Goal: Use online tool/utility: Utilize a website feature to perform a specific function

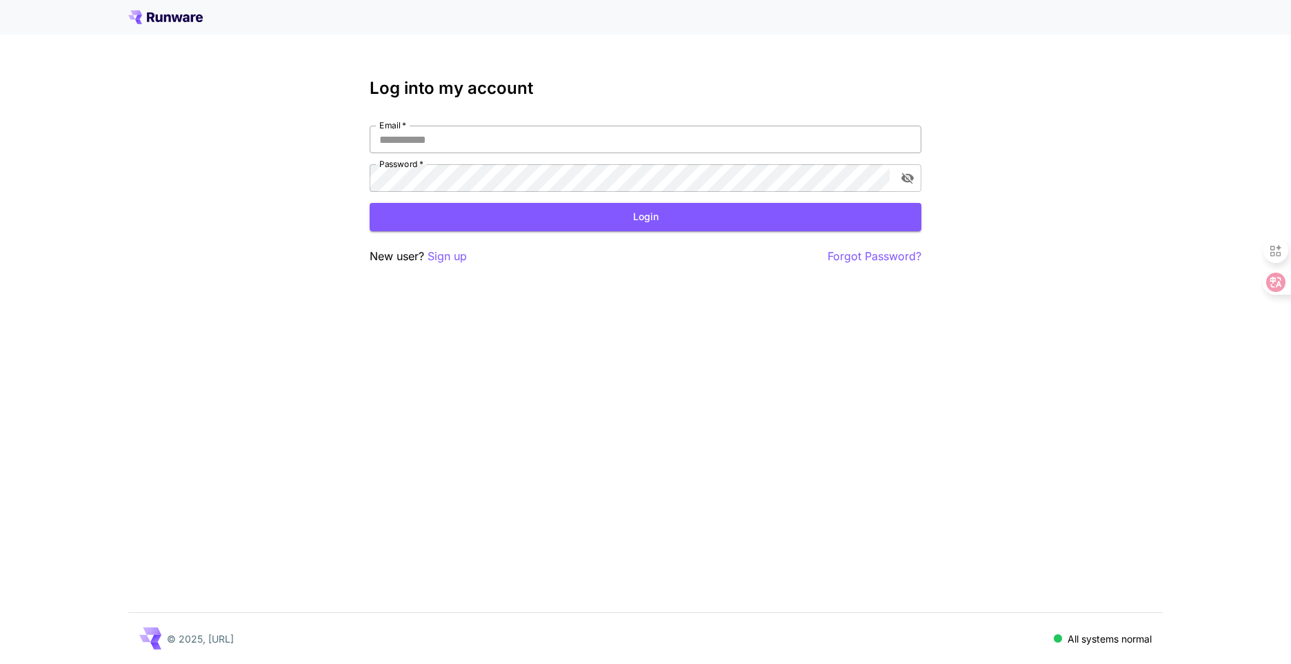
click at [450, 142] on input "Email   *" at bounding box center [646, 140] width 552 height 28
type input "**********"
click button "Login" at bounding box center [646, 217] width 552 height 28
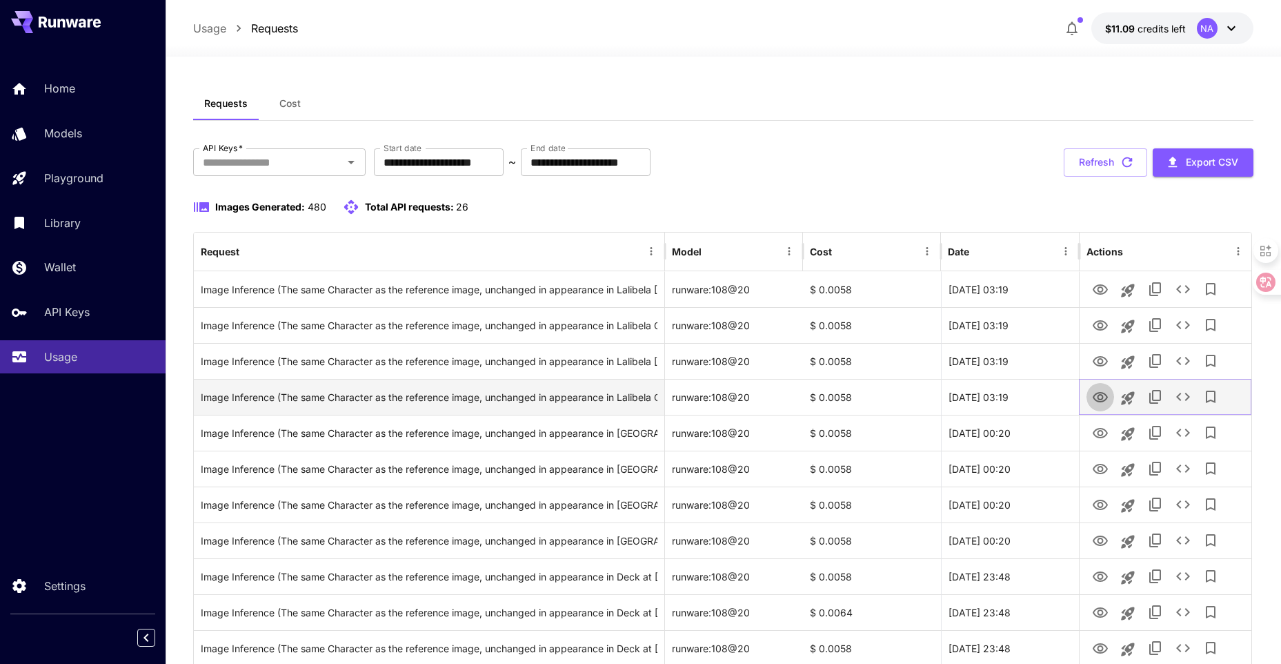
click at [1100, 396] on icon "View Image" at bounding box center [1100, 397] width 17 height 17
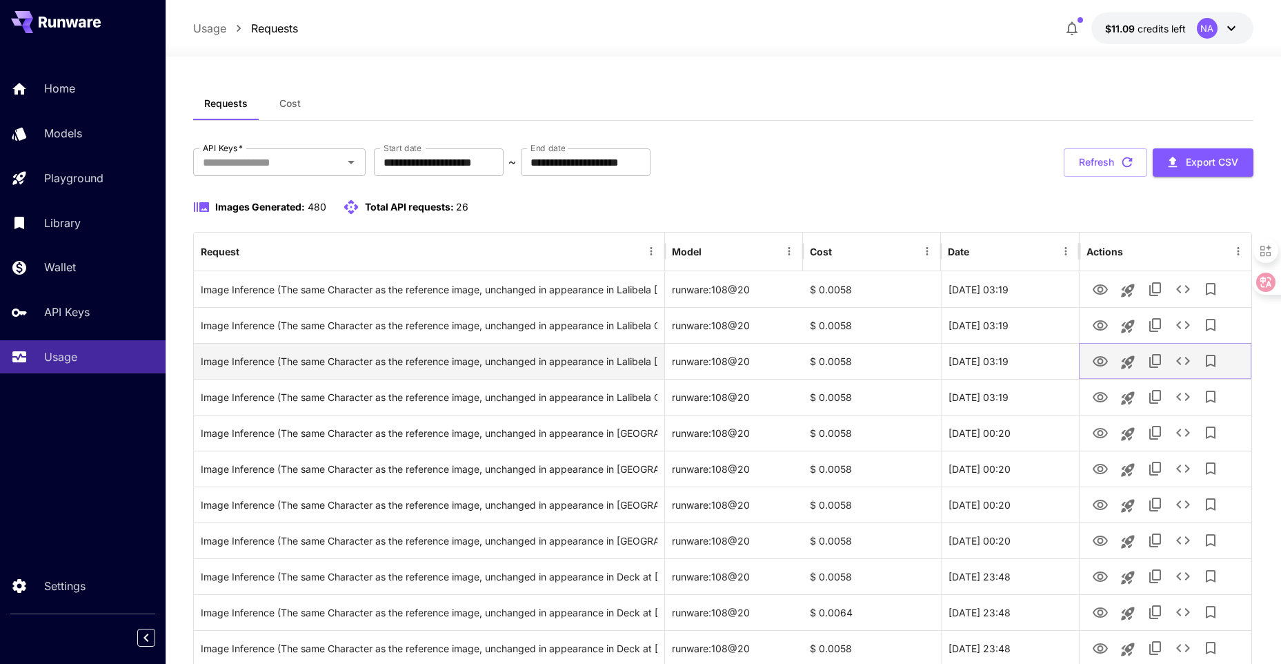
click at [1097, 355] on icon "View Image" at bounding box center [1100, 361] width 17 height 17
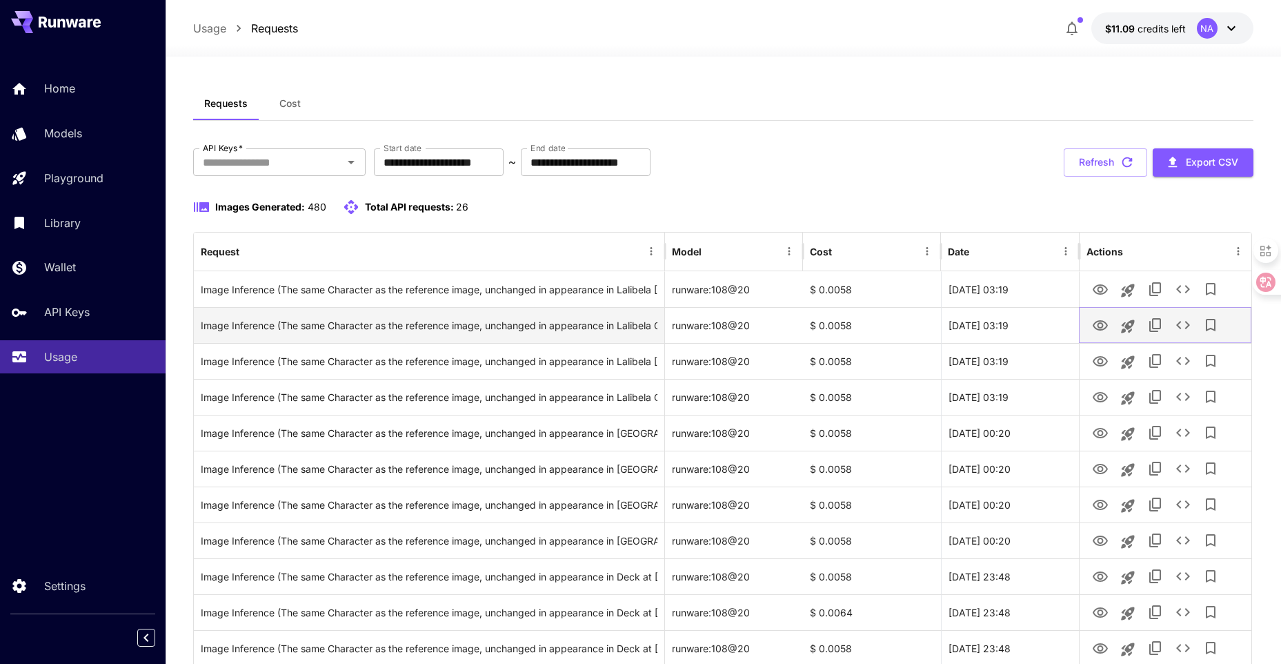
click at [1097, 328] on icon "View Image" at bounding box center [1100, 325] width 17 height 17
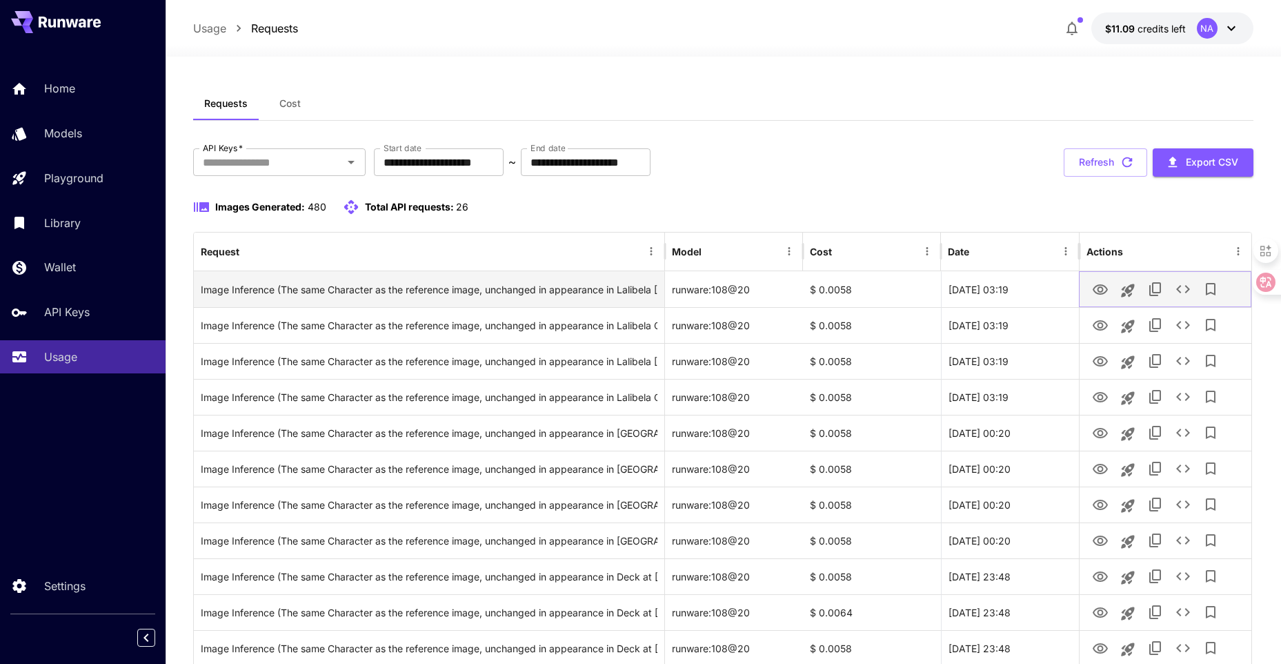
click at [1099, 289] on icon "View Image" at bounding box center [1100, 289] width 17 height 17
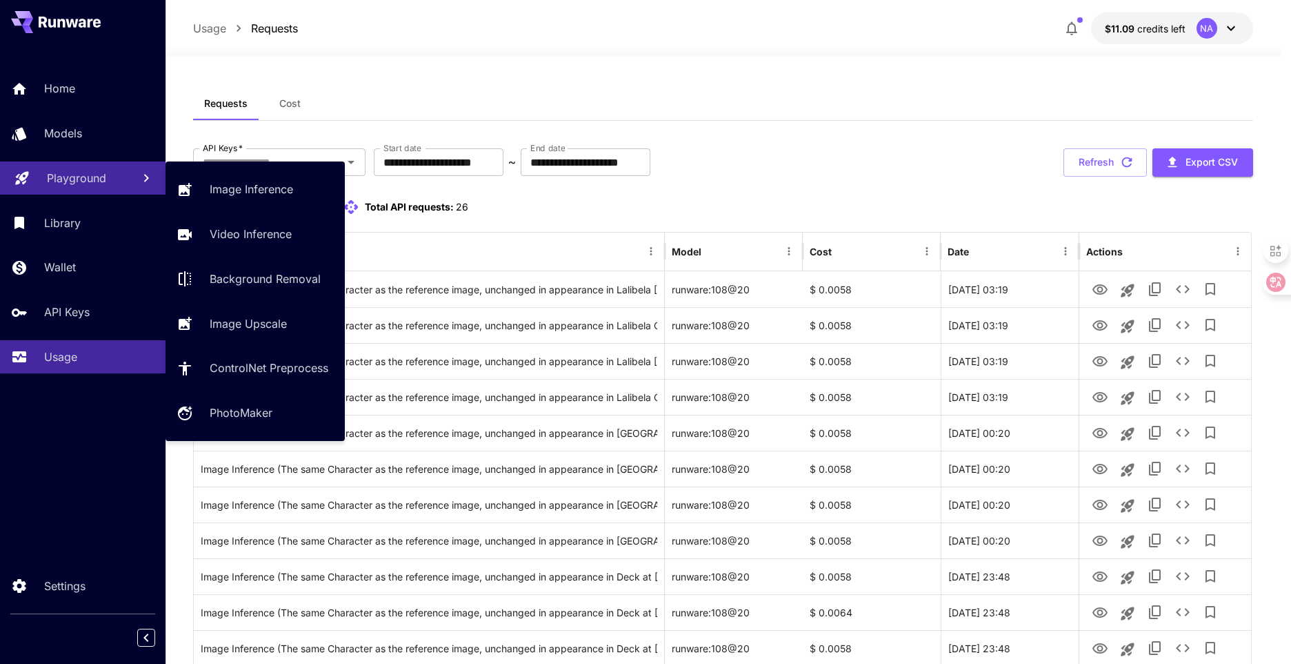
click at [91, 176] on p "Playground" at bounding box center [76, 178] width 59 height 17
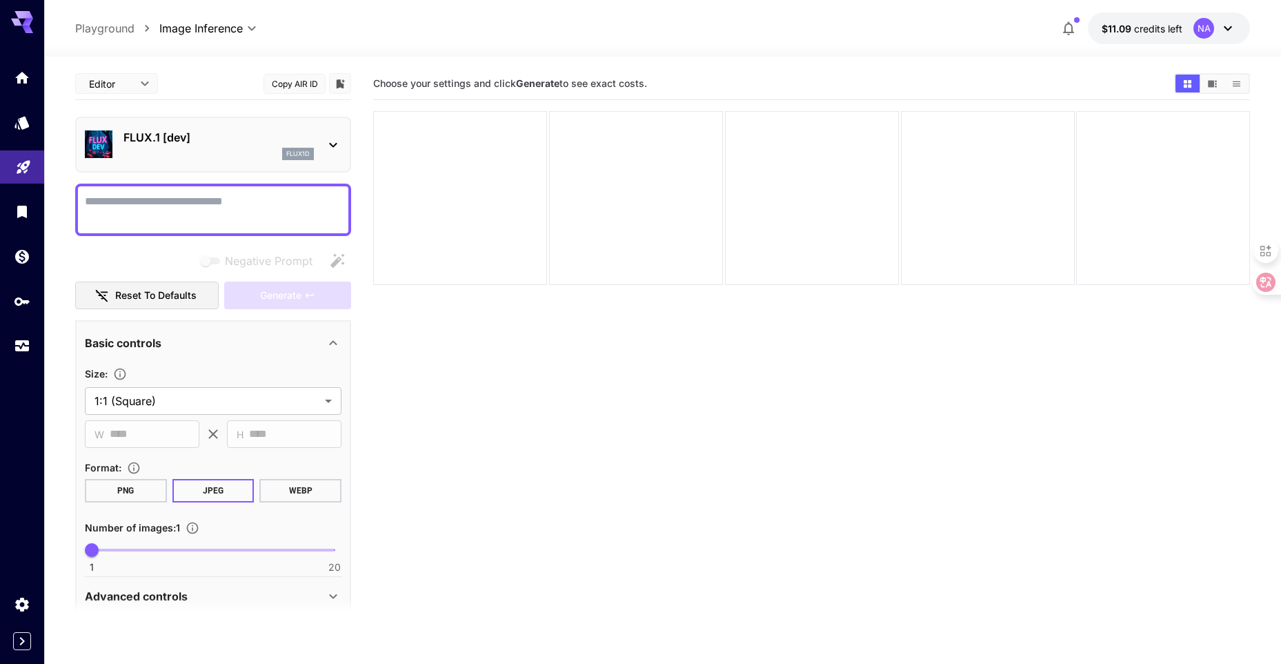
click at [314, 152] on div "FLUX.1 [dev] flux1d" at bounding box center [213, 144] width 257 height 42
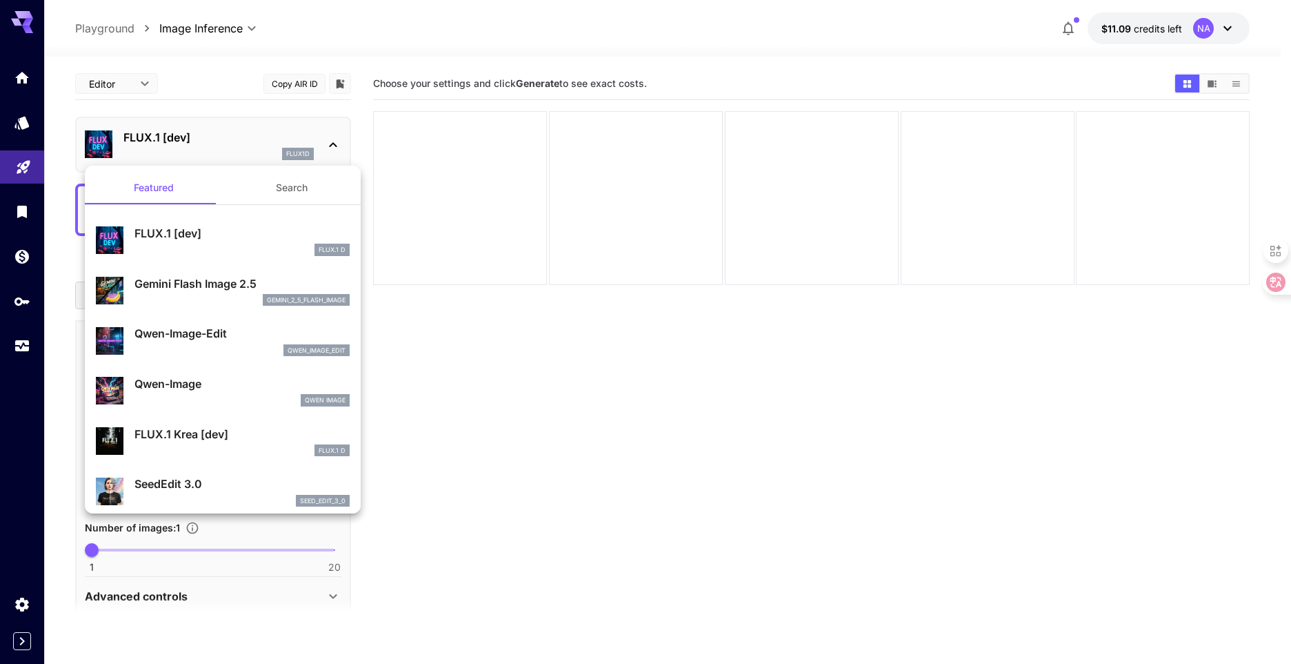
click at [29, 342] on div at bounding box center [645, 332] width 1291 height 664
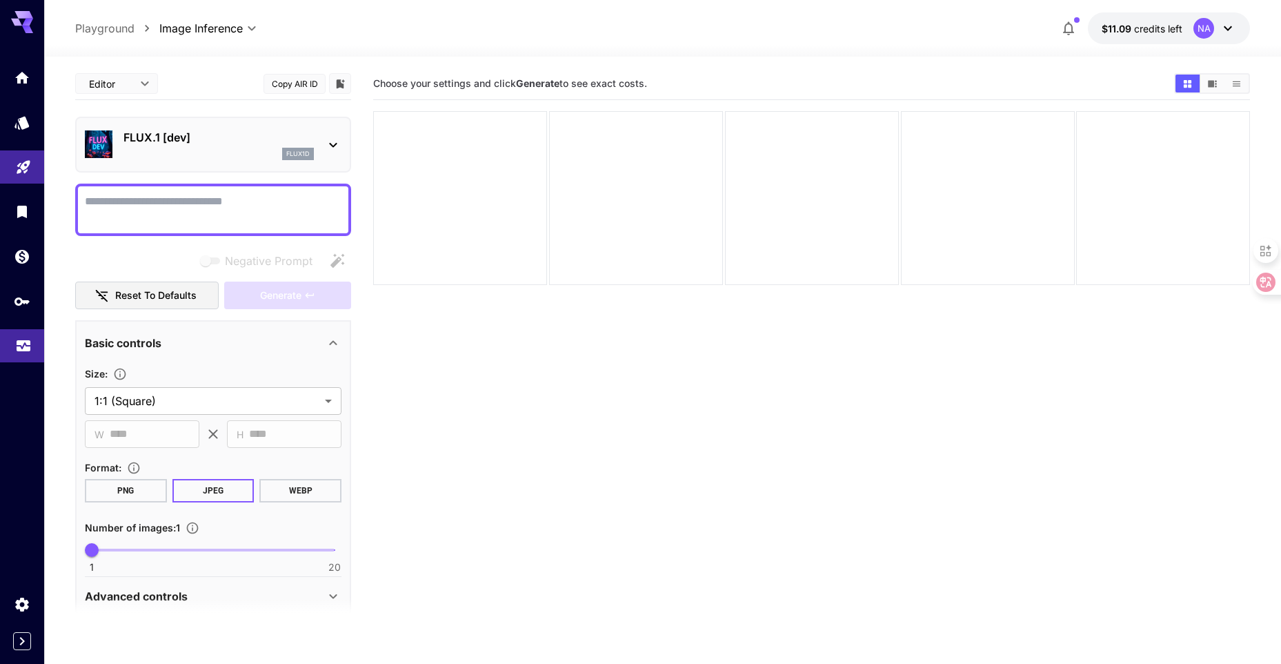
click at [16, 346] on icon "Usage" at bounding box center [23, 341] width 17 height 17
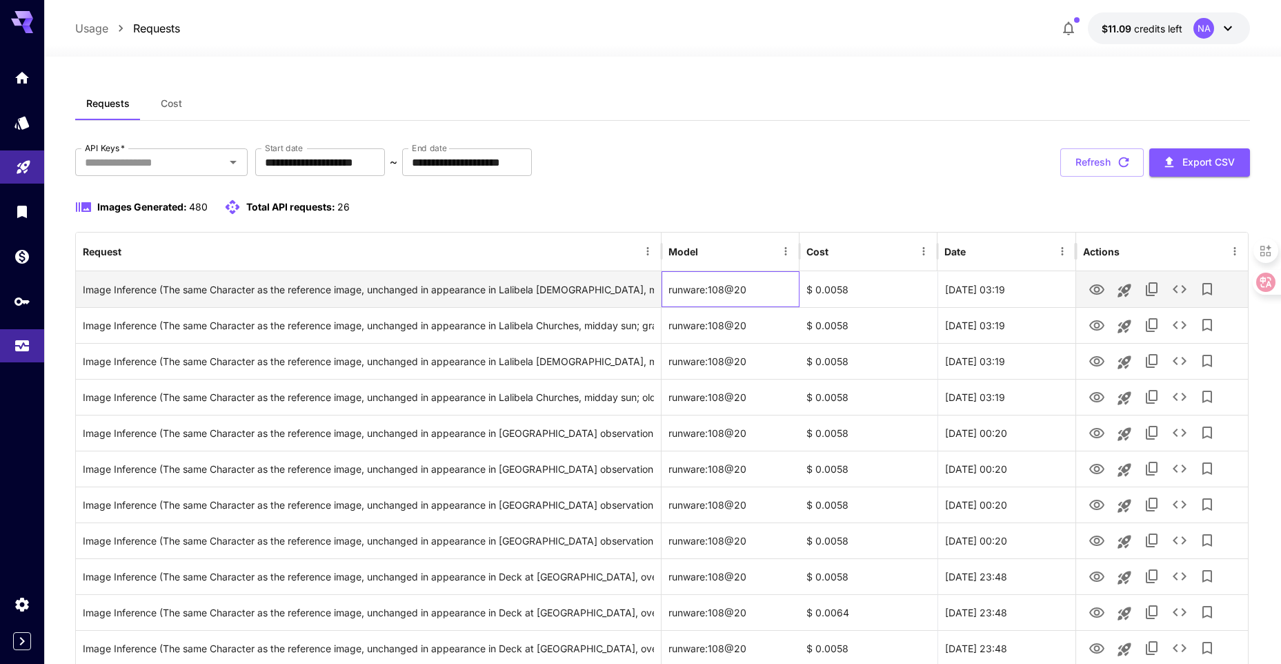
click at [689, 288] on div "runware:108@20" at bounding box center [731, 289] width 138 height 36
click at [1121, 293] on icon "Launch in playground" at bounding box center [1124, 290] width 13 height 13
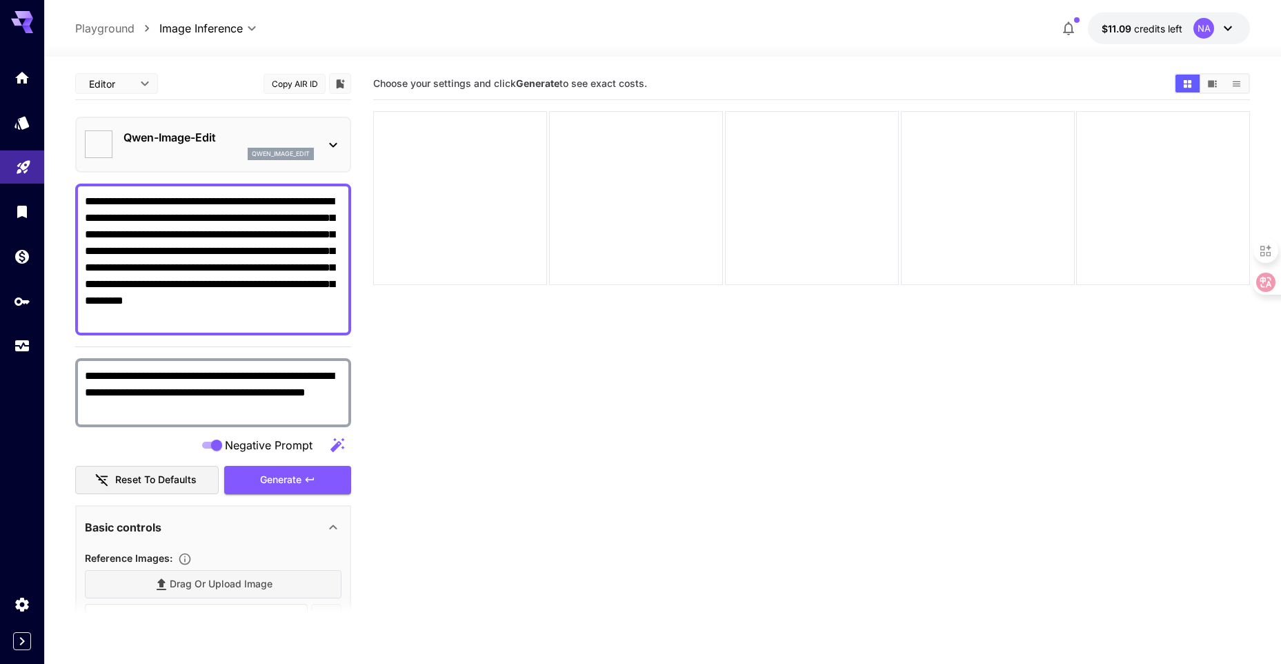
type input "*****"
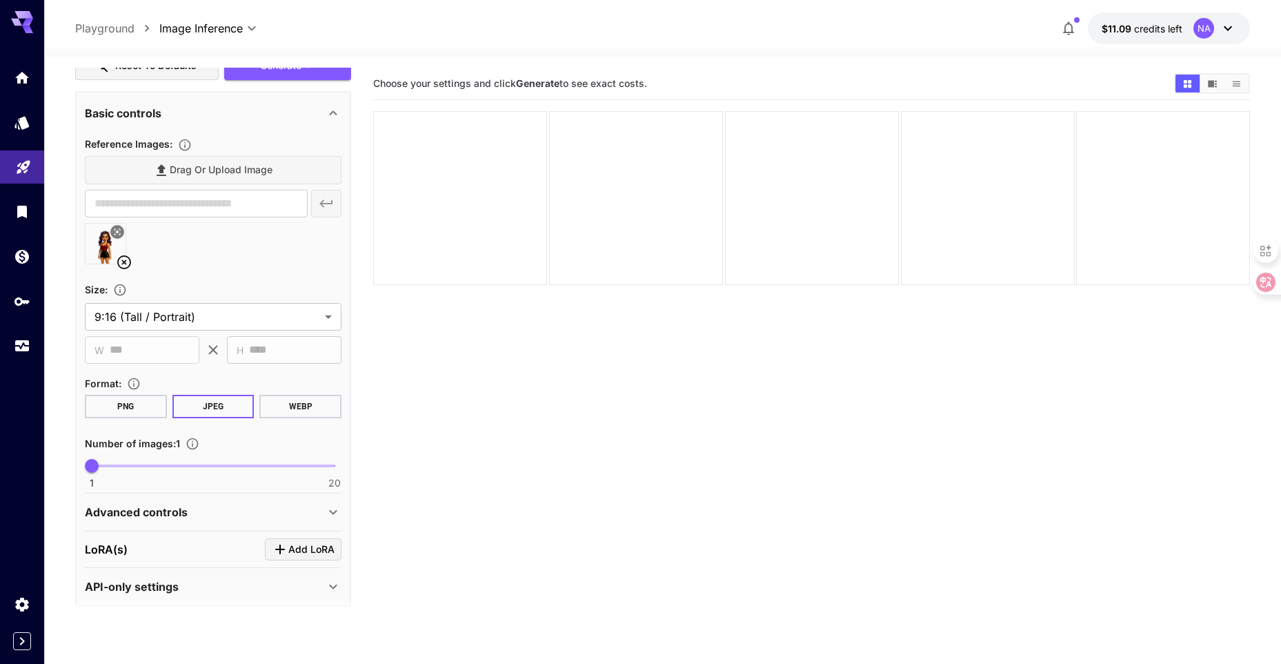
scroll to position [423, 0]
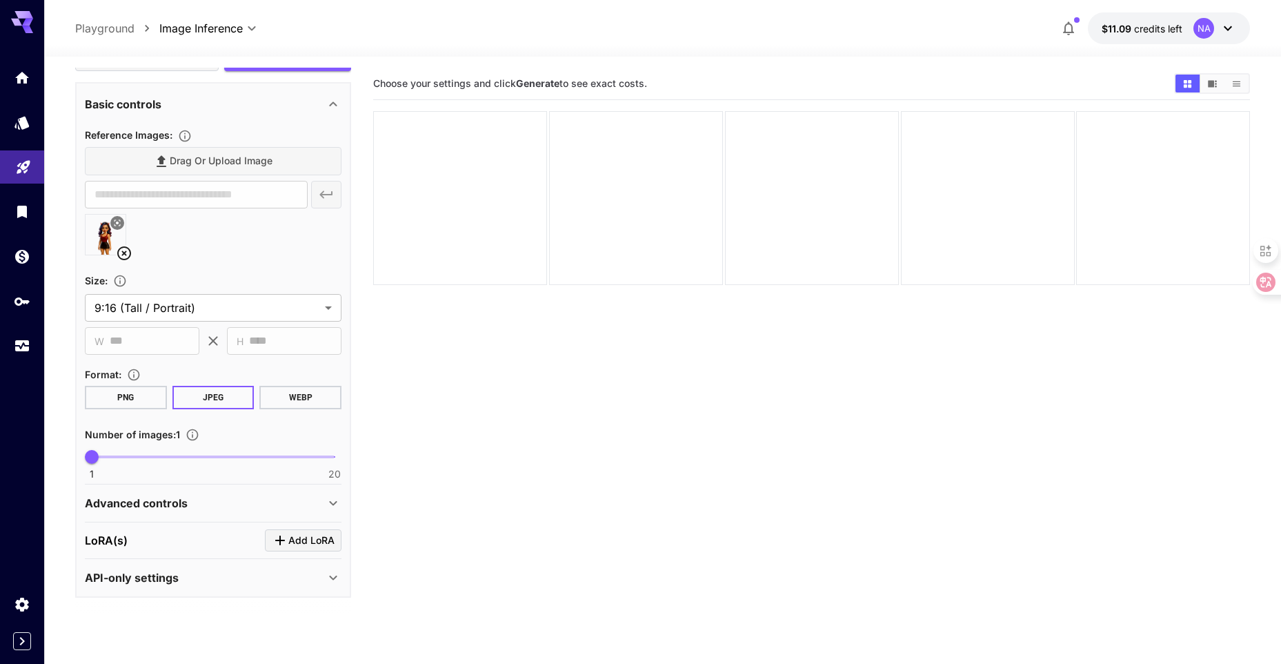
click at [313, 507] on div "Advanced controls" at bounding box center [205, 503] width 240 height 17
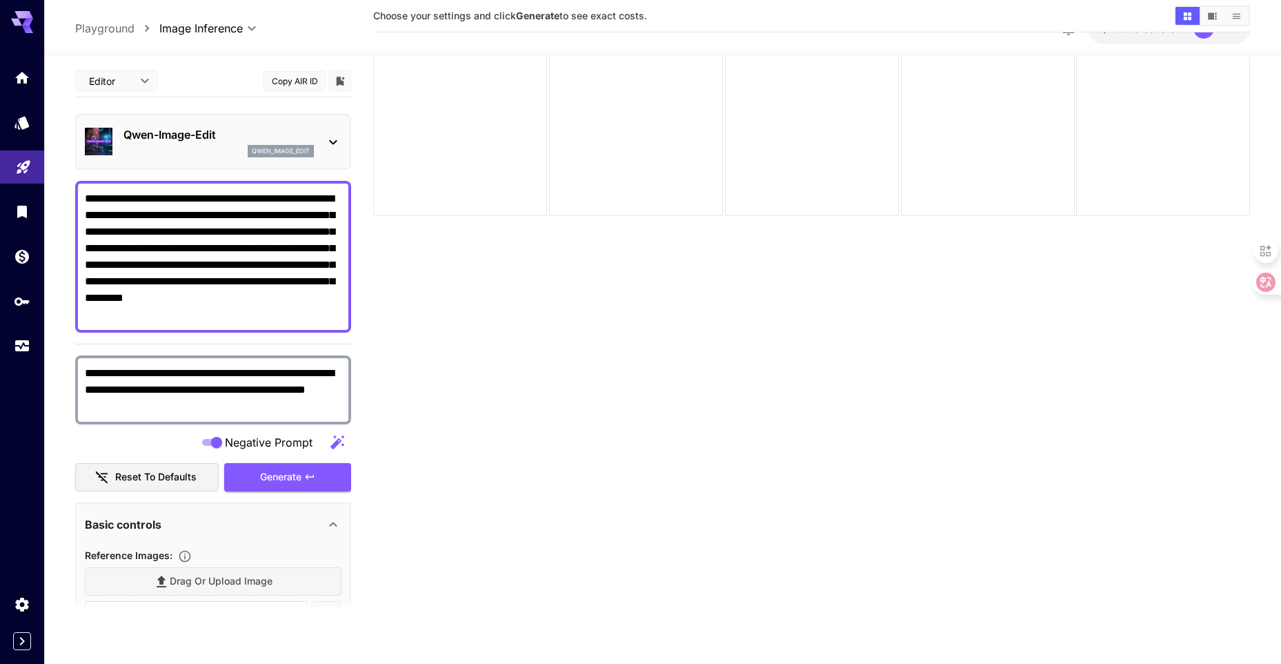
scroll to position [0, 0]
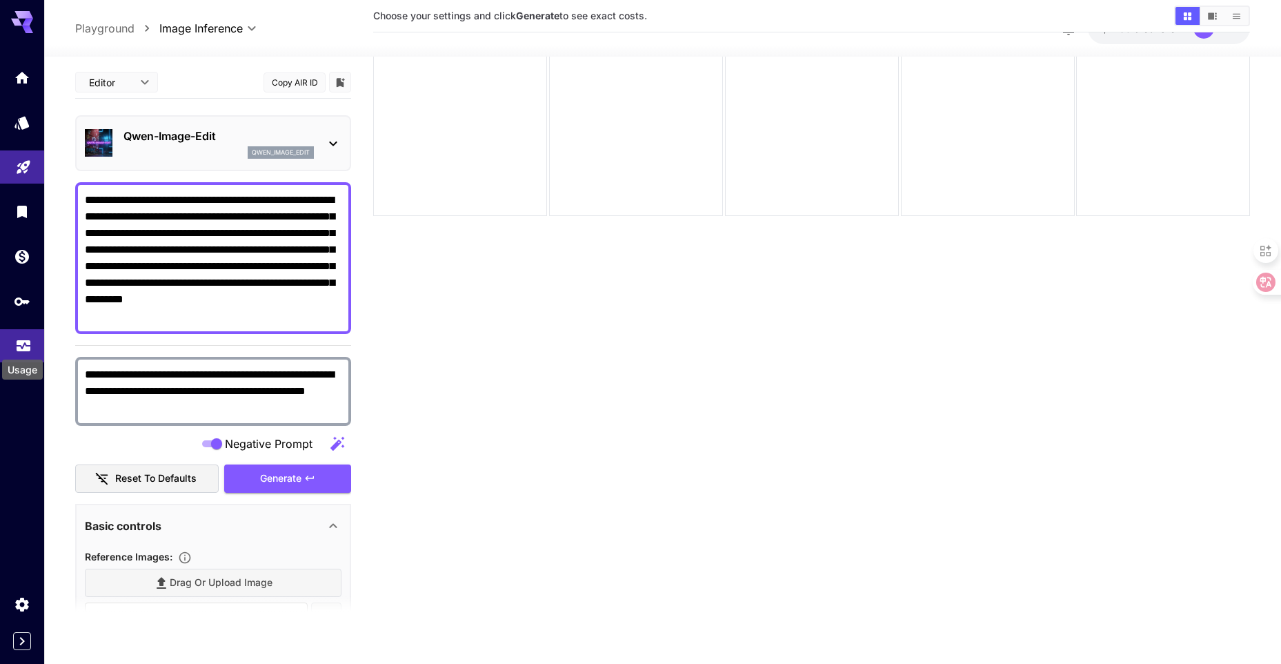
click at [15, 346] on icon "Usage" at bounding box center [23, 341] width 17 height 17
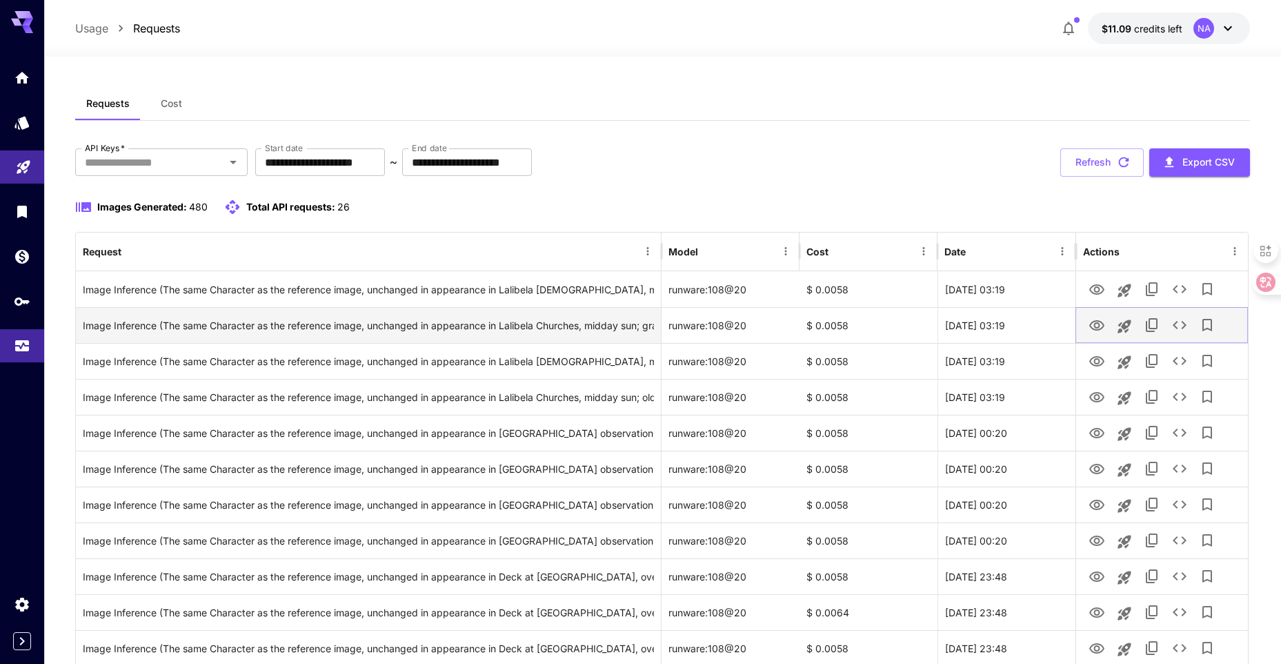
click at [1095, 328] on icon "View Image" at bounding box center [1097, 325] width 17 height 17
click at [1120, 330] on icon "Launch in playground" at bounding box center [1124, 325] width 13 height 13
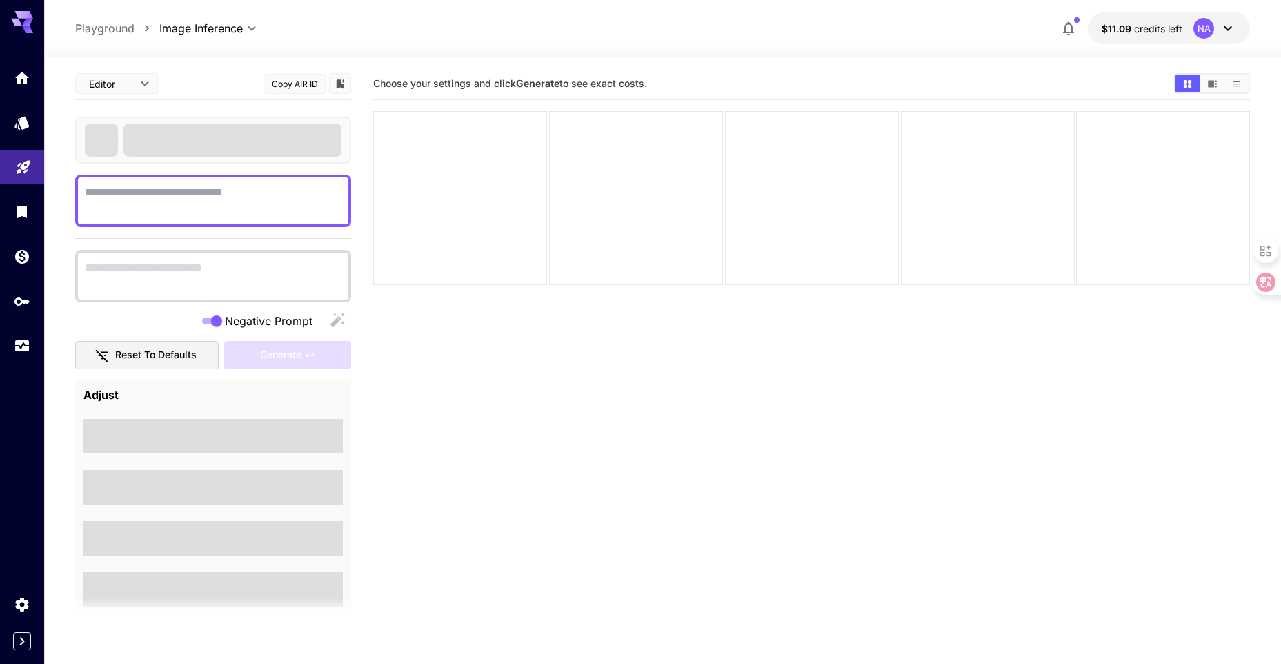
type textarea "**********"
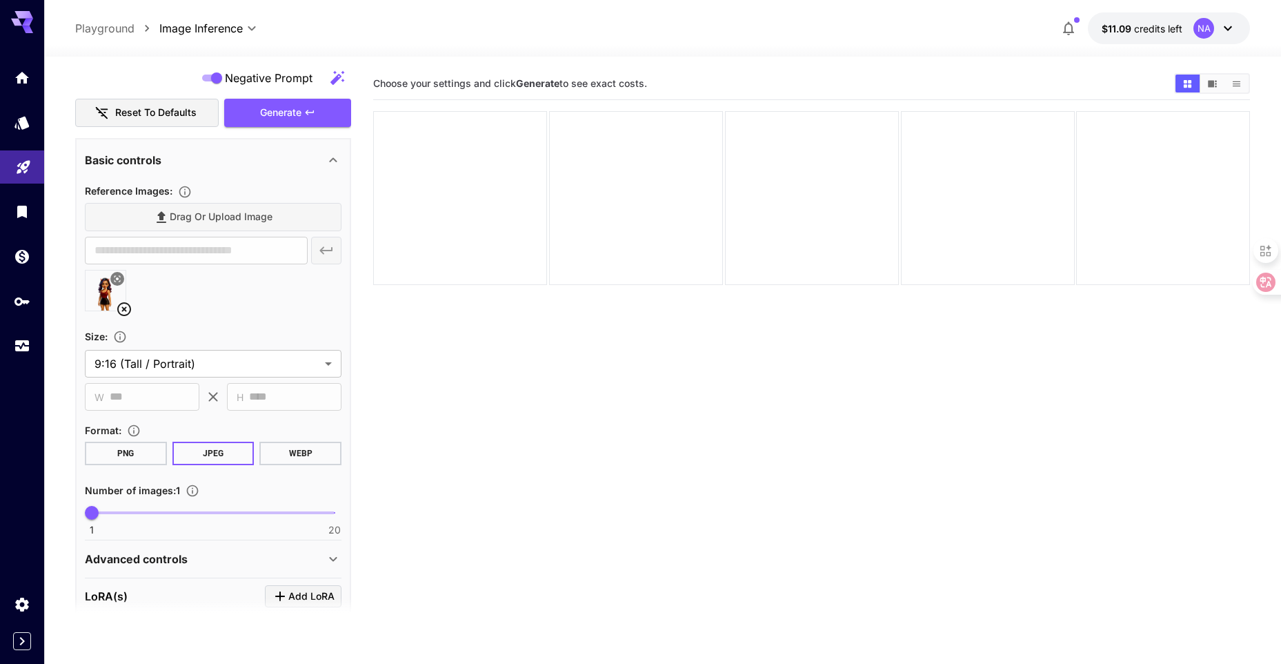
scroll to position [423, 0]
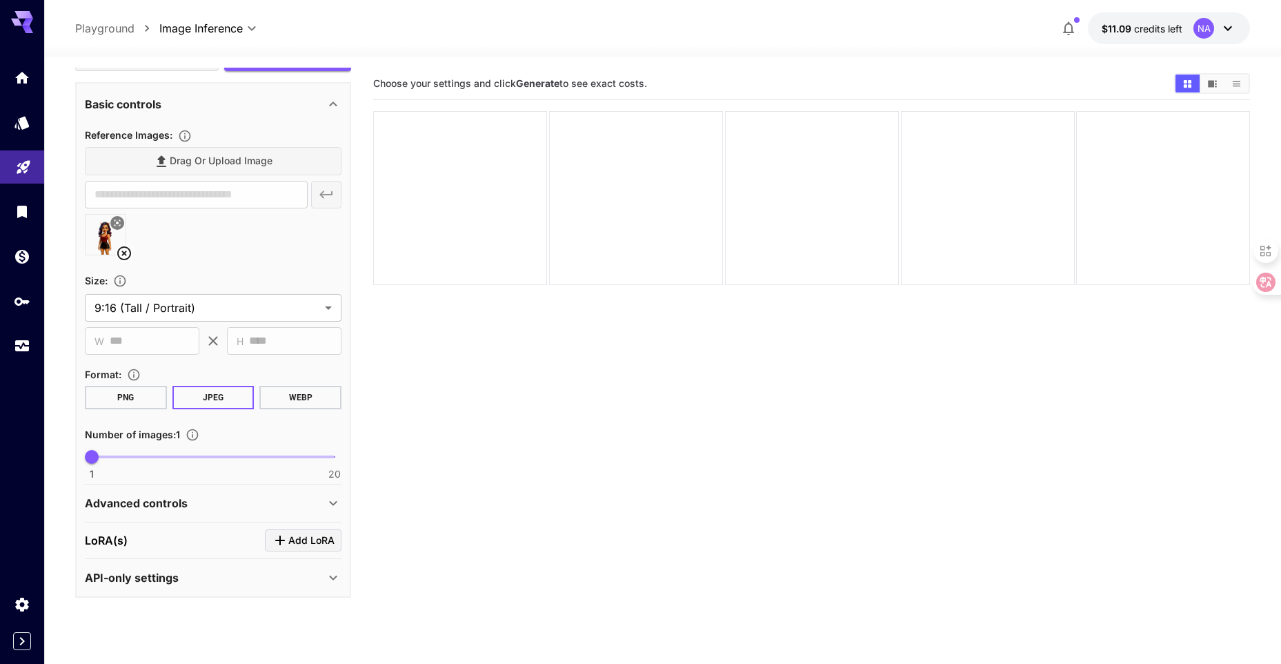
click at [326, 497] on icon at bounding box center [333, 503] width 17 height 17
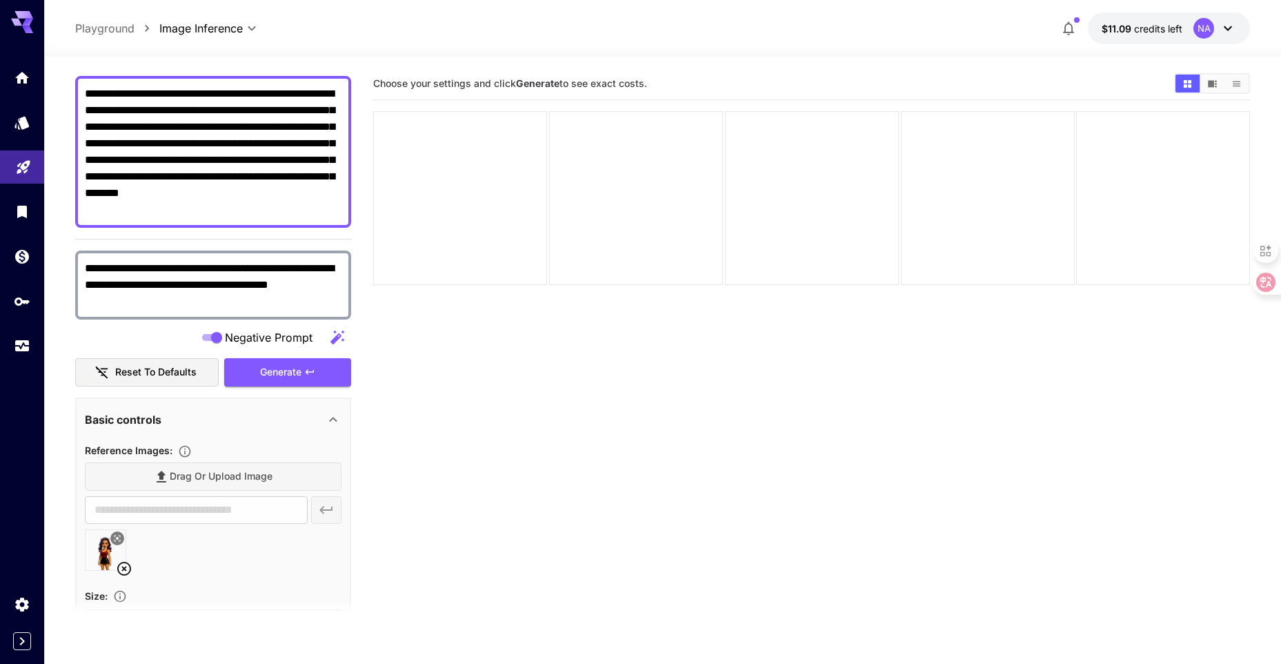
scroll to position [0, 0]
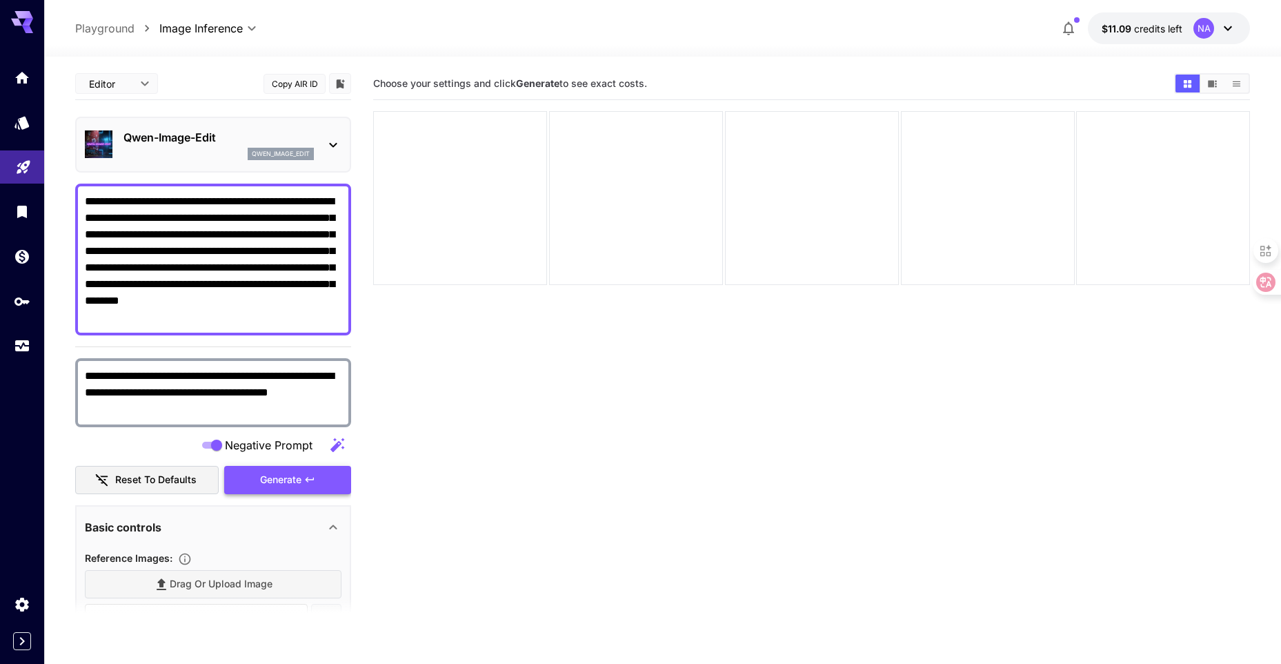
click at [311, 481] on icon "button" at bounding box center [309, 479] width 11 height 11
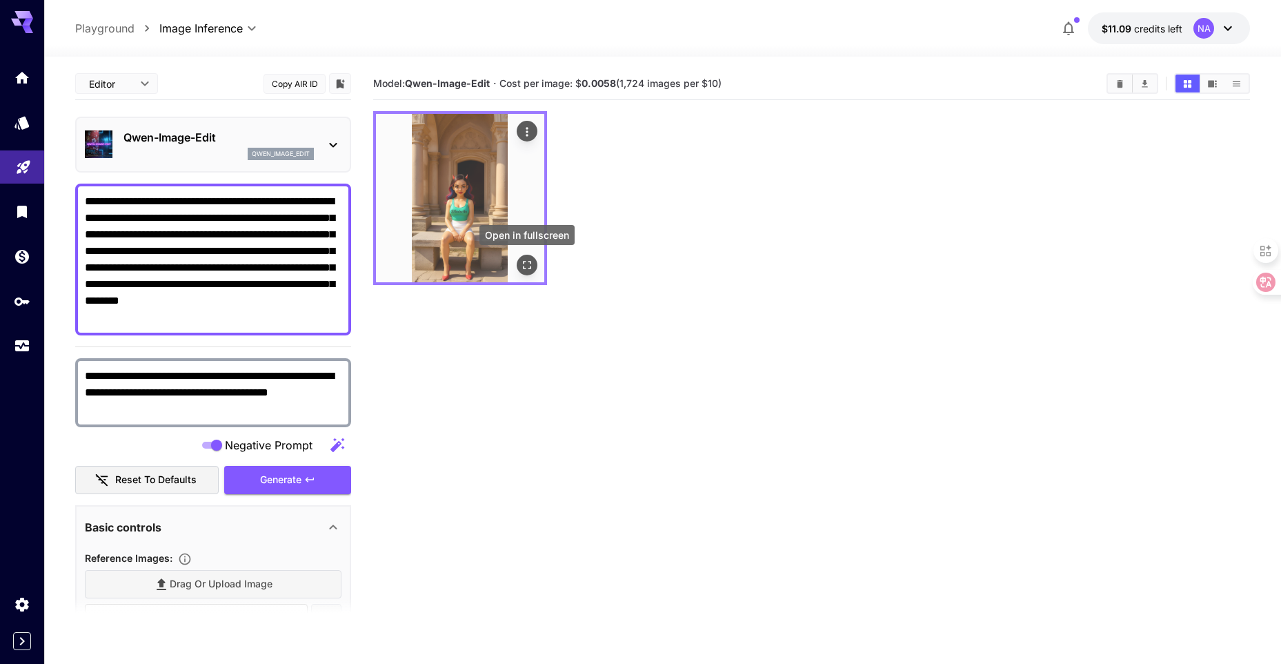
click at [522, 263] on icon "Open in fullscreen" at bounding box center [527, 265] width 14 height 14
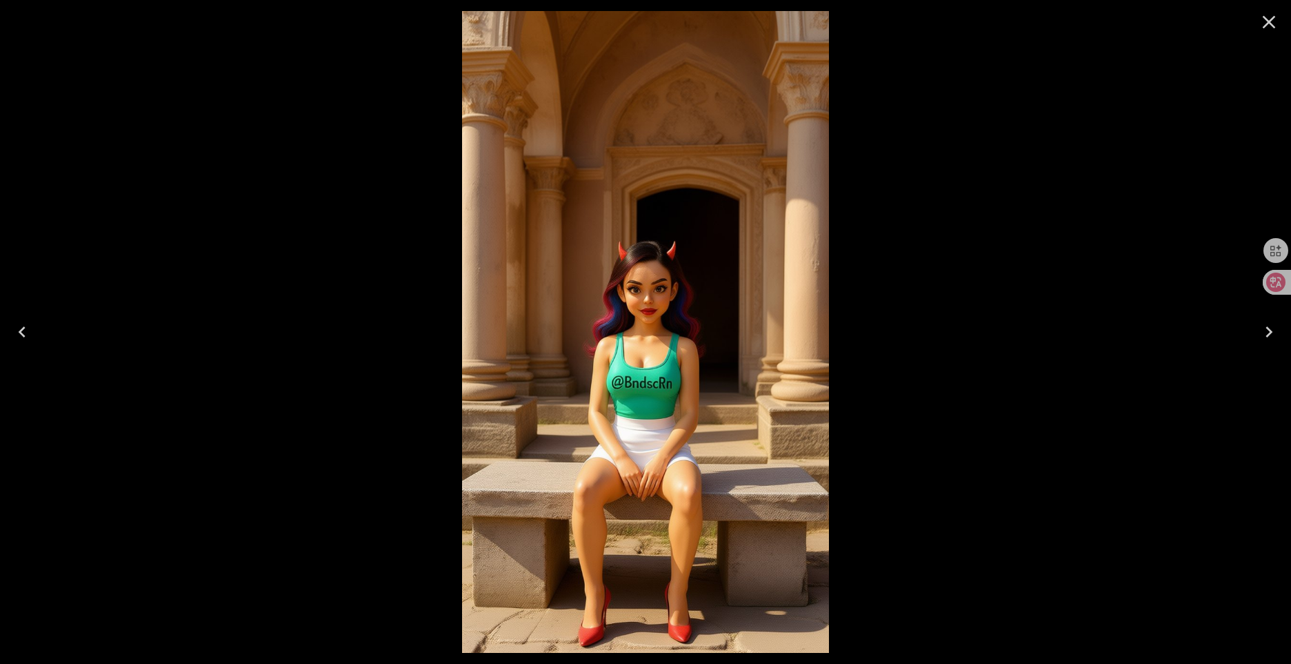
click at [1265, 23] on icon "Close" at bounding box center [1269, 22] width 22 height 22
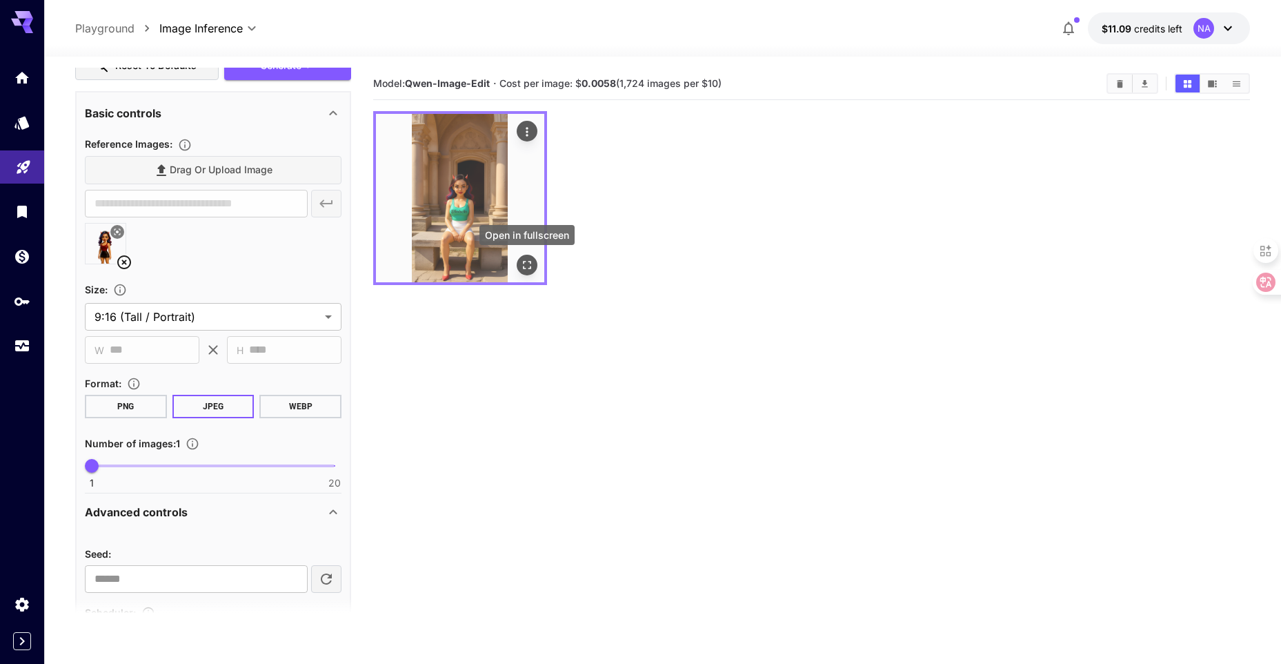
click at [526, 263] on icon "Open in fullscreen" at bounding box center [527, 265] width 14 height 14
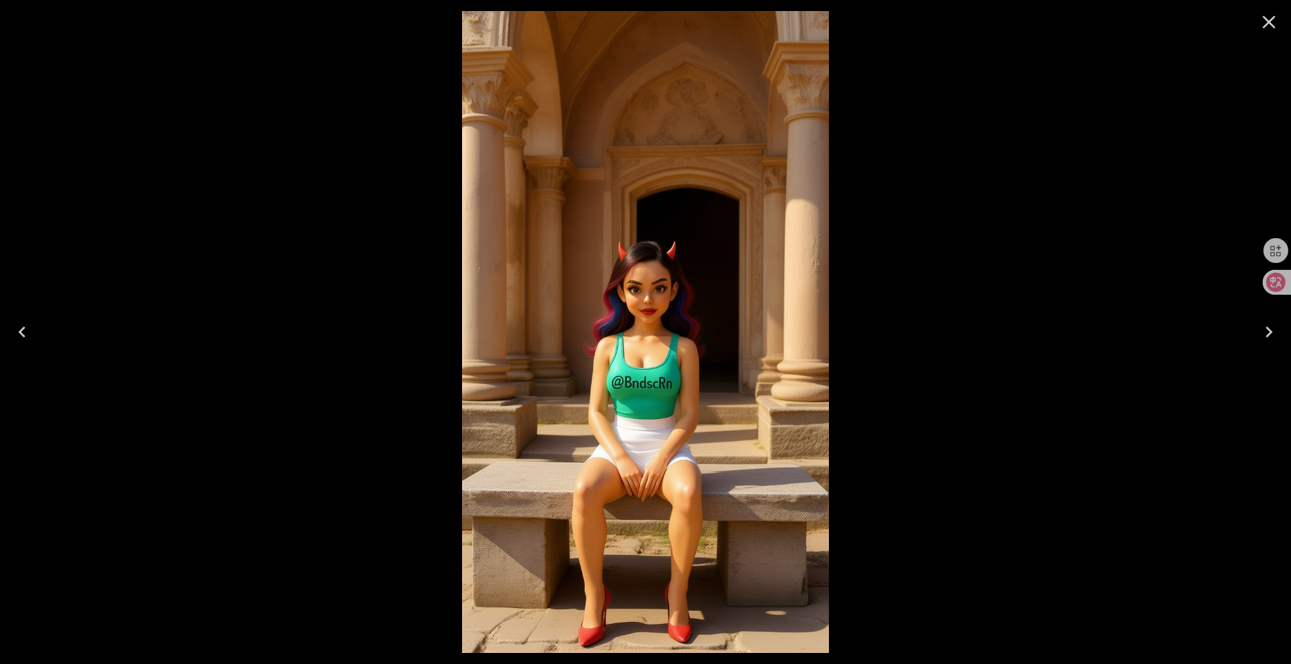
click at [1262, 26] on icon "Close" at bounding box center [1269, 22] width 22 height 22
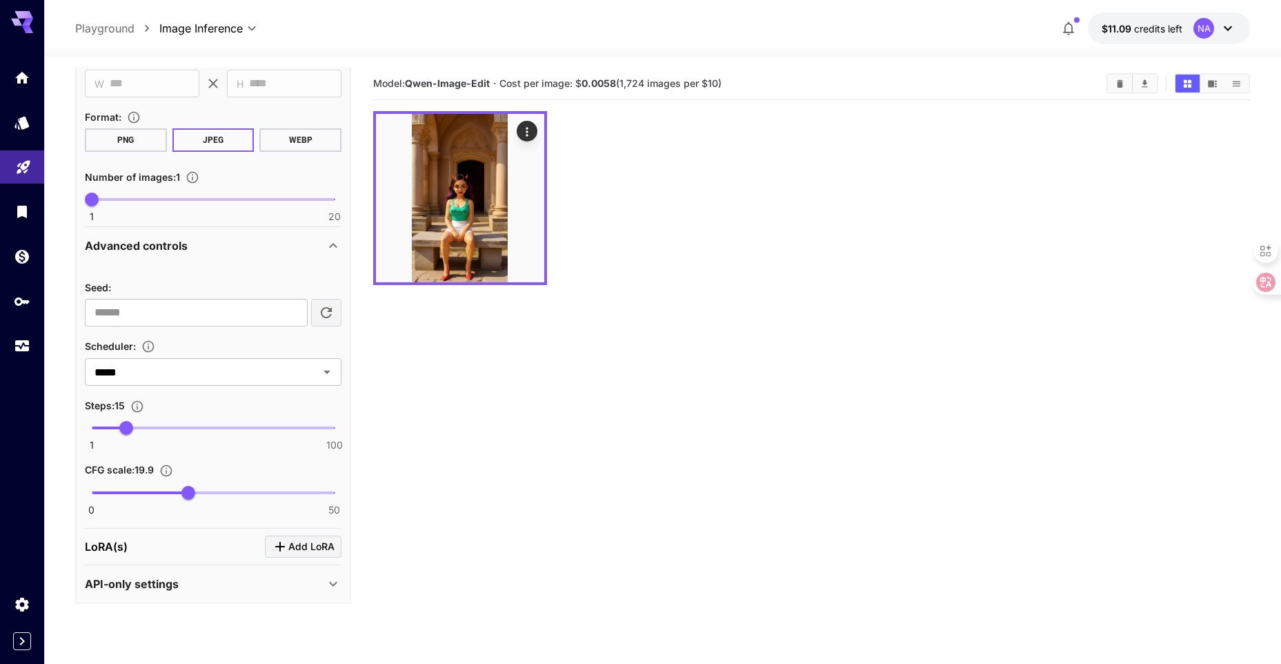
scroll to position [686, 0]
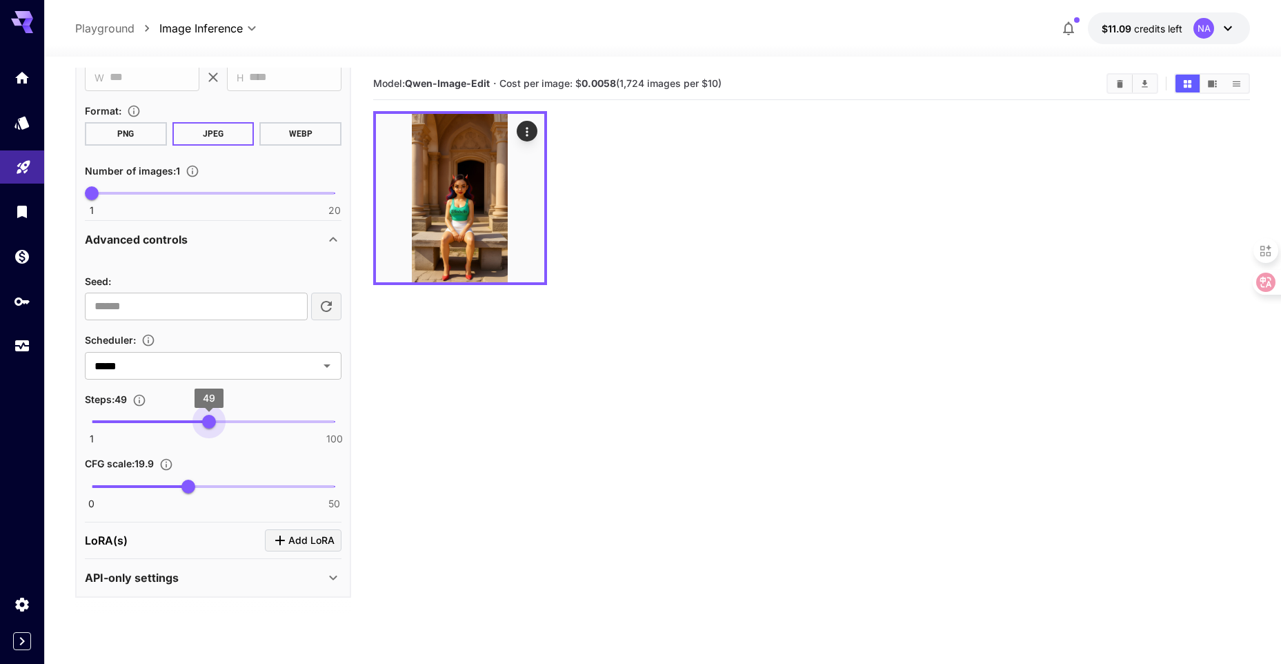
type input "**"
drag, startPoint x: 126, startPoint y: 423, endPoint x: 212, endPoint y: 423, distance: 86.9
click at [212, 423] on span "50" at bounding box center [212, 422] width 14 height 14
drag, startPoint x: 183, startPoint y: 484, endPoint x: 213, endPoint y: 484, distance: 30.4
click at [213, 484] on span "25" at bounding box center [213, 486] width 14 height 14
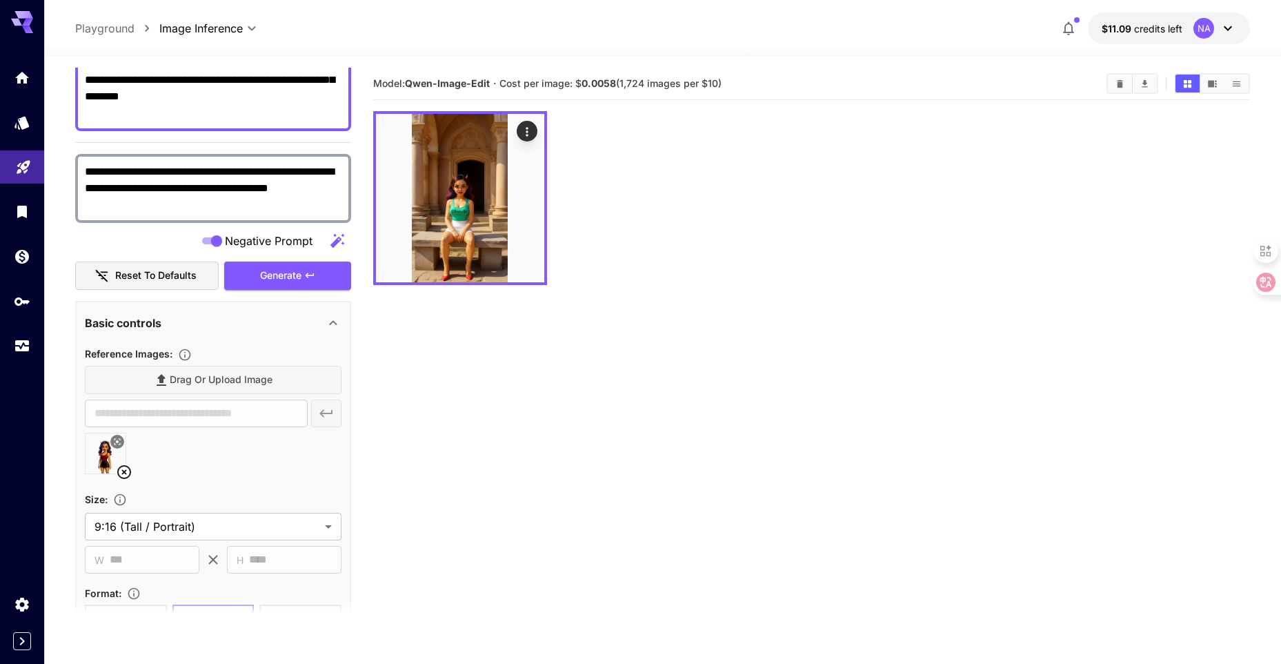
scroll to position [204, 0]
click at [271, 281] on span "Generate" at bounding box center [280, 276] width 41 height 17
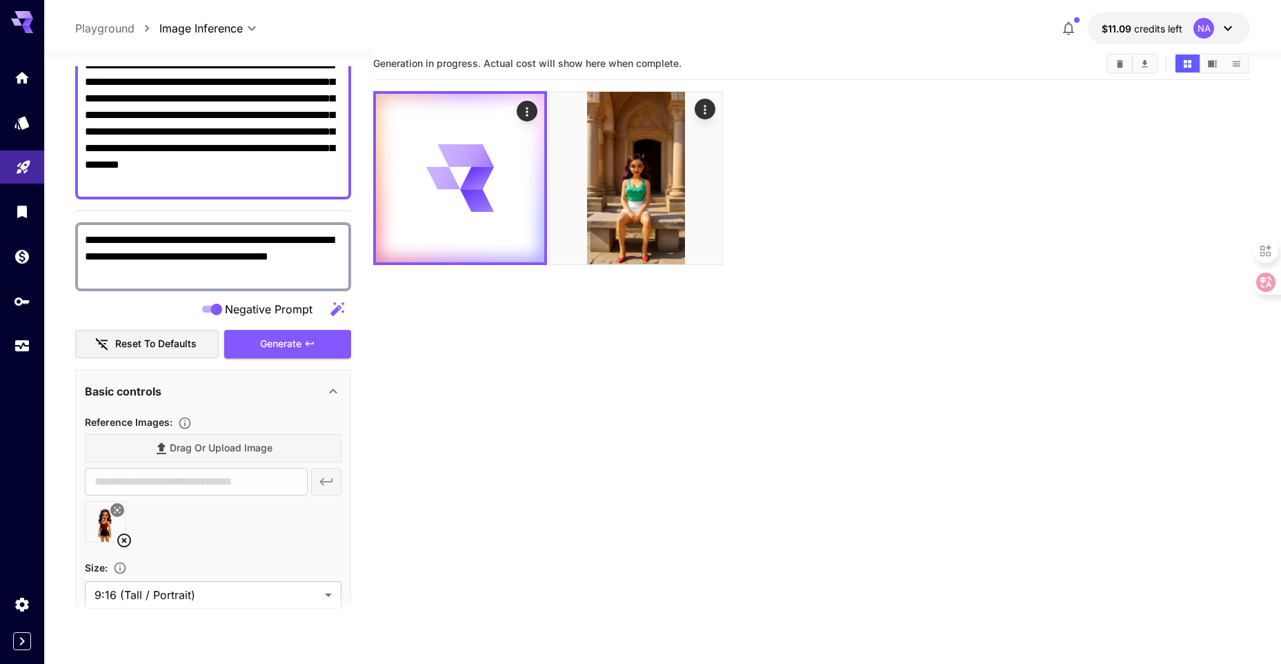
scroll to position [0, 0]
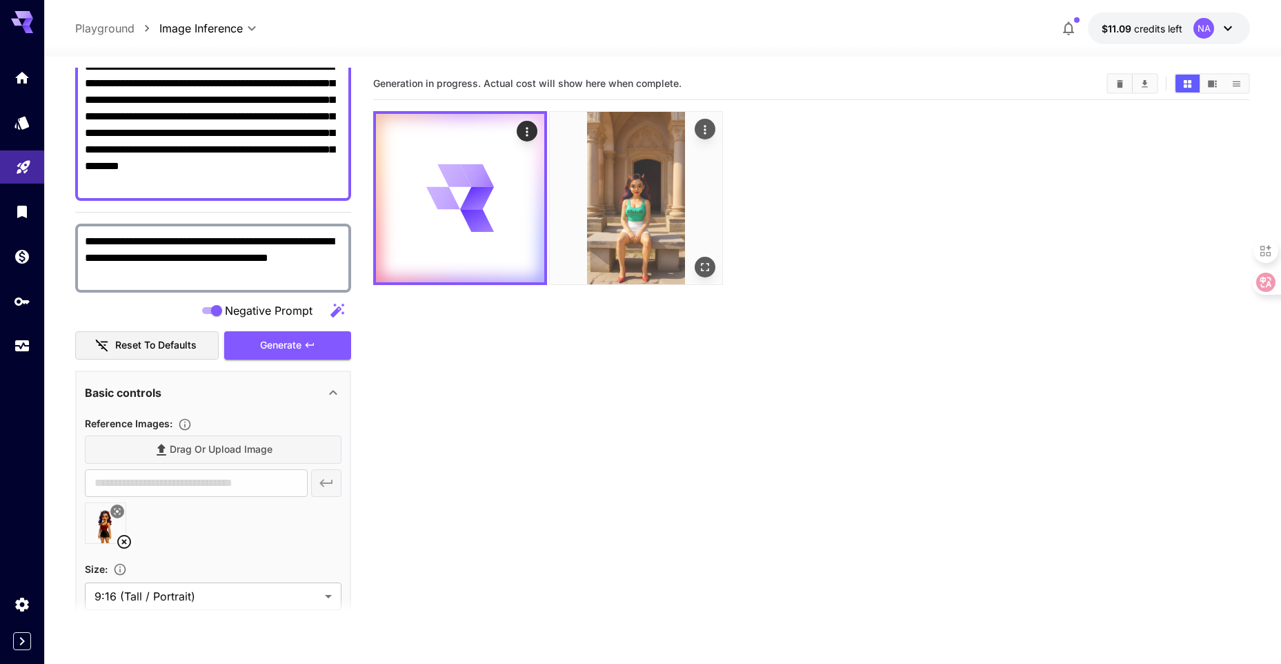
click at [635, 212] on img at bounding box center [636, 198] width 172 height 172
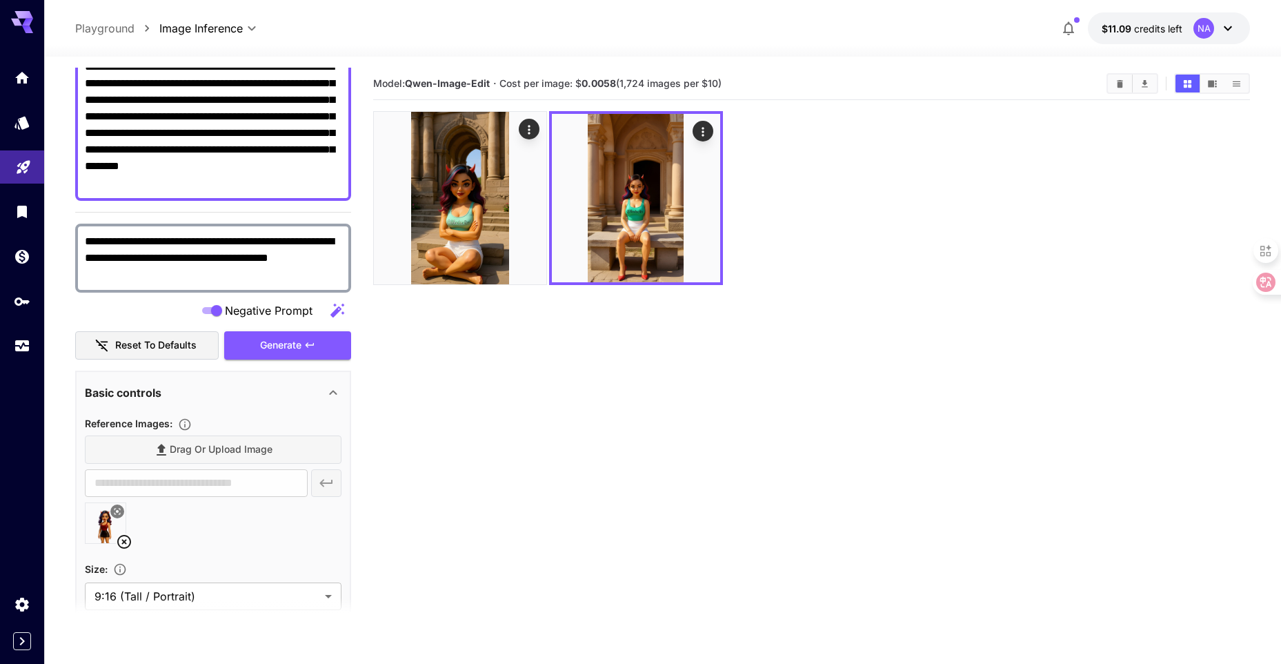
click at [490, 212] on img at bounding box center [460, 198] width 172 height 172
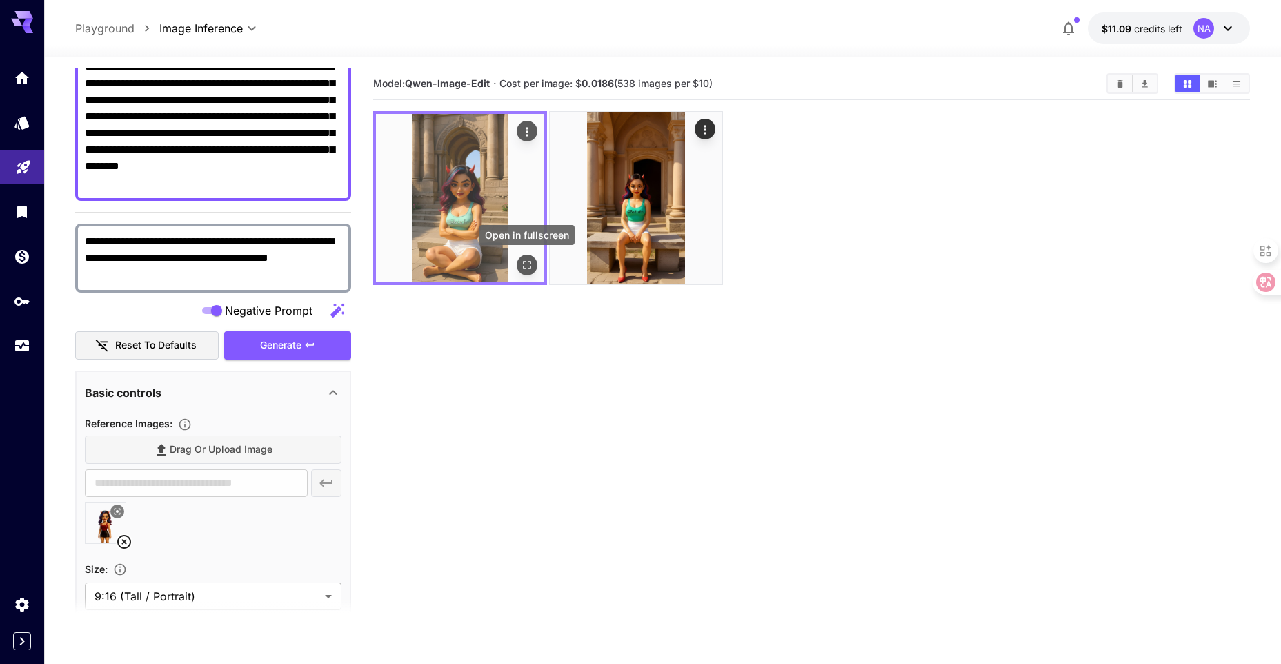
click at [531, 266] on icon "Open in fullscreen" at bounding box center [527, 265] width 14 height 14
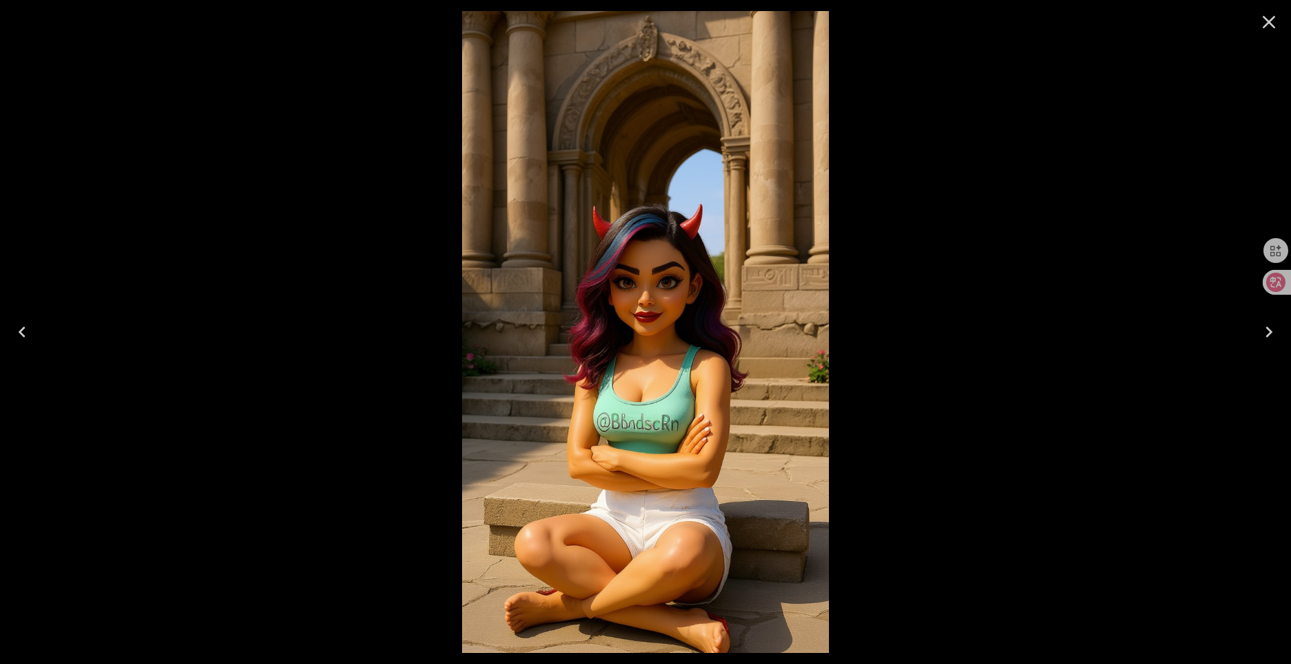
click at [1262, 29] on icon "Close" at bounding box center [1269, 22] width 22 height 22
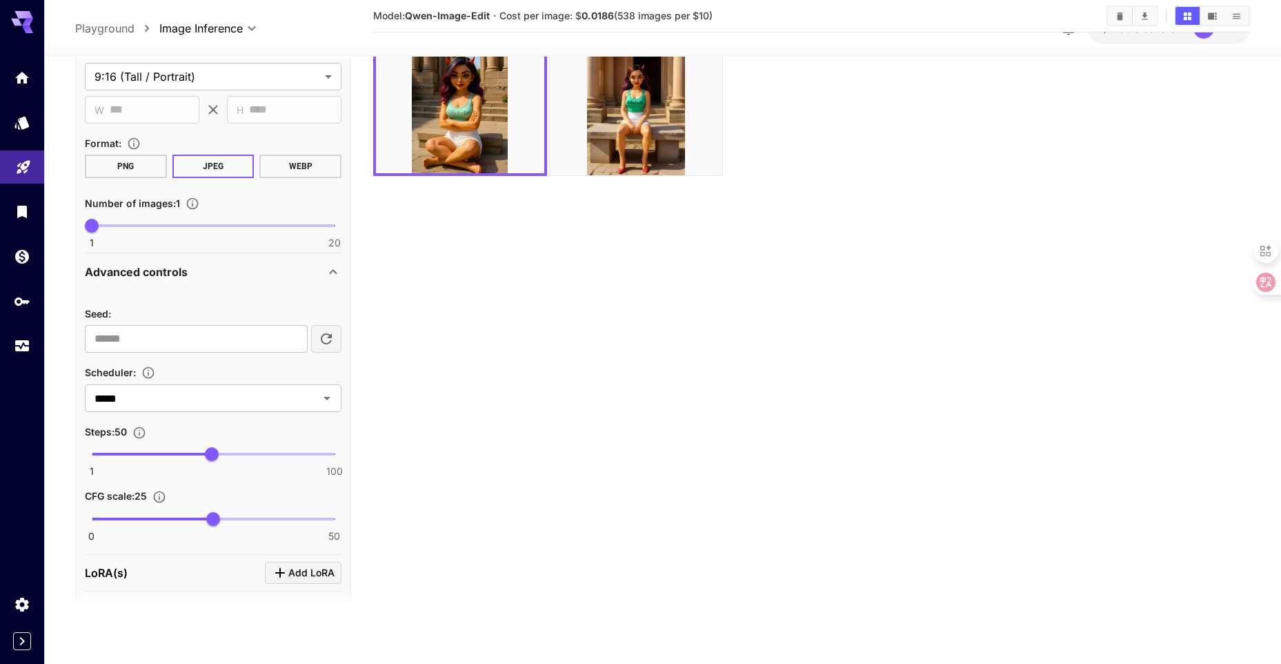
scroll to position [686, 0]
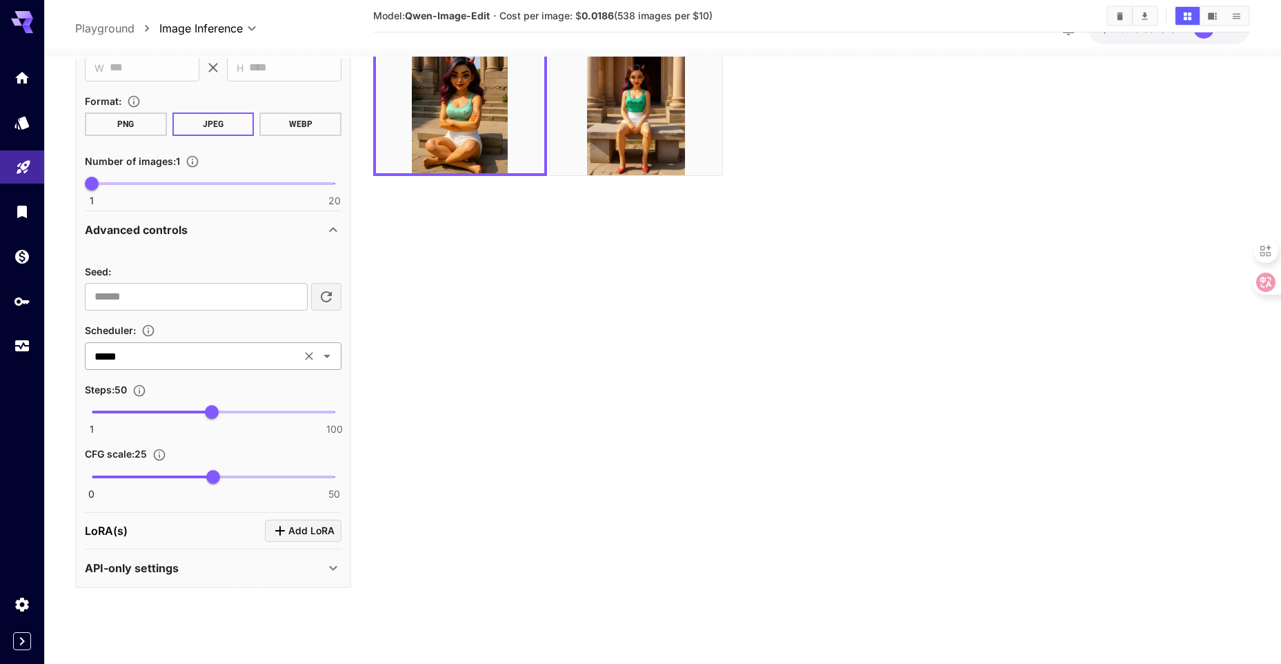
click at [232, 357] on input "*****" at bounding box center [193, 355] width 208 height 19
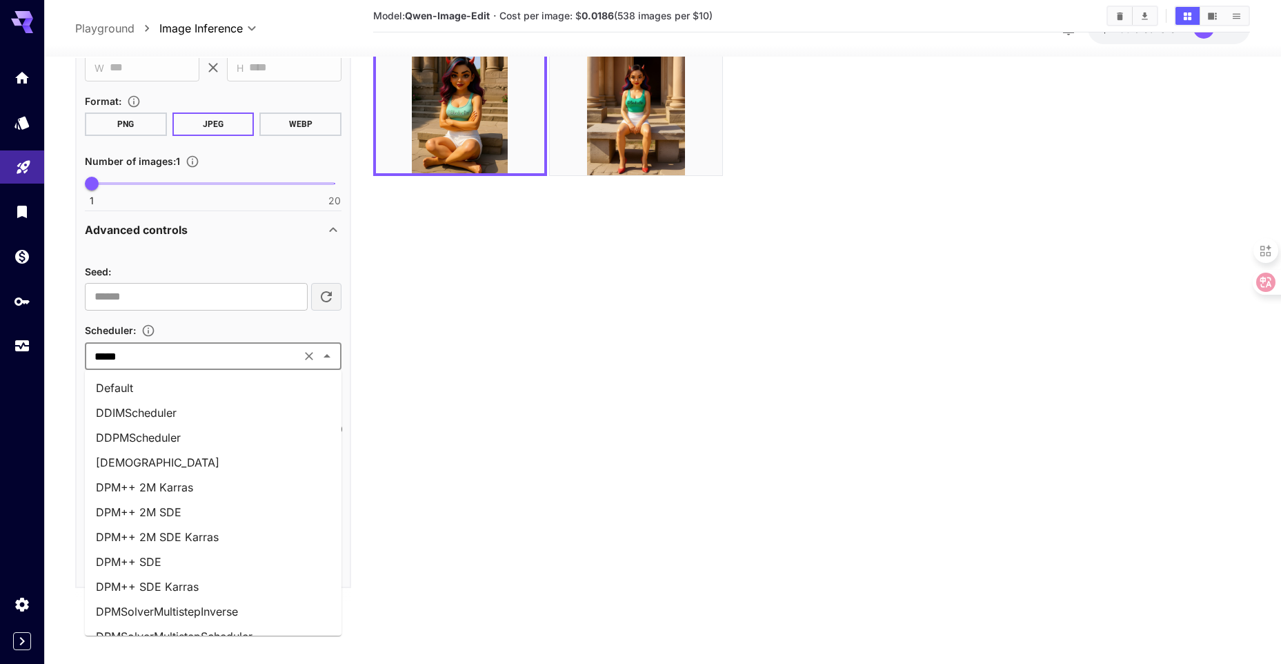
scroll to position [460, 0]
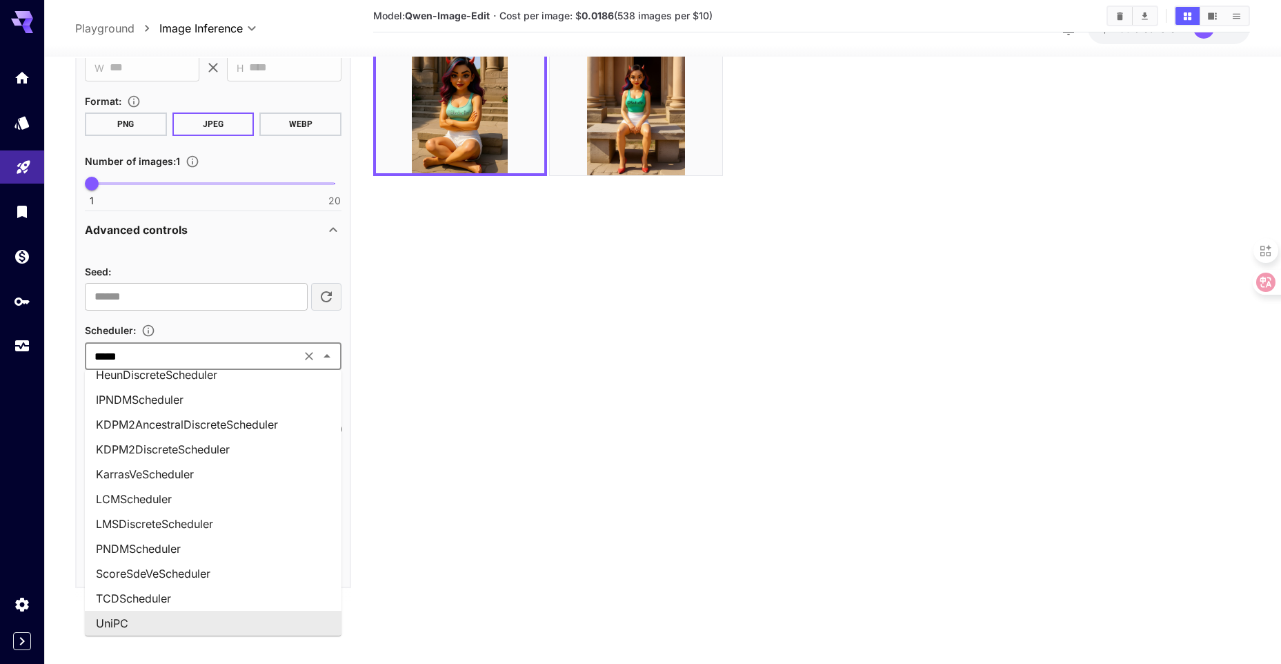
click at [310, 355] on icon "Clear" at bounding box center [309, 356] width 8 height 8
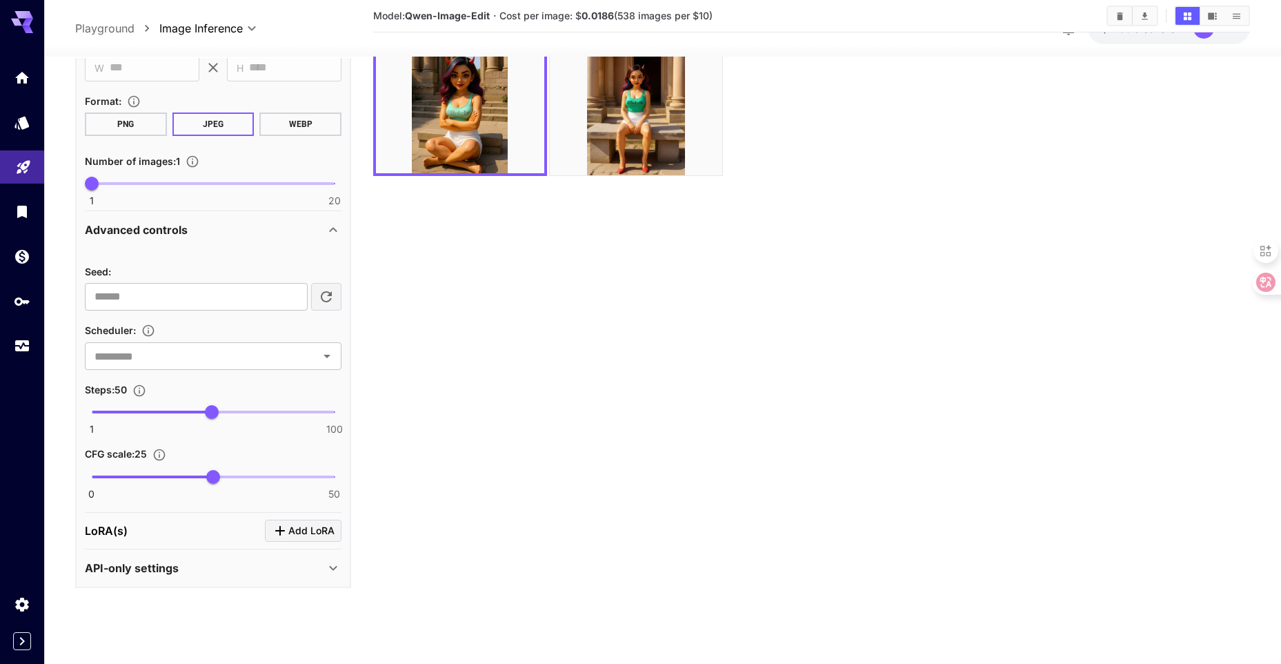
click at [453, 371] on section "Model: Qwen-Image-Edit · Cost per image: $ 0.0186 (538 images per $10)" at bounding box center [811, 291] width 877 height 664
drag, startPoint x: 207, startPoint y: 477, endPoint x: 275, endPoint y: 479, distance: 68.3
click at [275, 479] on span "37.8" at bounding box center [275, 477] width 14 height 14
type input "**"
drag, startPoint x: 277, startPoint y: 473, endPoint x: 368, endPoint y: 473, distance: 91.8
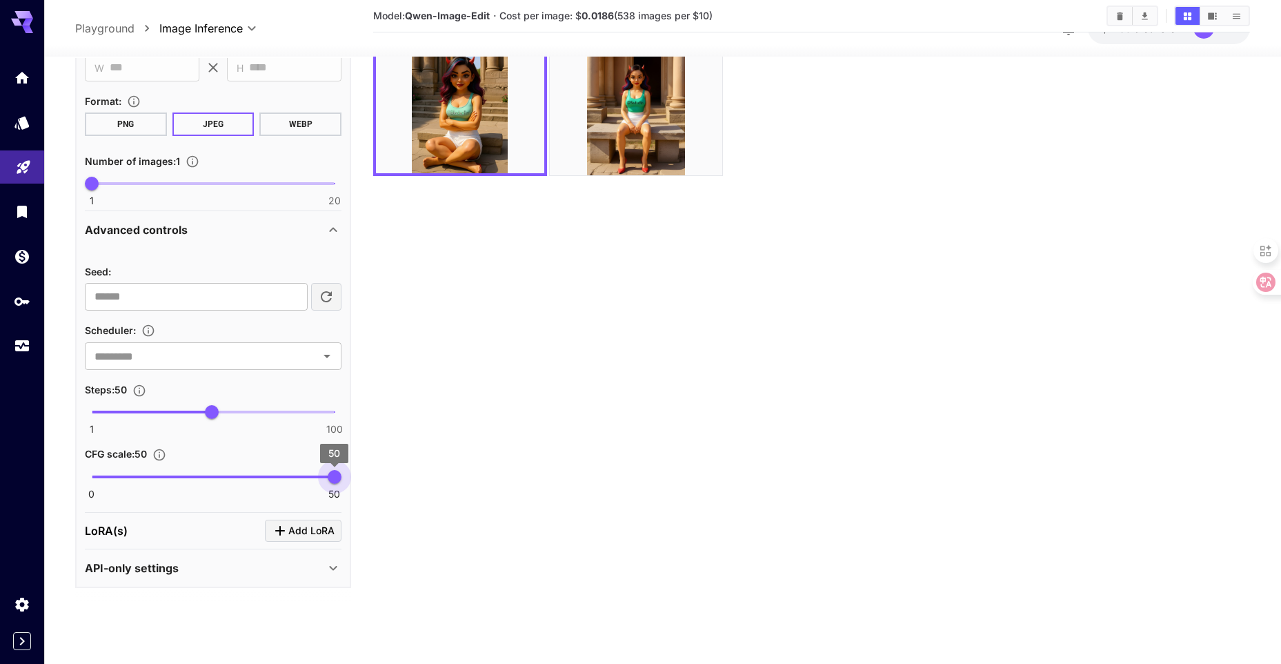
click at [368, 473] on main "**********" at bounding box center [662, 296] width 1175 height 675
drag, startPoint x: 213, startPoint y: 415, endPoint x: 138, endPoint y: 417, distance: 75.2
click at [138, 417] on span "20" at bounding box center [138, 413] width 14 height 14
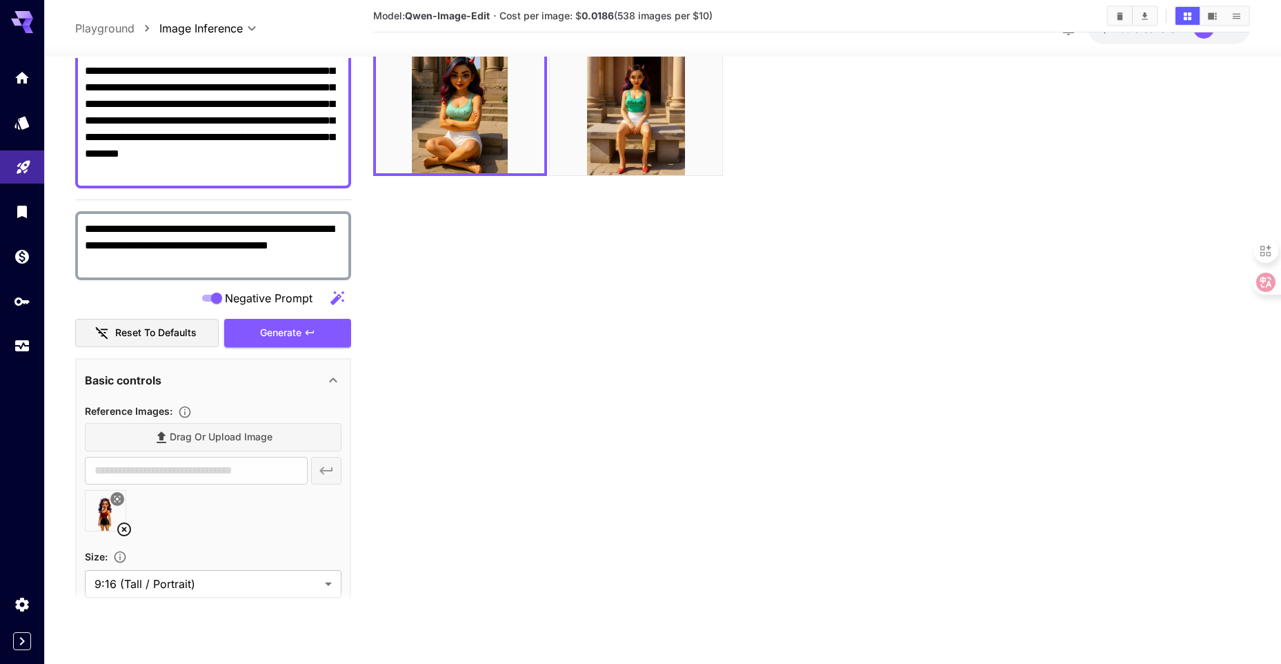
scroll to position [135, 0]
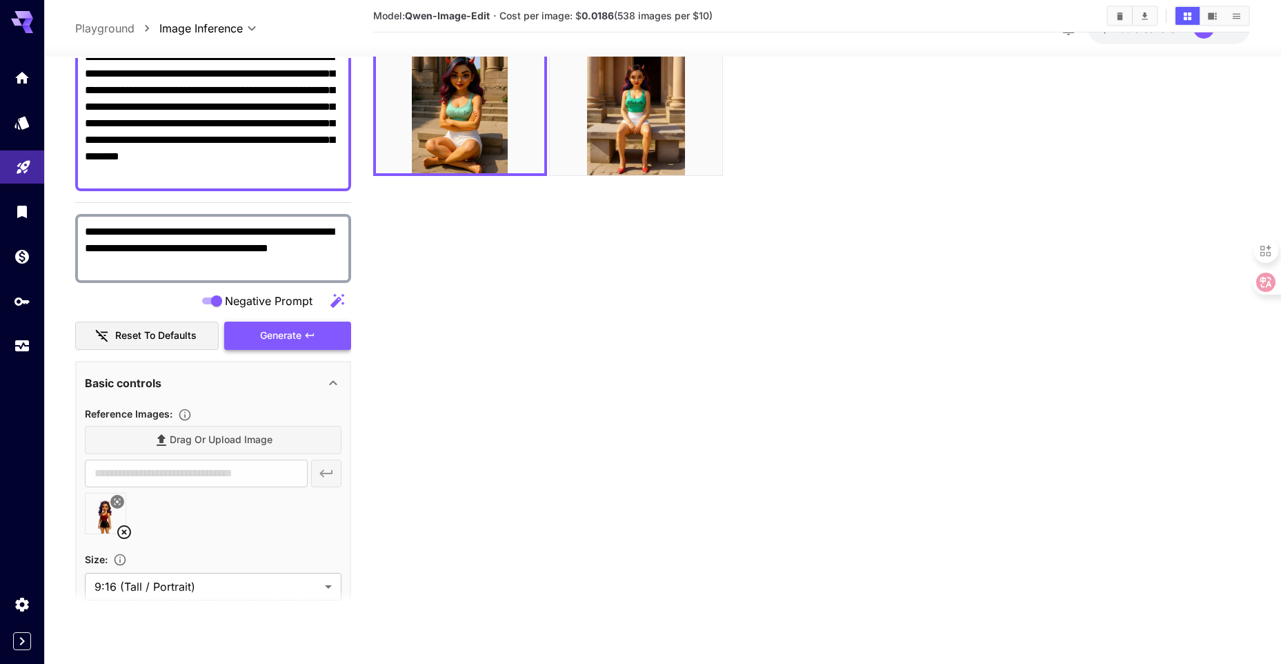
click at [278, 335] on span "Generate" at bounding box center [280, 335] width 41 height 17
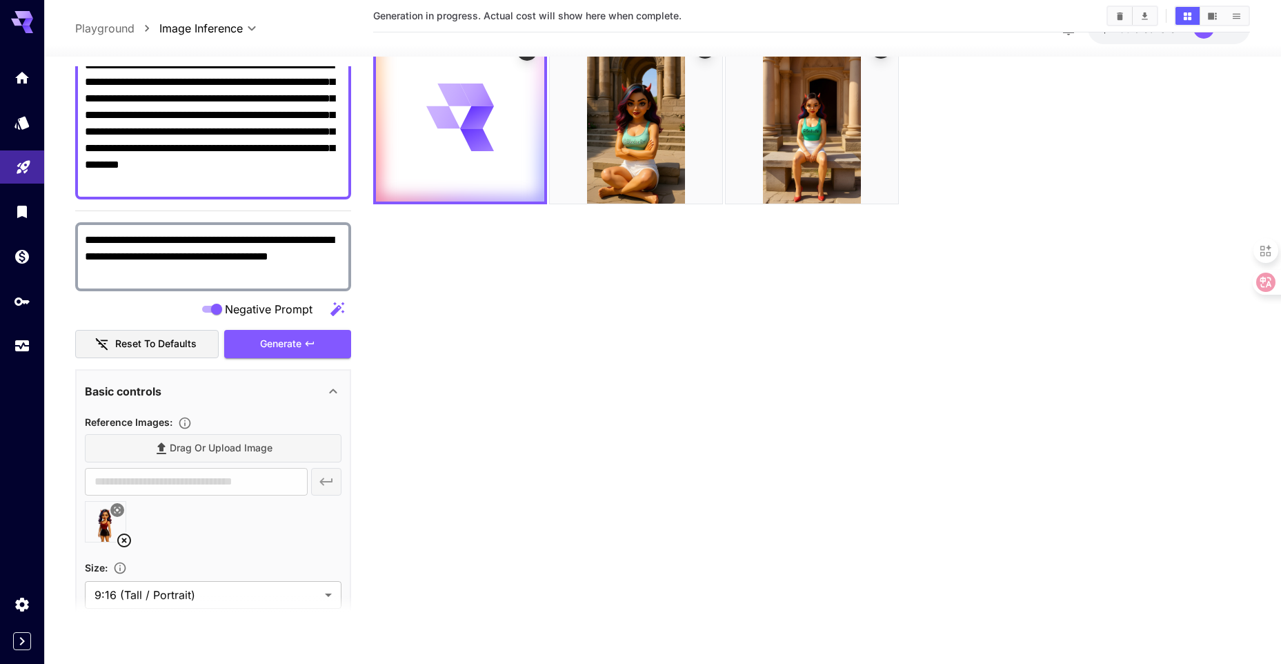
scroll to position [0, 0]
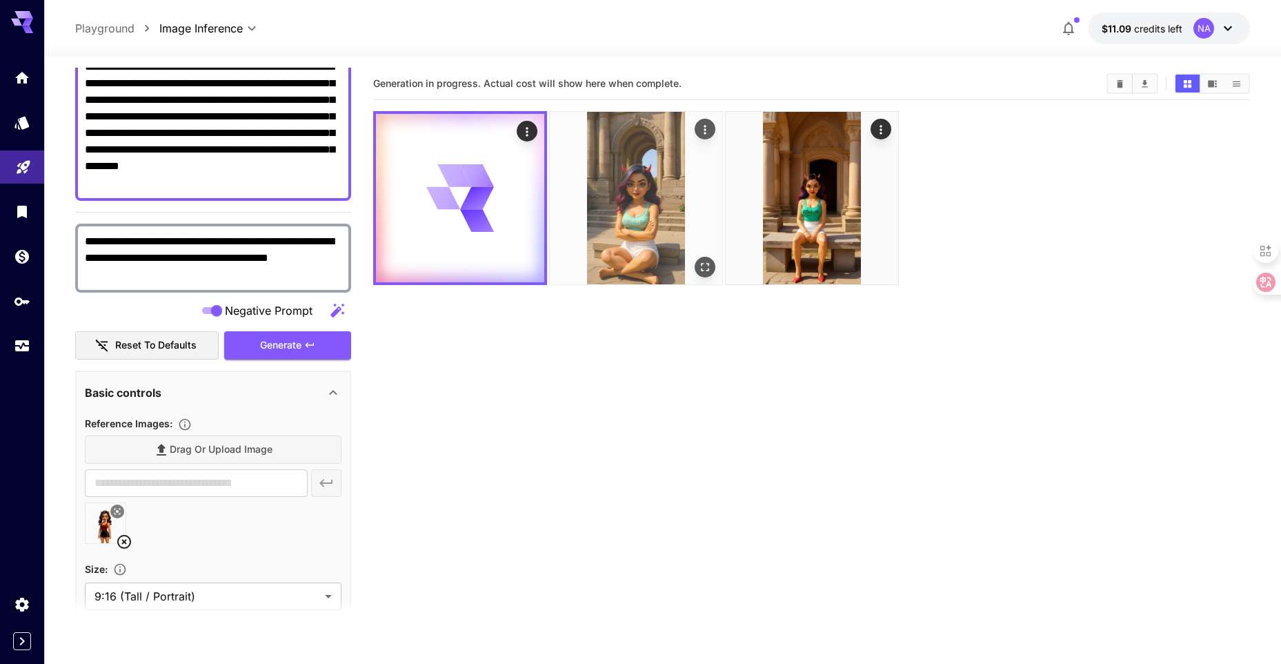
click at [634, 232] on img at bounding box center [636, 198] width 172 height 172
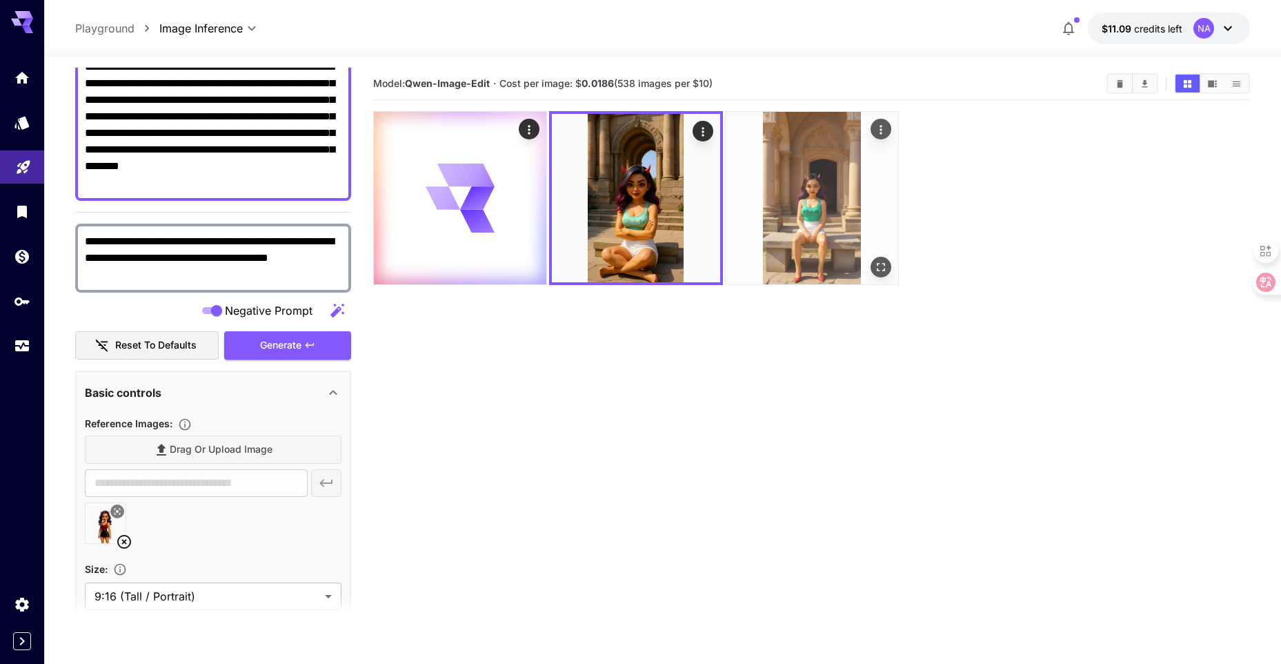
click at [813, 211] on img at bounding box center [812, 198] width 172 height 172
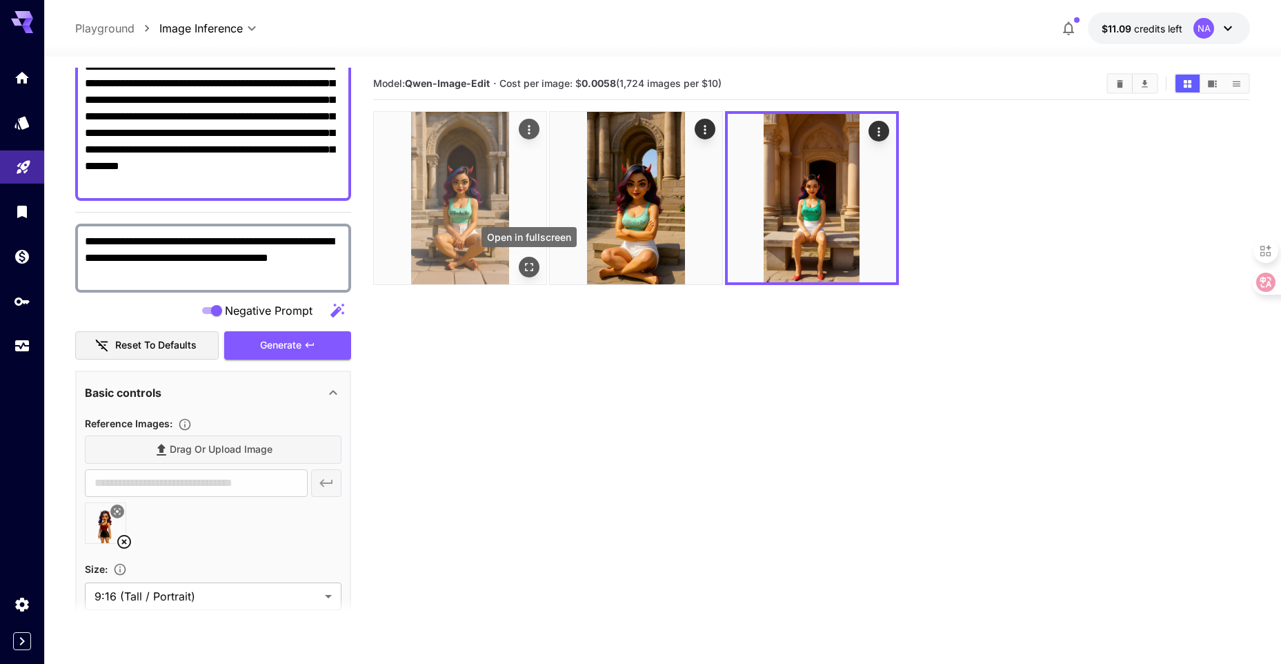
click at [522, 266] on icon "Open in fullscreen" at bounding box center [529, 267] width 14 height 14
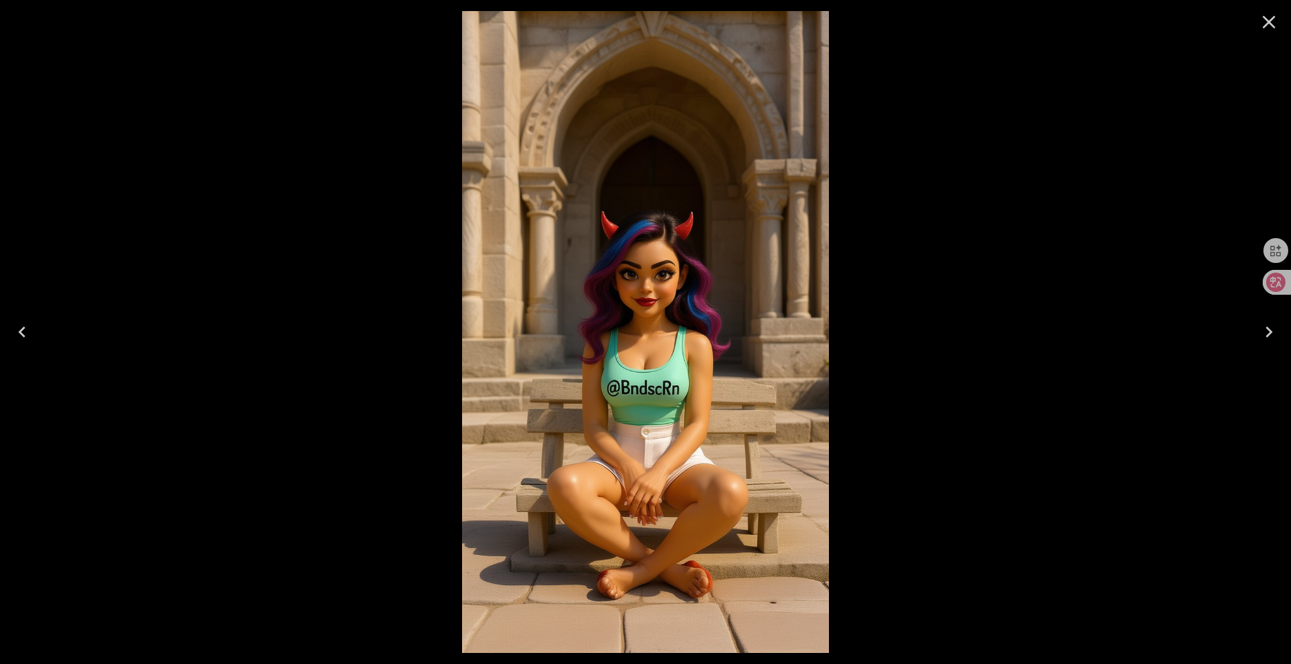
click at [1271, 26] on icon "Close" at bounding box center [1269, 22] width 22 height 22
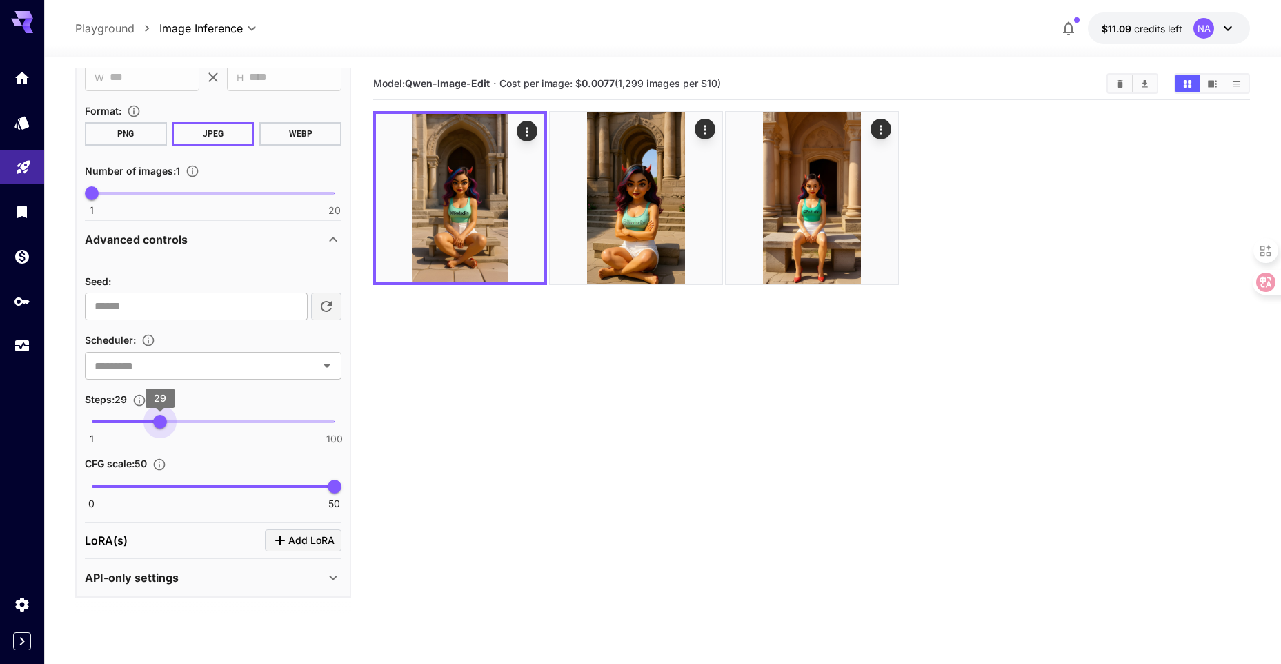
type input "**"
drag, startPoint x: 142, startPoint y: 424, endPoint x: 163, endPoint y: 423, distance: 20.7
click at [163, 423] on span "30" at bounding box center [163, 422] width 14 height 14
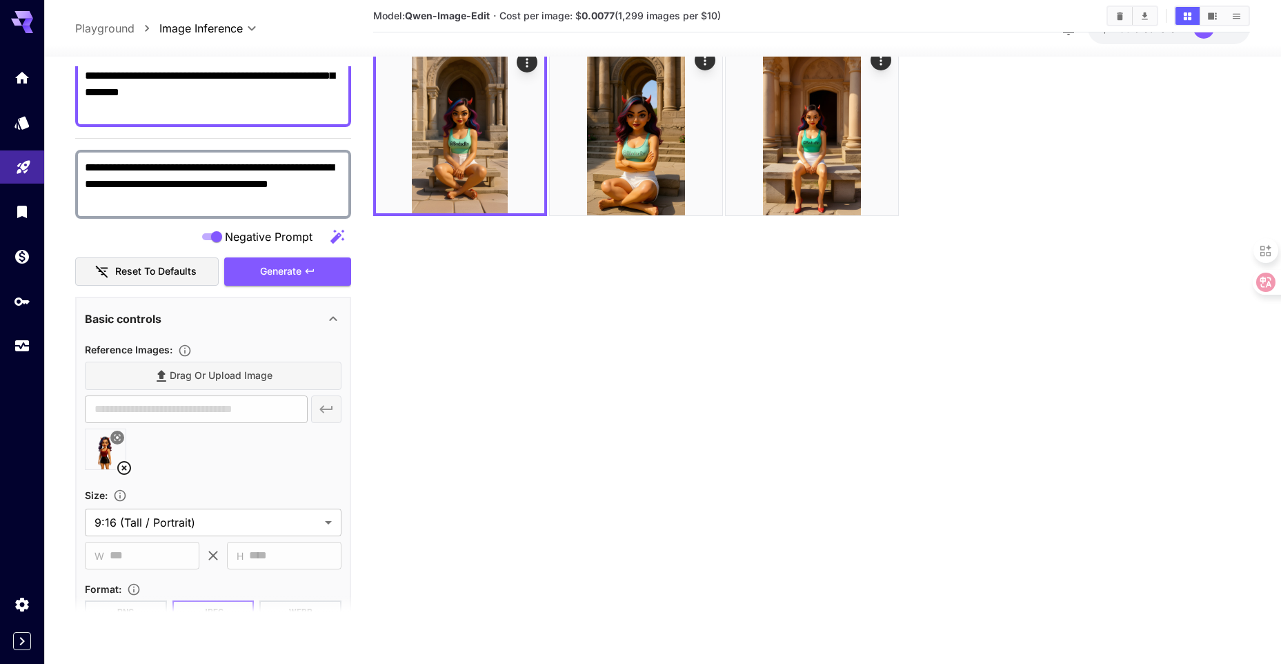
scroll to position [204, 0]
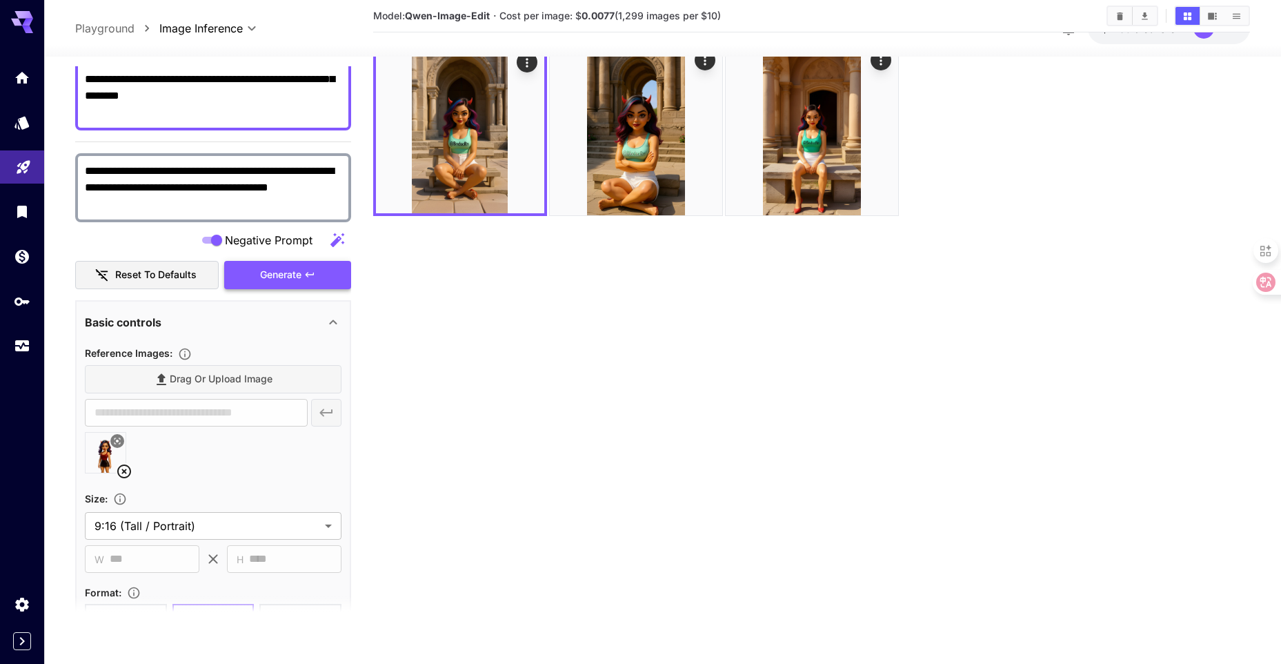
click at [300, 277] on span "Generate" at bounding box center [280, 274] width 41 height 17
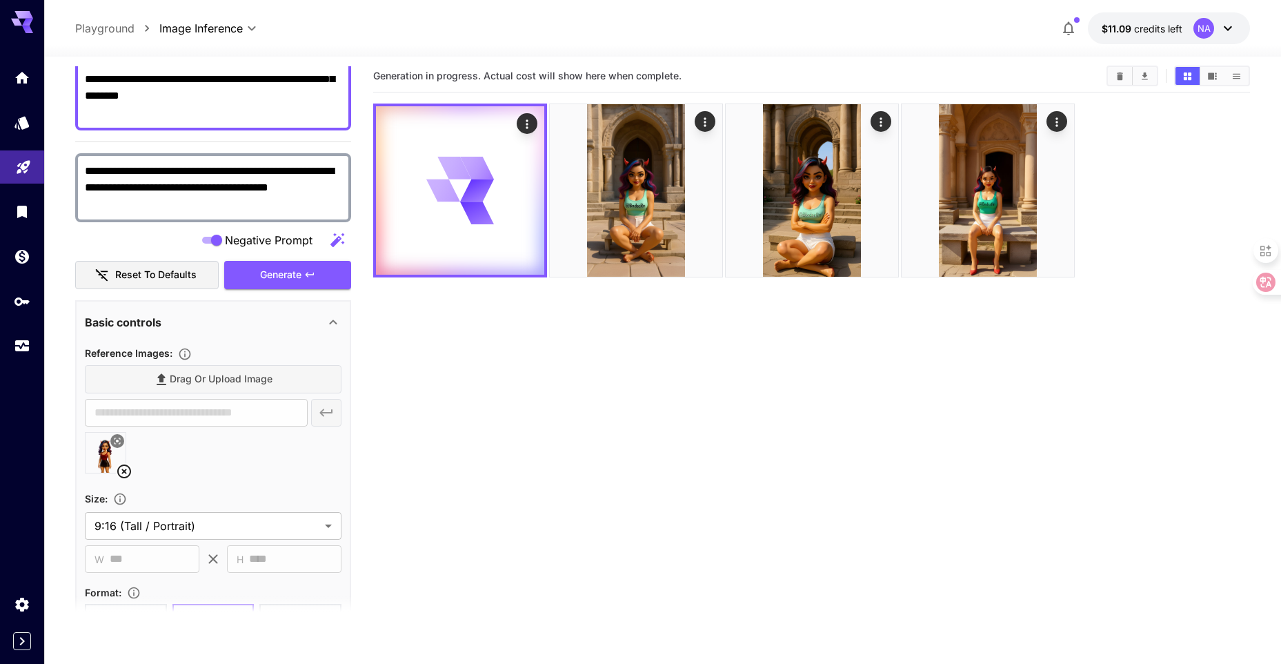
scroll to position [0, 0]
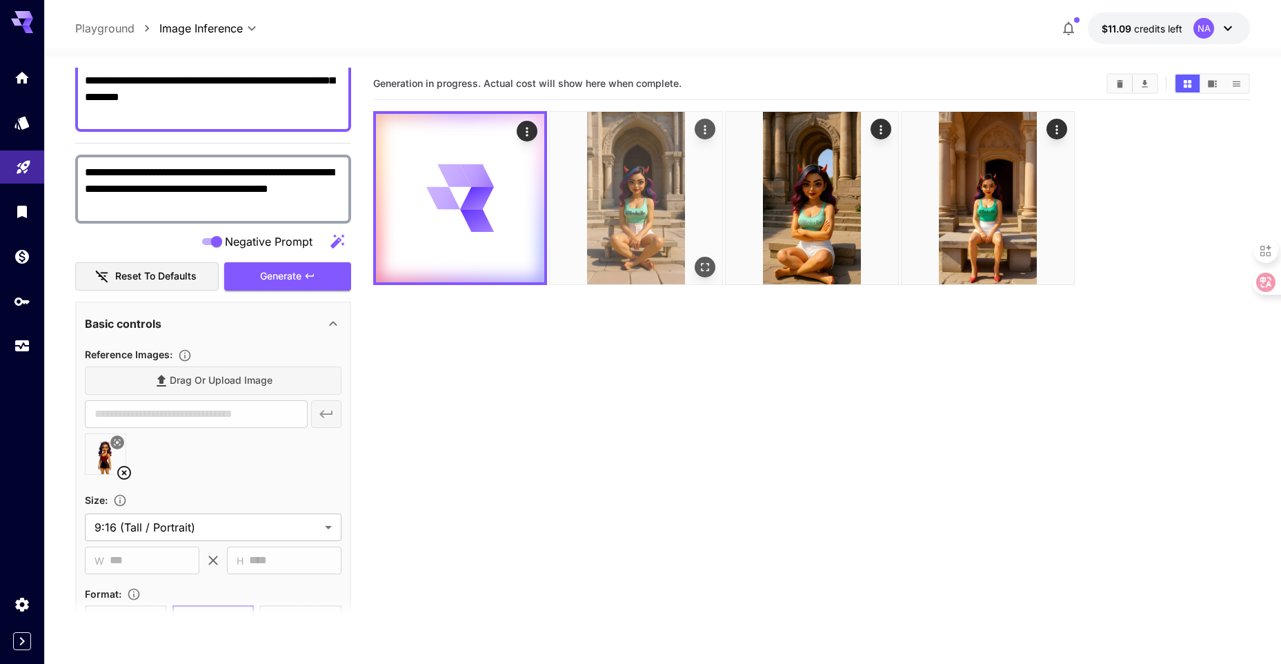
click at [654, 239] on img at bounding box center [636, 198] width 172 height 172
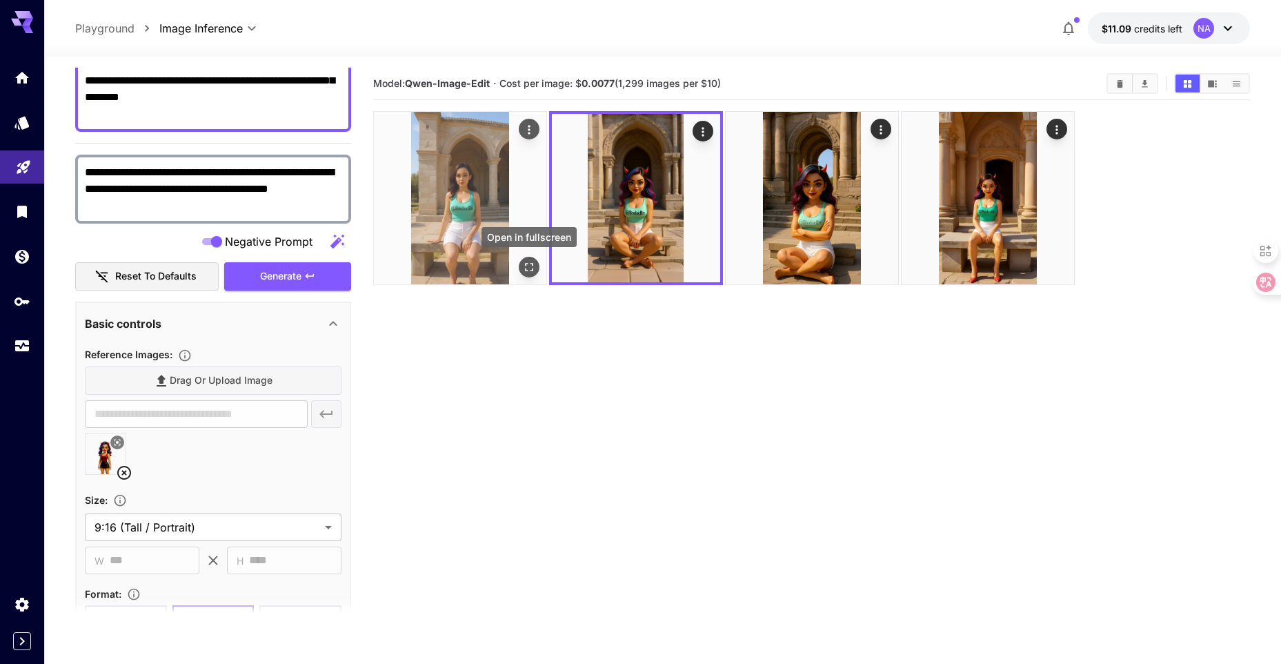
click at [525, 266] on icon "Open in fullscreen" at bounding box center [529, 267] width 14 height 14
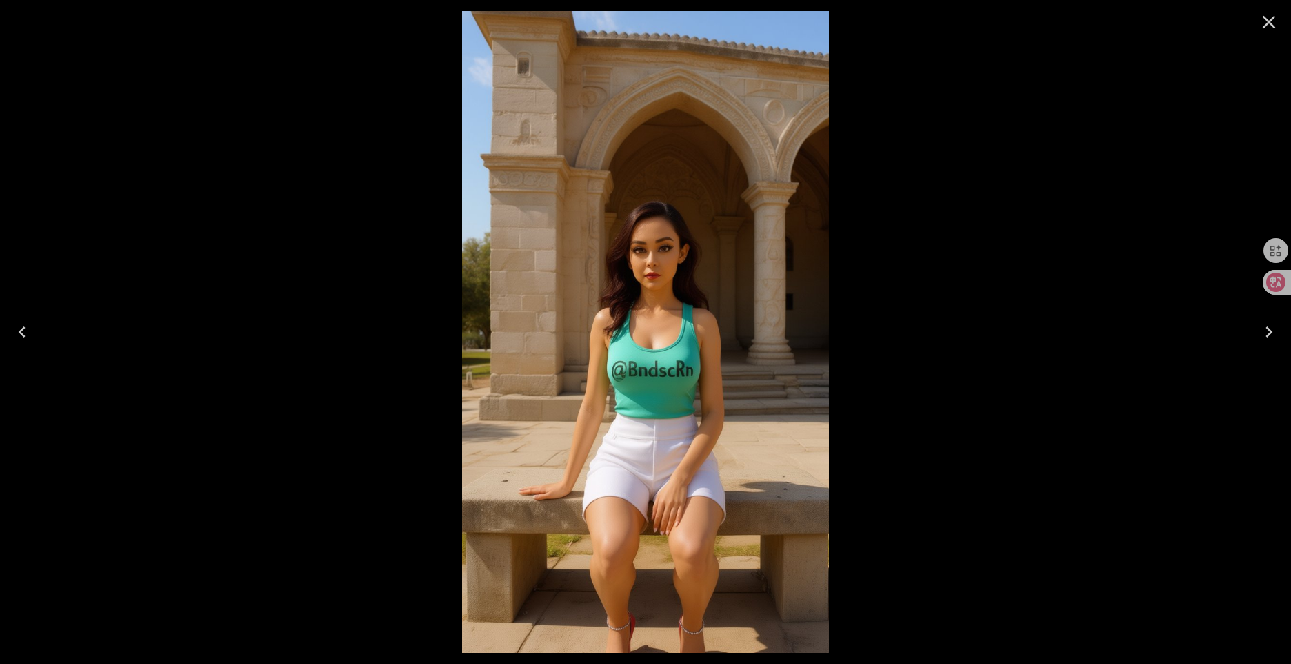
click at [1273, 28] on icon "Close" at bounding box center [1269, 22] width 22 height 22
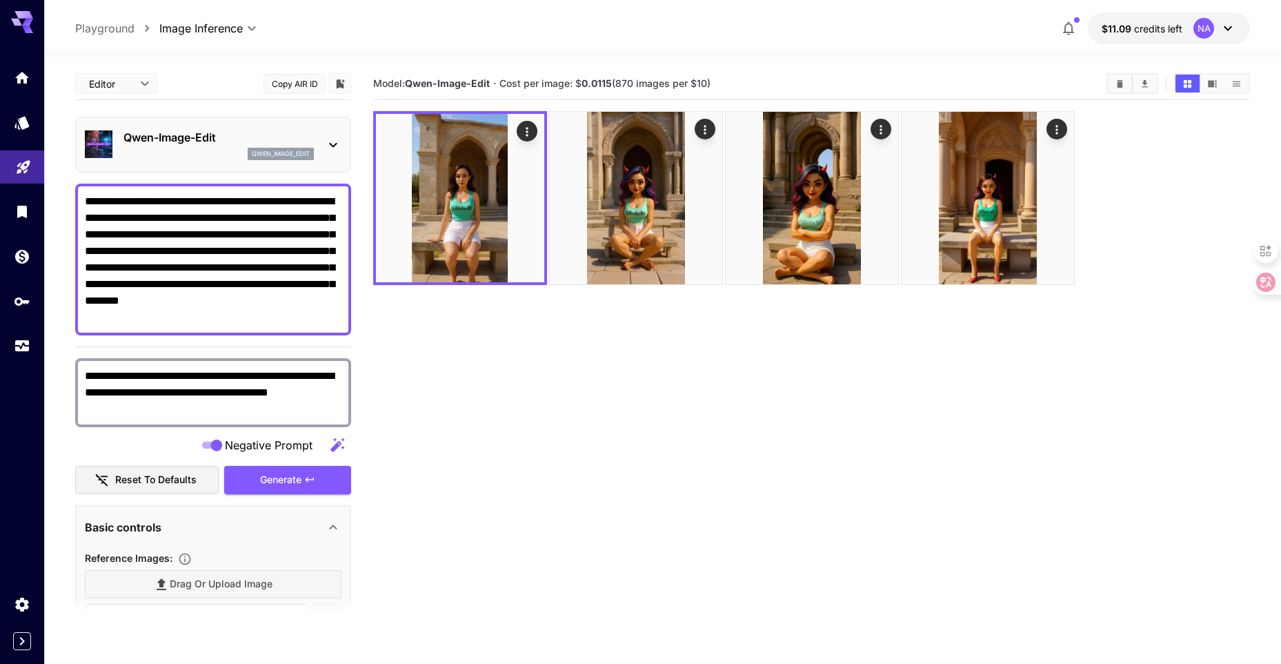
click at [241, 149] on div "qwen_image_edit" at bounding box center [218, 154] width 190 height 12
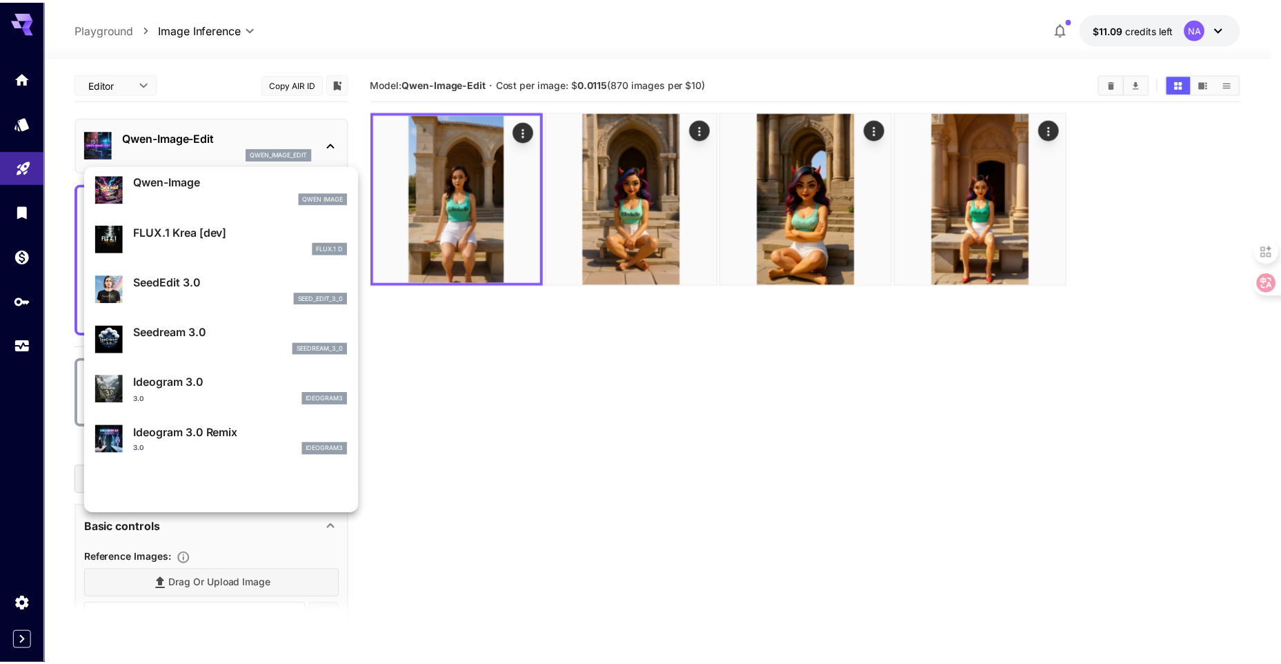
scroll to position [207, 0]
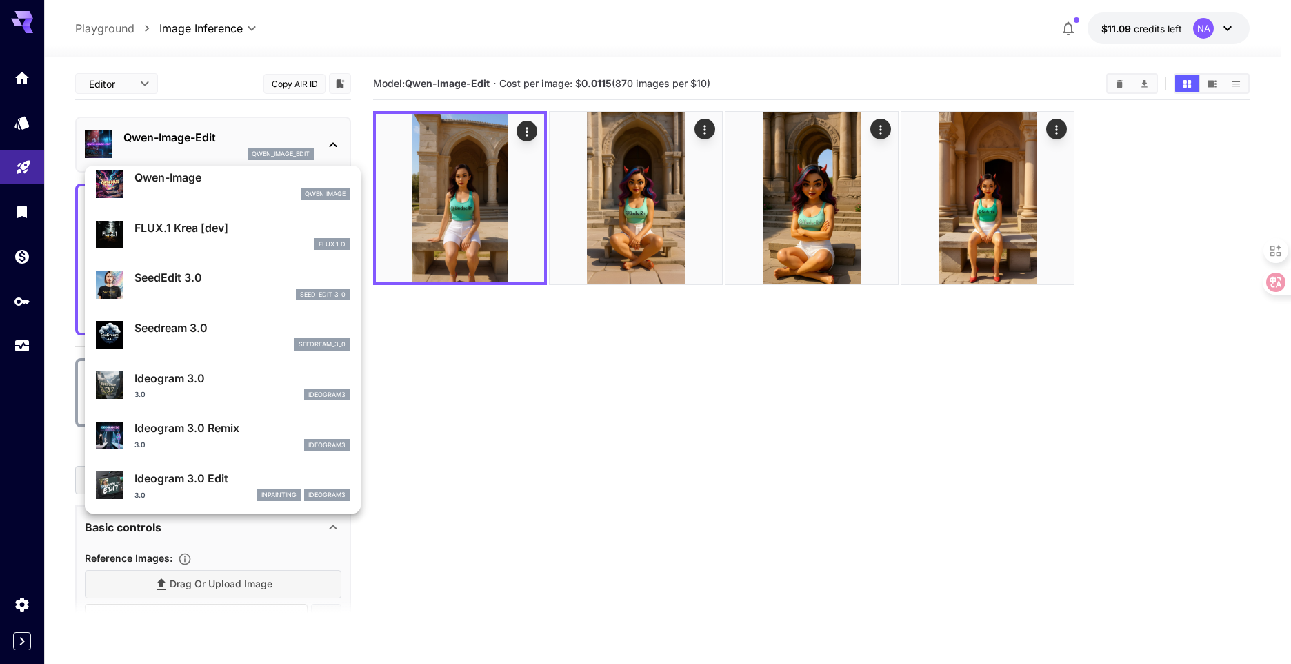
click at [226, 288] on div "seed_edit_3_0" at bounding box center [242, 294] width 215 height 12
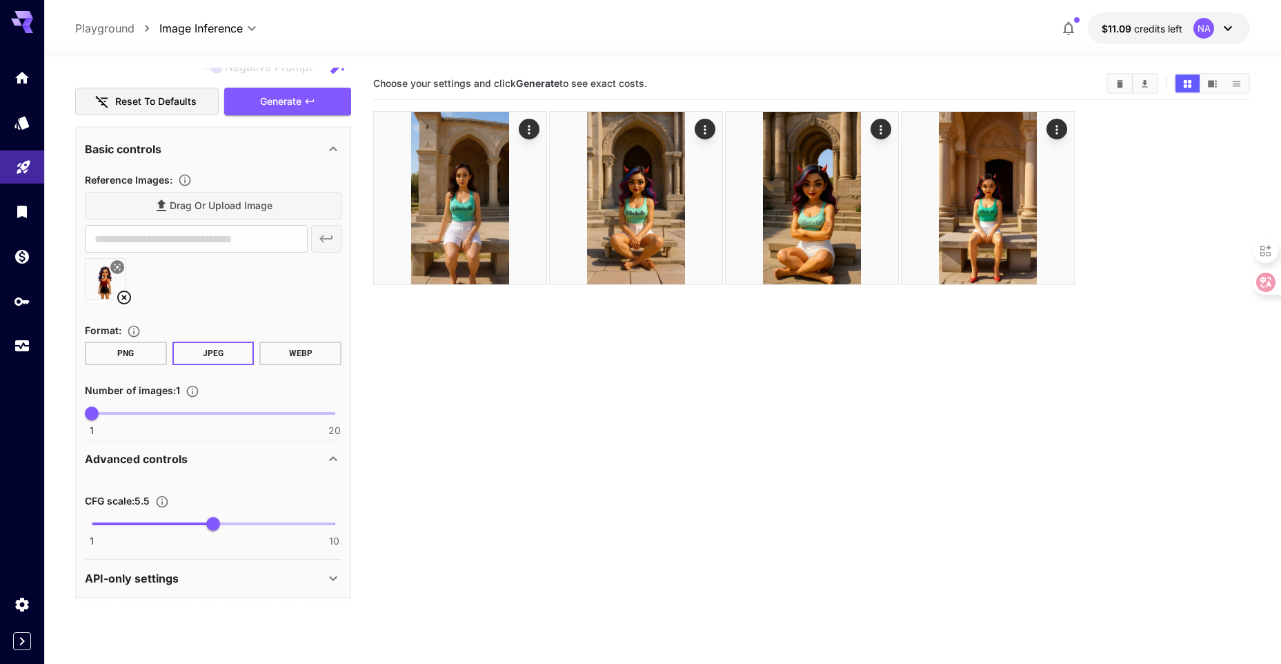
scroll to position [294, 0]
type input "**"
drag, startPoint x: 211, startPoint y: 520, endPoint x: 357, endPoint y: 528, distance: 146.5
click at [357, 528] on main "**********" at bounding box center [662, 405] width 1175 height 675
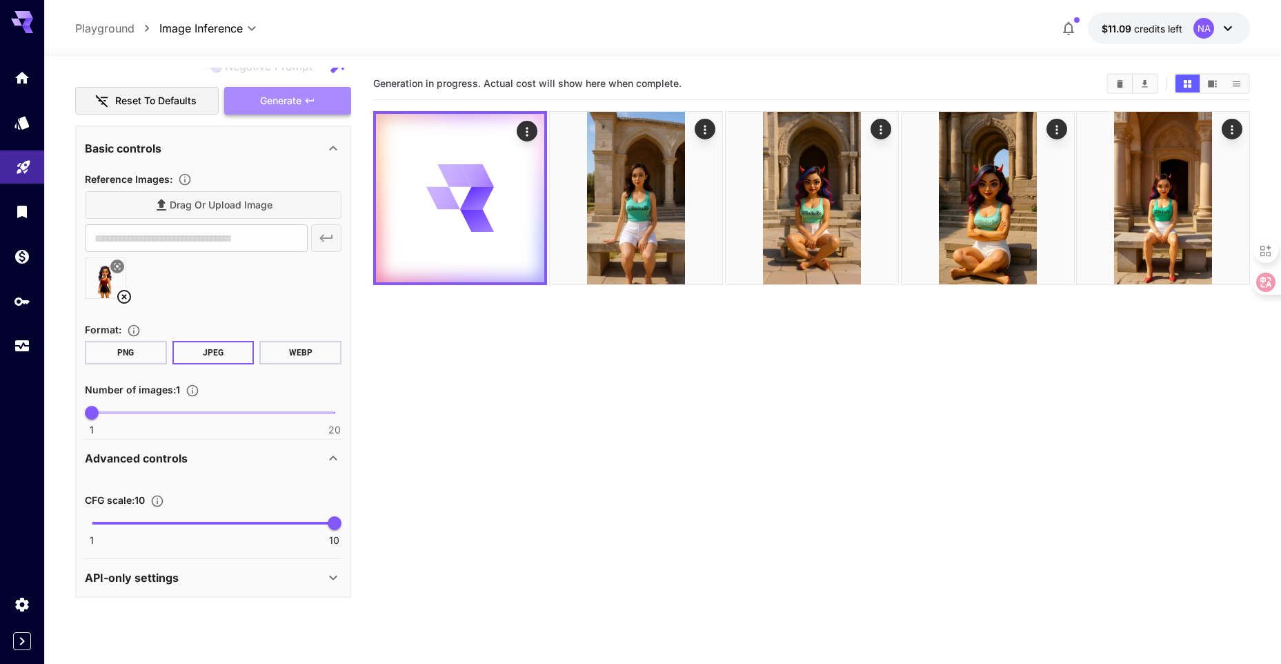
click at [286, 95] on span "Generate" at bounding box center [280, 100] width 41 height 17
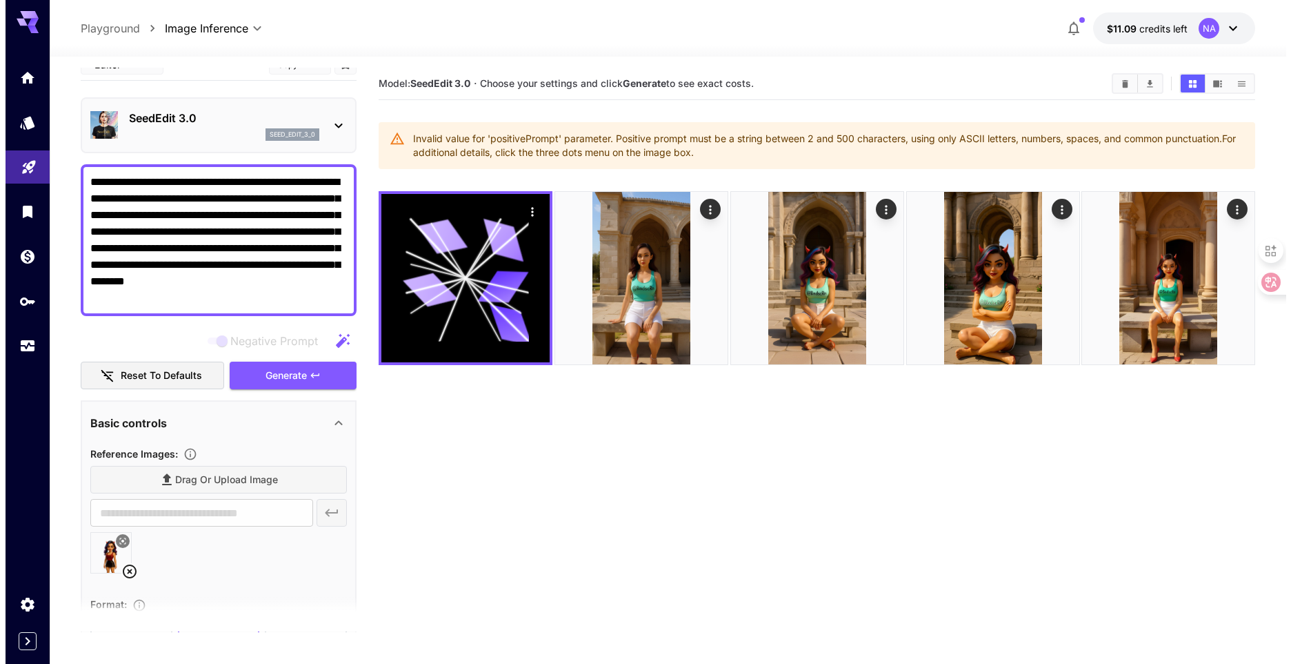
scroll to position [18, 0]
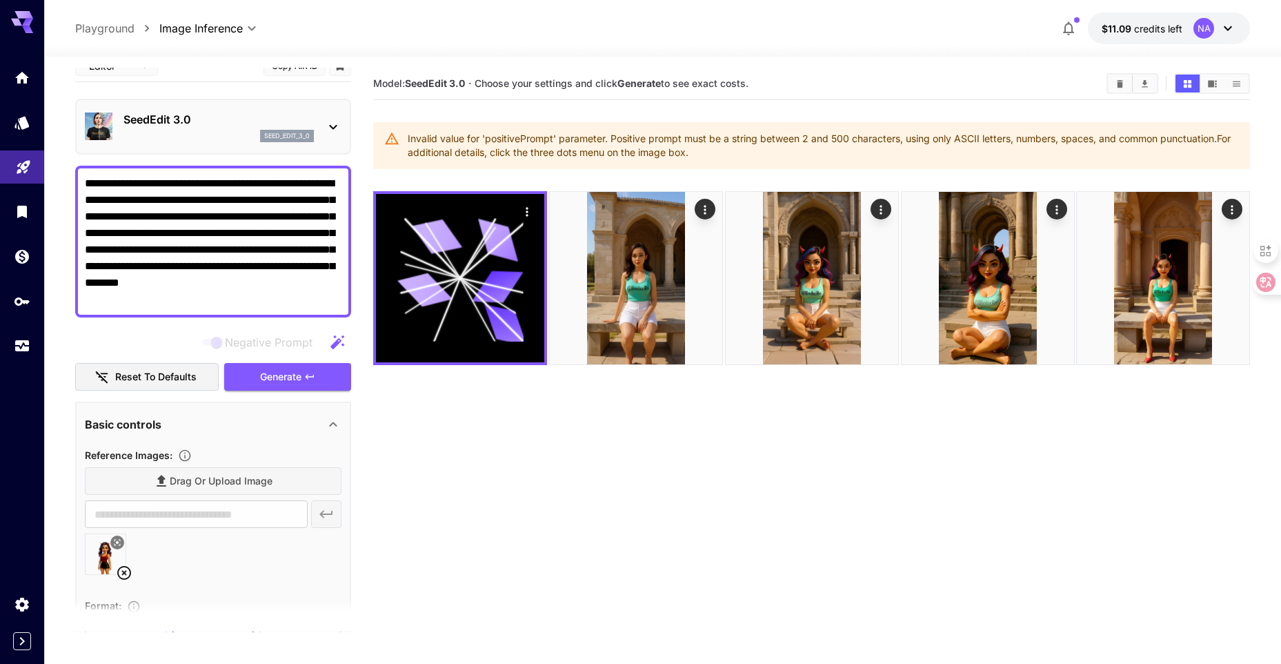
click at [264, 131] on p "seed_edit_3_0" at bounding box center [287, 136] width 46 height 10
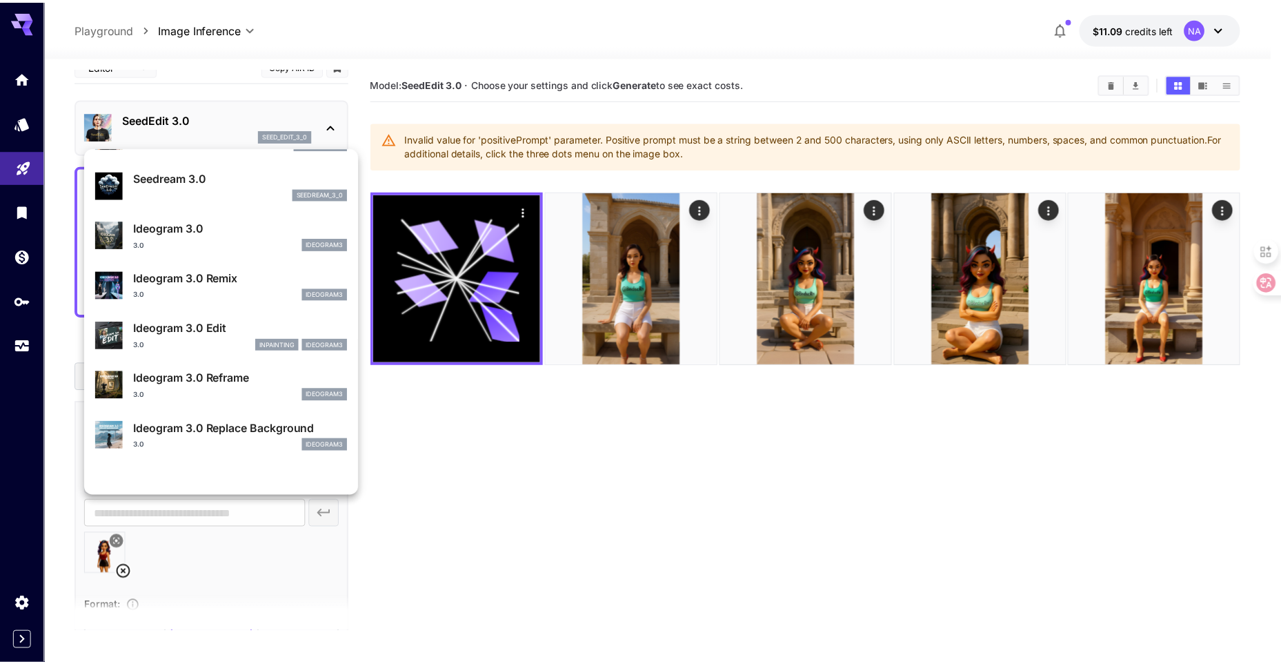
scroll to position [345, 0]
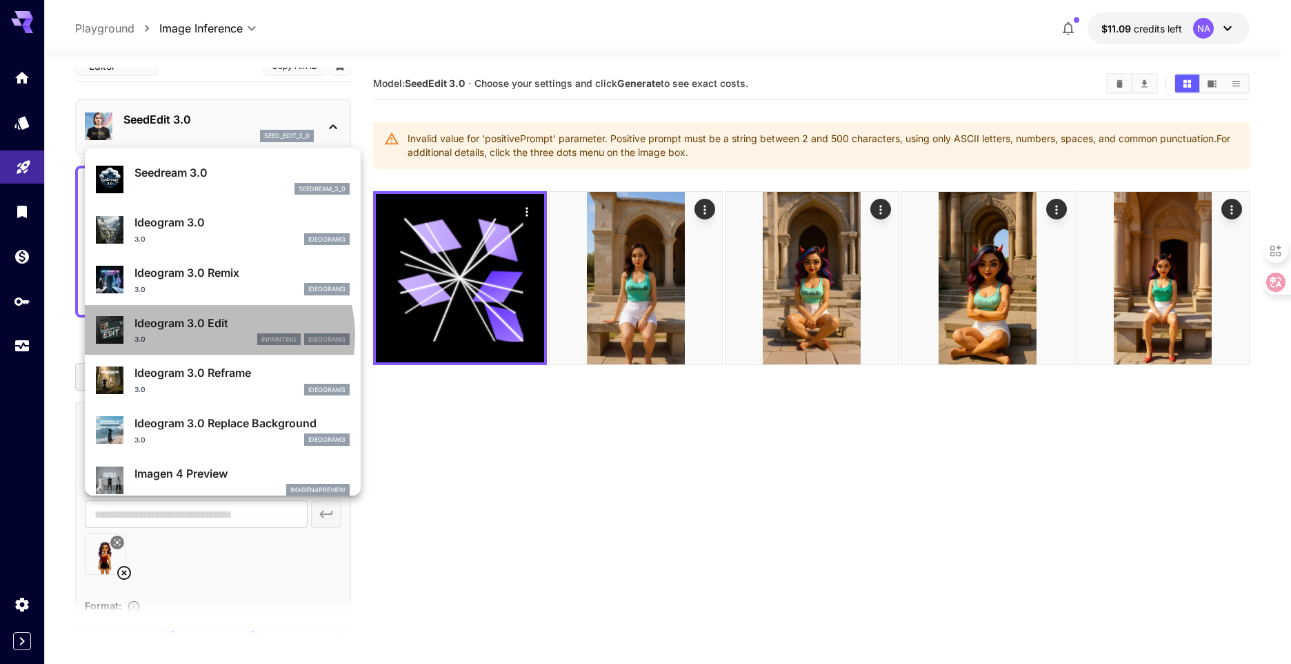
click at [218, 335] on div "3.0 inpainting ideogram3" at bounding box center [242, 339] width 215 height 12
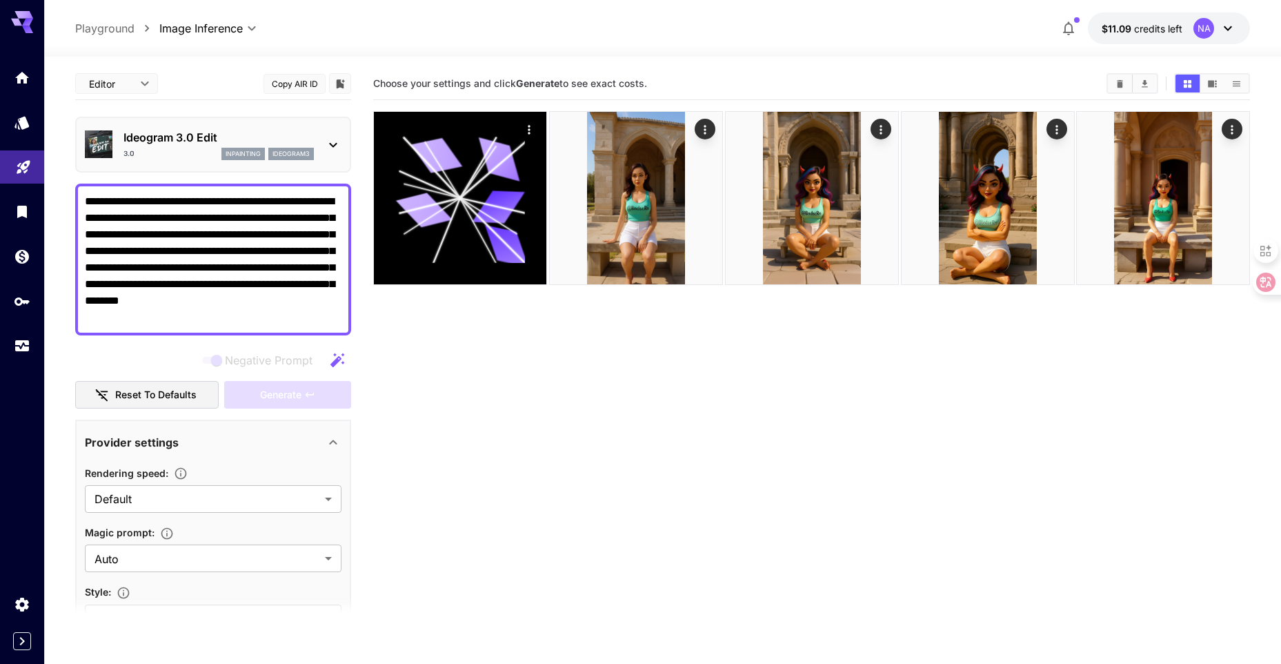
click at [214, 155] on div "3.0 inpainting ideogram3" at bounding box center [218, 154] width 190 height 12
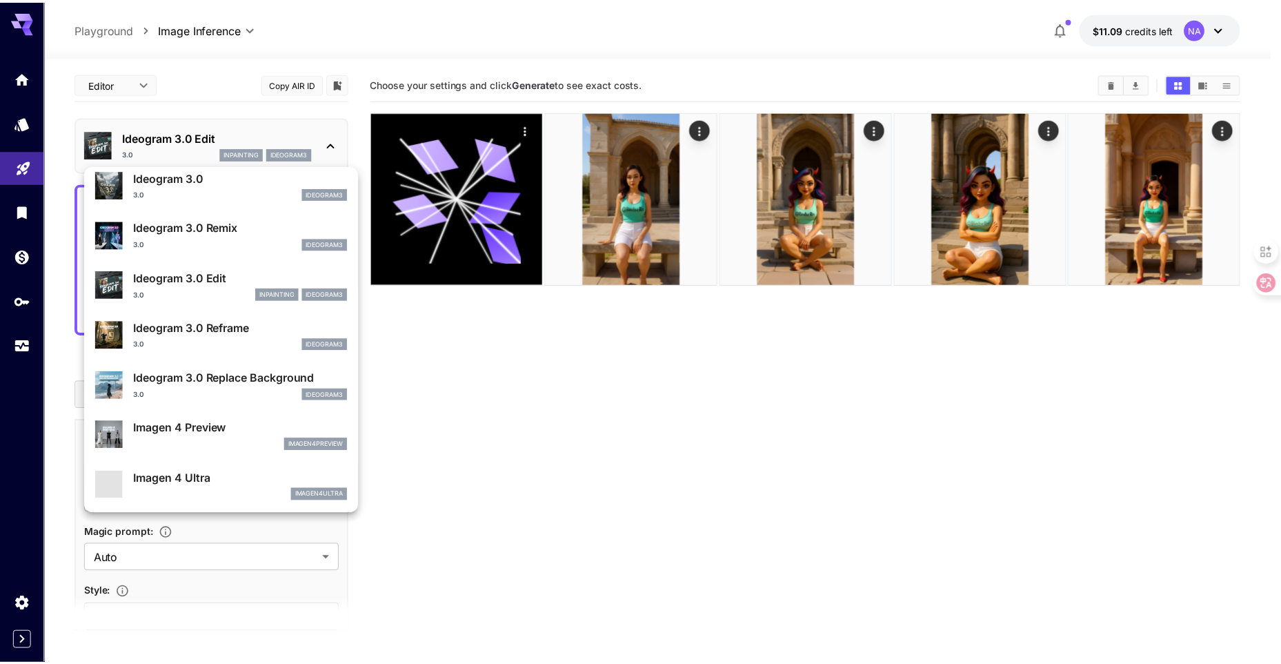
scroll to position [414, 0]
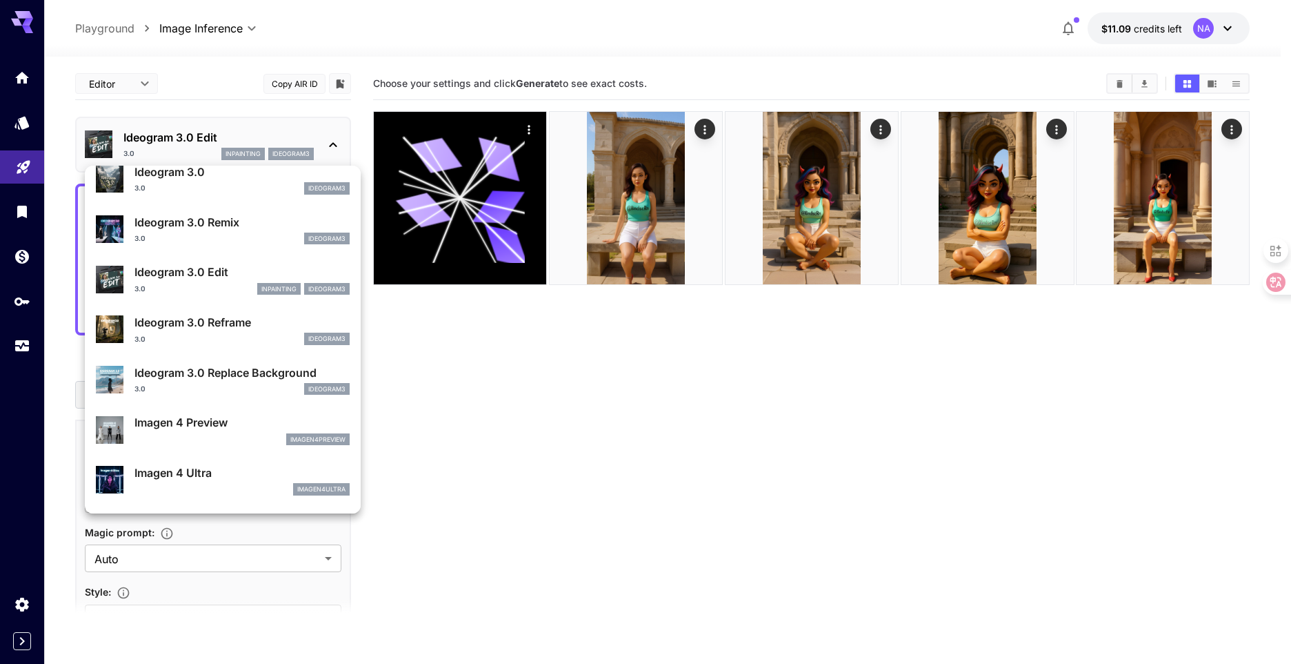
click at [215, 378] on p "Ideogram 3.0 Replace Background" at bounding box center [242, 372] width 215 height 17
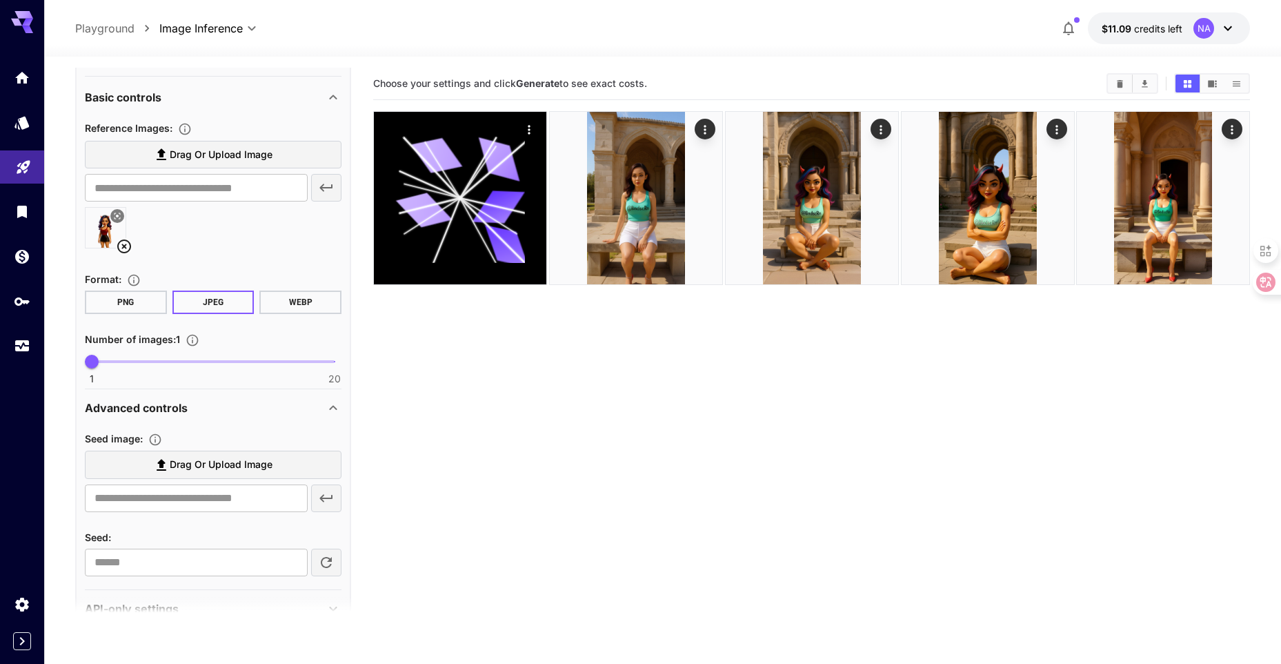
scroll to position [543, 0]
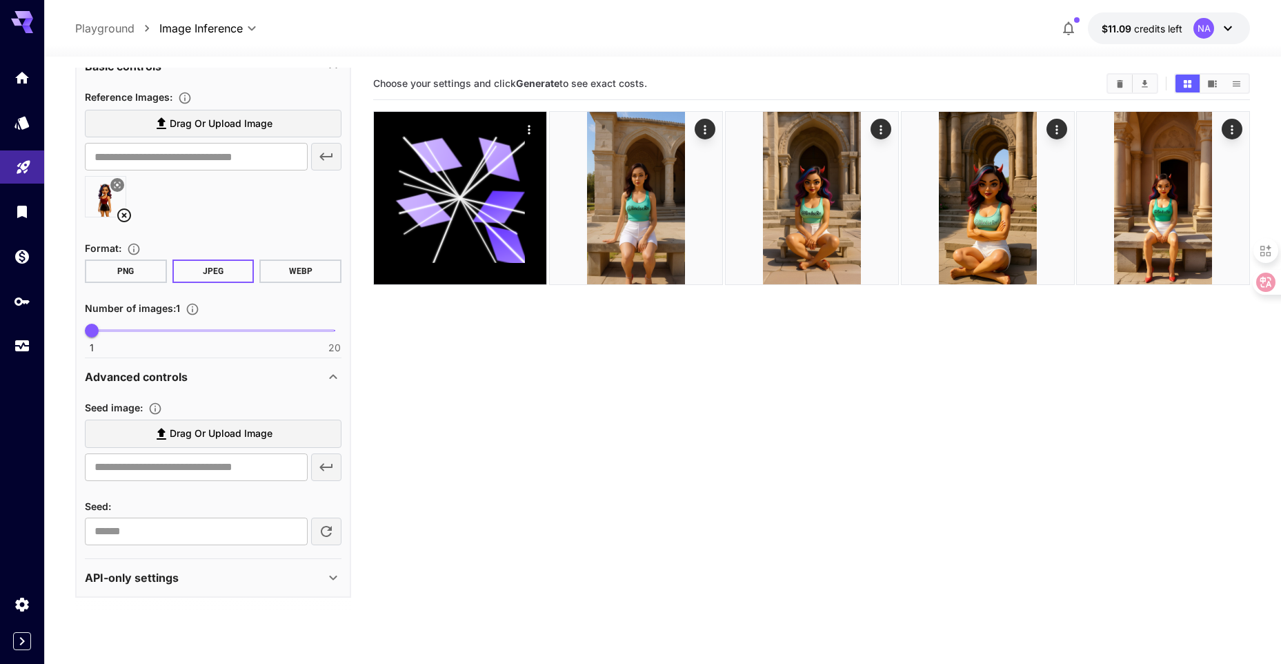
click at [248, 437] on span "Drag or upload image" at bounding box center [221, 433] width 103 height 17
click at [0, 0] on input "Drag or upload image" at bounding box center [0, 0] width 0 height 0
type input "**********"
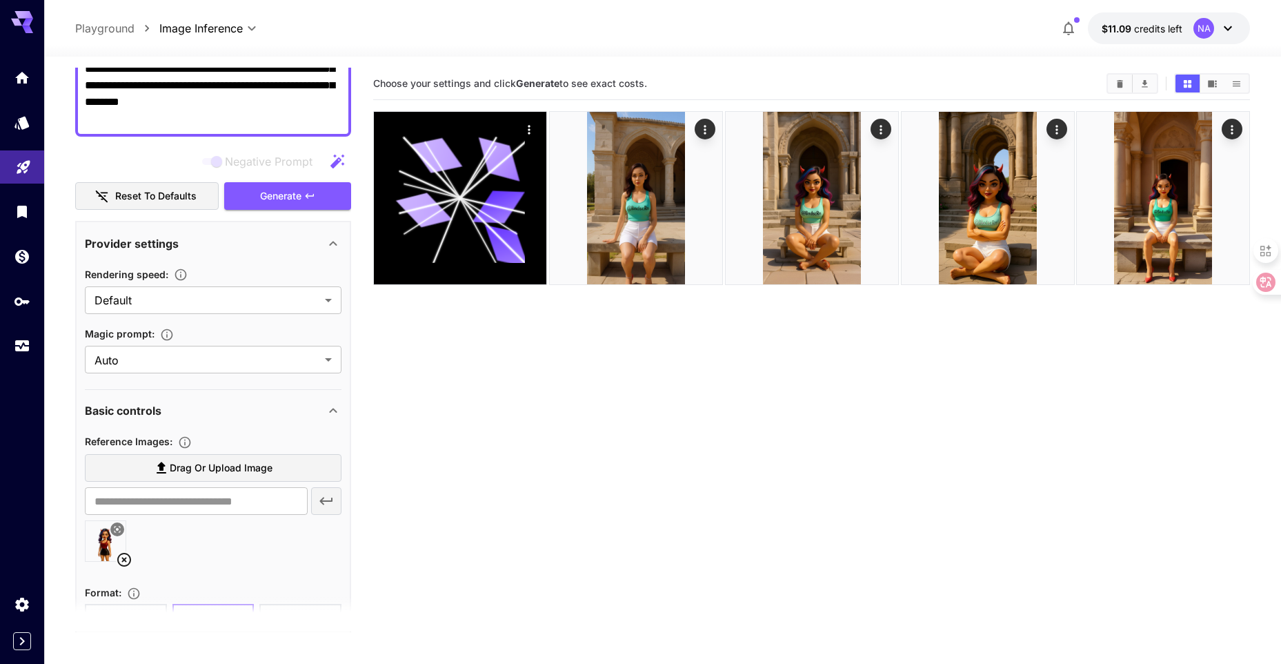
scroll to position [181, 0]
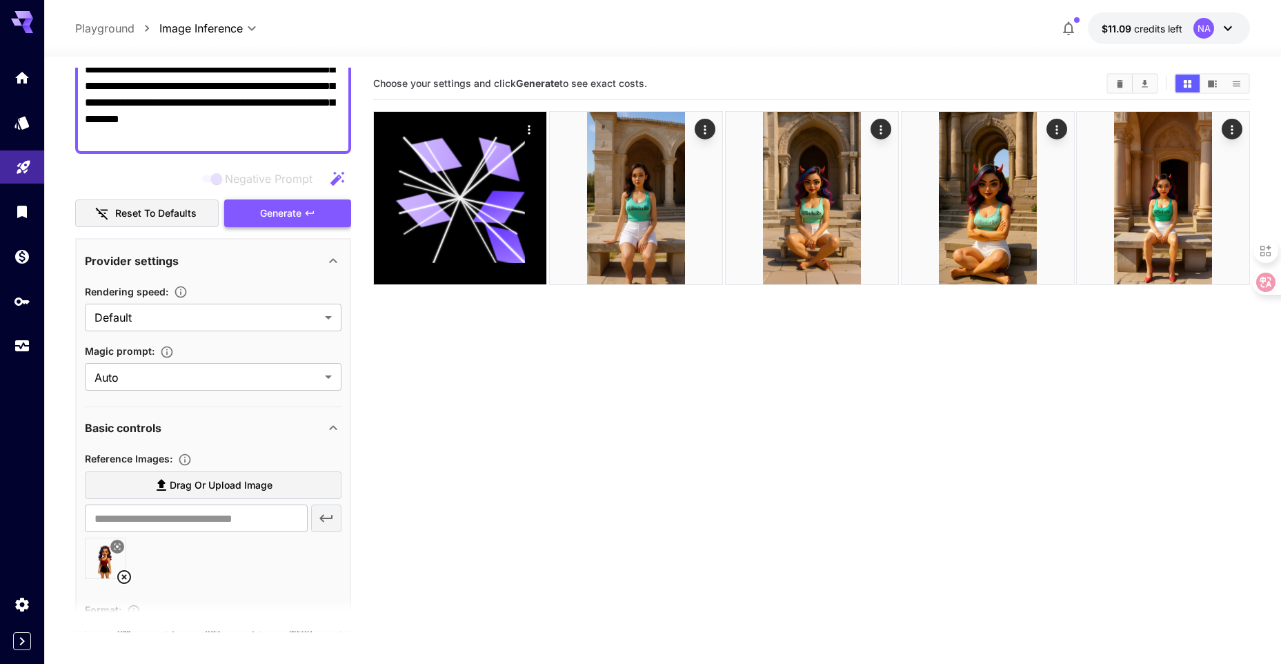
click at [260, 212] on span "Generate" at bounding box center [280, 213] width 41 height 17
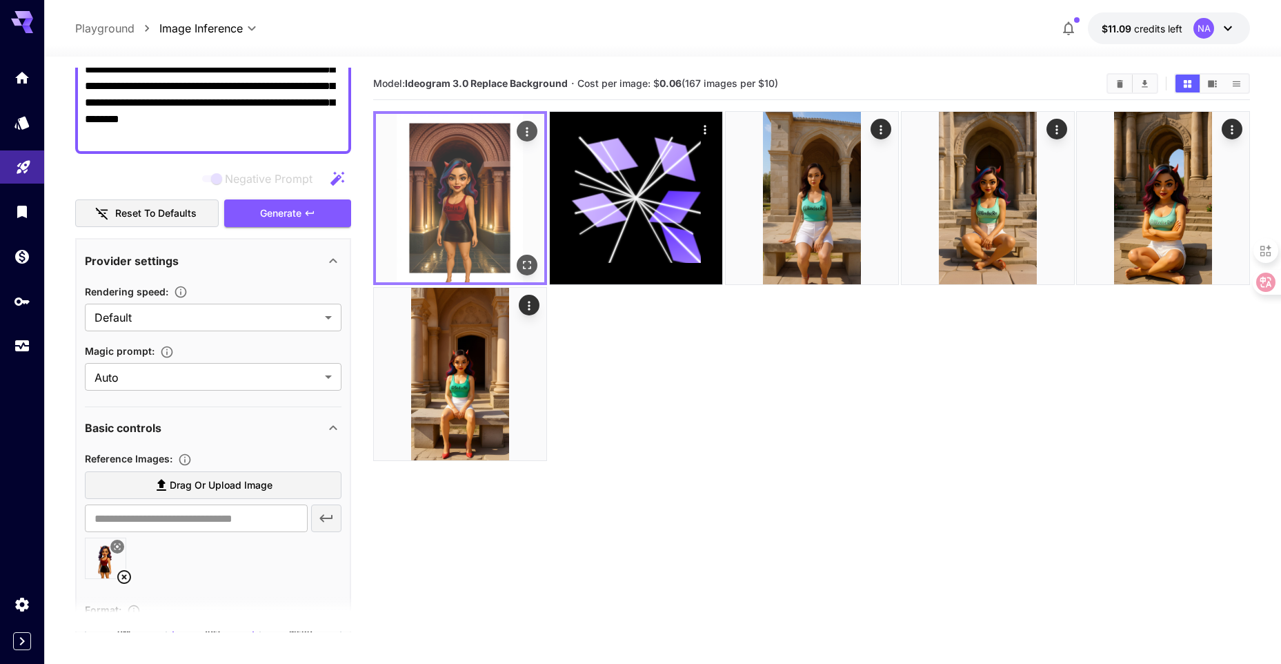
click at [524, 266] on icon "Open in fullscreen" at bounding box center [527, 265] width 8 height 8
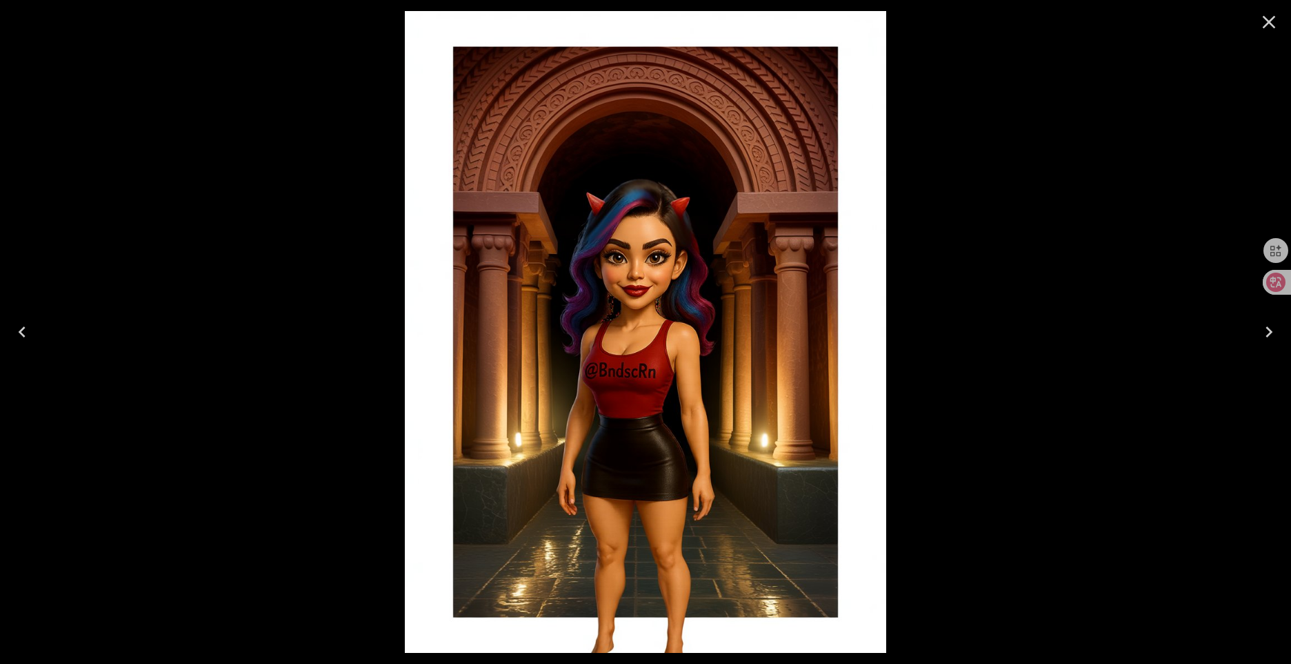
click at [1266, 17] on icon "Close" at bounding box center [1269, 22] width 22 height 22
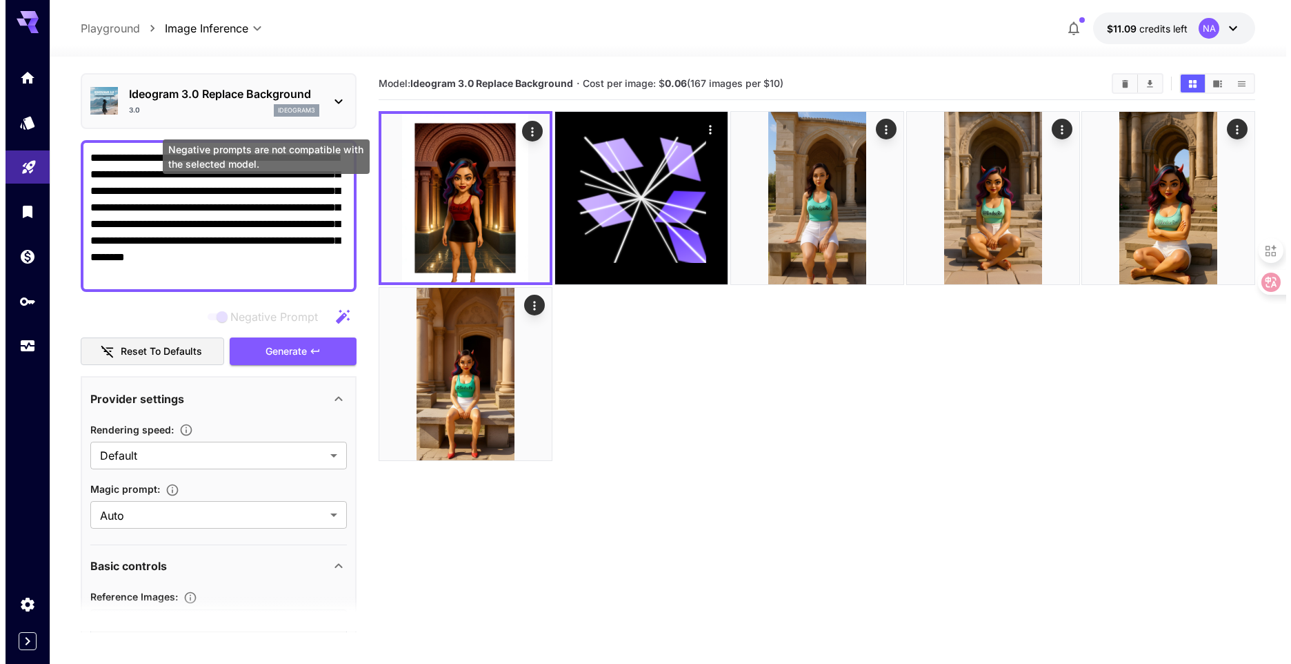
scroll to position [0, 0]
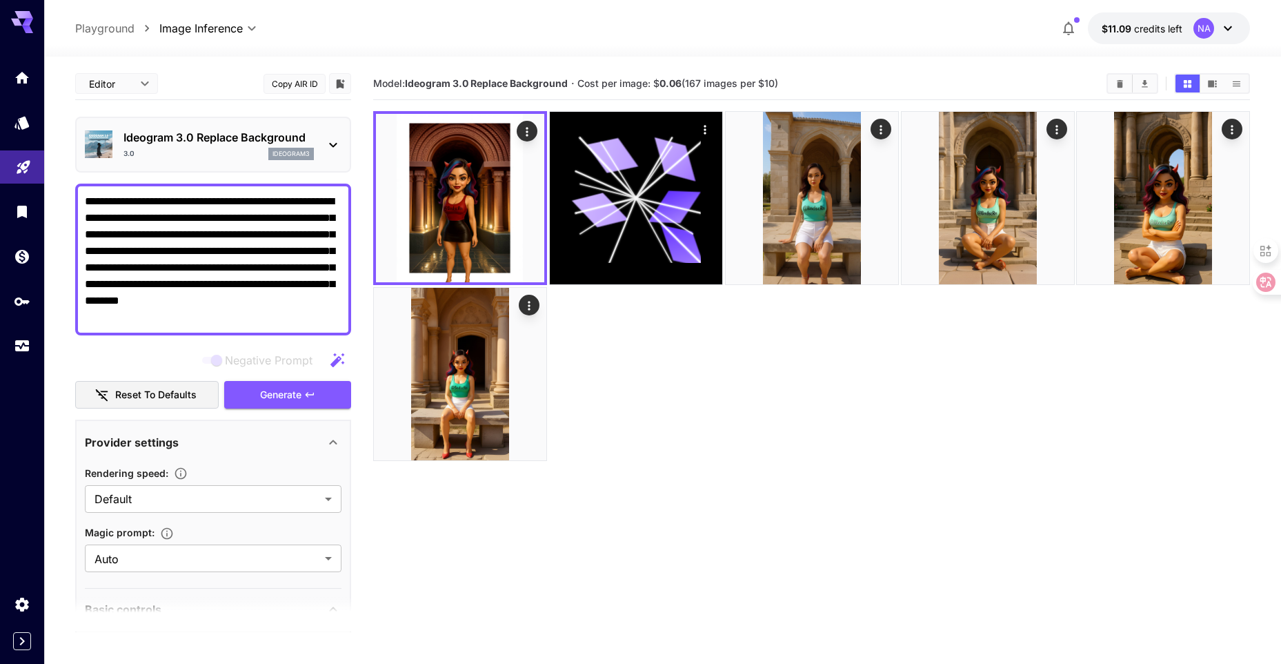
click at [258, 155] on div "3.0 ideogram3" at bounding box center [218, 154] width 190 height 12
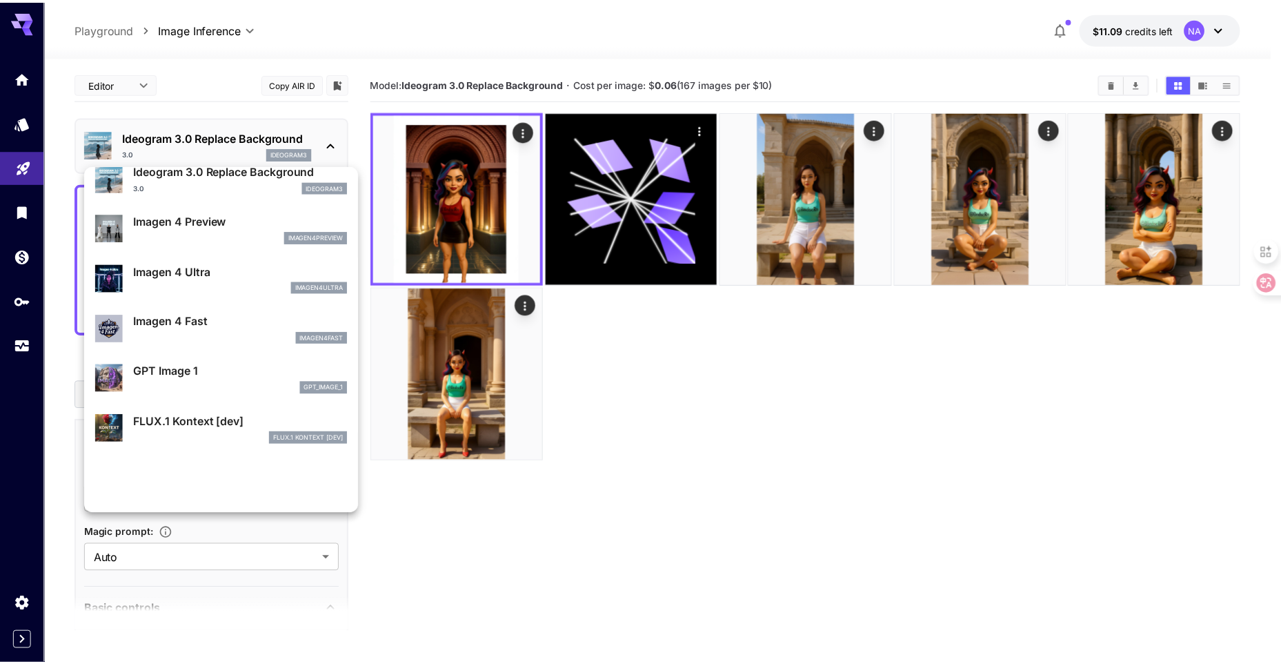
scroll to position [621, 0]
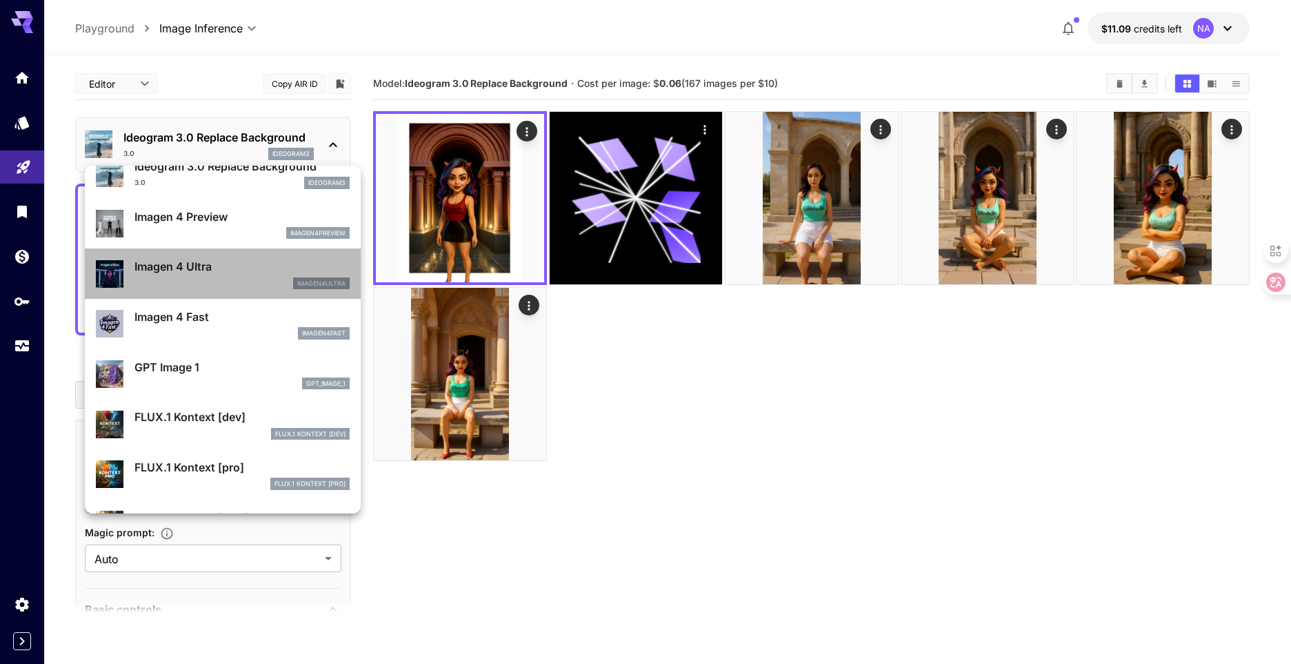
click at [248, 283] on div "imagen4ultra" at bounding box center [242, 283] width 215 height 12
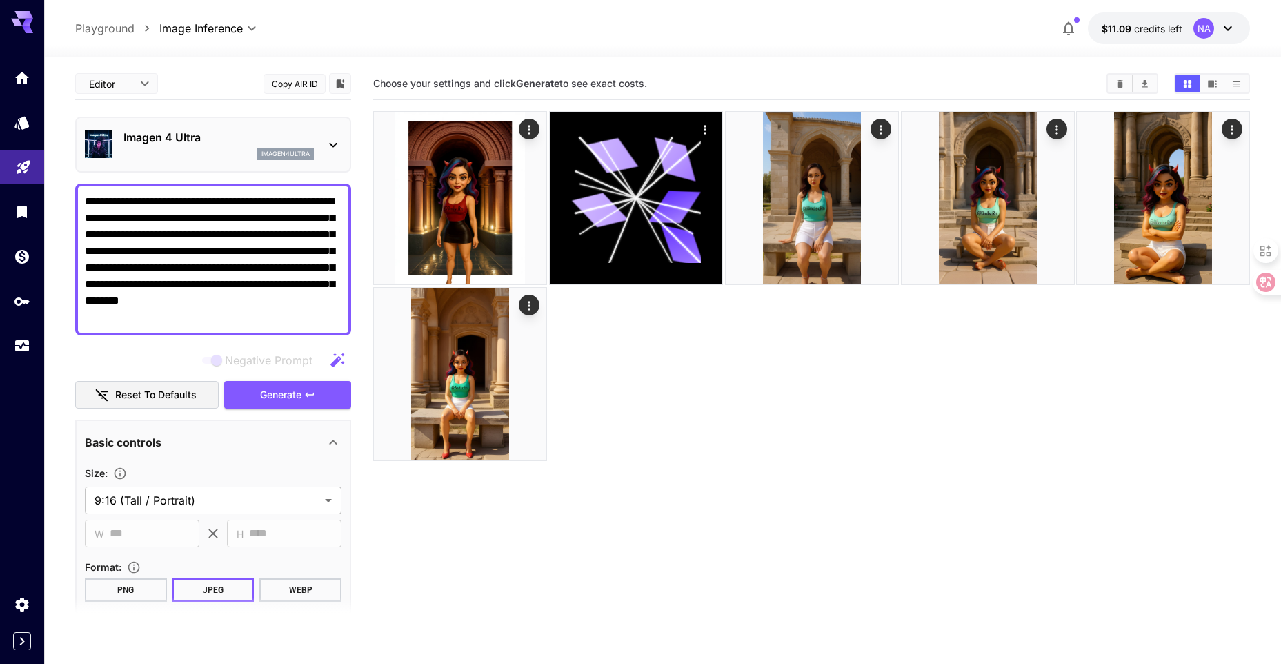
click at [277, 139] on p "Imagen 4 Ultra" at bounding box center [218, 137] width 190 height 17
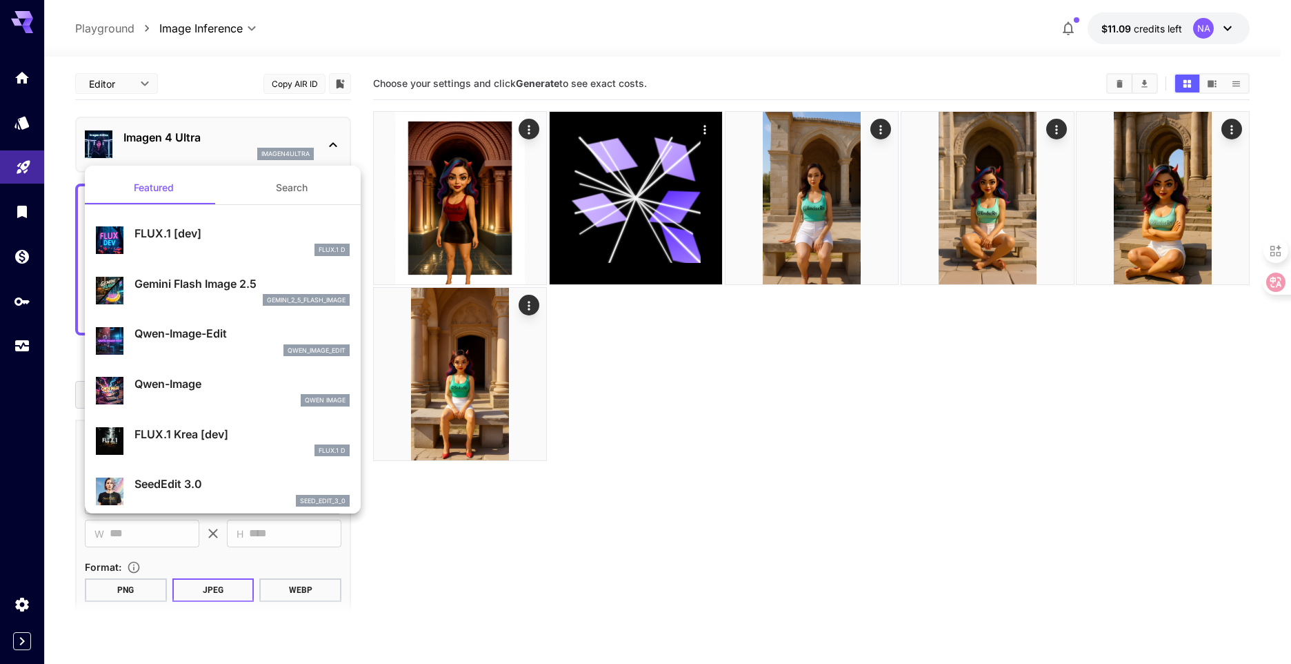
click at [226, 335] on p "Qwen-Image-Edit" at bounding box center [242, 333] width 215 height 17
type input "**********"
type input "****"
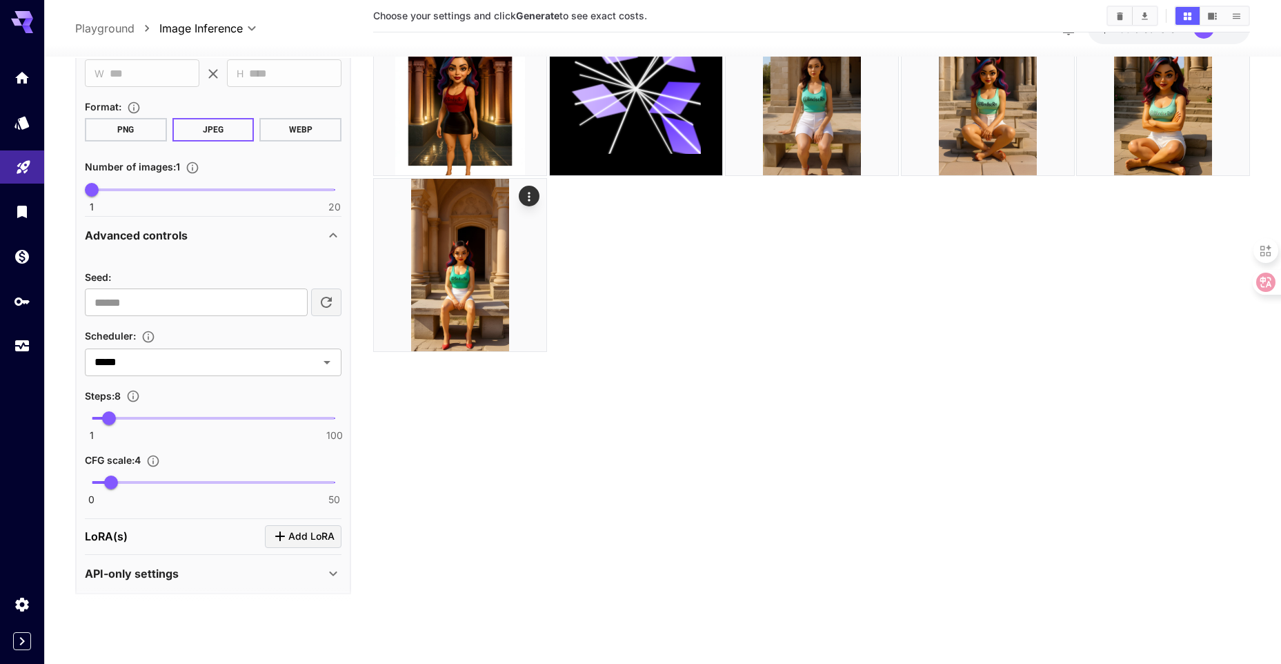
scroll to position [602, 0]
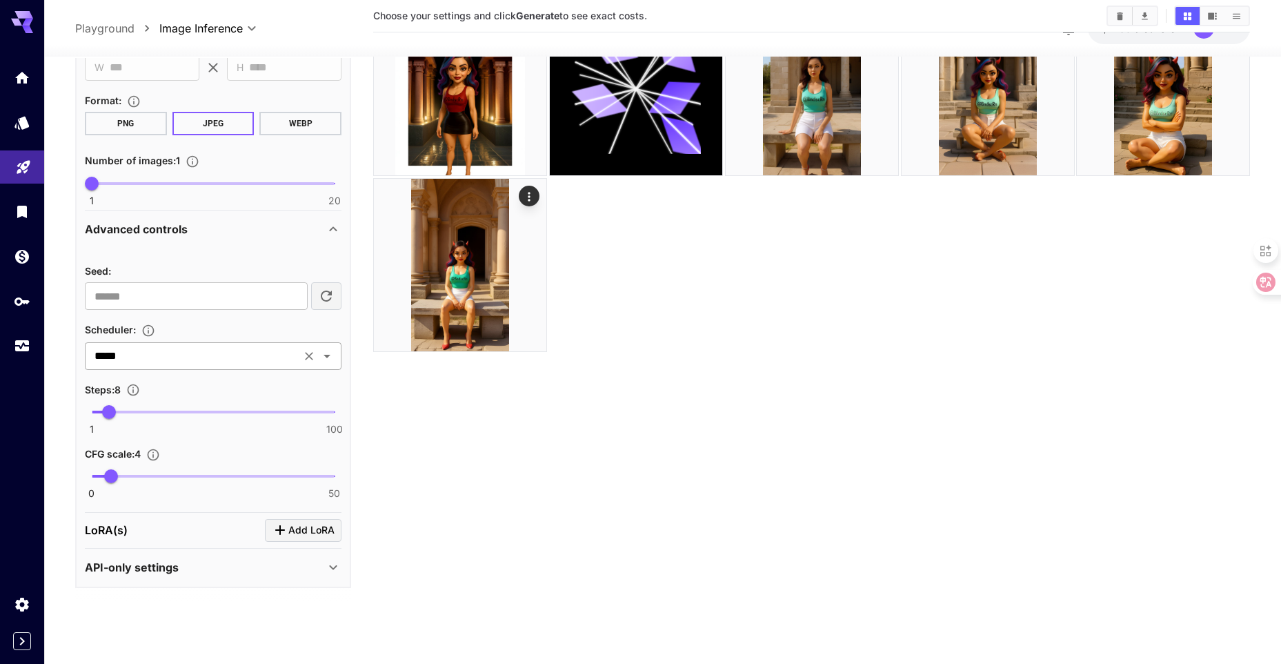
click at [232, 355] on input "*****" at bounding box center [193, 355] width 208 height 19
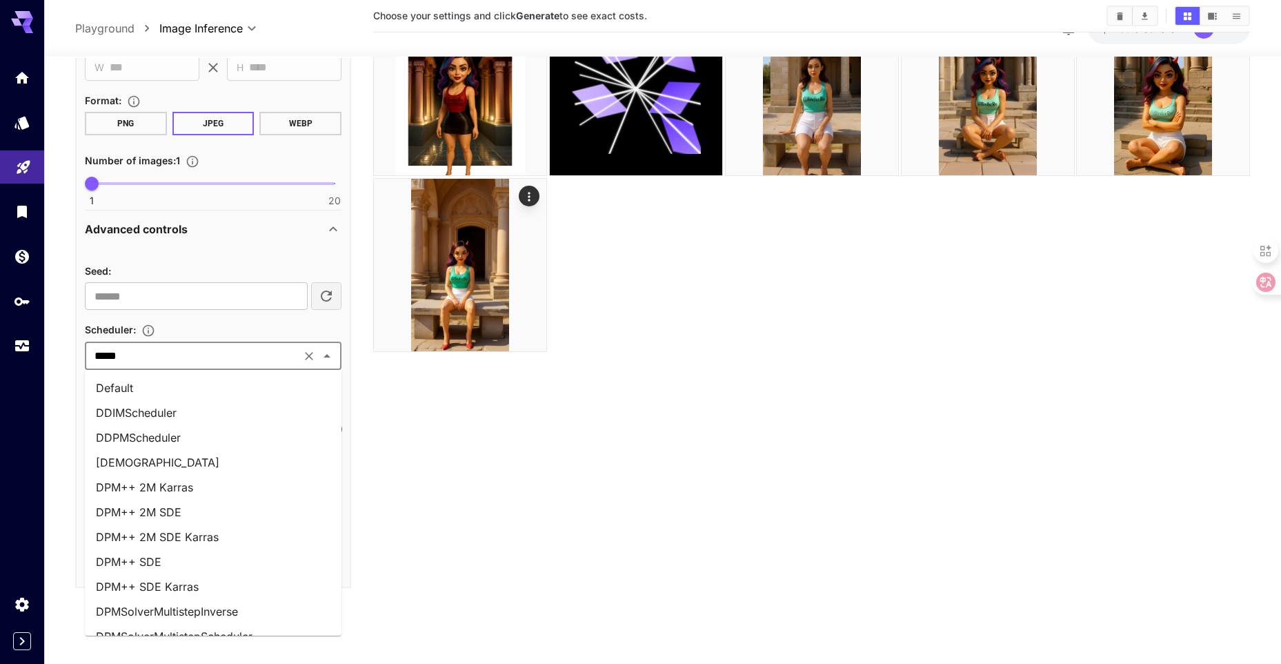
scroll to position [460, 0]
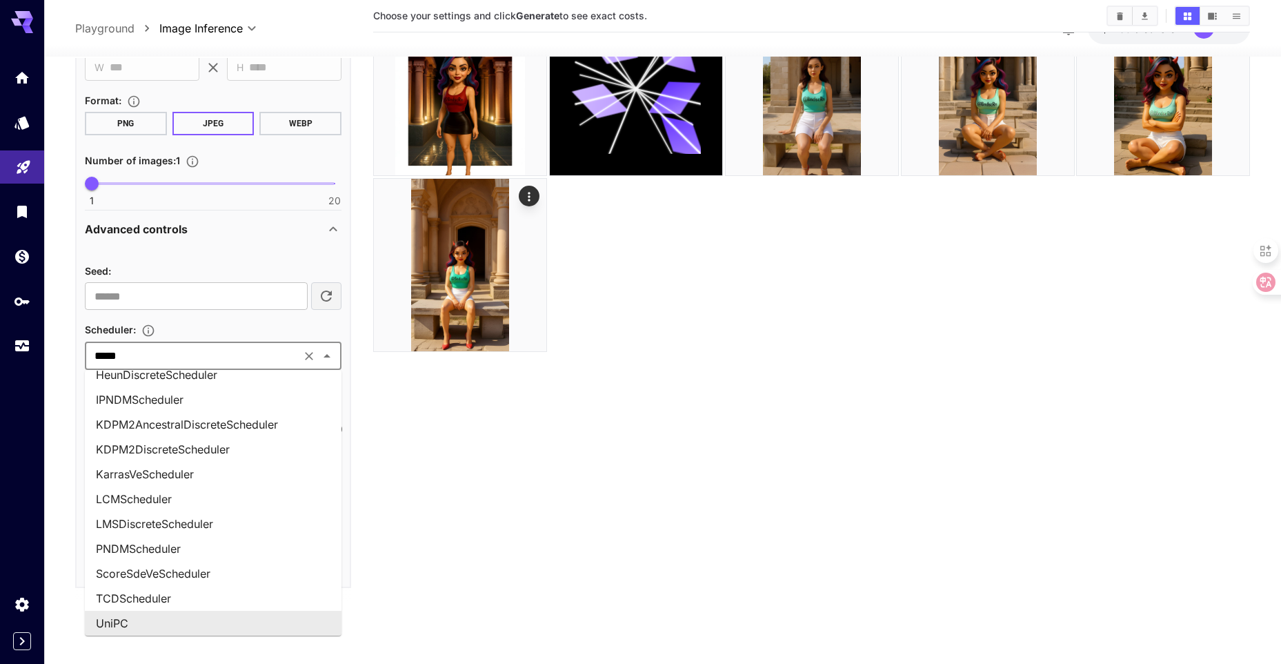
click at [305, 356] on icon "Clear" at bounding box center [309, 356] width 14 height 14
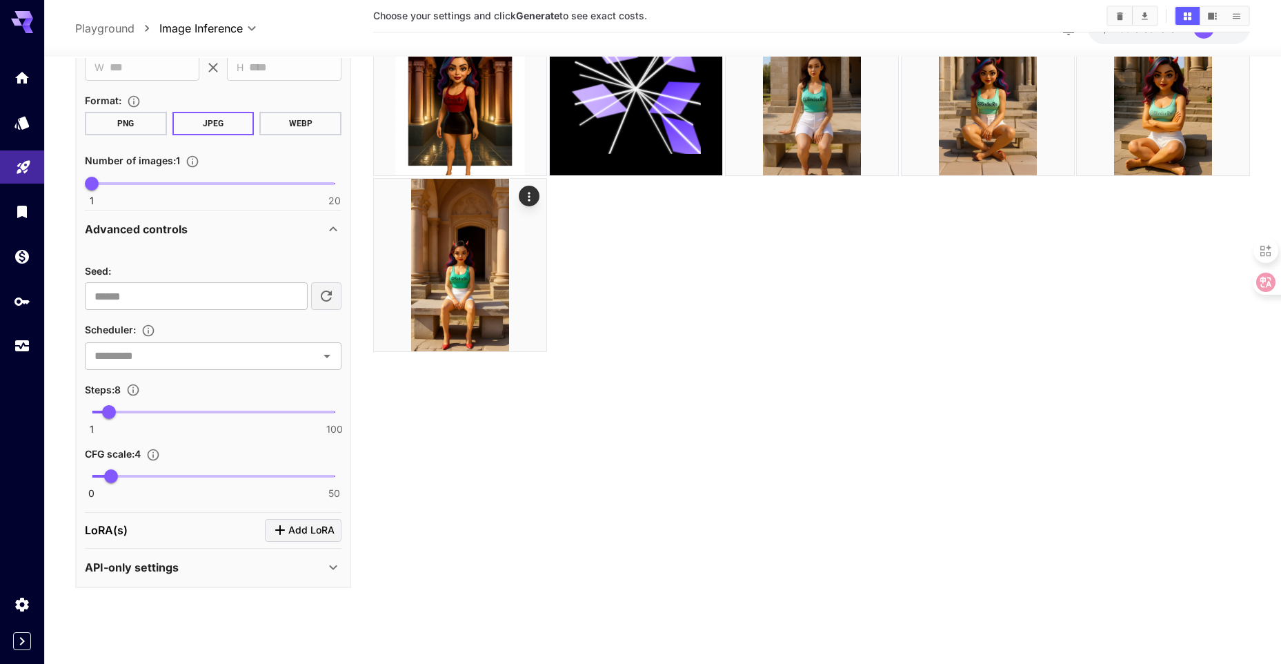
click at [413, 432] on section "Choose your settings and click Generate to see exact costs." at bounding box center [811, 291] width 877 height 664
drag, startPoint x: 110, startPoint y: 413, endPoint x: 164, endPoint y: 415, distance: 53.9
click at [164, 415] on span "30" at bounding box center [163, 412] width 14 height 14
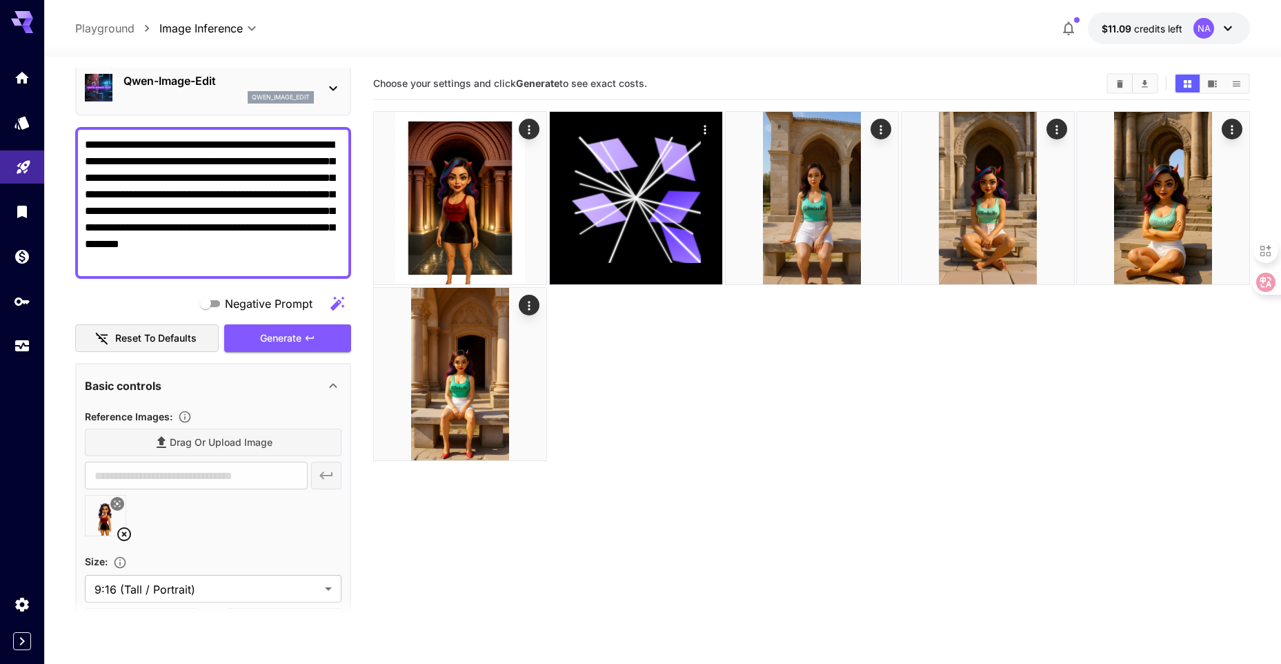
scroll to position [50, 0]
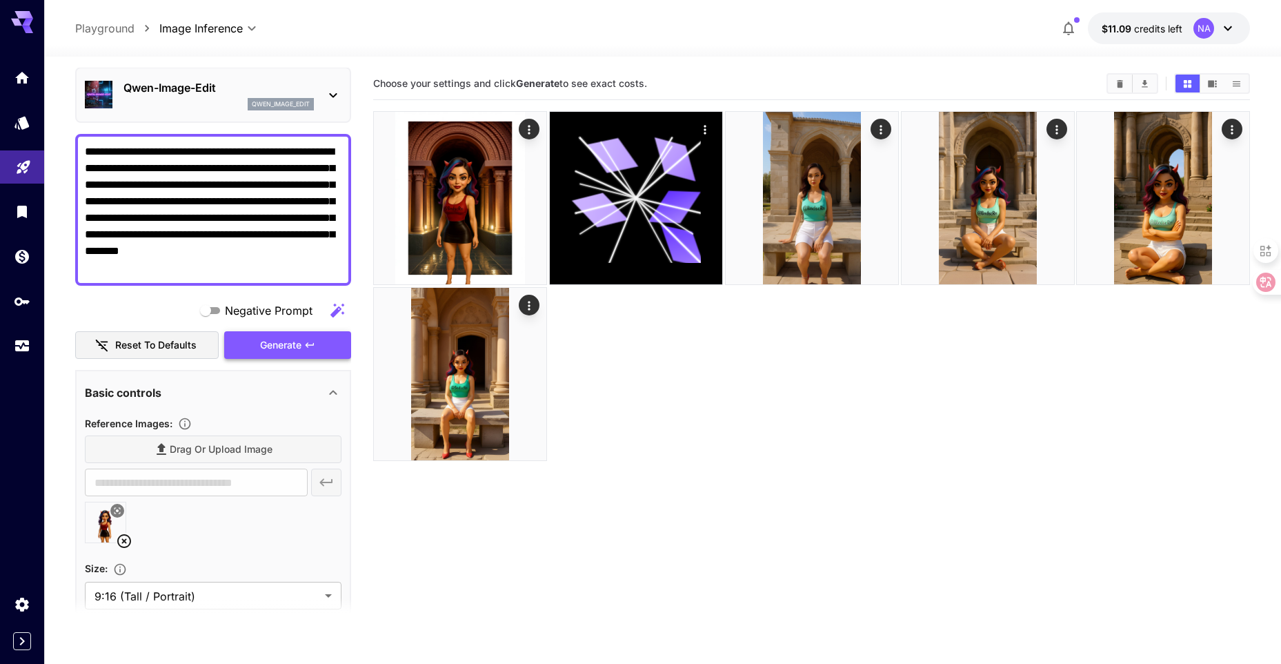
click at [281, 348] on span "Generate" at bounding box center [280, 345] width 41 height 17
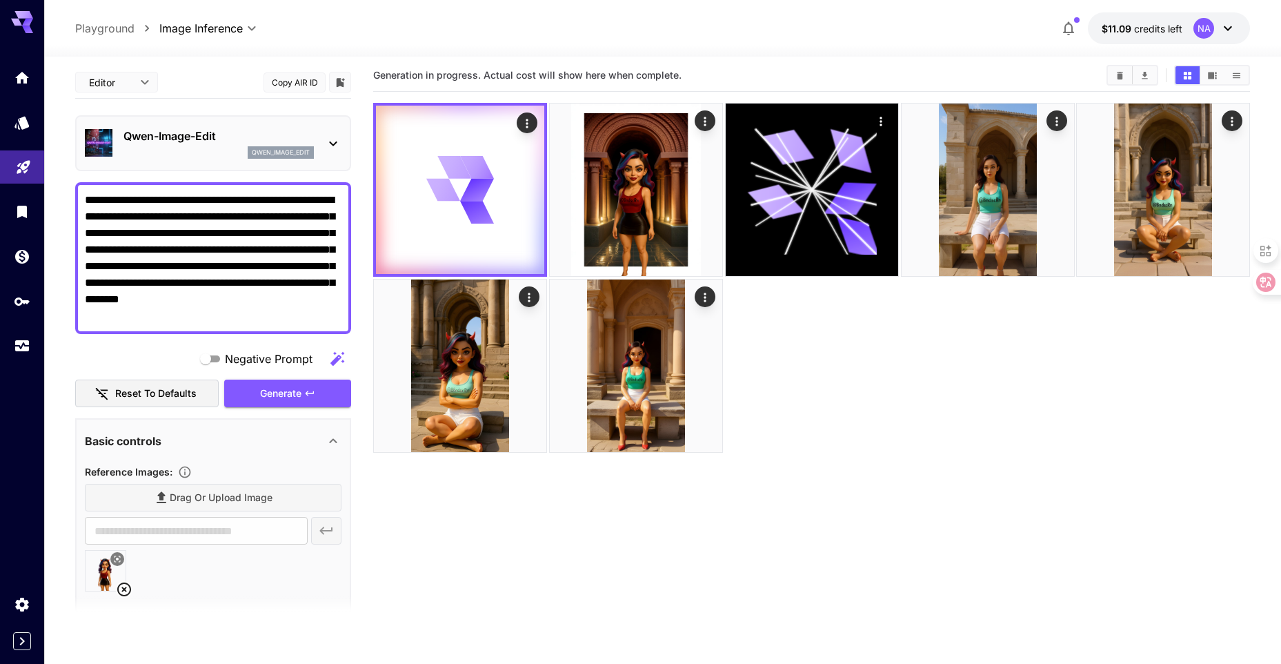
scroll to position [0, 0]
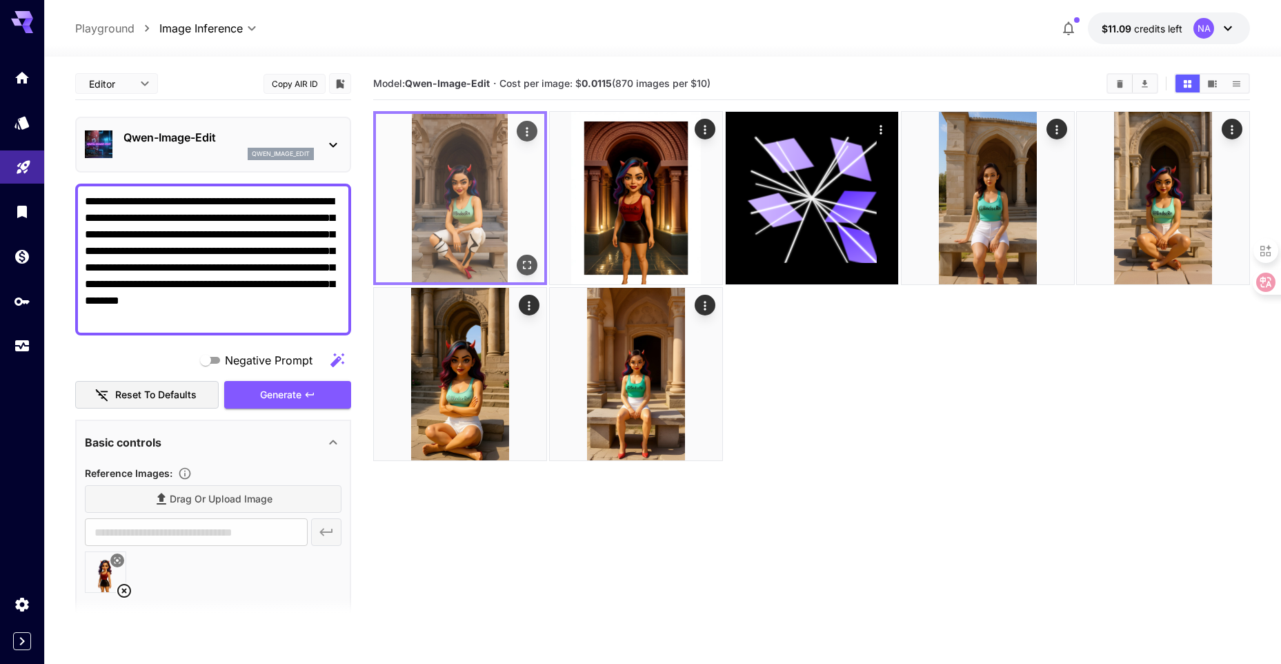
click at [523, 263] on icon "Open in fullscreen" at bounding box center [527, 265] width 8 height 8
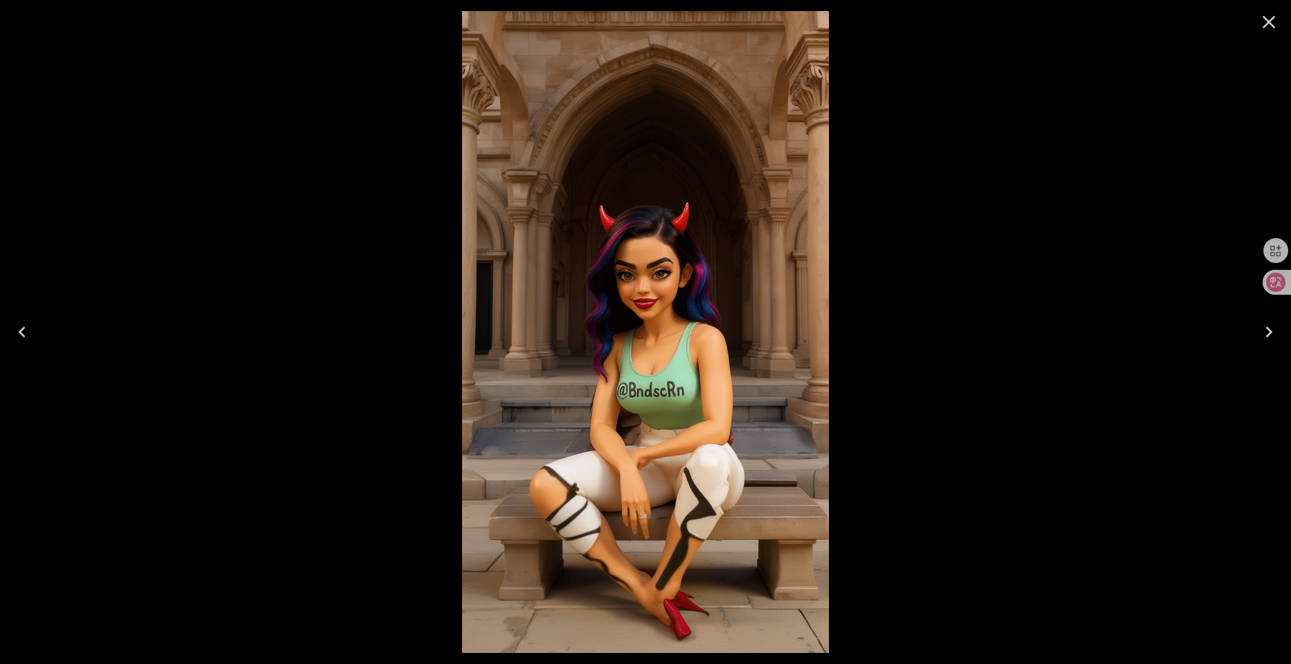
click at [1271, 28] on icon "Close" at bounding box center [1269, 22] width 22 height 22
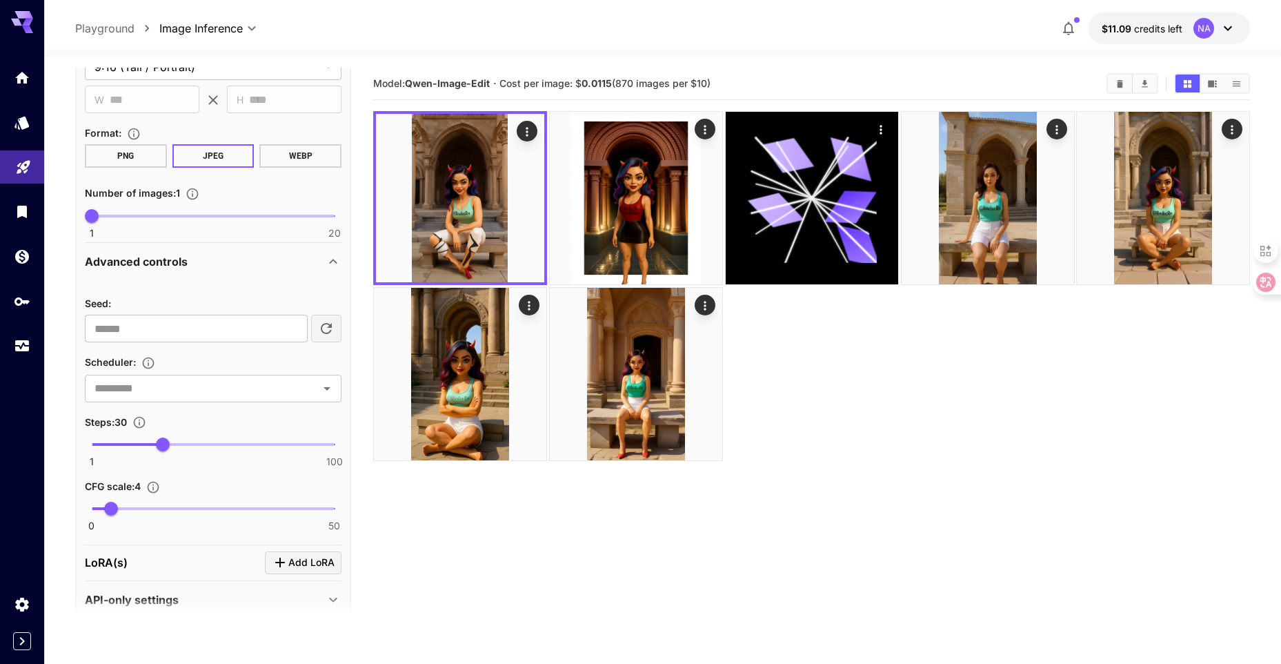
scroll to position [602, 0]
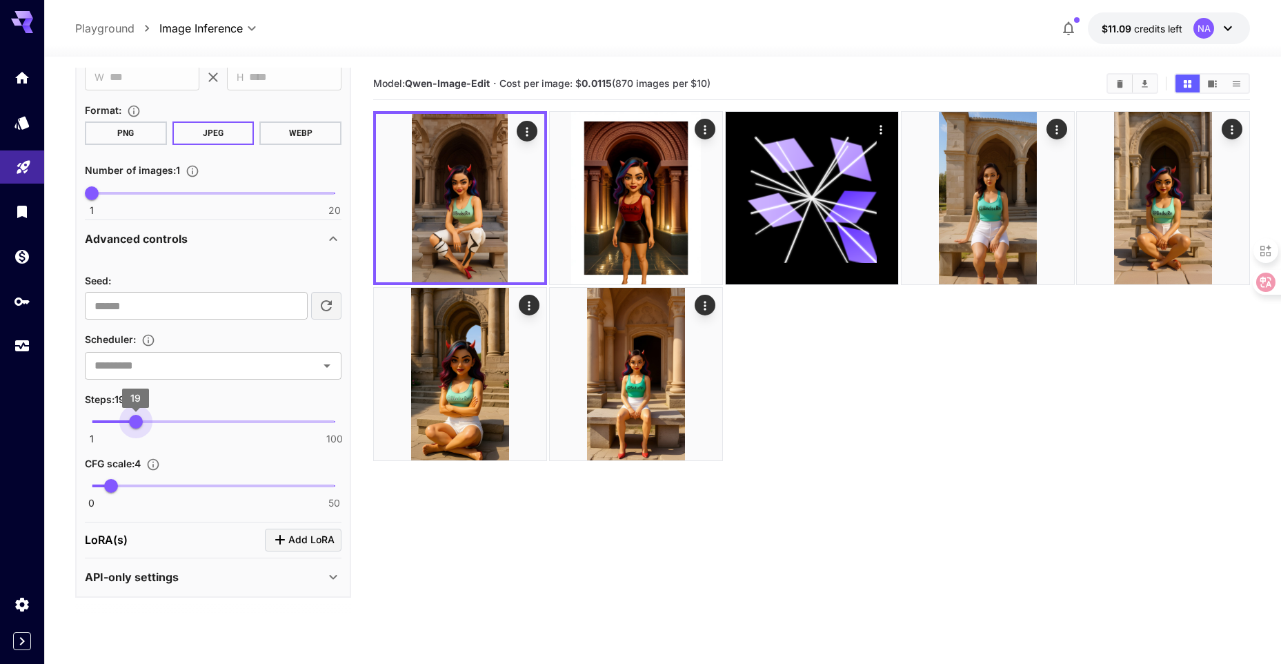
type input "**"
drag, startPoint x: 161, startPoint y: 421, endPoint x: 138, endPoint y: 421, distance: 22.8
click at [138, 421] on span "20" at bounding box center [138, 422] width 14 height 14
drag, startPoint x: 113, startPoint y: 484, endPoint x: 140, endPoint y: 484, distance: 26.9
click at [140, 484] on span "10" at bounding box center [140, 486] width 14 height 14
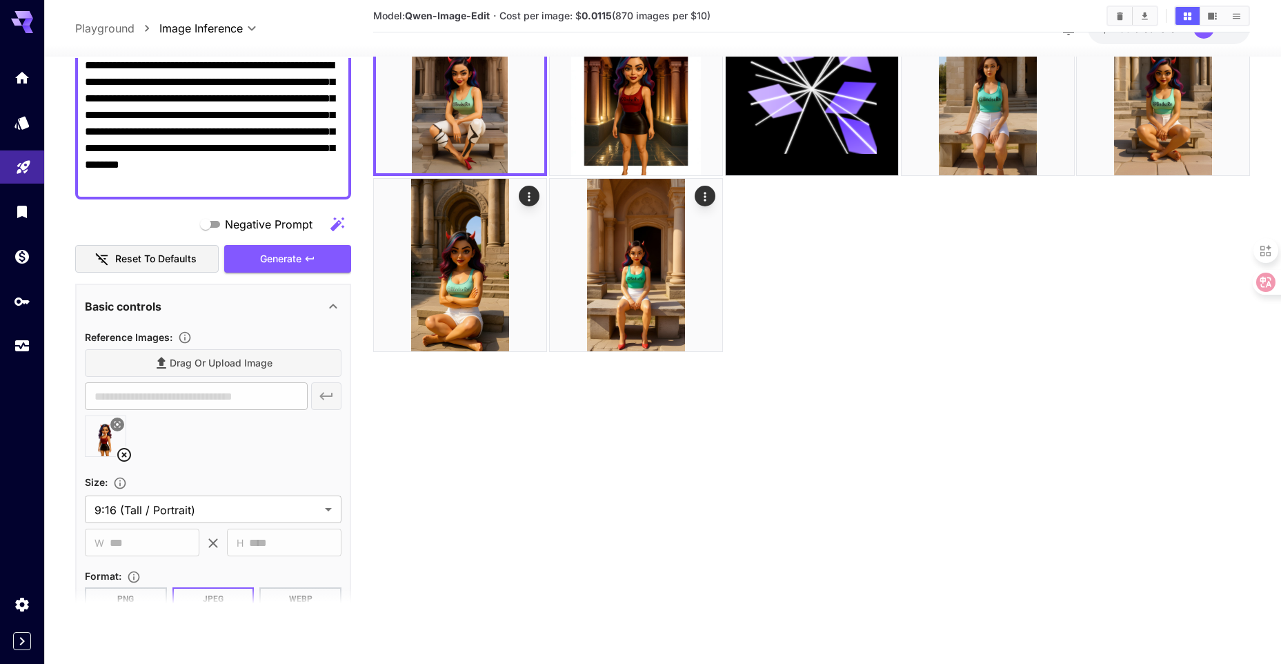
scroll to position [119, 0]
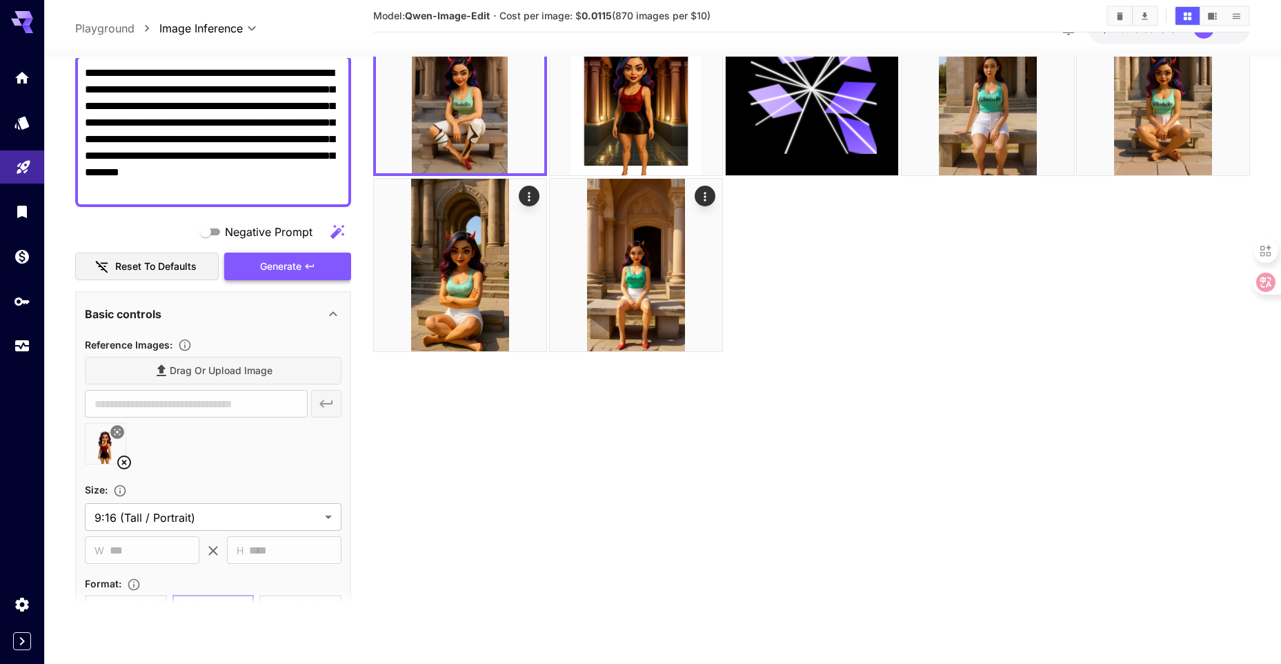
click at [293, 273] on span "Generate" at bounding box center [280, 266] width 41 height 17
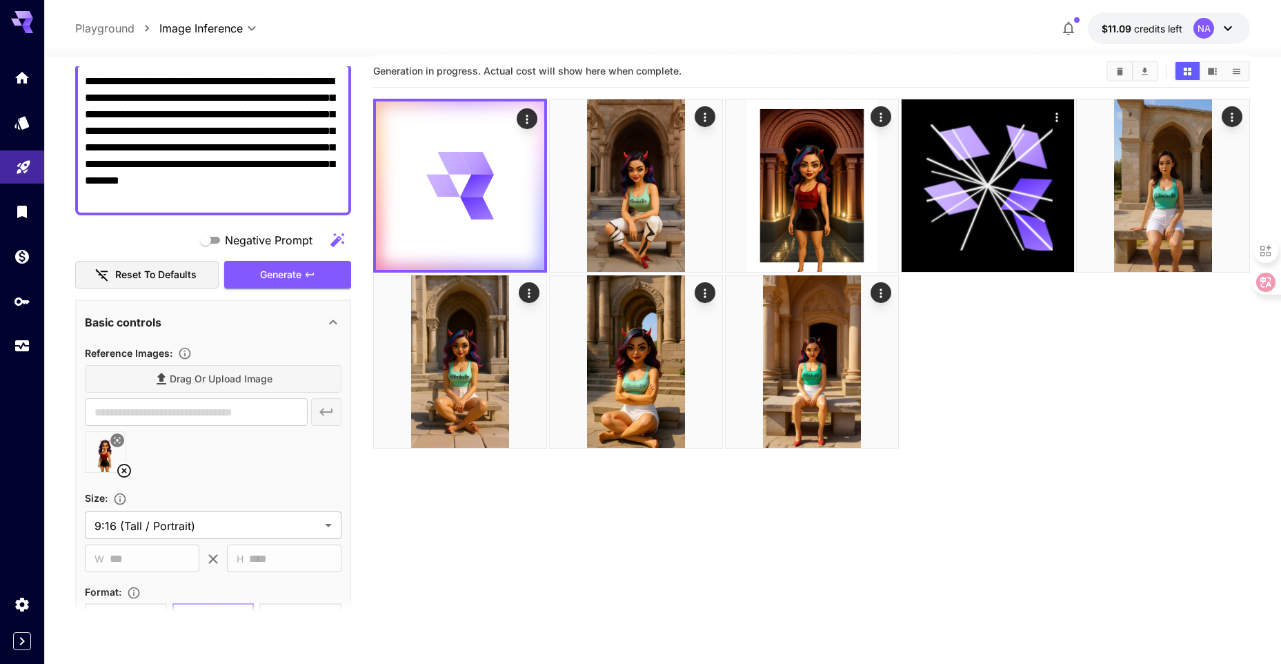
scroll to position [0, 0]
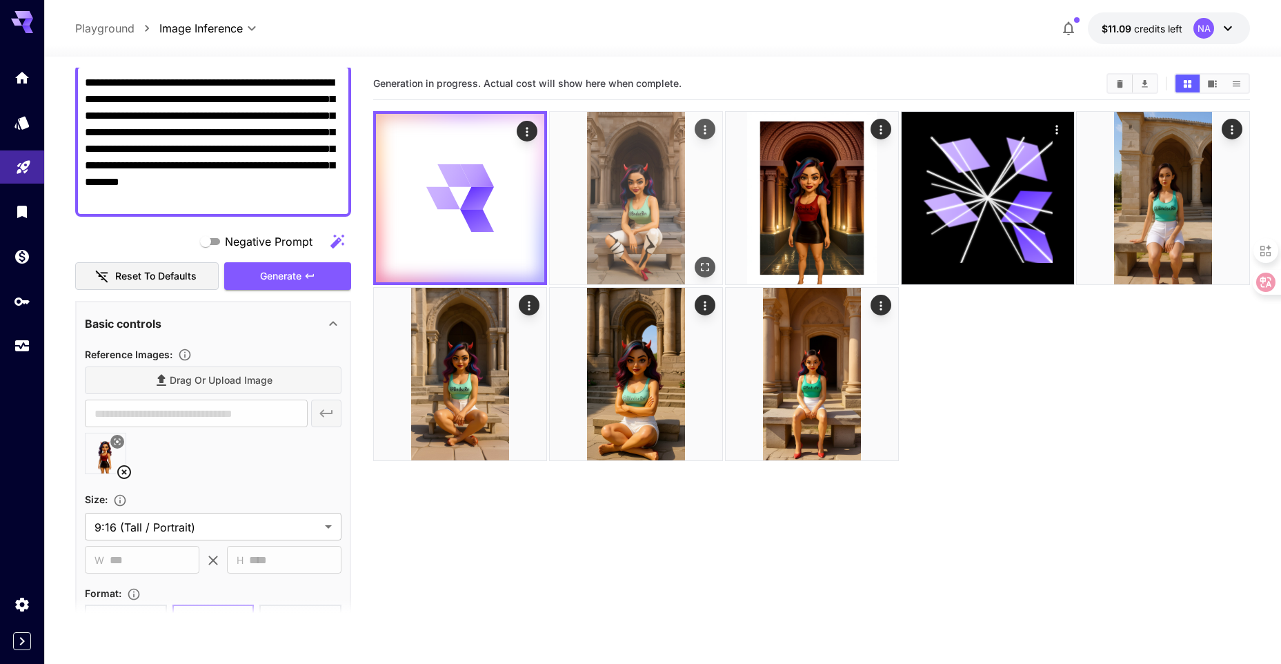
click at [611, 173] on img at bounding box center [636, 198] width 172 height 172
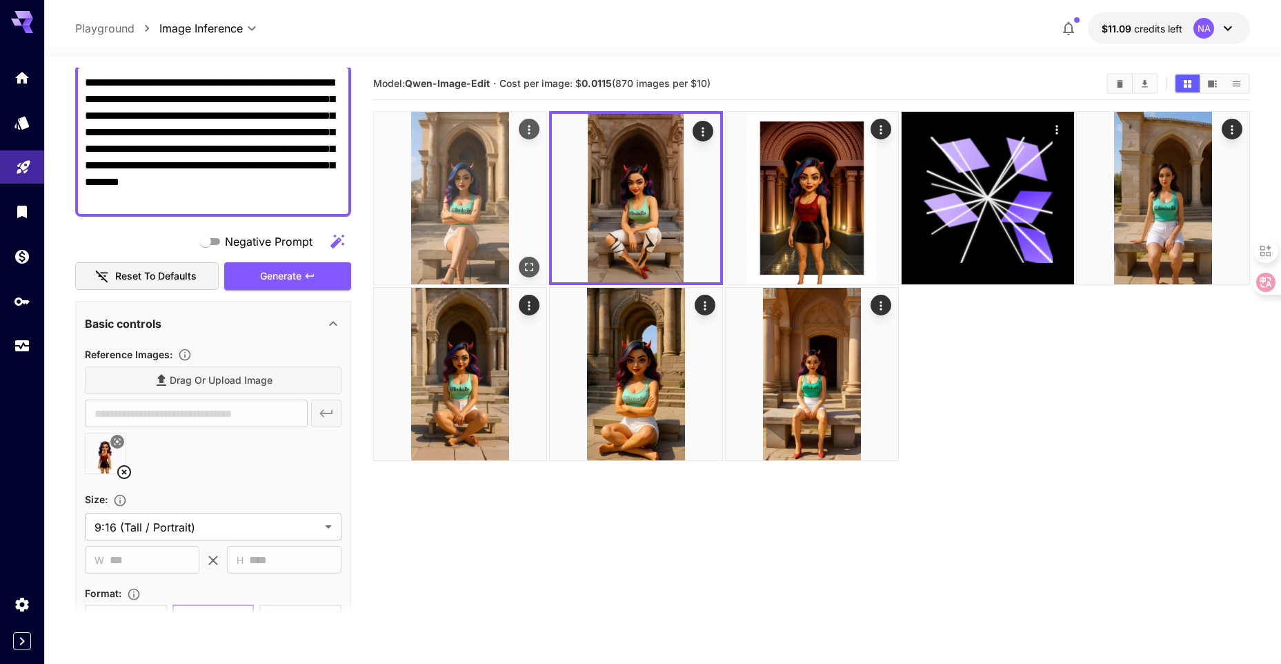
click at [503, 208] on img at bounding box center [460, 198] width 172 height 172
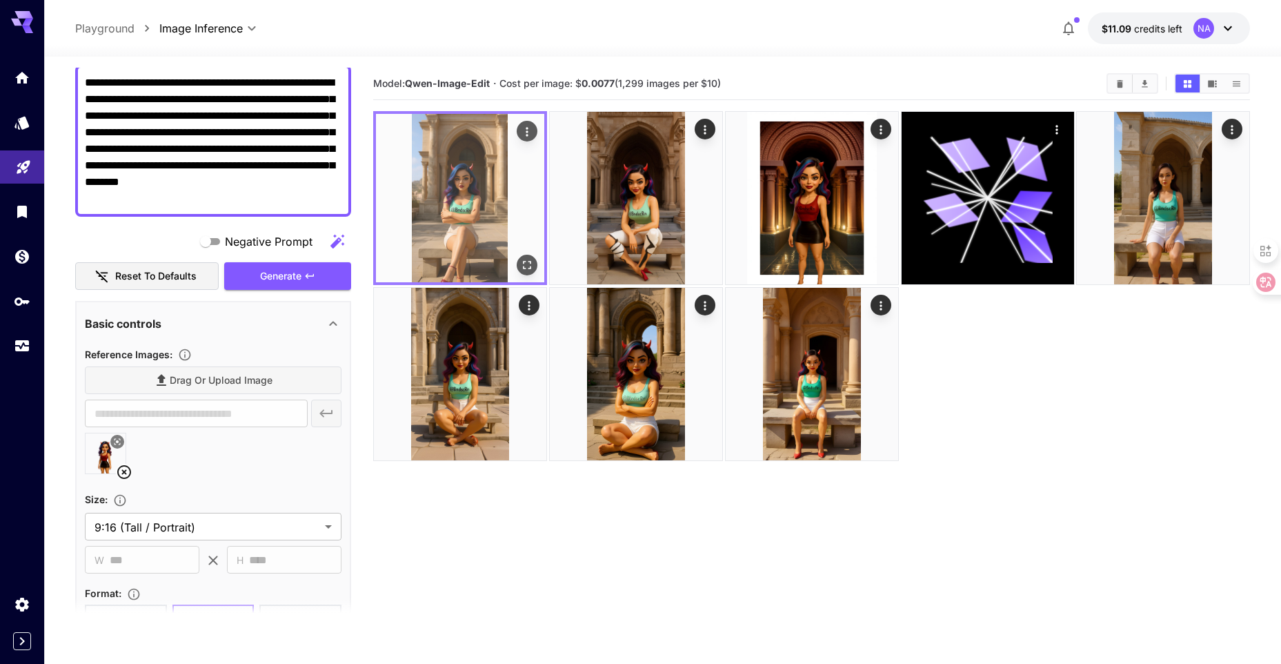
click at [530, 266] on icon "Open in fullscreen" at bounding box center [527, 265] width 8 height 8
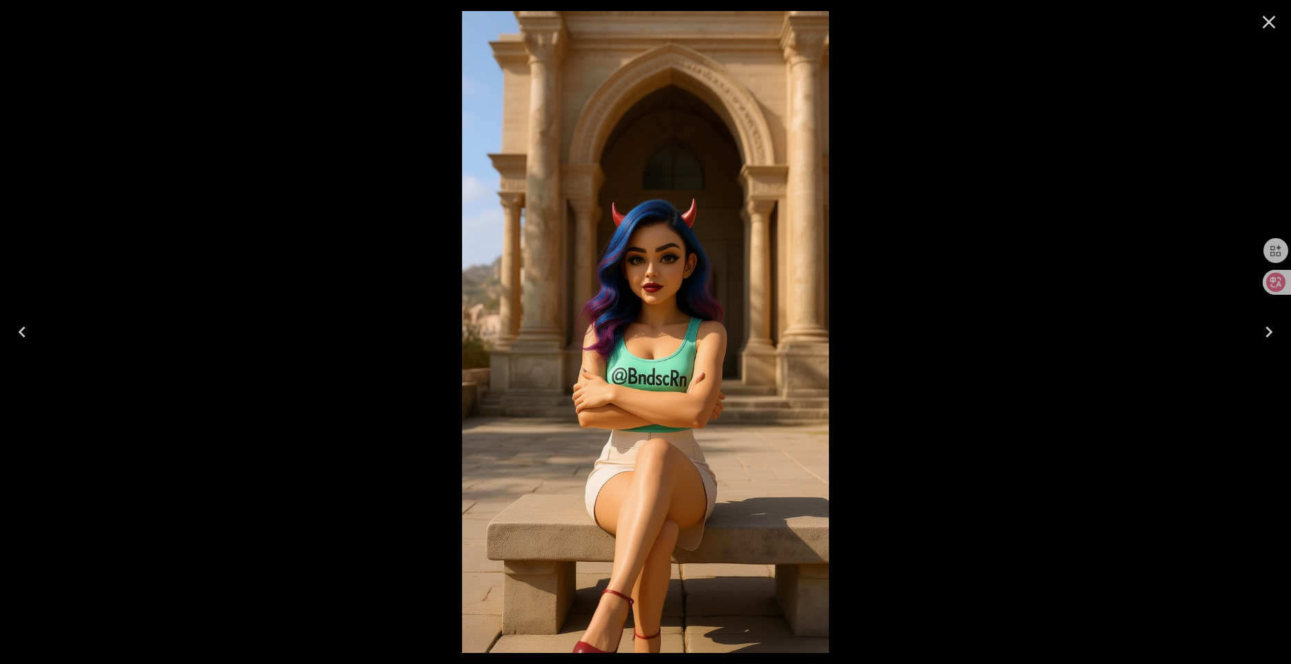
click at [1275, 21] on icon "Close" at bounding box center [1269, 22] width 22 height 22
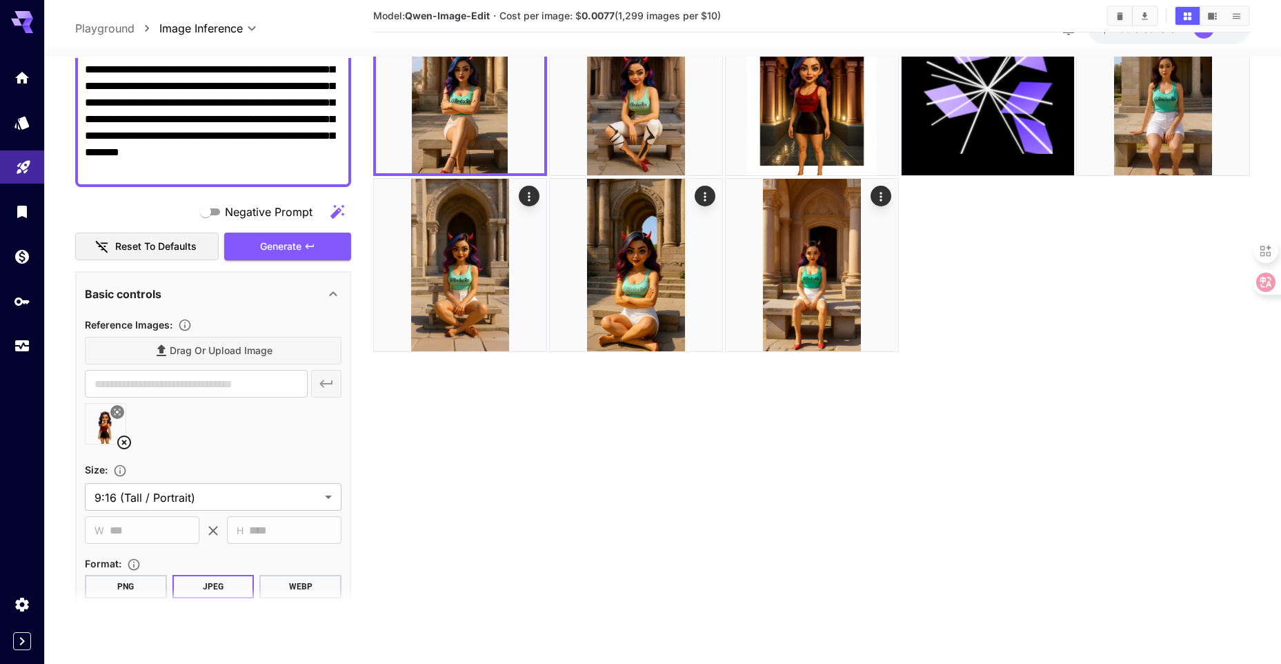
scroll to position [119, 0]
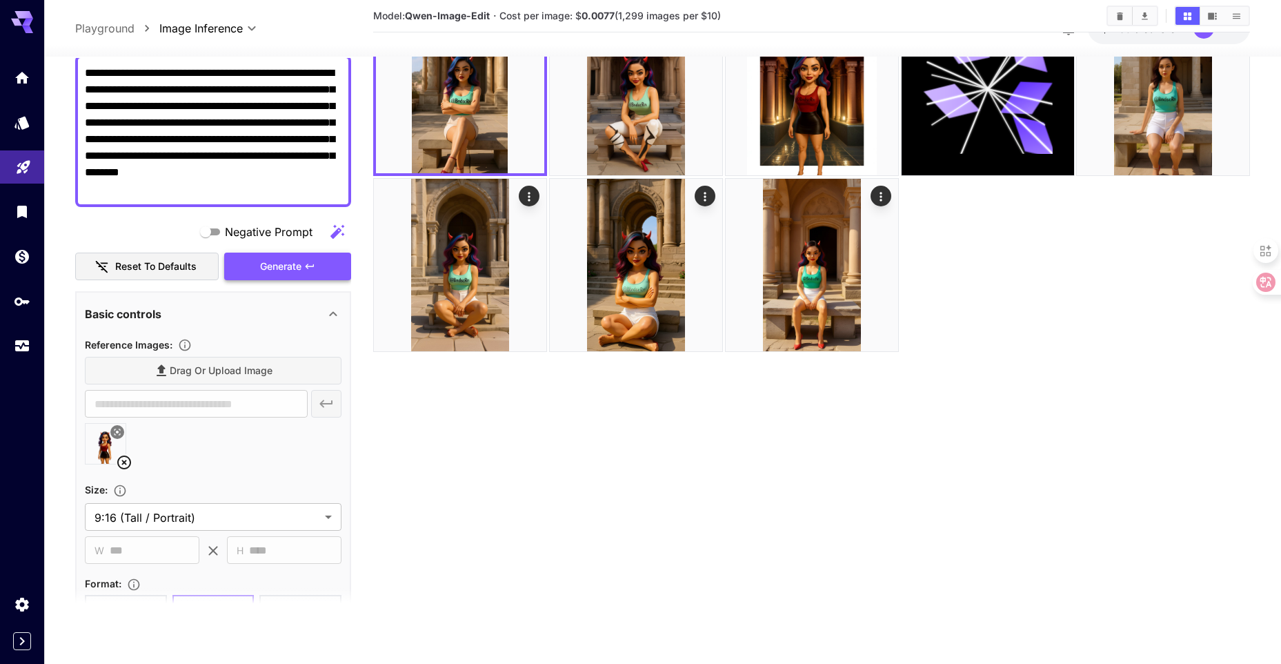
click at [271, 266] on span "Generate" at bounding box center [280, 266] width 41 height 17
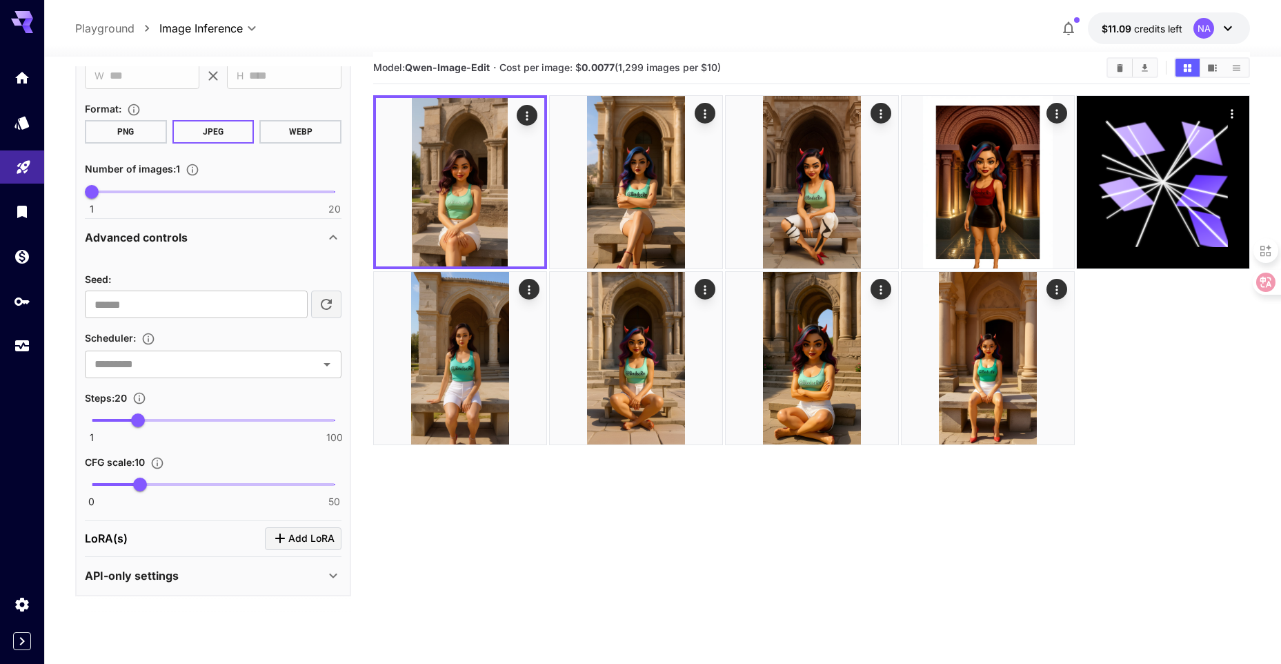
scroll to position [0, 0]
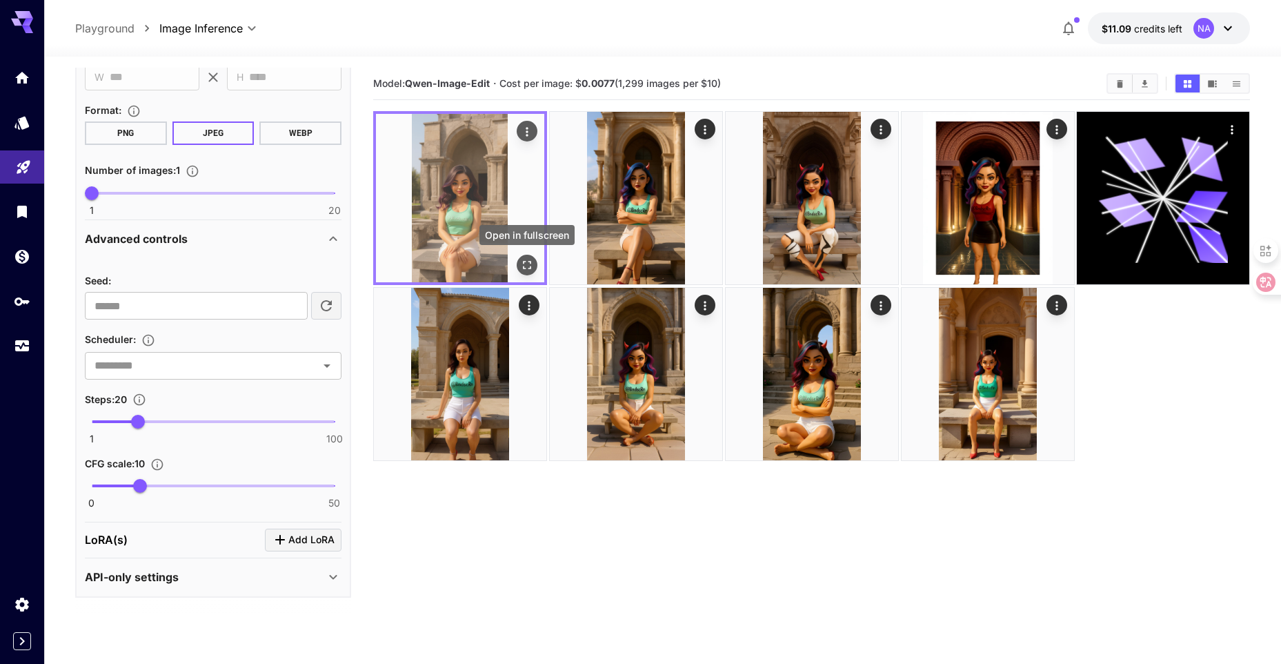
click at [526, 262] on icon "Open in fullscreen" at bounding box center [527, 265] width 14 height 14
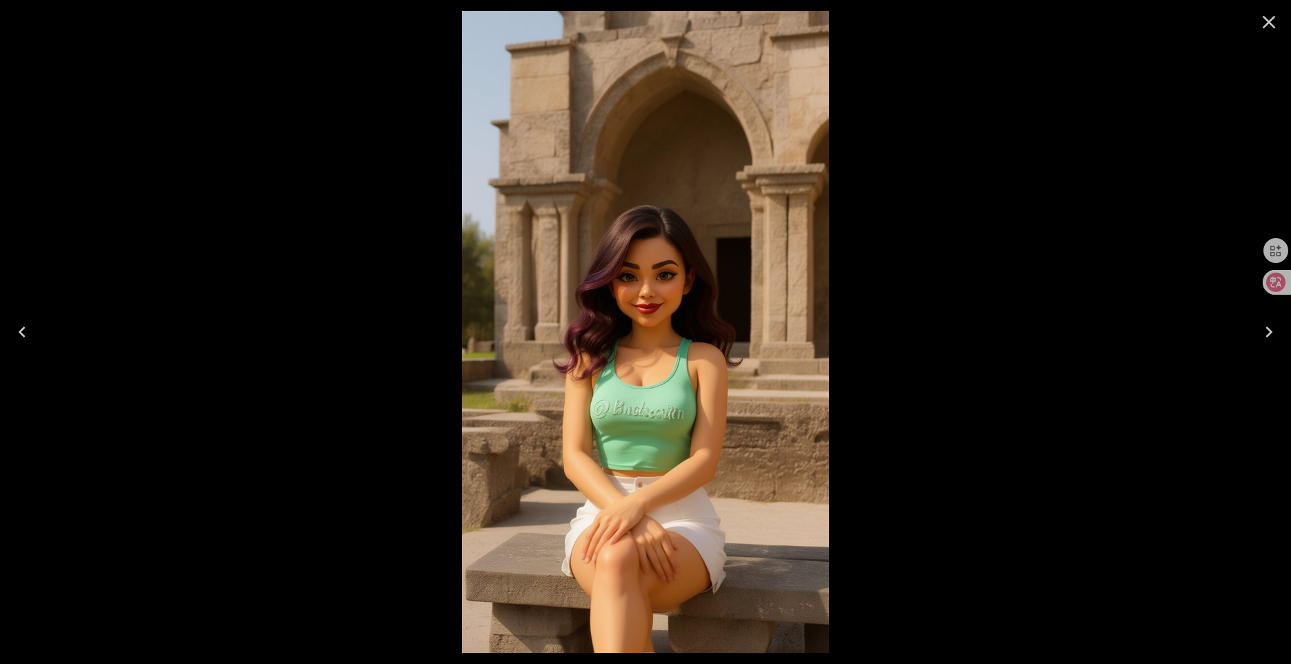
click at [1271, 28] on icon "Close" at bounding box center [1269, 22] width 22 height 22
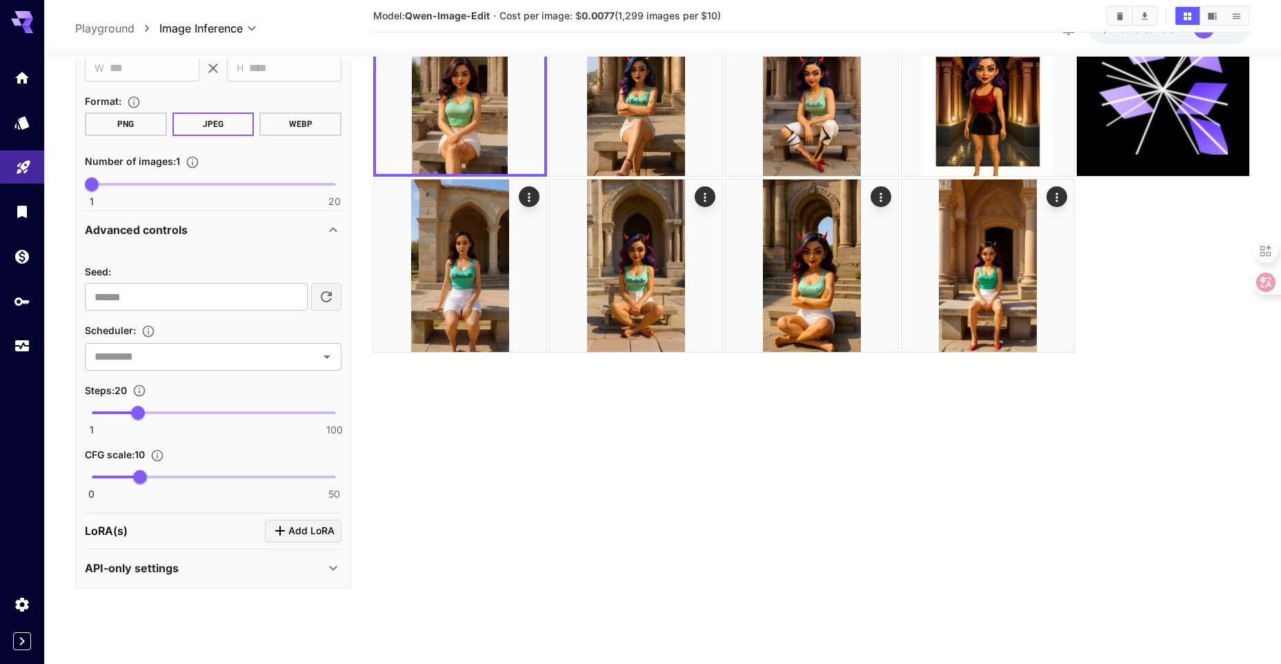
scroll to position [109, 0]
drag, startPoint x: 137, startPoint y: 478, endPoint x: 213, endPoint y: 480, distance: 75.9
click at [213, 480] on span "25" at bounding box center [213, 477] width 14 height 14
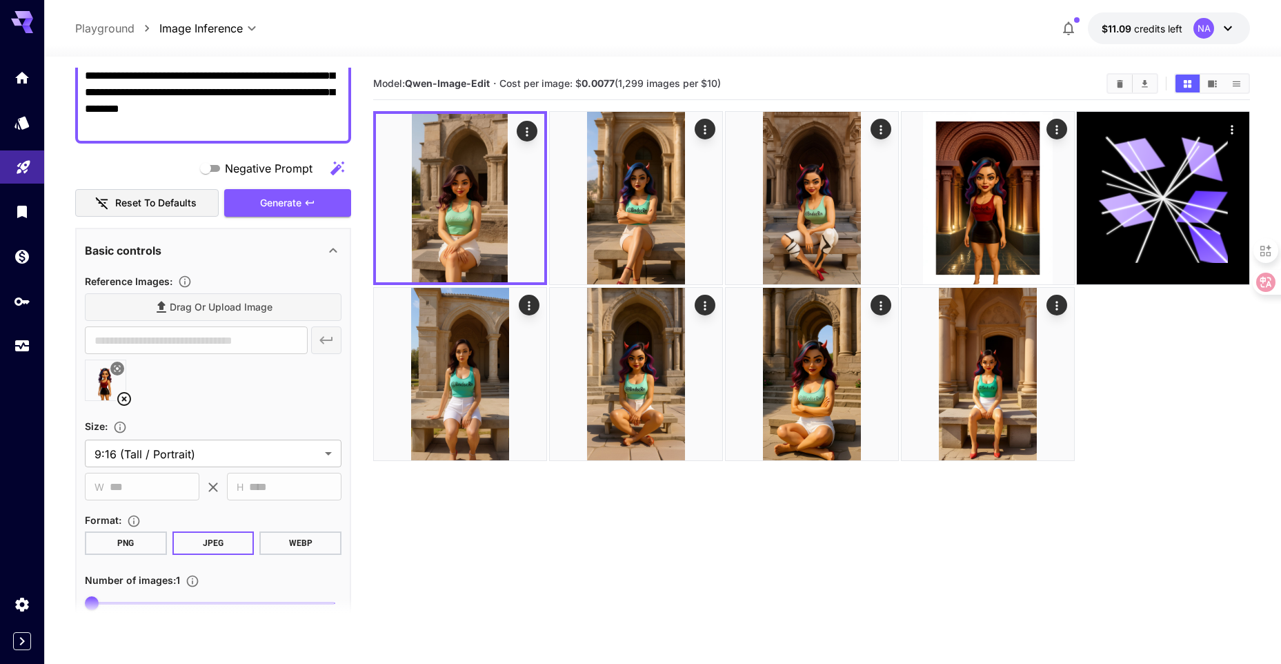
scroll to position [188, 0]
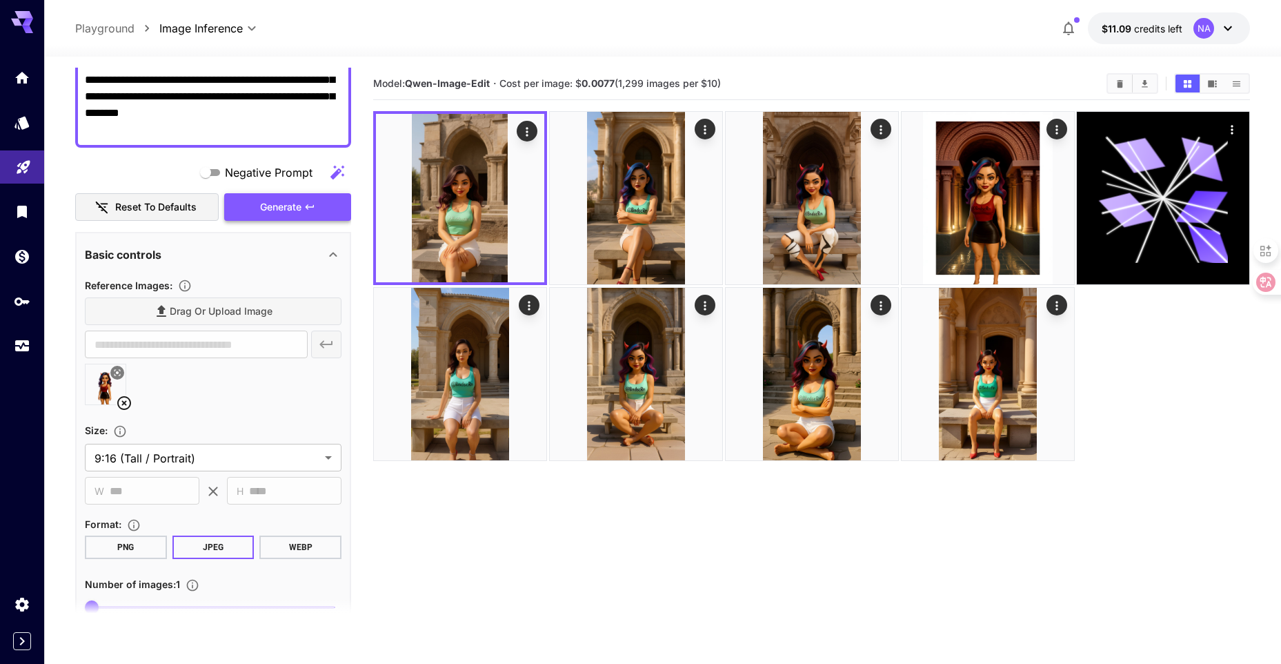
click at [270, 199] on span "Generate" at bounding box center [280, 207] width 41 height 17
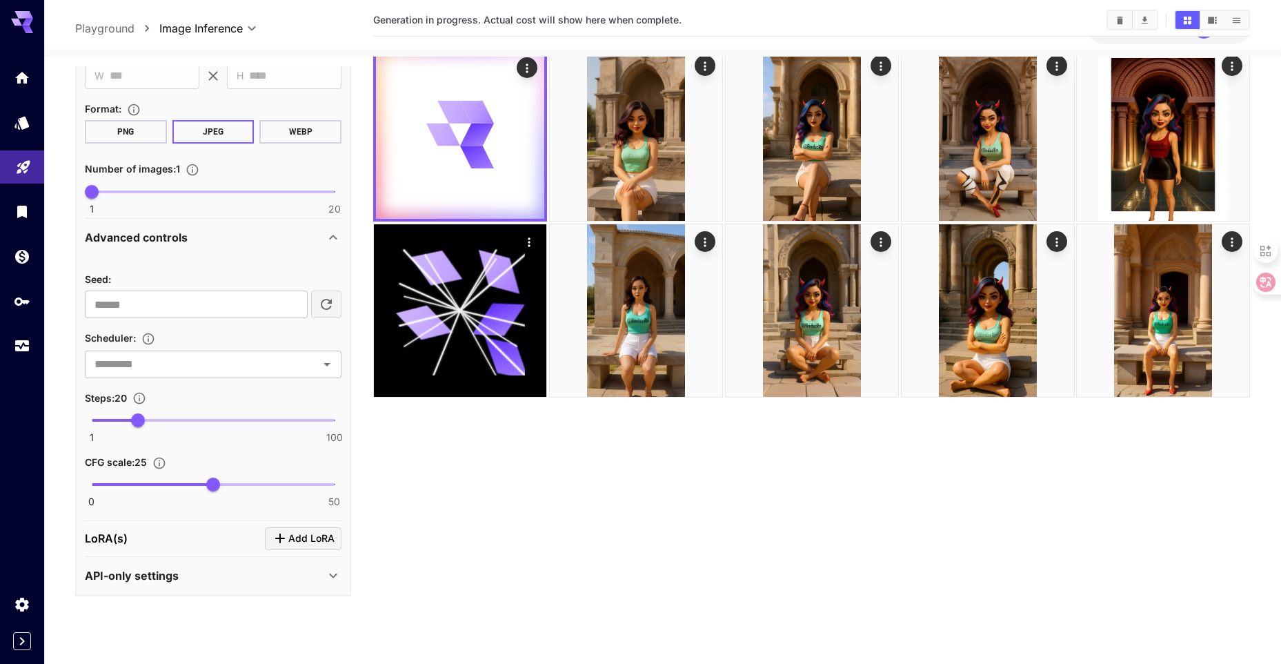
scroll to position [69, 0]
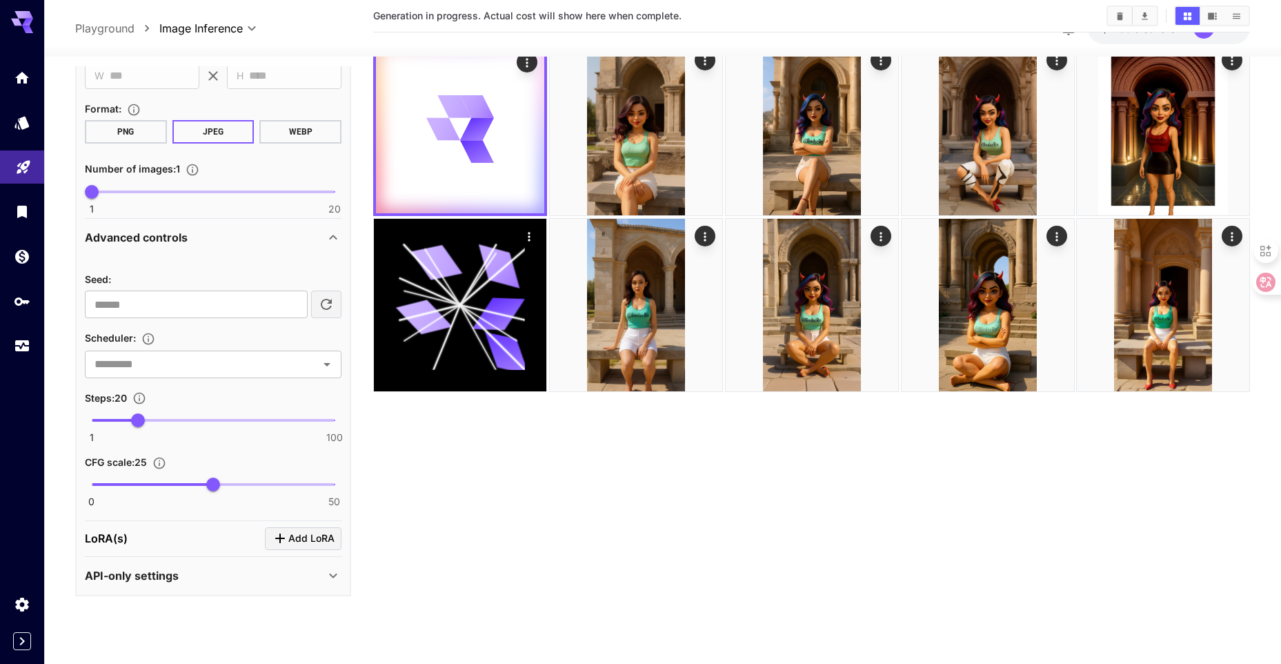
click at [205, 580] on div "API-only settings" at bounding box center [205, 575] width 240 height 17
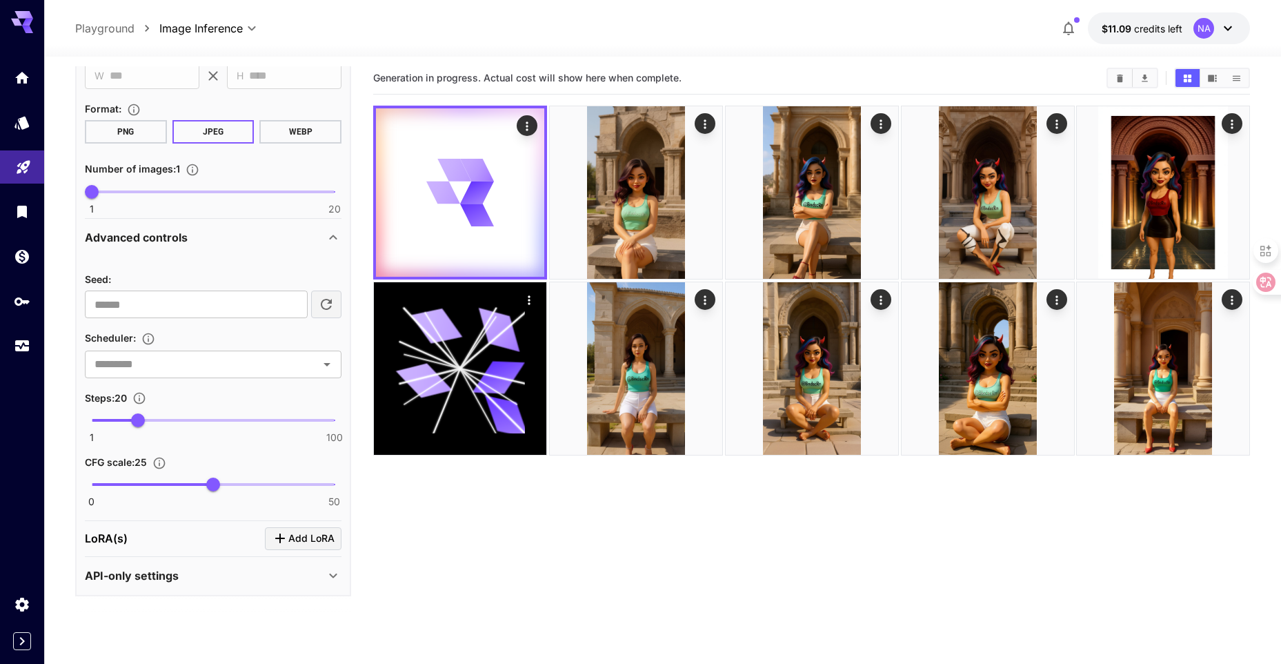
scroll to position [0, 0]
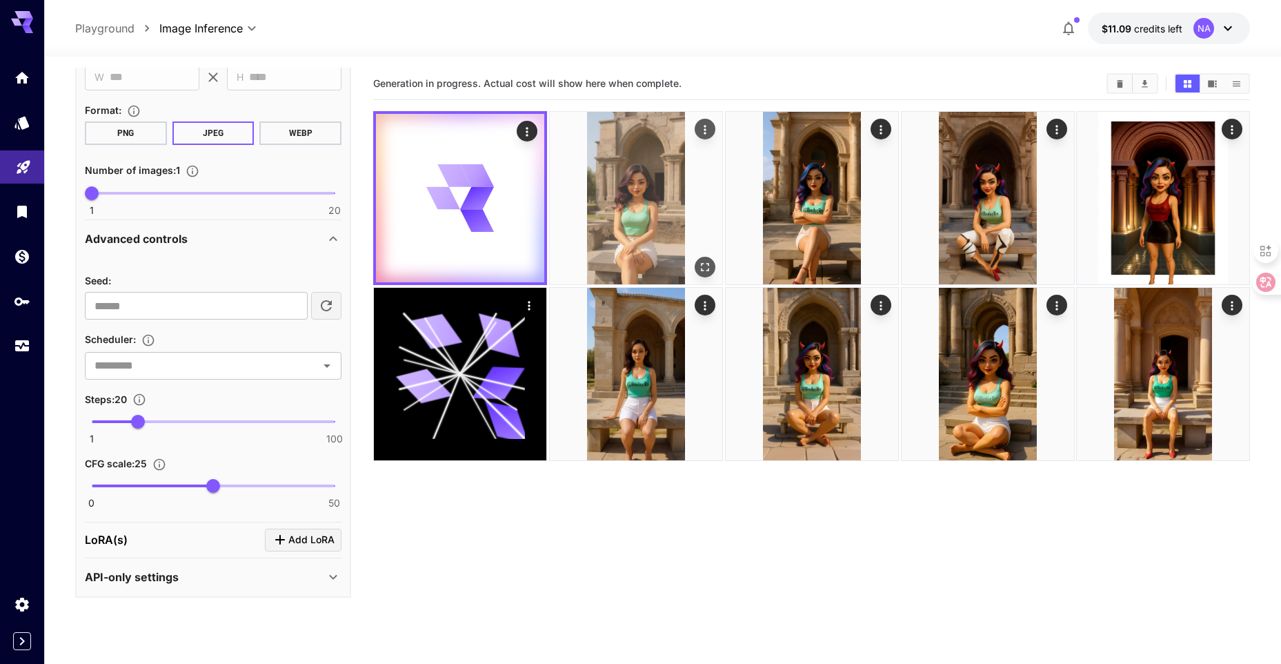
click at [630, 195] on img at bounding box center [636, 198] width 172 height 172
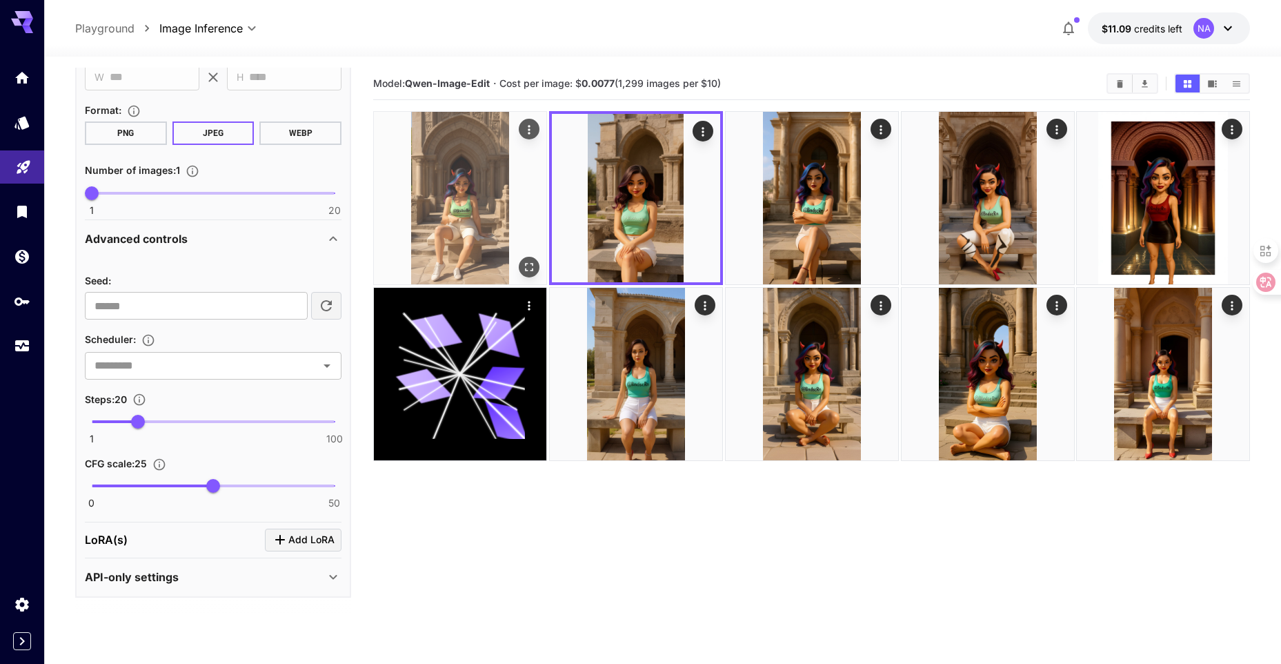
click at [498, 212] on img at bounding box center [460, 198] width 172 height 172
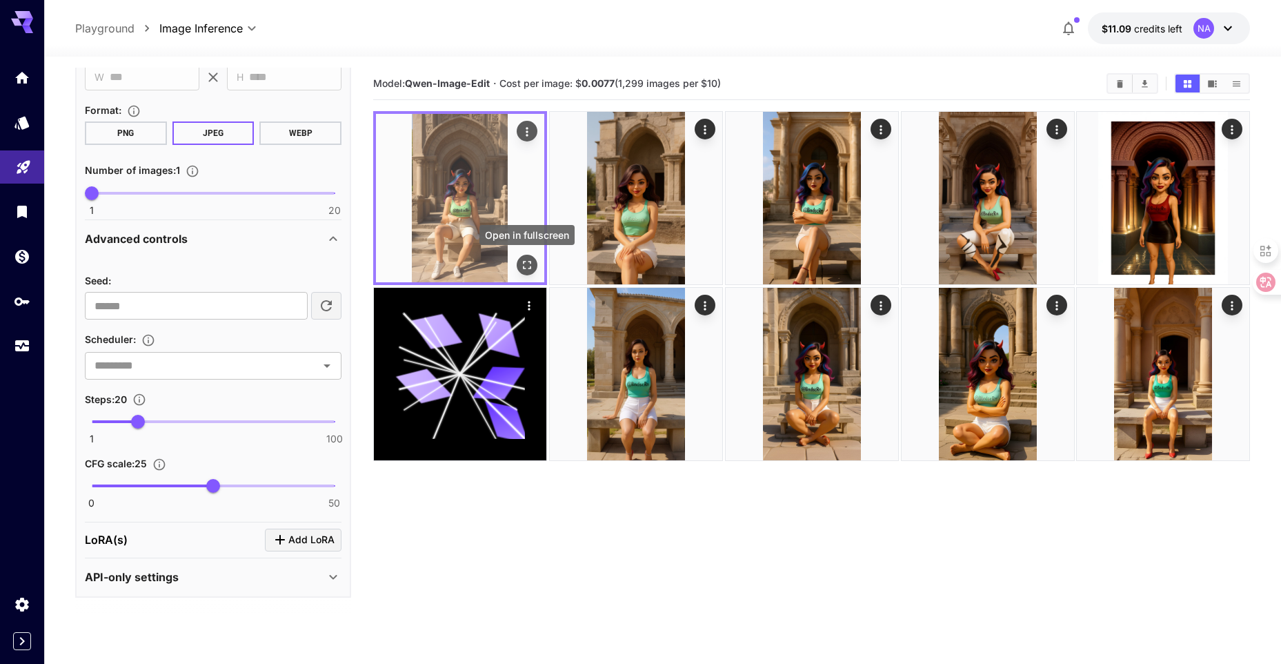
click at [533, 263] on icon "Open in fullscreen" at bounding box center [527, 265] width 14 height 14
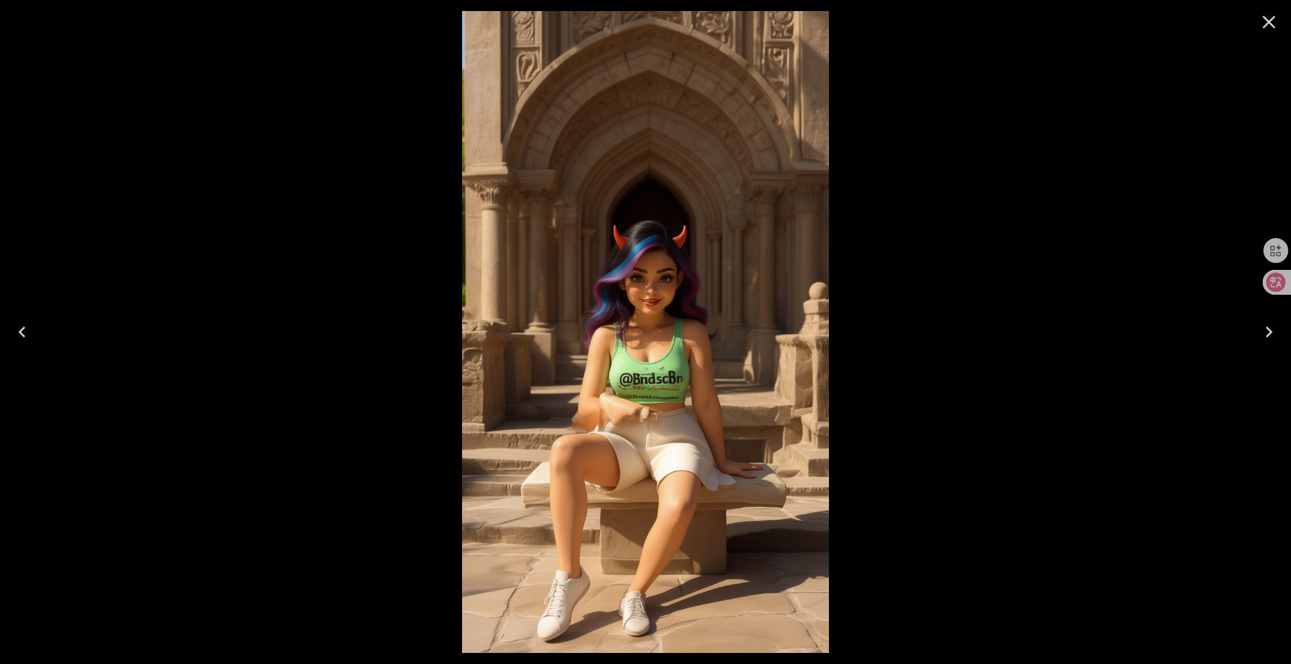
click at [1269, 19] on icon "Close" at bounding box center [1269, 22] width 22 height 22
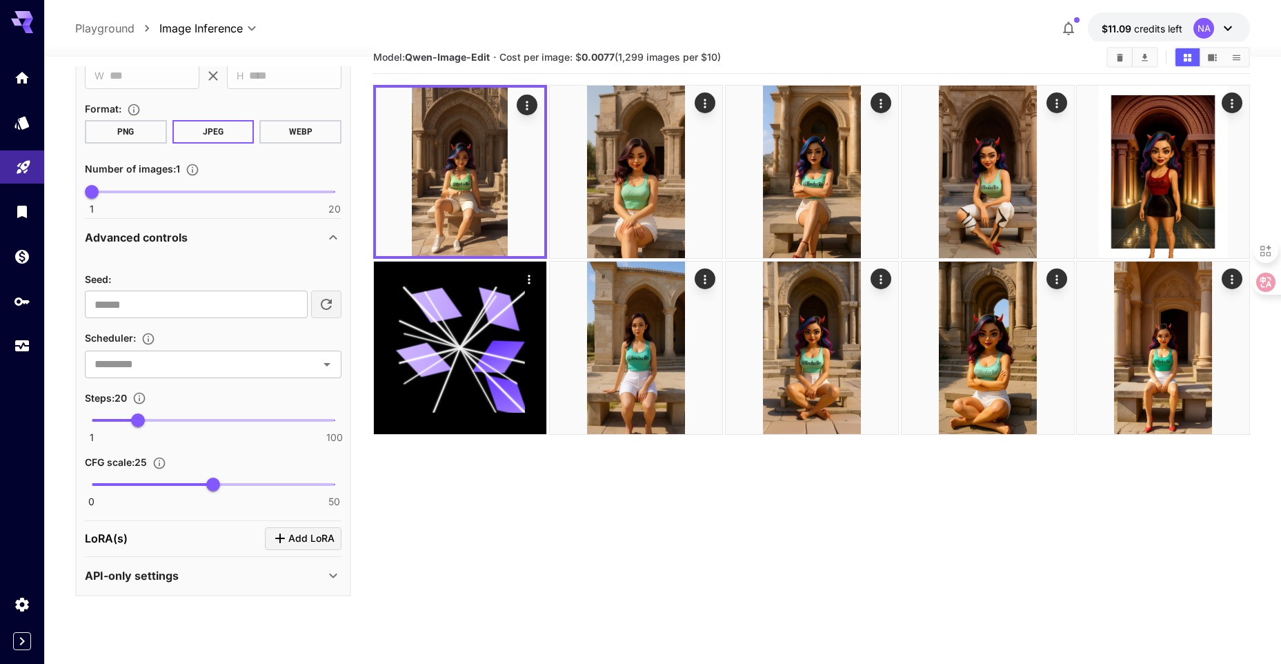
scroll to position [109, 0]
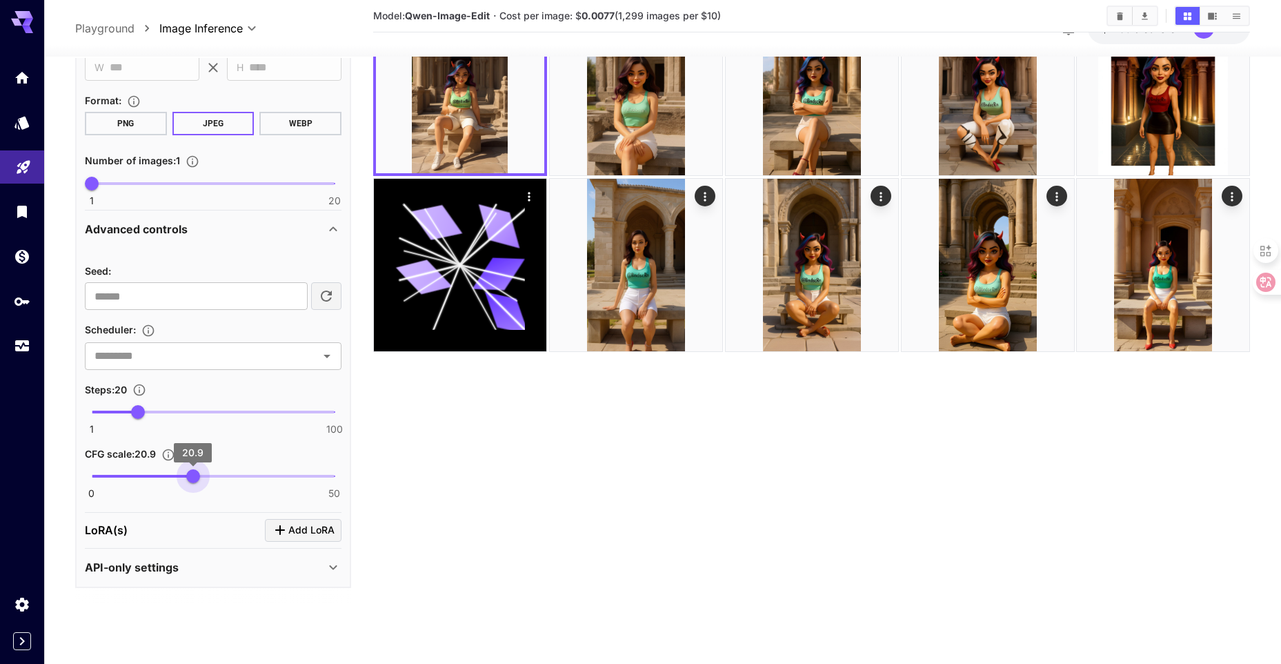
type input "**"
drag, startPoint x: 210, startPoint y: 472, endPoint x: 194, endPoint y: 472, distance: 16.6
click at [194, 472] on span "21" at bounding box center [194, 477] width 14 height 14
type input "**"
drag, startPoint x: 135, startPoint y: 407, endPoint x: 150, endPoint y: 408, distance: 15.2
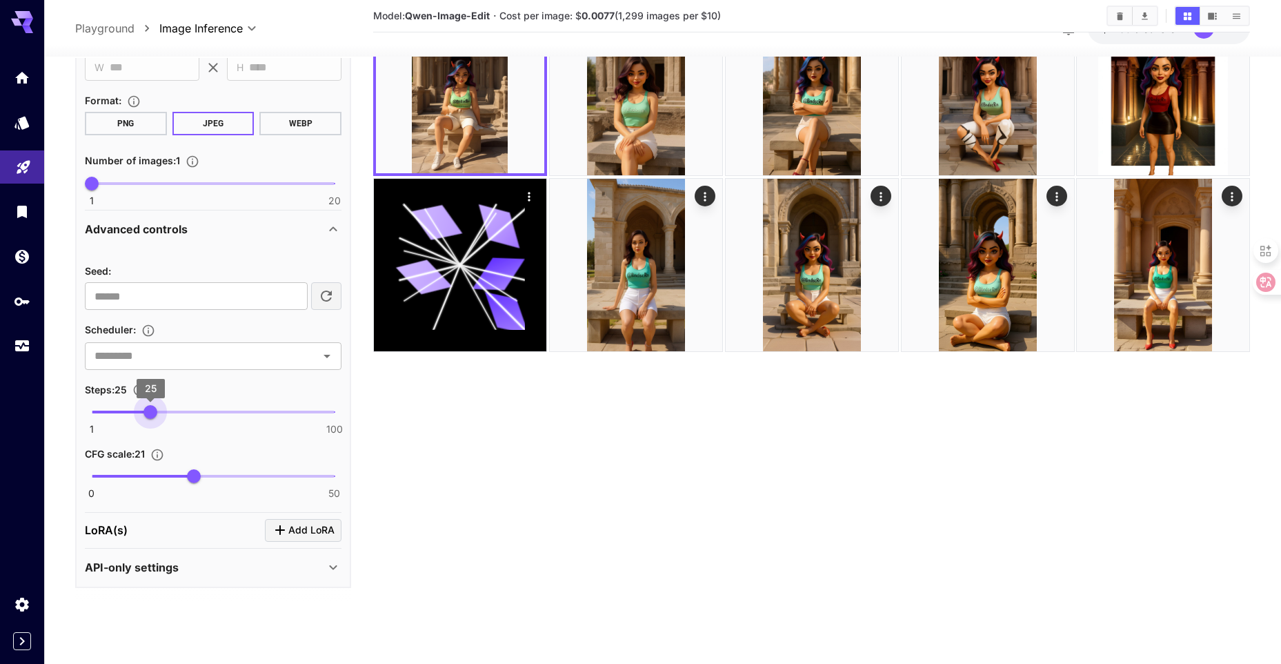
click at [150, 408] on span "25" at bounding box center [150, 412] width 14 height 14
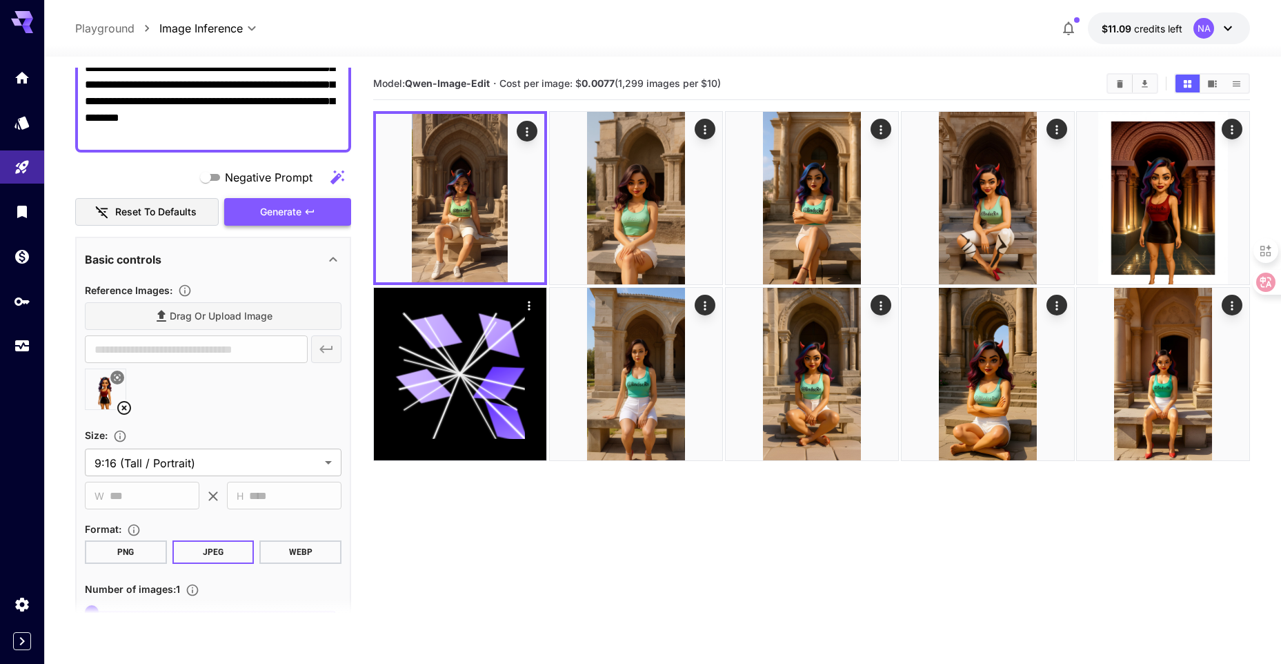
scroll to position [50, 0]
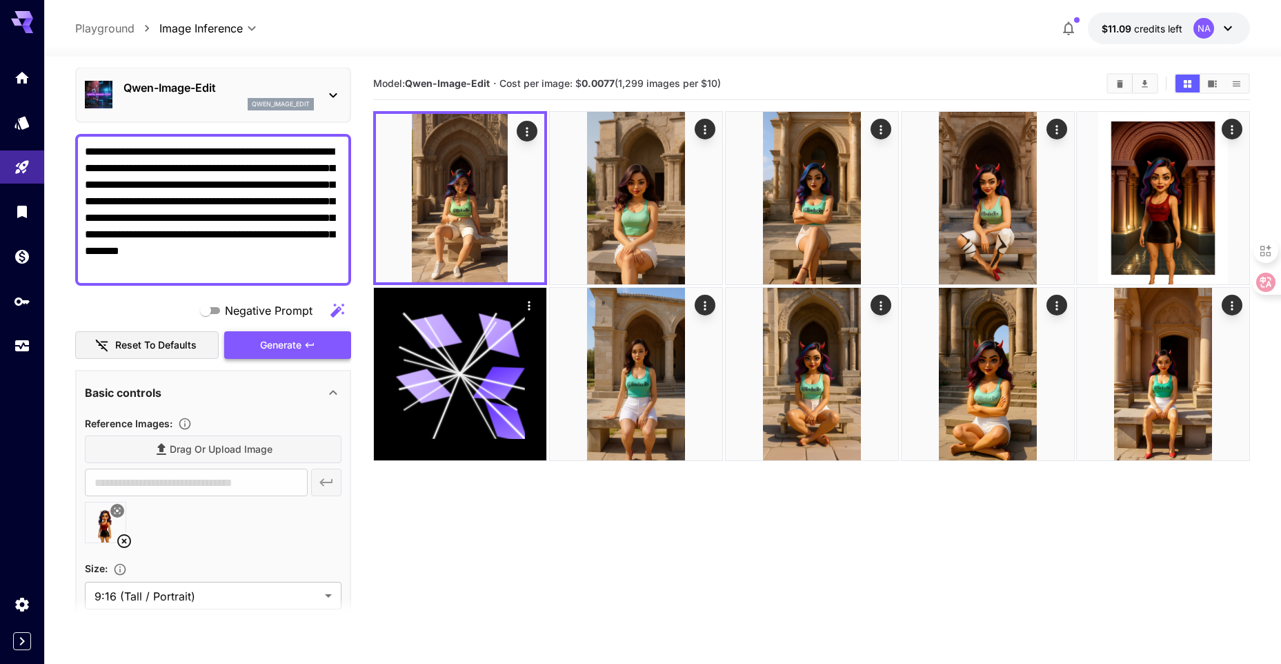
click at [280, 339] on span "Generate" at bounding box center [280, 345] width 41 height 17
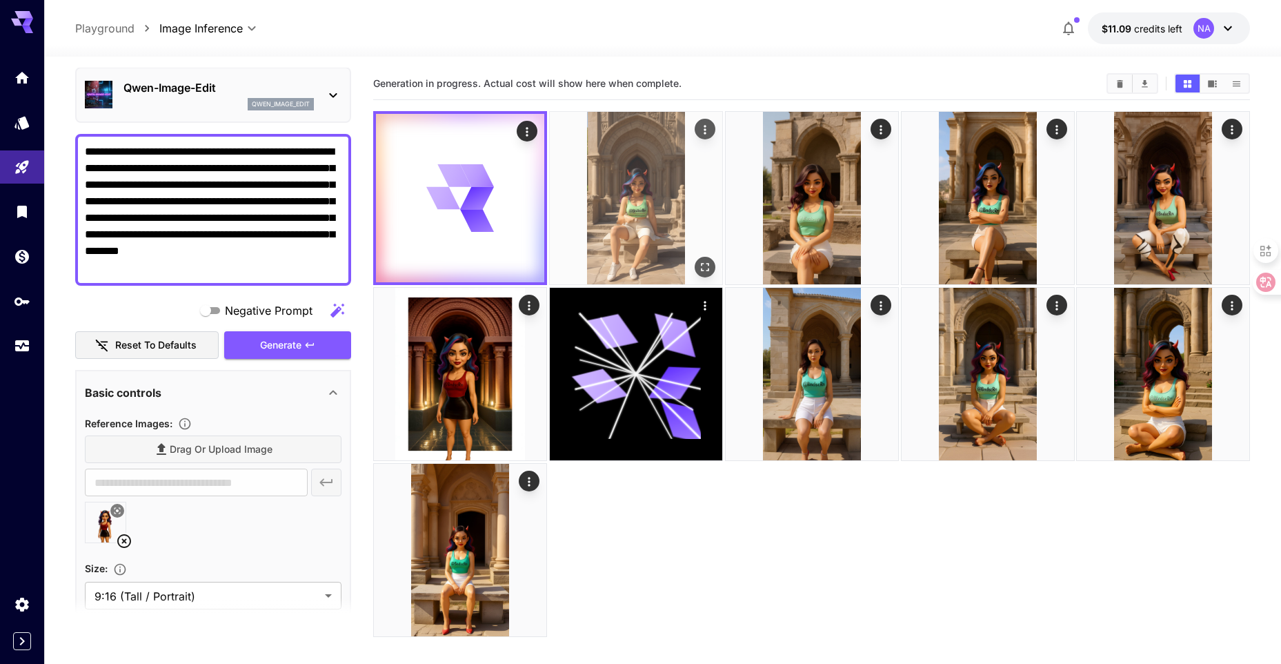
click at [641, 212] on img at bounding box center [636, 198] width 172 height 172
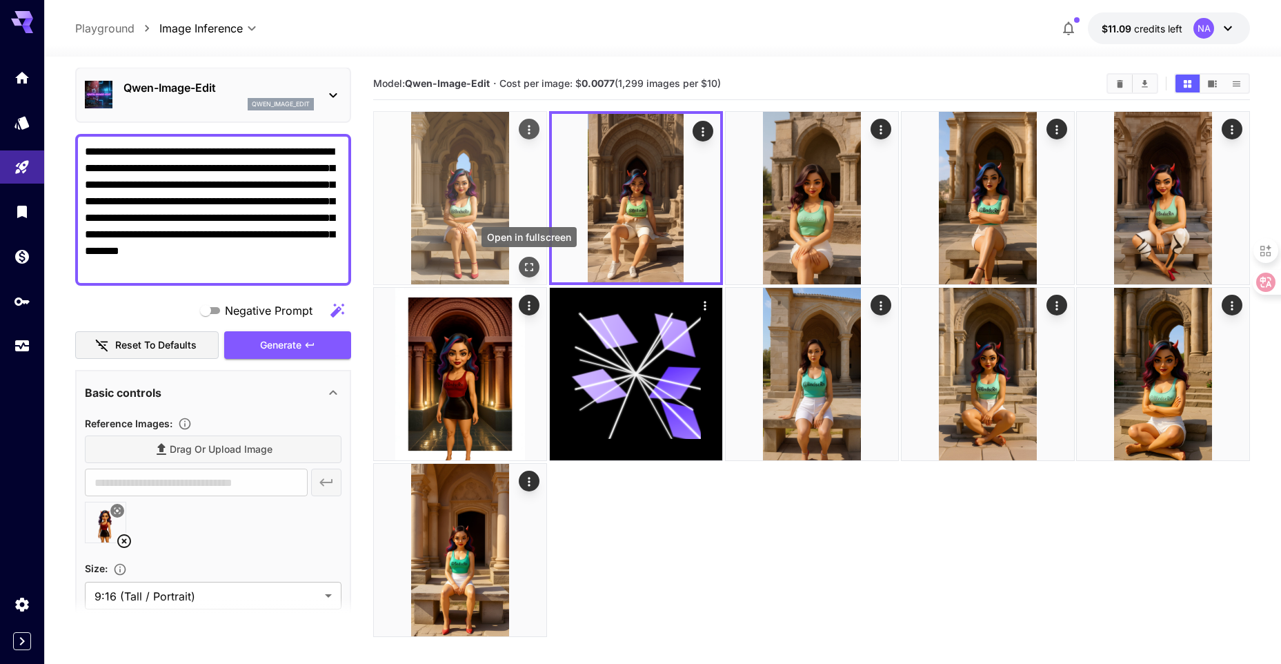
click at [531, 267] on icon "Open in fullscreen" at bounding box center [529, 267] width 14 height 14
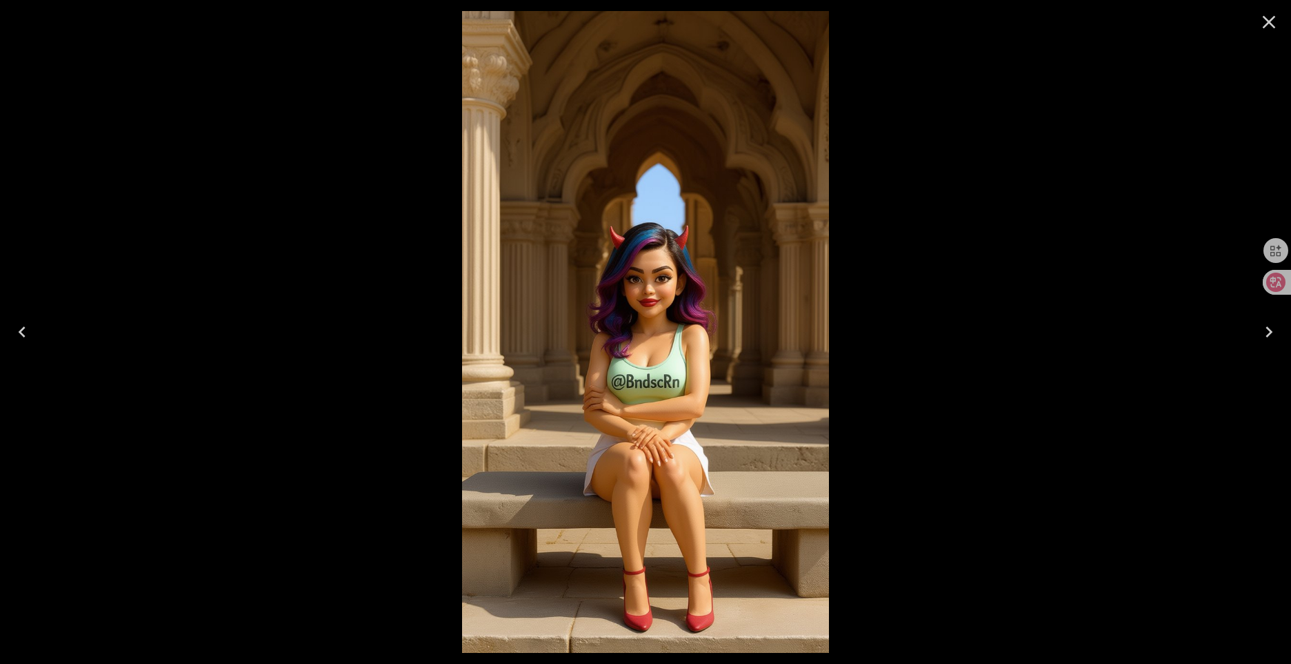
click at [1256, 24] on button "Close" at bounding box center [1269, 22] width 33 height 33
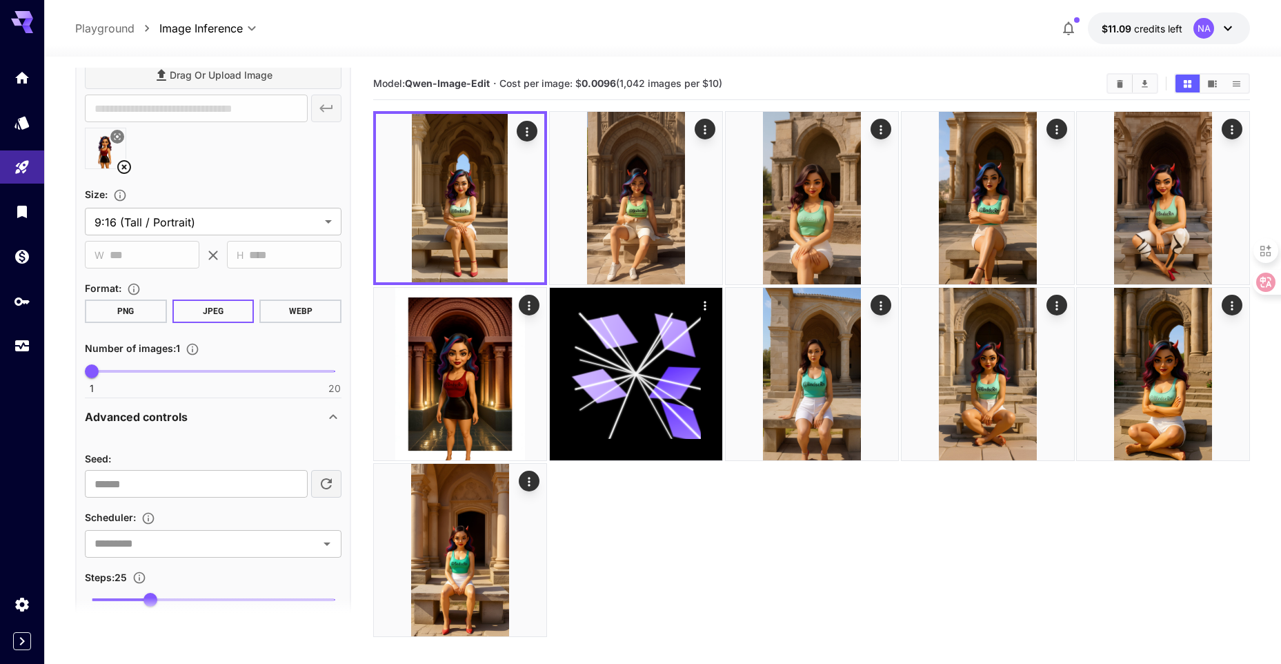
scroll to position [533, 0]
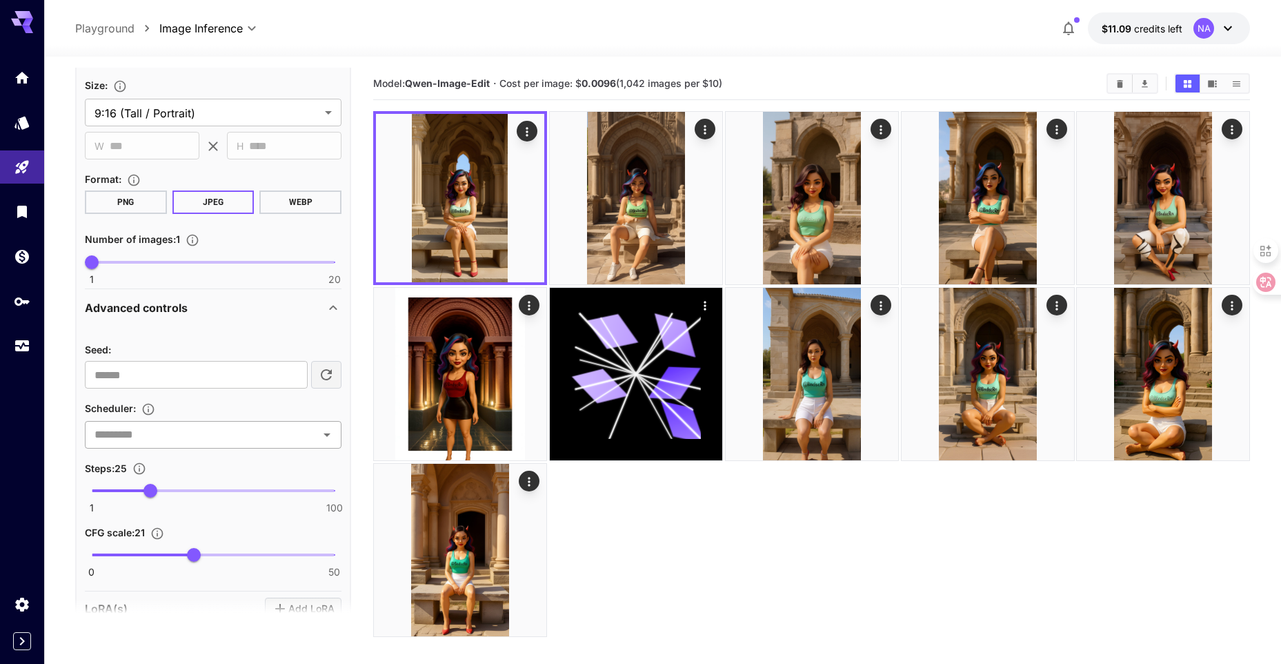
click at [328, 437] on icon "Open" at bounding box center [327, 434] width 17 height 17
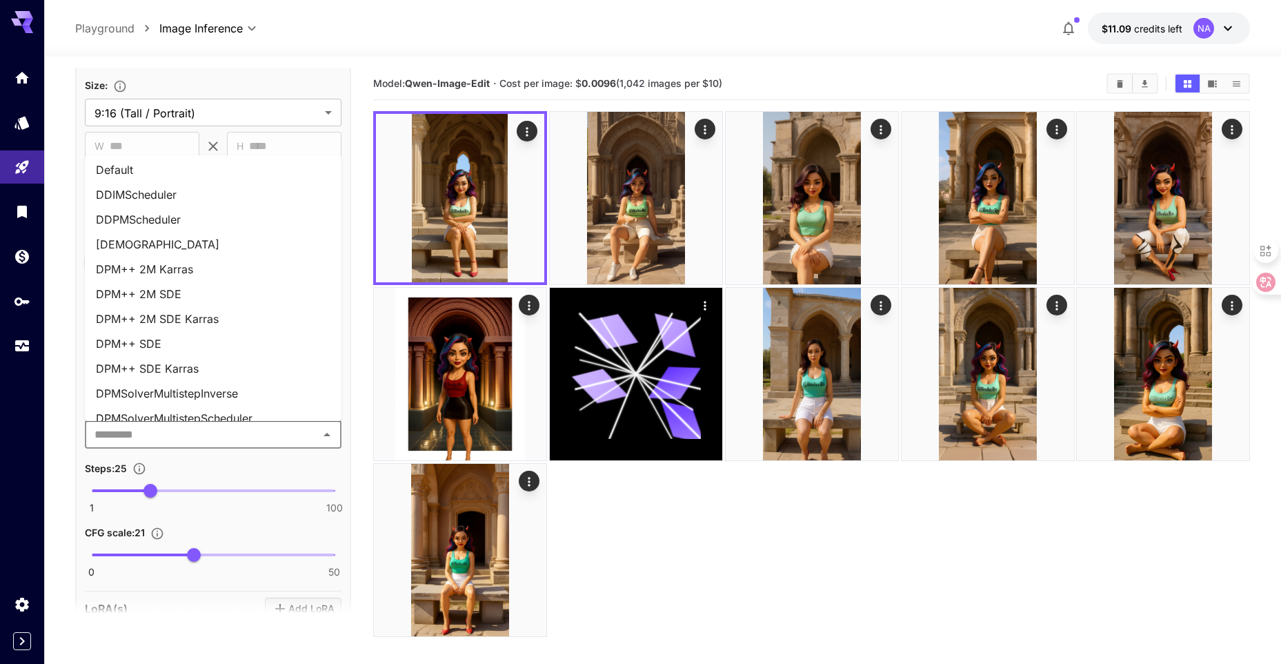
scroll to position [0, 0]
click at [223, 248] on li "DEISMultistepScheduler" at bounding box center [213, 247] width 257 height 25
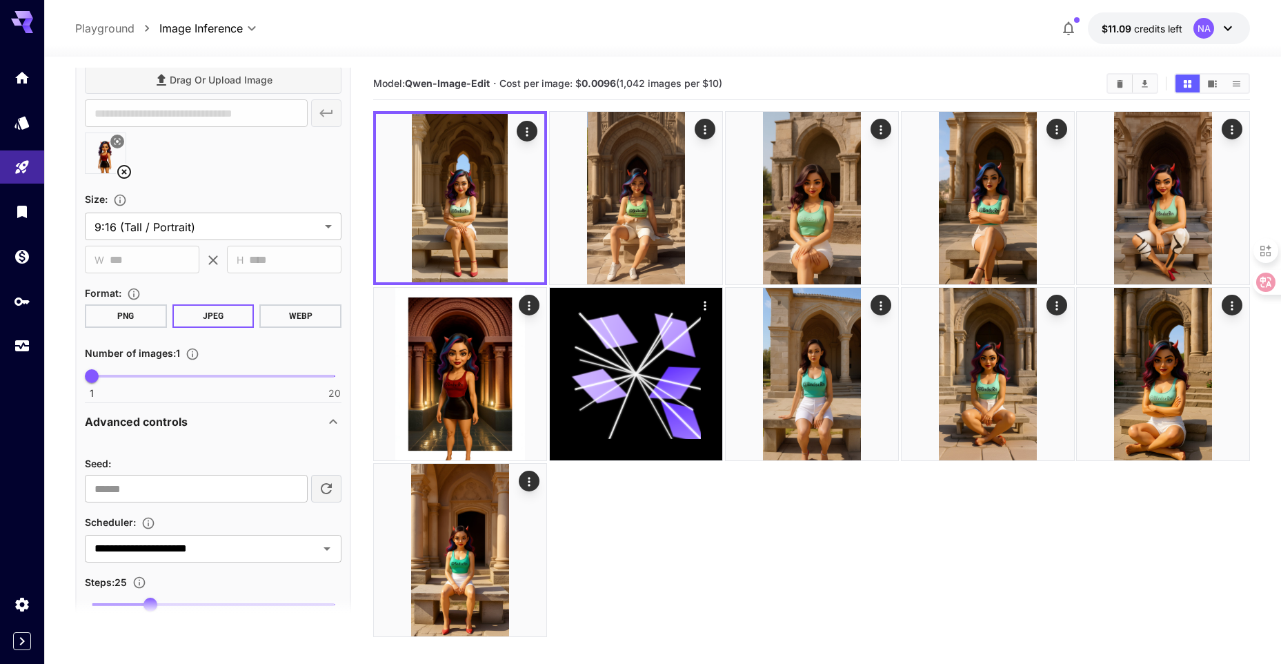
scroll to position [257, 0]
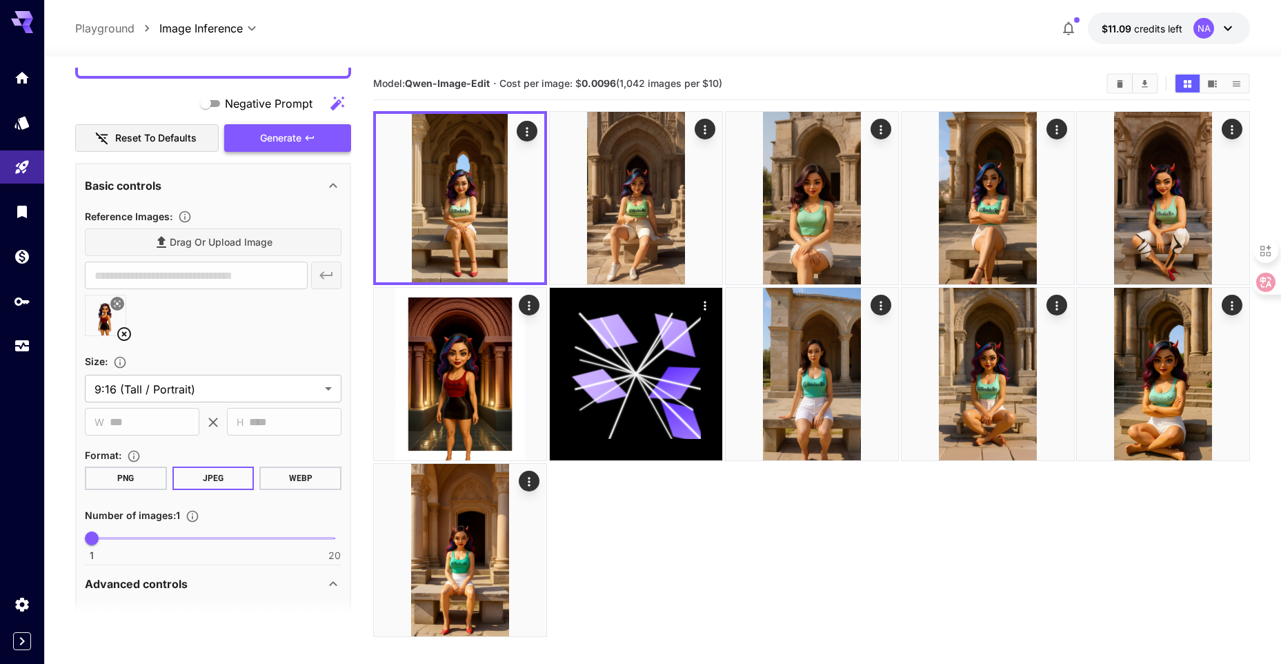
click at [281, 135] on span "Generate" at bounding box center [280, 138] width 41 height 17
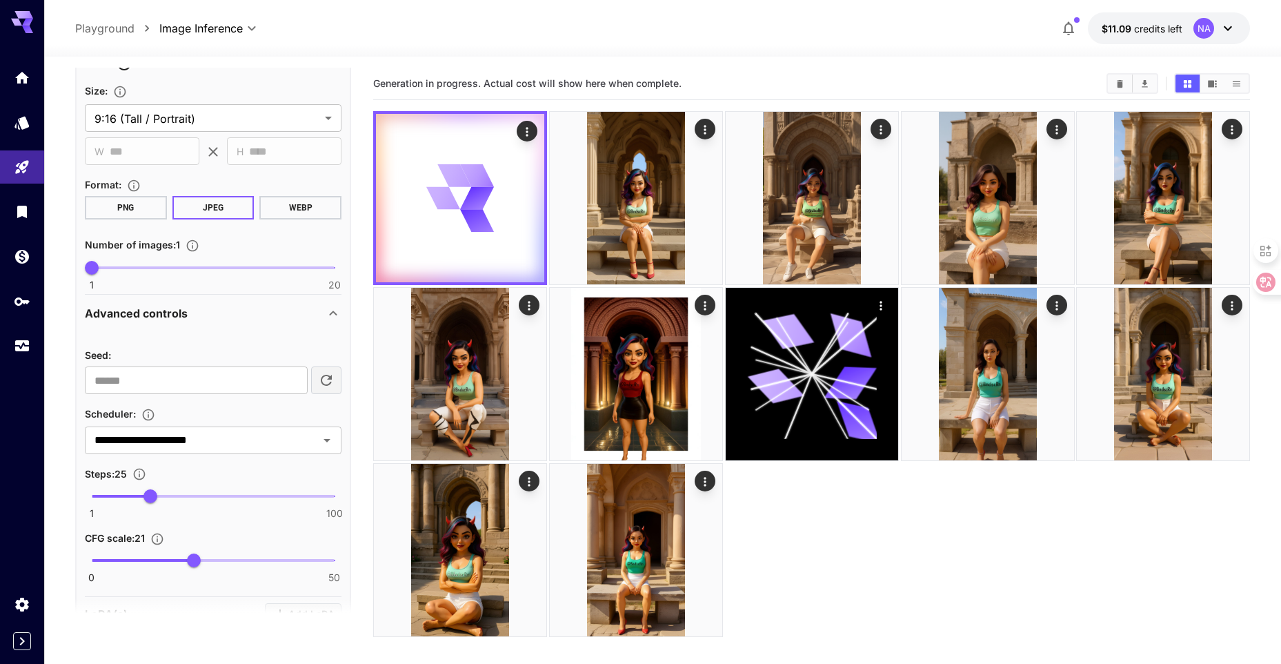
scroll to position [533, 0]
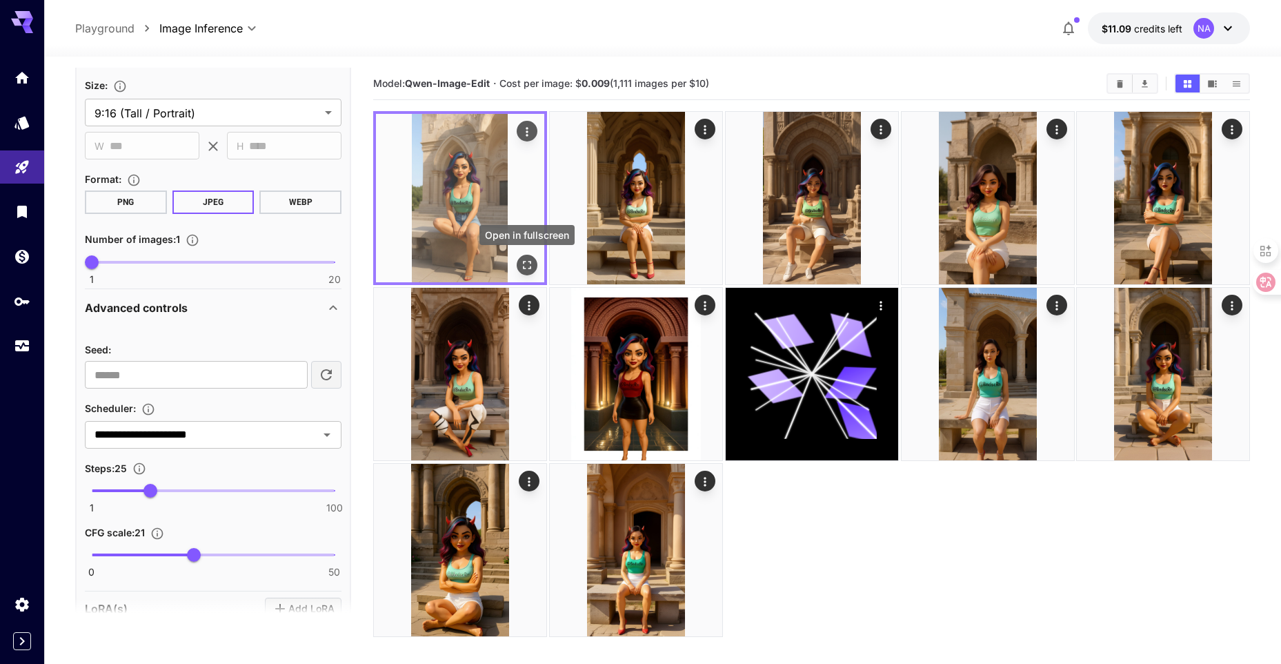
click at [521, 259] on icon "Open in fullscreen" at bounding box center [527, 265] width 14 height 14
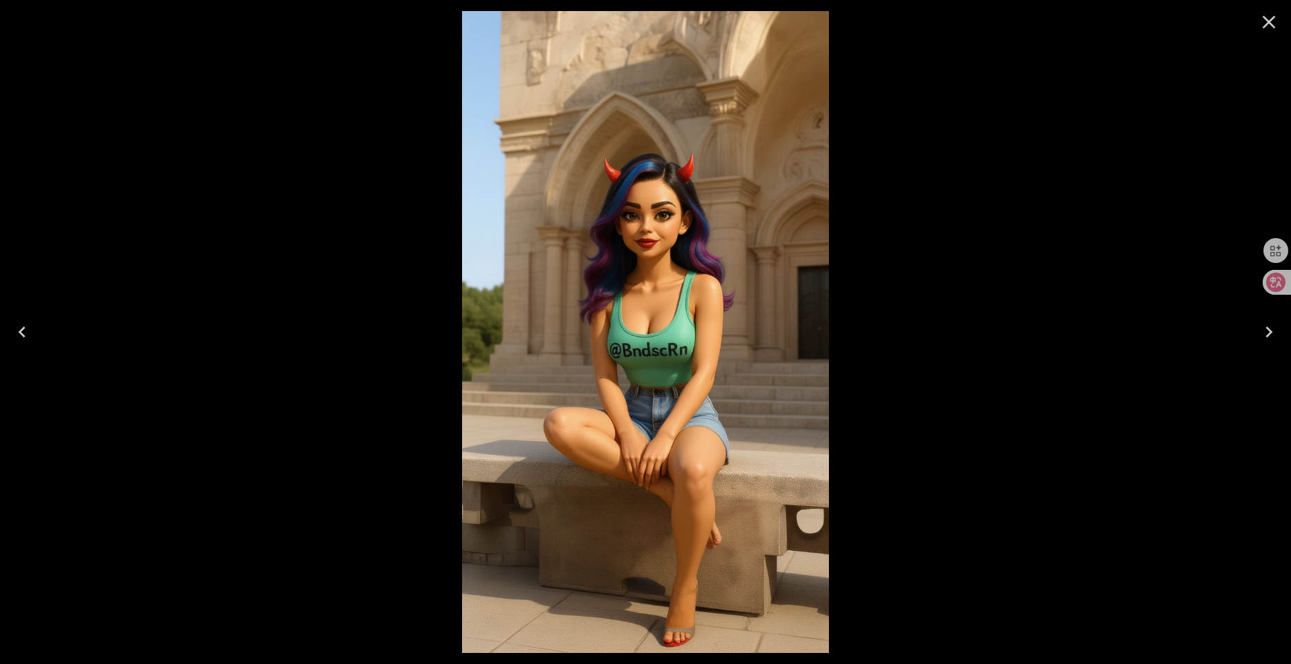
click at [1265, 17] on icon "Close" at bounding box center [1269, 22] width 13 height 13
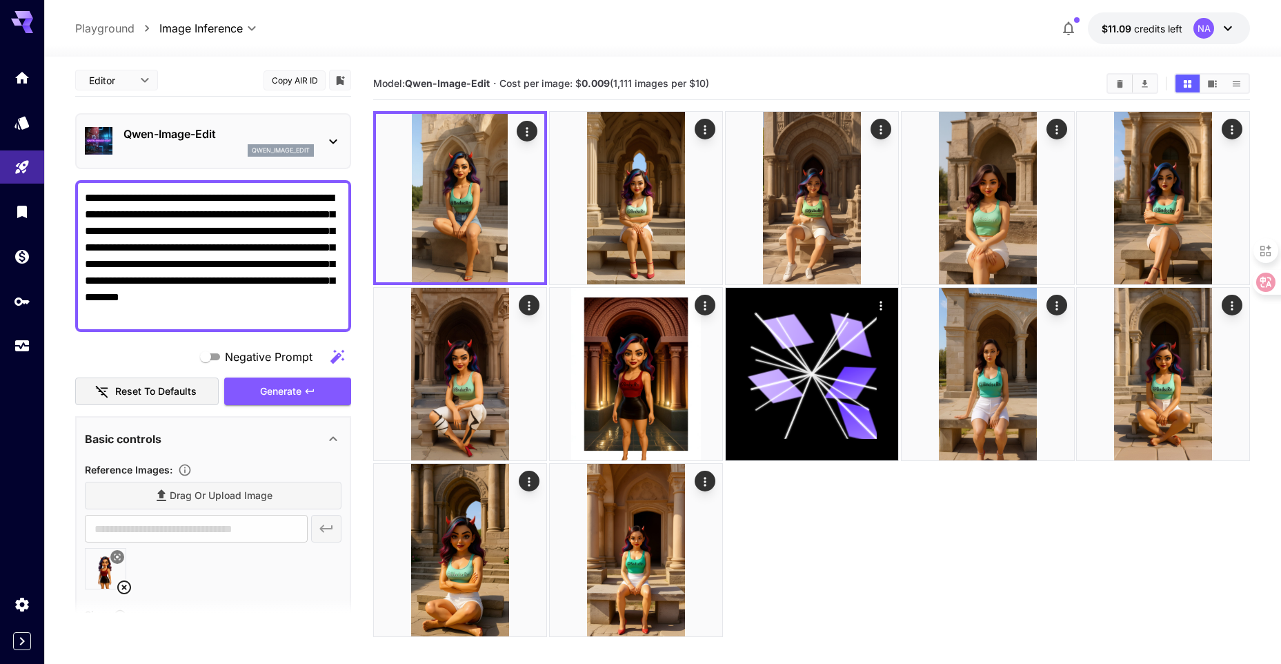
scroll to position [0, 0]
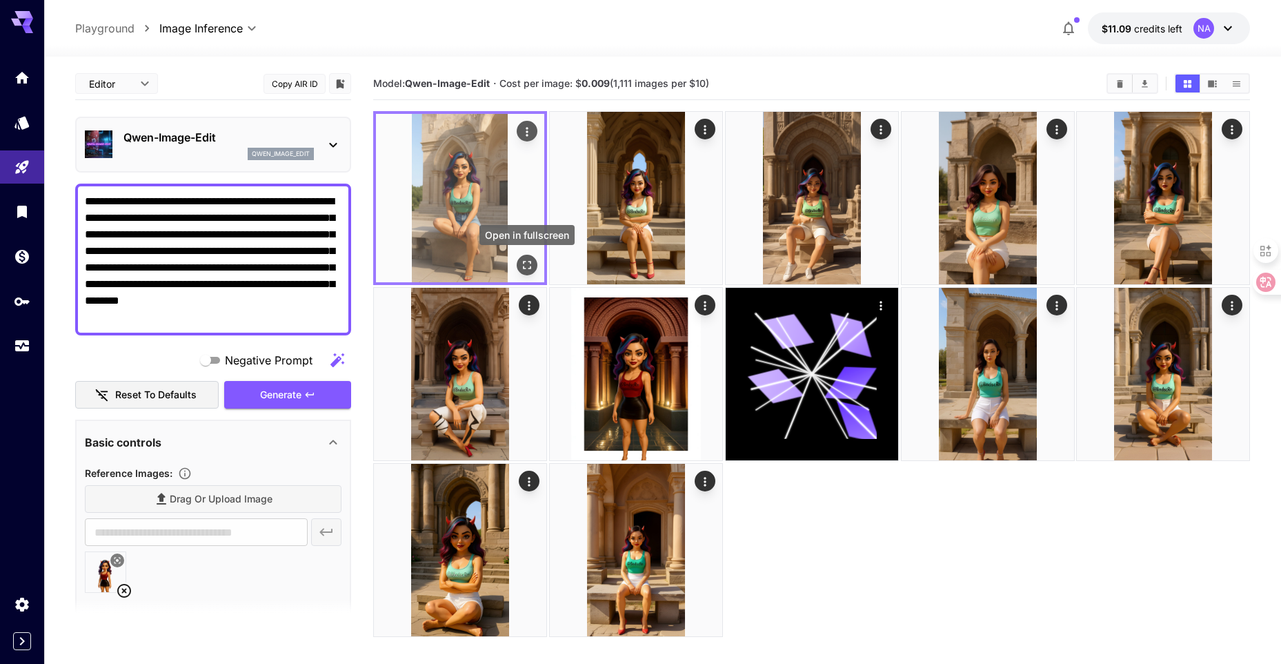
click at [533, 263] on icon "Open in fullscreen" at bounding box center [527, 265] width 14 height 14
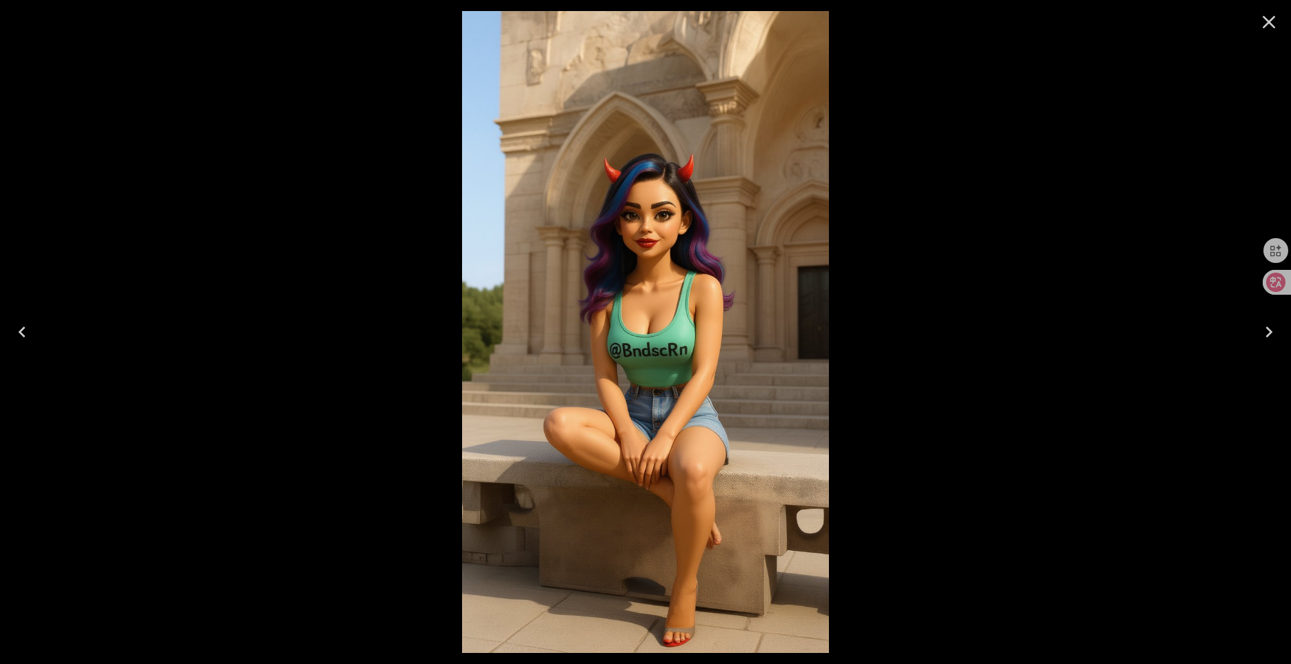
click at [1276, 27] on icon "Close" at bounding box center [1269, 22] width 22 height 22
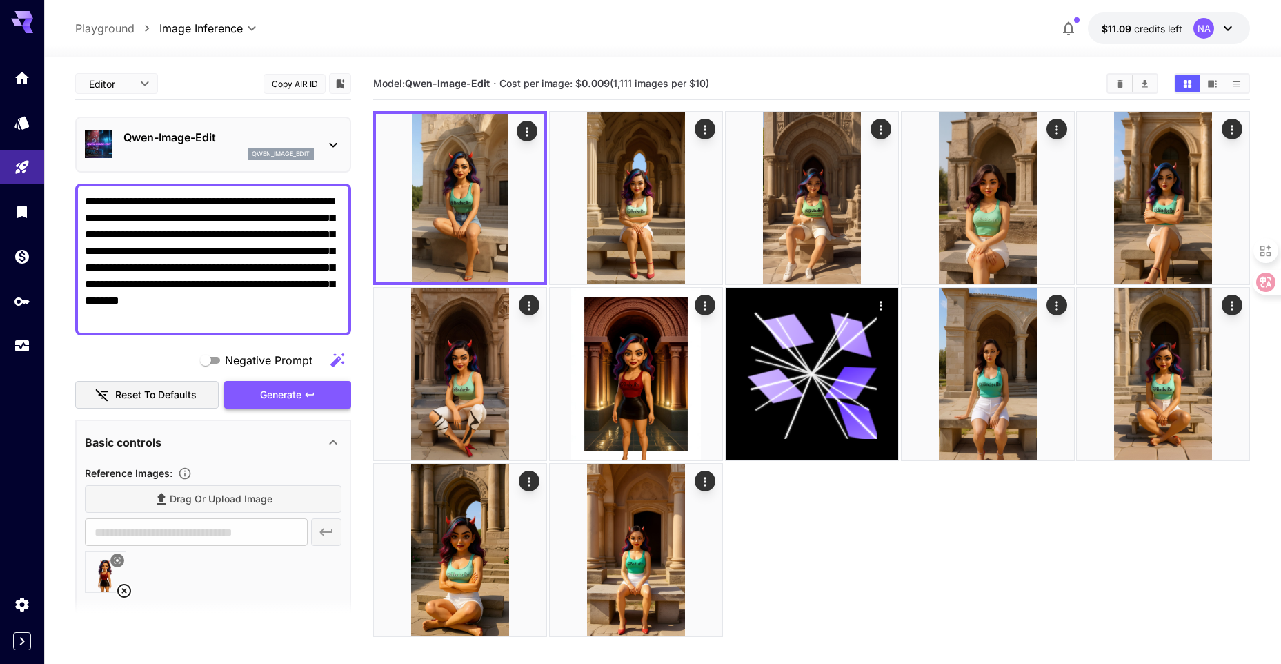
click at [339, 388] on button "Generate" at bounding box center [287, 395] width 127 height 28
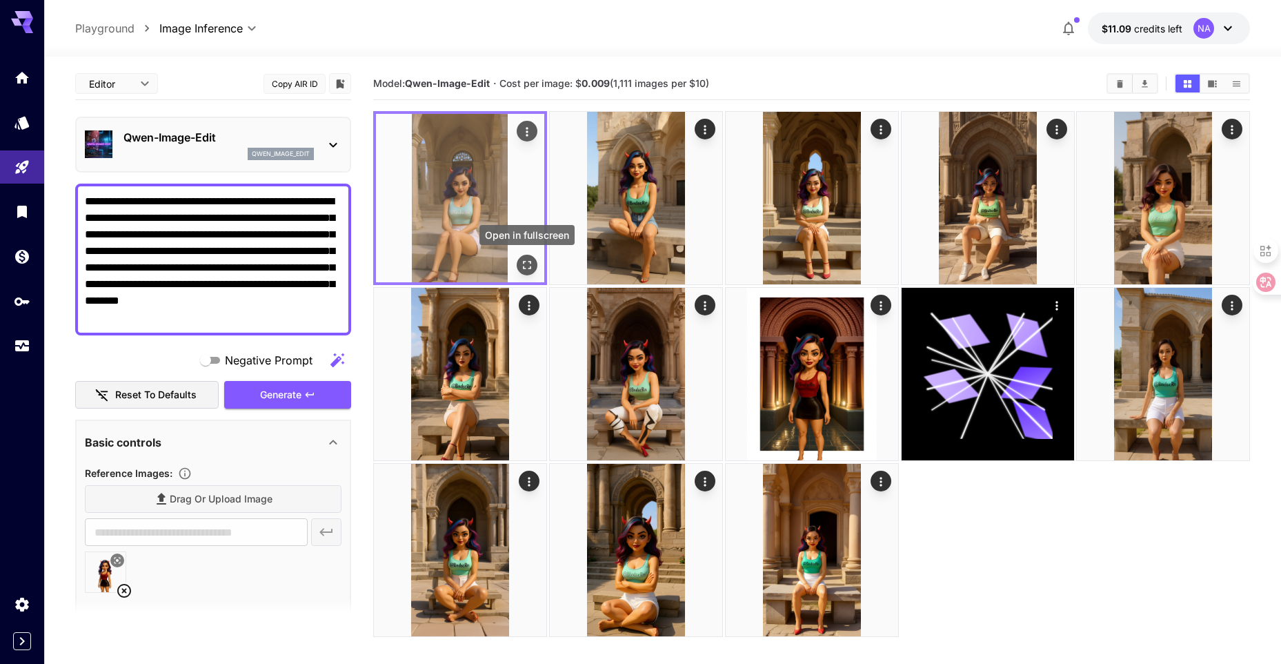
click at [528, 265] on icon "Open in fullscreen" at bounding box center [527, 265] width 14 height 14
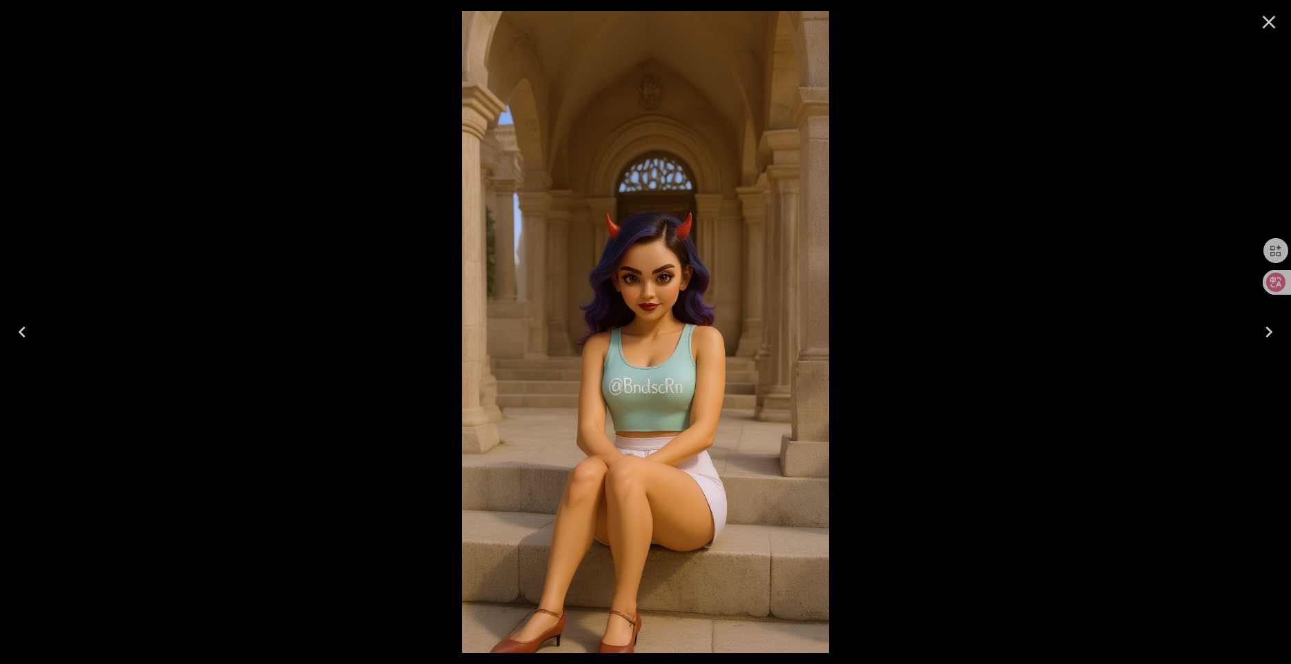
click at [1262, 27] on icon "Close" at bounding box center [1269, 22] width 22 height 22
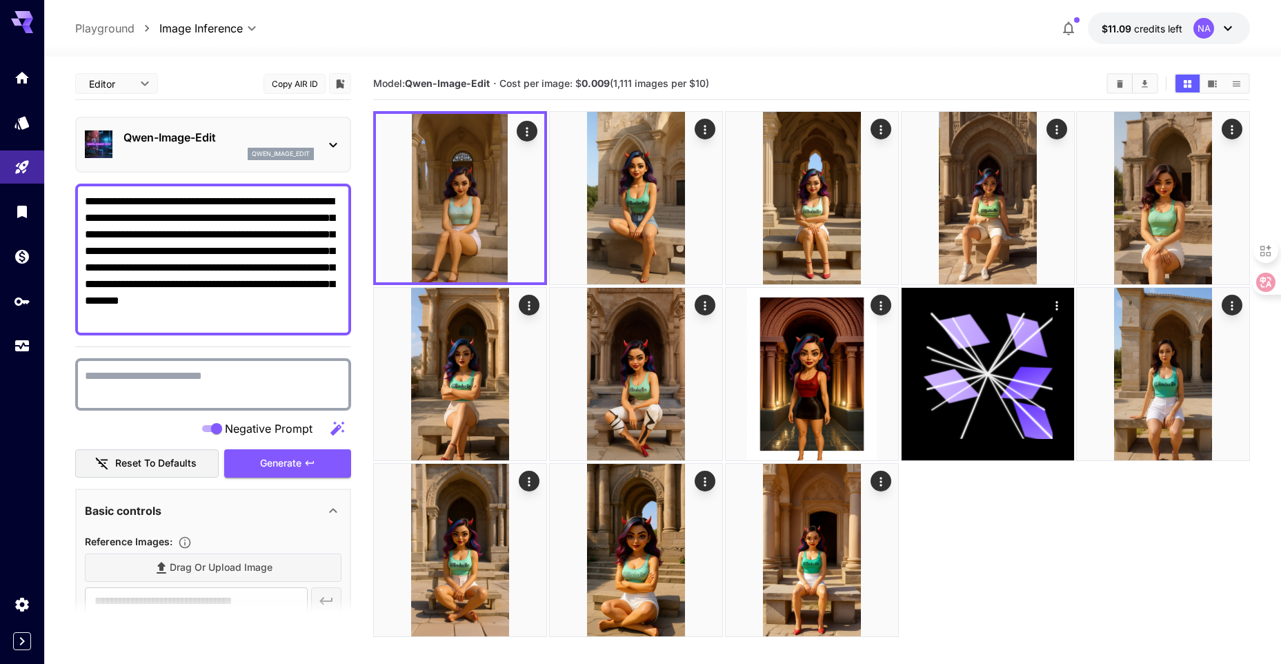
click at [235, 386] on textarea "Negative Prompt" at bounding box center [213, 384] width 257 height 33
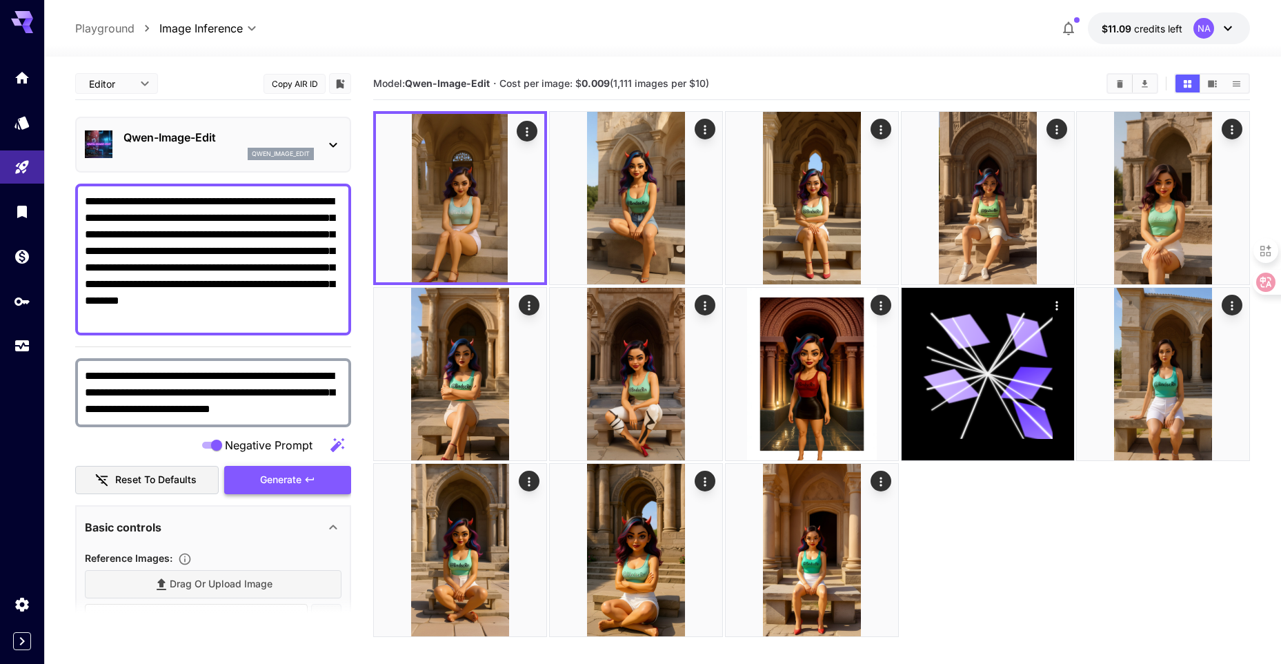
type textarea "**********"
click at [288, 488] on span "Generate" at bounding box center [280, 479] width 41 height 17
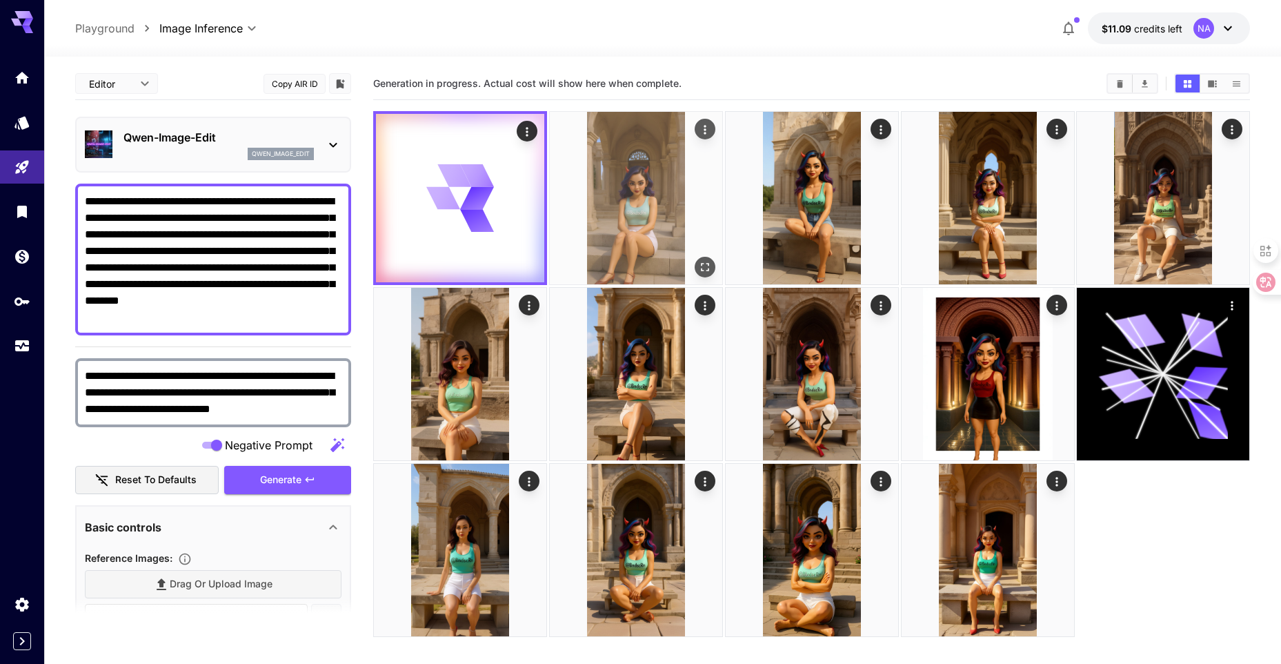
click at [668, 221] on img at bounding box center [636, 198] width 172 height 172
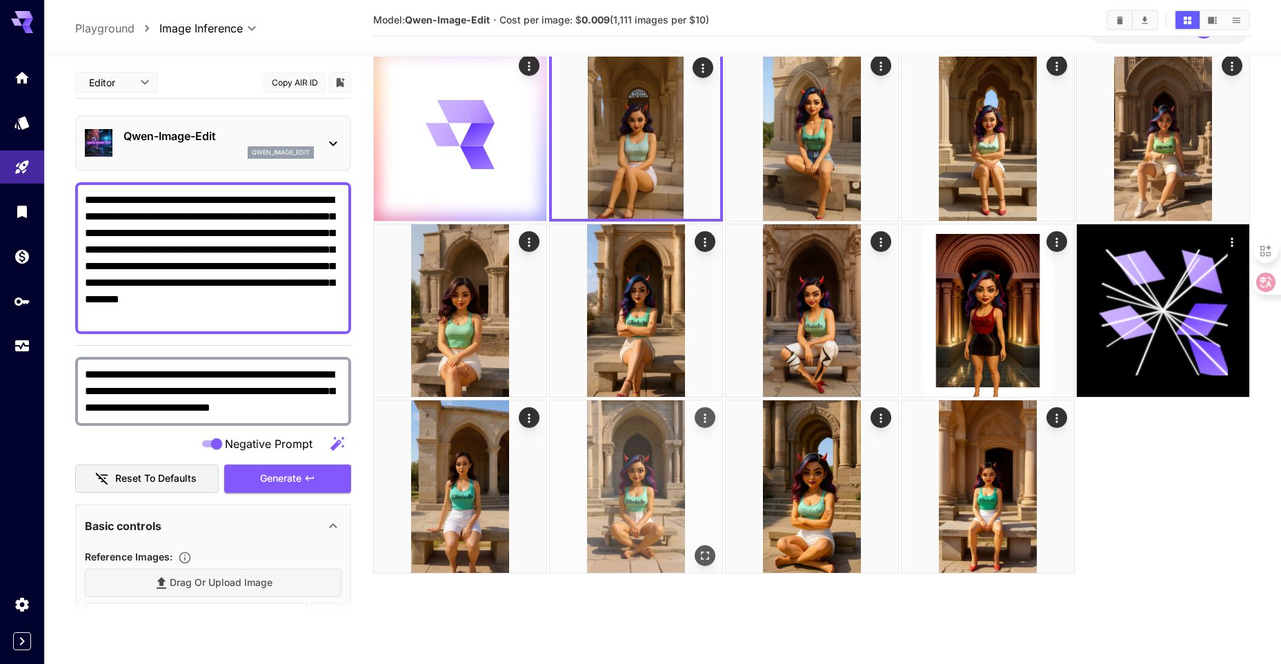
scroll to position [69, 0]
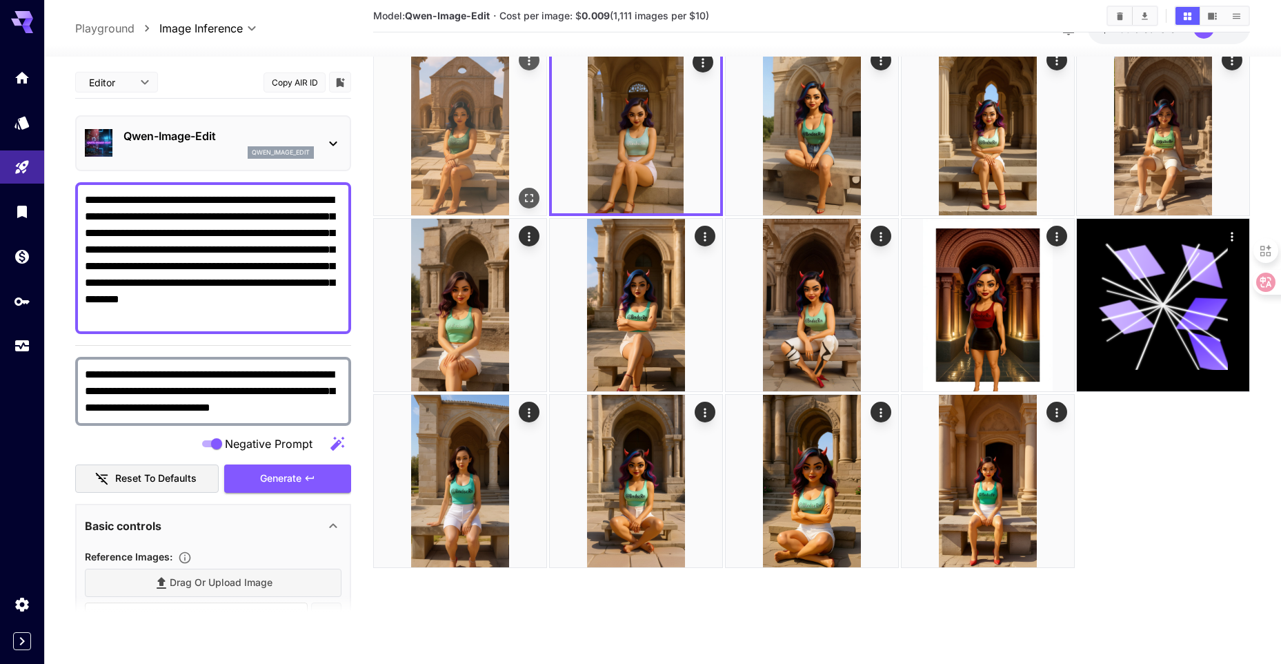
click at [525, 193] on icon "Open in fullscreen" at bounding box center [529, 198] width 14 height 14
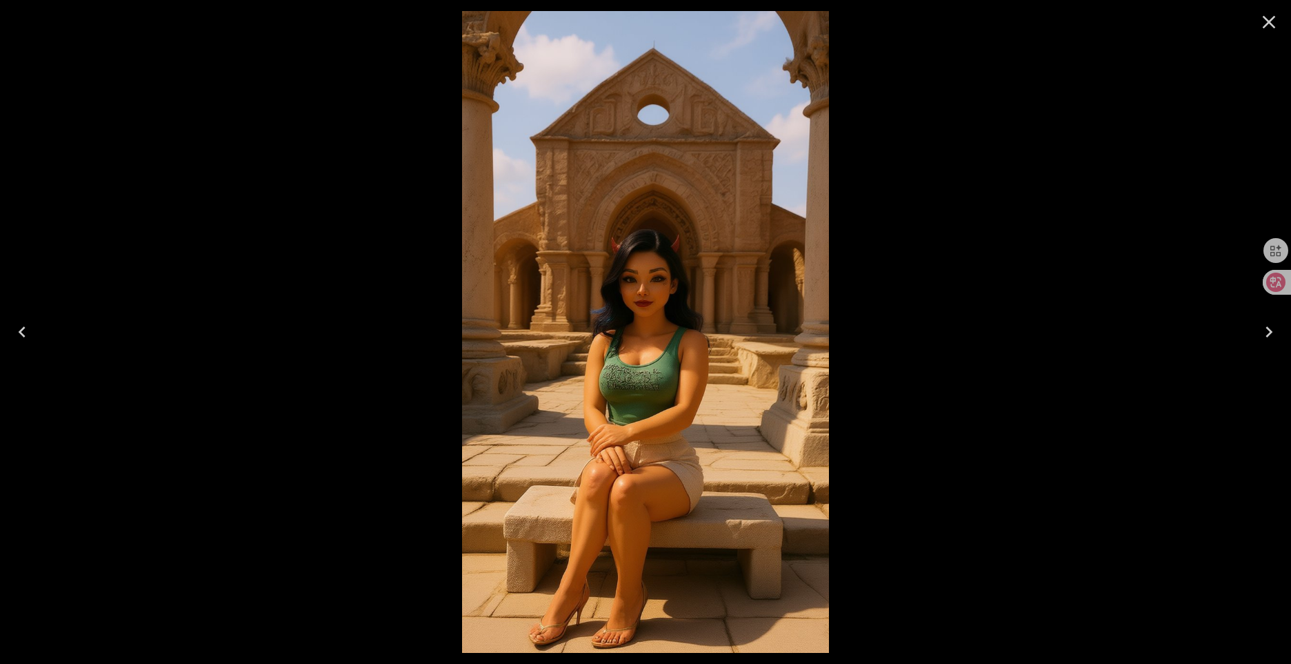
click at [1272, 21] on icon "Close" at bounding box center [1269, 22] width 22 height 22
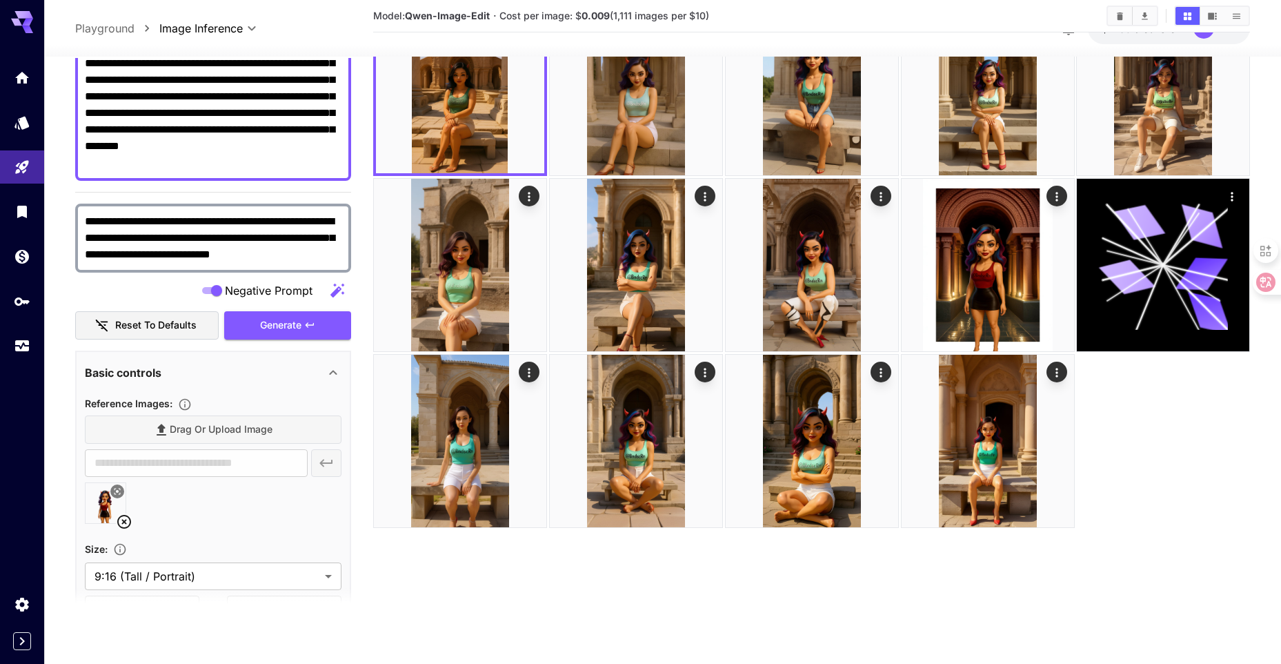
scroll to position [138, 0]
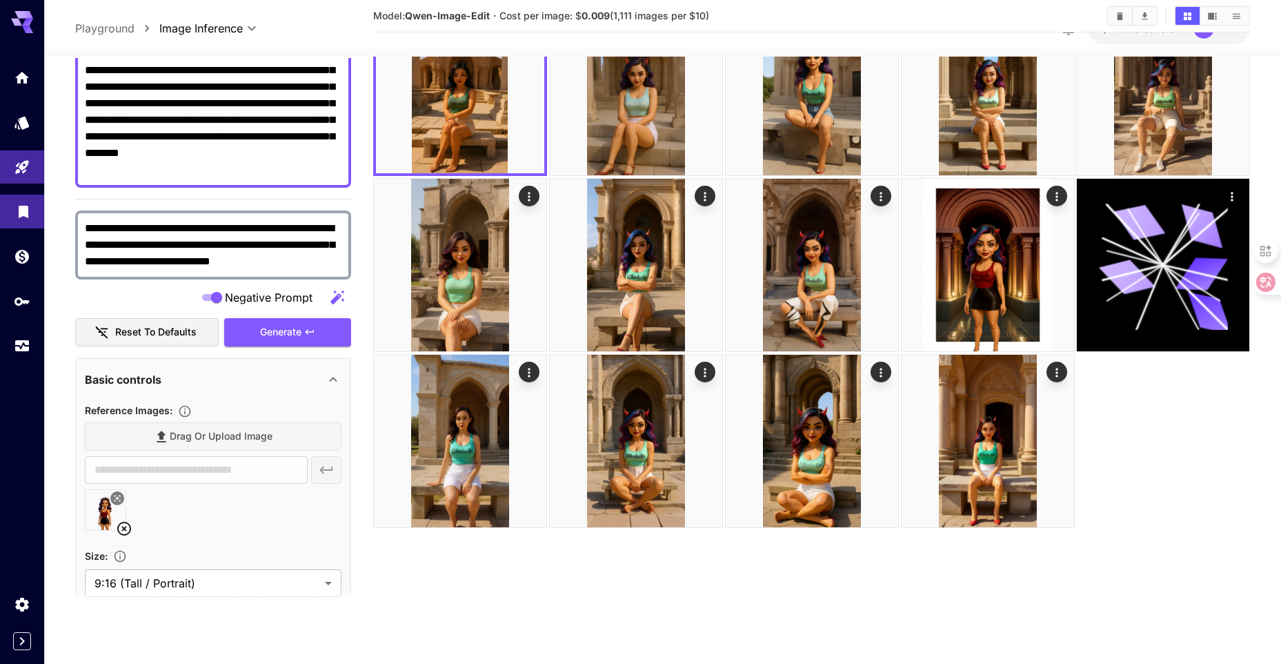
drag, startPoint x: 306, startPoint y: 266, endPoint x: 17, endPoint y: 223, distance: 291.6
click at [17, 223] on div "**********" at bounding box center [640, 277] width 1281 height 773
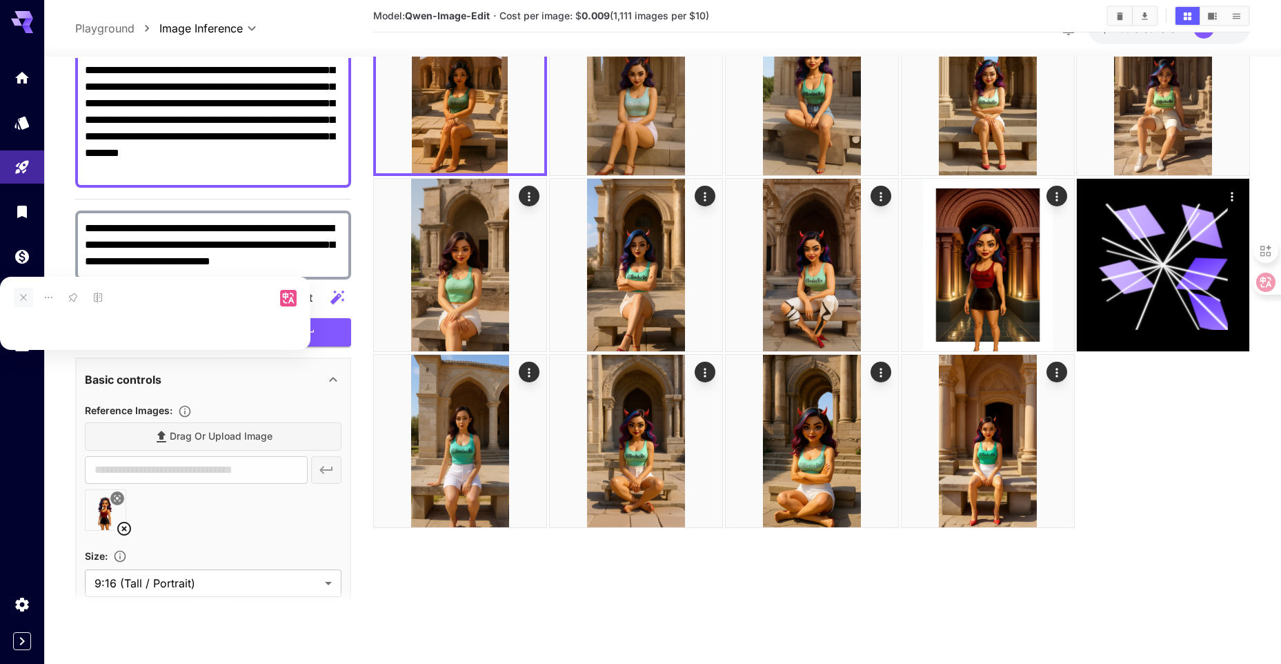
click at [22, 294] on icon at bounding box center [23, 297] width 19 height 19
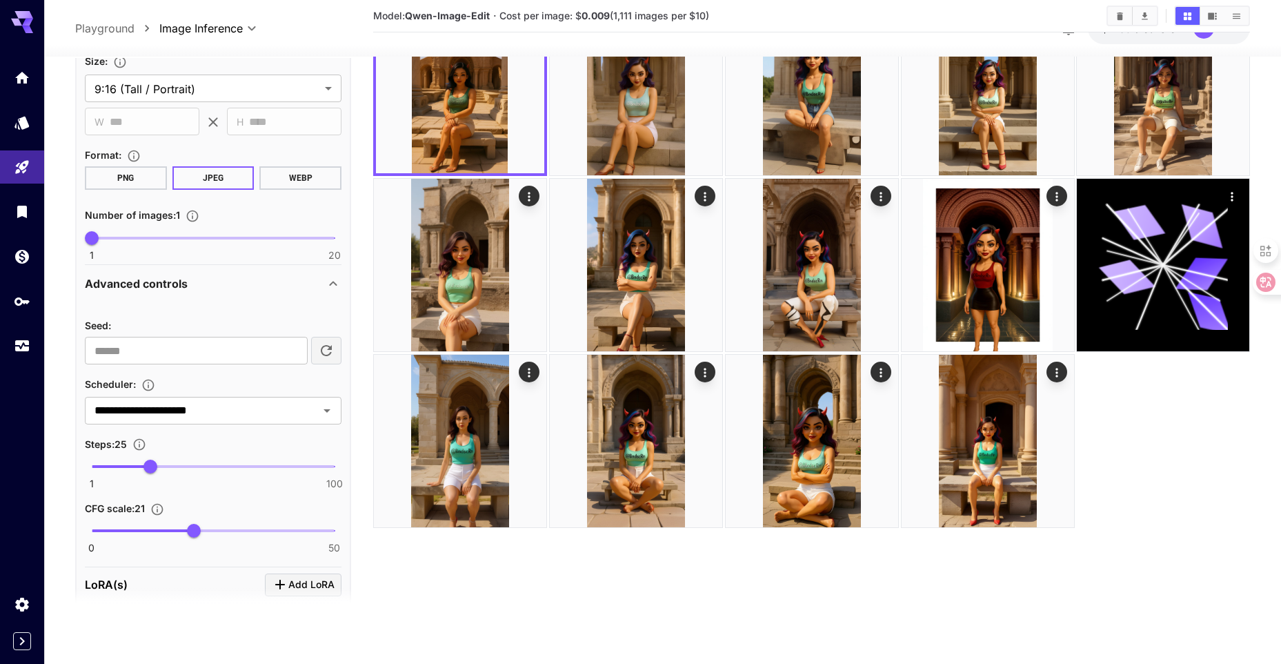
scroll to position [552, 0]
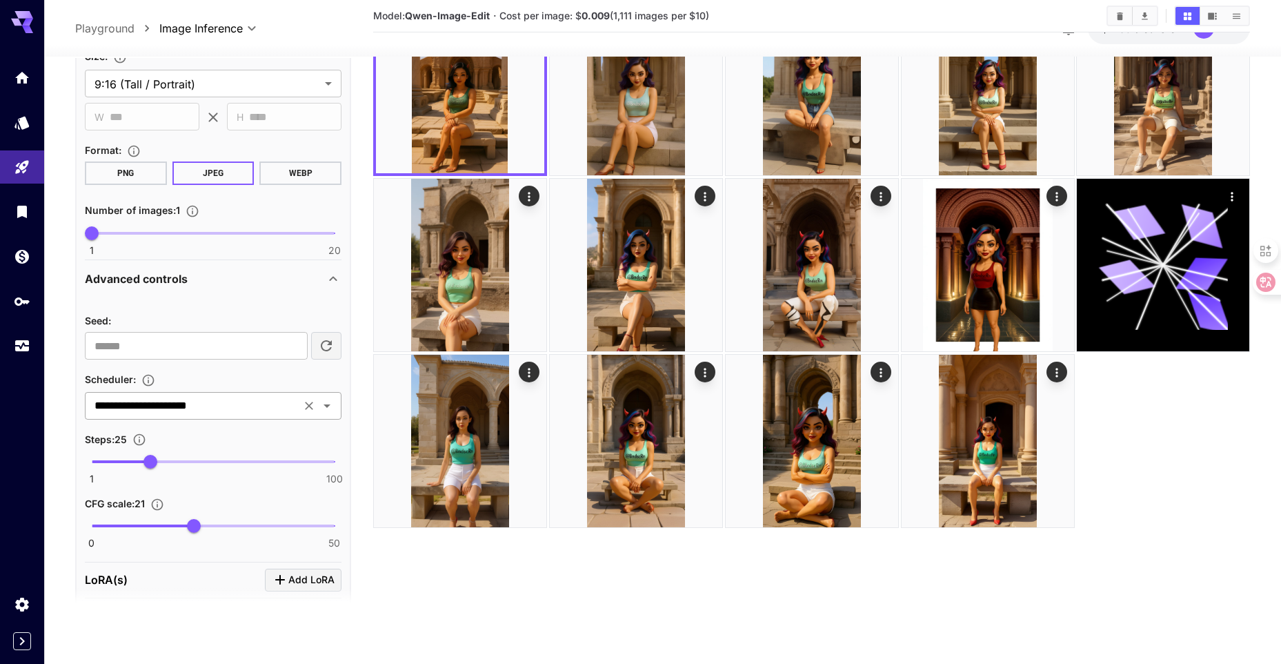
click at [223, 398] on input "**********" at bounding box center [193, 405] width 208 height 19
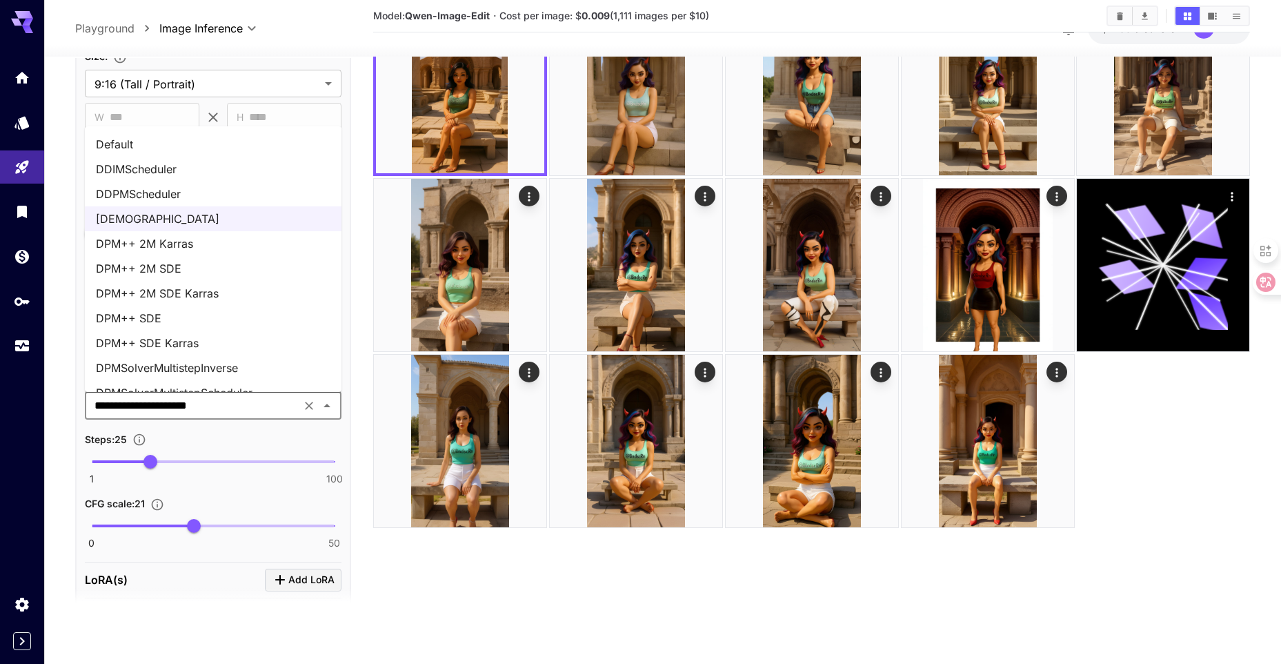
click at [205, 242] on li "DPM++ 2M Karras" at bounding box center [213, 243] width 257 height 25
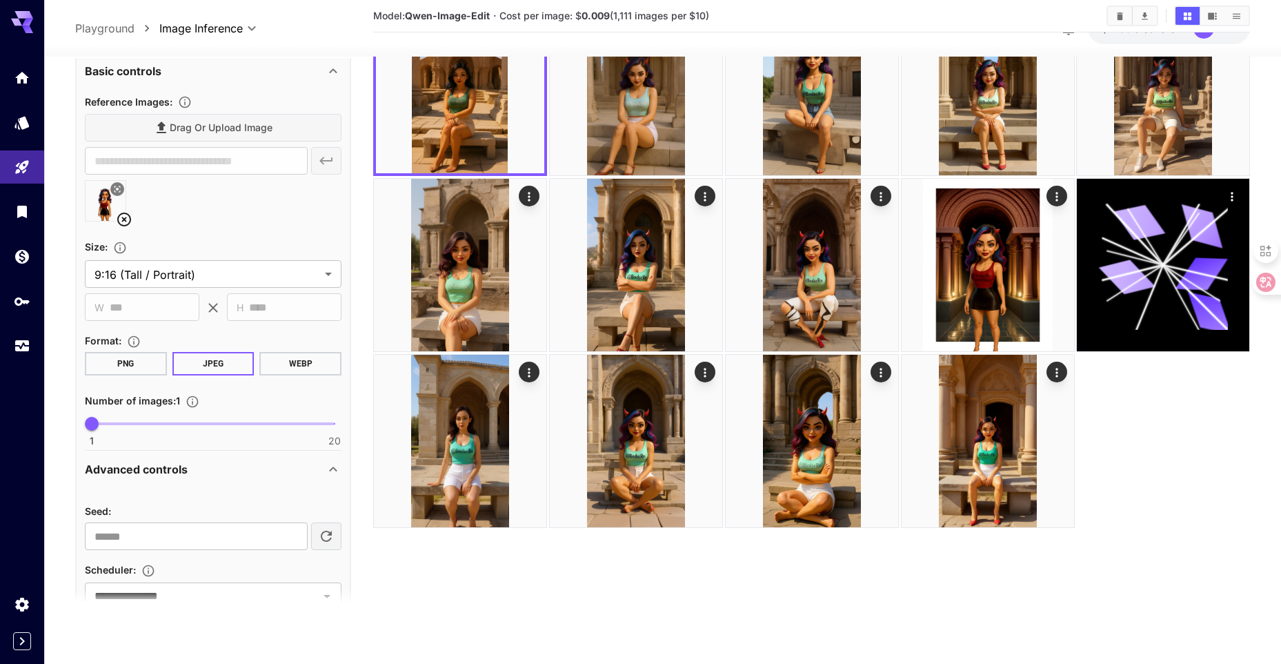
scroll to position [257, 0]
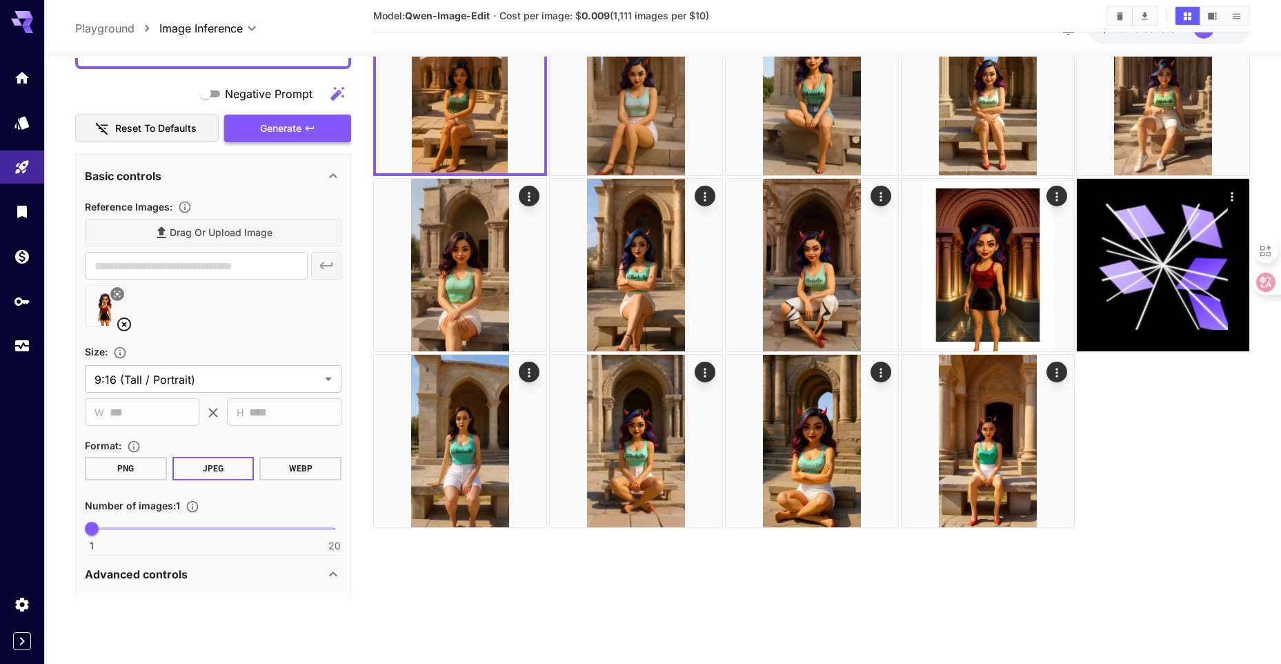
click at [277, 135] on span "Generate" at bounding box center [280, 128] width 41 height 17
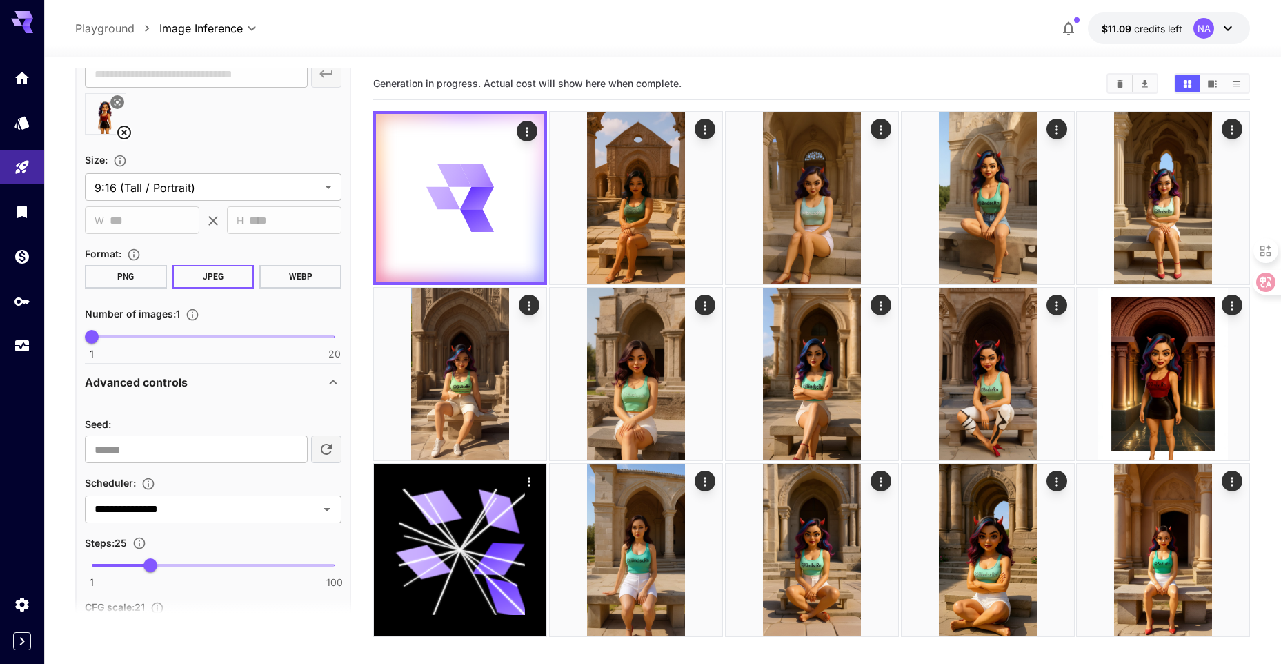
scroll to position [464, 0]
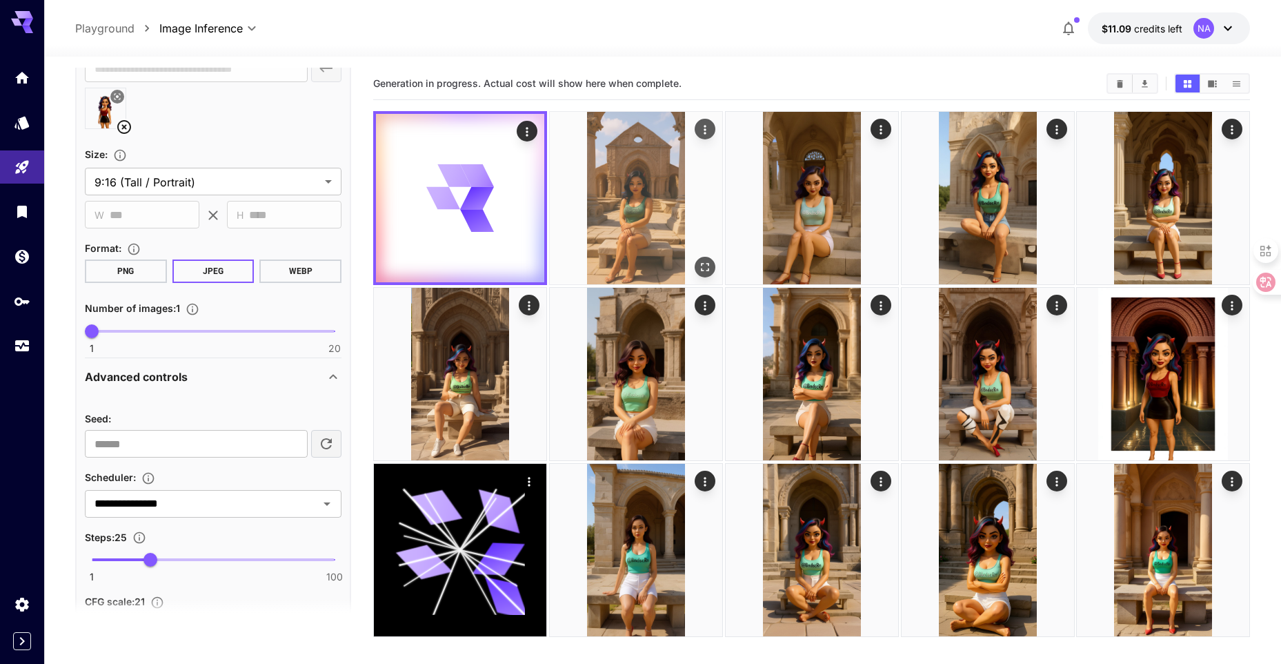
click at [604, 211] on img at bounding box center [636, 198] width 172 height 172
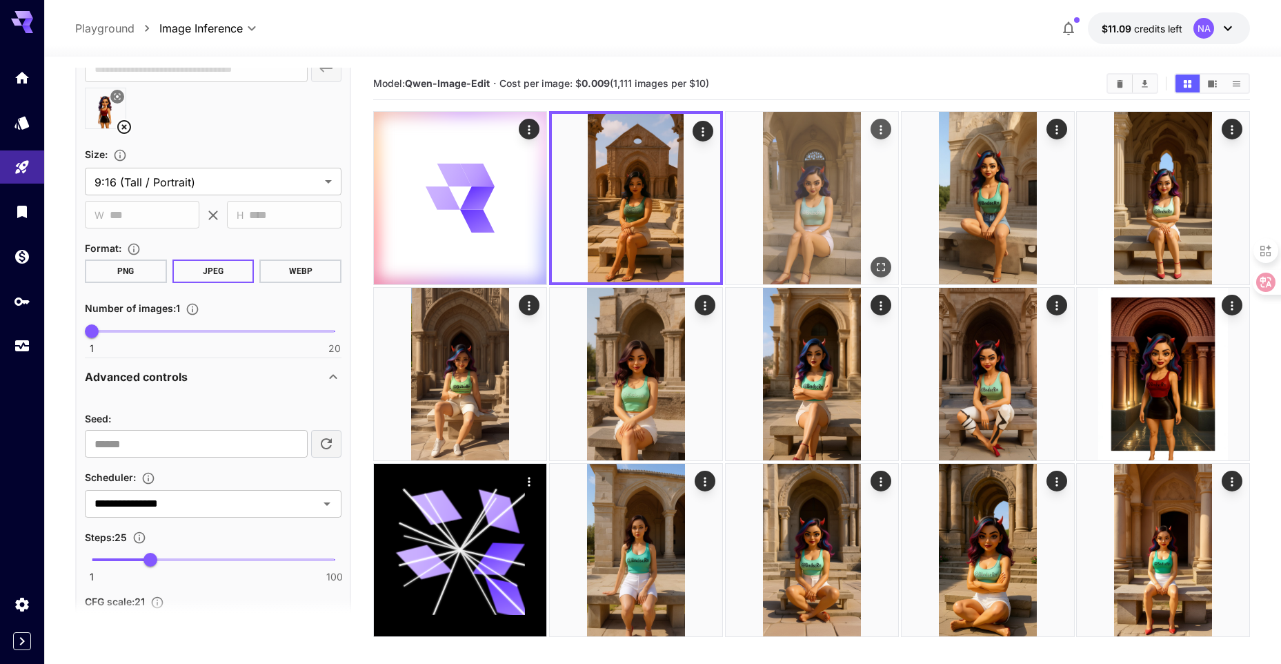
click at [791, 208] on img at bounding box center [812, 198] width 172 height 172
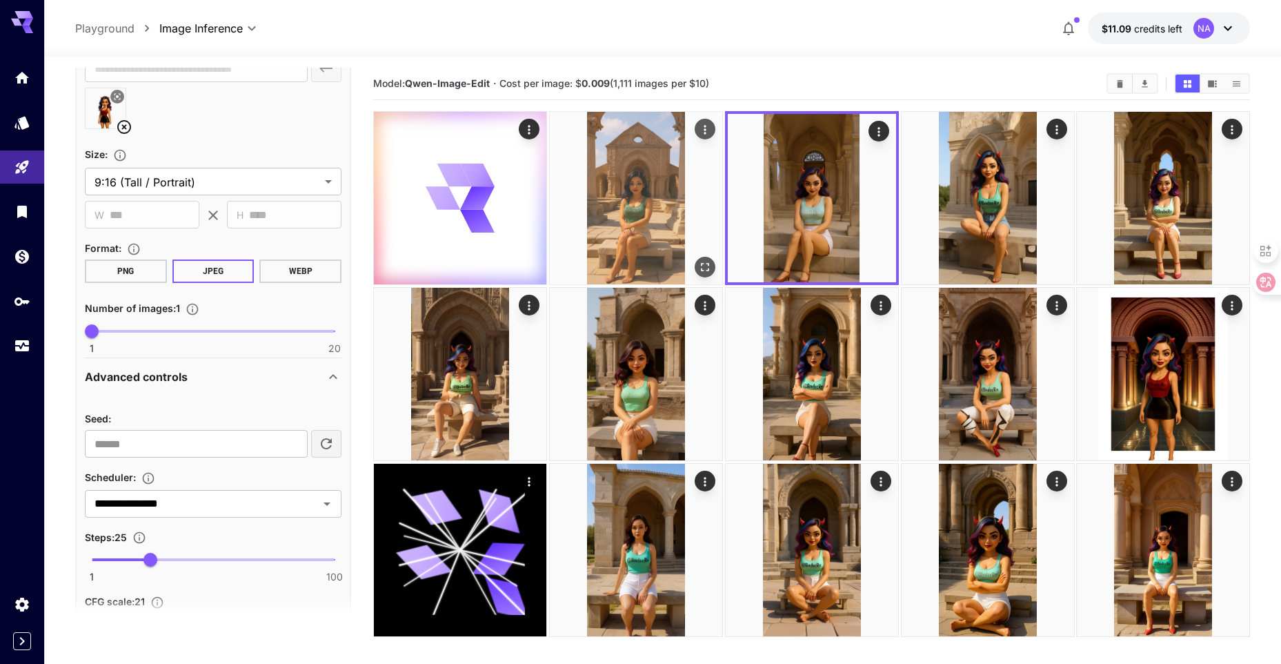
click at [682, 196] on img at bounding box center [636, 198] width 172 height 172
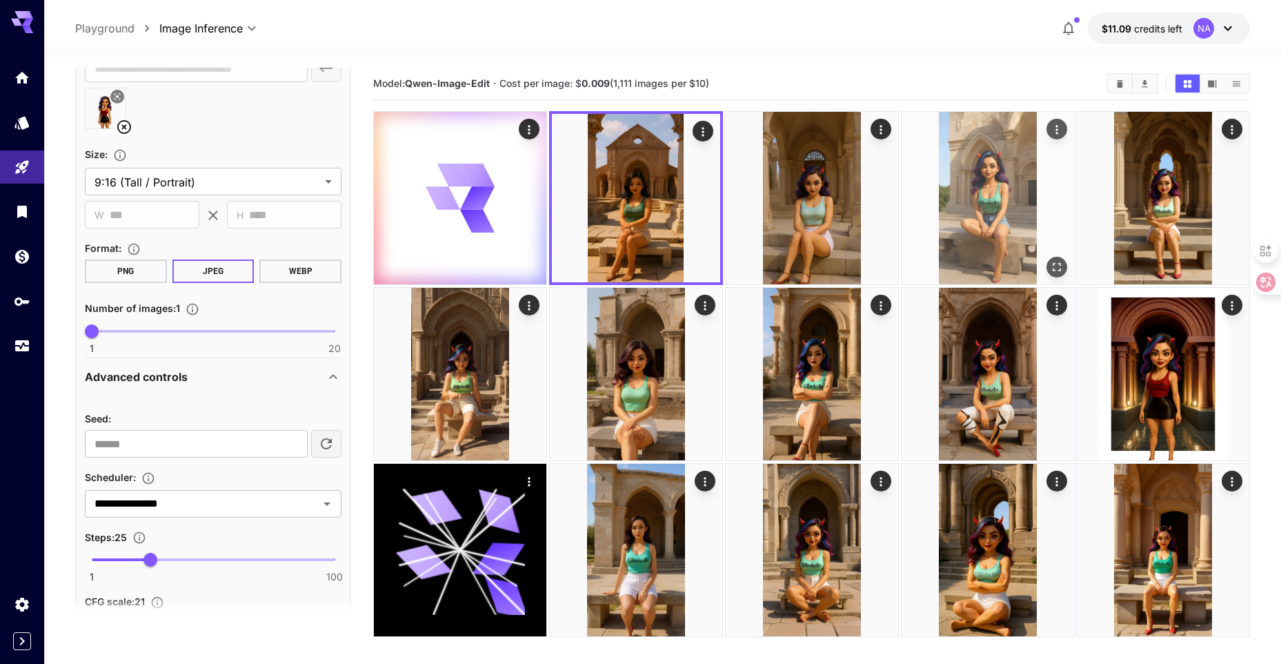
click at [953, 201] on img at bounding box center [988, 198] width 172 height 172
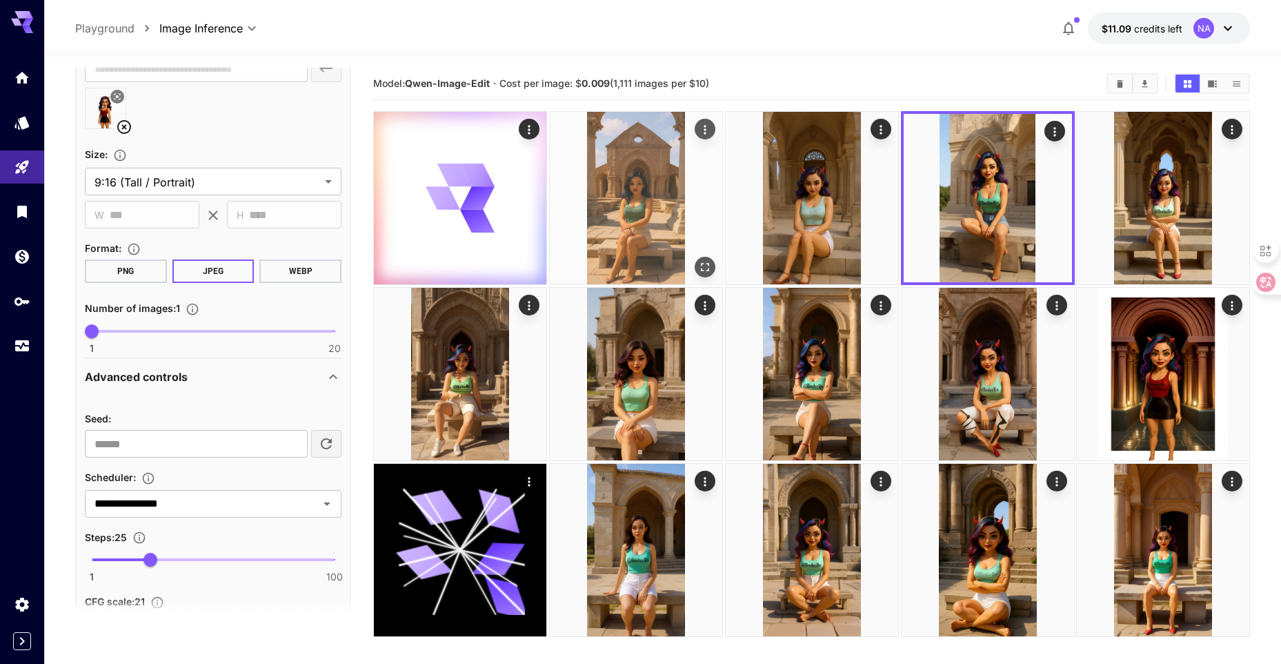
click at [637, 173] on img at bounding box center [636, 198] width 172 height 172
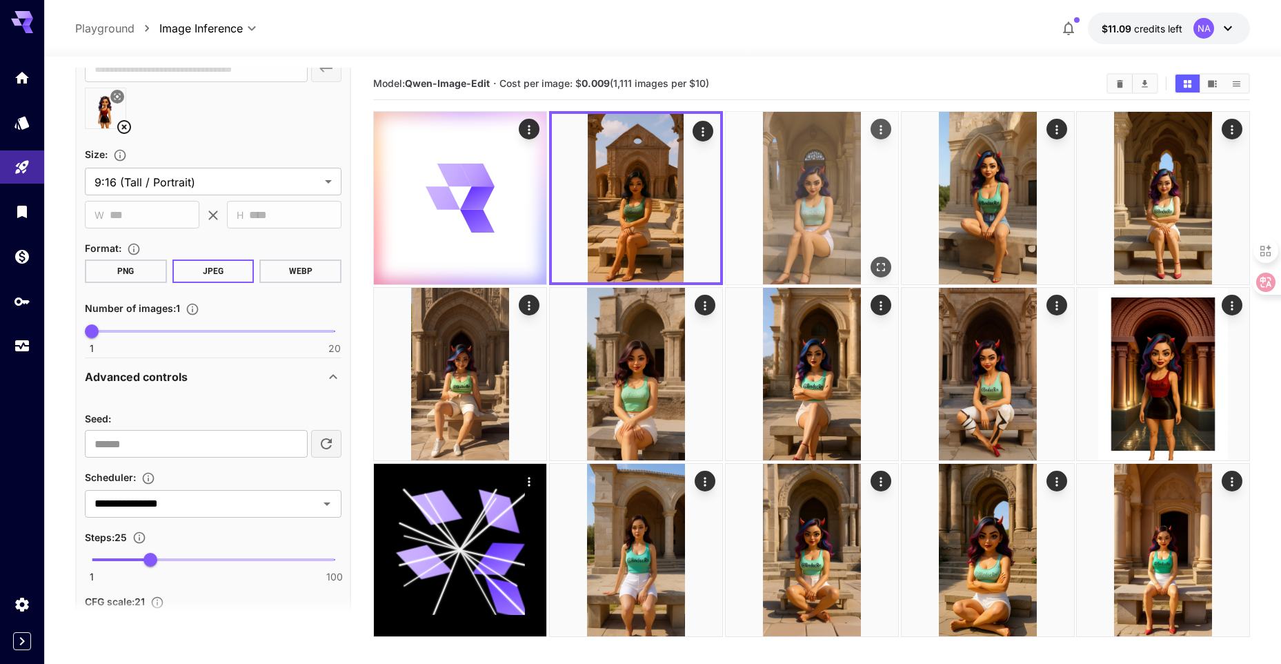
click at [773, 186] on img at bounding box center [812, 198] width 172 height 172
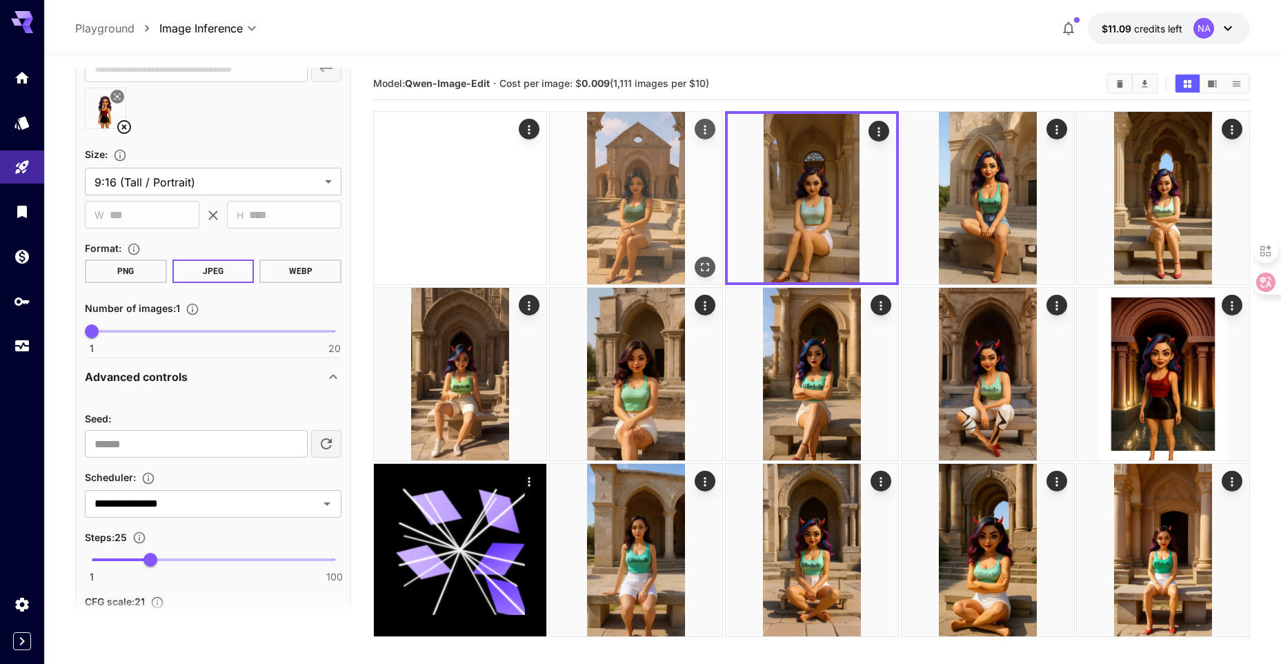
click at [633, 186] on img at bounding box center [636, 198] width 172 height 172
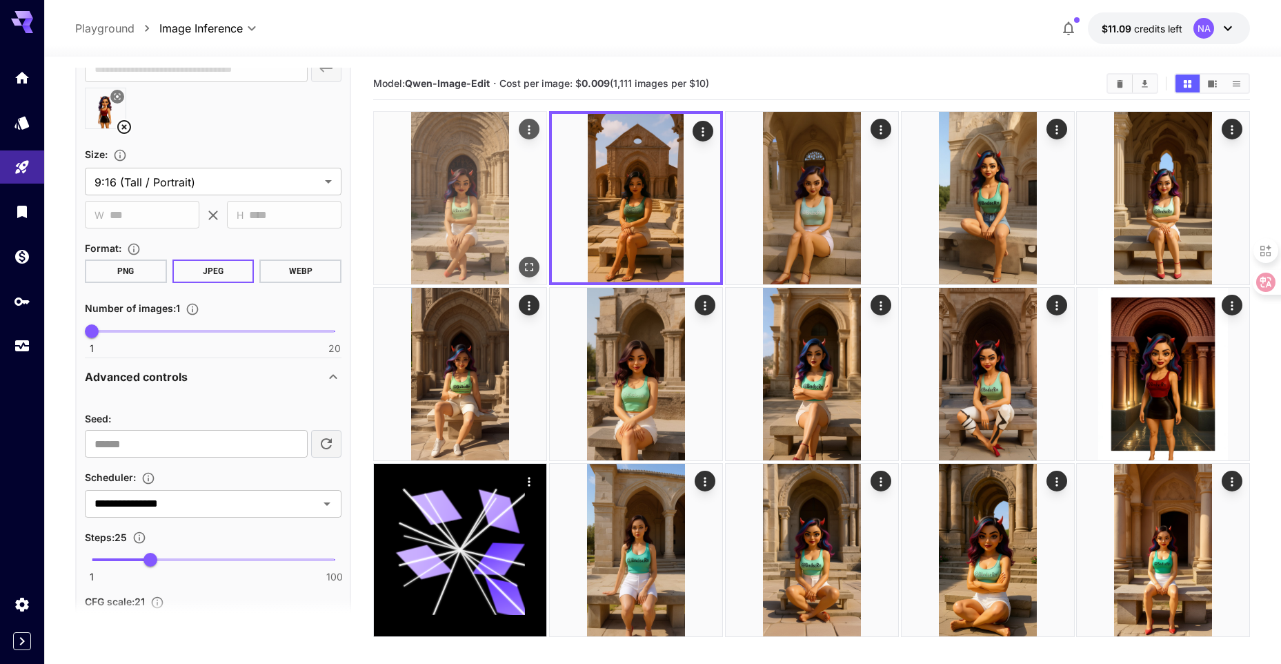
click at [475, 184] on img at bounding box center [460, 198] width 172 height 172
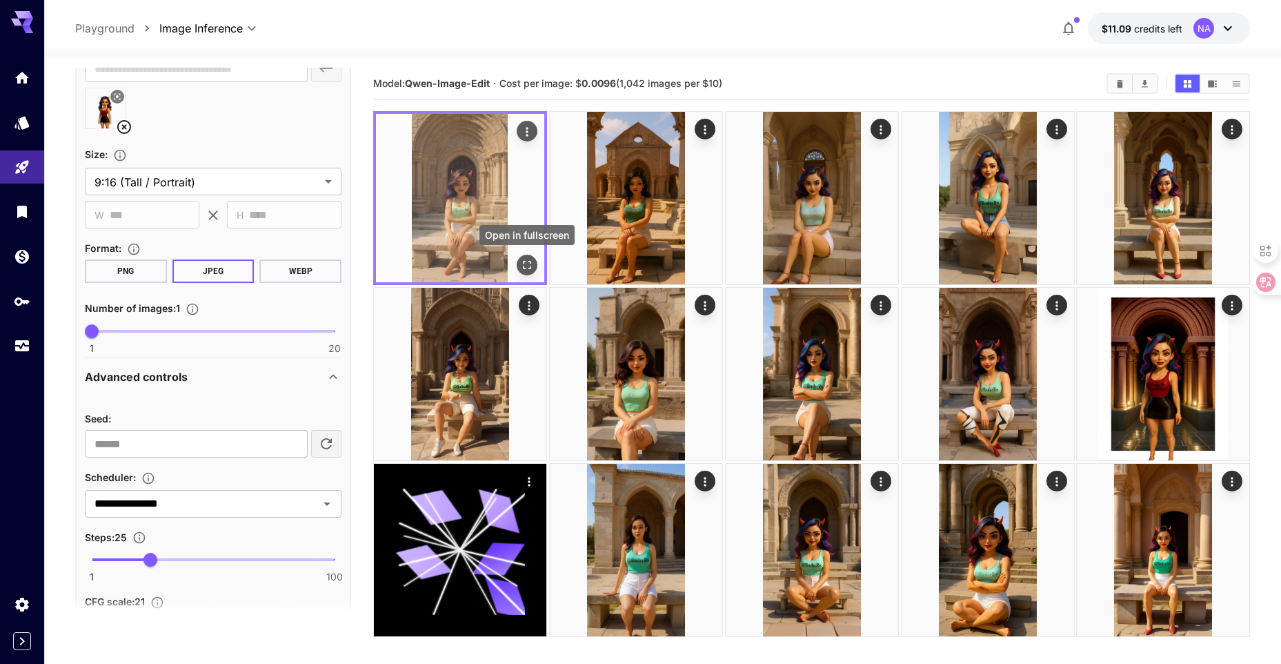
click at [520, 262] on icon "Open in fullscreen" at bounding box center [527, 265] width 14 height 14
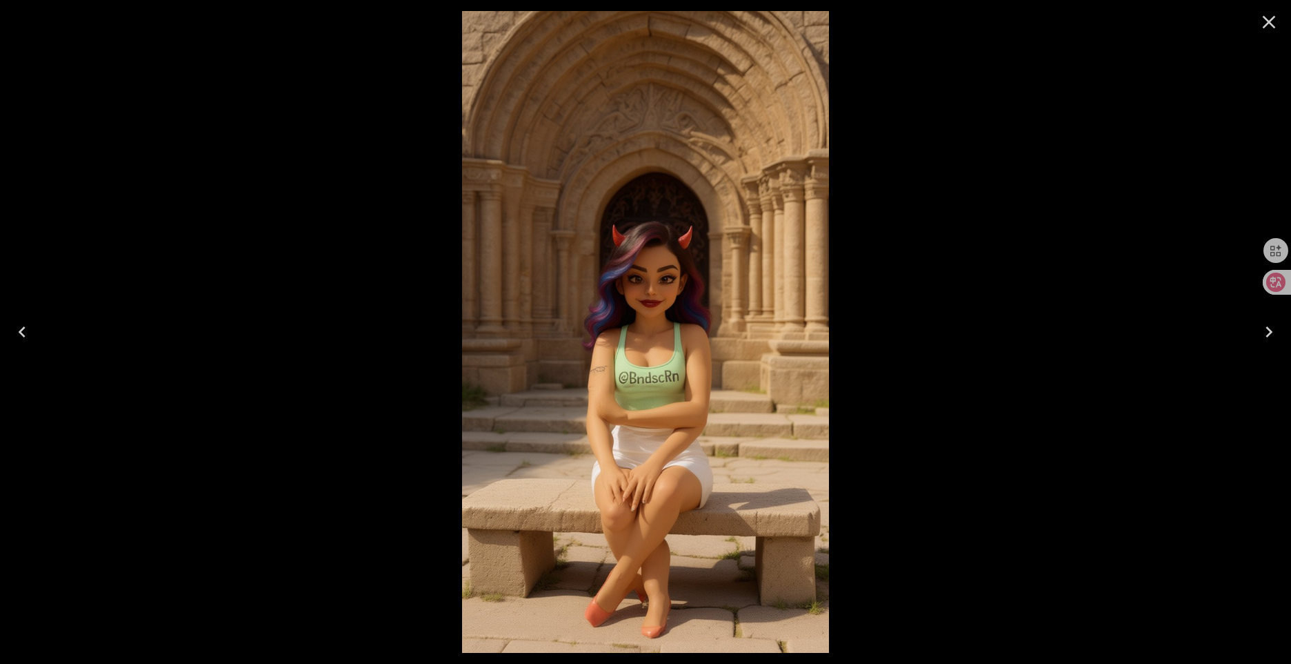
click at [1269, 23] on icon "Close" at bounding box center [1269, 22] width 22 height 22
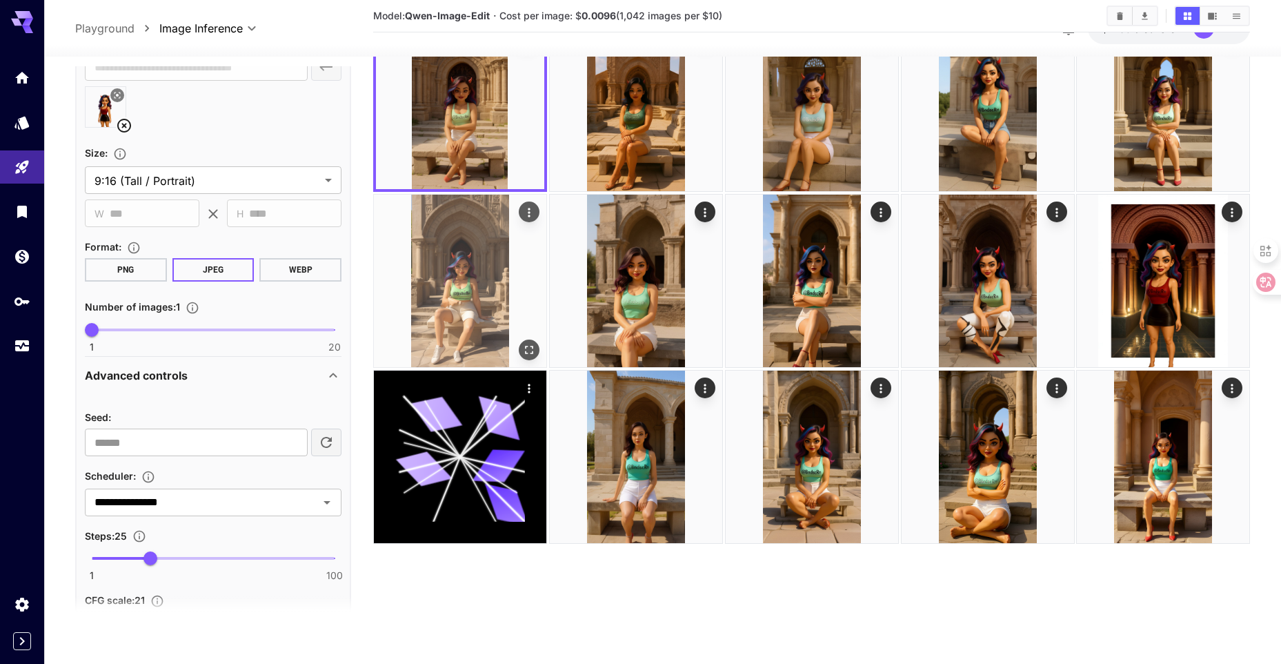
scroll to position [109, 0]
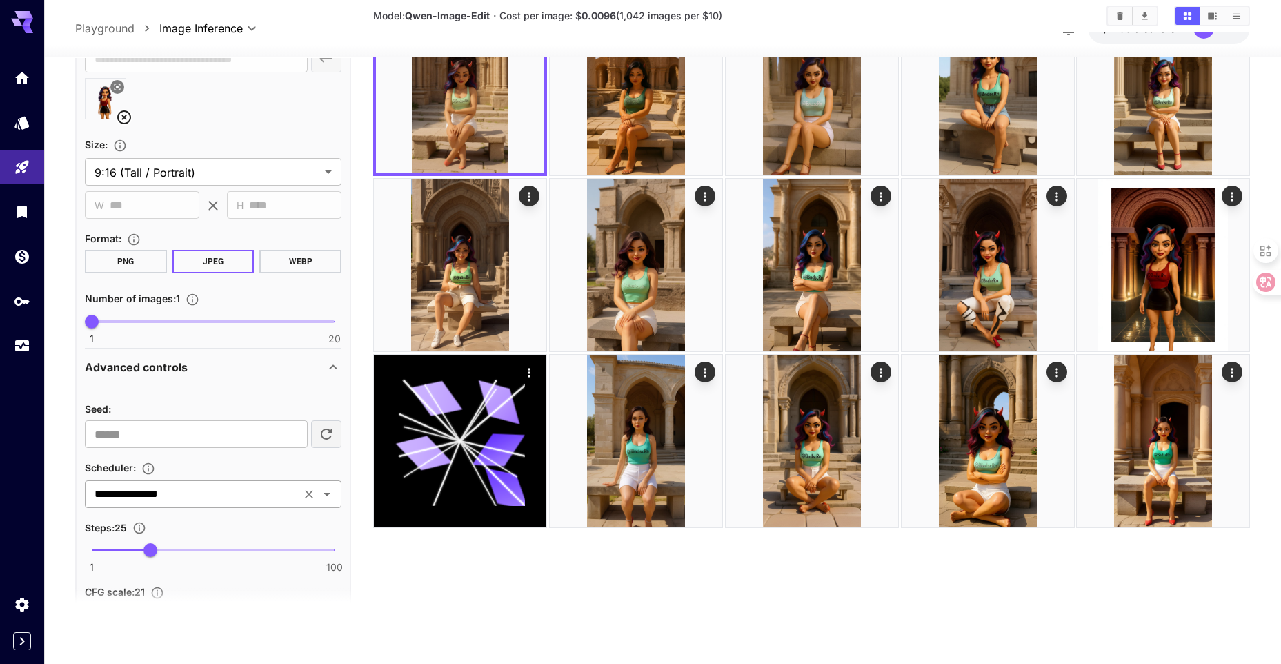
click at [246, 491] on input "**********" at bounding box center [193, 493] width 208 height 19
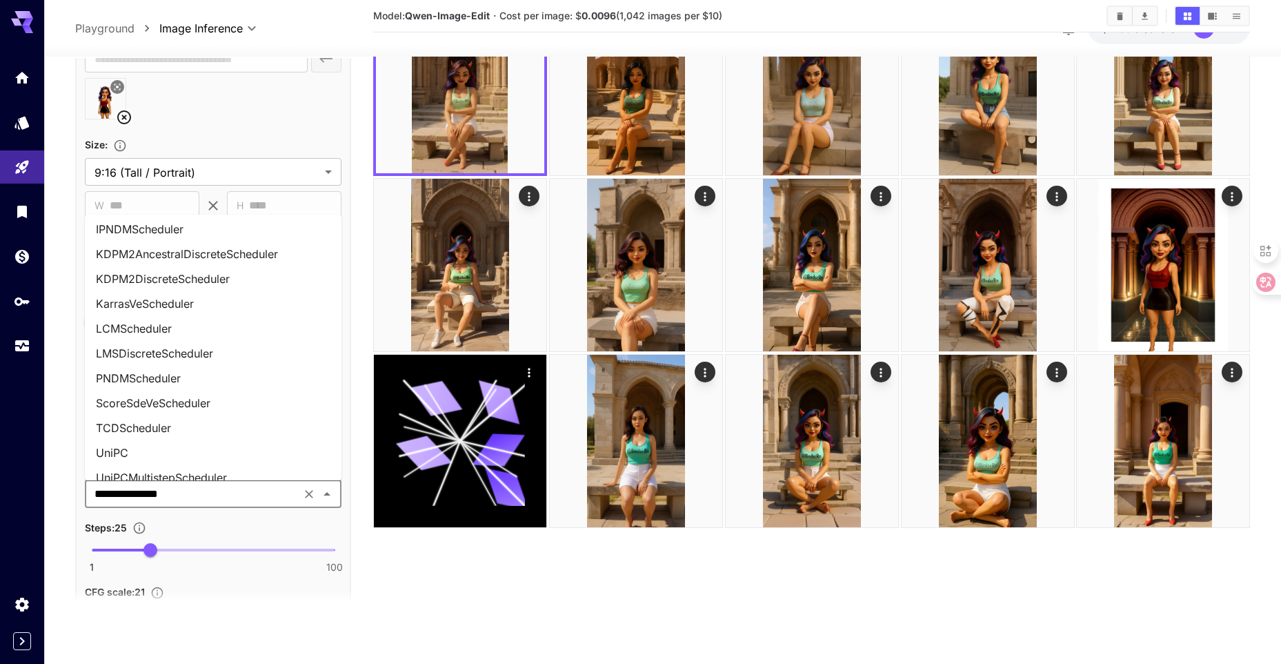
scroll to position [491, 0]
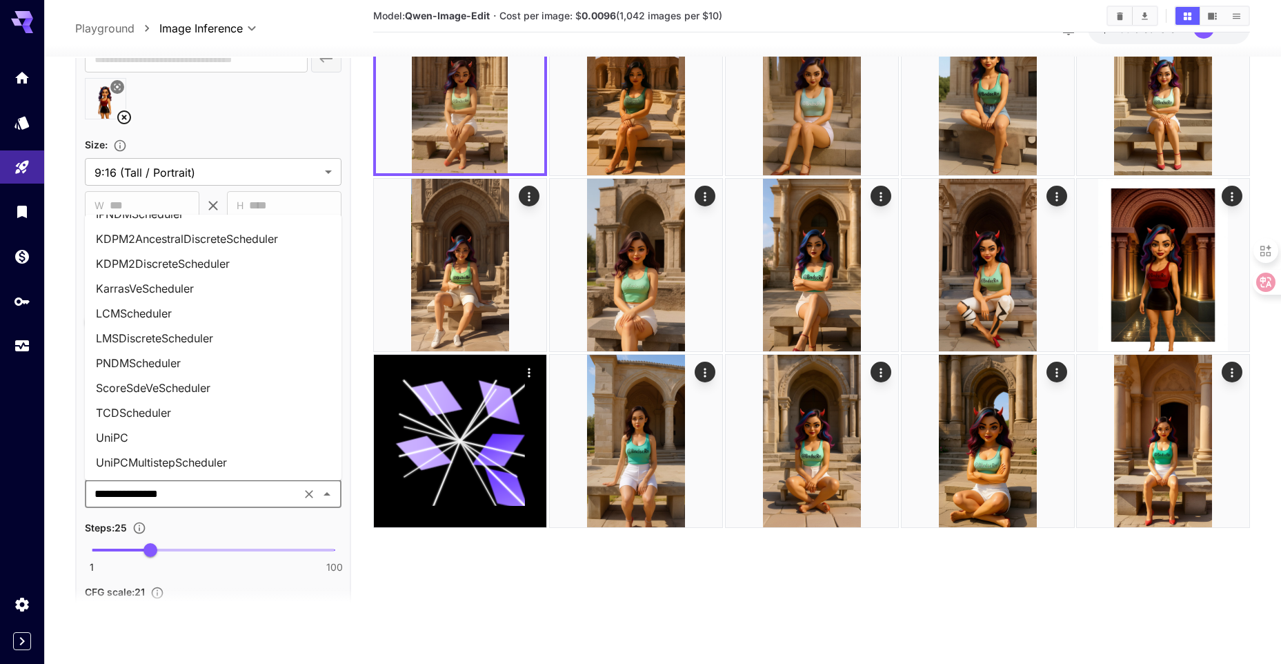
click at [305, 496] on icon "Clear" at bounding box center [309, 494] width 14 height 14
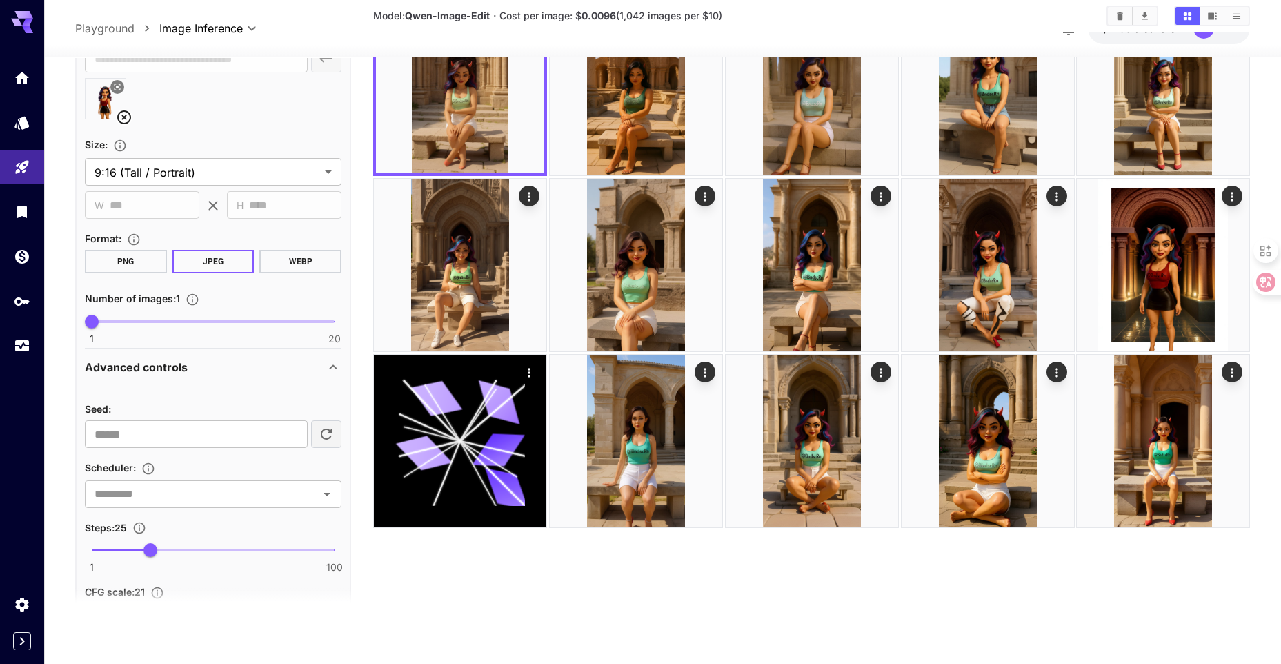
click at [335, 471] on div "Scheduler :" at bounding box center [213, 467] width 257 height 17
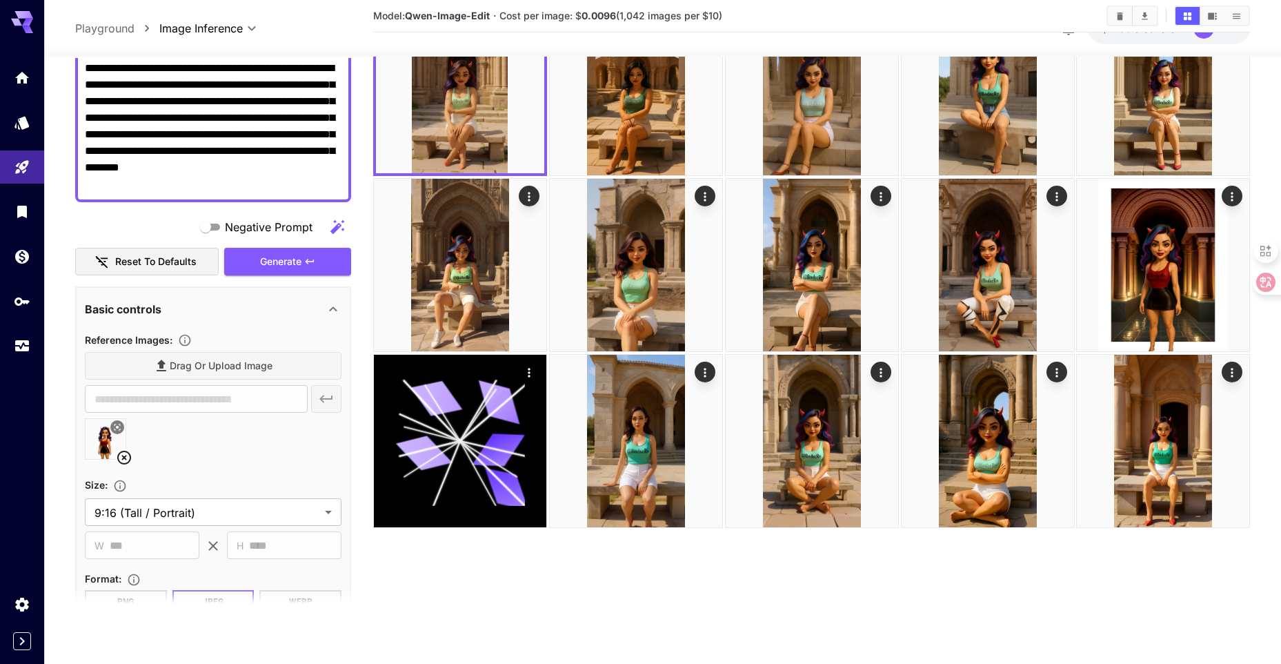
scroll to position [119, 0]
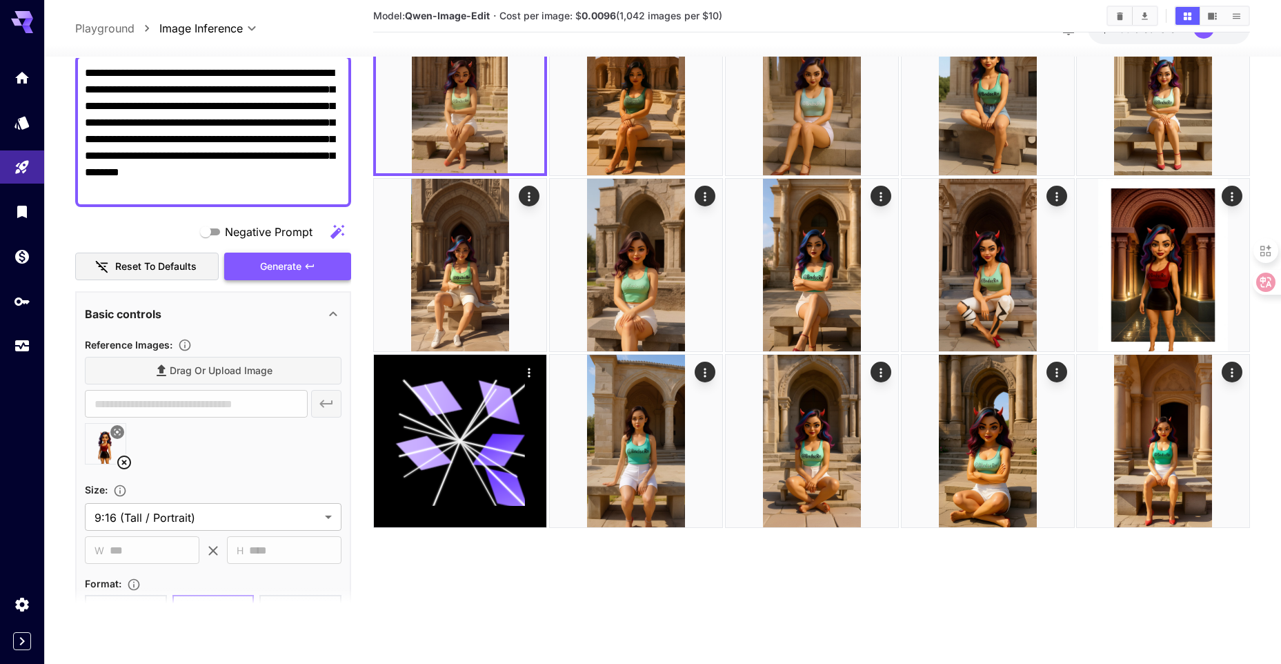
click at [280, 265] on button "Generate" at bounding box center [287, 266] width 127 height 28
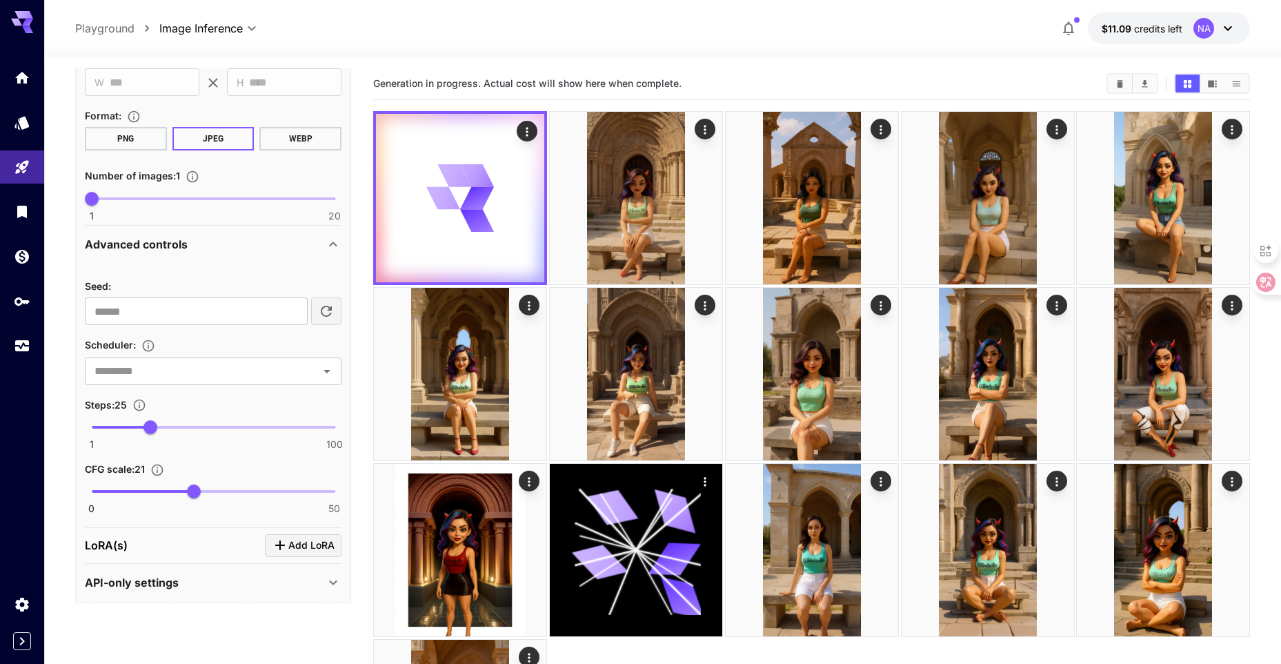
scroll to position [602, 0]
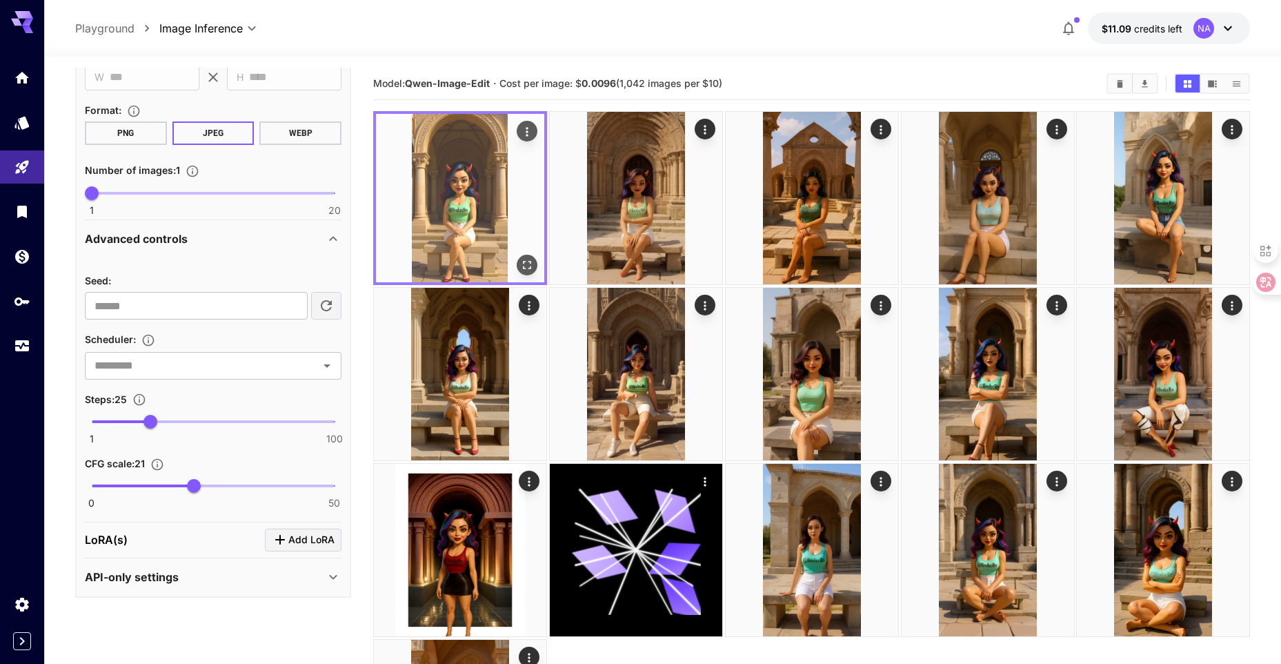
click at [524, 267] on icon "Open in fullscreen" at bounding box center [527, 265] width 14 height 14
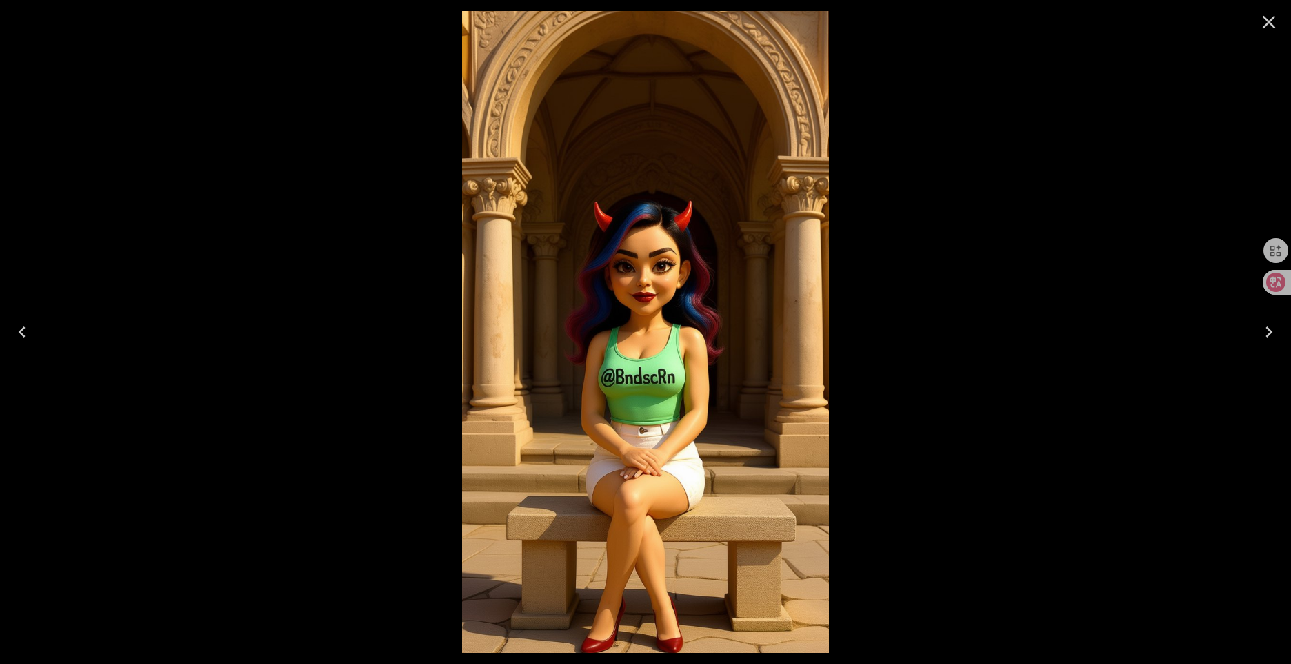
click at [1262, 22] on icon "Close" at bounding box center [1269, 22] width 22 height 22
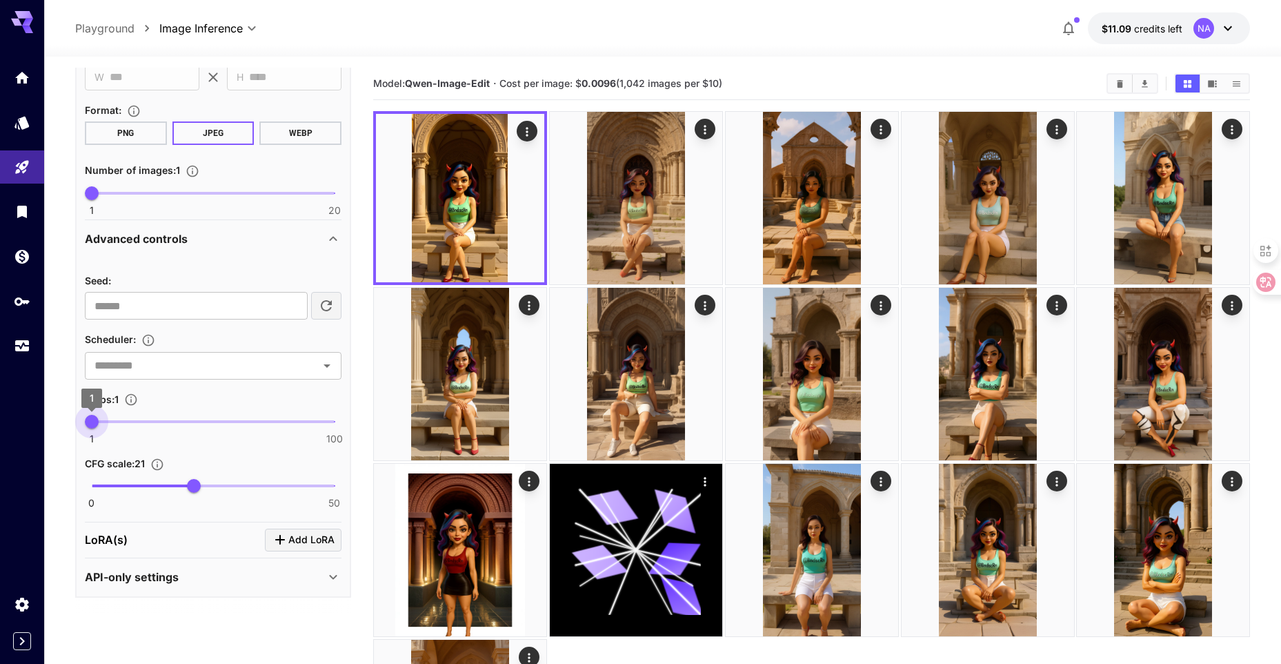
drag, startPoint x: 149, startPoint y: 422, endPoint x: 86, endPoint y: 430, distance: 63.4
click at [86, 428] on span "1" at bounding box center [92, 422] width 14 height 14
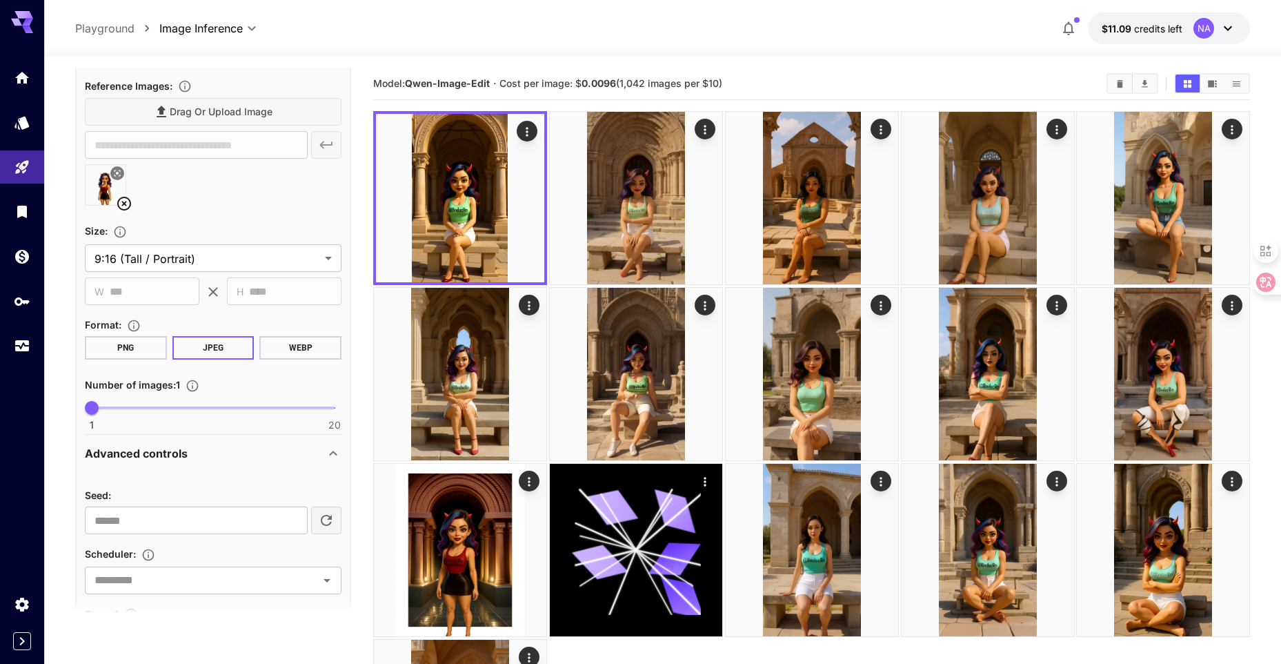
scroll to position [326, 0]
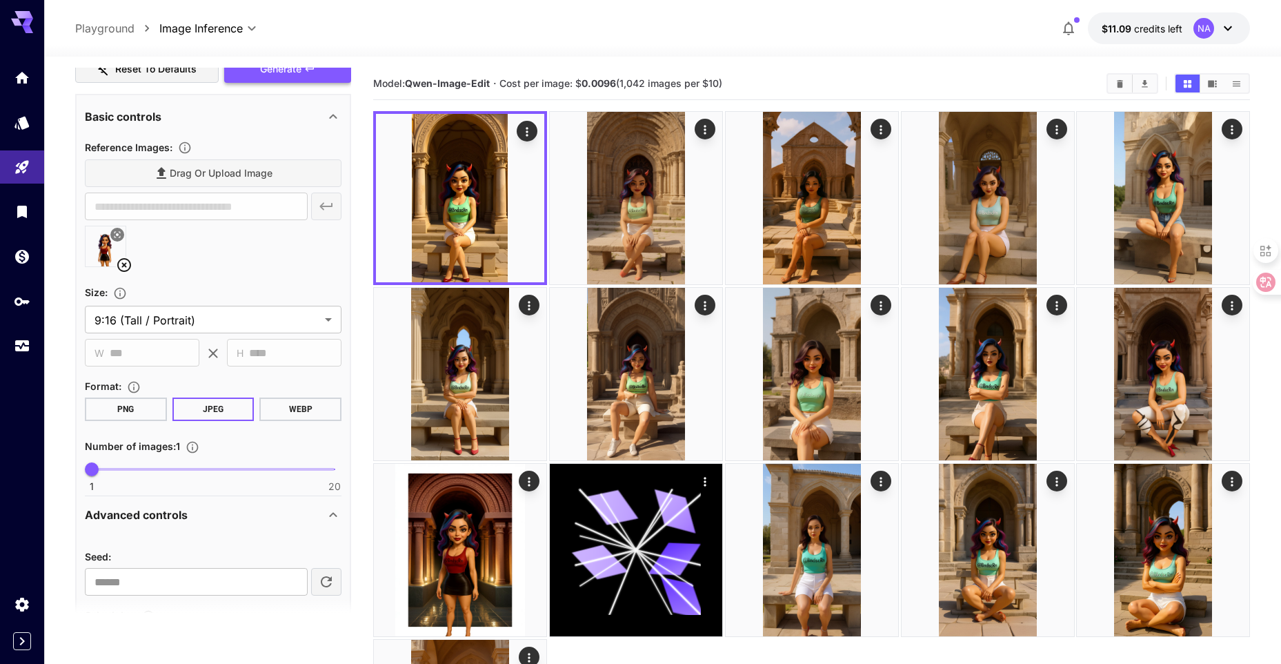
click at [291, 77] on span "Generate" at bounding box center [280, 69] width 41 height 17
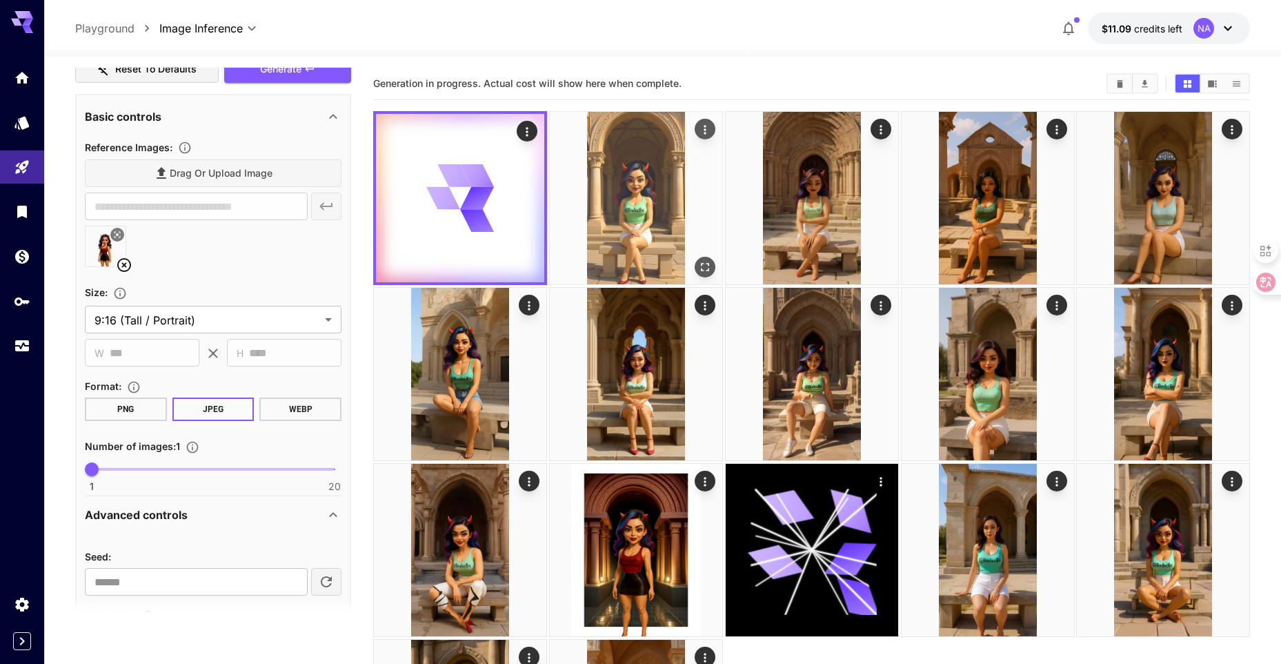
click at [622, 212] on img at bounding box center [636, 198] width 172 height 172
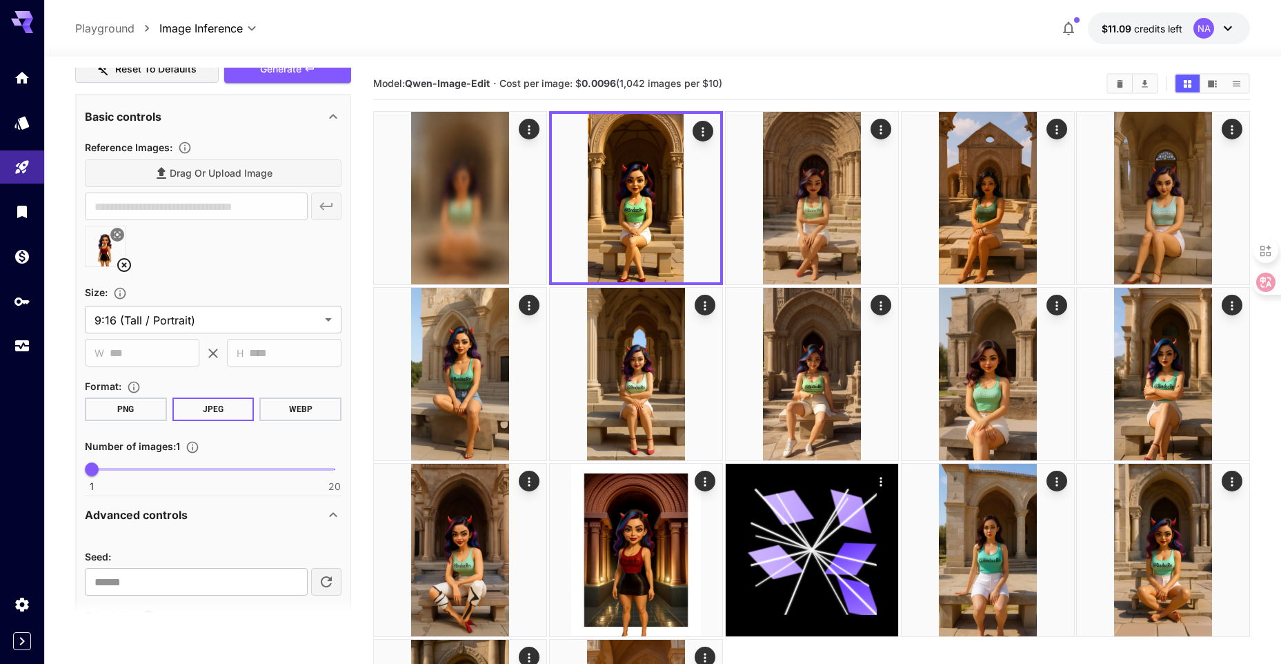
click at [481, 232] on img at bounding box center [460, 198] width 172 height 172
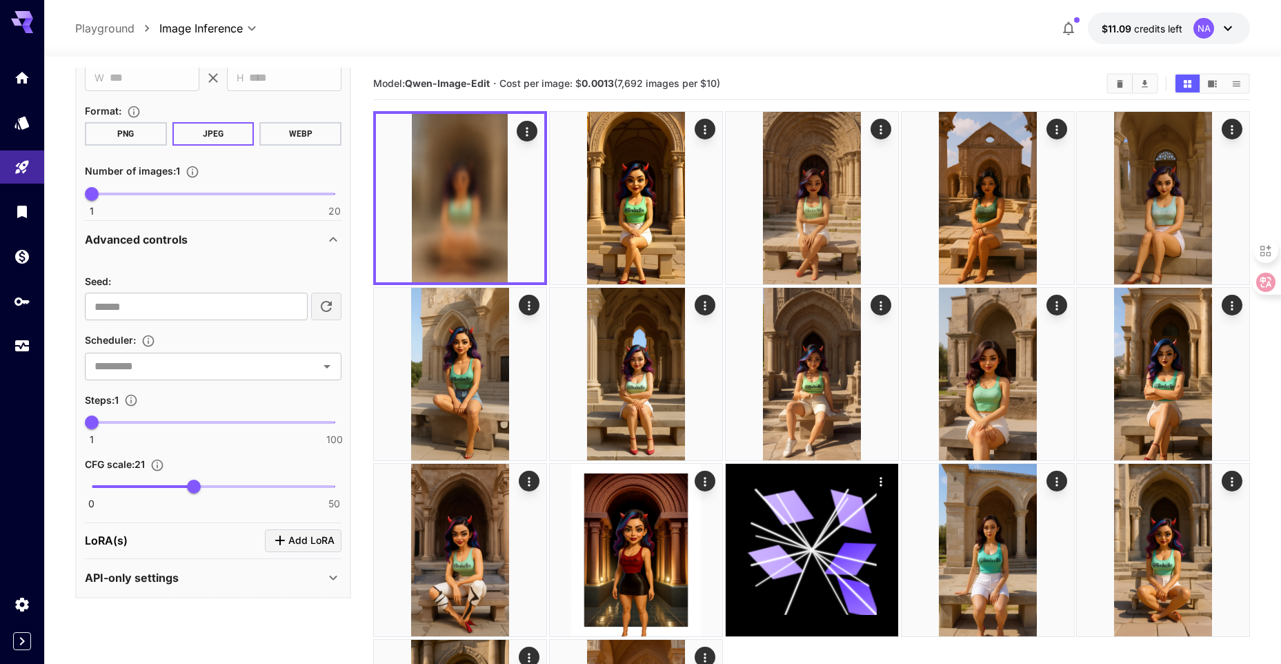
scroll to position [602, 0]
click at [97, 422] on span "3" at bounding box center [97, 422] width 14 height 14
click at [95, 422] on span "2" at bounding box center [94, 422] width 14 height 14
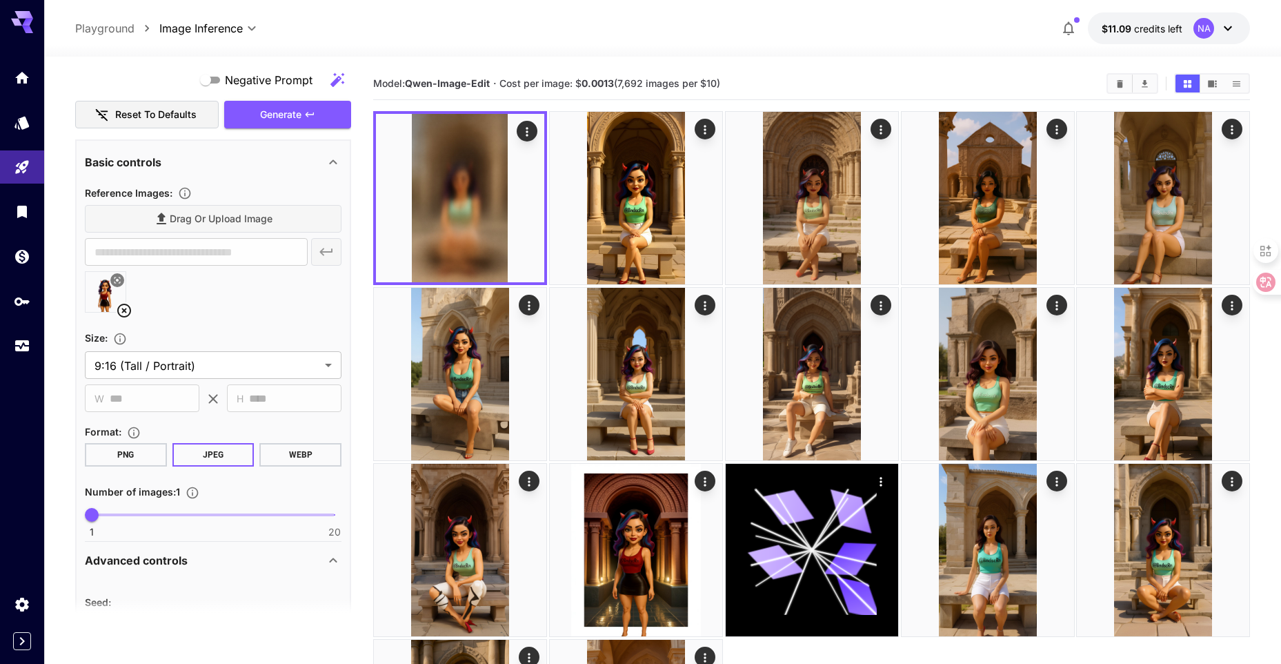
scroll to position [188, 0]
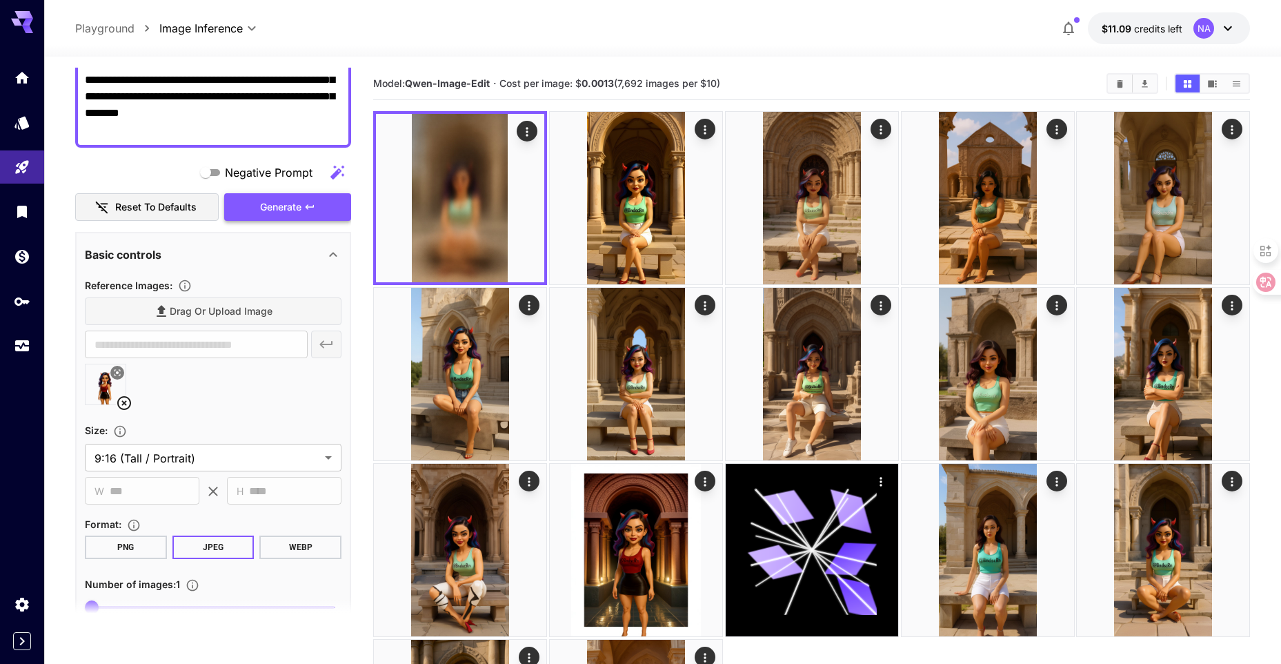
click at [298, 202] on span "Generate" at bounding box center [280, 207] width 41 height 17
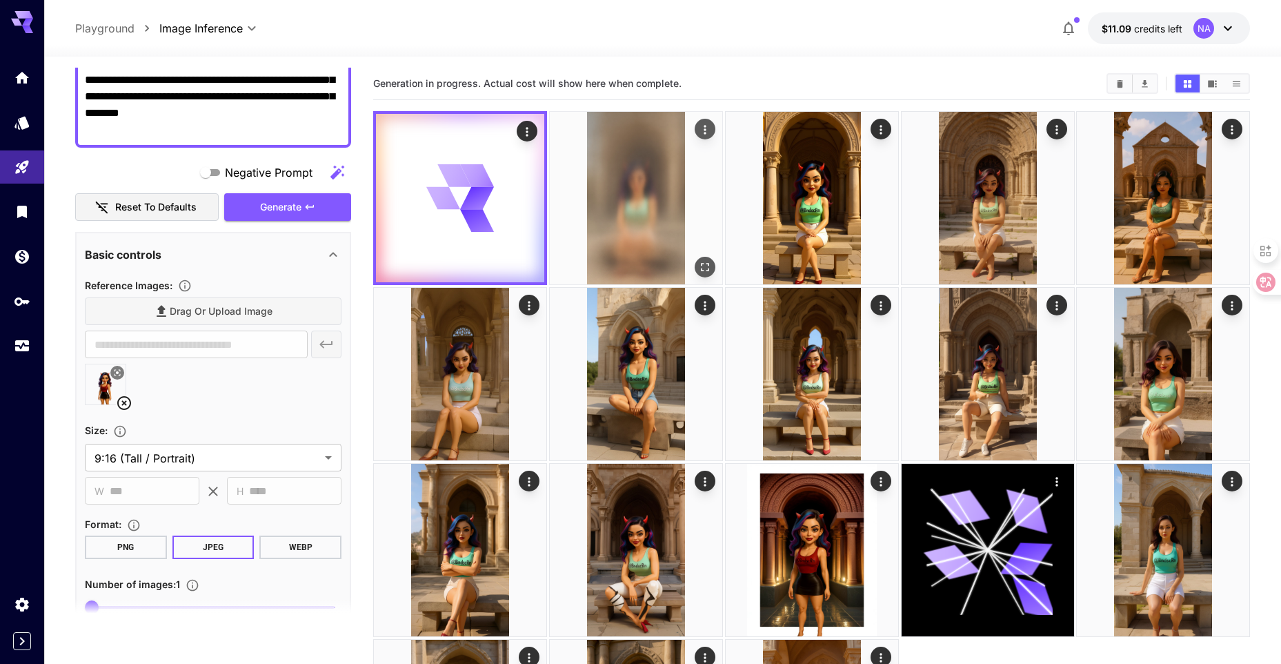
click at [599, 183] on img at bounding box center [636, 198] width 172 height 172
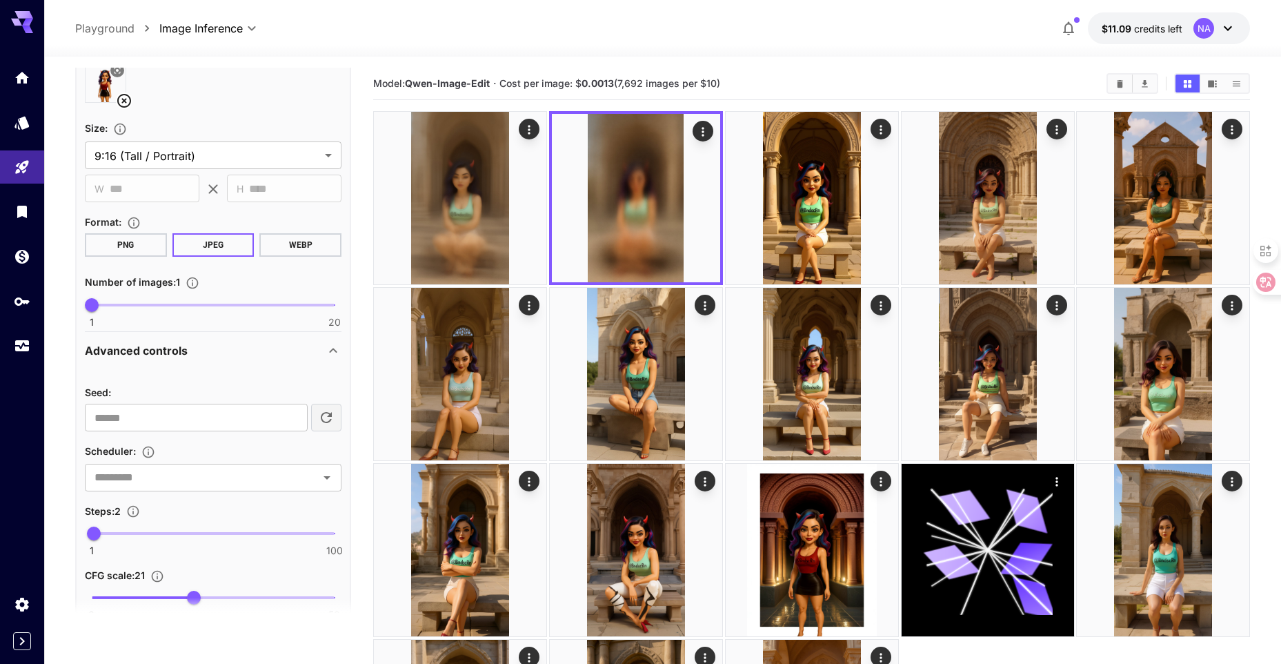
scroll to position [533, 0]
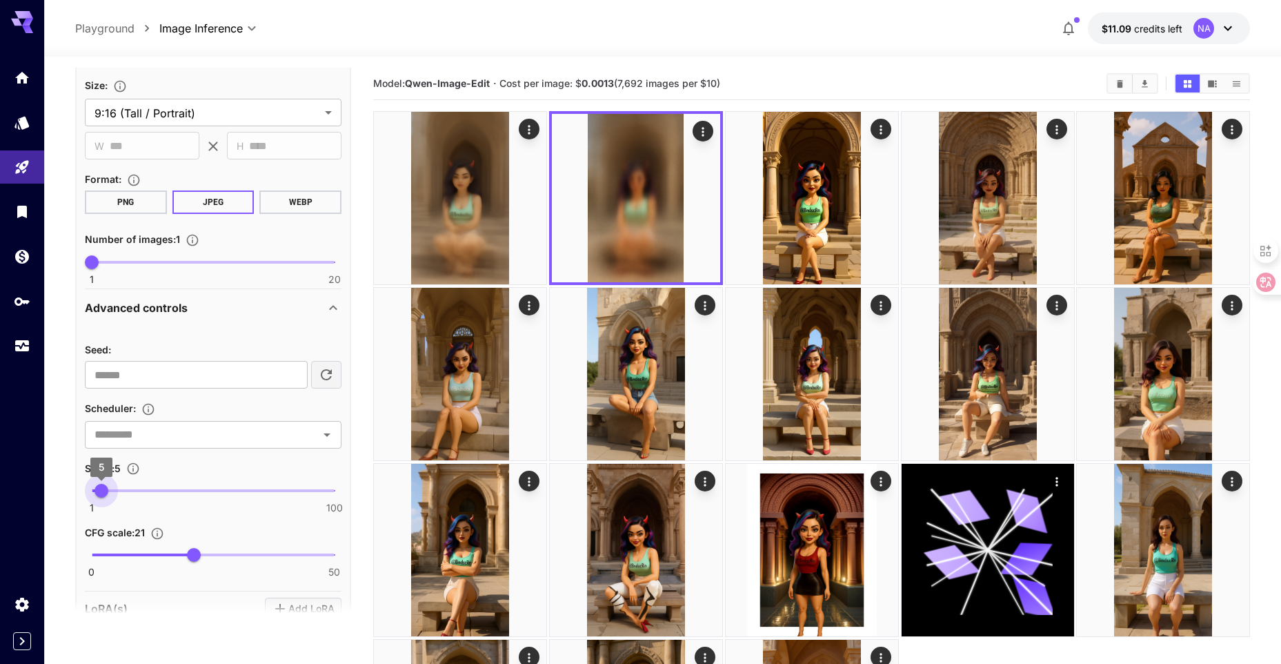
click at [101, 493] on span "5" at bounding box center [102, 491] width 14 height 14
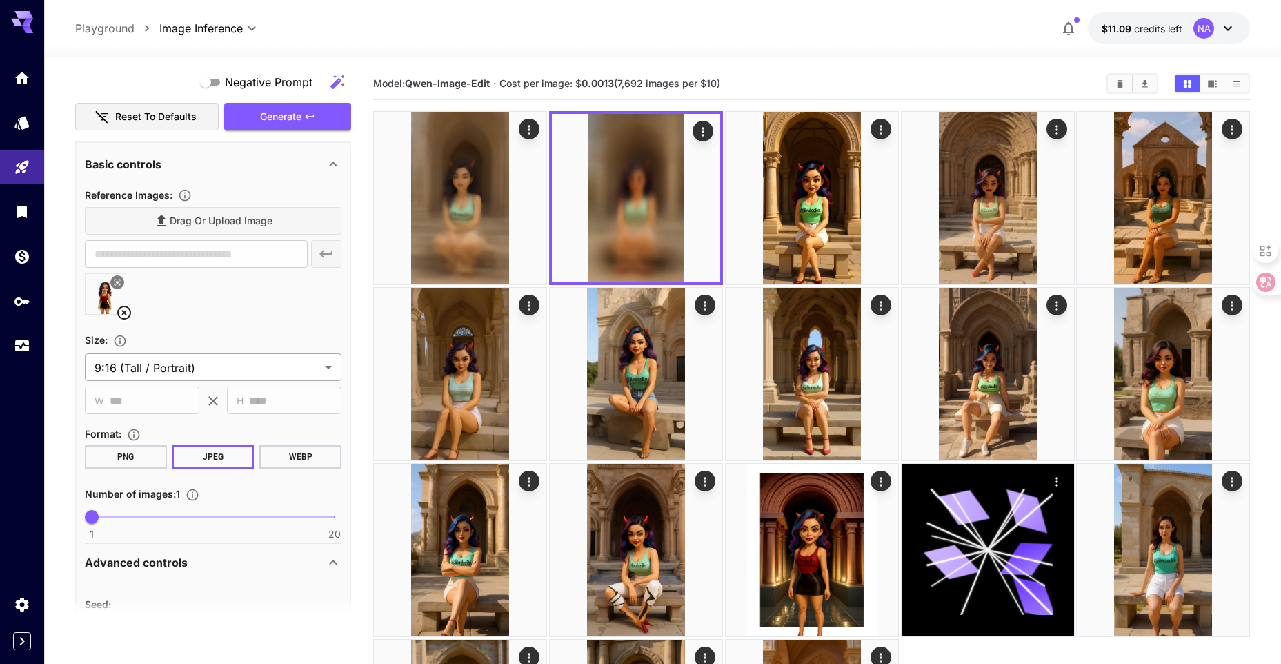
scroll to position [188, 0]
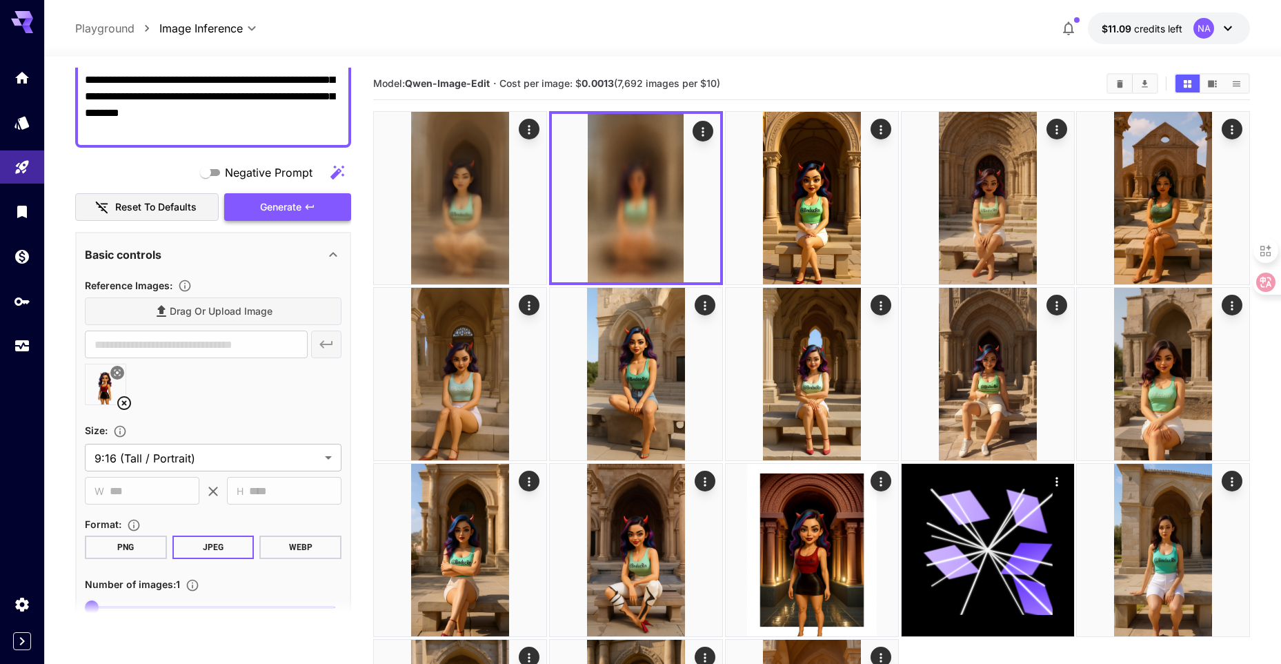
click at [308, 214] on button "Generate" at bounding box center [287, 207] width 127 height 28
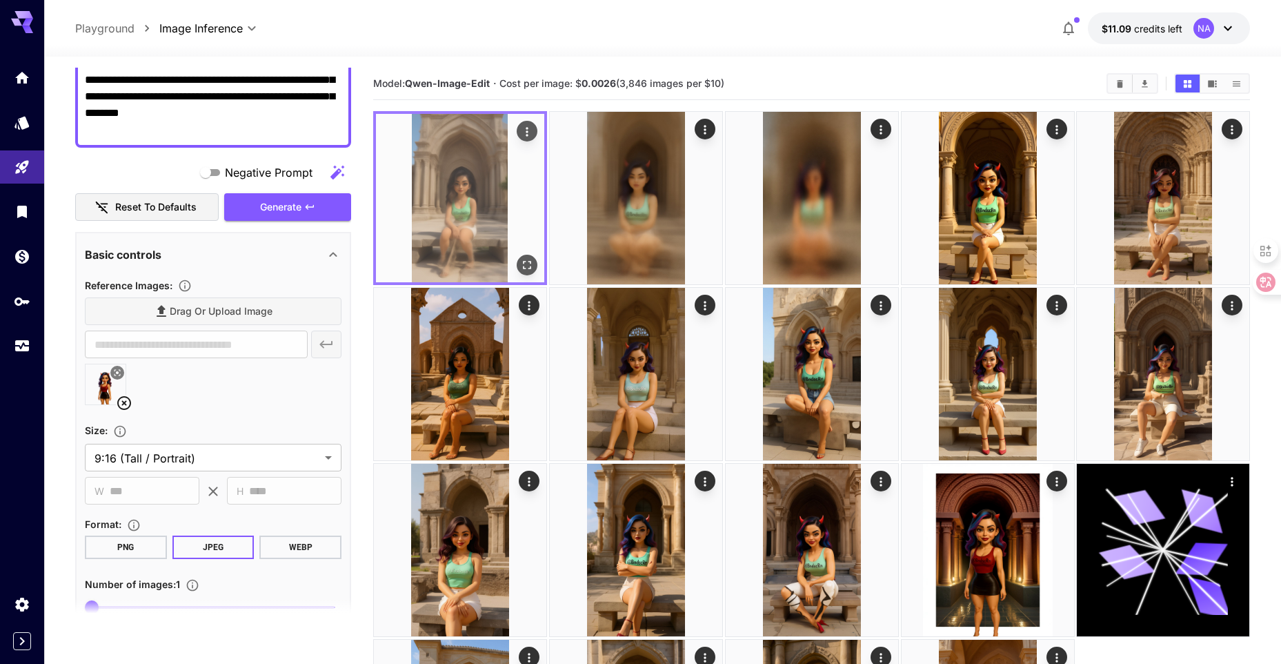
click at [524, 263] on icon "Open in fullscreen" at bounding box center [527, 265] width 14 height 14
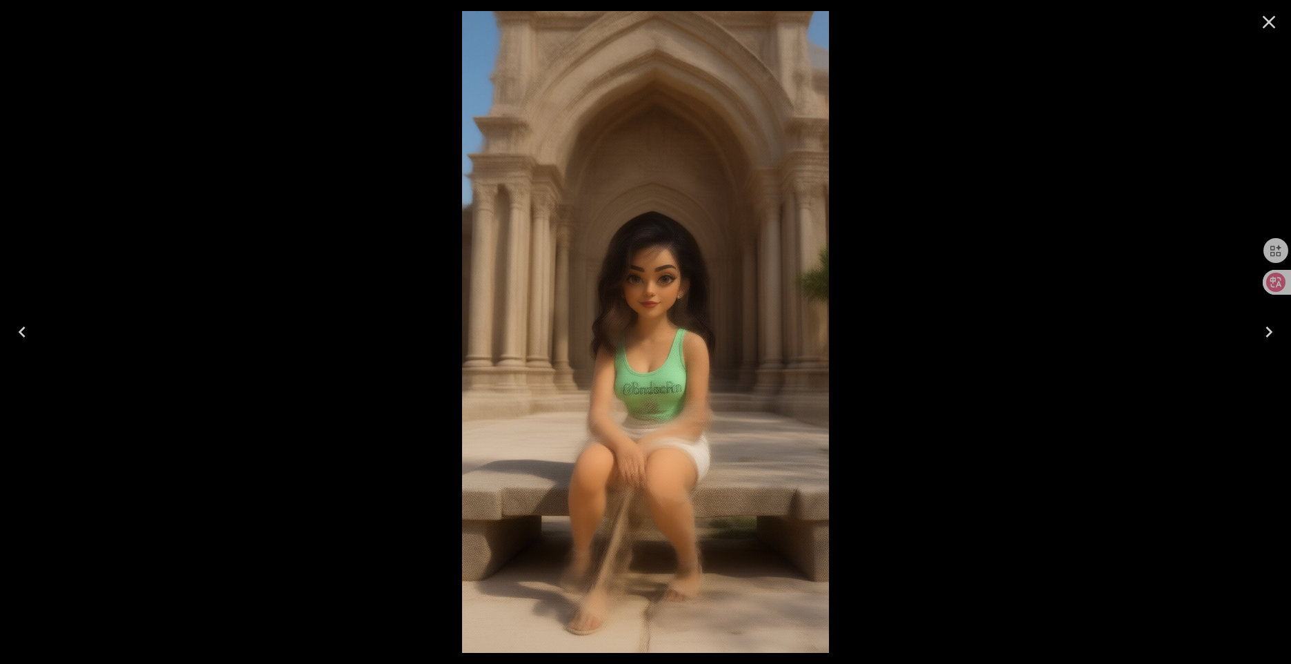
click at [1267, 23] on icon "Close" at bounding box center [1269, 22] width 13 height 13
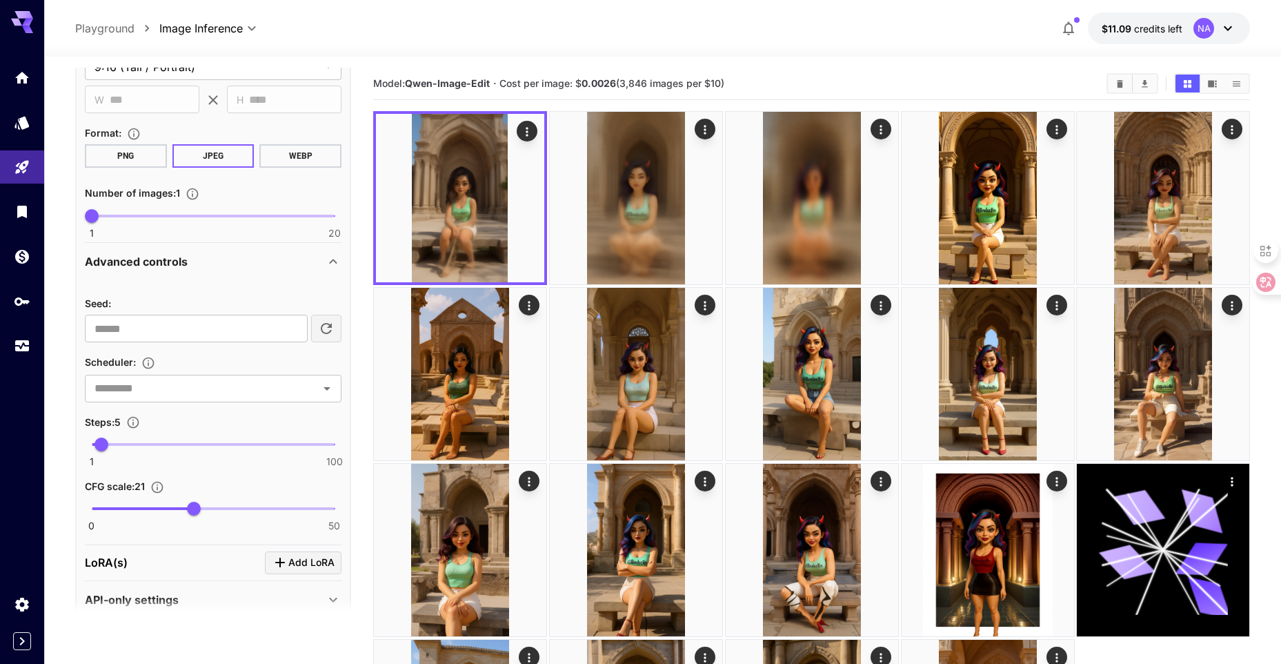
scroll to position [602, 0]
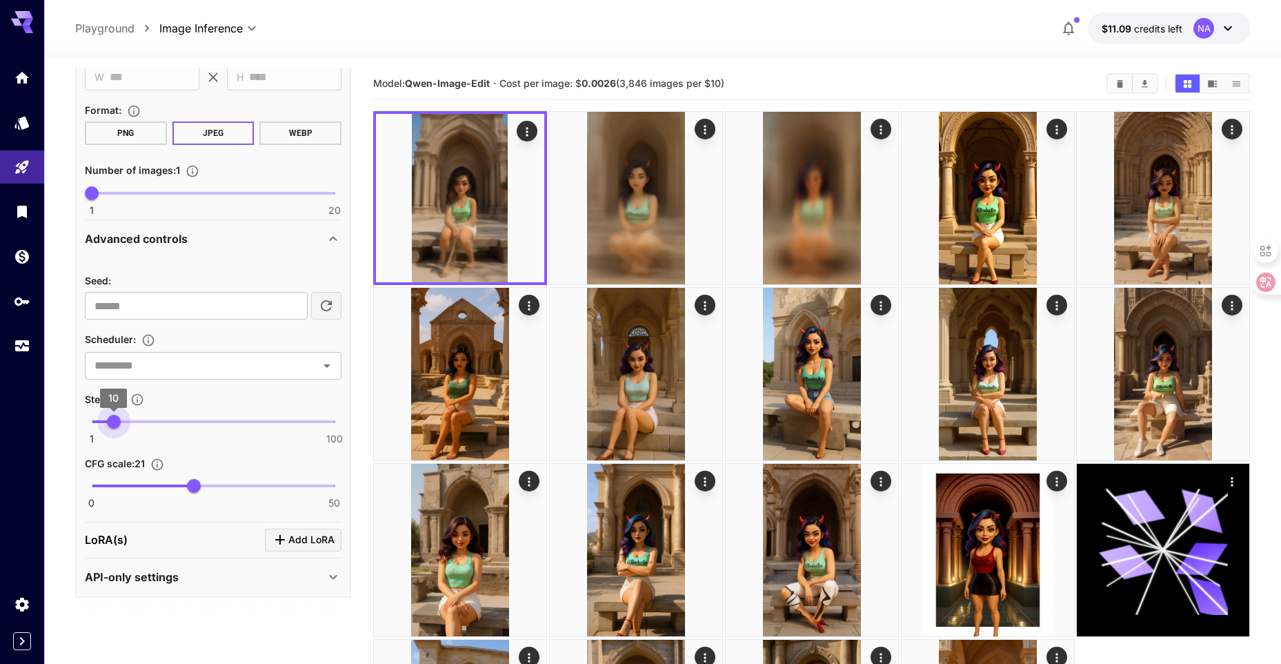
drag, startPoint x: 103, startPoint y: 424, endPoint x: 115, endPoint y: 424, distance: 11.0
click at [115, 424] on span "10" at bounding box center [114, 422] width 14 height 14
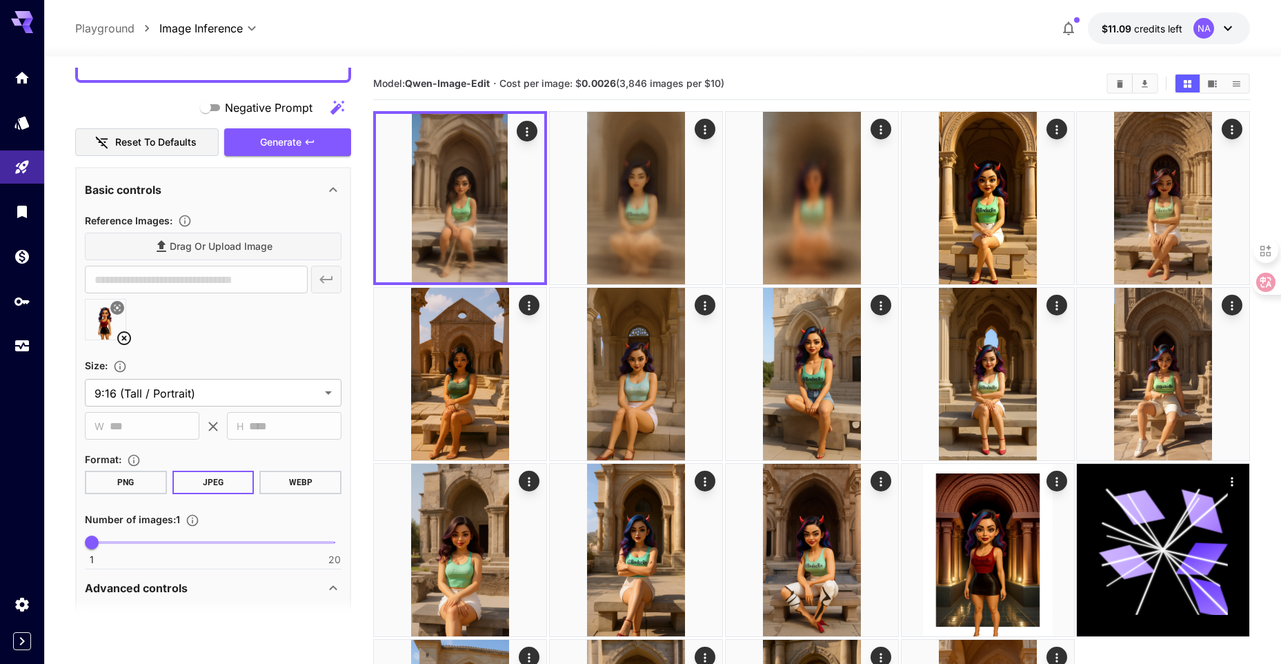
scroll to position [188, 0]
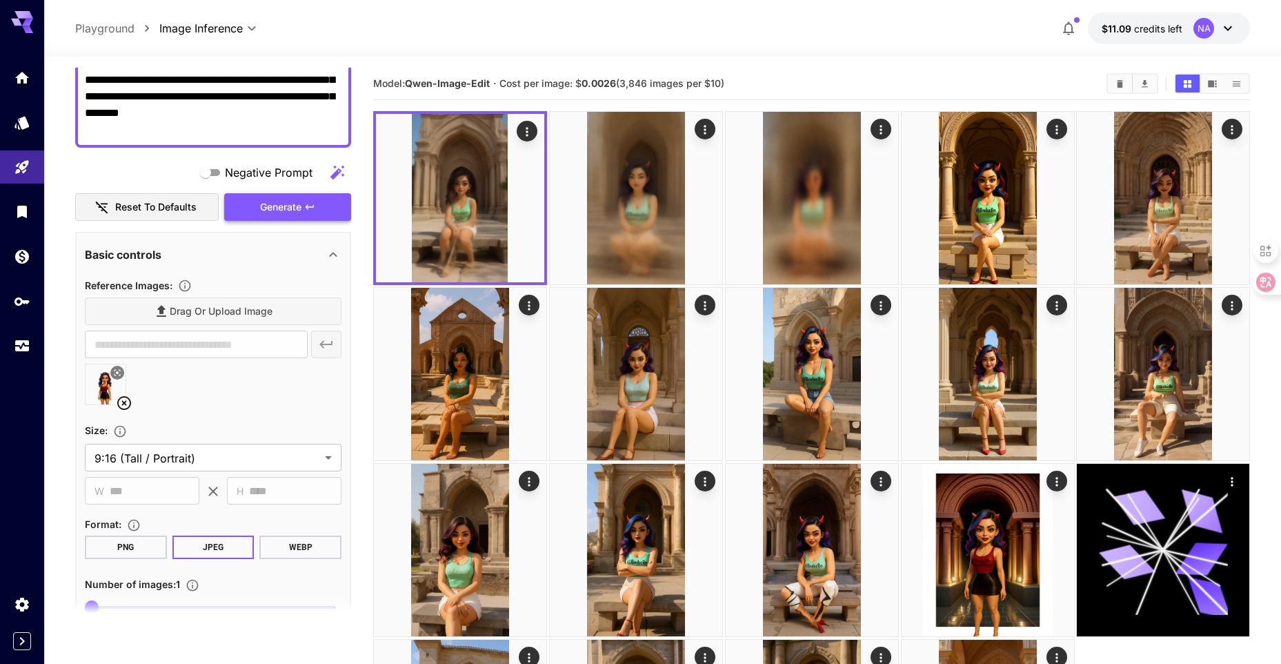
click at [316, 218] on button "Generate" at bounding box center [287, 207] width 127 height 28
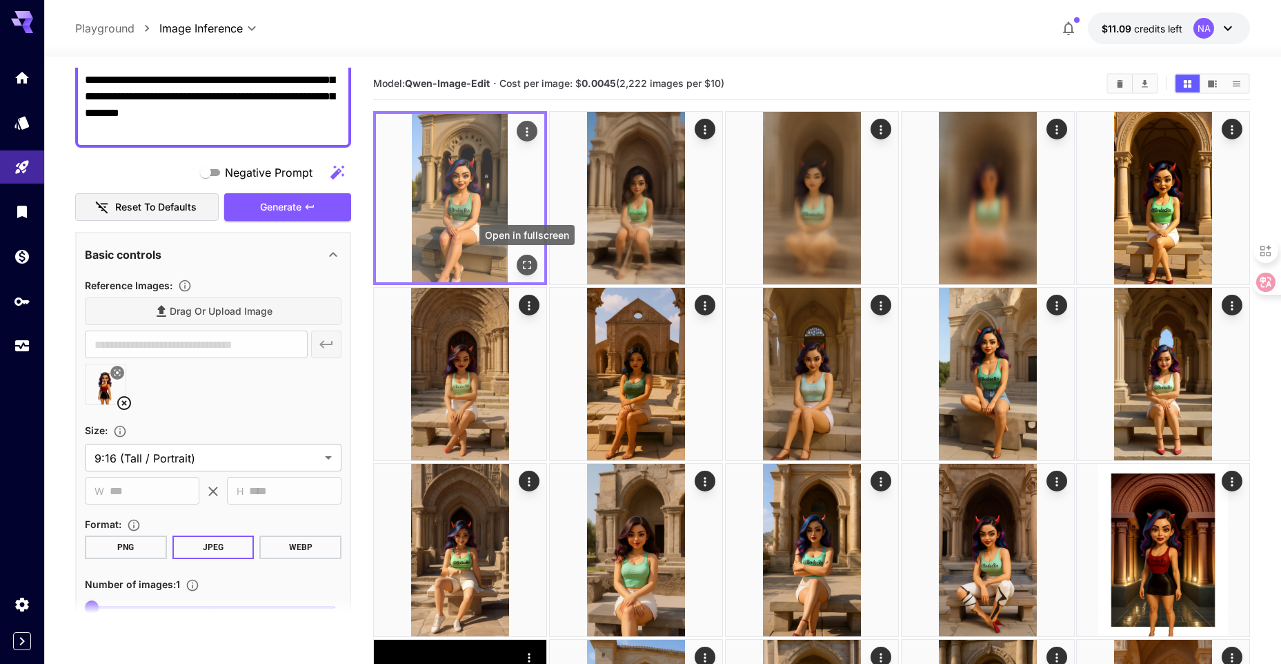
click at [531, 271] on icon "Open in fullscreen" at bounding box center [527, 265] width 14 height 14
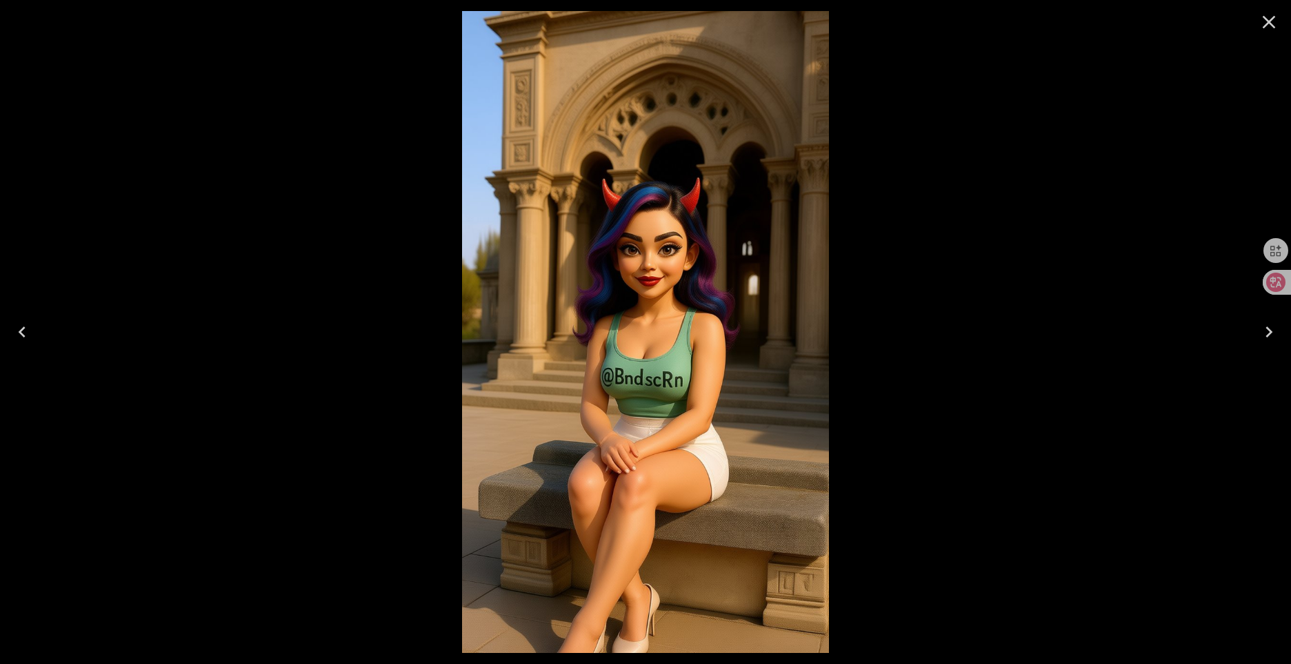
click at [1269, 28] on icon "Close" at bounding box center [1269, 22] width 22 height 22
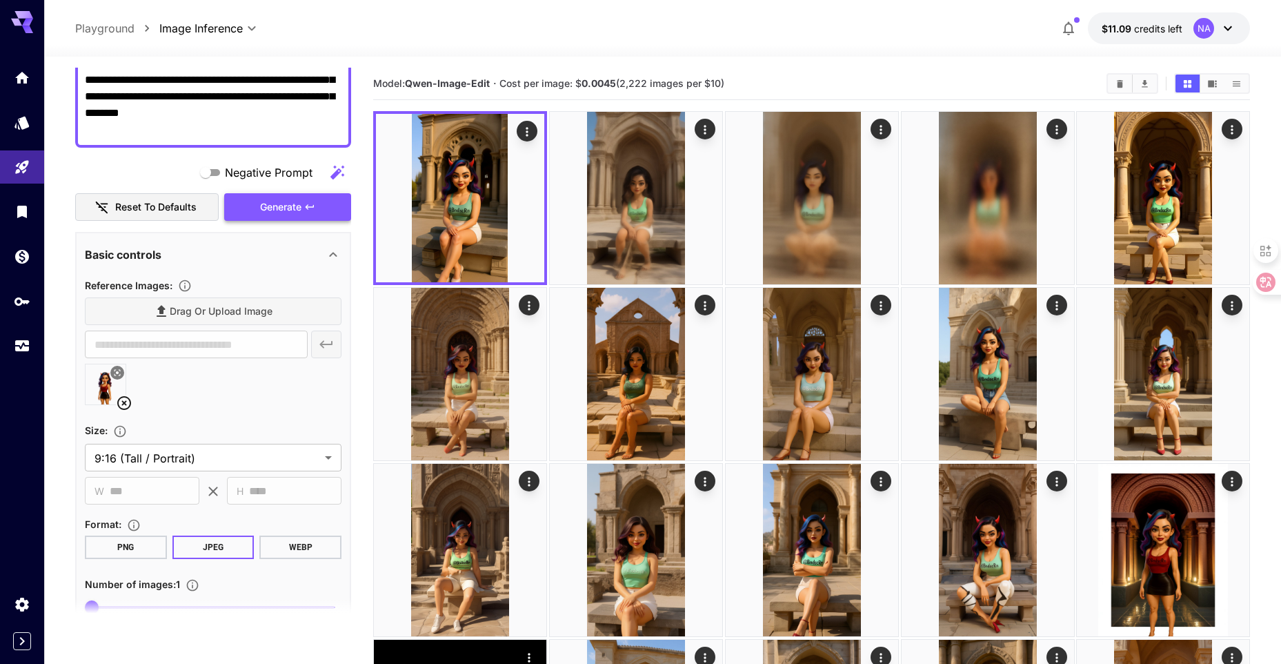
click at [323, 210] on button "Generate" at bounding box center [287, 207] width 127 height 28
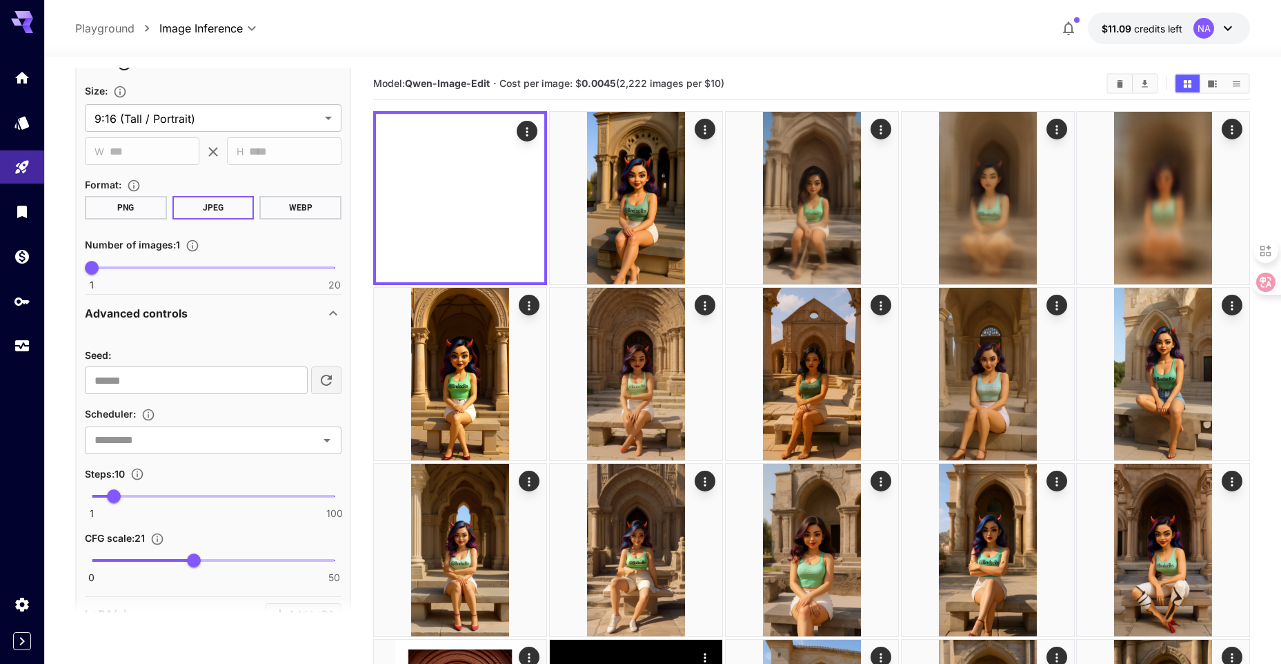
scroll to position [533, 0]
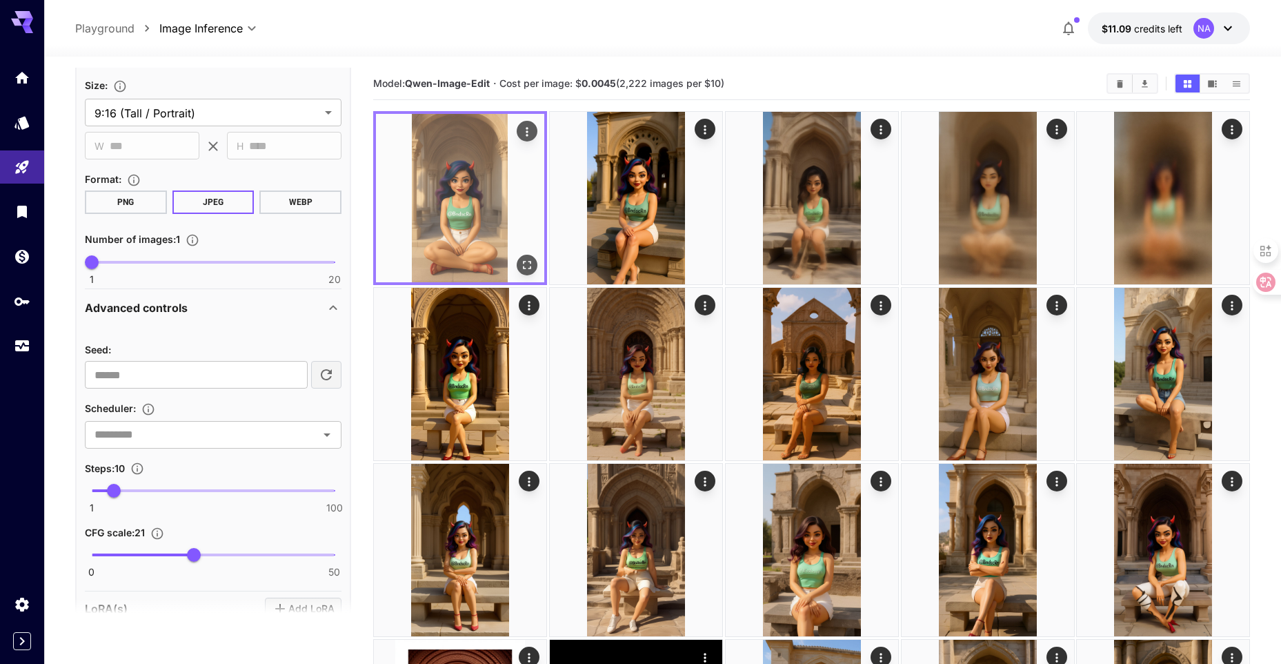
click at [526, 267] on icon "Open in fullscreen" at bounding box center [527, 265] width 14 height 14
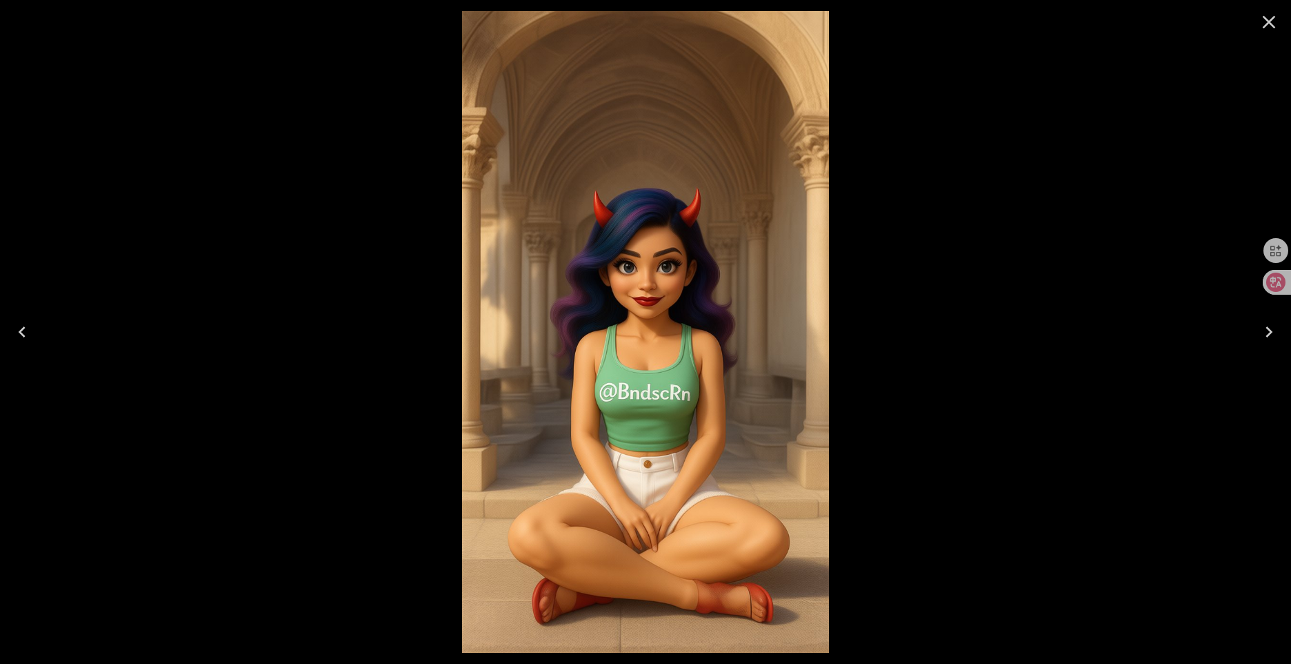
click at [1270, 29] on icon "Close" at bounding box center [1269, 22] width 22 height 22
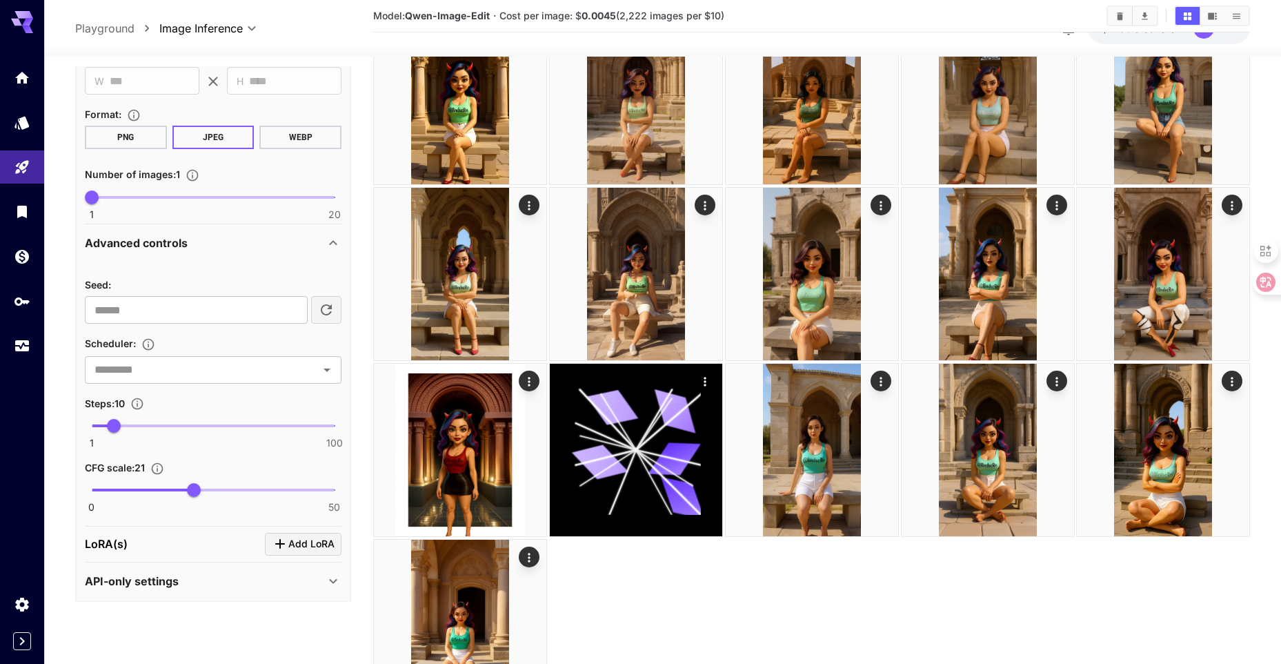
scroll to position [602, 0]
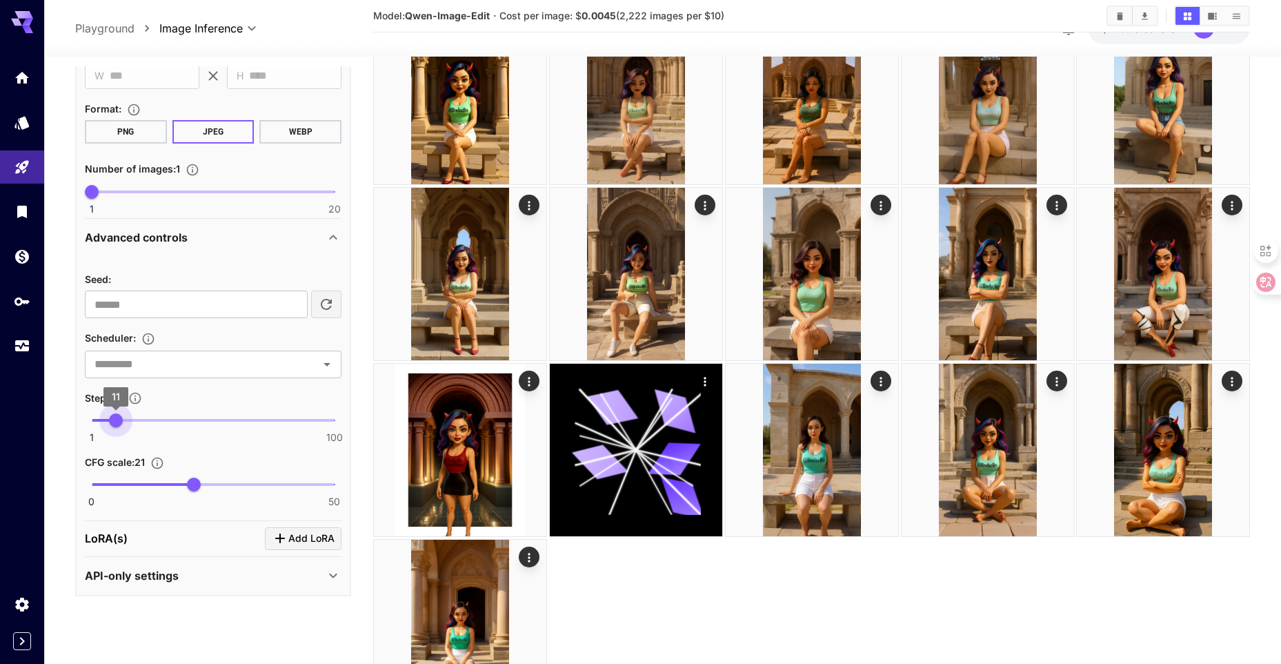
click at [116, 417] on span "11" at bounding box center [116, 420] width 14 height 14
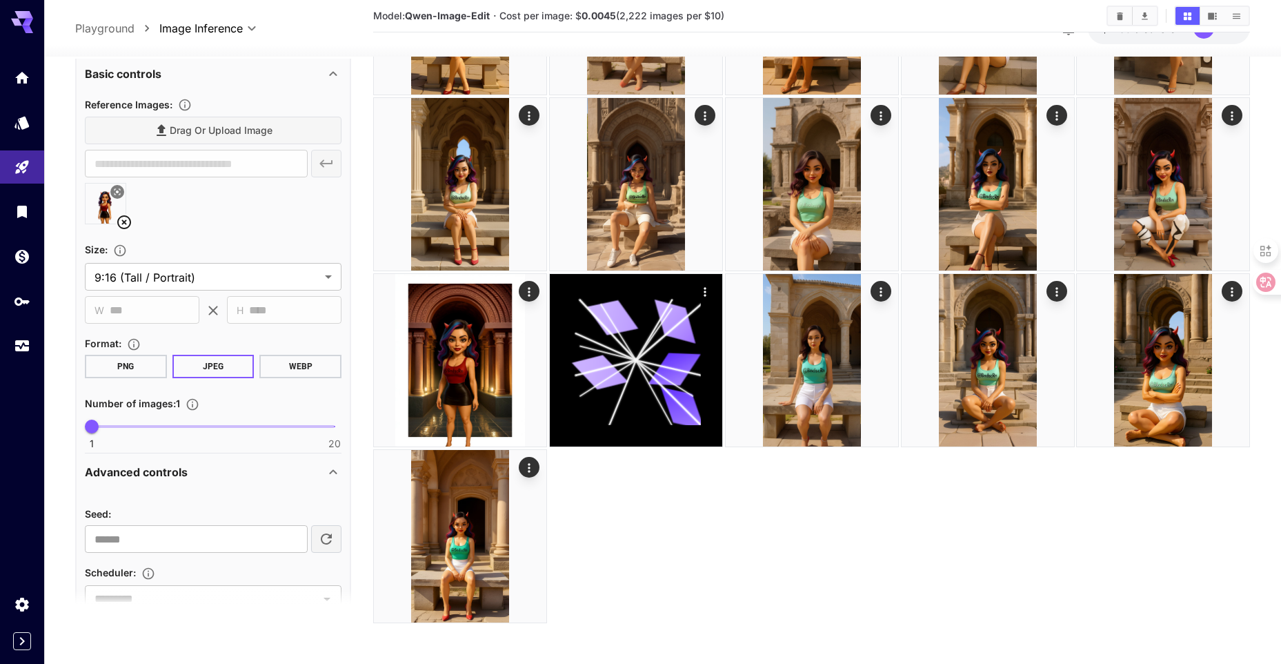
scroll to position [257, 0]
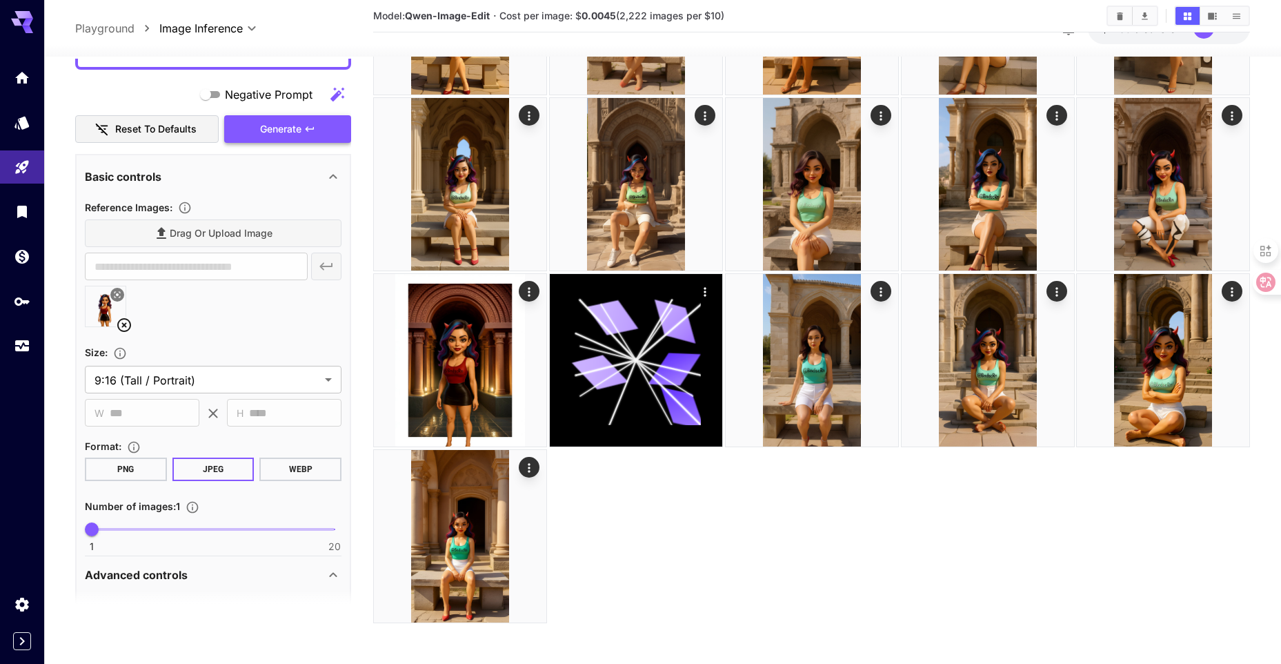
click at [298, 127] on span "Generate" at bounding box center [280, 128] width 41 height 17
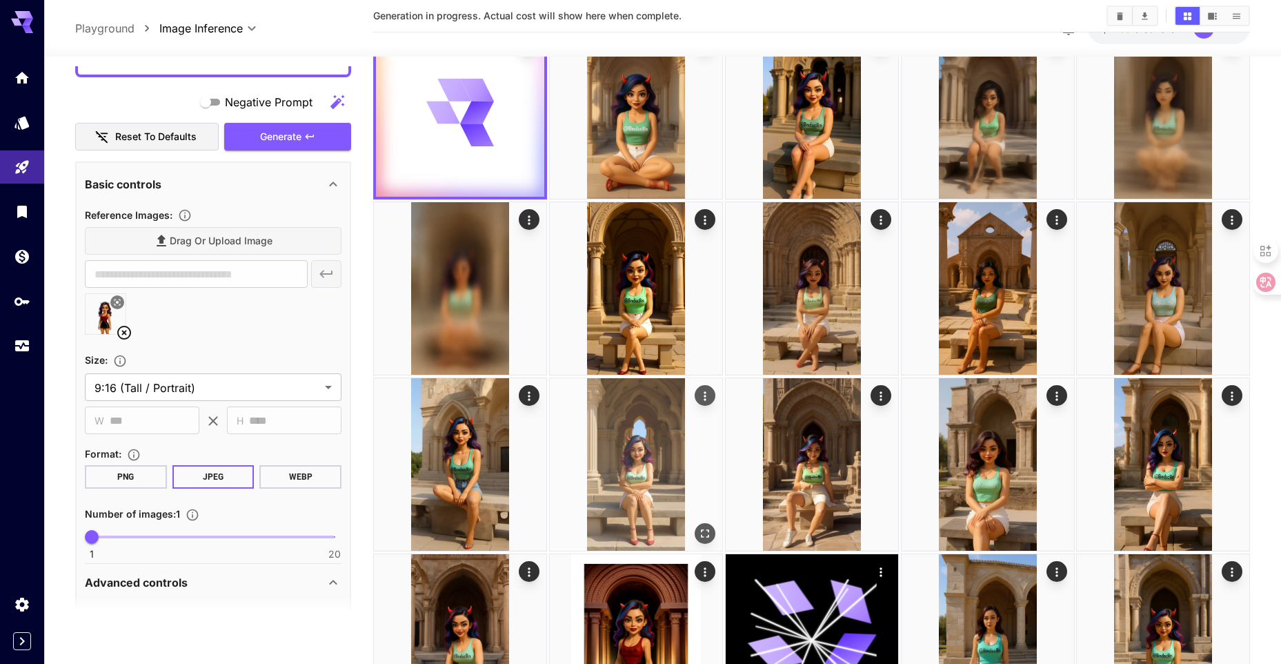
scroll to position [0, 0]
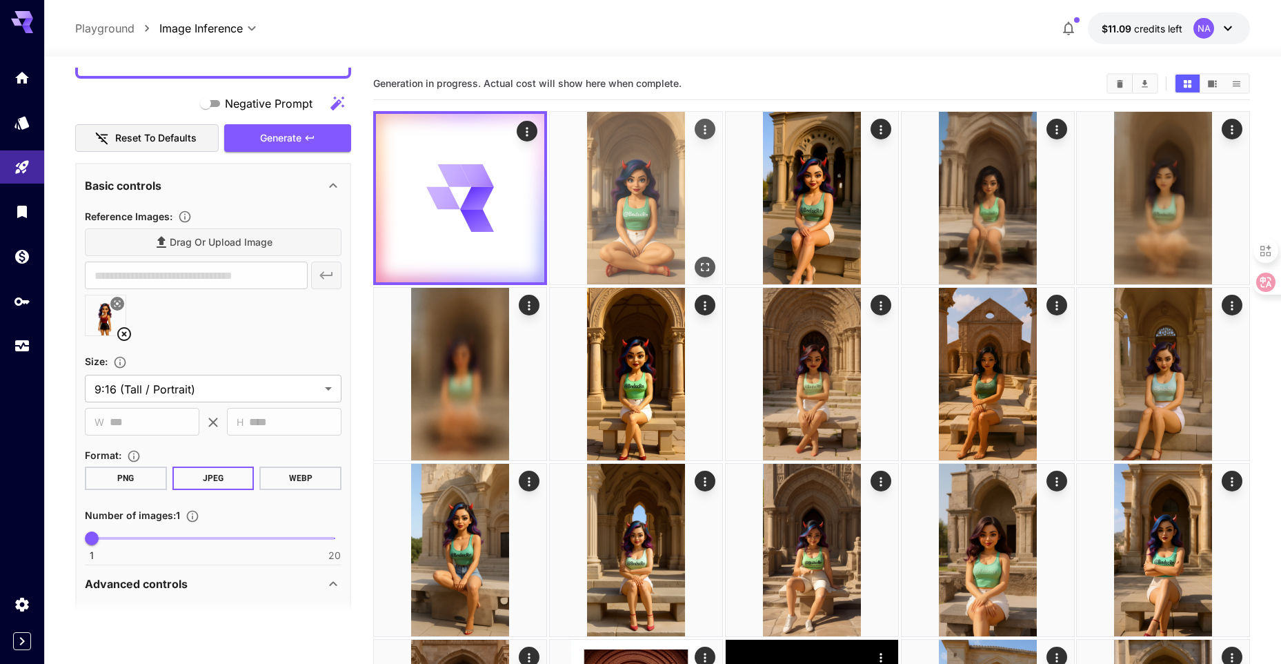
click at [660, 199] on img at bounding box center [636, 198] width 172 height 172
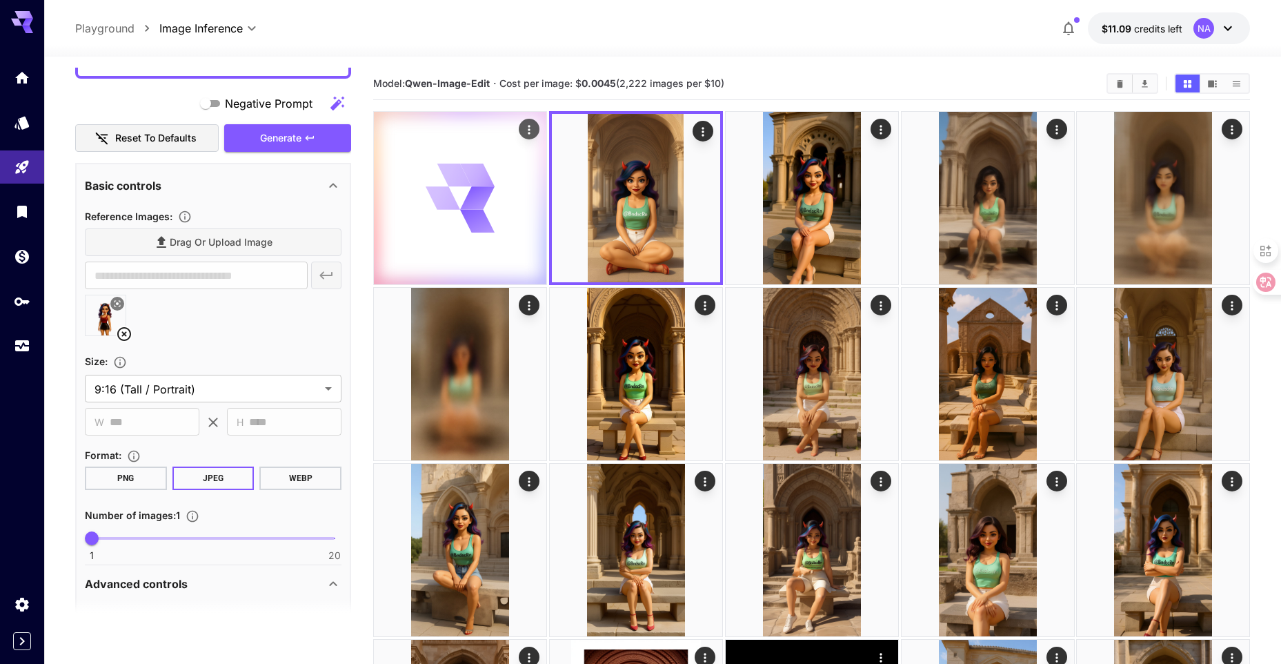
click at [529, 214] on div at bounding box center [460, 198] width 172 height 172
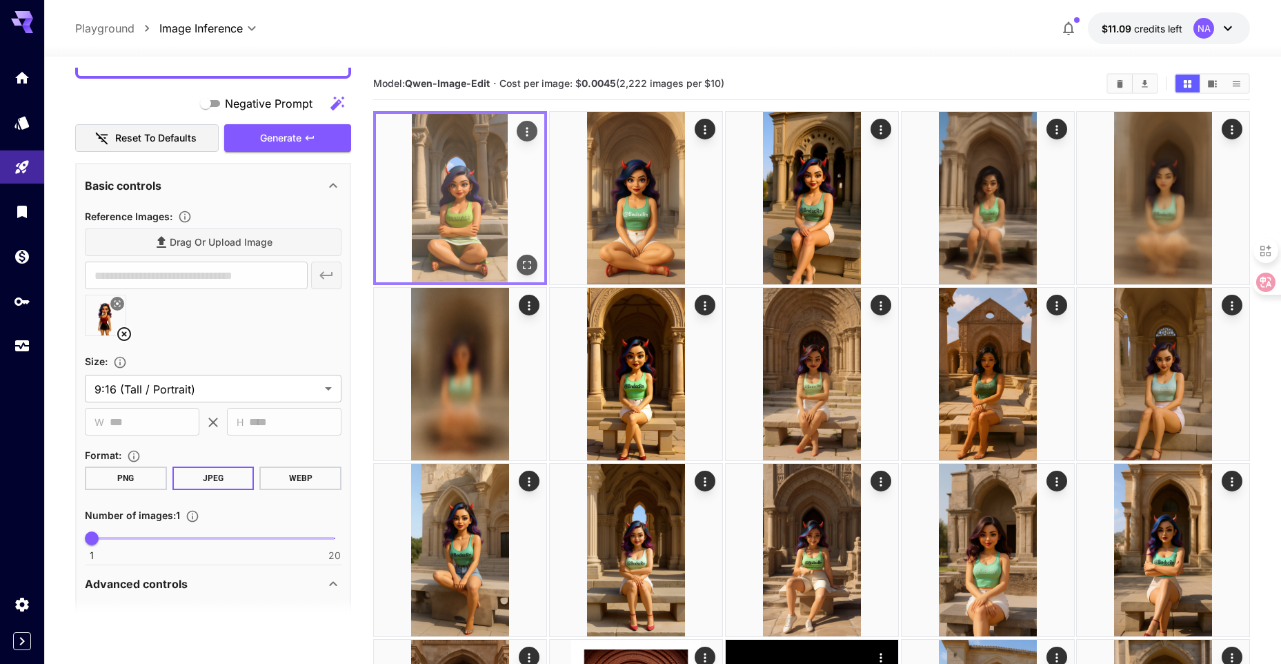
click at [530, 268] on icon "Open in fullscreen" at bounding box center [527, 265] width 8 height 8
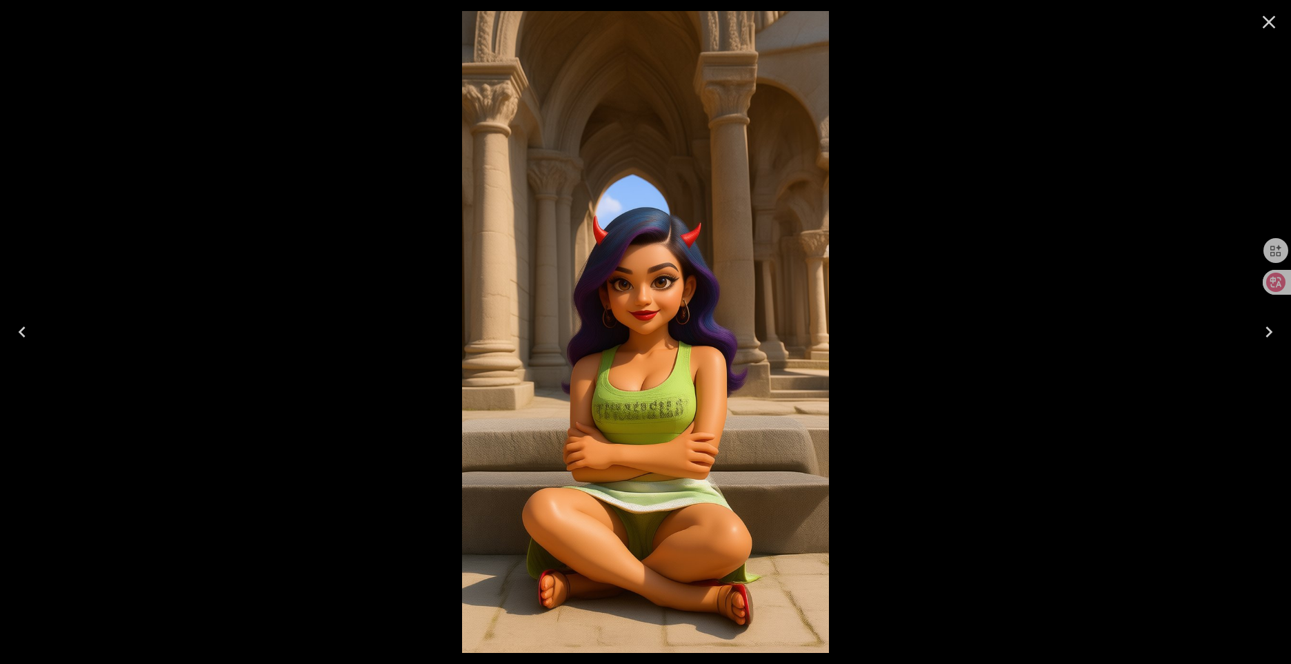
click at [1260, 24] on icon "Close" at bounding box center [1269, 22] width 22 height 22
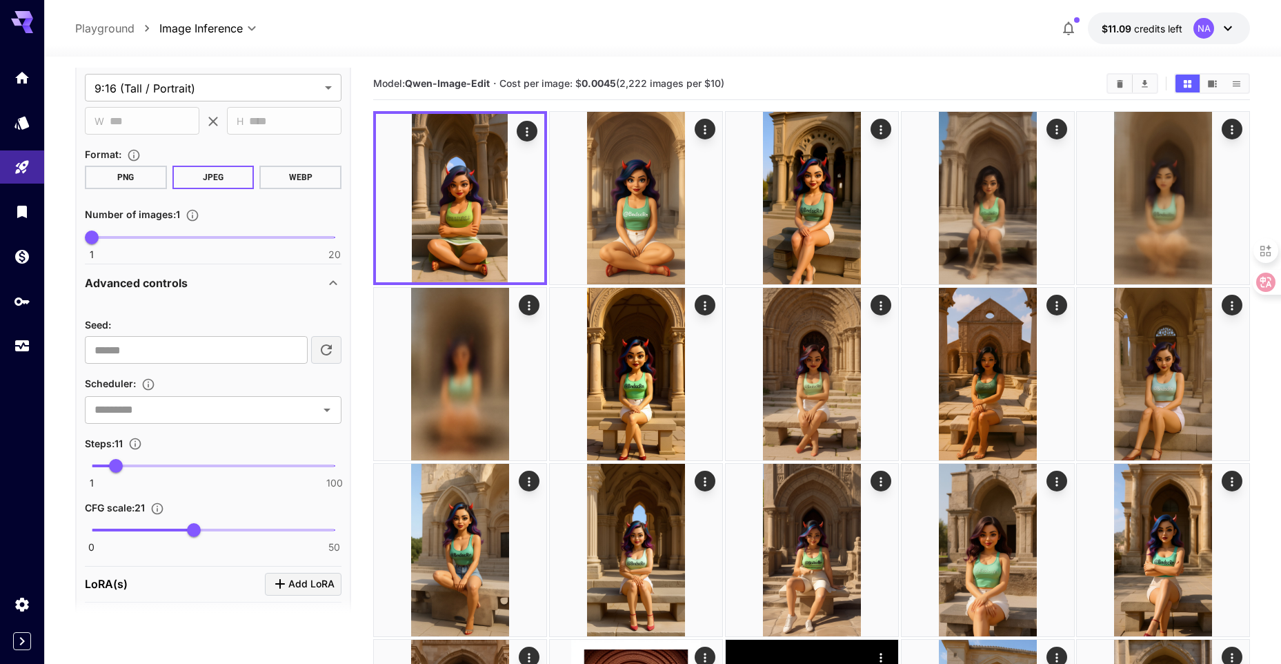
scroll to position [602, 0]
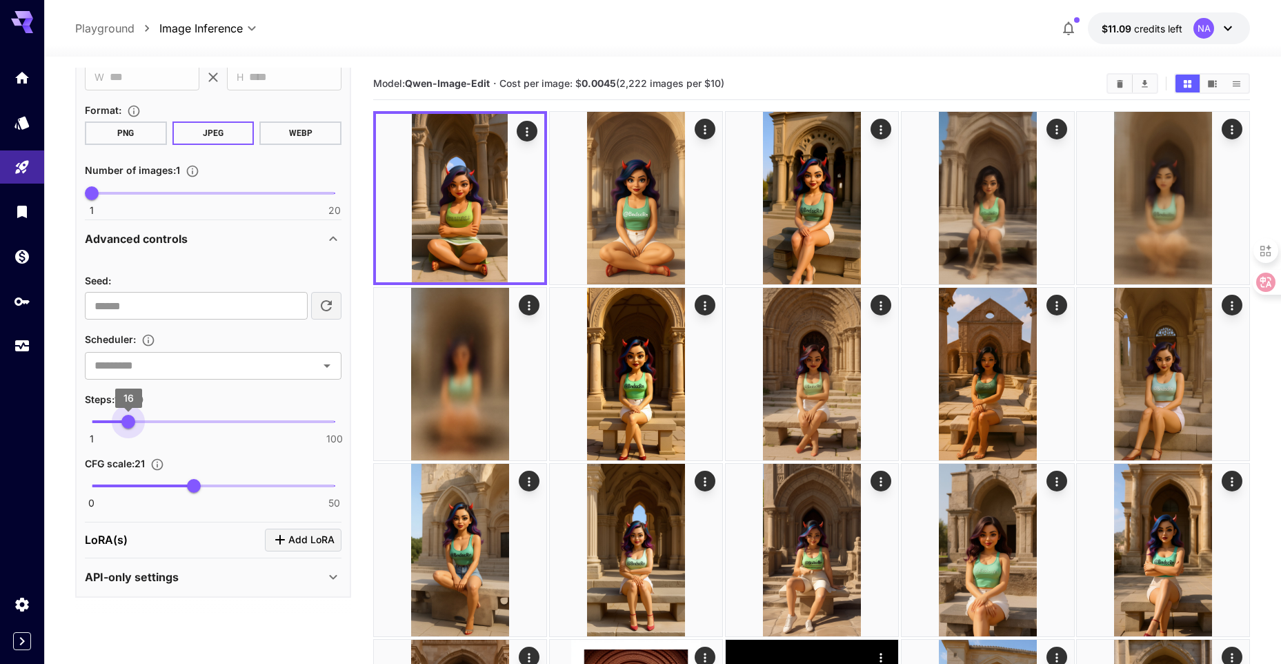
drag, startPoint x: 117, startPoint y: 425, endPoint x: 128, endPoint y: 424, distance: 11.1
click at [128, 424] on span "16" at bounding box center [128, 422] width 14 height 14
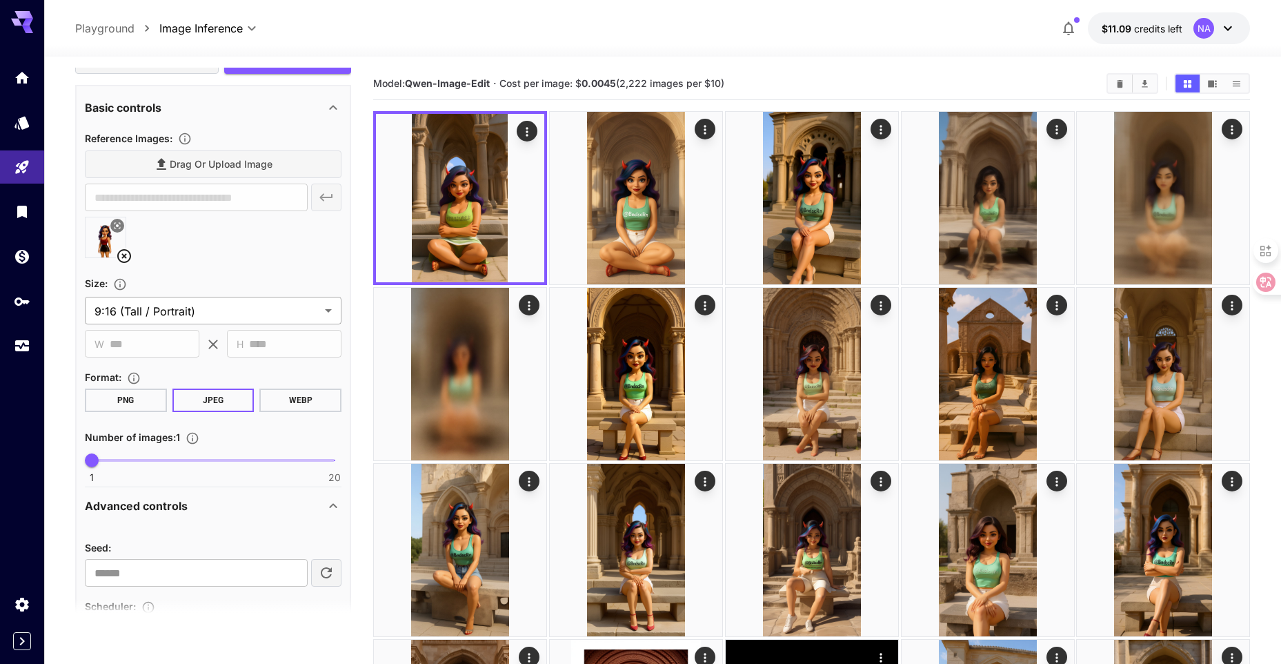
scroll to position [119, 0]
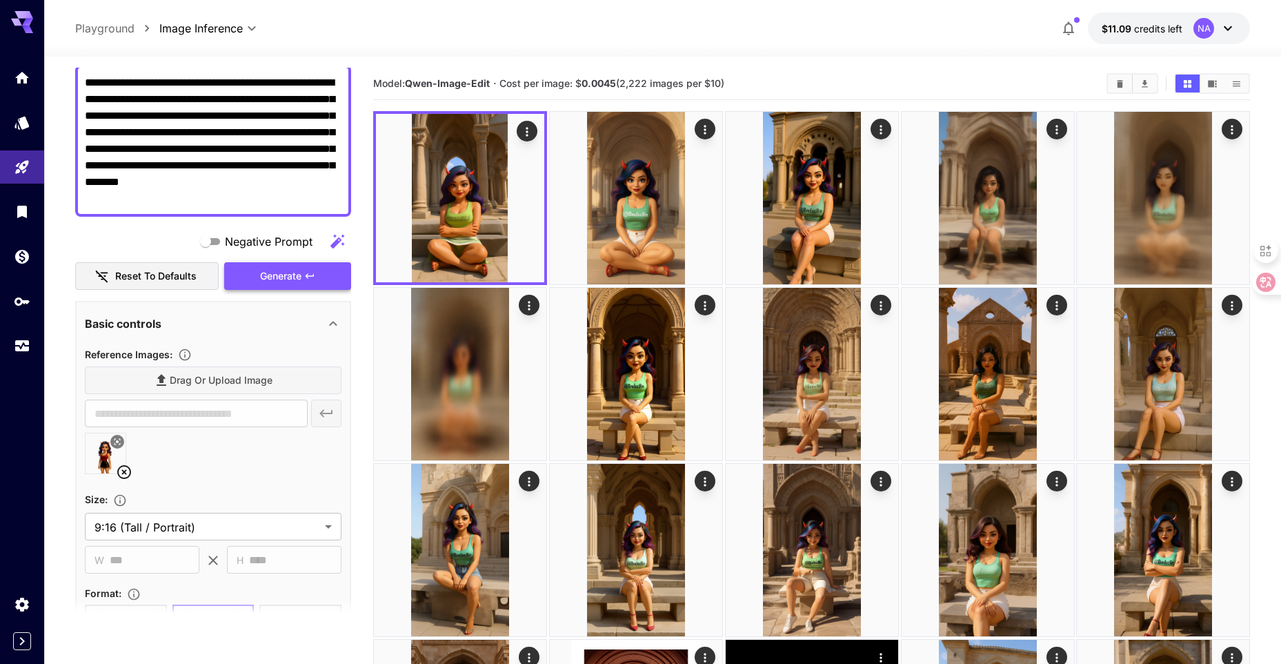
click at [311, 271] on icon "button" at bounding box center [309, 275] width 11 height 11
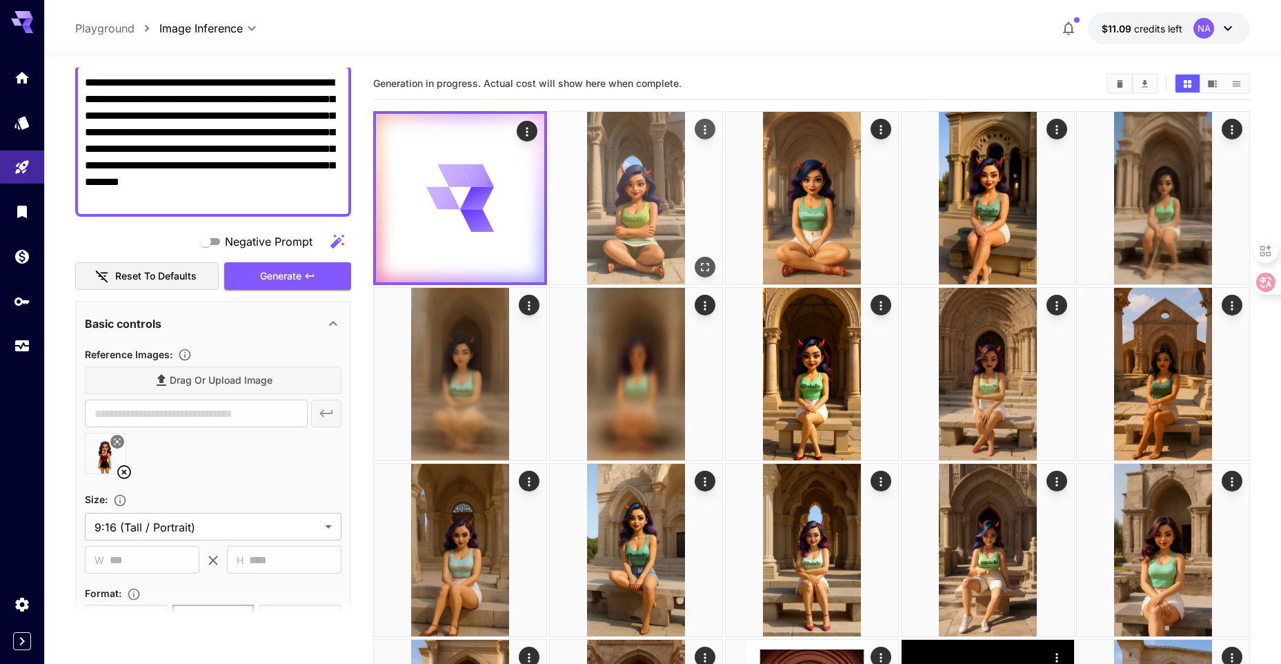
click at [655, 230] on img at bounding box center [636, 198] width 172 height 172
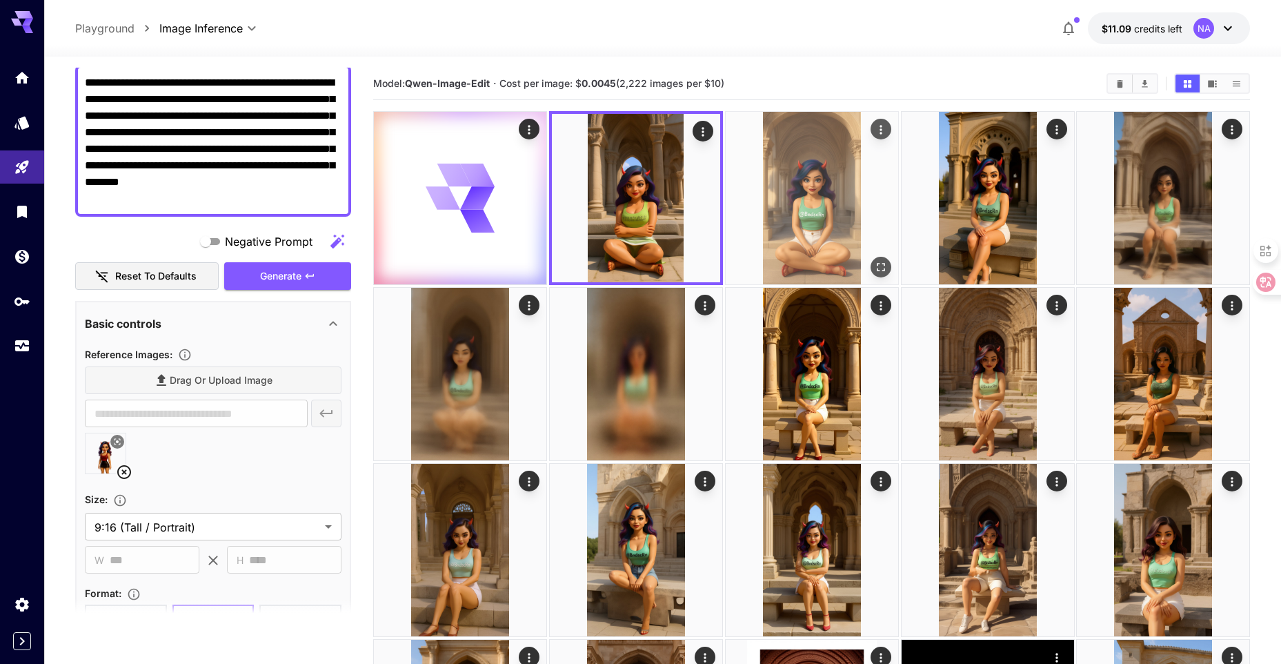
click at [770, 226] on img at bounding box center [812, 198] width 172 height 172
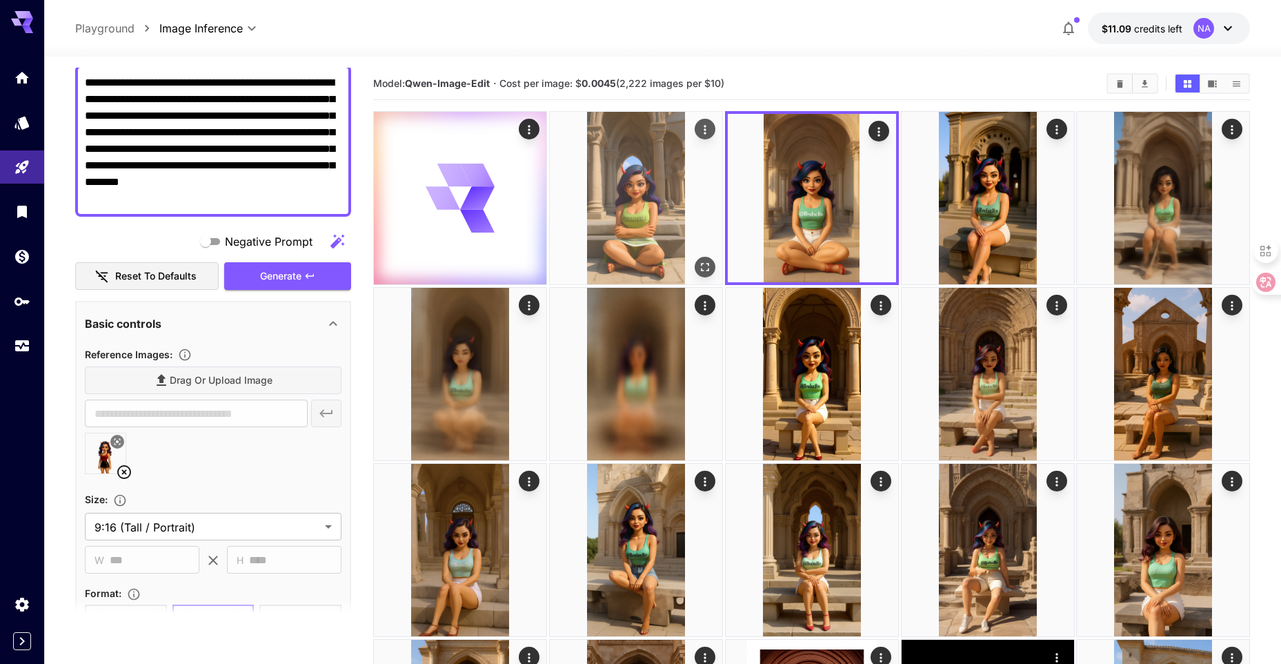
click at [650, 217] on img at bounding box center [636, 198] width 172 height 172
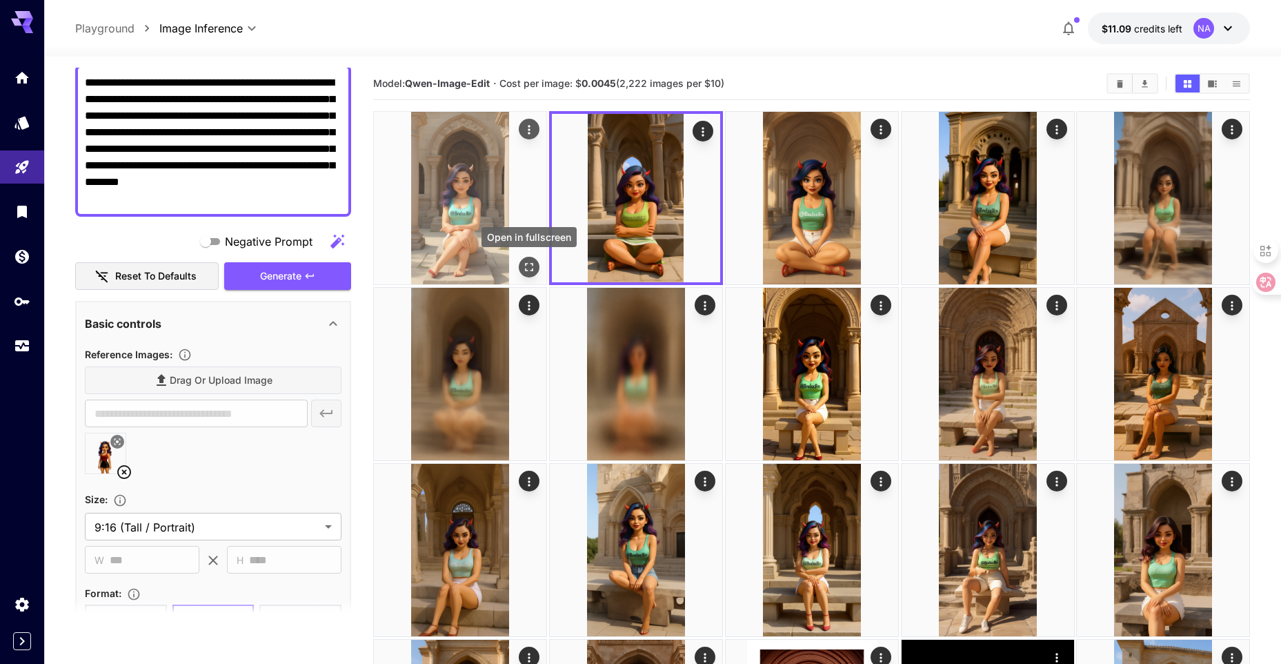
click at [523, 267] on icon "Open in fullscreen" at bounding box center [529, 267] width 14 height 14
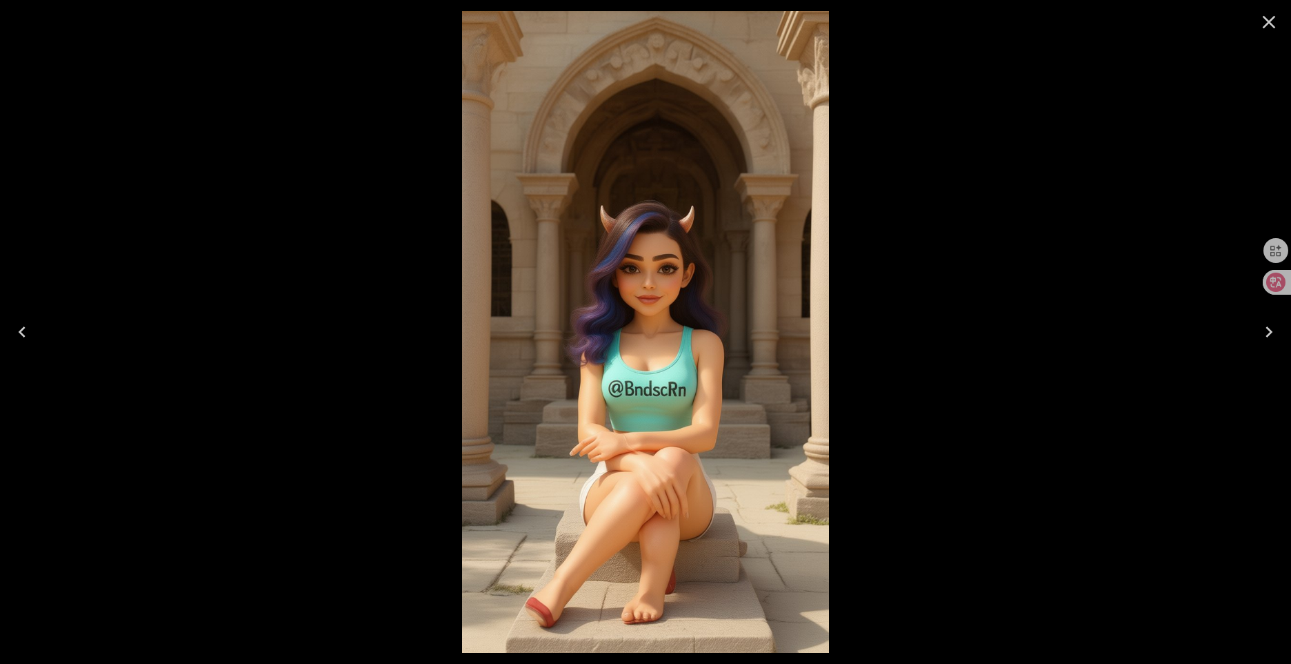
click at [1267, 28] on icon "Close" at bounding box center [1269, 22] width 22 height 22
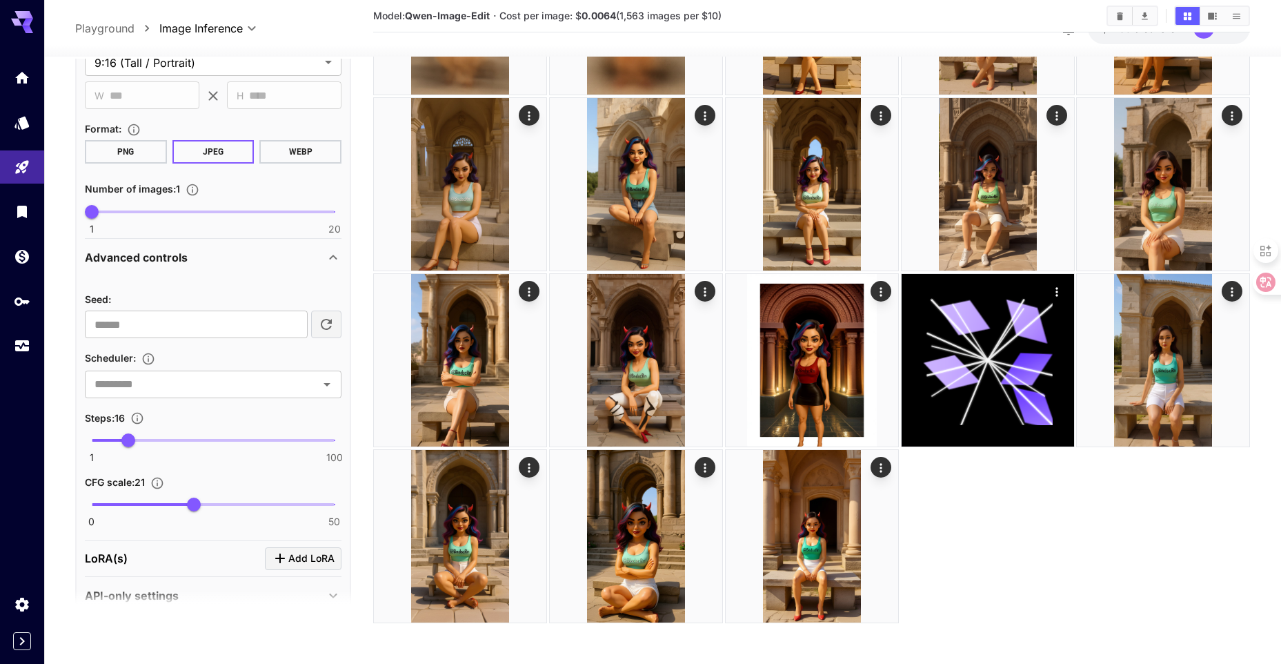
scroll to position [602, 0]
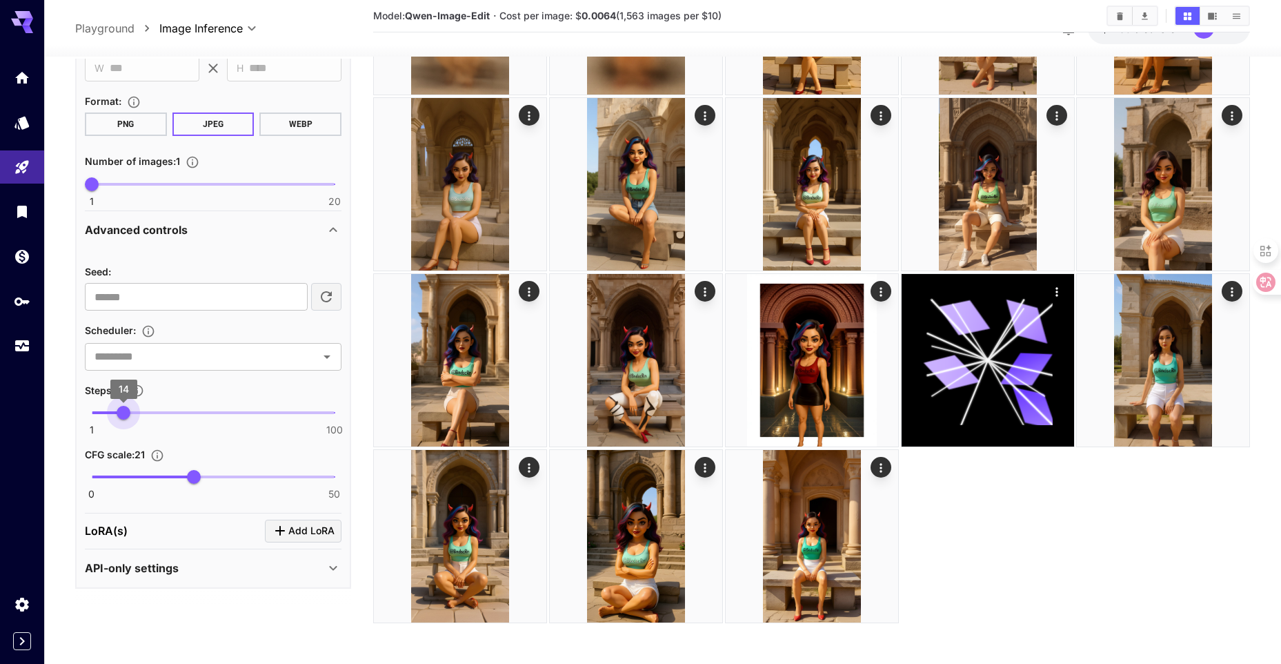
click at [123, 416] on span "14" at bounding box center [124, 413] width 14 height 14
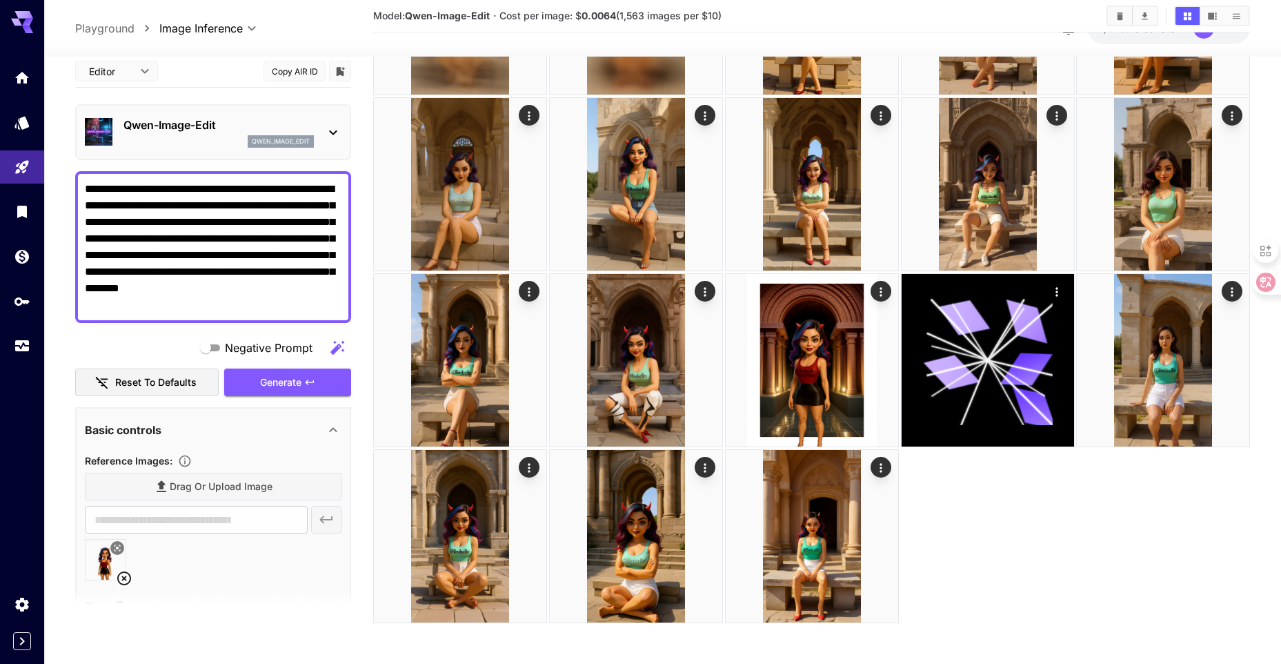
scroll to position [0, 0]
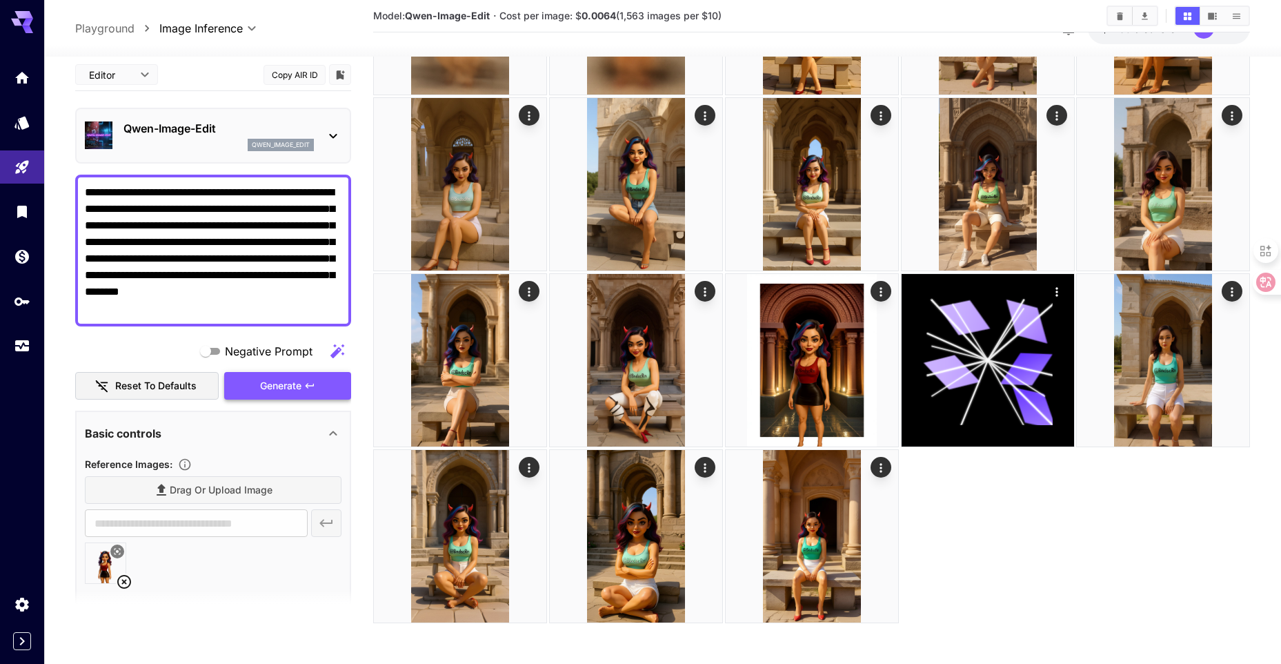
click at [288, 386] on span "Generate" at bounding box center [280, 385] width 41 height 17
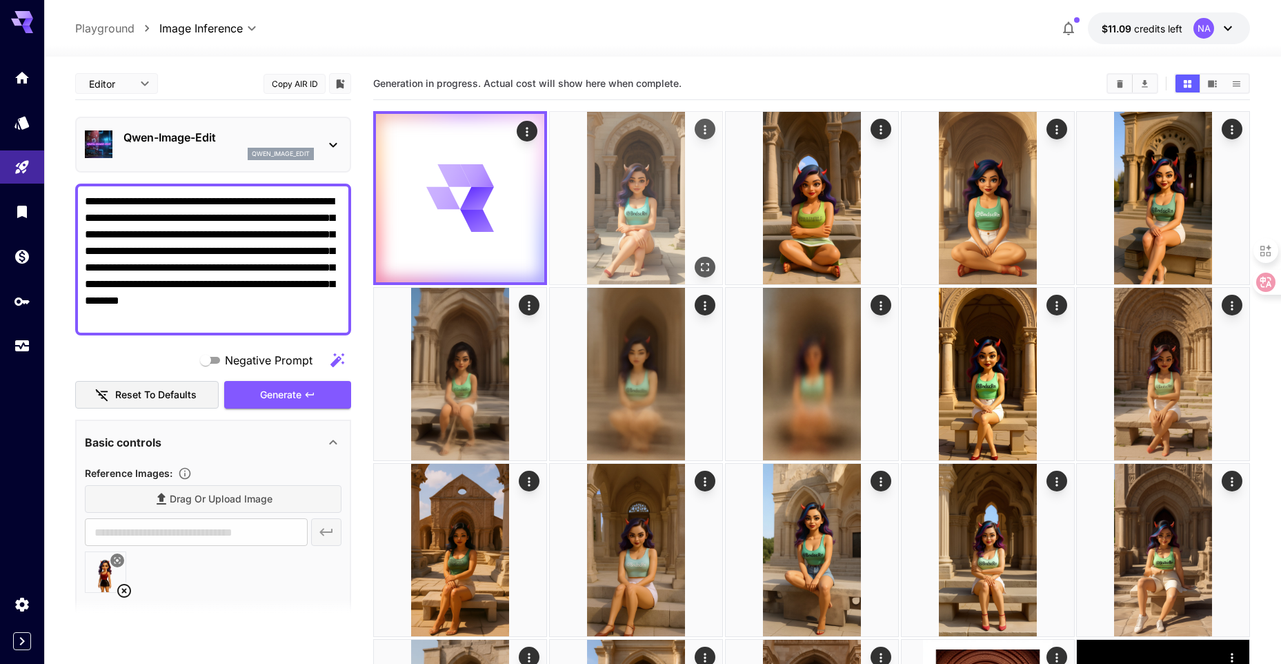
click at [630, 228] on img at bounding box center [636, 198] width 172 height 172
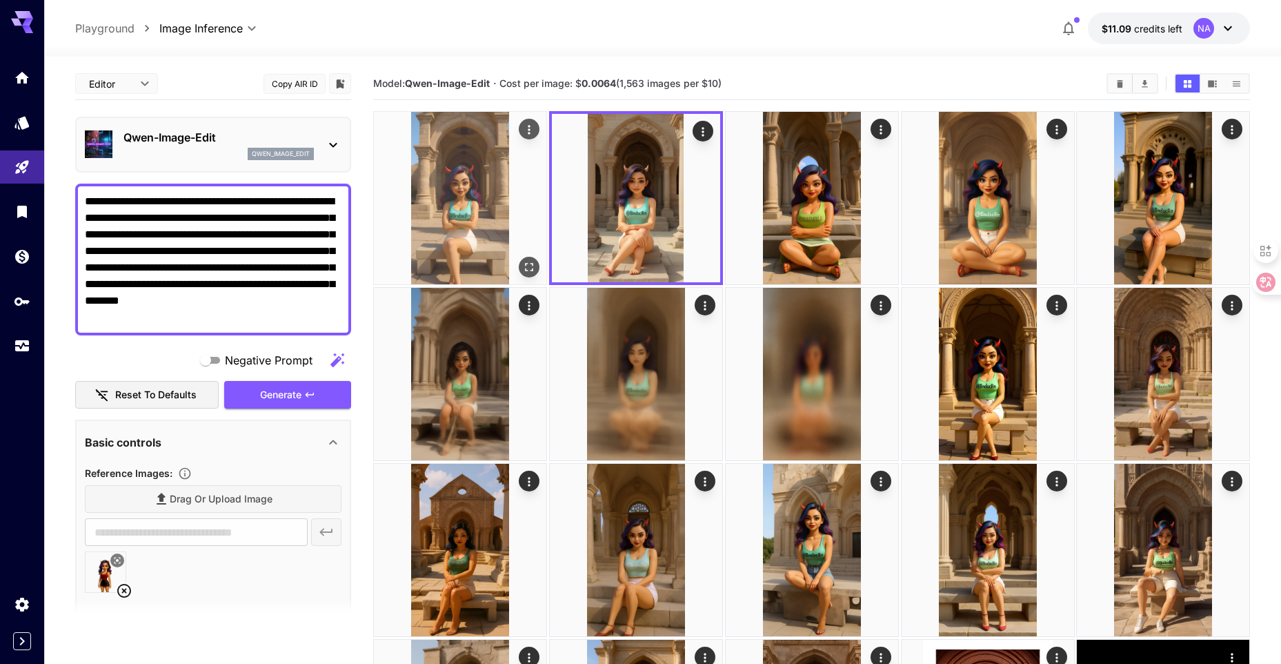
click at [524, 267] on icon "Open in fullscreen" at bounding box center [529, 267] width 14 height 14
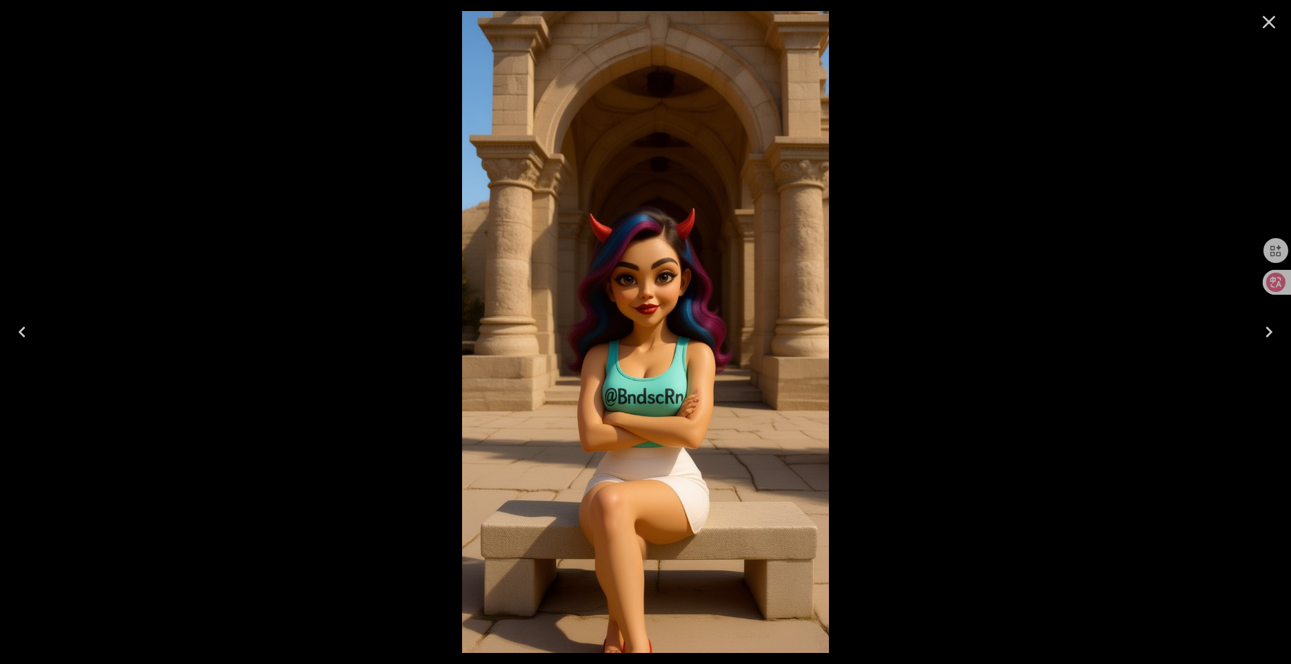
click at [1269, 24] on icon "Close" at bounding box center [1269, 22] width 22 height 22
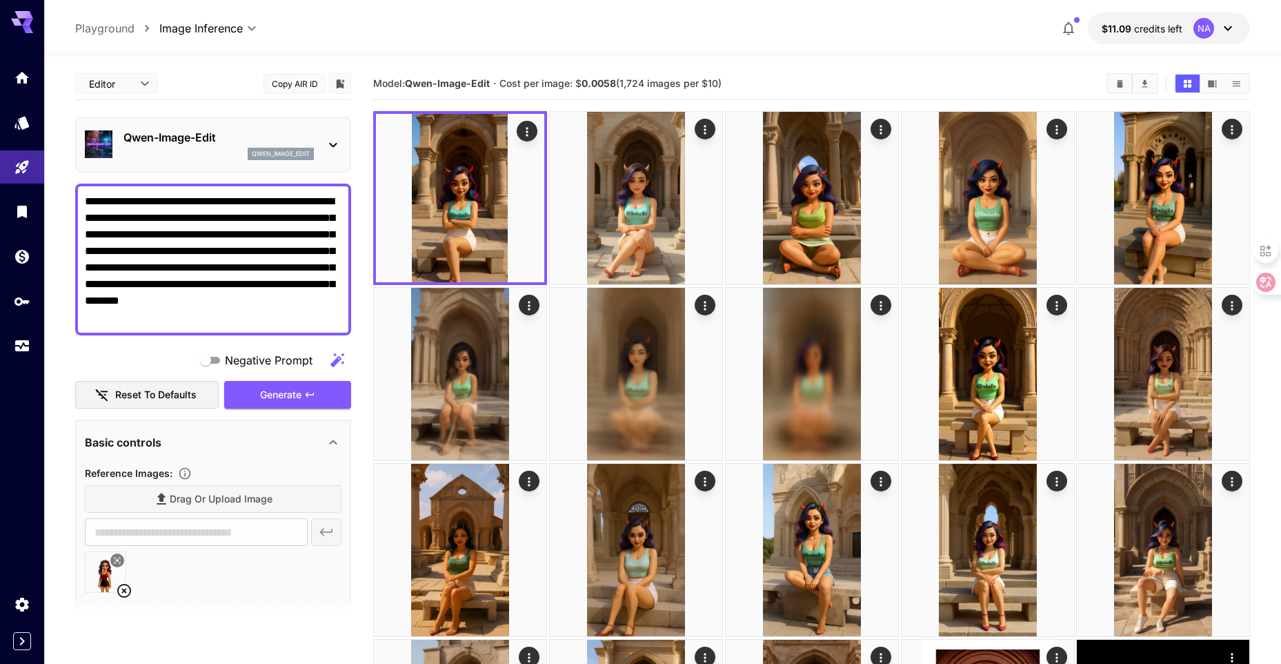
click at [228, 150] on div "qwen_image_edit" at bounding box center [218, 154] width 190 height 12
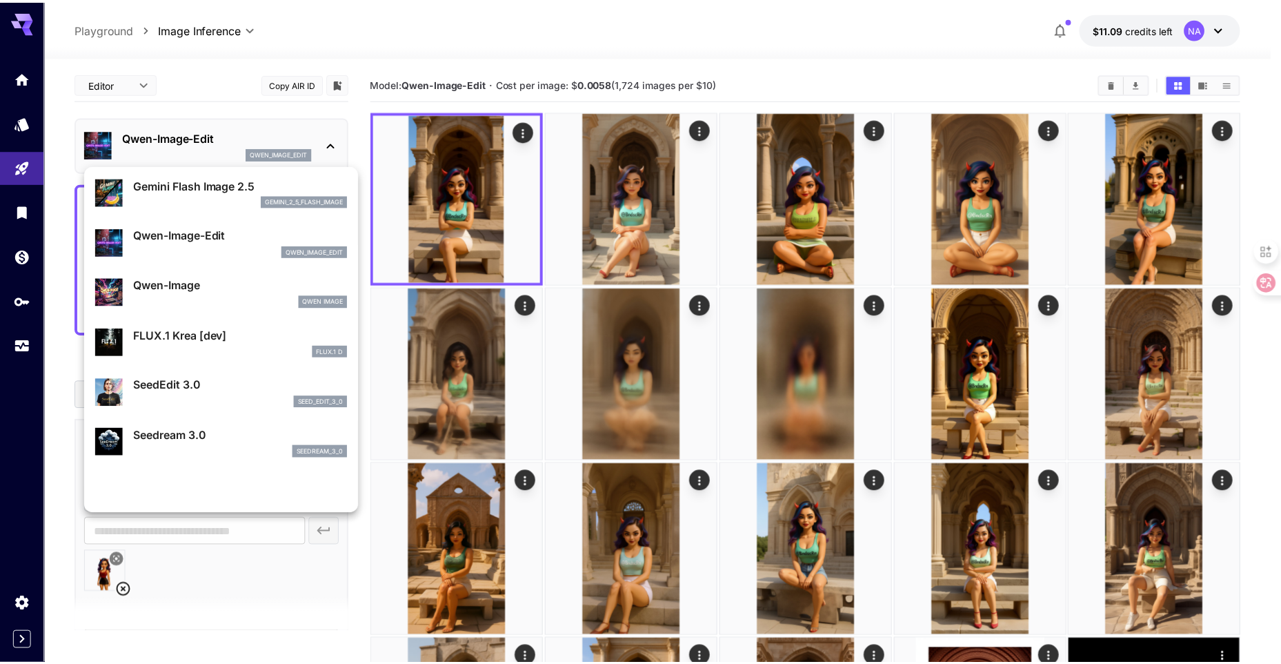
scroll to position [138, 0]
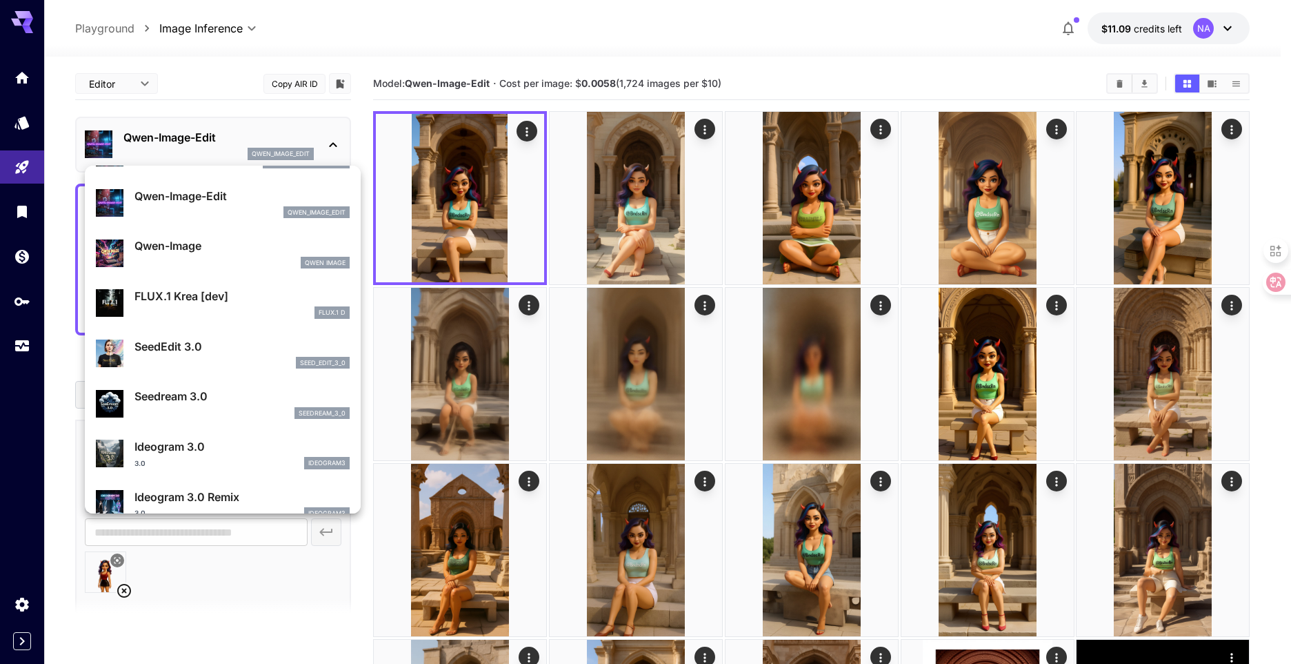
click at [206, 265] on div "Qwen Image" at bounding box center [242, 263] width 215 height 12
type input "**"
type input "***"
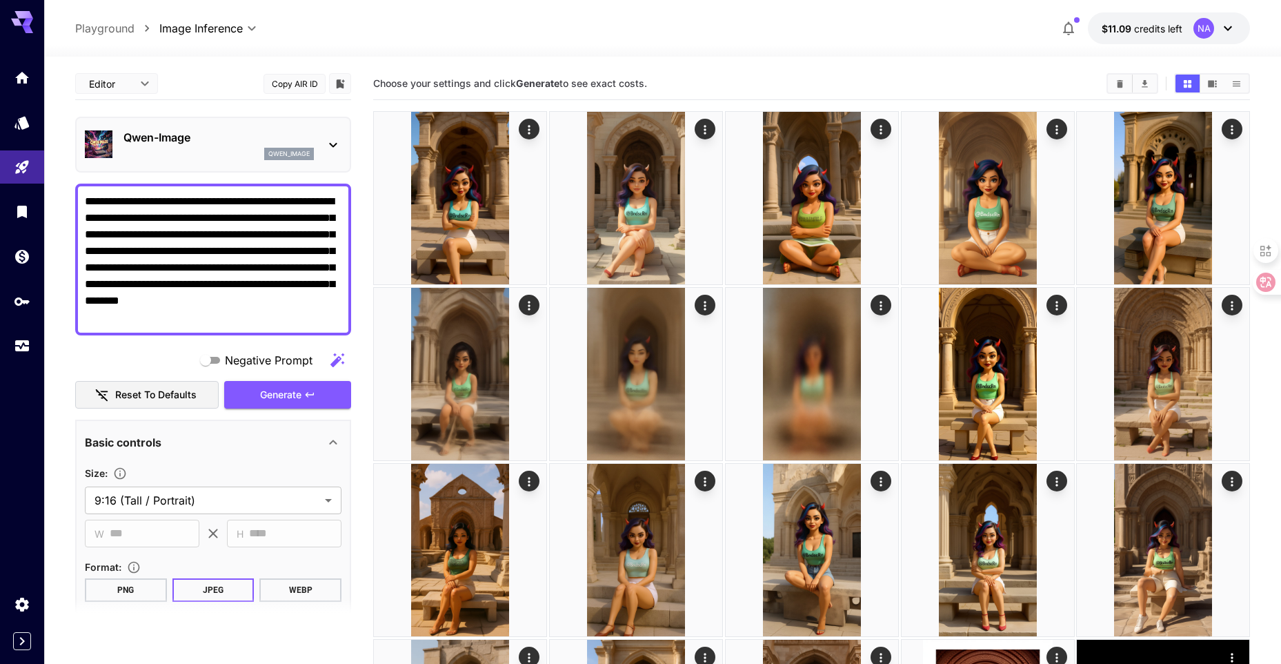
click at [219, 150] on div "qwen_image" at bounding box center [218, 154] width 190 height 12
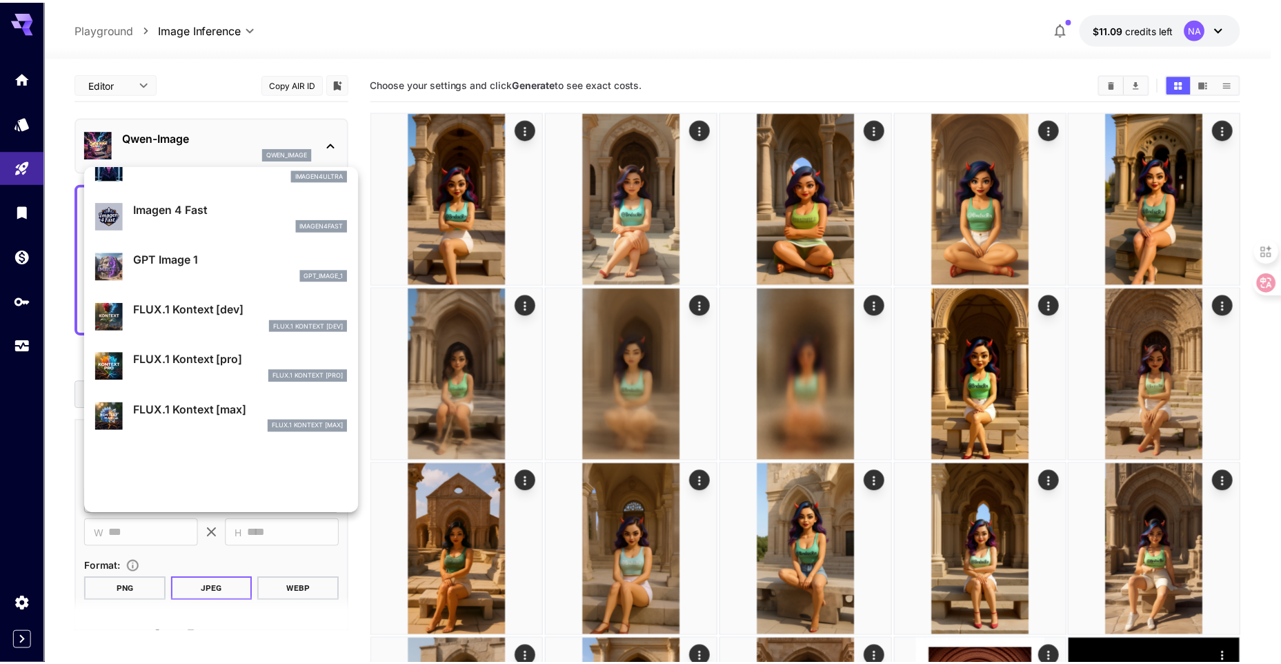
scroll to position [759, 0]
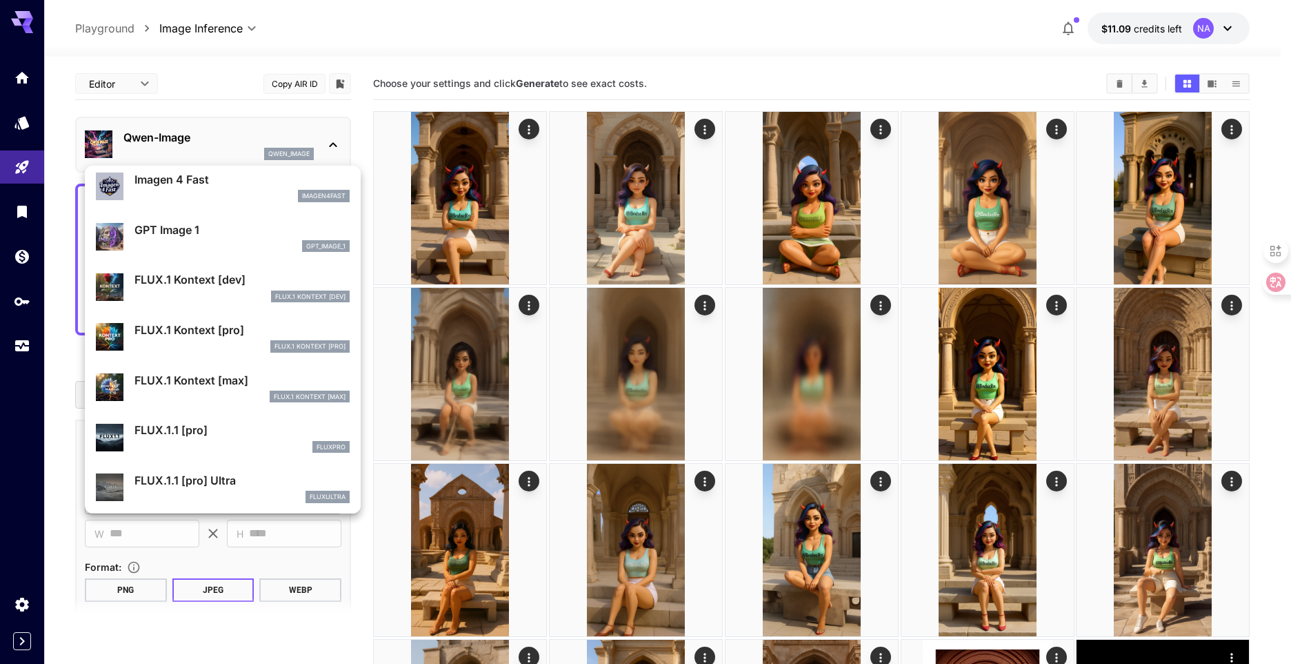
click at [192, 341] on div "FLUX.1 Kontext [pro]" at bounding box center [242, 346] width 215 height 12
type input "**********"
type input "***"
type input "****"
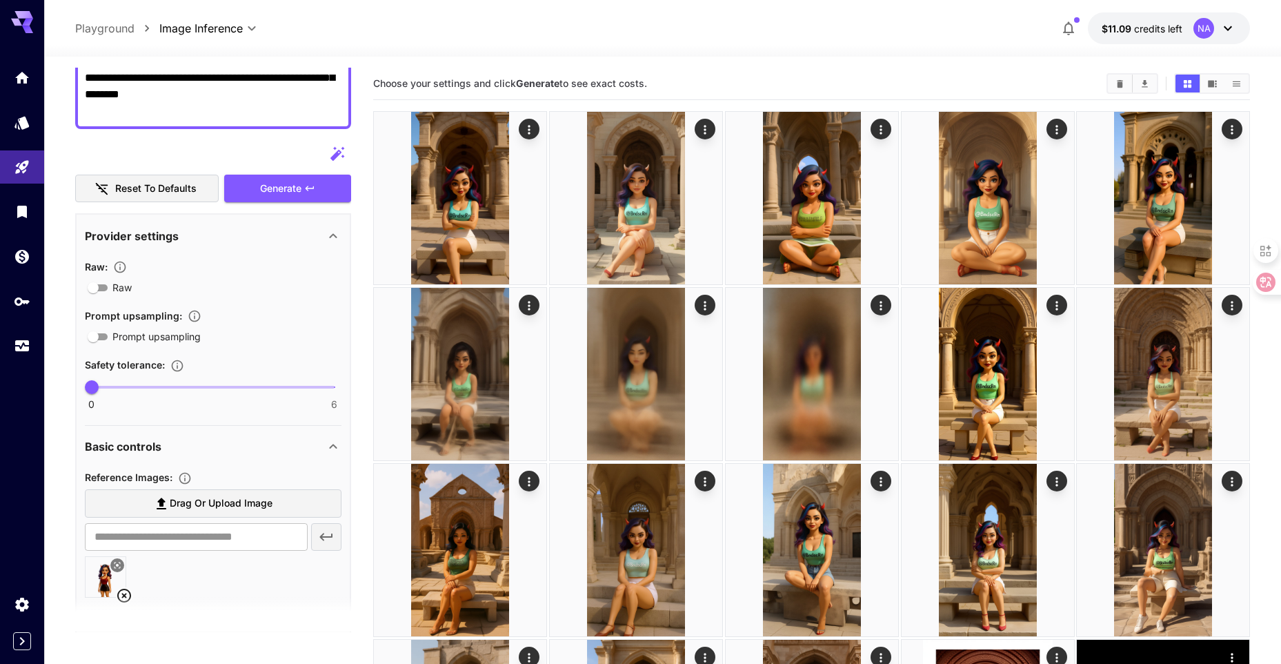
scroll to position [173, 0]
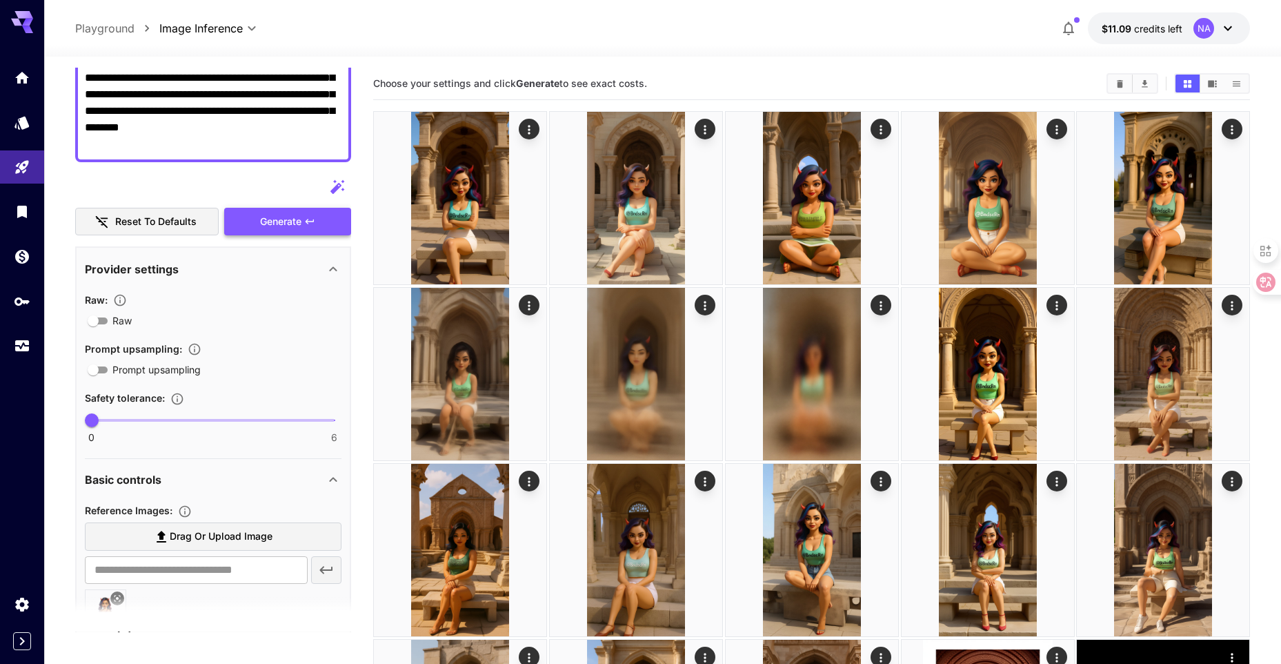
click at [269, 209] on button "Generate" at bounding box center [287, 222] width 127 height 28
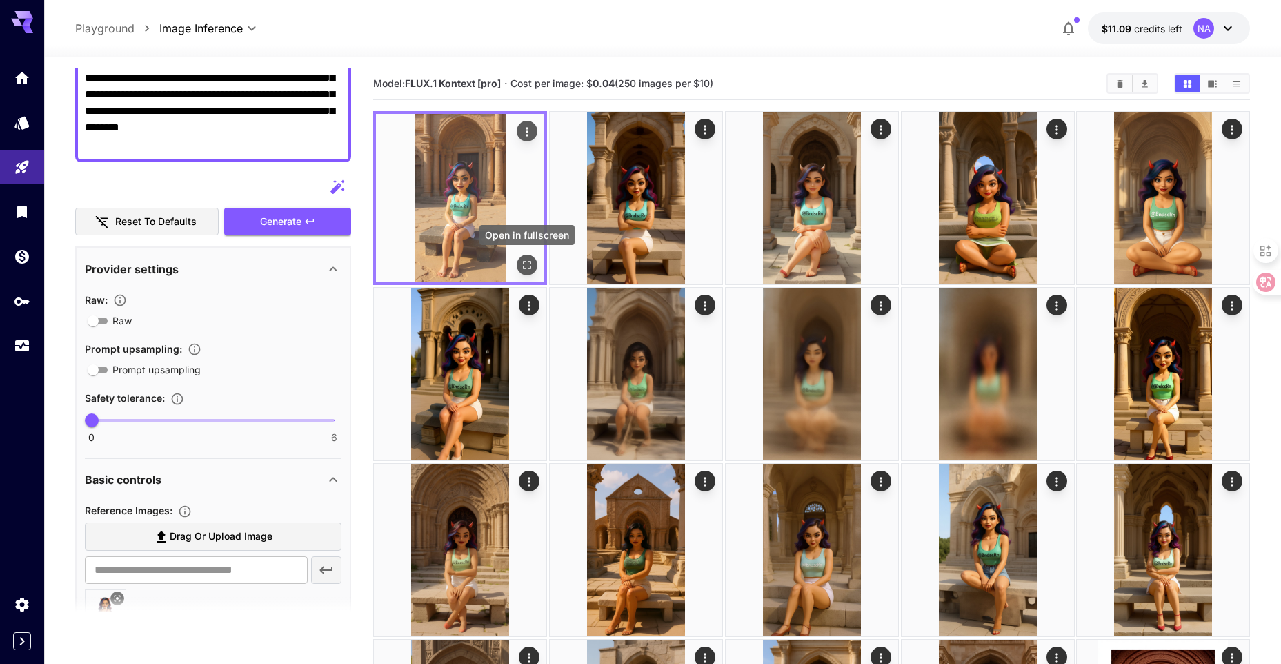
click at [530, 261] on icon "Open in fullscreen" at bounding box center [527, 265] width 8 height 8
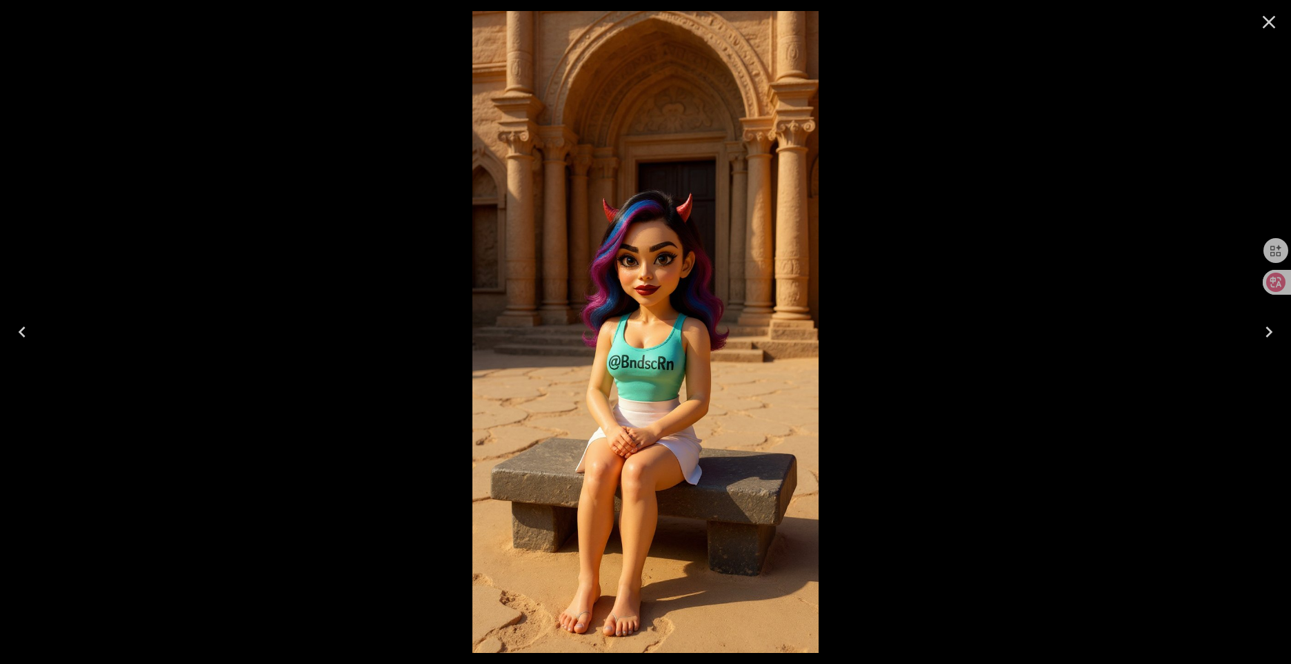
click at [1262, 23] on icon "Close" at bounding box center [1269, 22] width 22 height 22
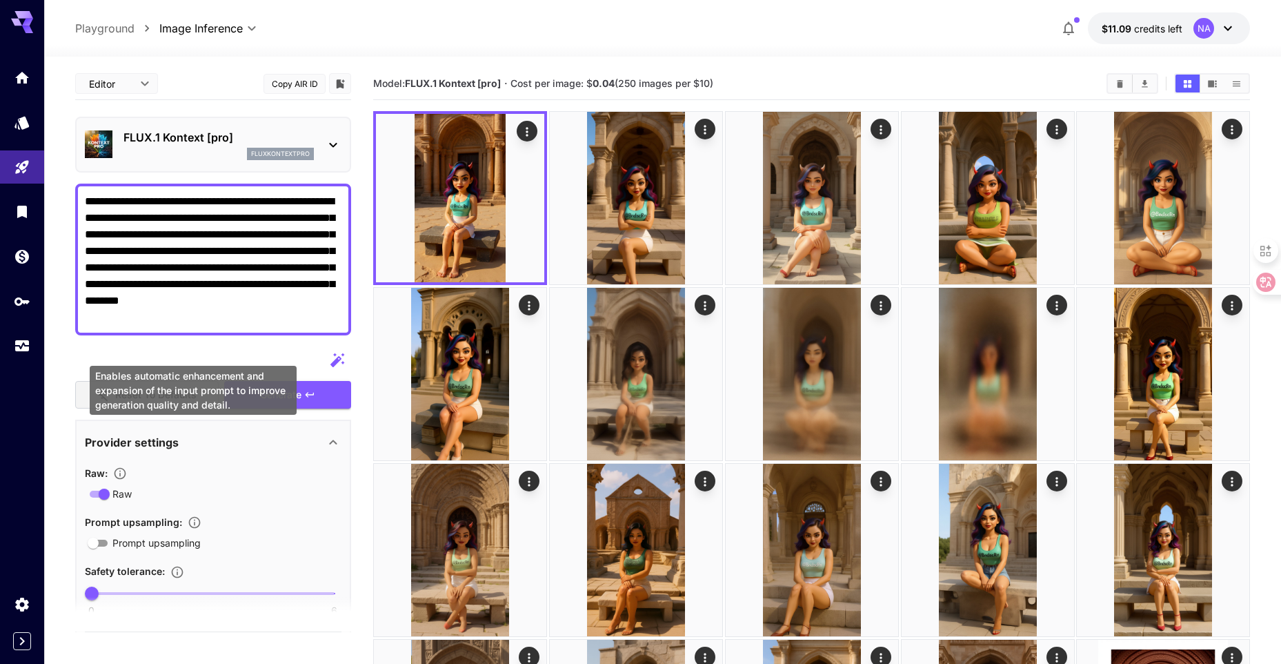
scroll to position [173, 0]
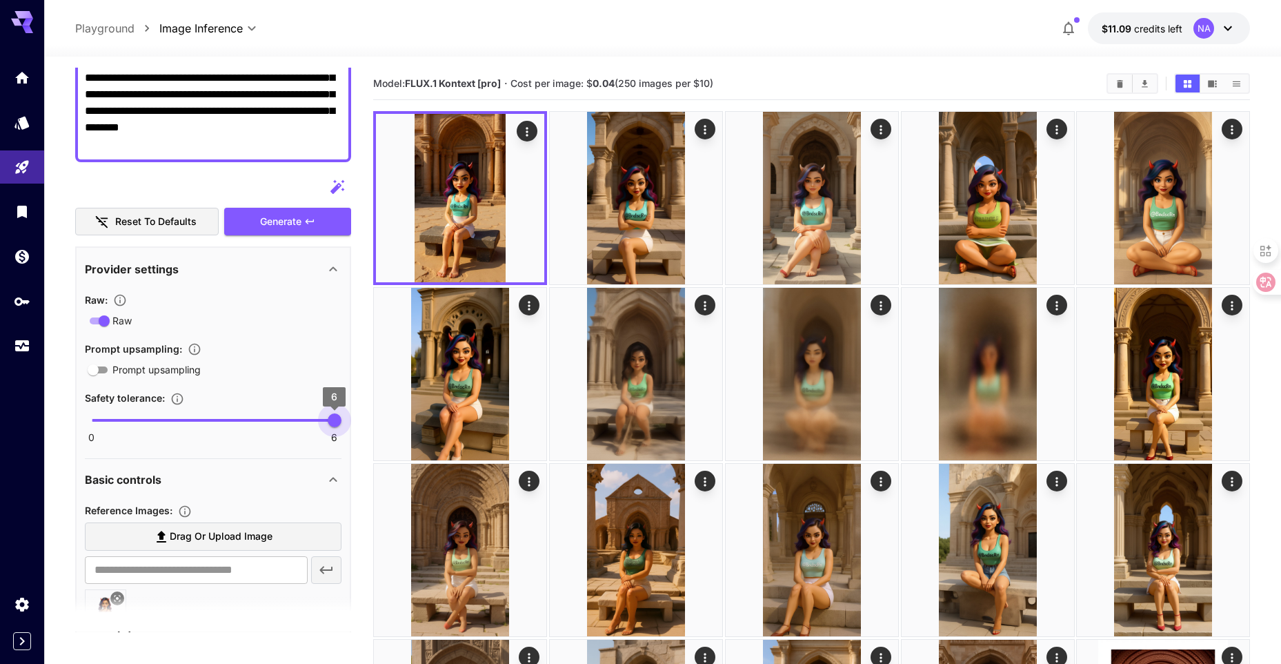
drag, startPoint x: 92, startPoint y: 422, endPoint x: 327, endPoint y: 417, distance: 235.3
click at [328, 417] on span "6" at bounding box center [335, 420] width 14 height 14
click at [279, 225] on span "Generate" at bounding box center [280, 221] width 41 height 17
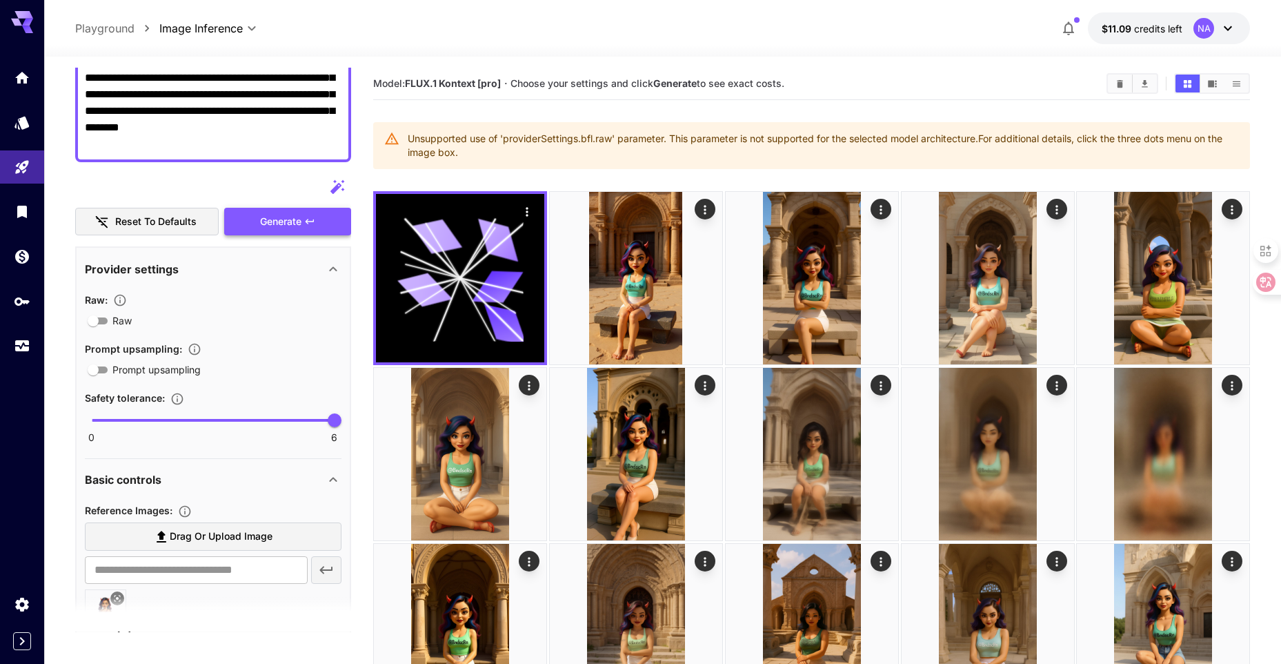
click at [279, 213] on span "Generate" at bounding box center [280, 221] width 41 height 17
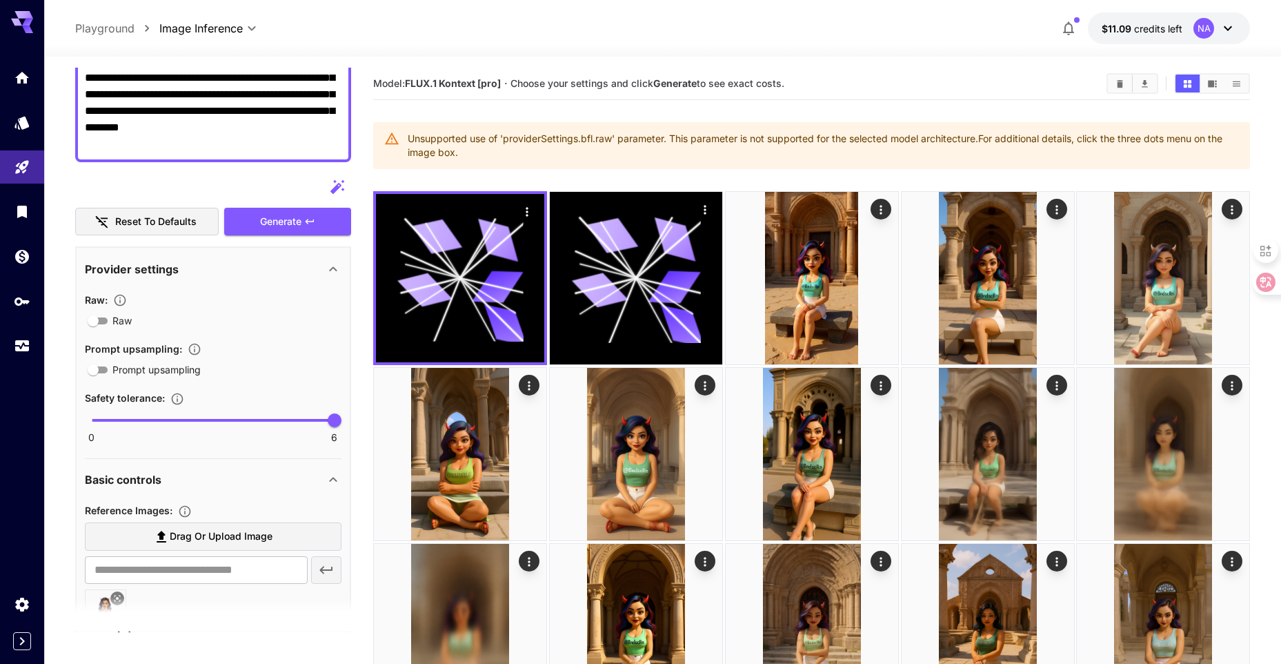
click at [147, 423] on span "0 6 6" at bounding box center [213, 420] width 243 height 21
type input "*"
click at [97, 421] on span at bounding box center [112, 420] width 41 height 3
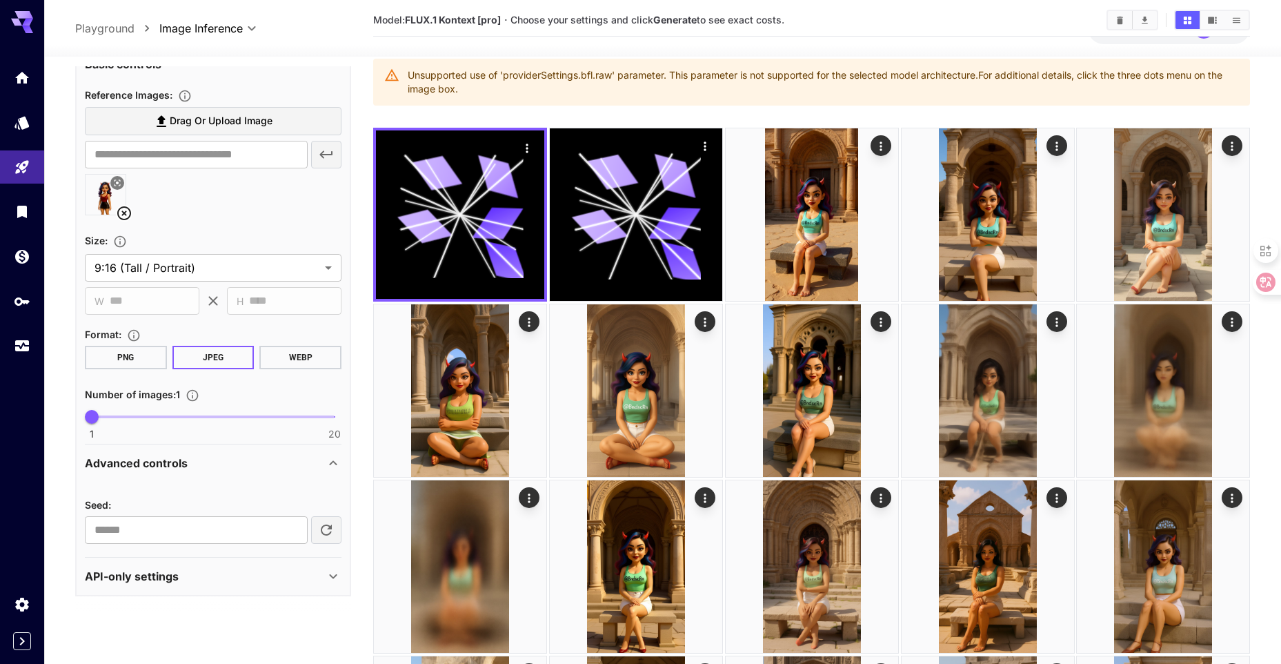
scroll to position [69, 0]
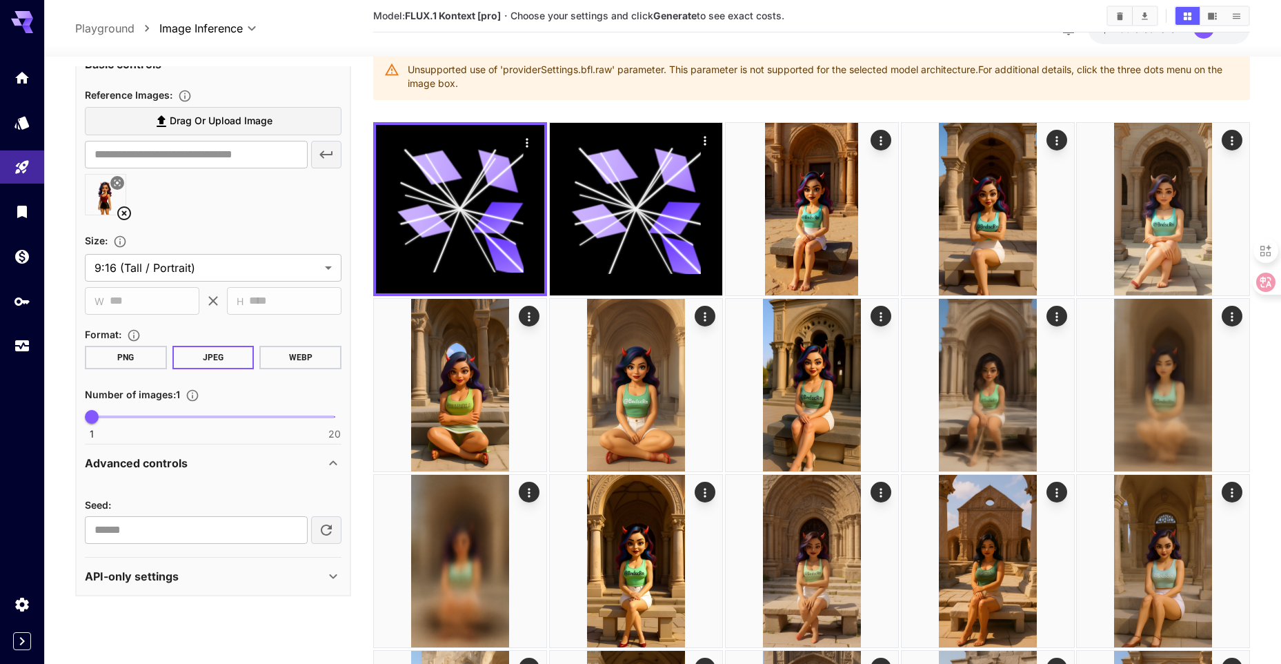
click at [268, 577] on div "API-only settings" at bounding box center [205, 576] width 240 height 17
click at [266, 576] on div "API-only settings" at bounding box center [205, 576] width 240 height 17
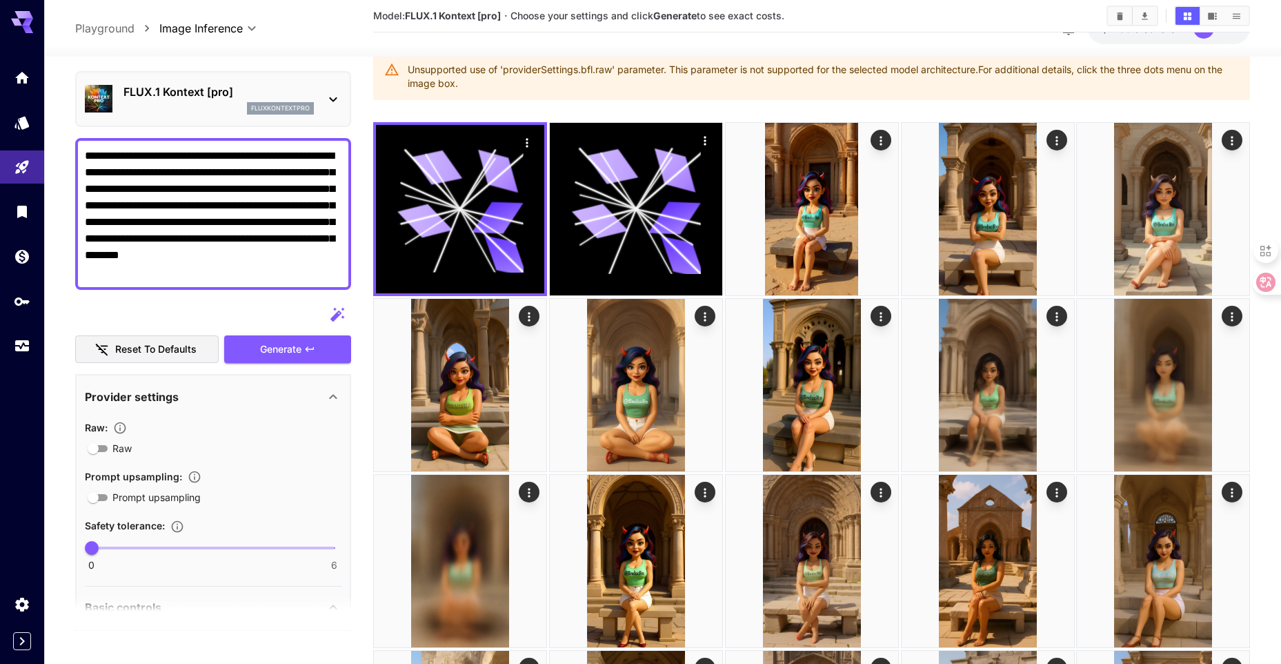
scroll to position [0, 0]
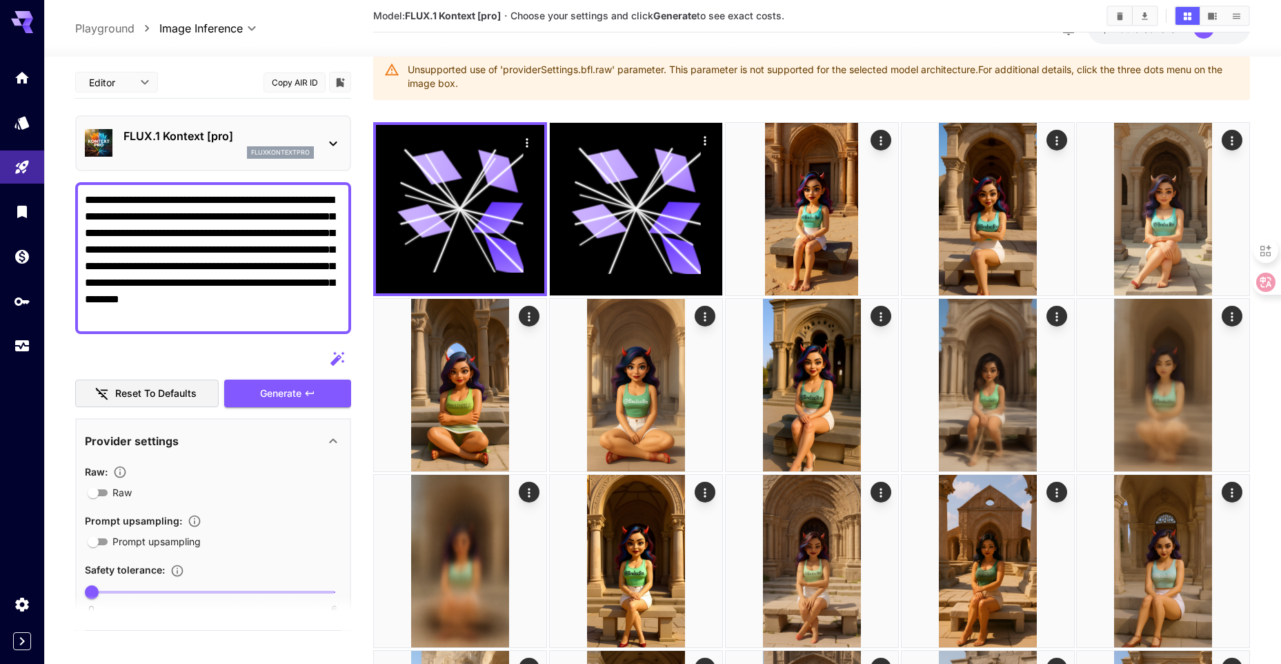
click at [247, 135] on p "FLUX.1 Kontext [pro]" at bounding box center [218, 136] width 190 height 17
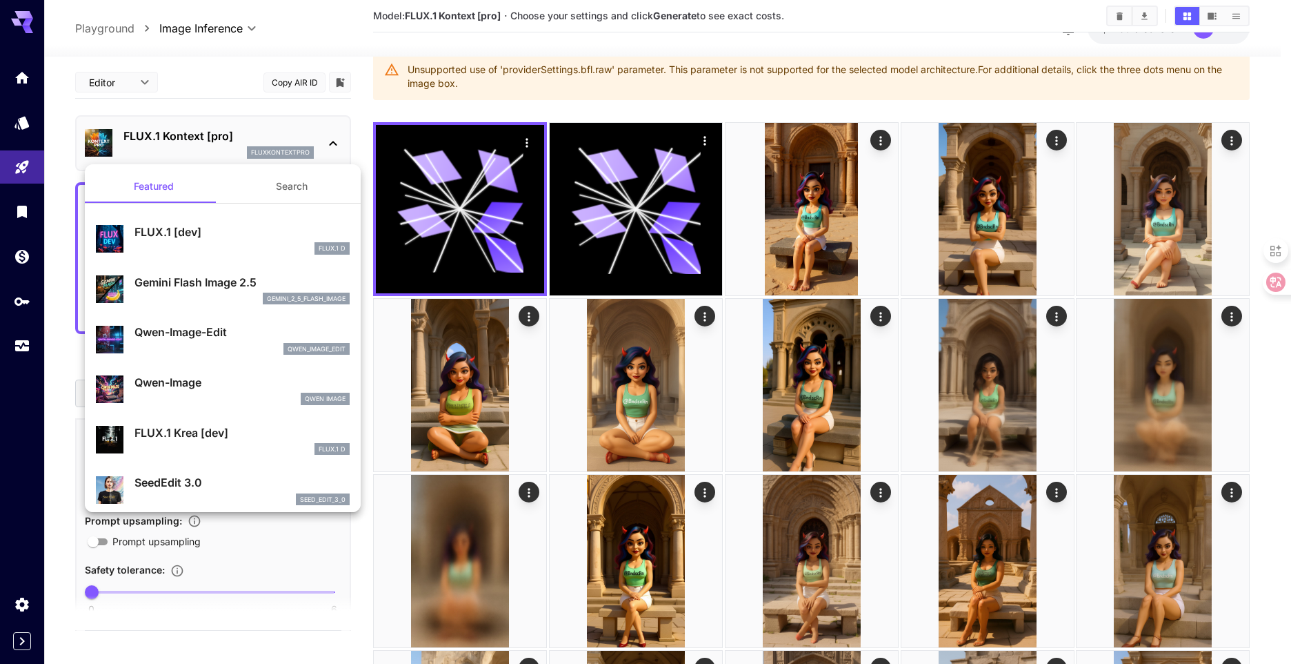
click at [259, 324] on p "Qwen-Image-Edit" at bounding box center [242, 332] width 215 height 17
type input "**********"
type input "***"
type input "****"
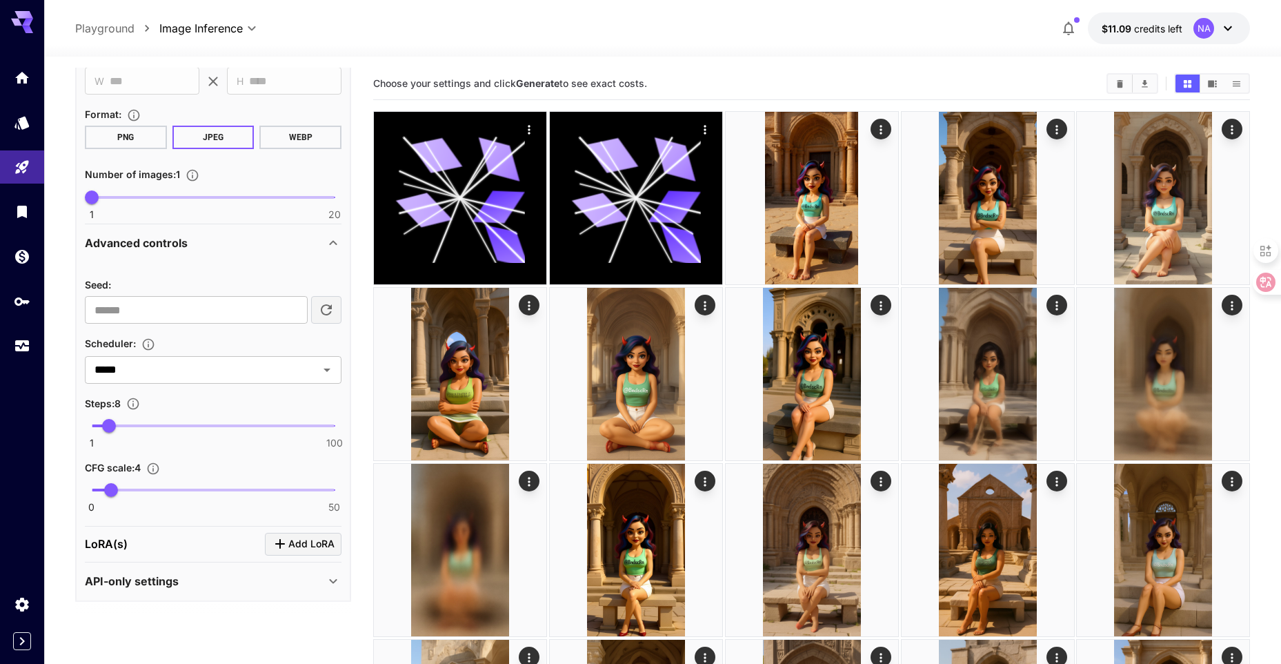
scroll to position [602, 0]
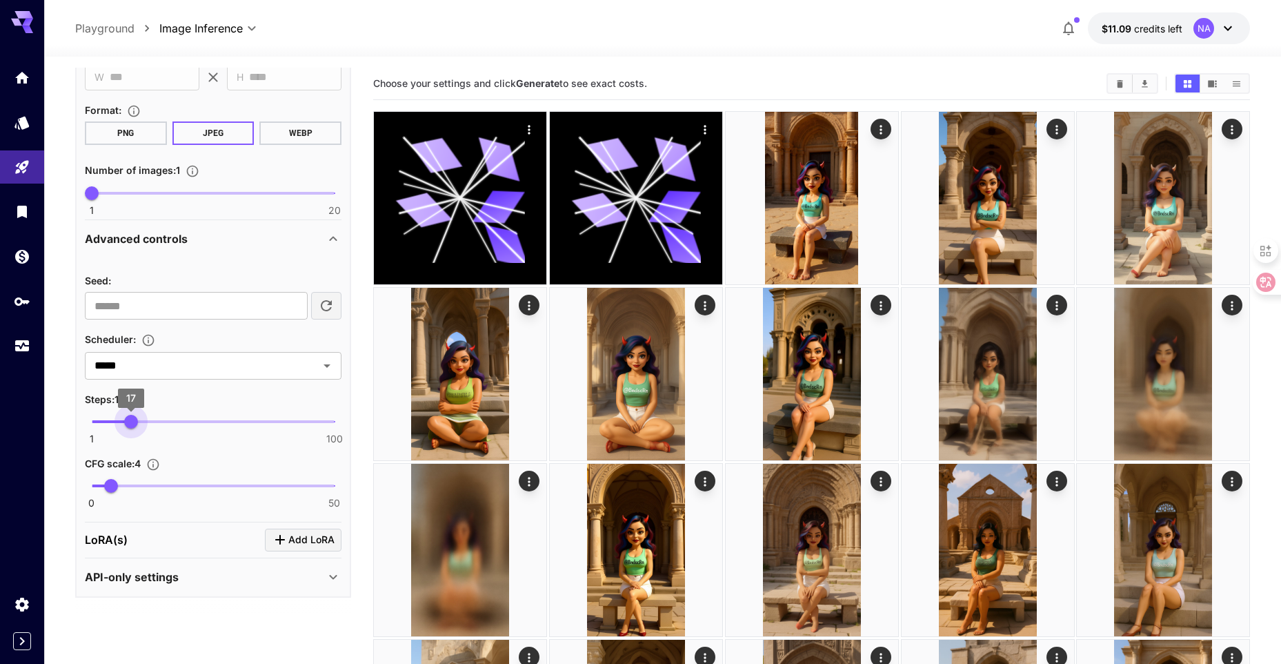
type input "**"
drag, startPoint x: 111, startPoint y: 424, endPoint x: 129, endPoint y: 424, distance: 17.9
click at [129, 424] on span "16" at bounding box center [128, 422] width 14 height 14
type input "*"
drag, startPoint x: 110, startPoint y: 488, endPoint x: 130, endPoint y: 488, distance: 20.7
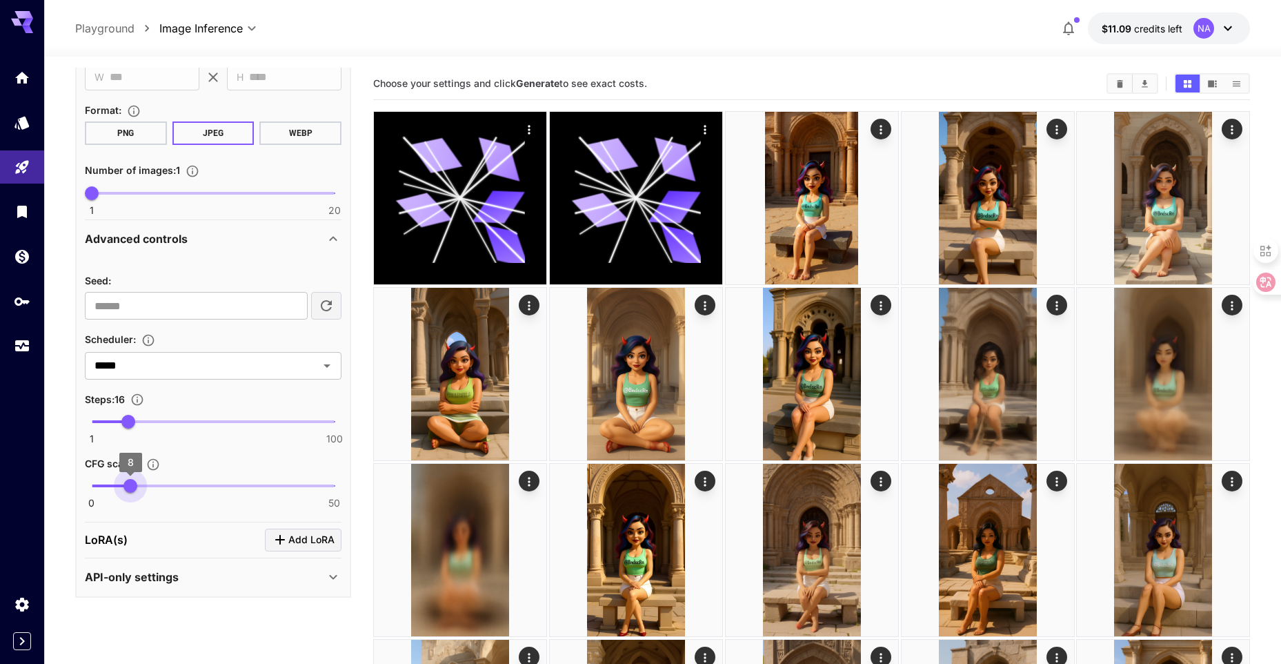
click at [130, 488] on span "8" at bounding box center [130, 486] width 14 height 14
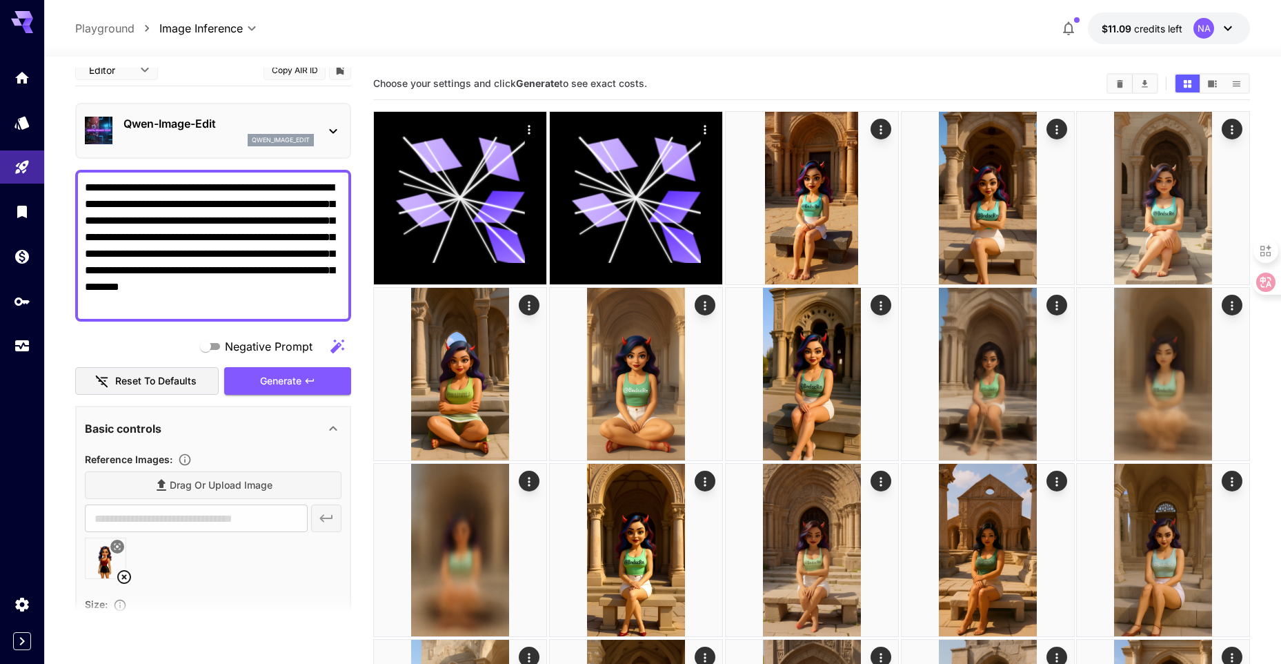
scroll to position [0, 0]
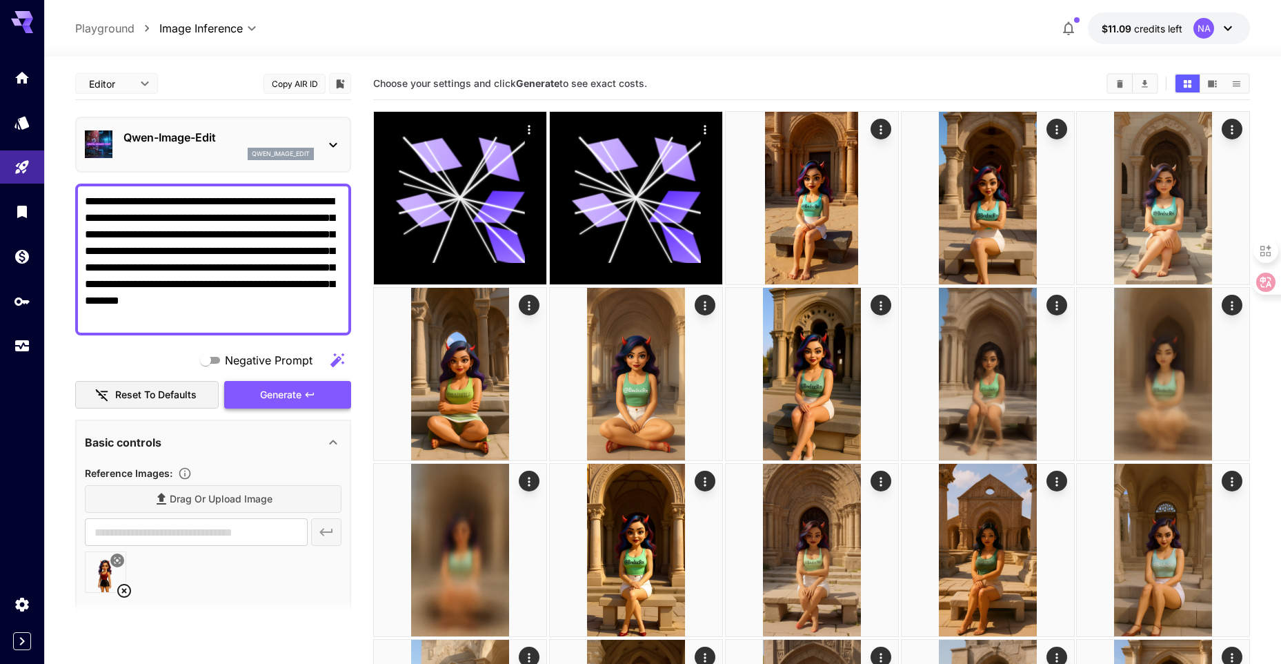
click at [295, 399] on span "Generate" at bounding box center [280, 394] width 41 height 17
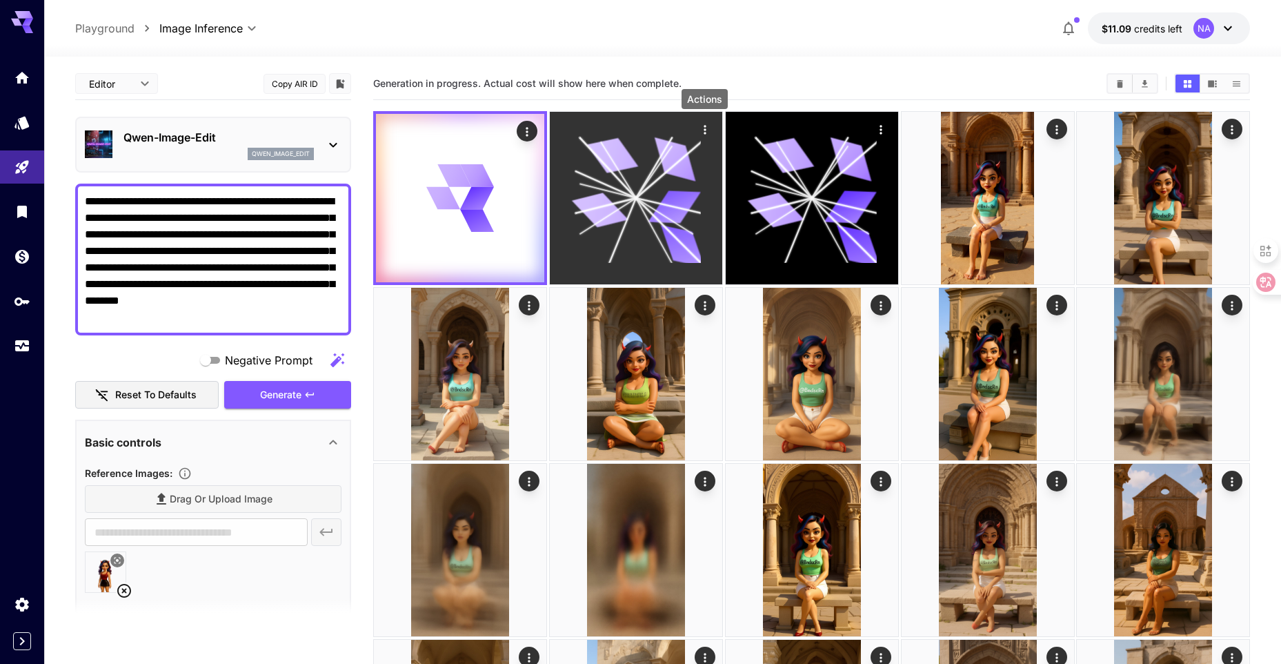
click at [704, 130] on icon "Actions" at bounding box center [705, 129] width 2 height 9
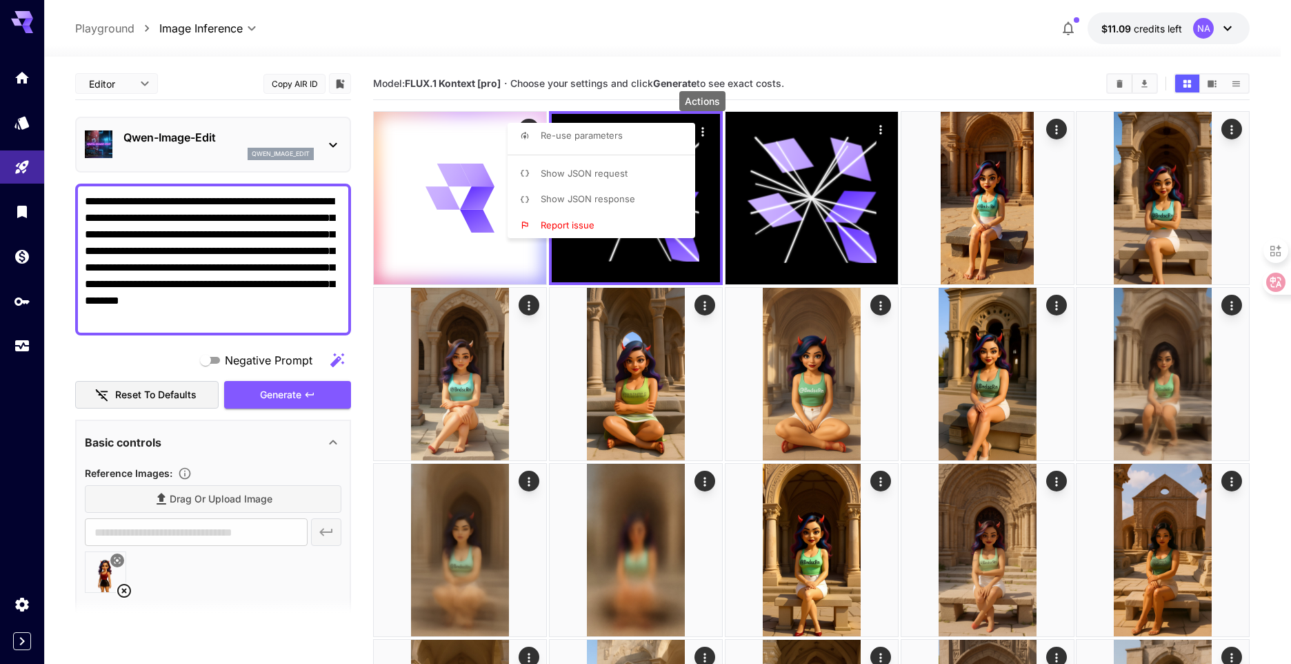
click at [800, 63] on div at bounding box center [645, 332] width 1291 height 664
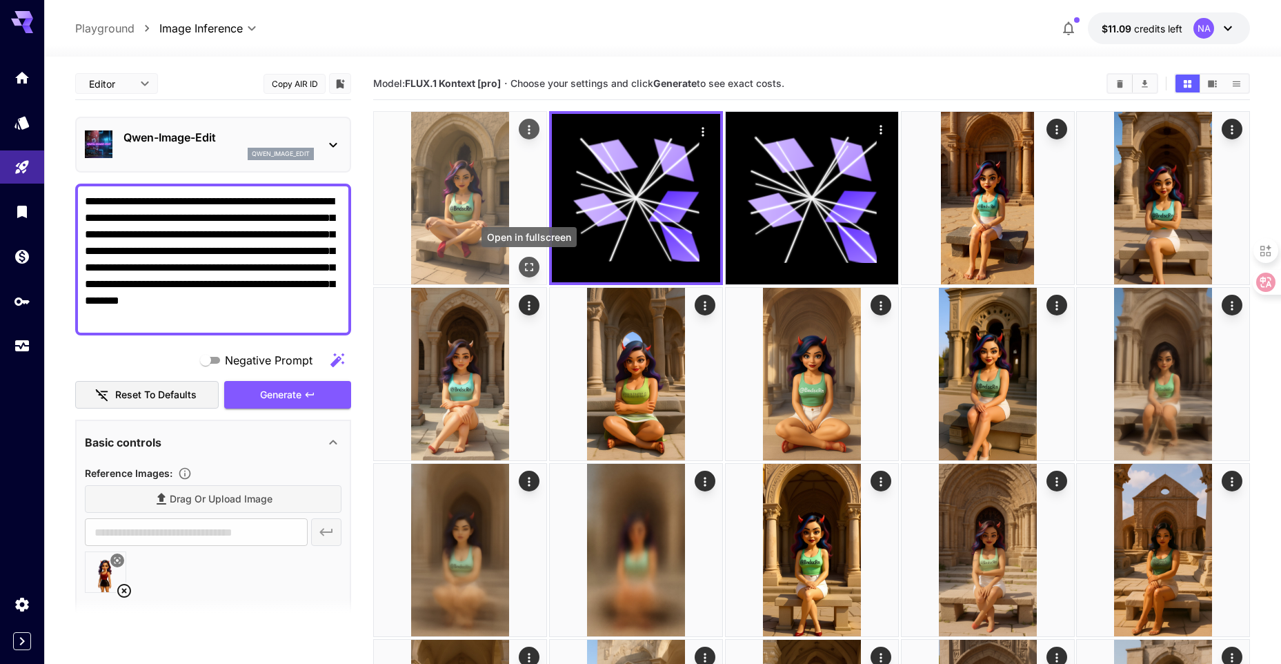
click at [524, 265] on icon "Open in fullscreen" at bounding box center [529, 267] width 14 height 14
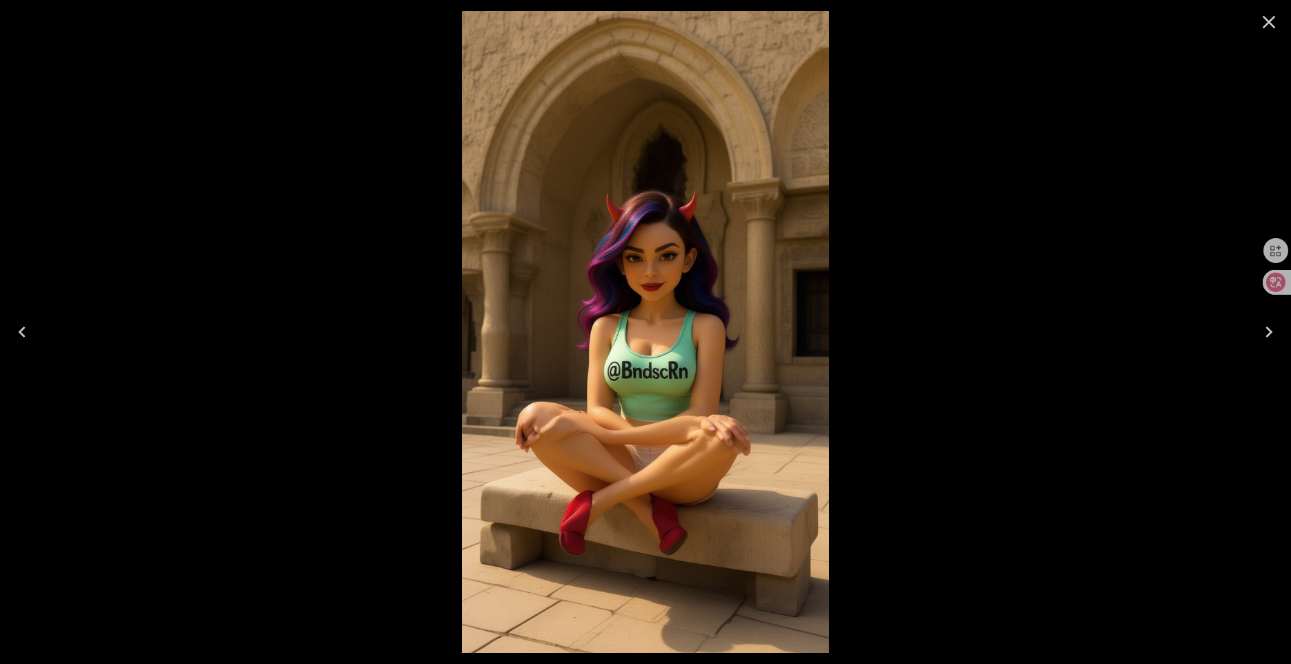
click at [1263, 25] on icon "Close" at bounding box center [1269, 22] width 22 height 22
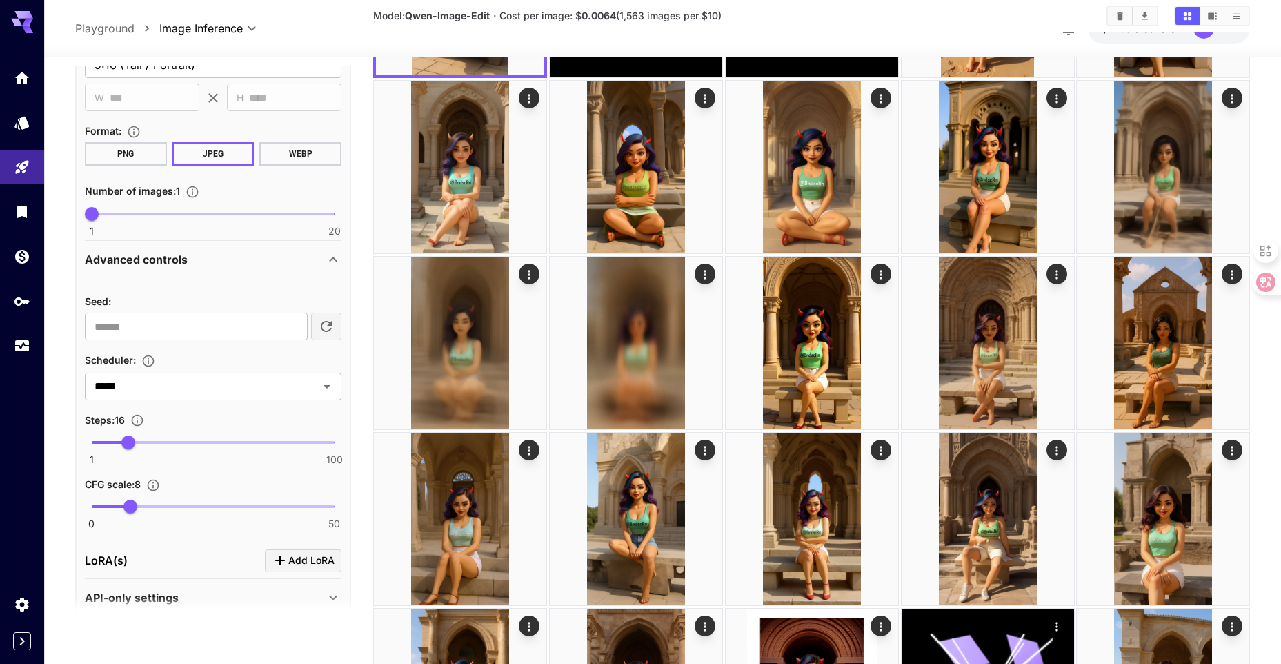
scroll to position [602, 0]
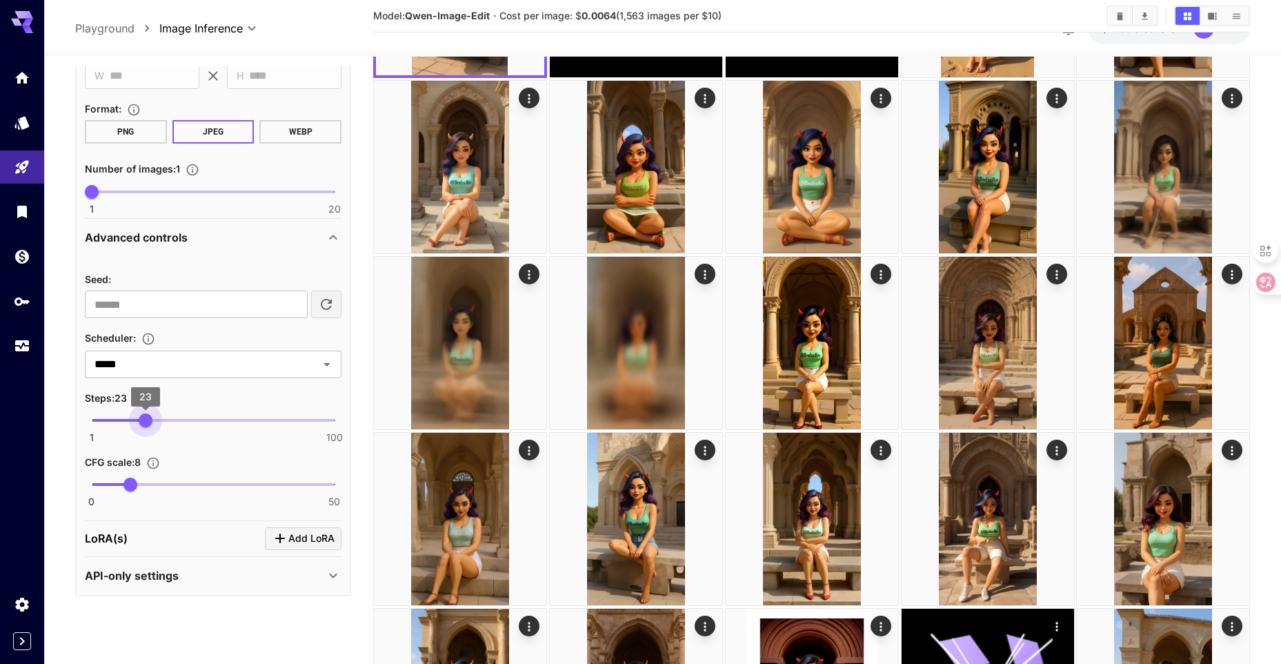
type input "**"
drag, startPoint x: 129, startPoint y: 422, endPoint x: 148, endPoint y: 422, distance: 18.6
click at [148, 422] on span "24" at bounding box center [148, 420] width 14 height 14
type input "**"
drag, startPoint x: 134, startPoint y: 484, endPoint x: 150, endPoint y: 484, distance: 15.9
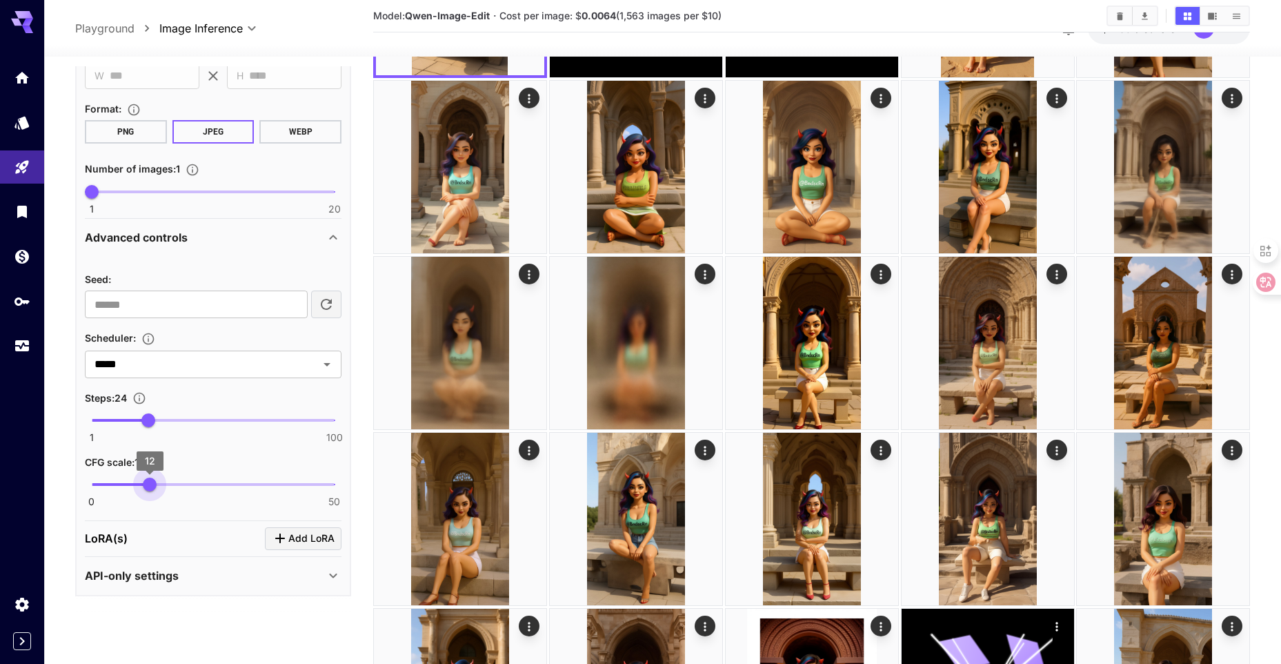
click at [150, 484] on span "12" at bounding box center [150, 484] width 14 height 14
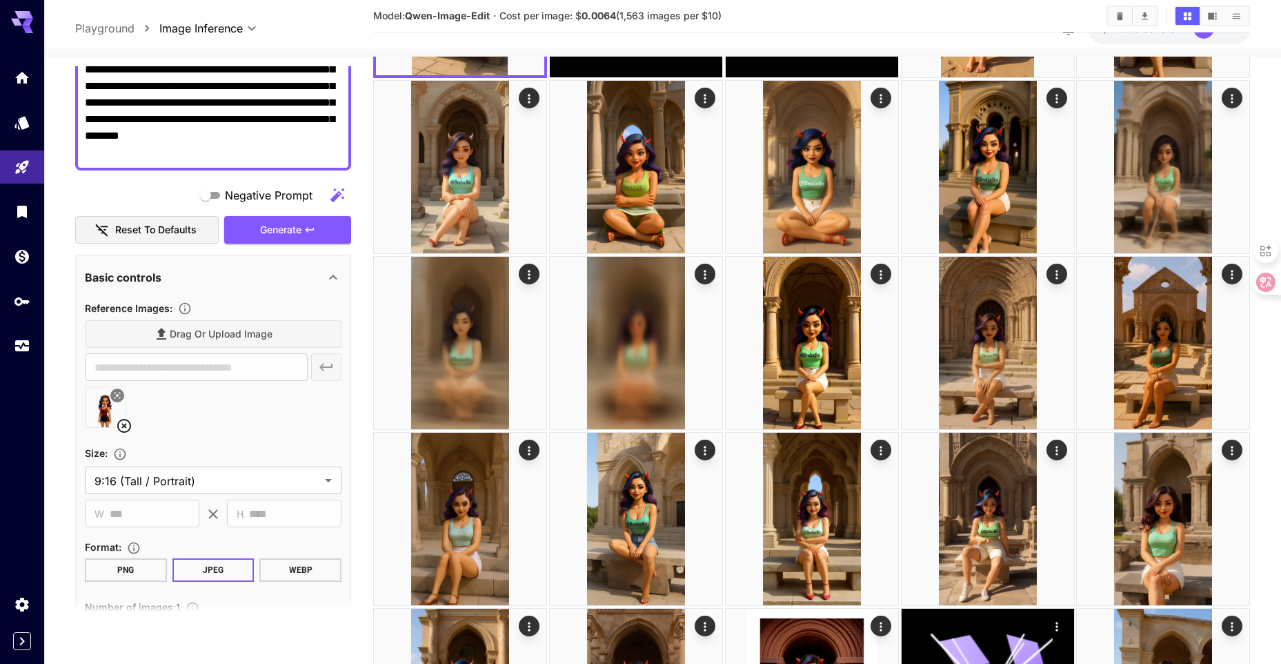
scroll to position [119, 0]
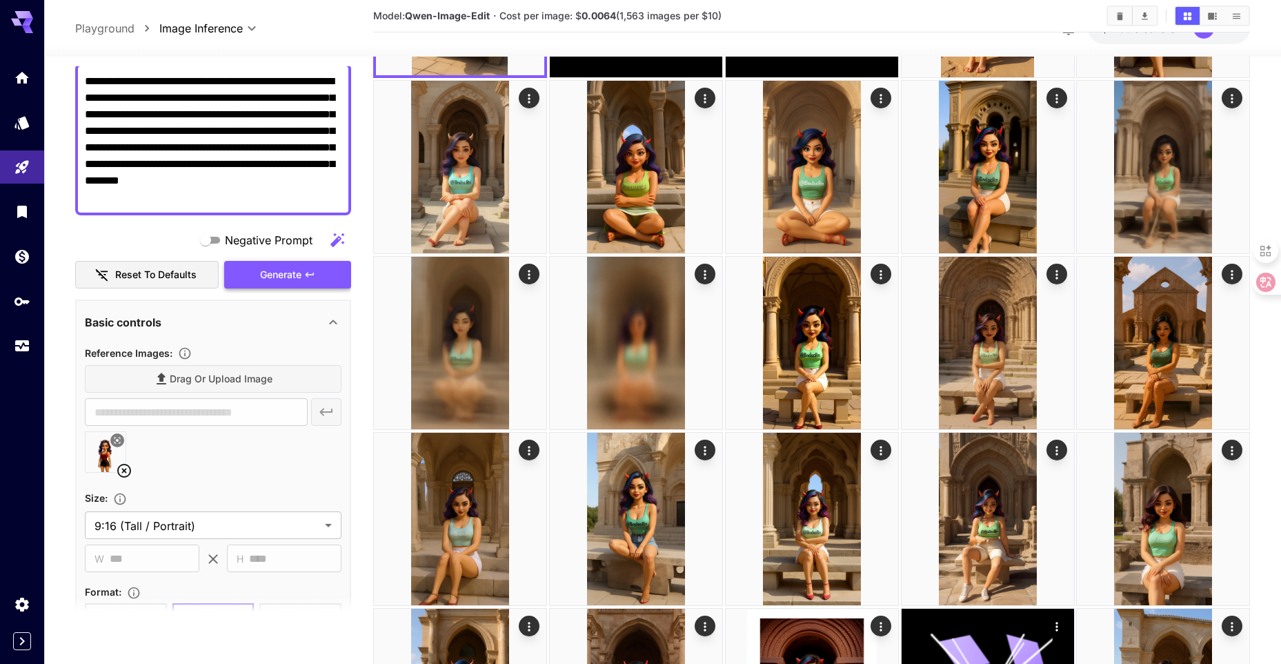
click at [291, 275] on span "Generate" at bounding box center [280, 274] width 41 height 17
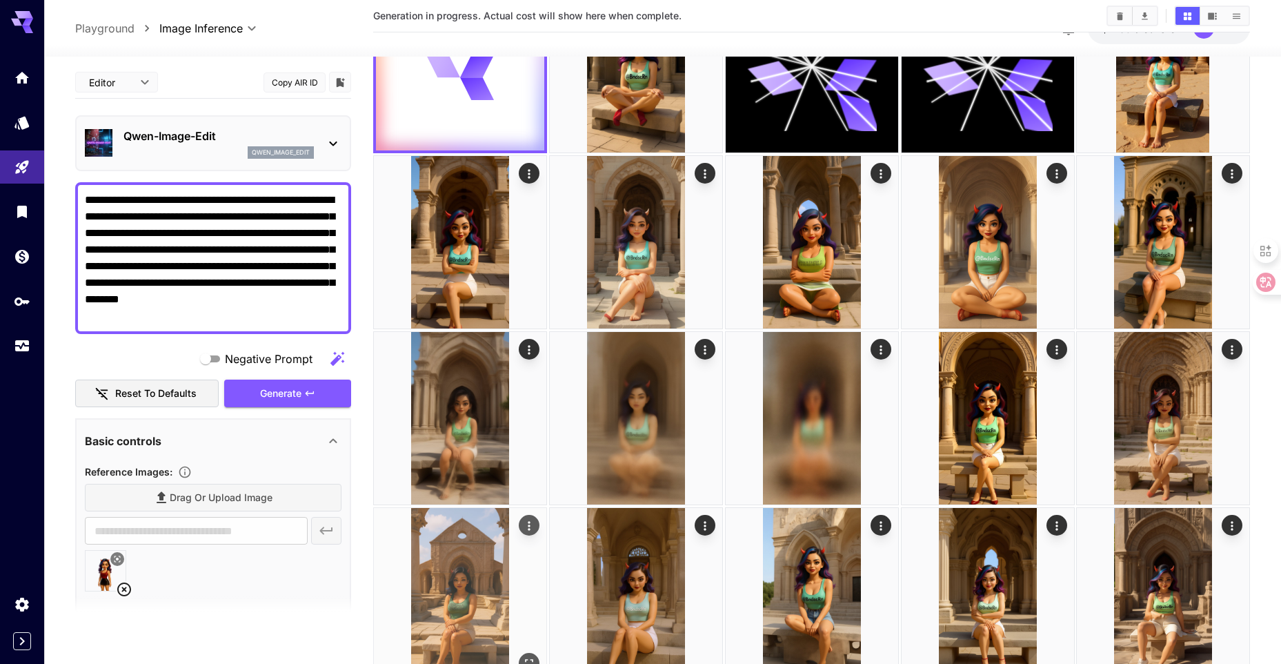
scroll to position [0, 0]
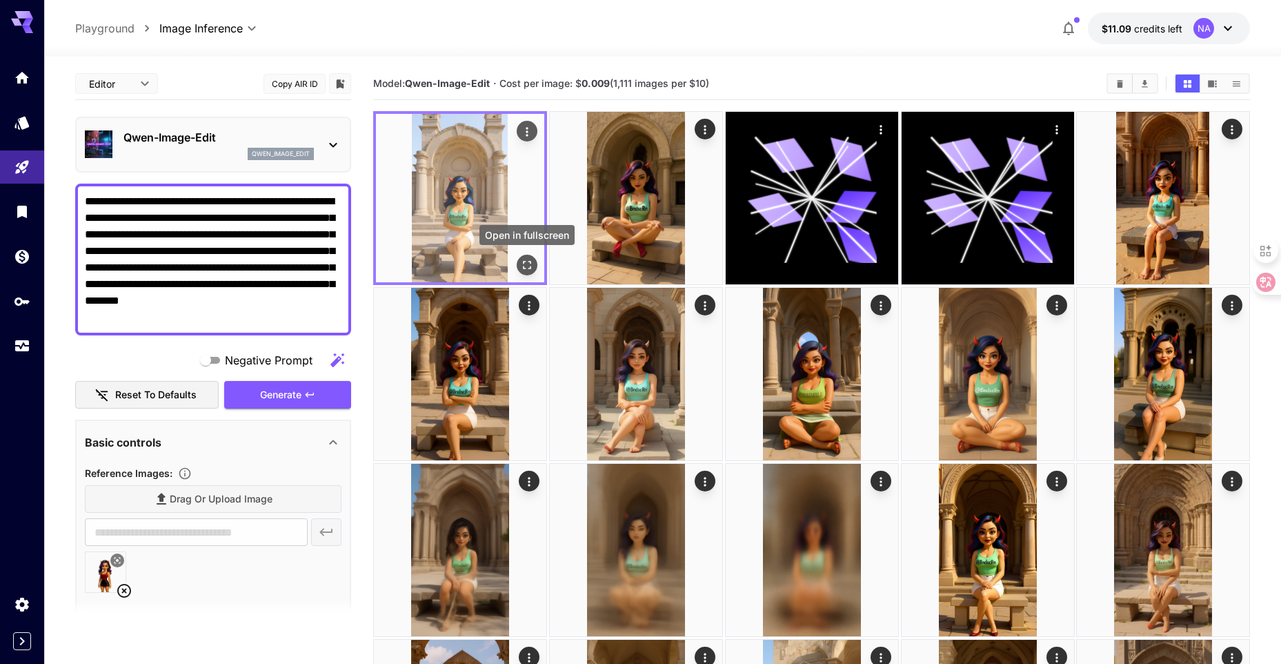
click at [530, 271] on icon "Open in fullscreen" at bounding box center [527, 265] width 14 height 14
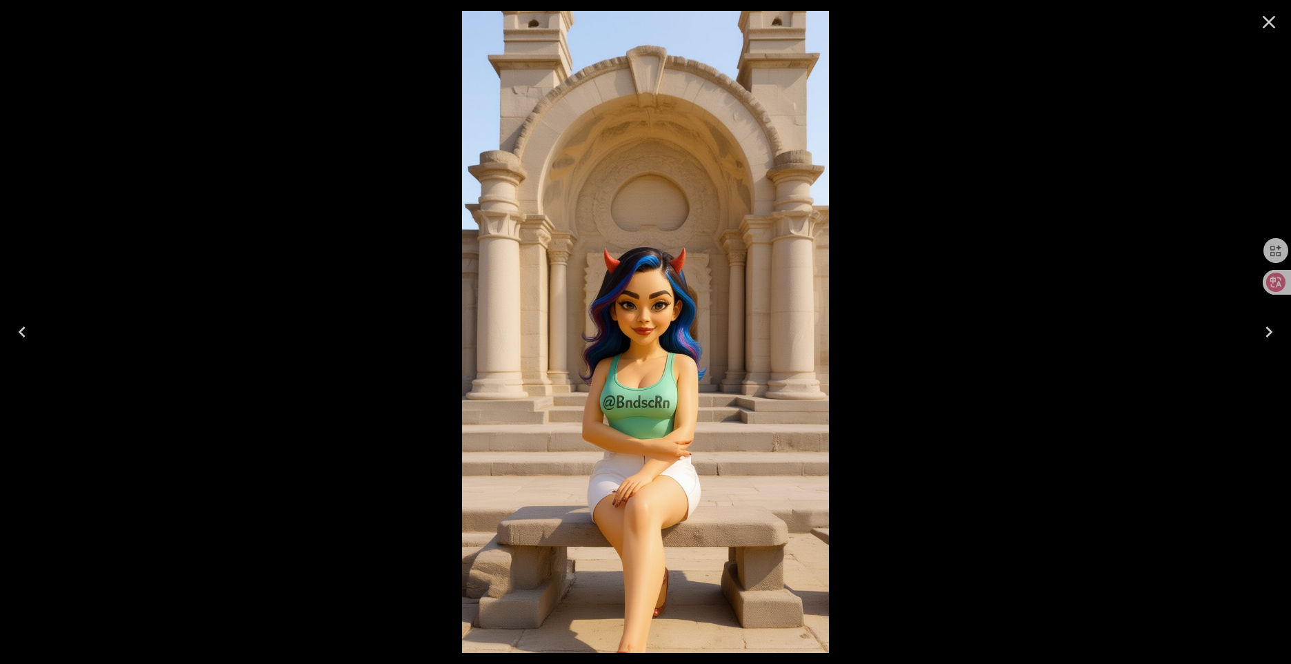
click at [1269, 14] on icon "Close" at bounding box center [1269, 22] width 22 height 22
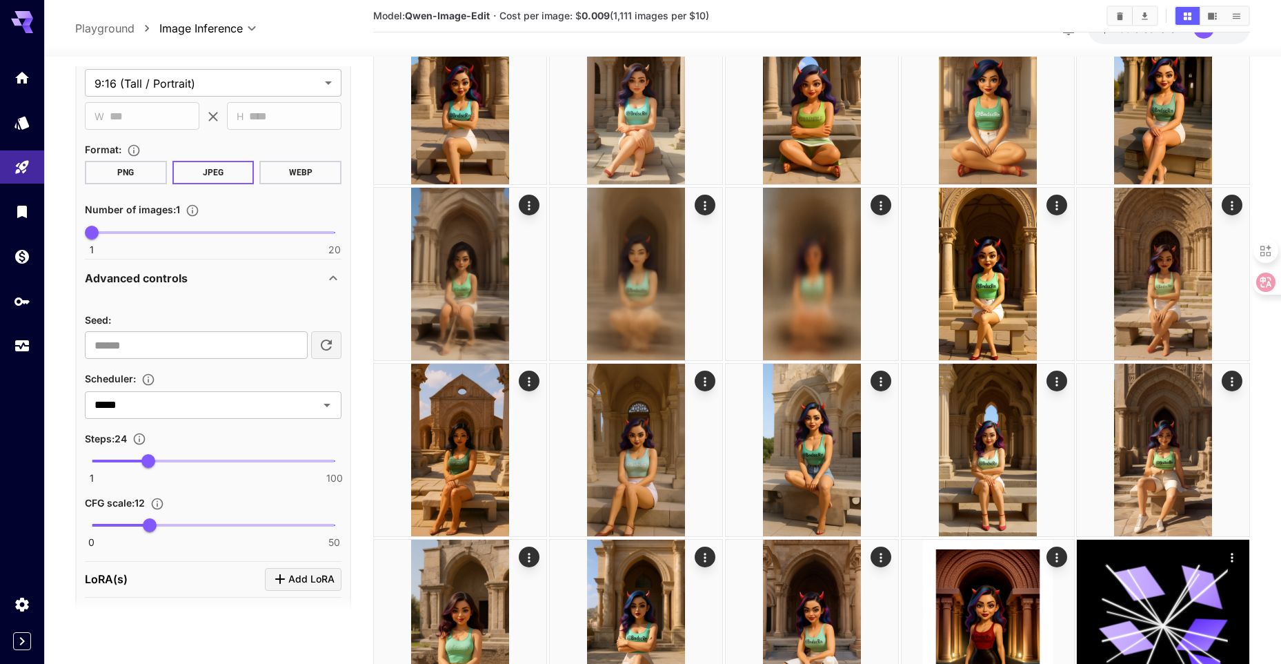
scroll to position [602, 0]
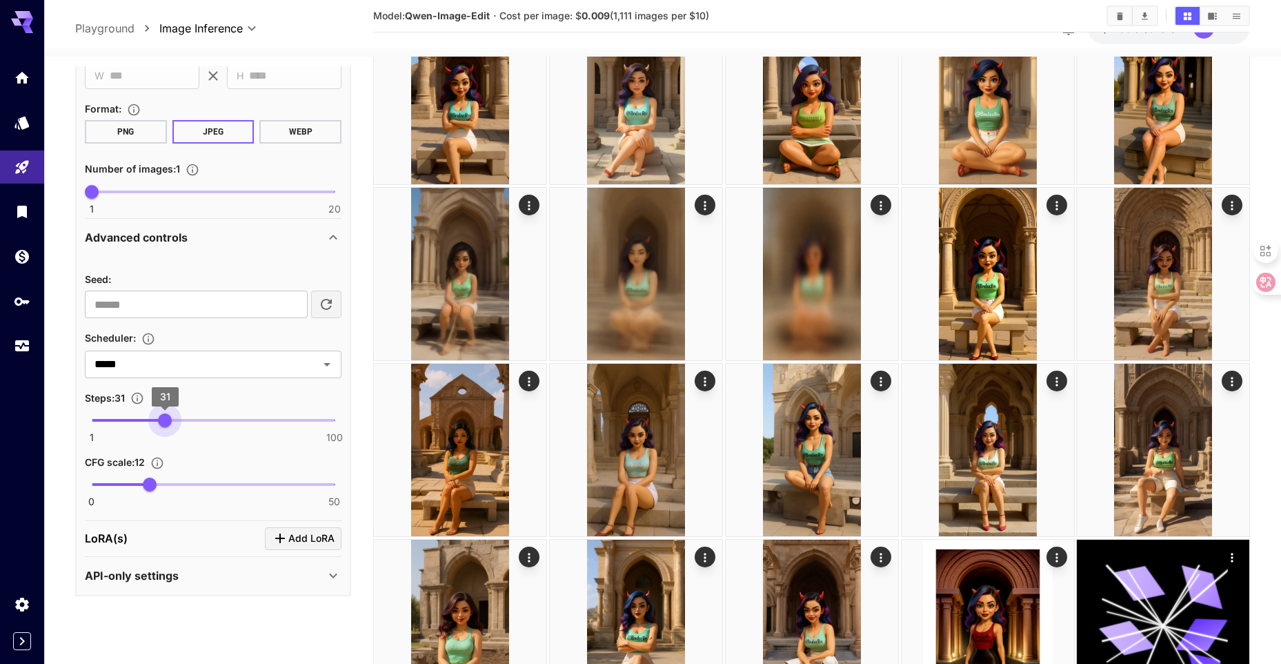
type input "**"
drag, startPoint x: 150, startPoint y: 414, endPoint x: 167, endPoint y: 414, distance: 16.6
click at [167, 414] on span "32" at bounding box center [168, 420] width 14 height 14
type input "****"
drag, startPoint x: 146, startPoint y: 483, endPoint x: 169, endPoint y: 484, distance: 23.5
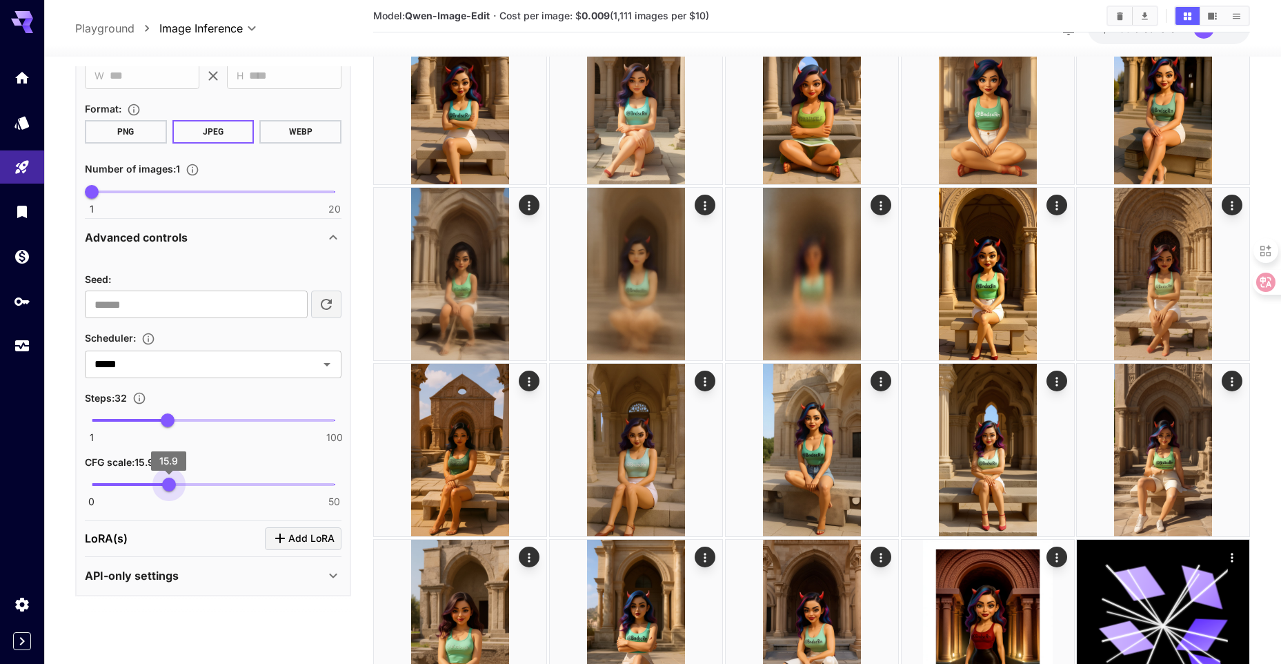
click at [169, 484] on span "15.9" at bounding box center [169, 484] width 14 height 14
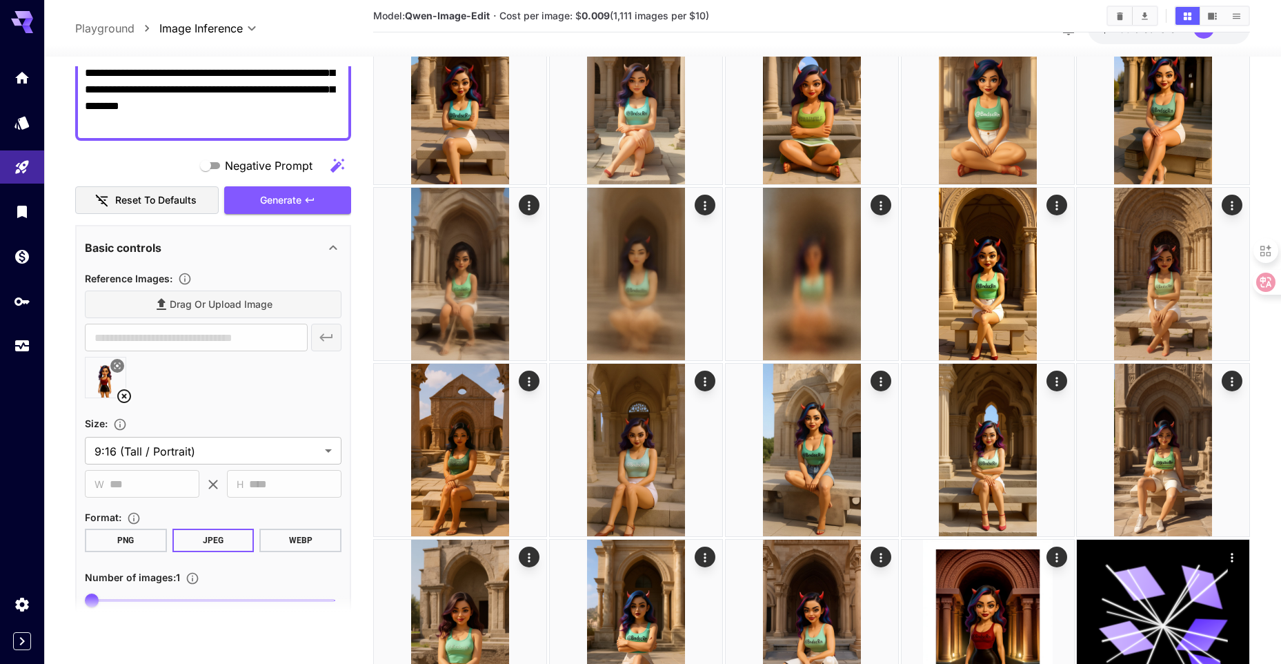
scroll to position [188, 0]
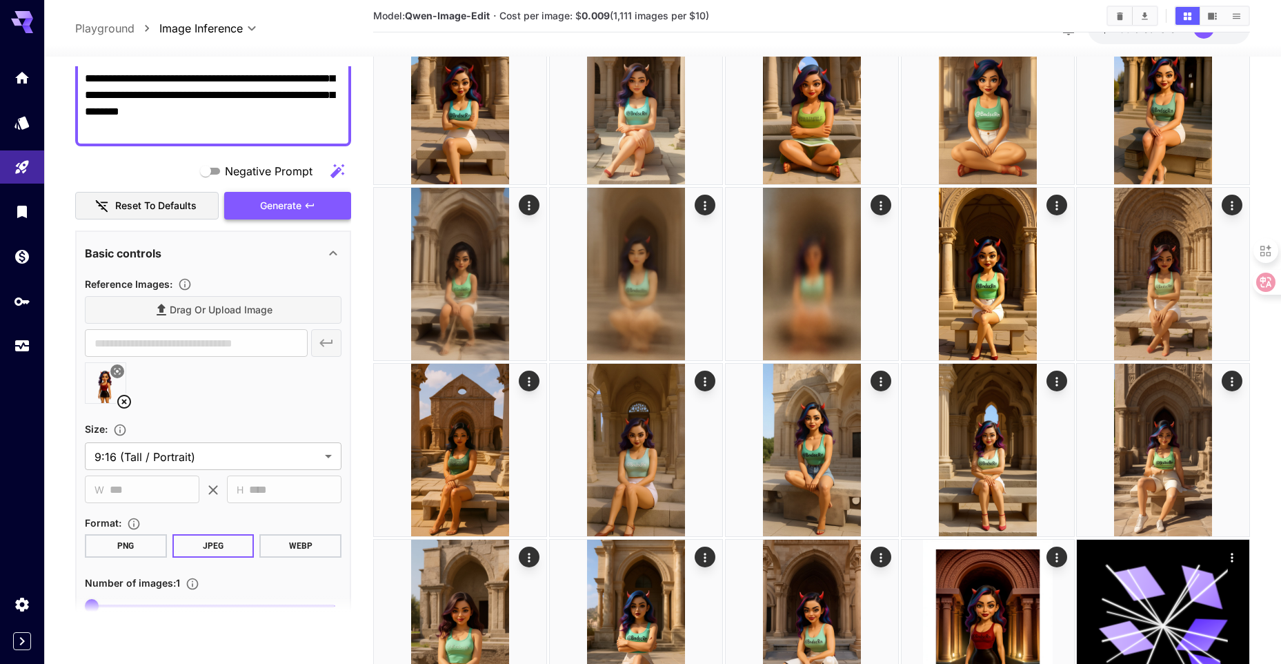
click at [282, 210] on span "Generate" at bounding box center [280, 205] width 41 height 17
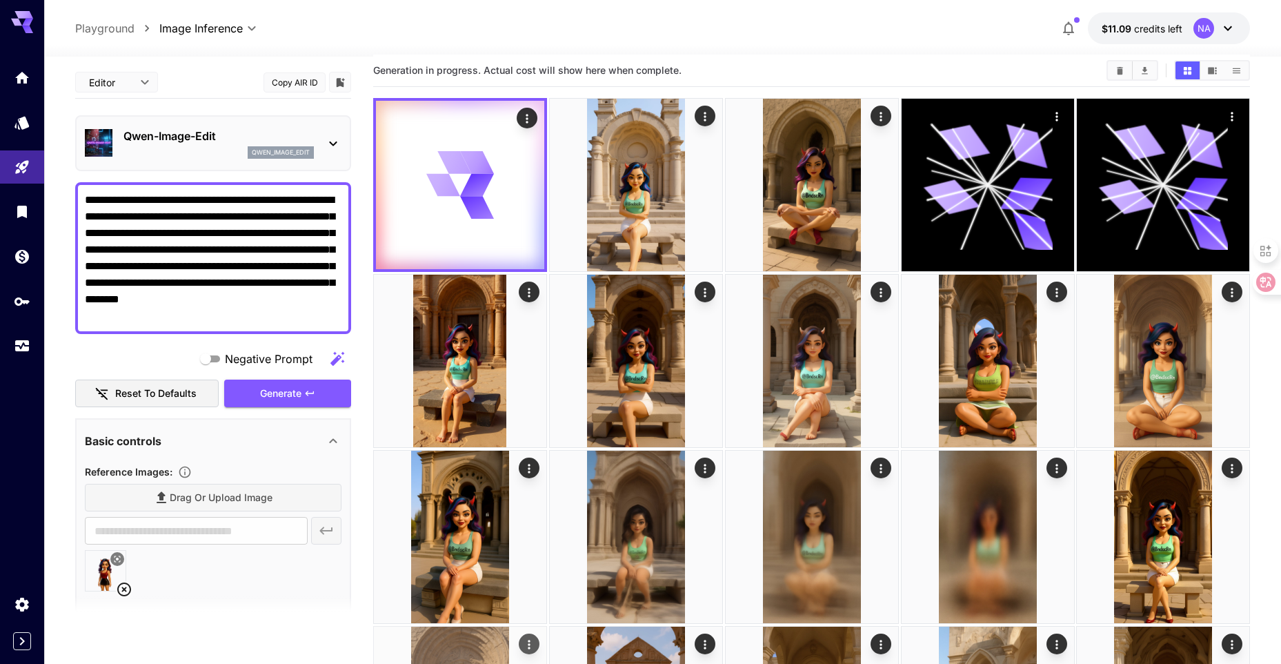
scroll to position [0, 0]
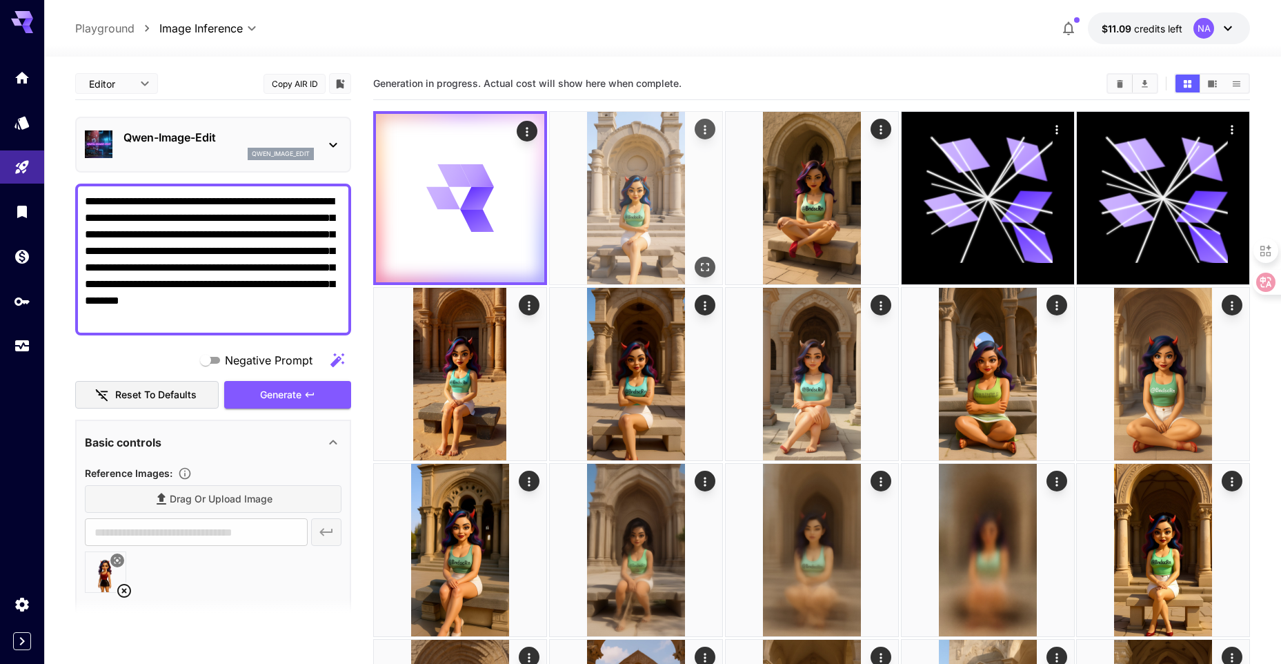
click at [603, 219] on img at bounding box center [636, 198] width 172 height 172
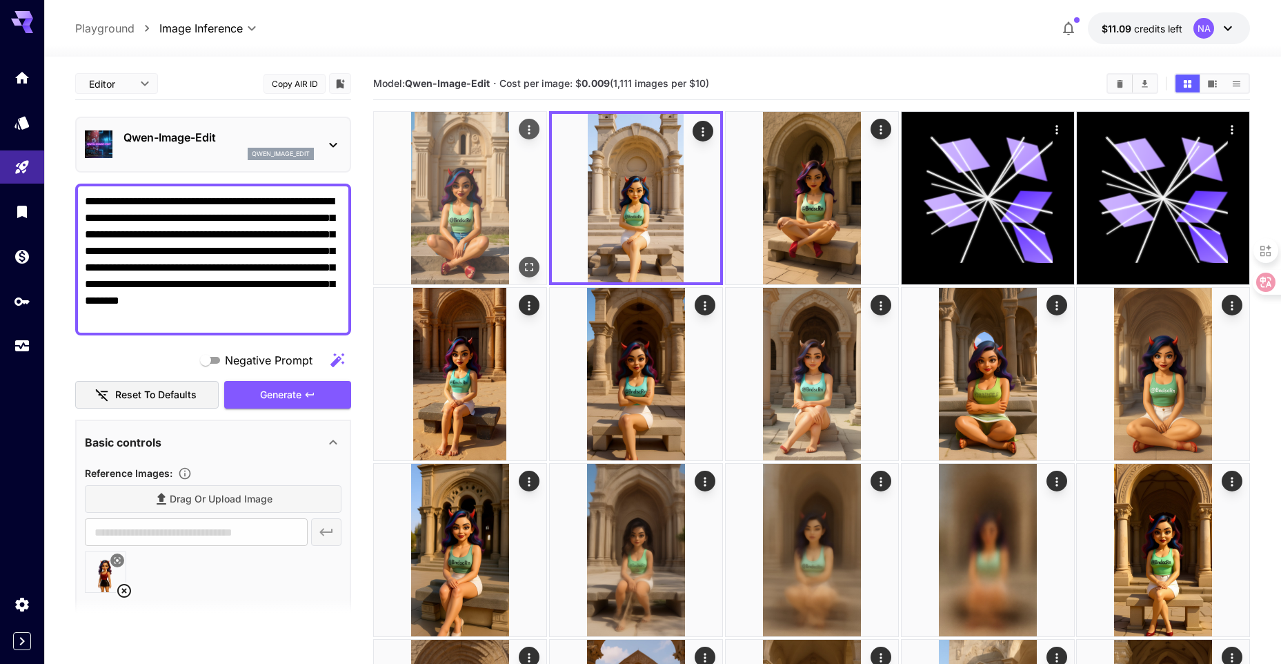
click at [512, 231] on img at bounding box center [460, 198] width 172 height 172
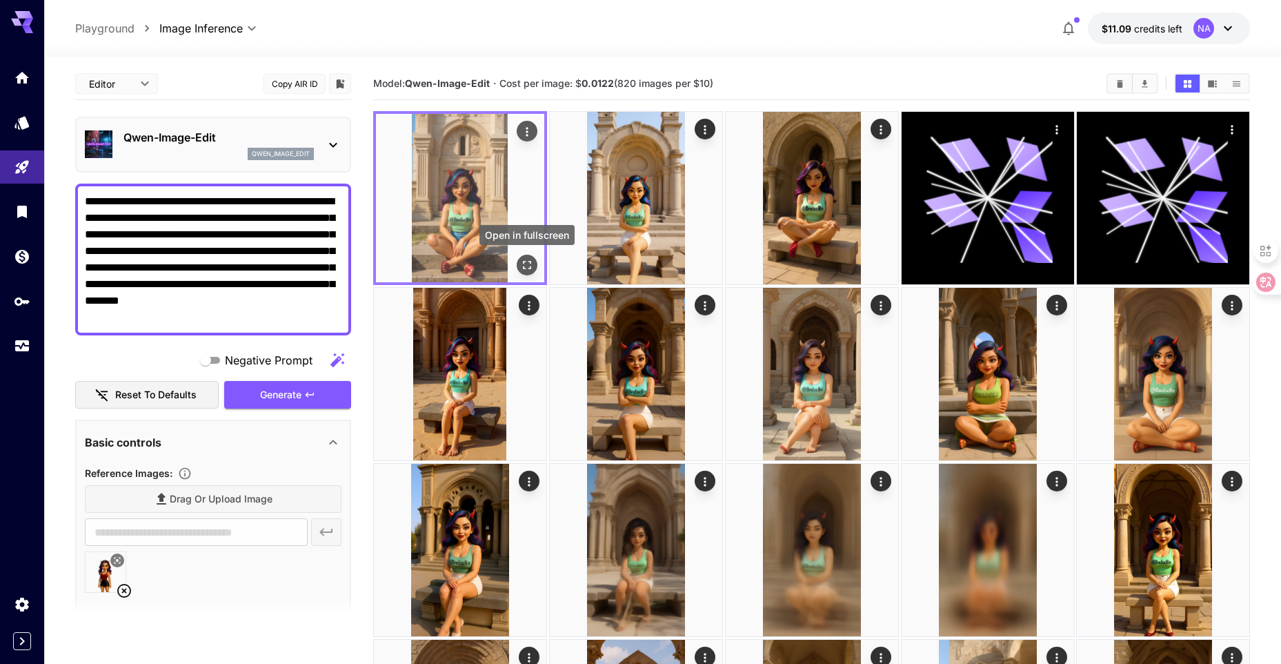
click at [526, 264] on icon "Open in fullscreen" at bounding box center [527, 265] width 14 height 14
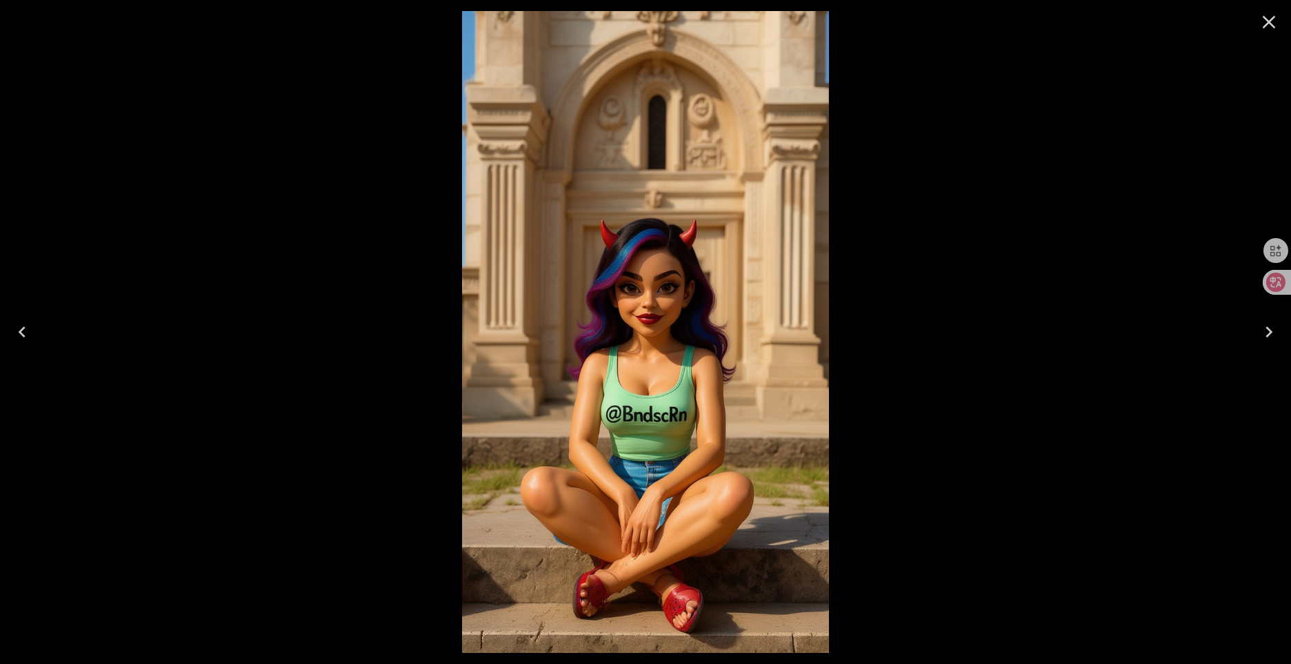
click at [1264, 19] on icon "Close" at bounding box center [1269, 22] width 22 height 22
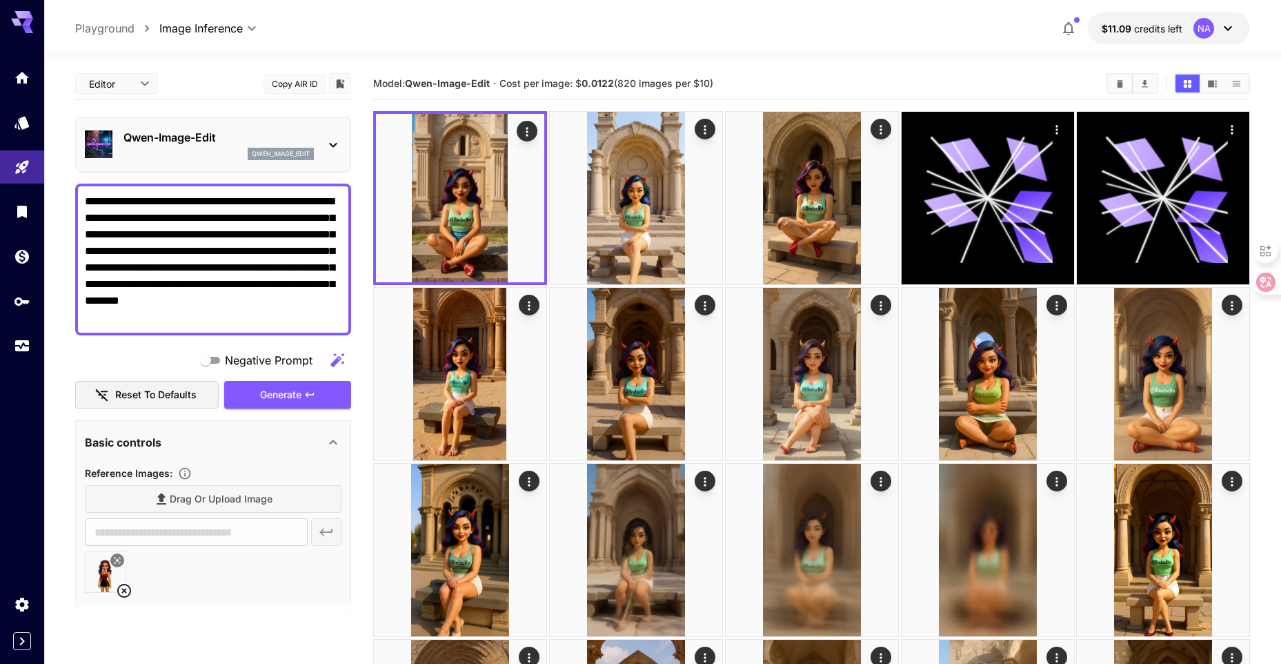
click at [210, 244] on textarea "**********" at bounding box center [213, 259] width 257 height 132
click at [24, 347] on icon "Usage" at bounding box center [24, 344] width 14 height 7
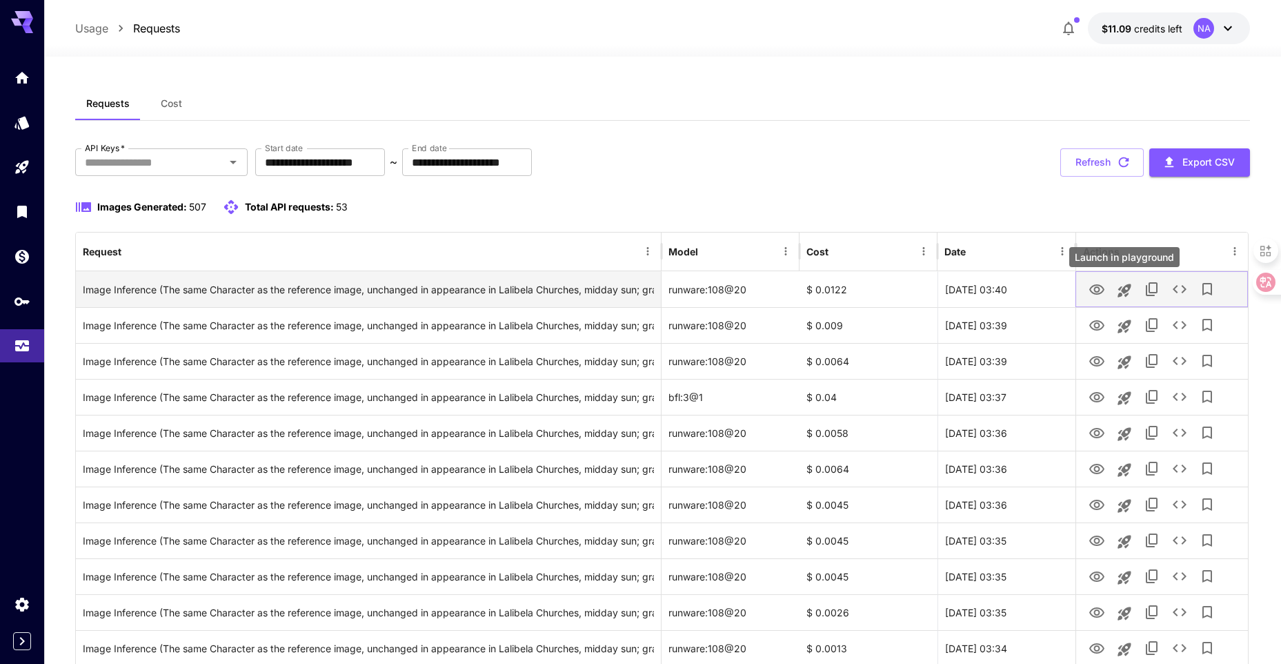
click at [1130, 288] on icon "Launch in playground" at bounding box center [1124, 290] width 13 height 13
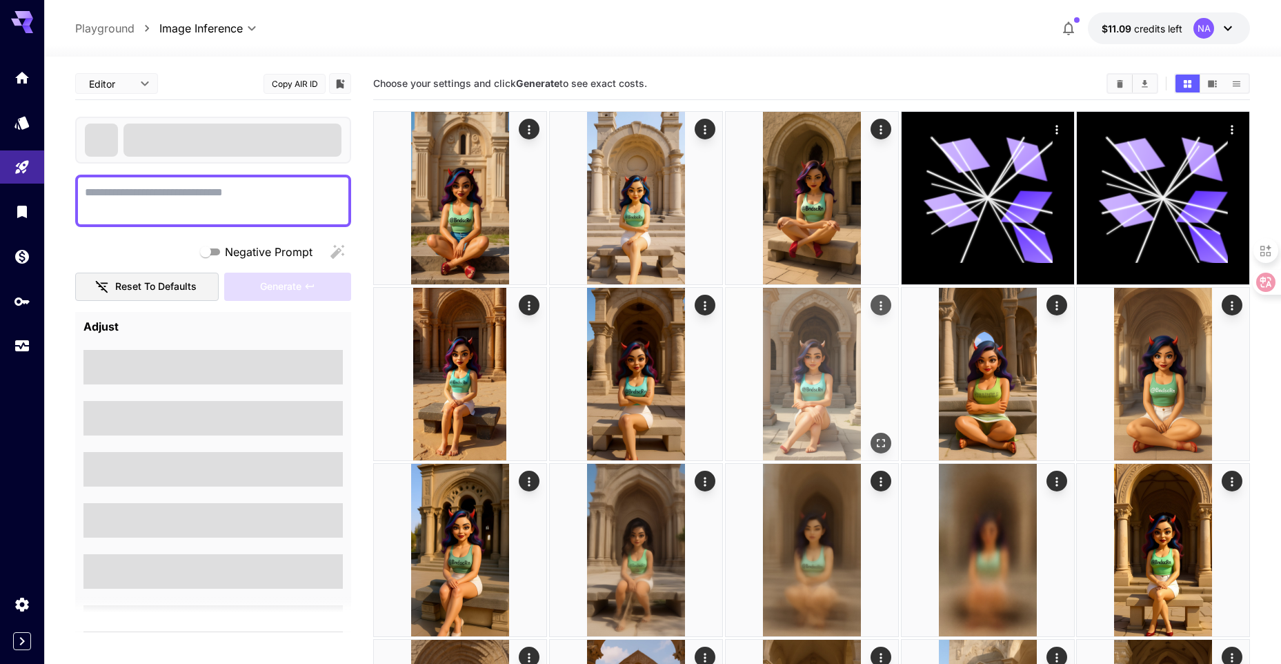
type textarea "**********"
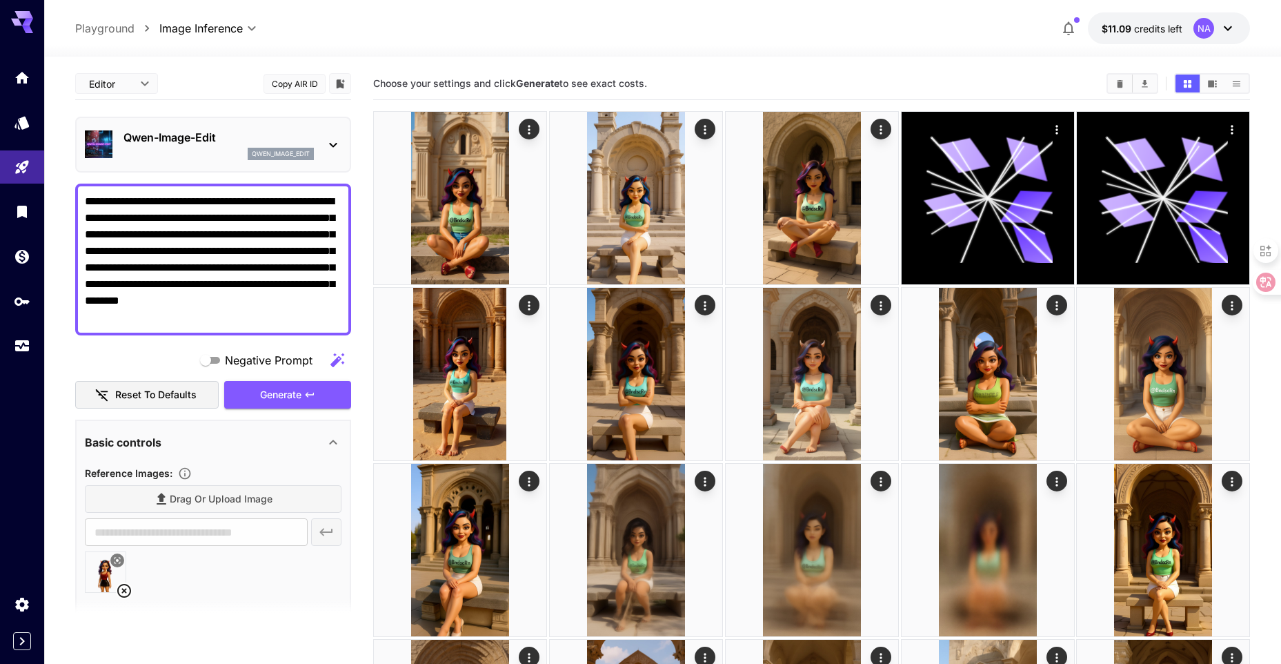
click at [182, 299] on textarea "**********" at bounding box center [213, 259] width 257 height 132
click at [211, 146] on div "Qwen-Image-Edit qwen_image_edit" at bounding box center [218, 144] width 190 height 31
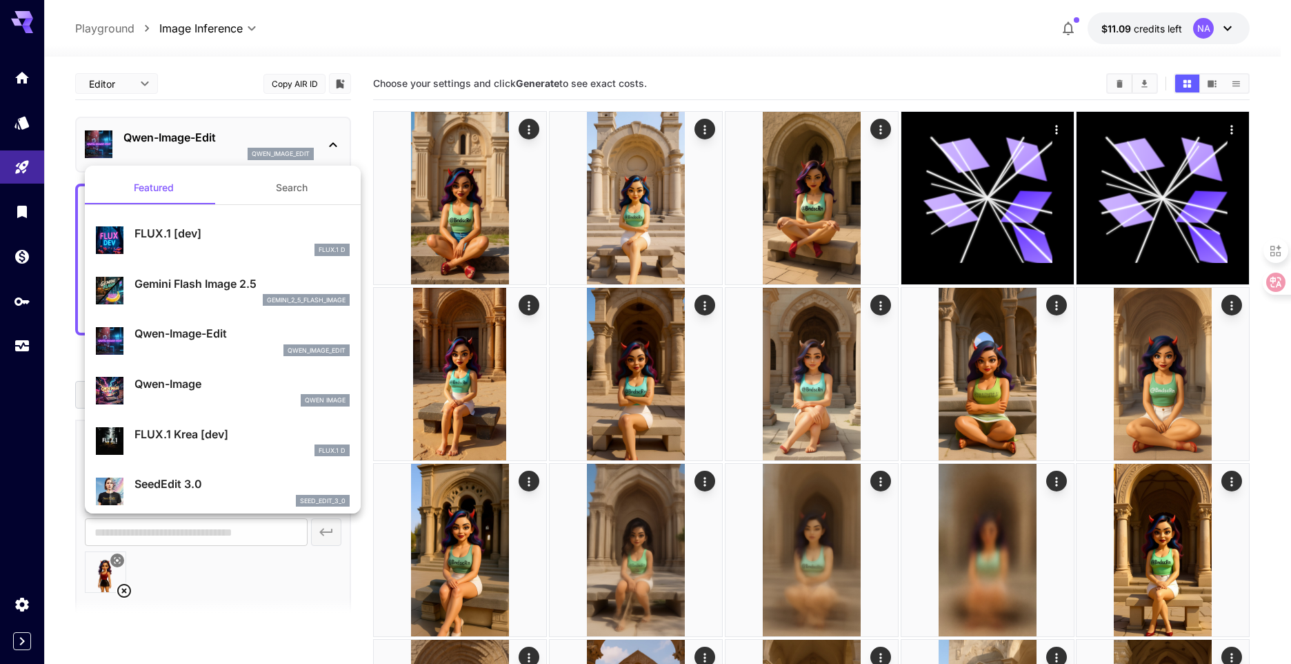
click at [140, 141] on div at bounding box center [645, 332] width 1291 height 664
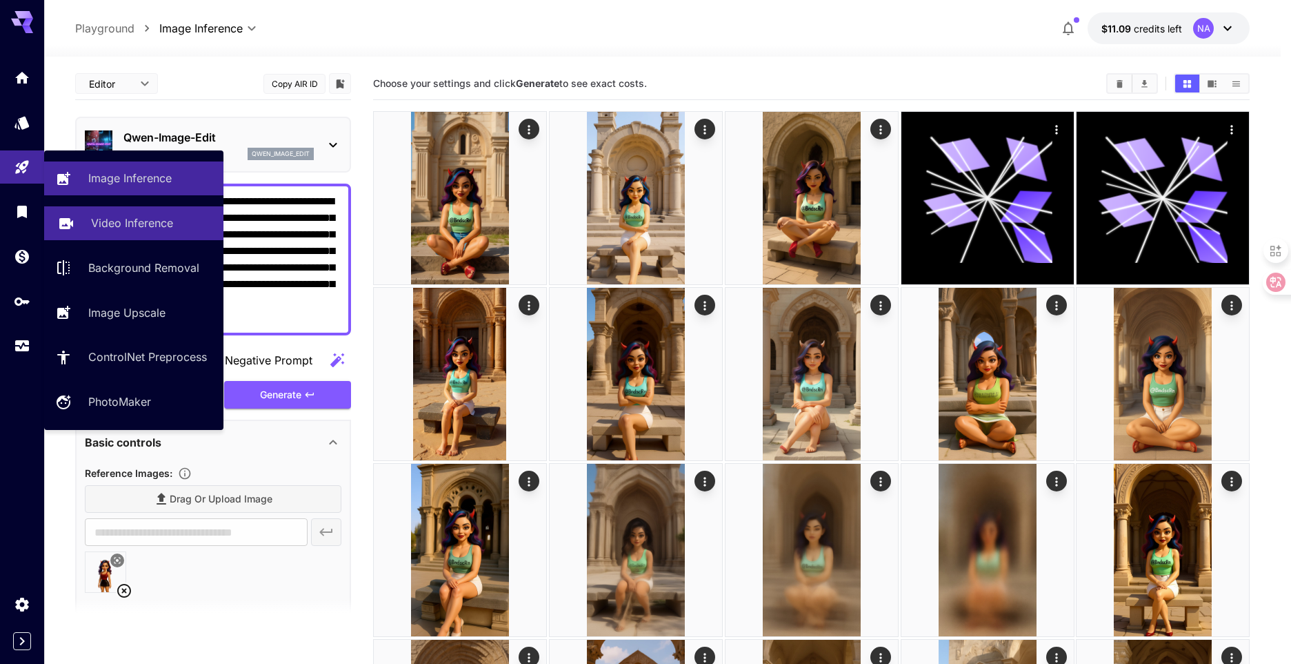
click at [124, 219] on p "Video Inference" at bounding box center [132, 223] width 82 height 17
type input "**********"
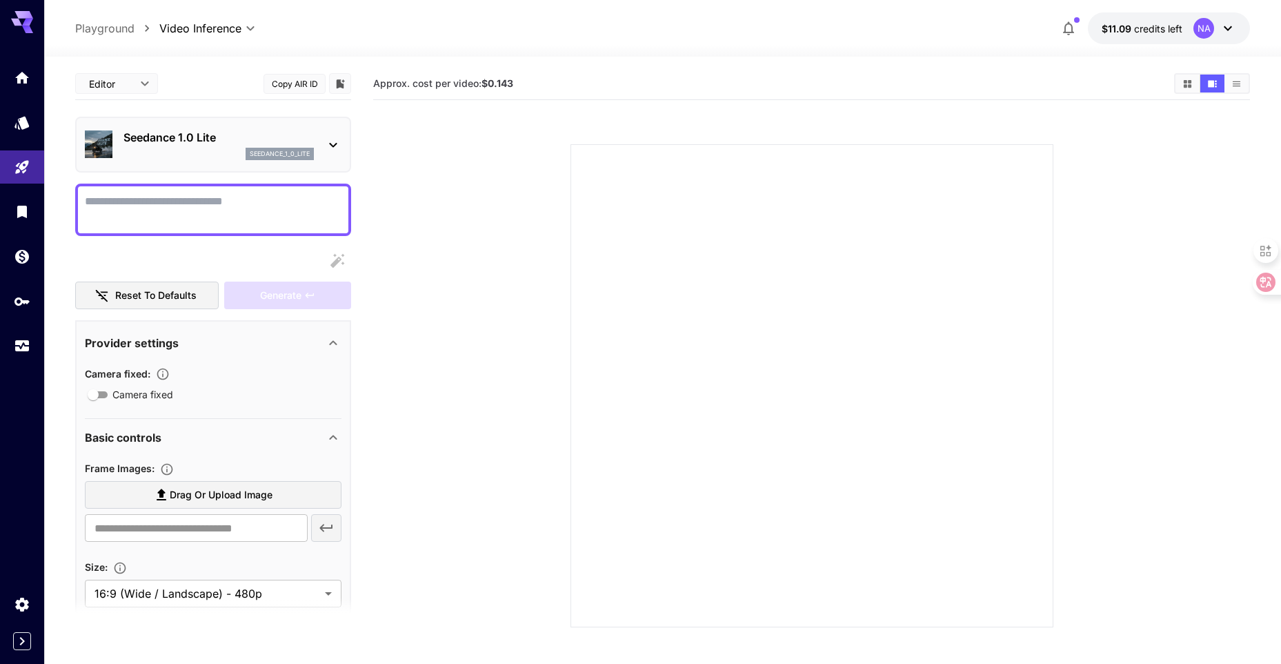
click at [219, 152] on div "seedance_1_0_lite" at bounding box center [218, 154] width 190 height 12
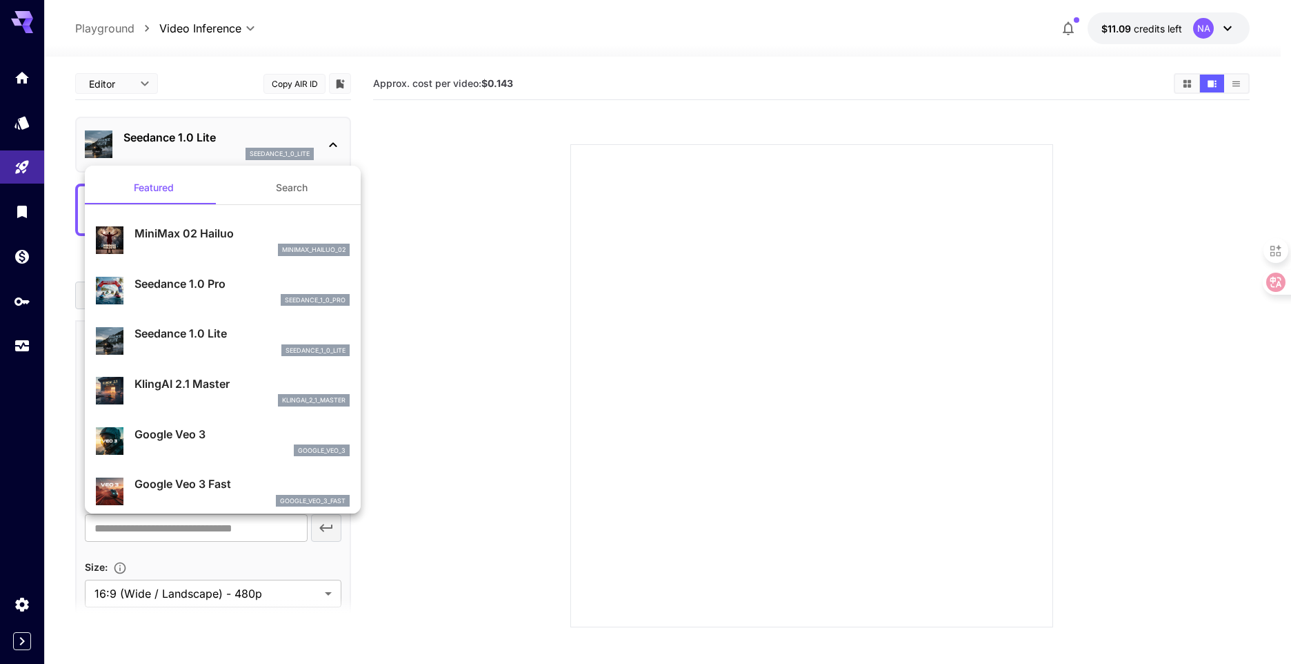
click at [223, 390] on p "KlingAI 2.1 Master" at bounding box center [242, 383] width 215 height 17
type input "**********"
type input "****"
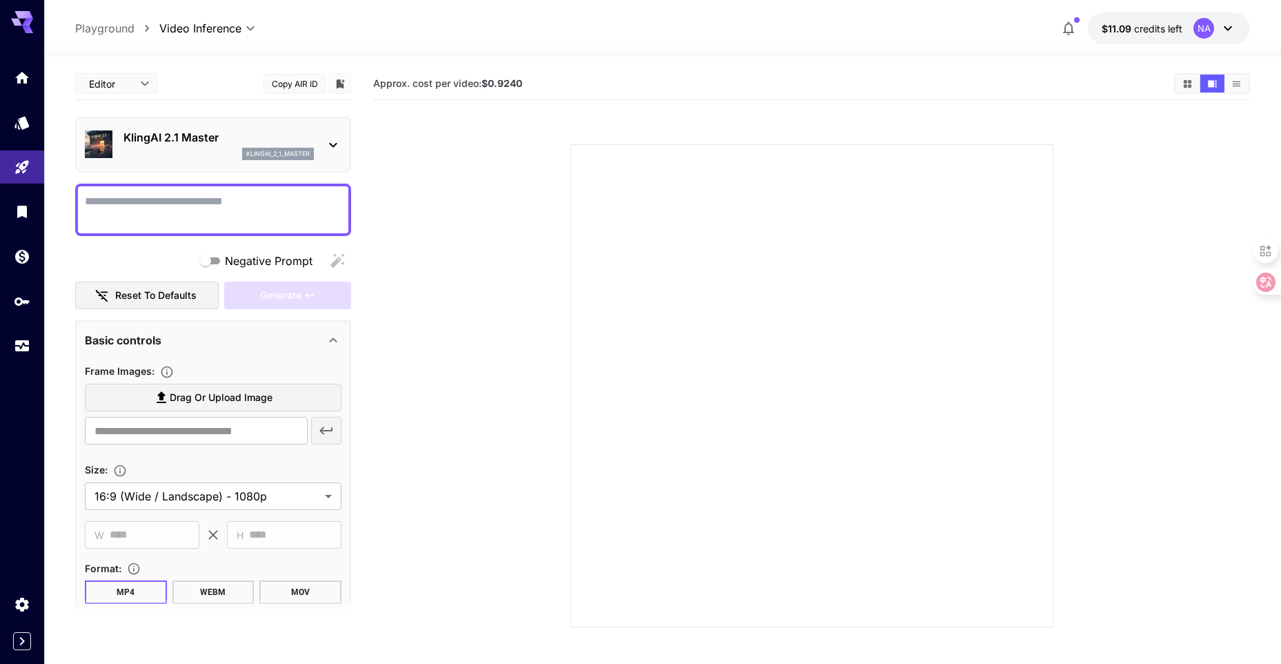
click at [230, 152] on div "klingai_2_1_master" at bounding box center [218, 154] width 190 height 12
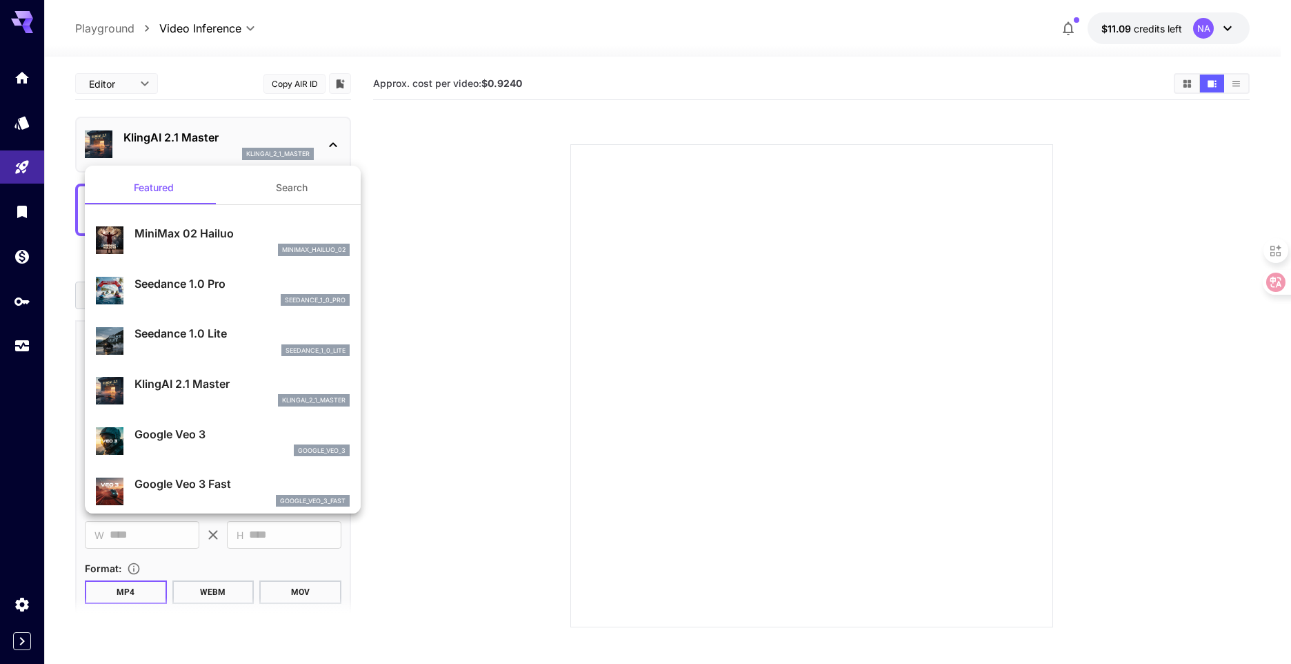
click at [224, 252] on div "minimax_hailuo_02" at bounding box center [242, 250] width 215 height 12
type input "**********"
type input "***"
type input "*"
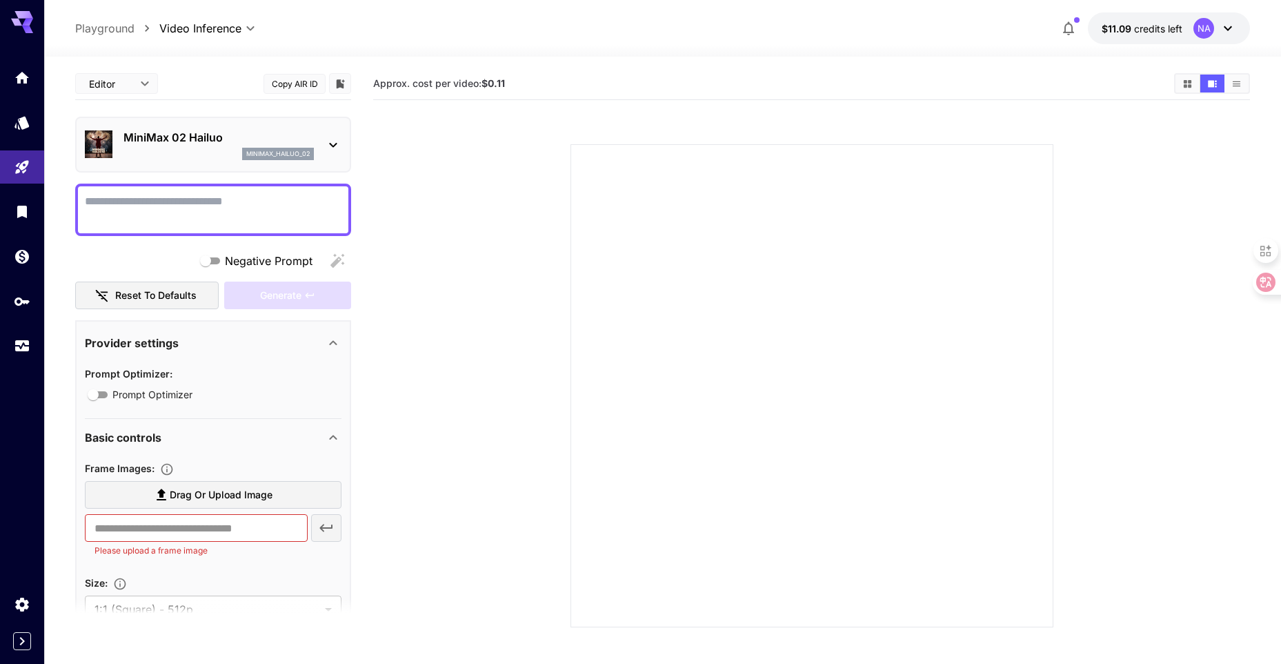
click at [208, 155] on div "minimax_hailuo_02" at bounding box center [218, 154] width 190 height 12
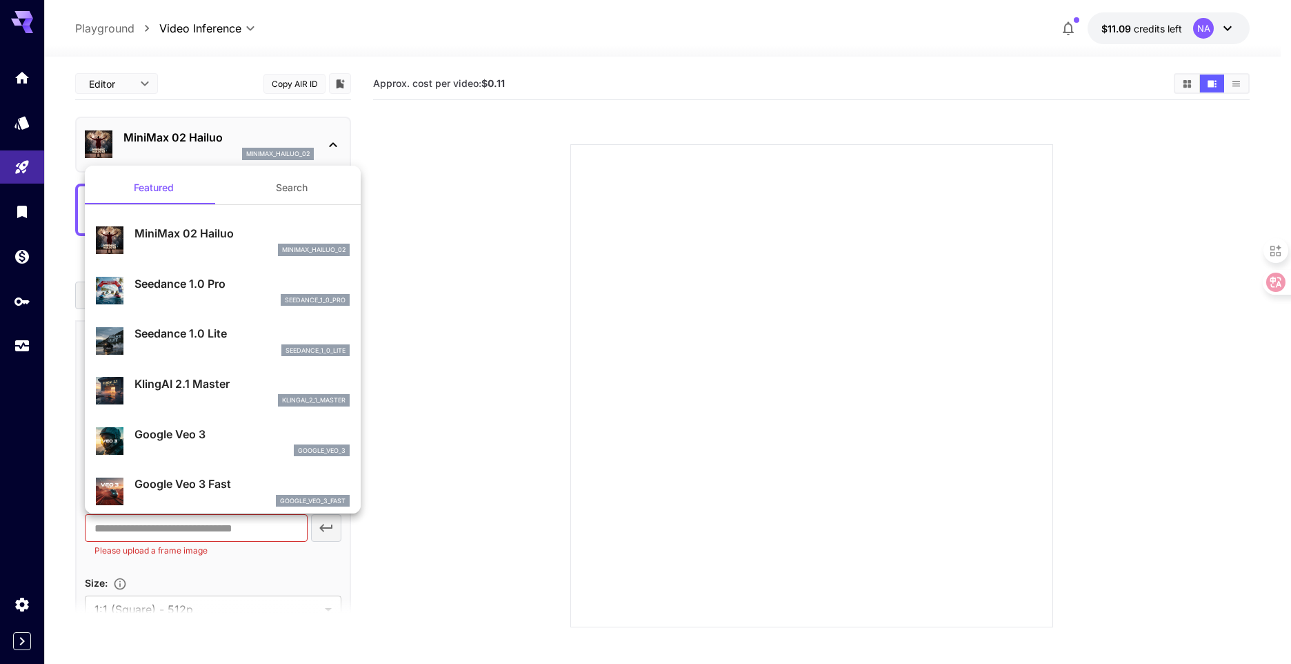
click at [207, 146] on div at bounding box center [645, 332] width 1291 height 664
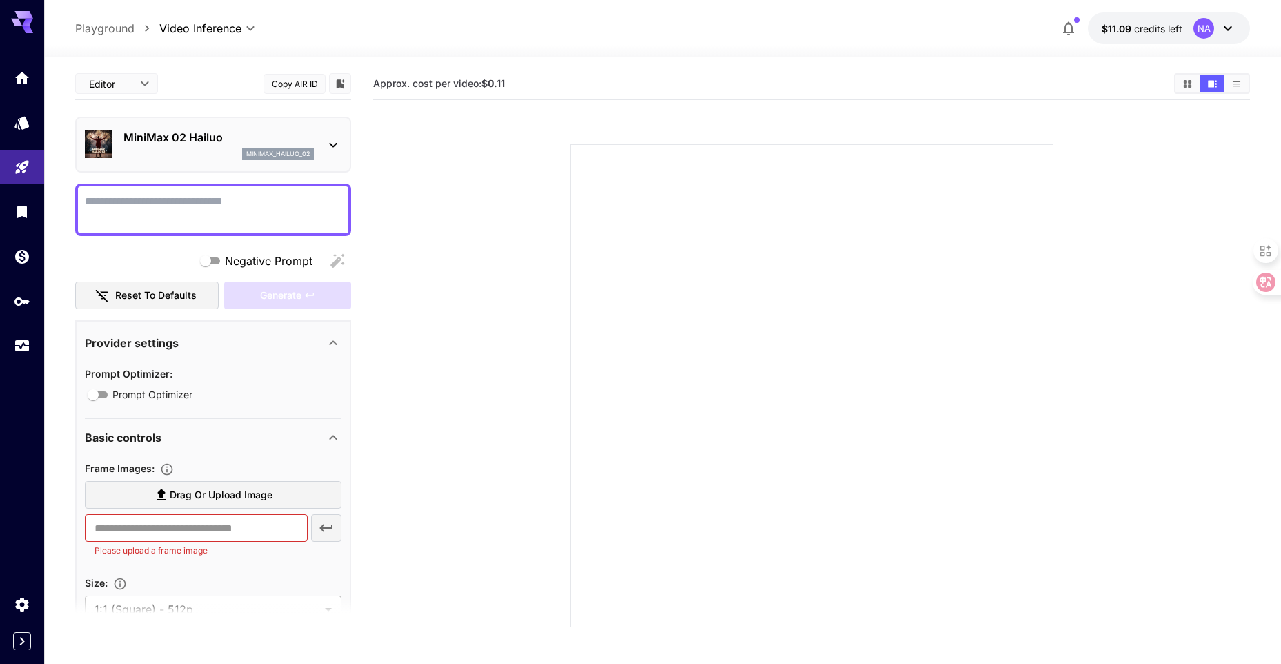
click at [205, 141] on p "MiniMax 02 Hailuo" at bounding box center [218, 137] width 190 height 17
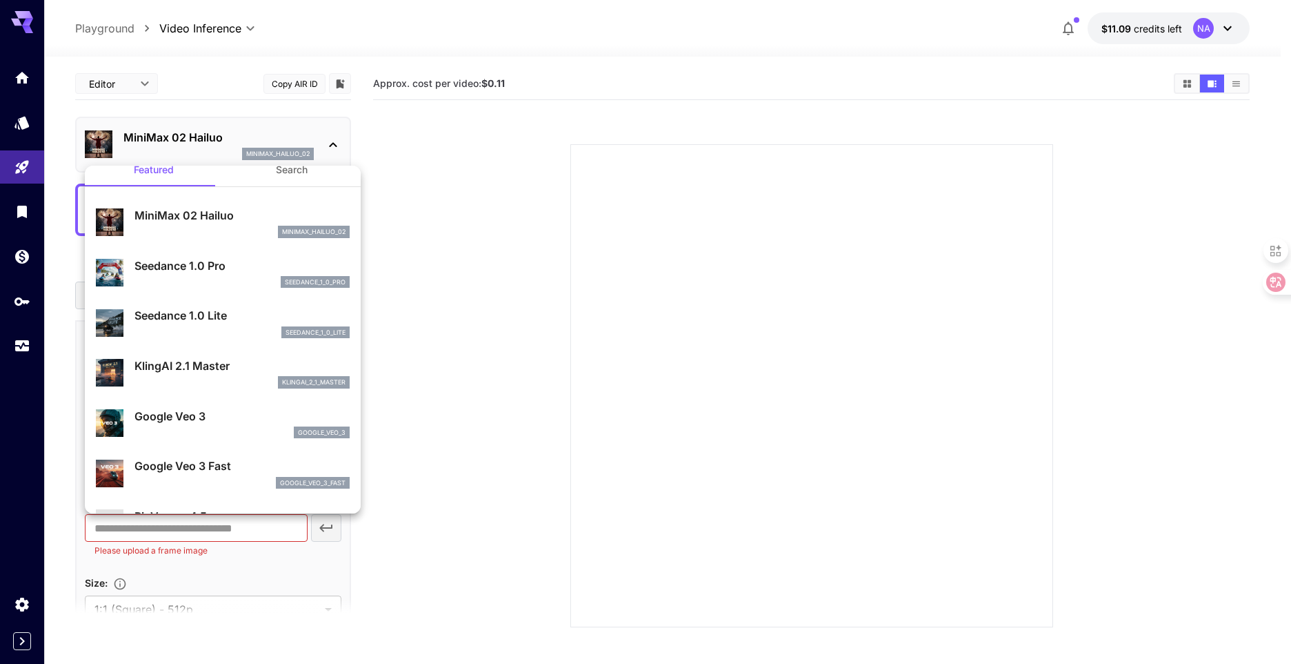
scroll to position [69, 0]
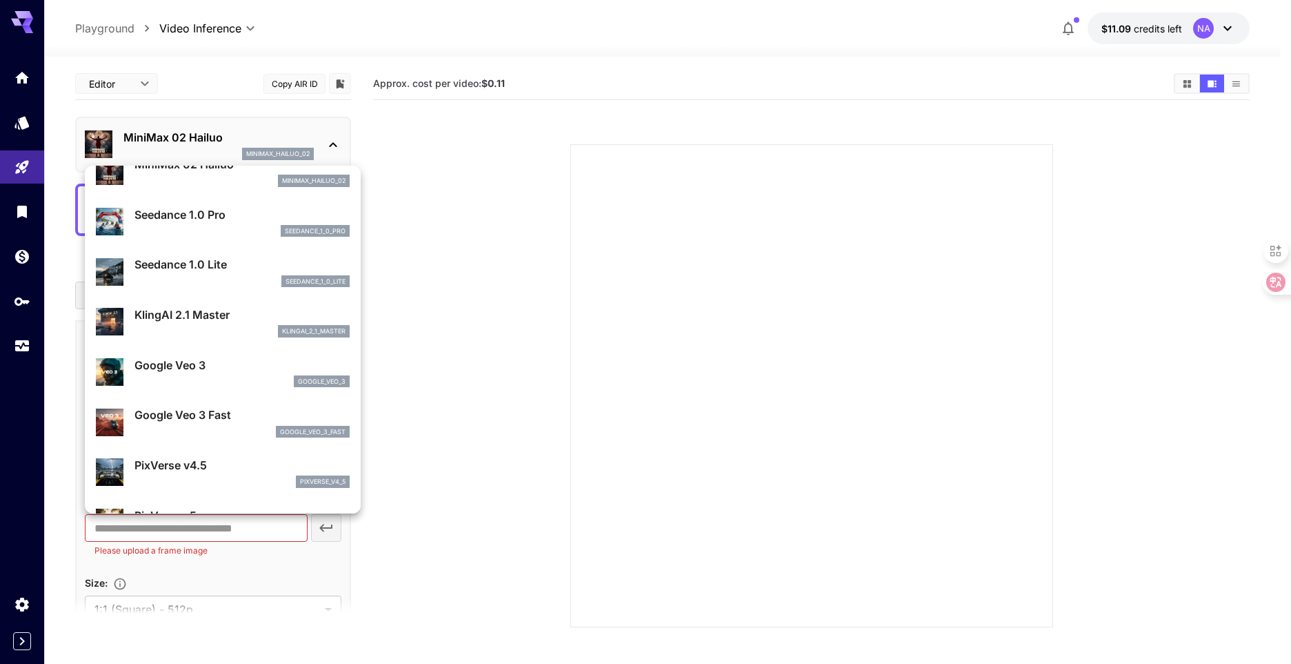
click at [221, 413] on p "Google Veo 3 Fast" at bounding box center [242, 414] width 215 height 17
type input "**********"
type input "****"
type input "***"
type input "*"
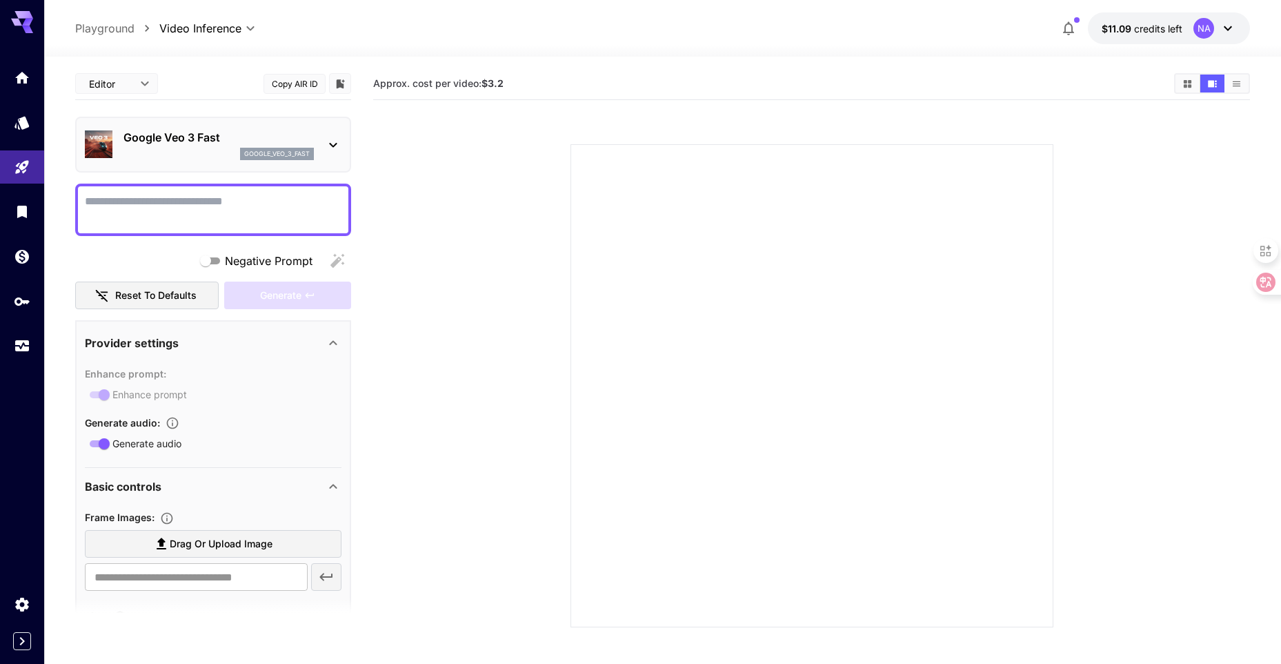
click at [208, 149] on div "google_veo_3_fast" at bounding box center [218, 154] width 190 height 12
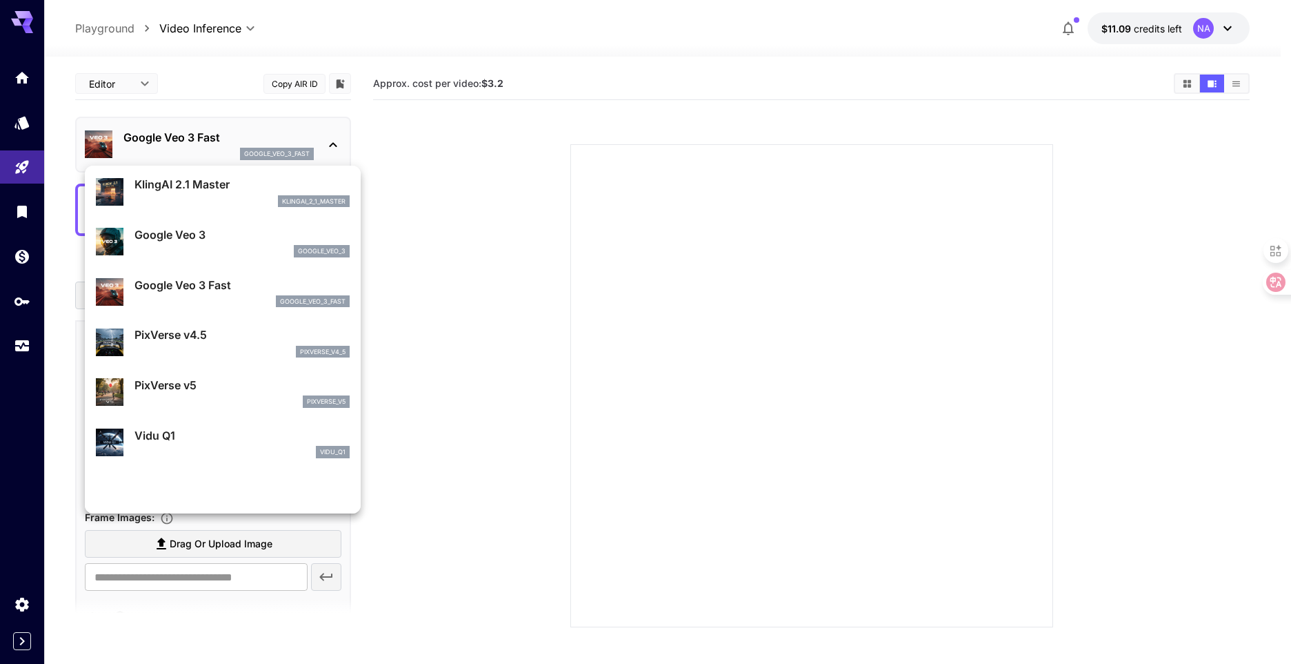
scroll to position [207, 0]
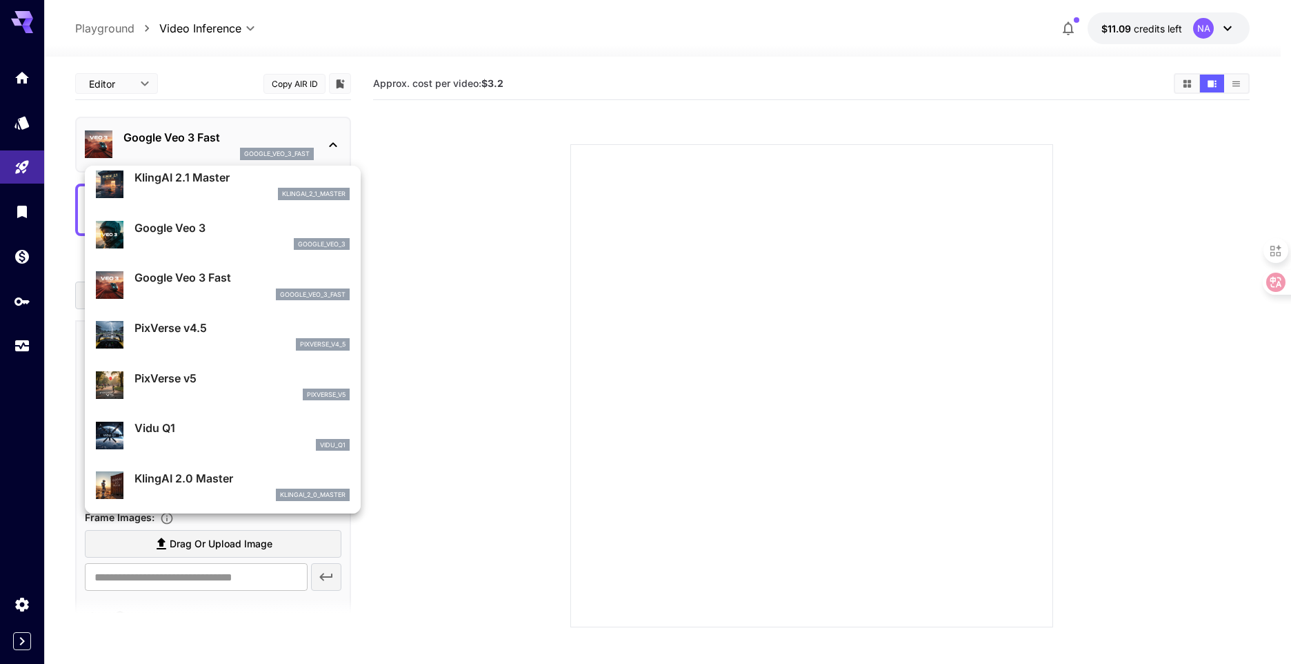
click at [228, 343] on div "pixverse_v4_5" at bounding box center [242, 344] width 215 height 12
type input "**********"
type input "****"
type input "*"
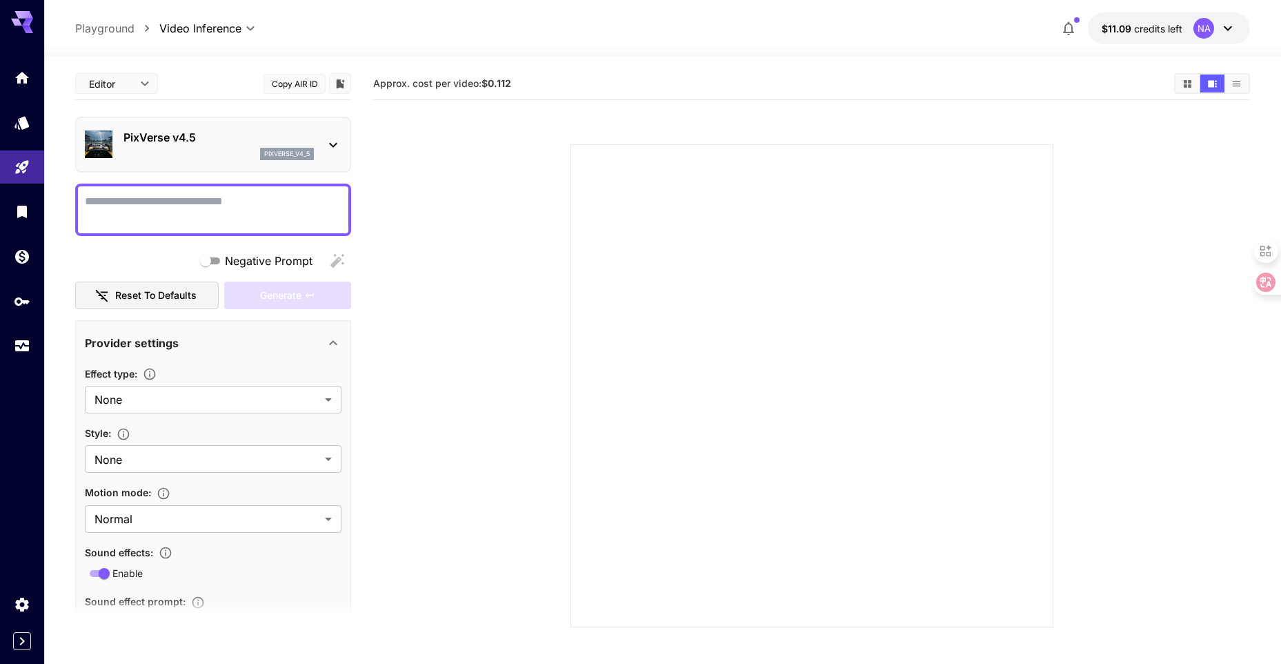
click at [194, 149] on div "pixverse_v4_5" at bounding box center [218, 154] width 190 height 12
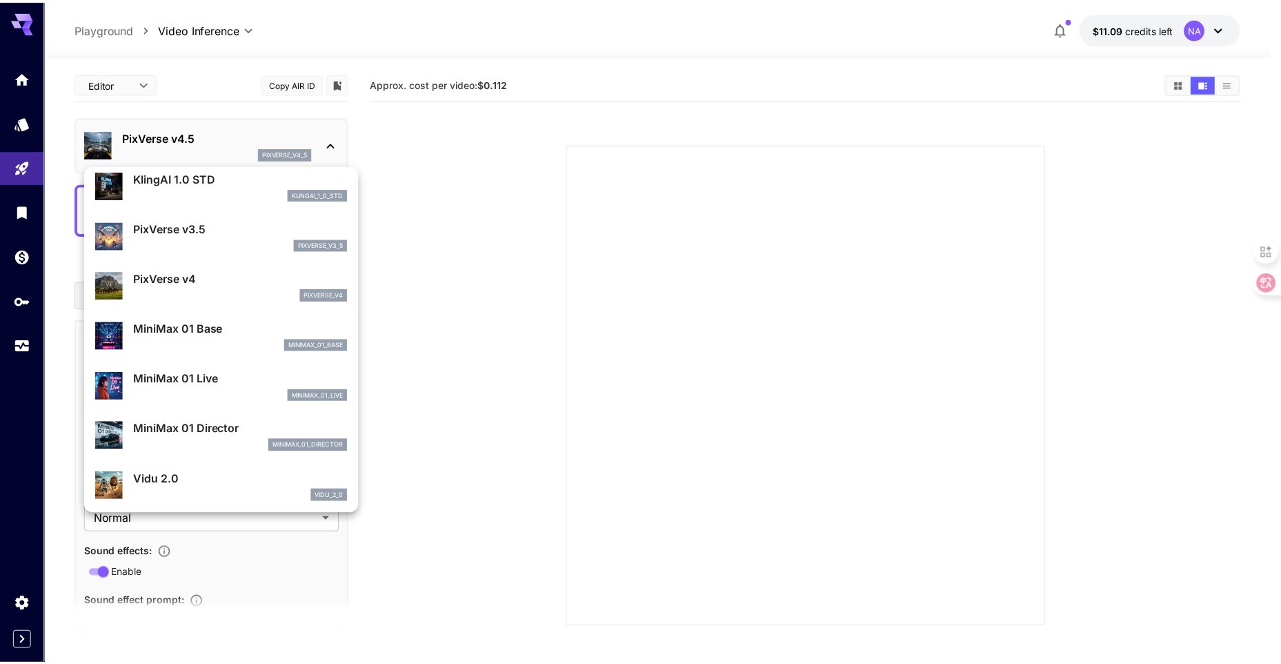
scroll to position [1016, 0]
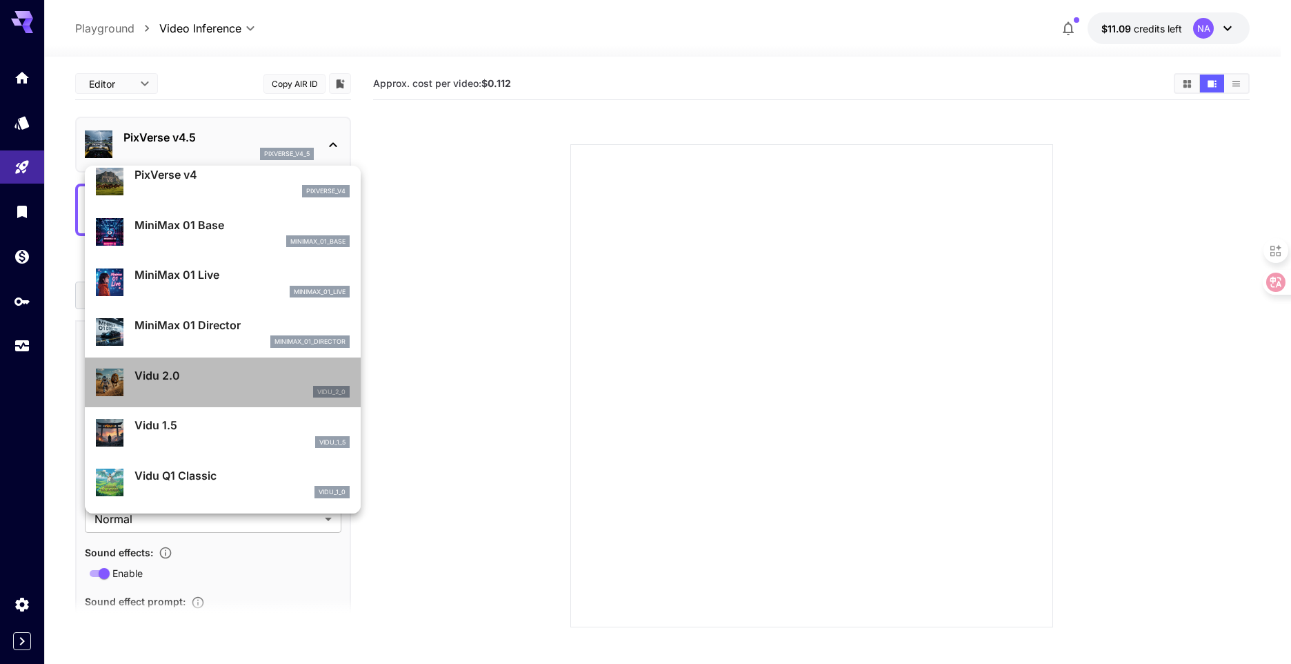
click at [223, 386] on div "vidu_2_0" at bounding box center [242, 392] width 215 height 12
type input "**********"
type input "****"
type input "*"
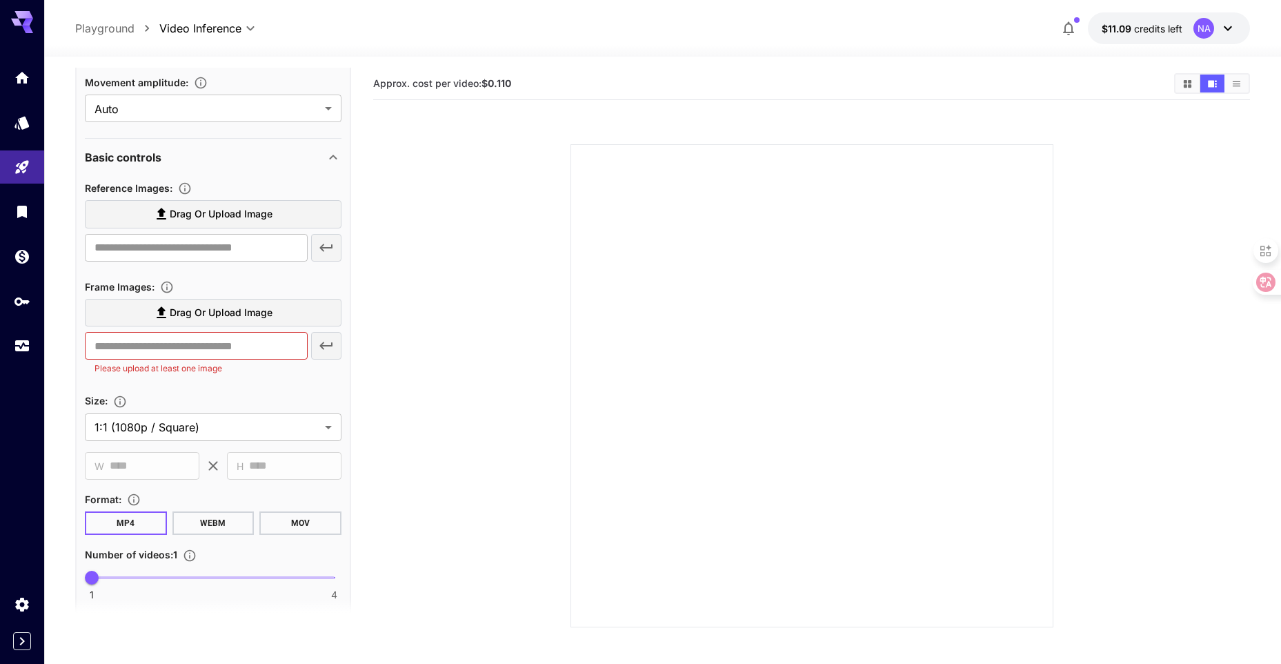
scroll to position [345, 0]
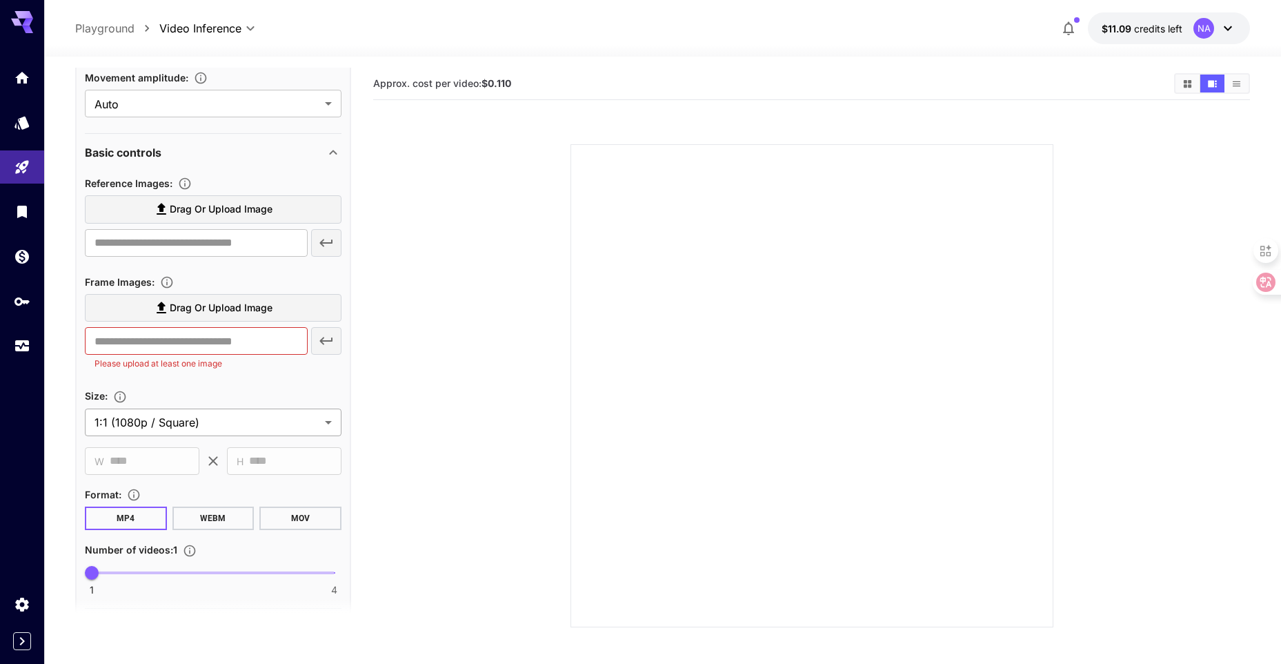
click at [231, 422] on body "**********" at bounding box center [640, 386] width 1281 height 773
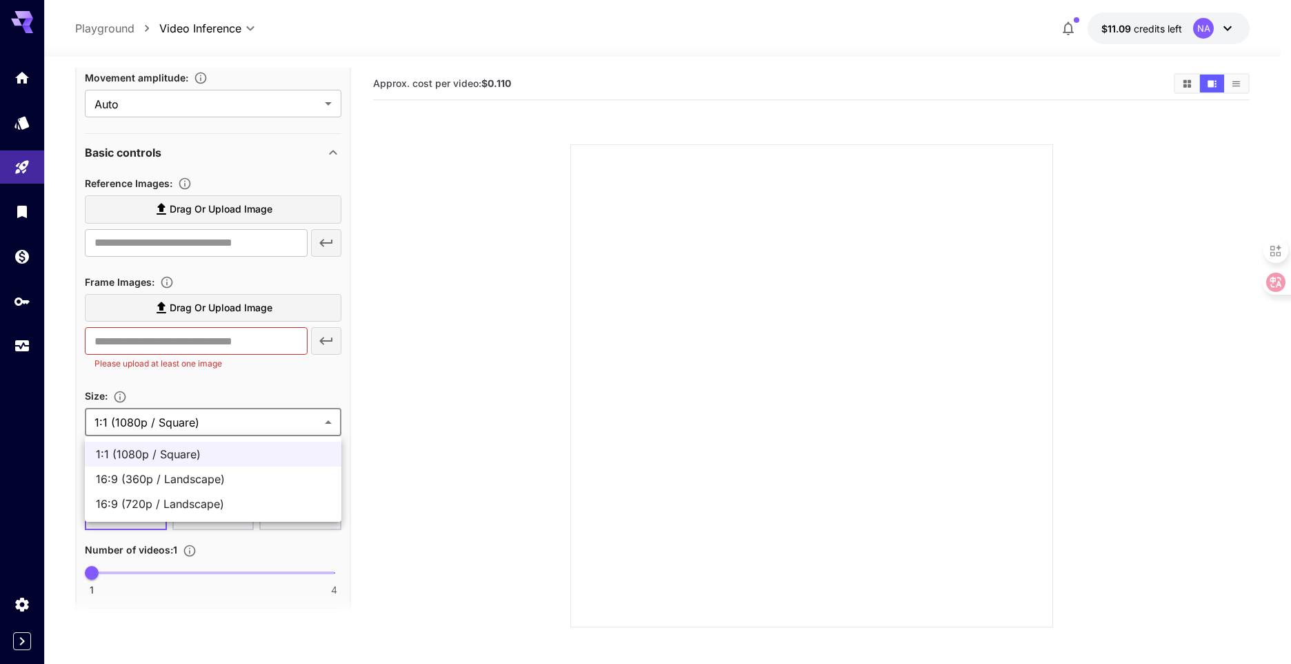
click at [230, 416] on div at bounding box center [645, 332] width 1291 height 664
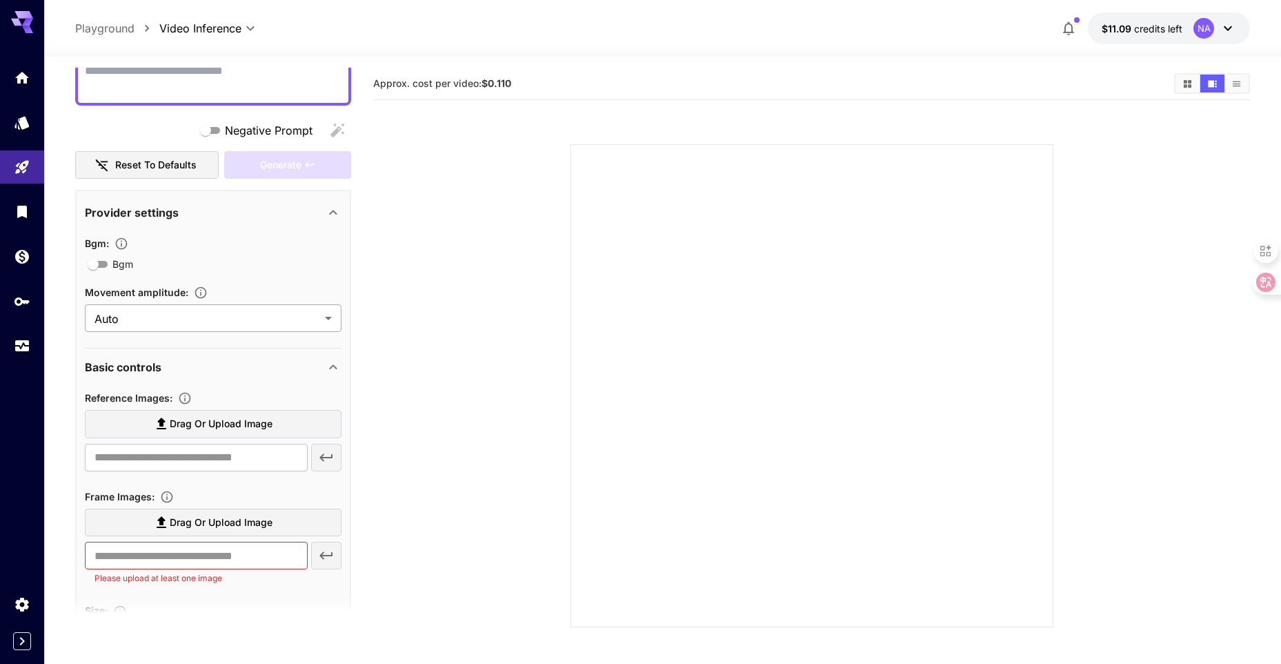
scroll to position [0, 0]
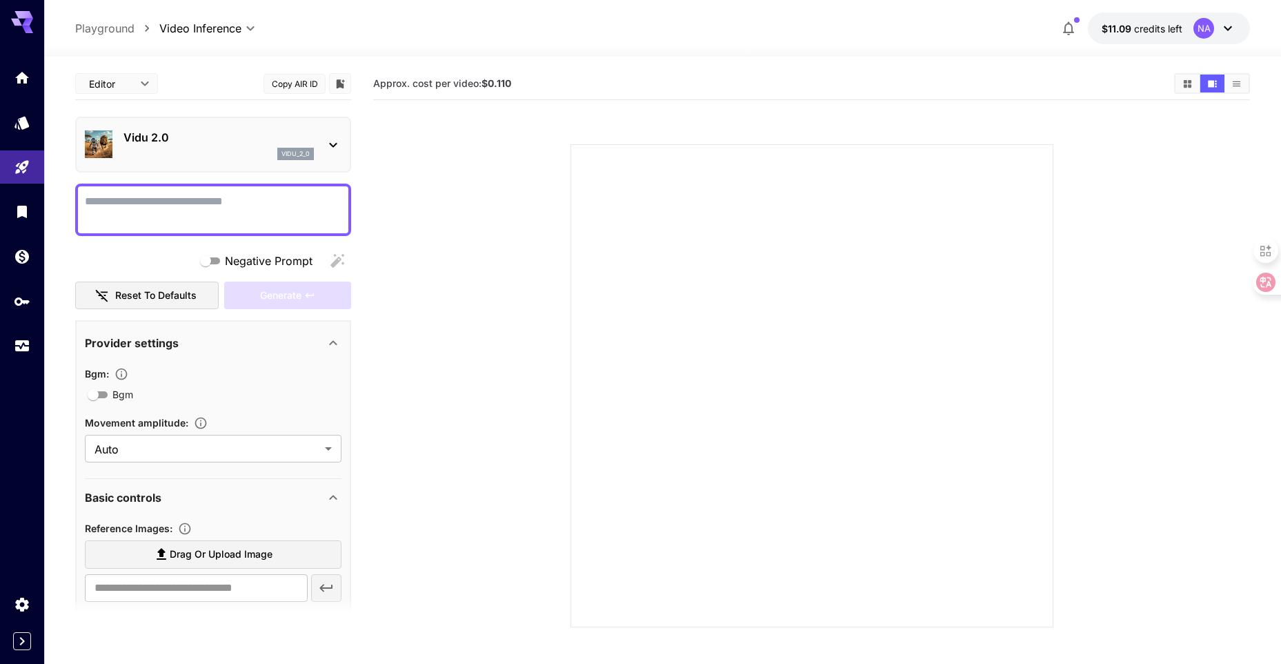
click at [242, 159] on div "vidu_2_0" at bounding box center [218, 154] width 190 height 12
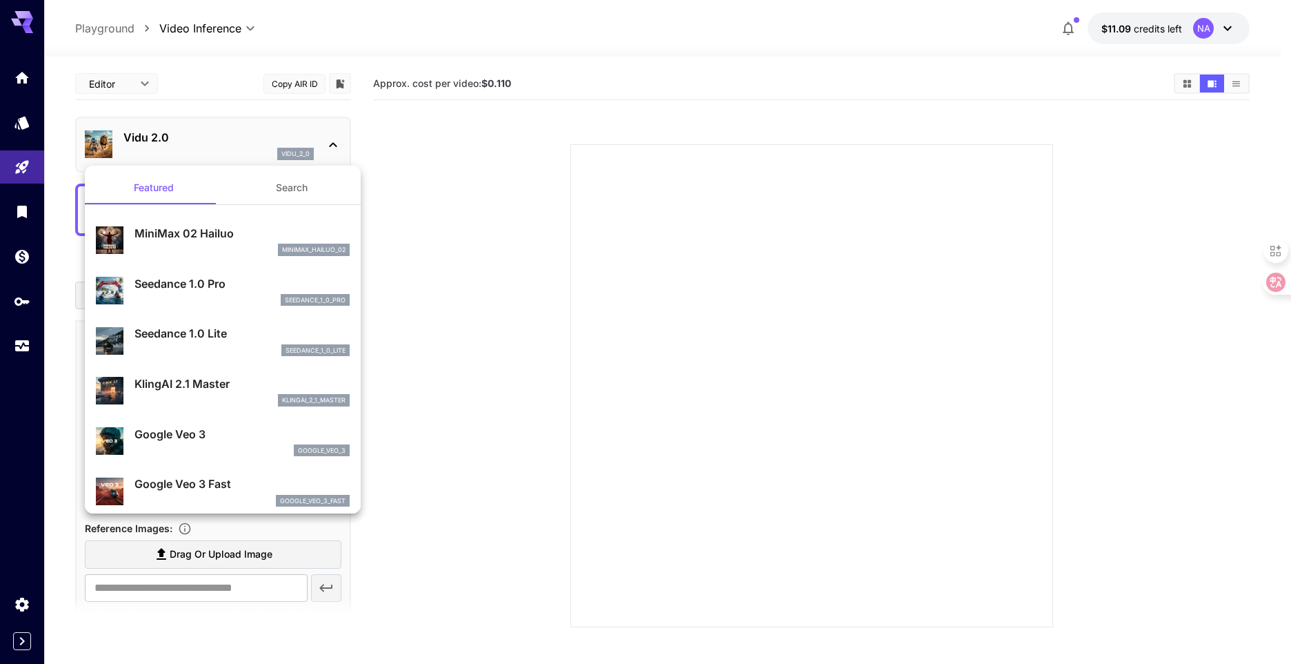
click at [215, 246] on div "minimax_hailuo_02" at bounding box center [242, 250] width 215 height 12
type input "**********"
type input "***"
type input "*"
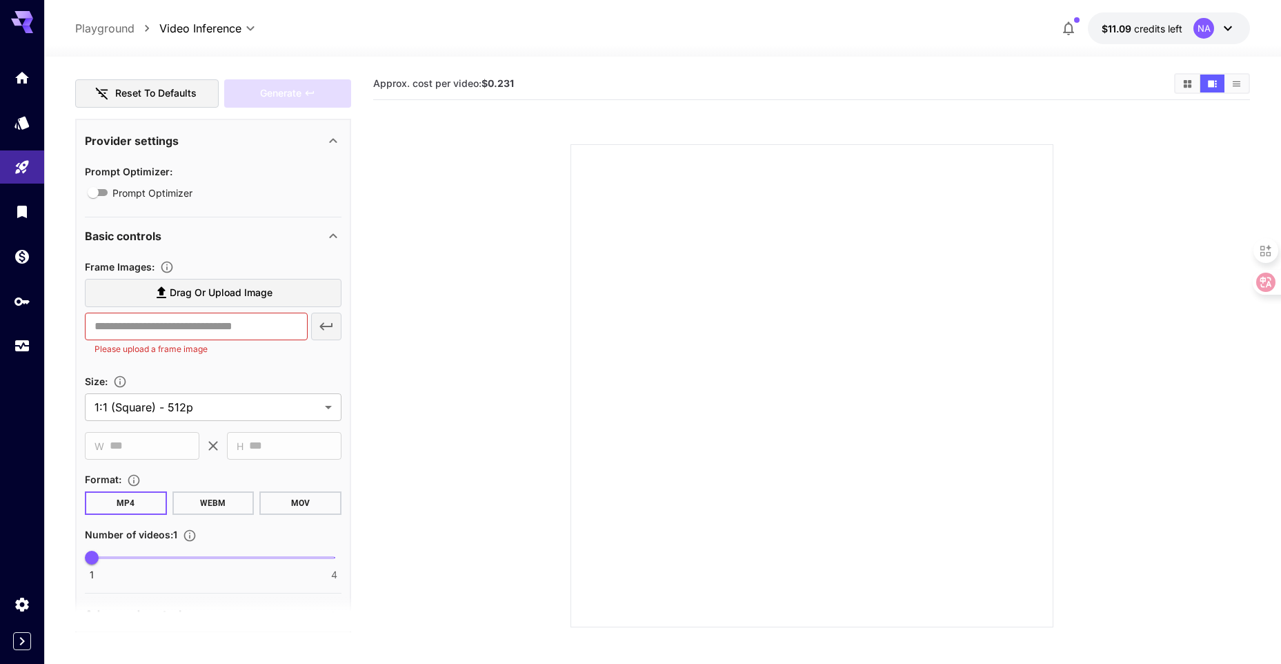
scroll to position [276, 0]
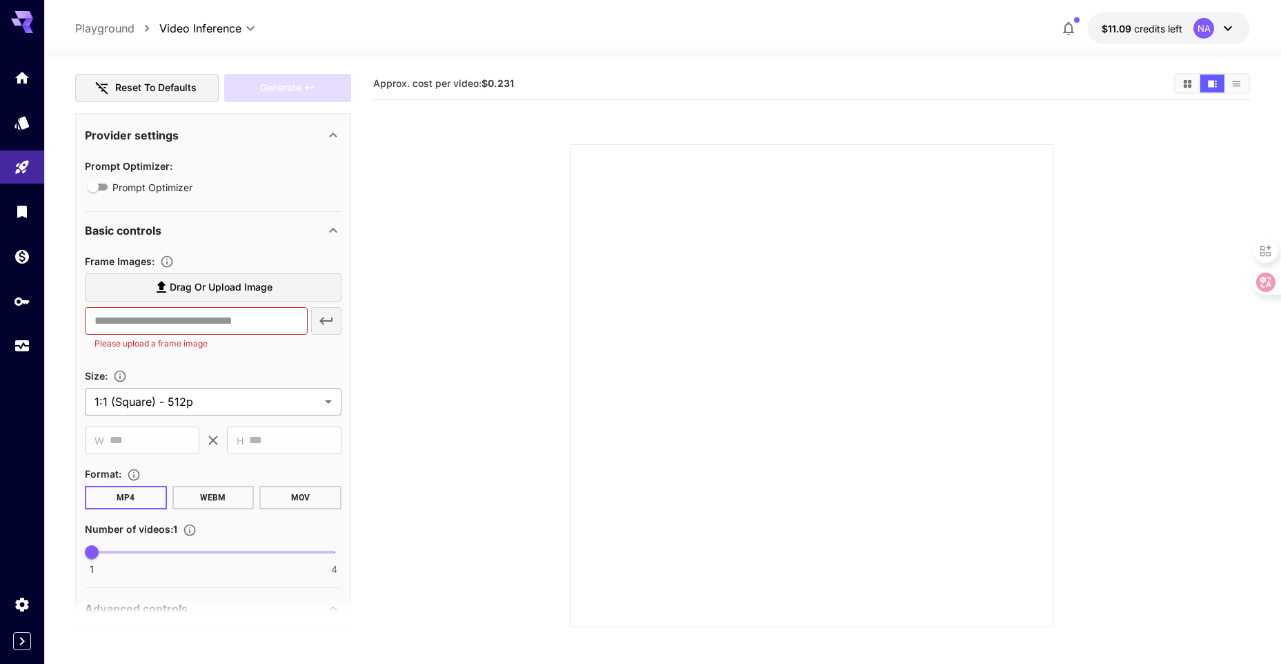
click at [159, 397] on body "**********" at bounding box center [640, 386] width 1281 height 773
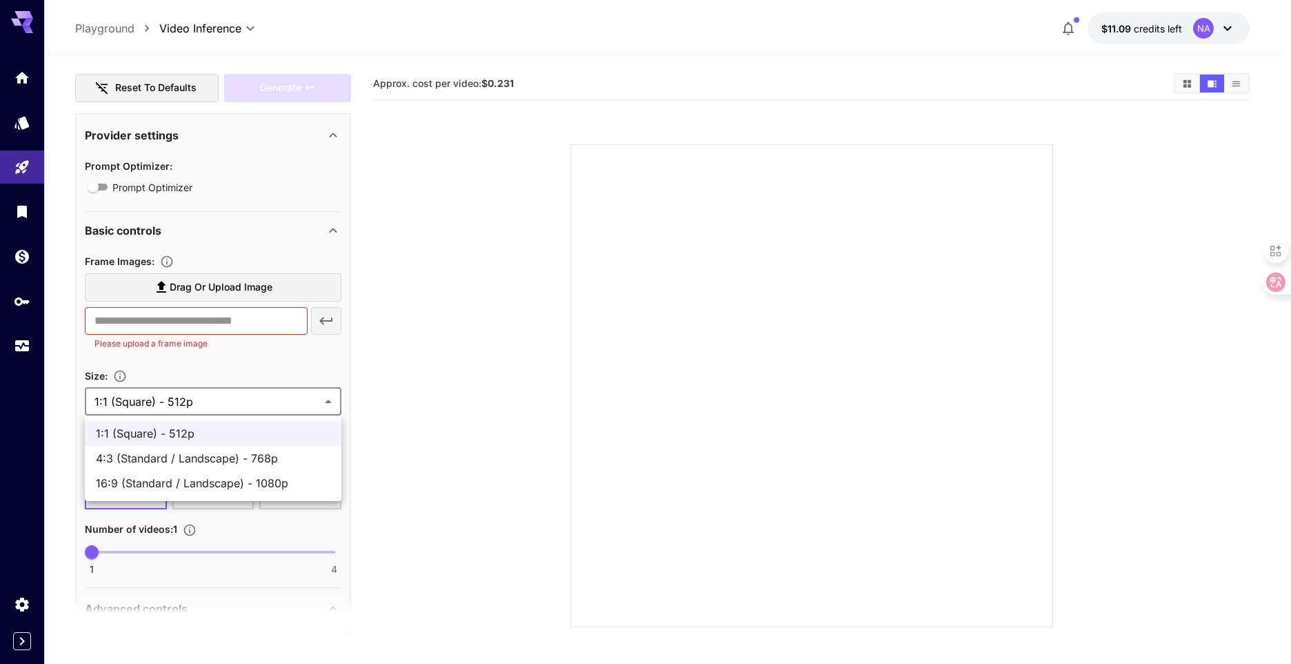
click at [204, 354] on div at bounding box center [645, 332] width 1291 height 664
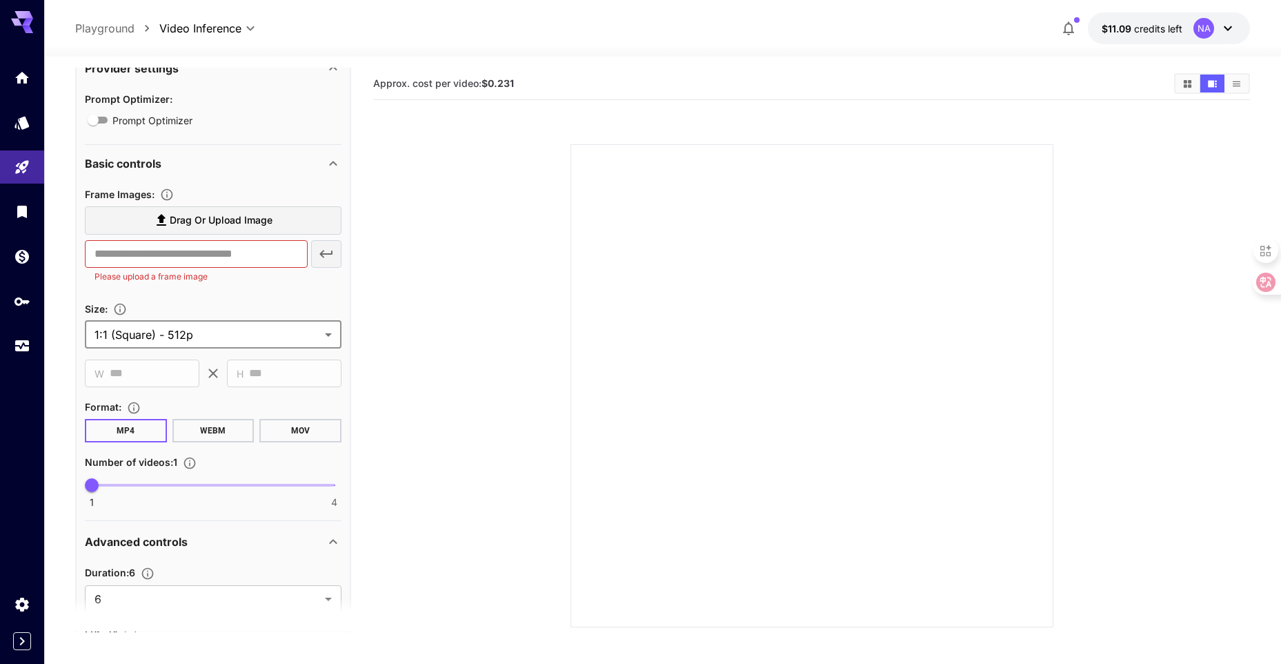
scroll to position [345, 0]
click at [207, 373] on icon at bounding box center [213, 371] width 17 height 17
click at [203, 341] on body "**********" at bounding box center [640, 386] width 1281 height 773
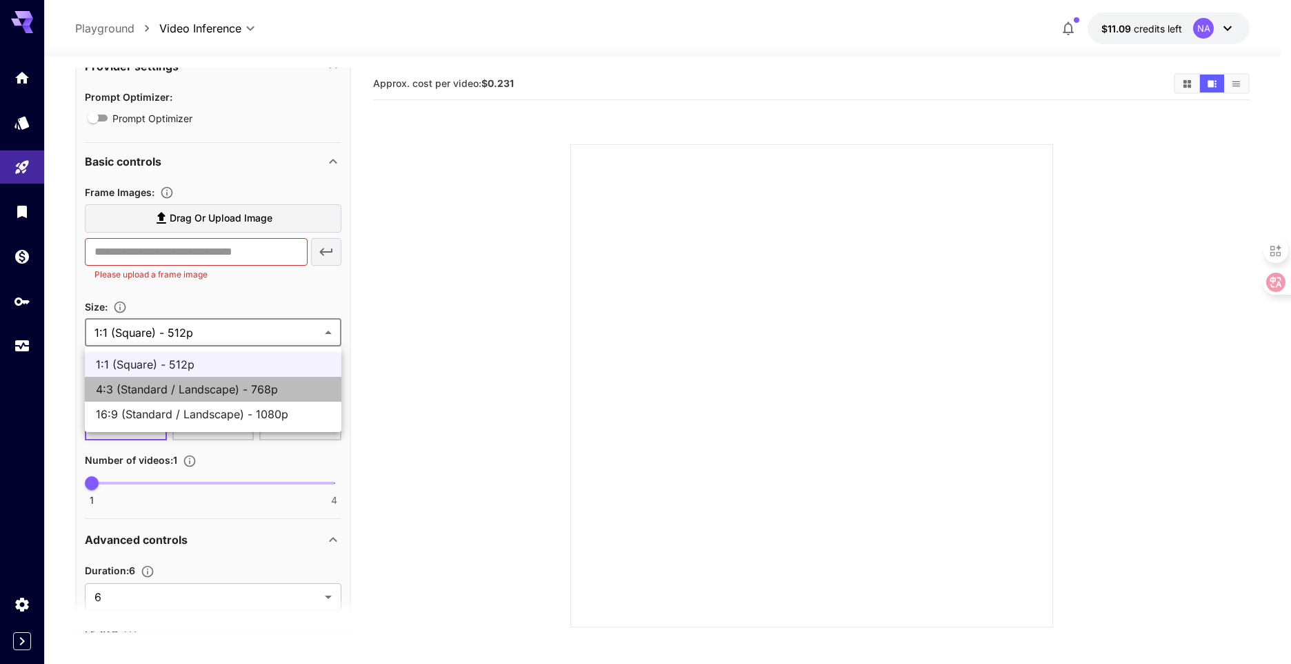
click at [203, 401] on li "4:3 (Standard / Landscape) - 768p" at bounding box center [213, 389] width 257 height 25
type input "**********"
type input "****"
type input "***"
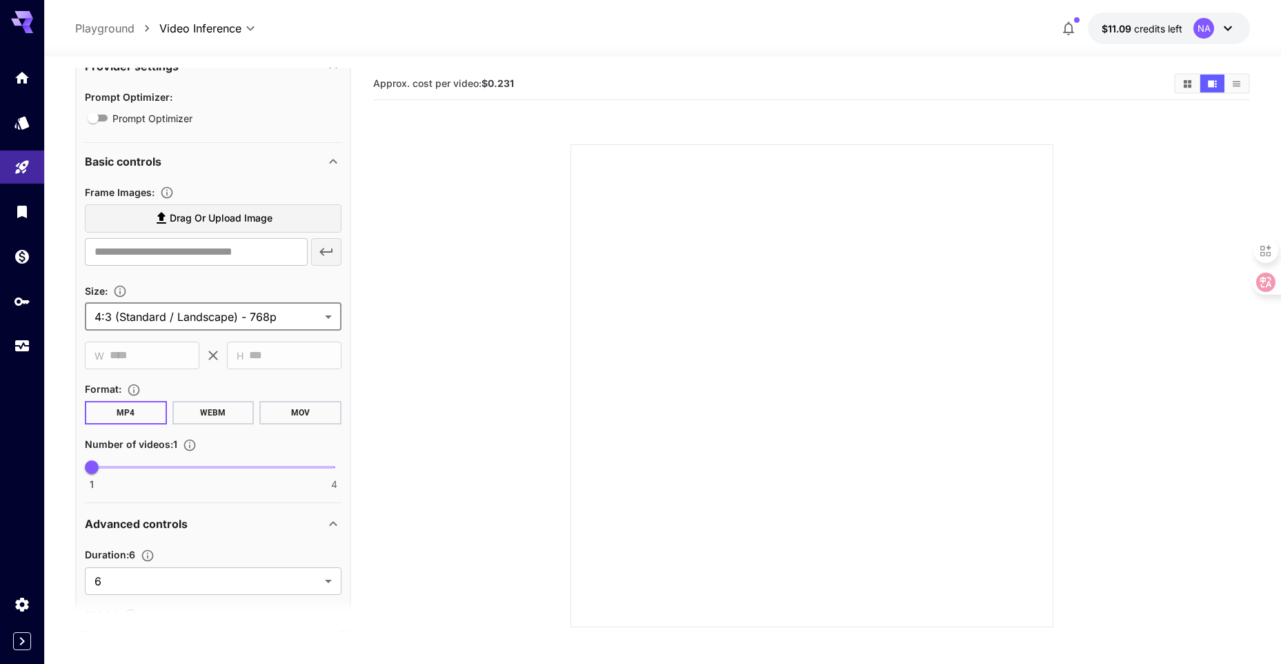
click at [207, 324] on body "**********" at bounding box center [640, 386] width 1281 height 773
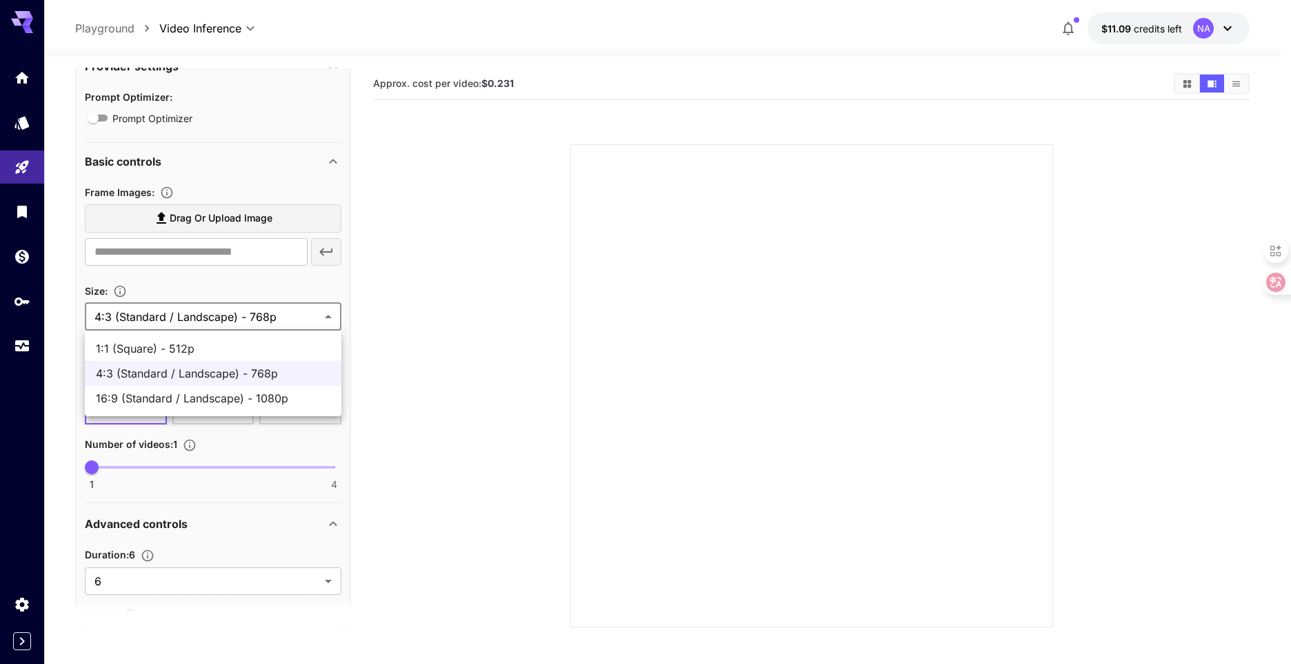
click at [202, 390] on span "16:9 (Standard / Landscape) - 1080p" at bounding box center [213, 398] width 235 height 17
type input "**********"
type input "****"
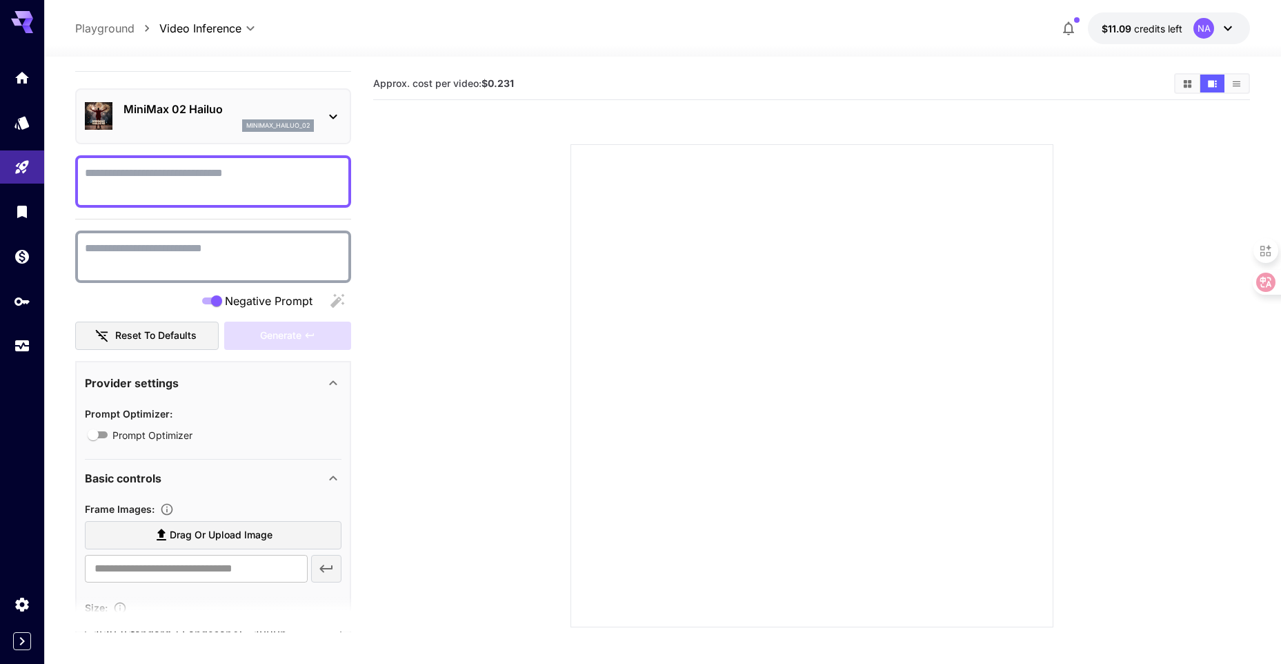
scroll to position [0, 0]
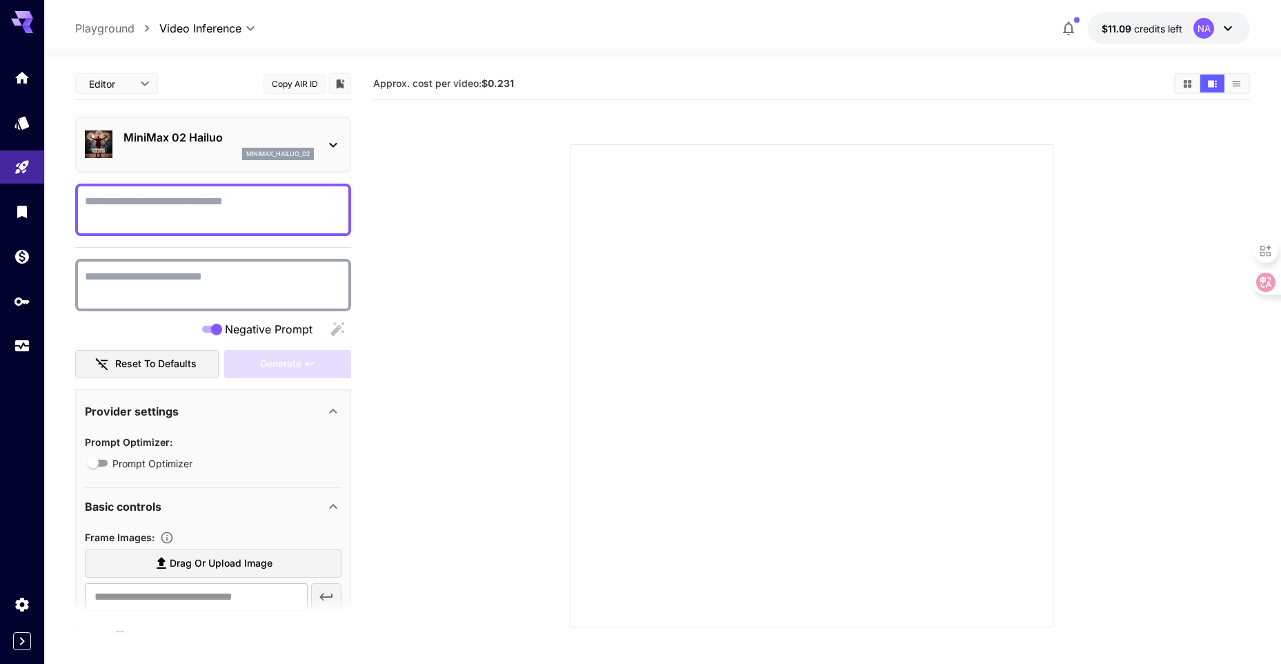
click at [208, 165] on div "MiniMax 02 Hailuo minimax_hailuo_02" at bounding box center [213, 145] width 276 height 56
click at [206, 155] on div "minimax_hailuo_02" at bounding box center [218, 154] width 190 height 12
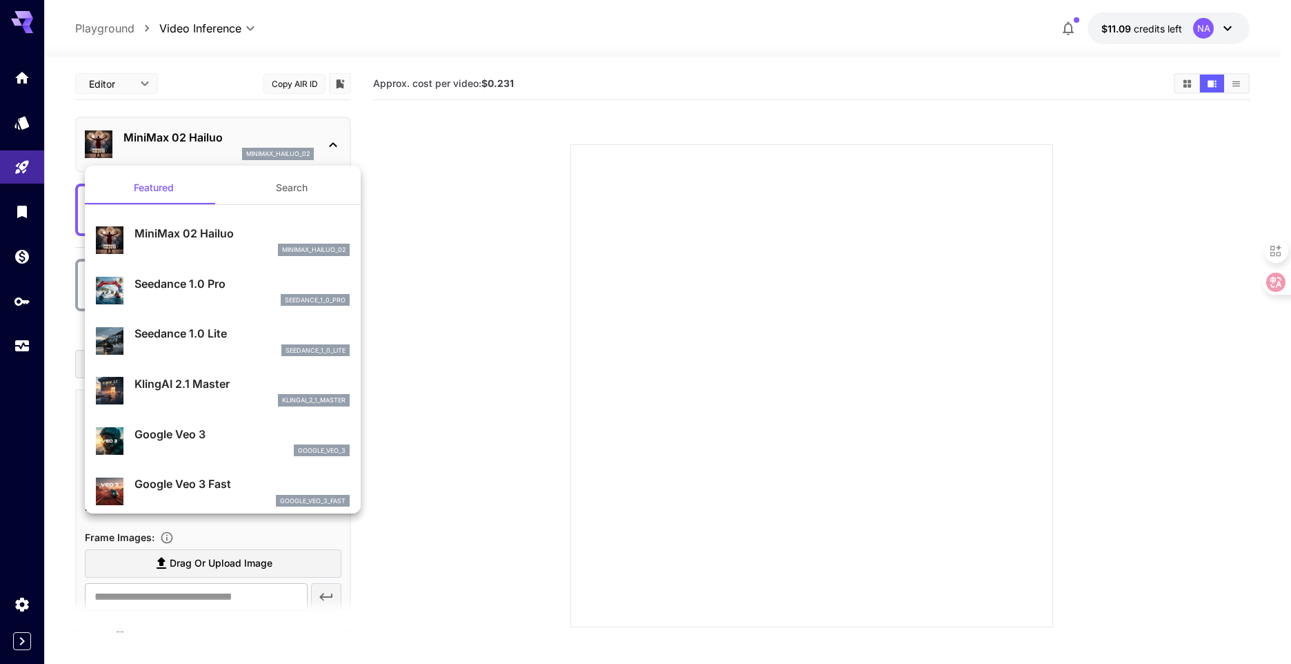
click at [210, 289] on p "Seedance 1.0 Pro" at bounding box center [242, 283] width 215 height 17
type input "**********"
type input "***"
type input "*"
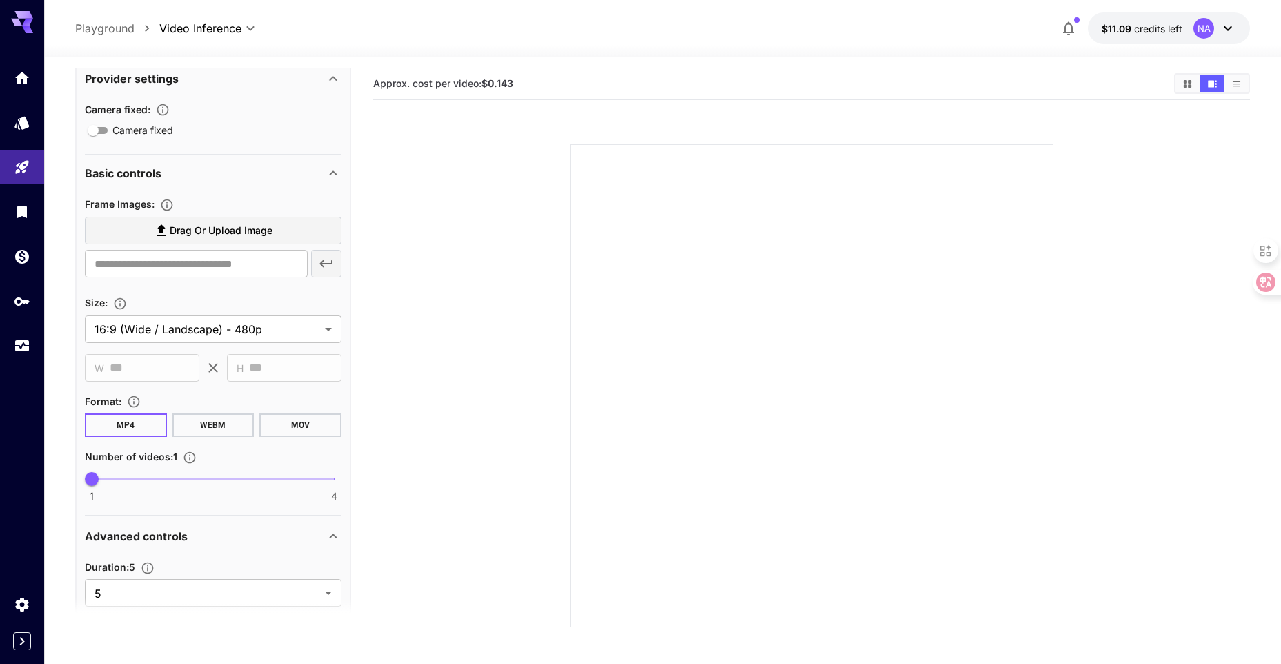
scroll to position [276, 0]
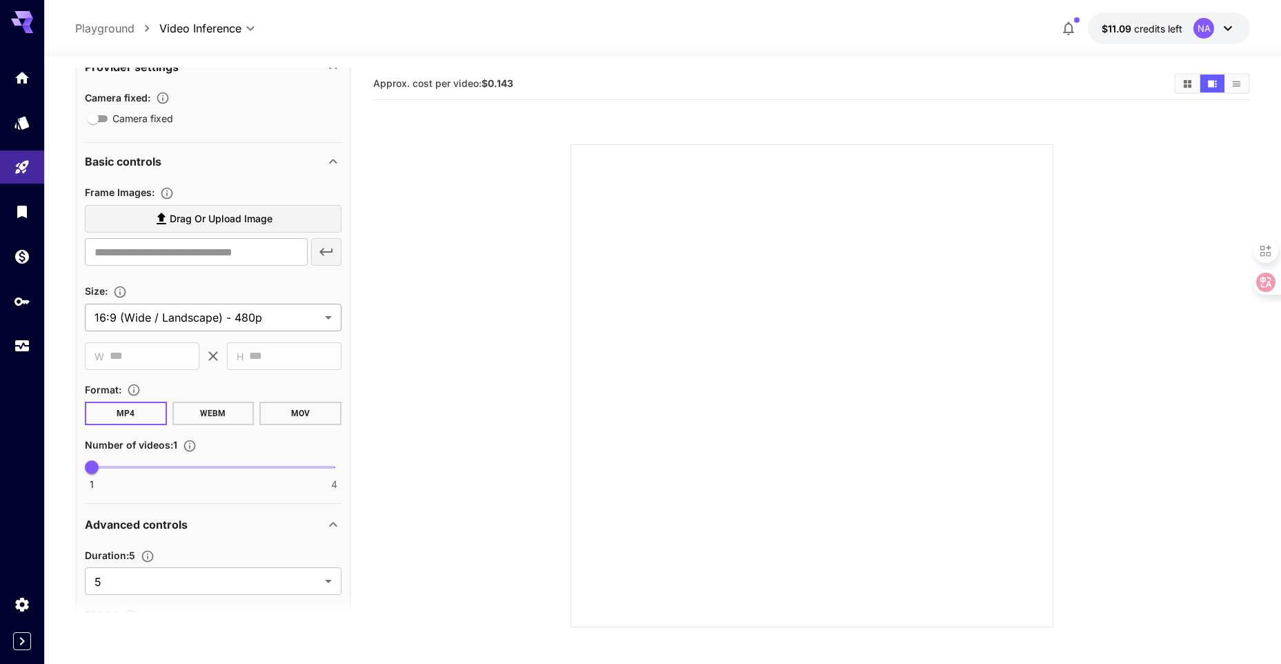
click at [208, 318] on body "**********" at bounding box center [640, 386] width 1281 height 773
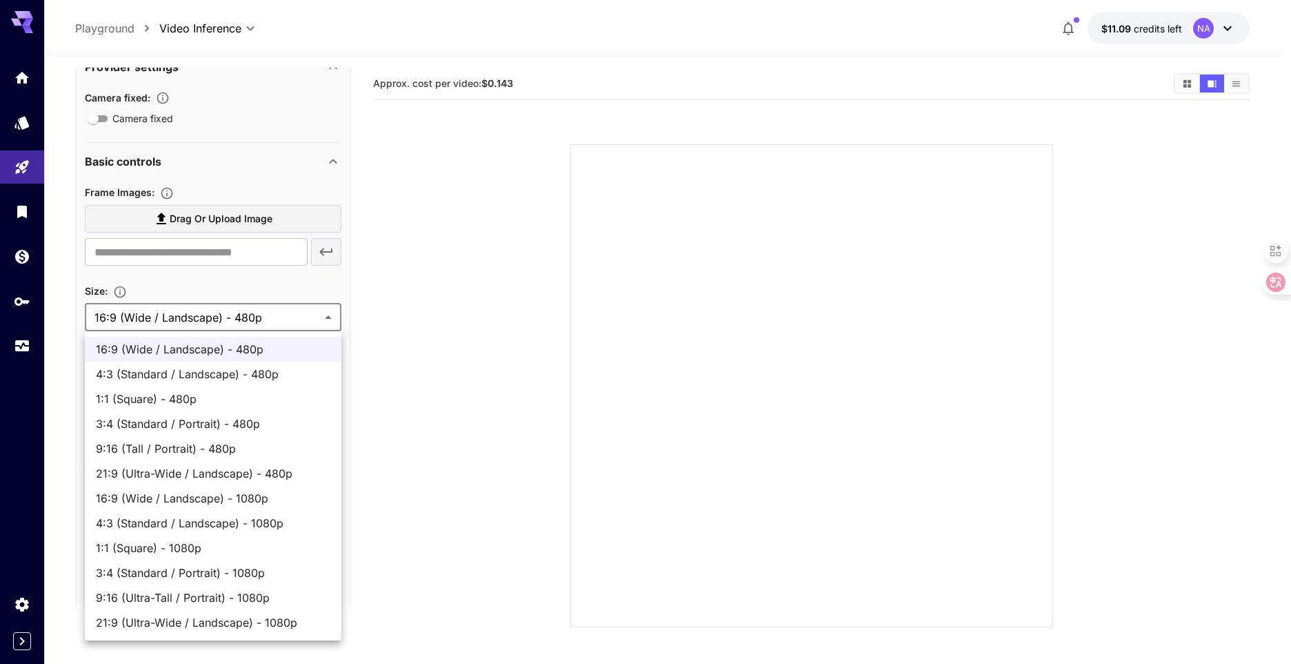
click at [206, 595] on span "9:16 (Ultra-Tall / Portrait) - 1080p" at bounding box center [213, 597] width 235 height 17
type input "**********"
type input "****"
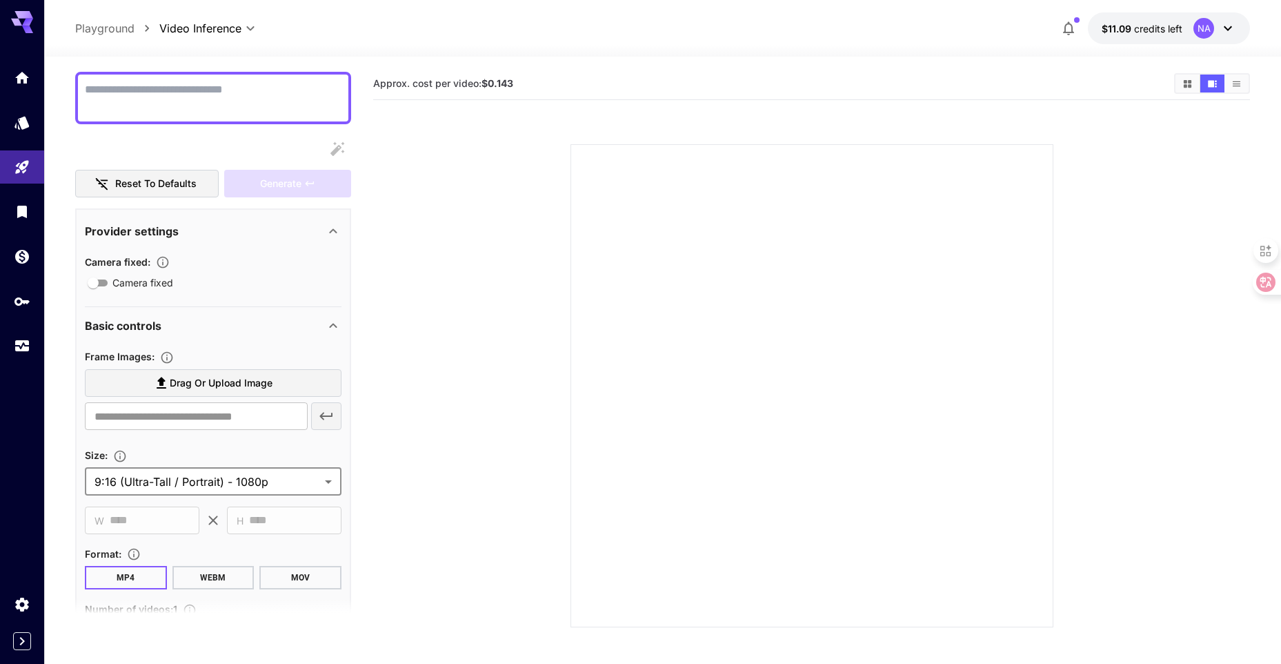
scroll to position [106, 0]
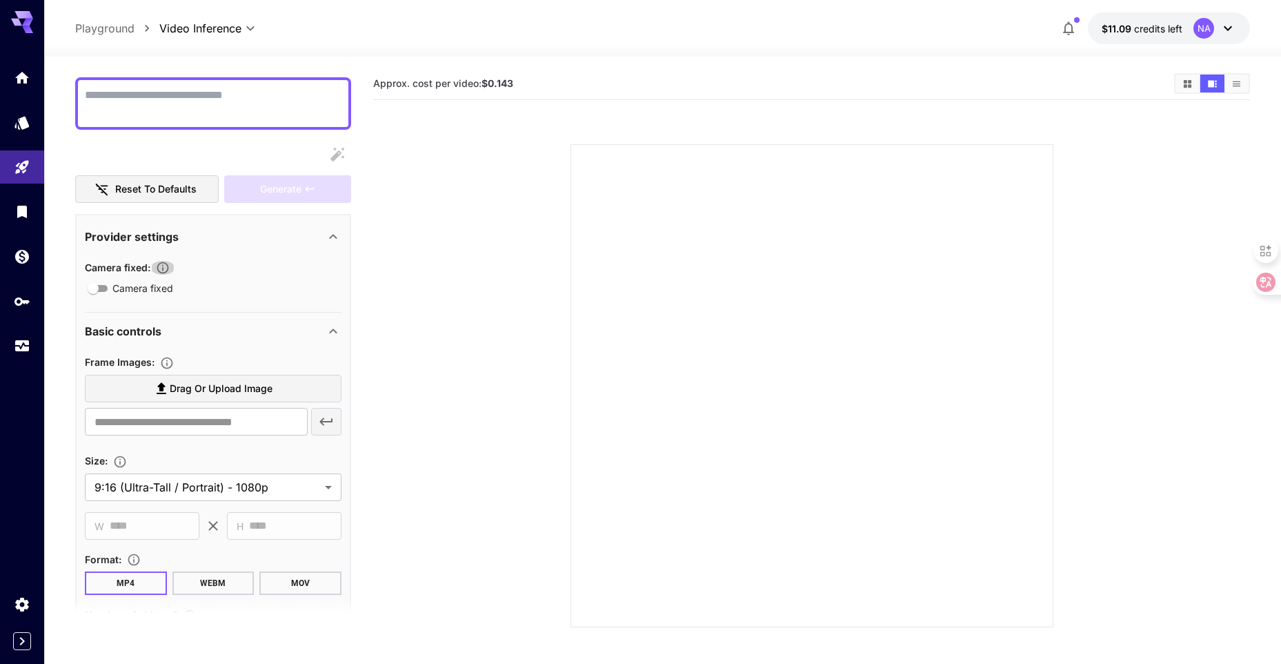
click at [166, 269] on icon "button" at bounding box center [163, 268] width 14 height 14
click at [163, 266] on icon "button" at bounding box center [163, 268] width 14 height 14
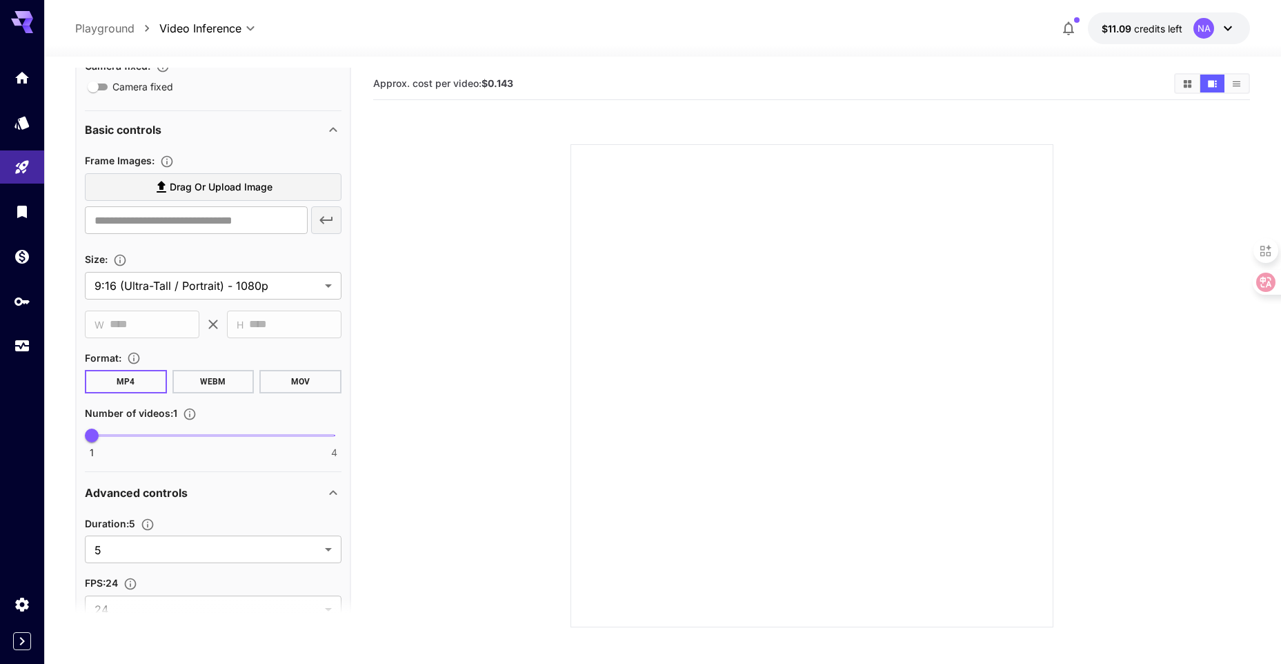
scroll to position [313, 0]
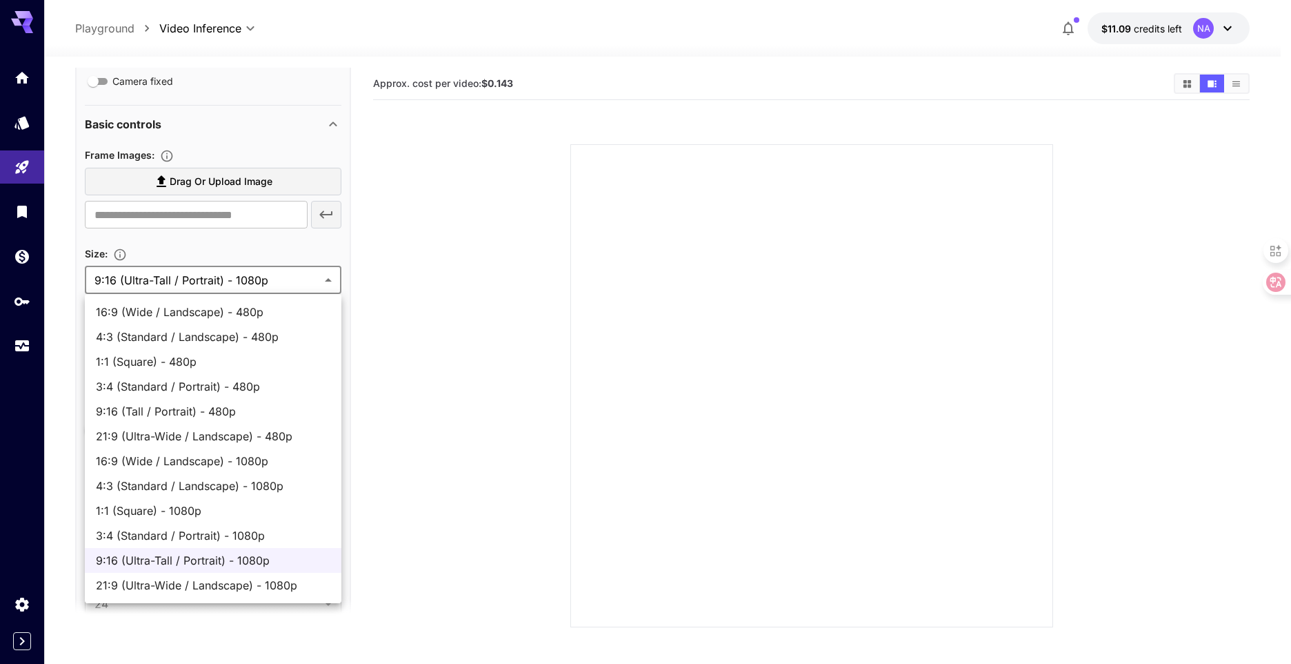
click at [207, 281] on body "**********" at bounding box center [645, 386] width 1291 height 773
click at [402, 535] on div at bounding box center [645, 332] width 1291 height 664
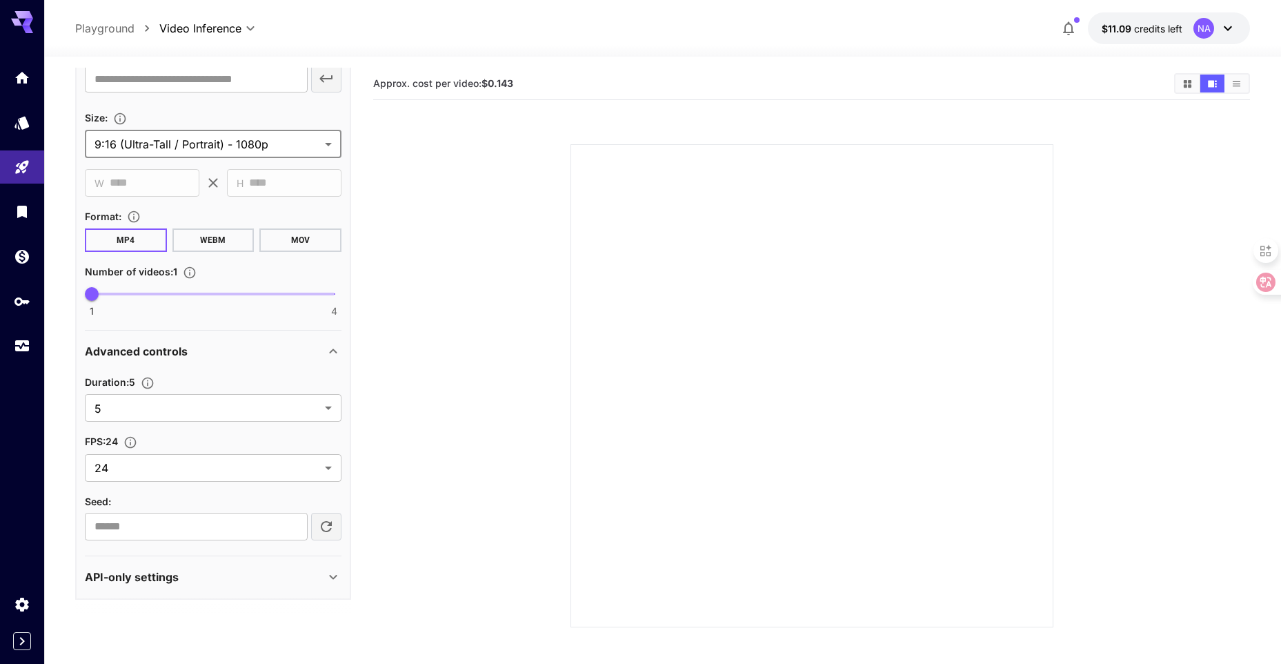
scroll to position [451, 0]
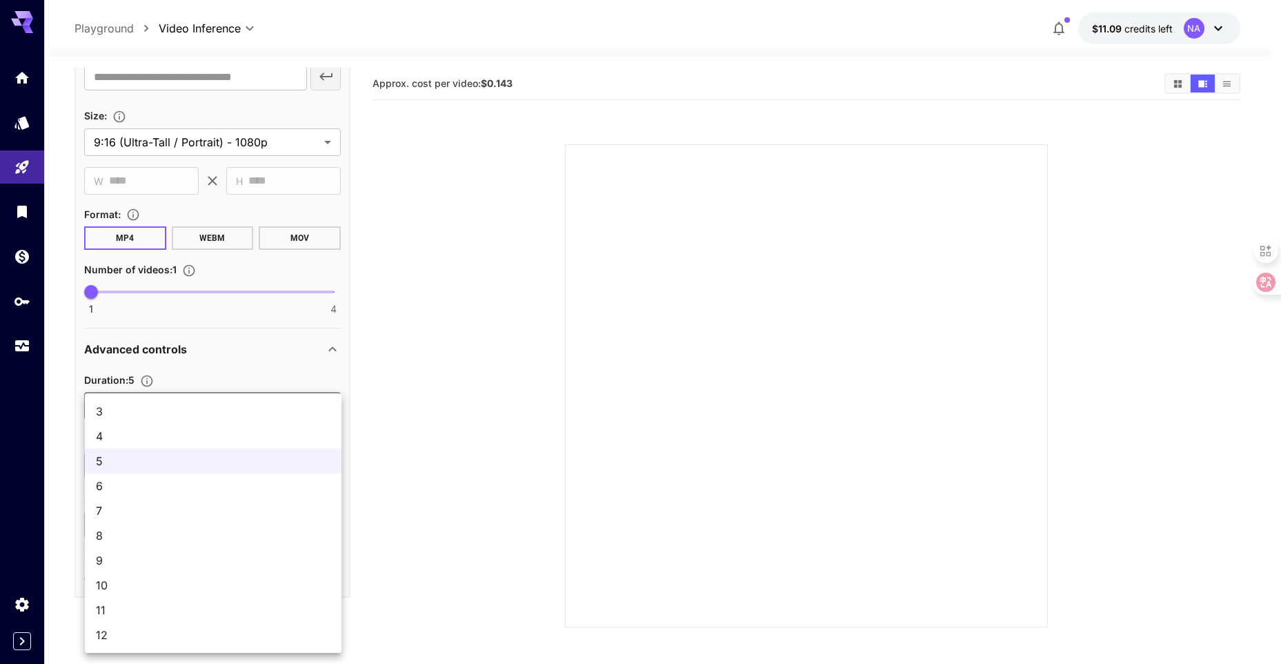
click at [237, 400] on body "**********" at bounding box center [640, 386] width 1281 height 773
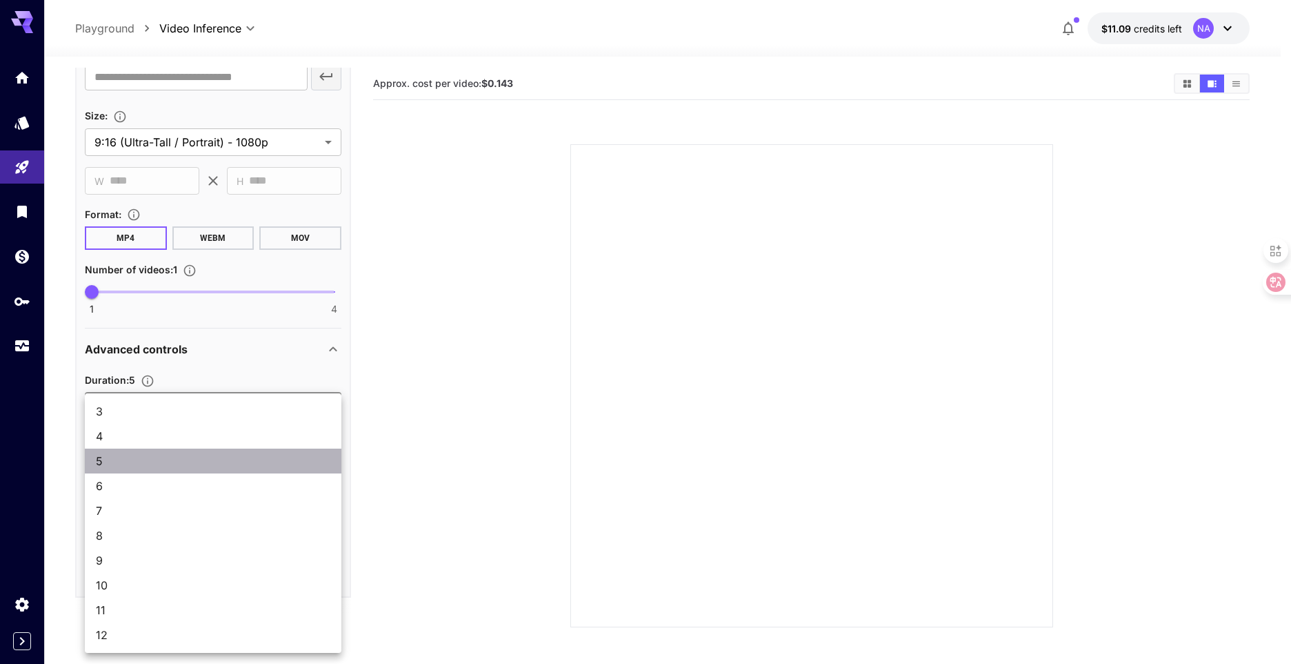
click at [232, 461] on span "5" at bounding box center [213, 461] width 235 height 17
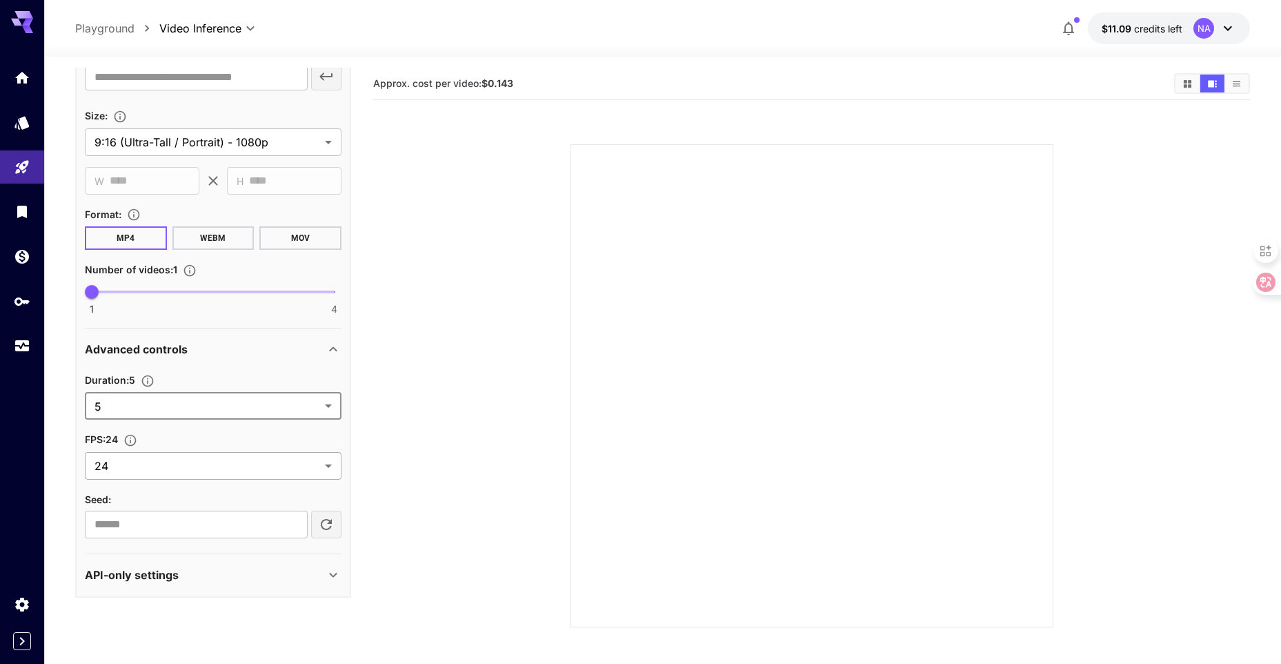
click at [268, 463] on body "**********" at bounding box center [640, 386] width 1281 height 773
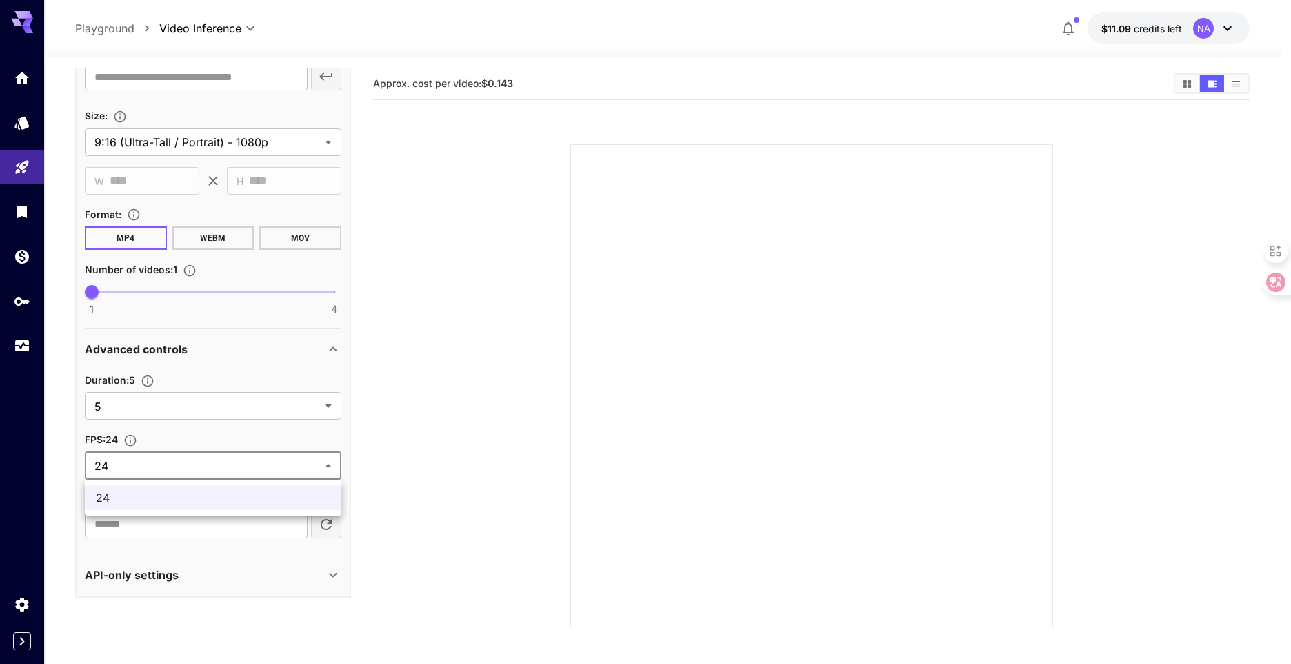
click at [268, 463] on div at bounding box center [645, 332] width 1291 height 664
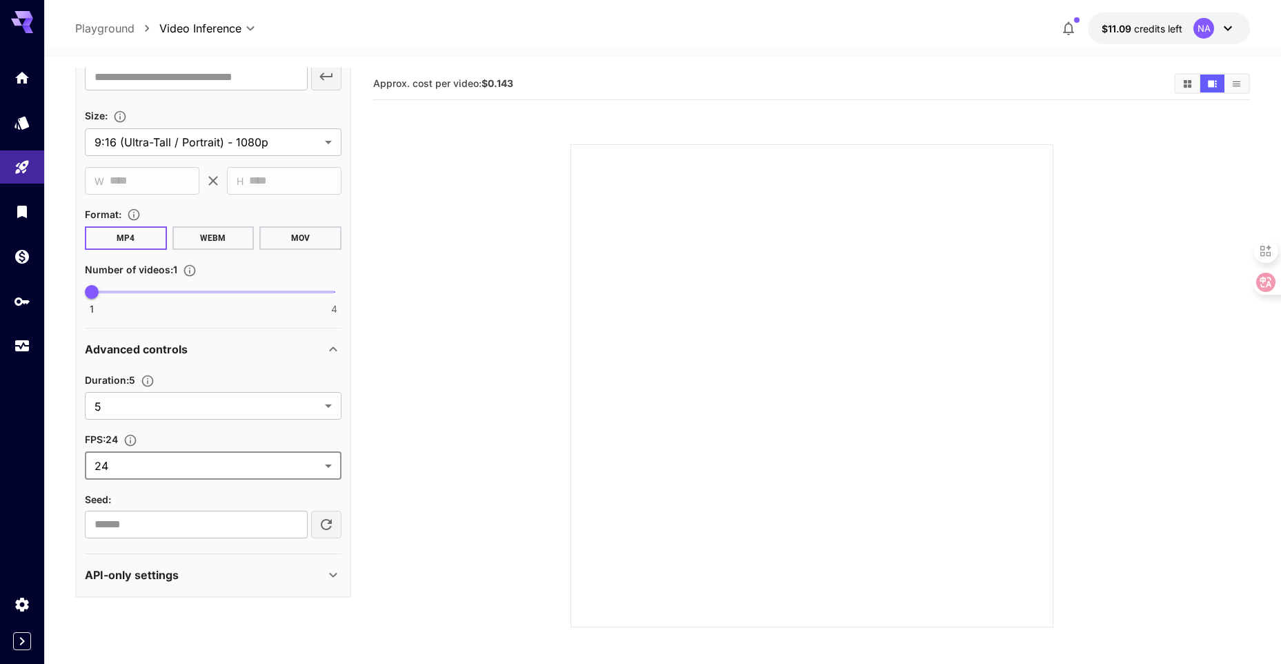
click at [218, 575] on div "API-only settings" at bounding box center [205, 574] width 240 height 17
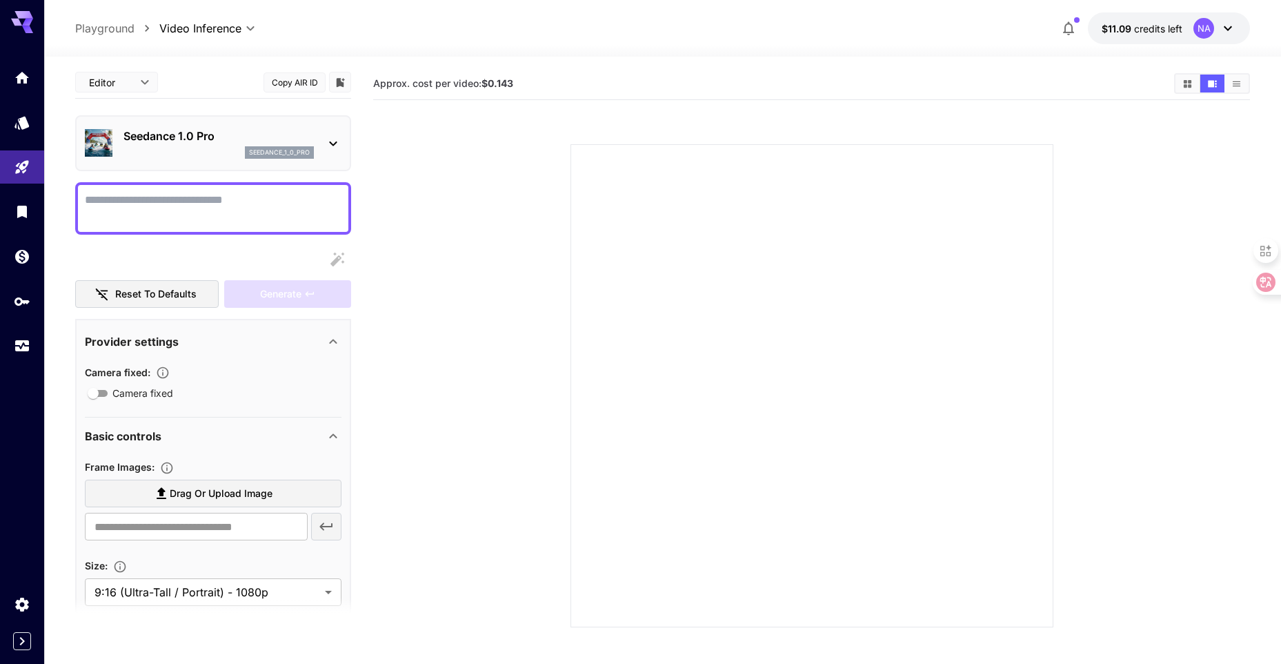
scroll to position [0, 0]
click at [135, 88] on body "**********" at bounding box center [640, 386] width 1281 height 773
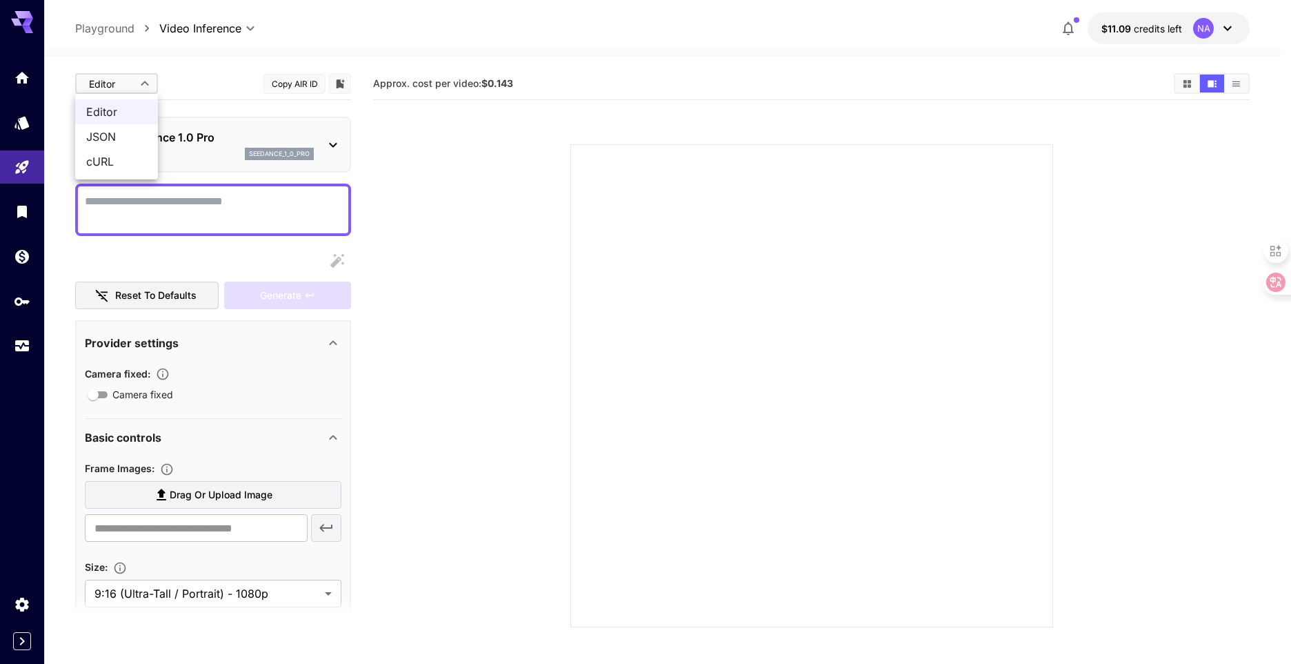
click at [121, 139] on span "JSON" at bounding box center [116, 136] width 61 height 17
type input "****"
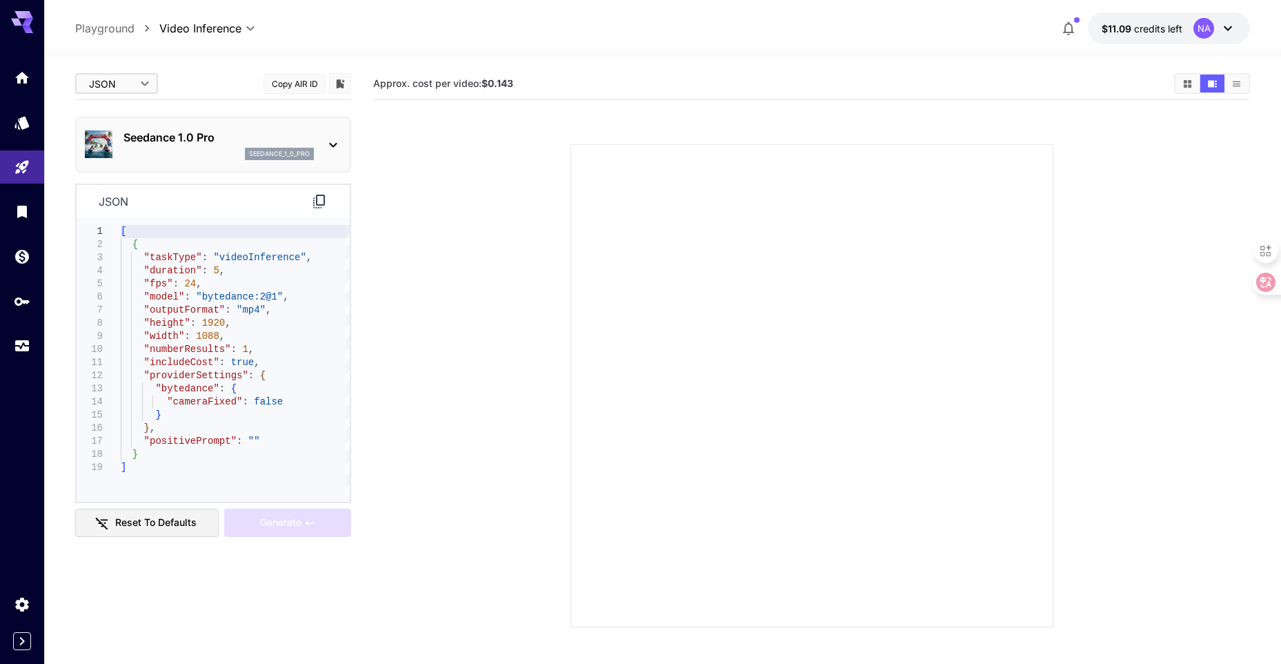
click at [317, 201] on icon at bounding box center [319, 202] width 12 height 14
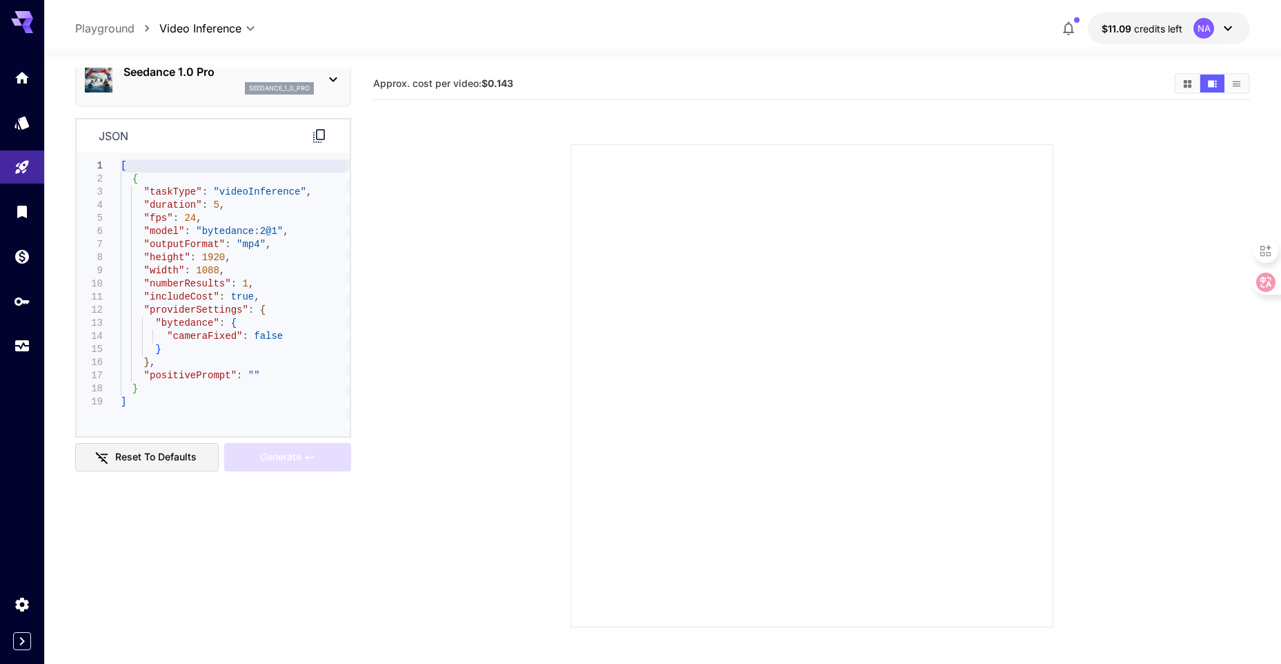
scroll to position [69, 0]
click at [510, 282] on section at bounding box center [811, 369] width 769 height 516
click at [23, 350] on icon "Usage" at bounding box center [23, 341] width 17 height 17
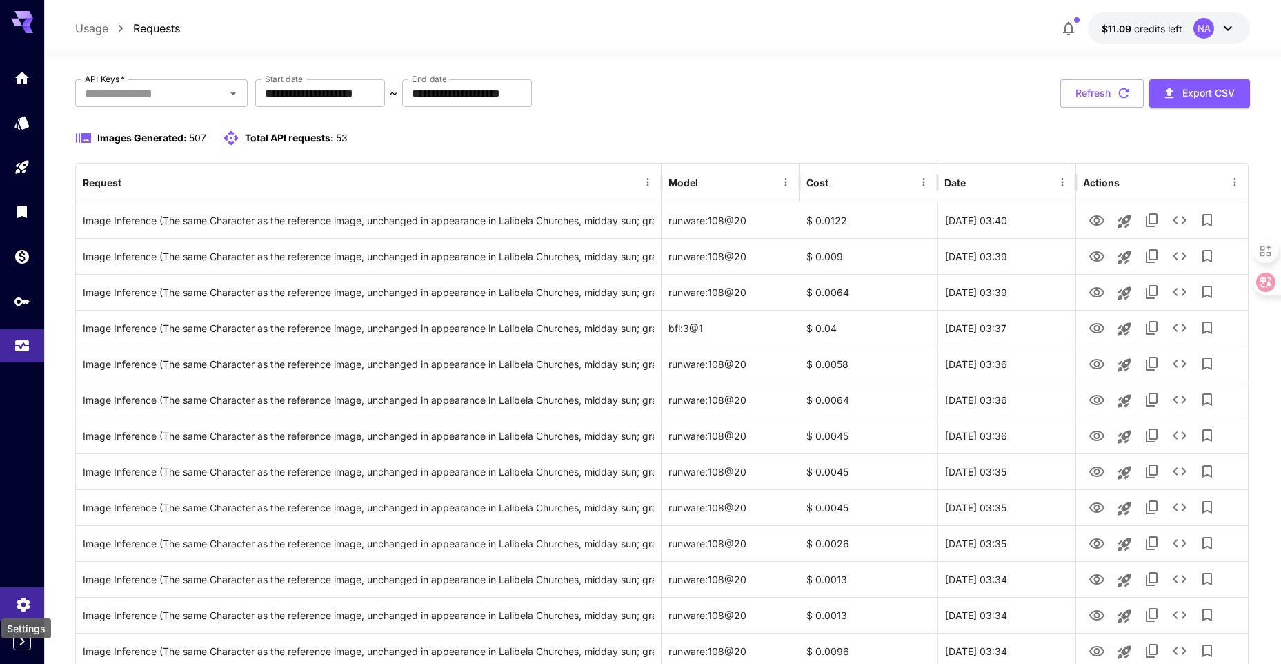
click at [16, 598] on icon "Settings" at bounding box center [23, 600] width 17 height 17
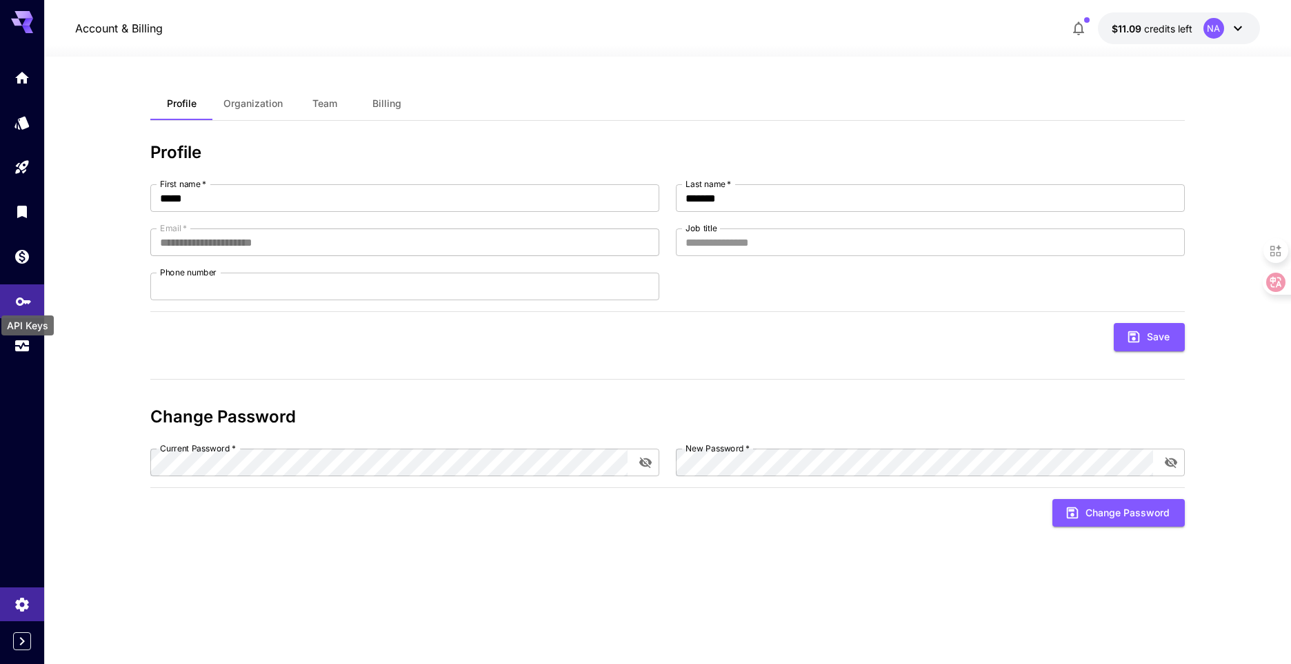
click at [21, 298] on icon "API Keys" at bounding box center [23, 296] width 17 height 17
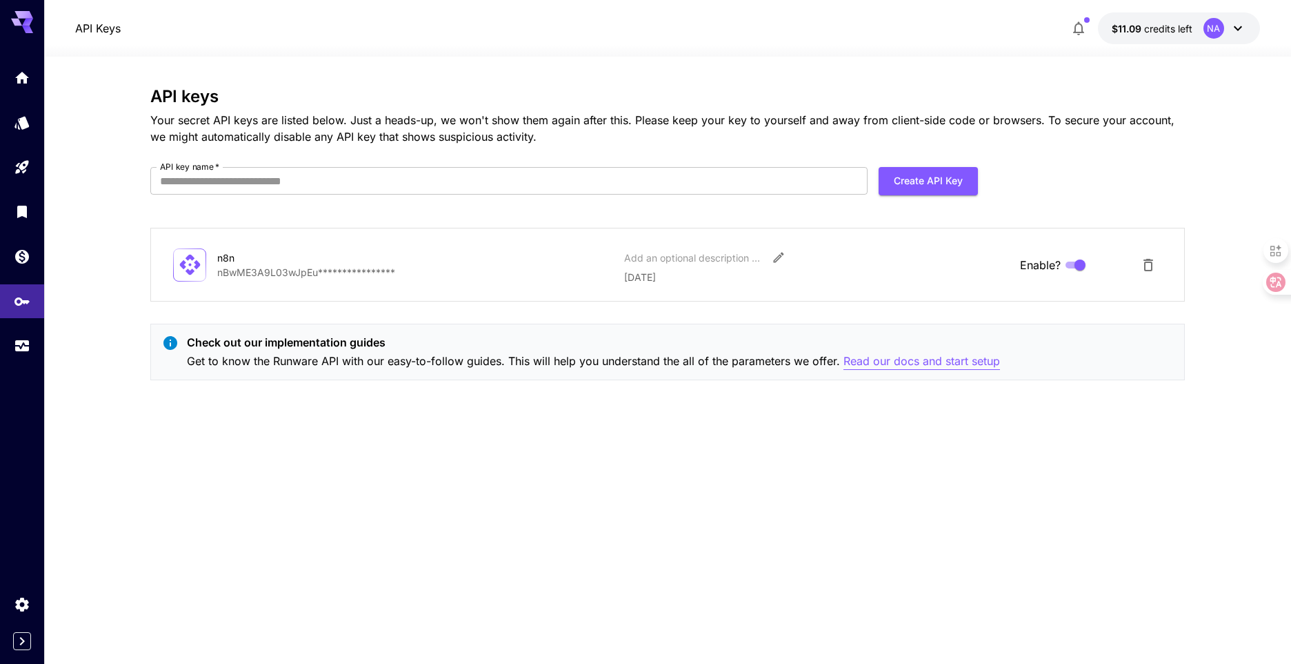
click at [863, 361] on p "Read our docs and start setup" at bounding box center [922, 361] width 157 height 17
click at [13, 348] on link at bounding box center [22, 346] width 44 height 34
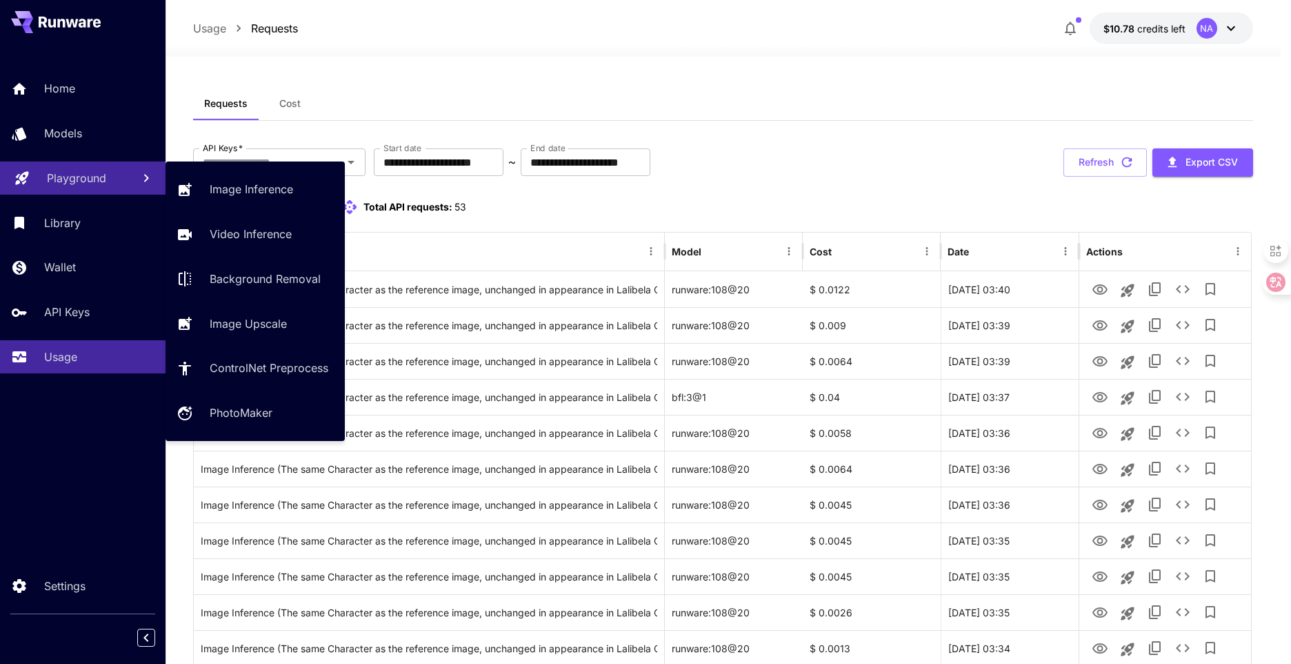
click at [93, 183] on p "Playground" at bounding box center [76, 178] width 59 height 17
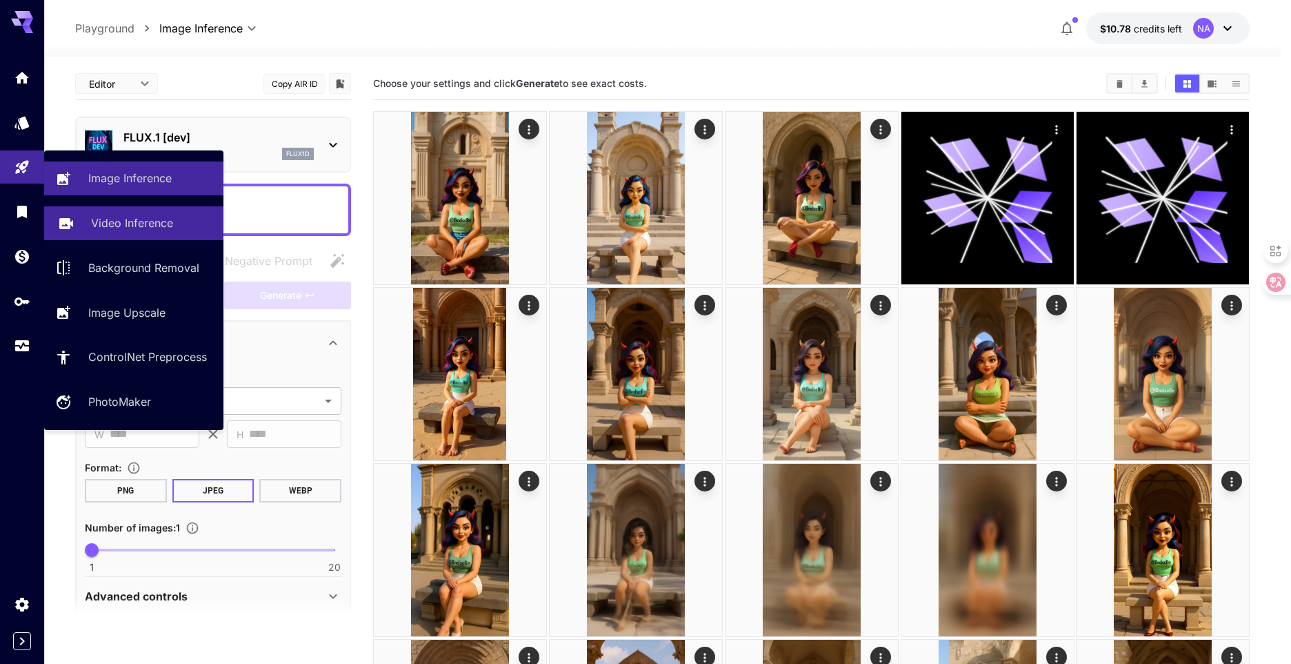
click at [98, 224] on p "Video Inference" at bounding box center [132, 223] width 82 height 17
type input "**********"
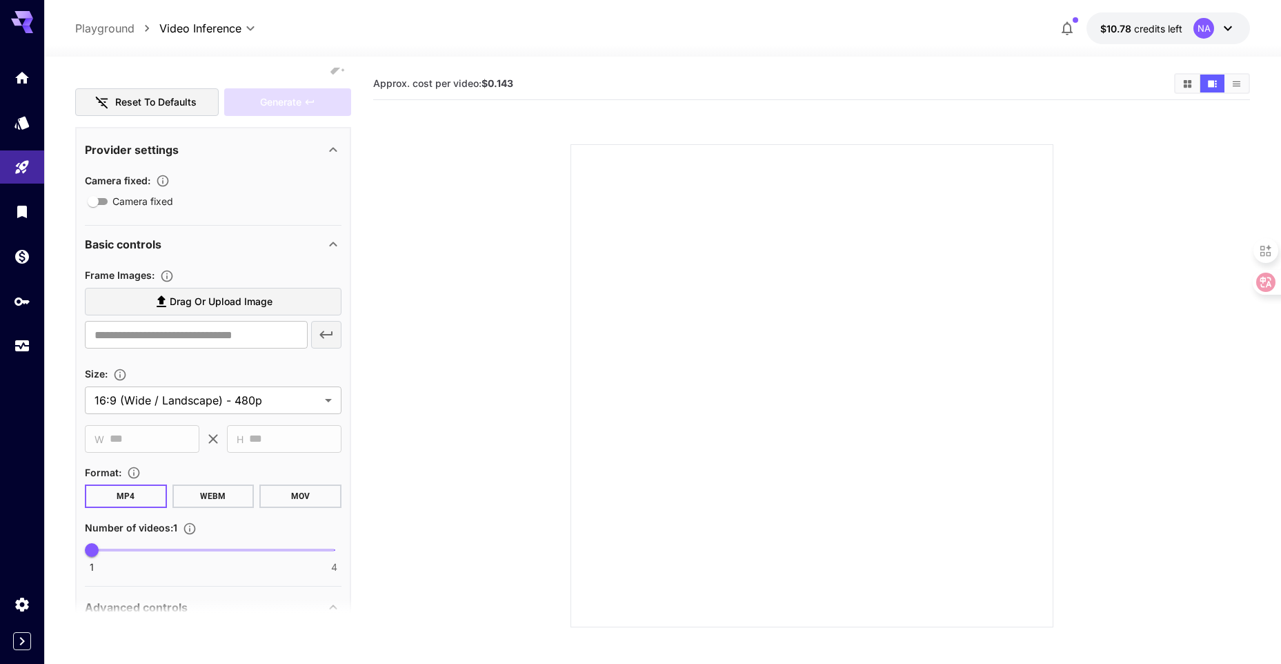
scroll to position [207, 0]
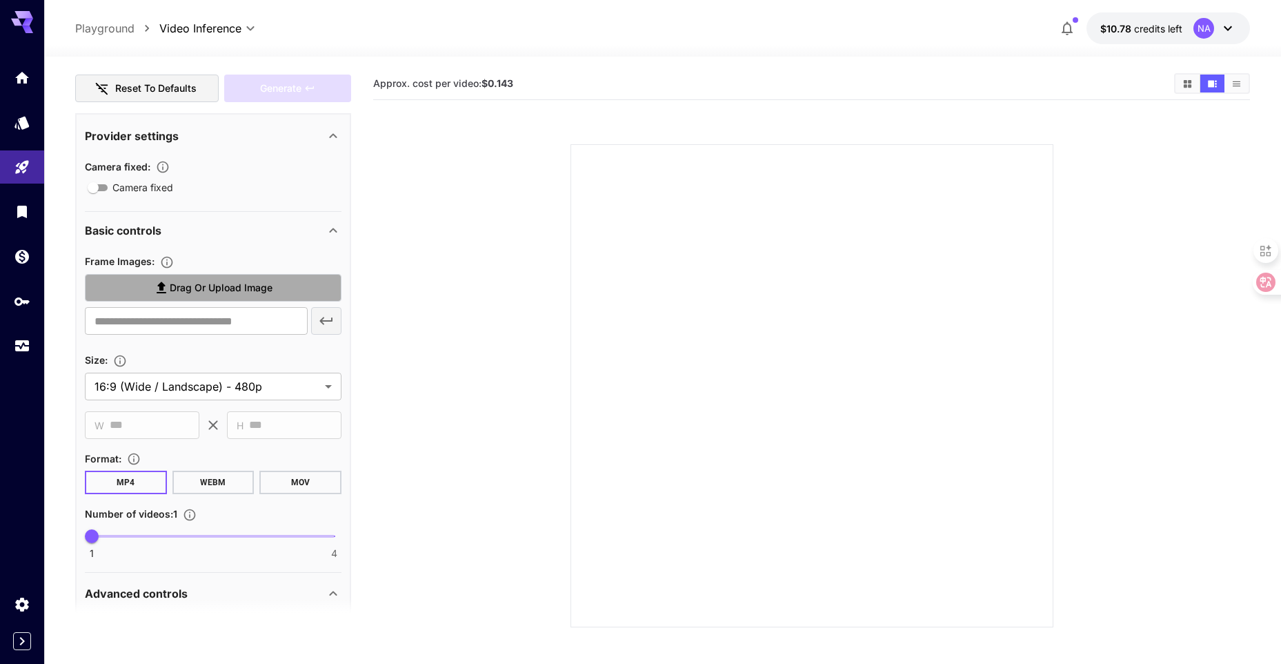
click at [233, 295] on span "Drag or upload image" at bounding box center [221, 287] width 103 height 17
click at [0, 0] on input "Drag or upload image" at bounding box center [0, 0] width 0 height 0
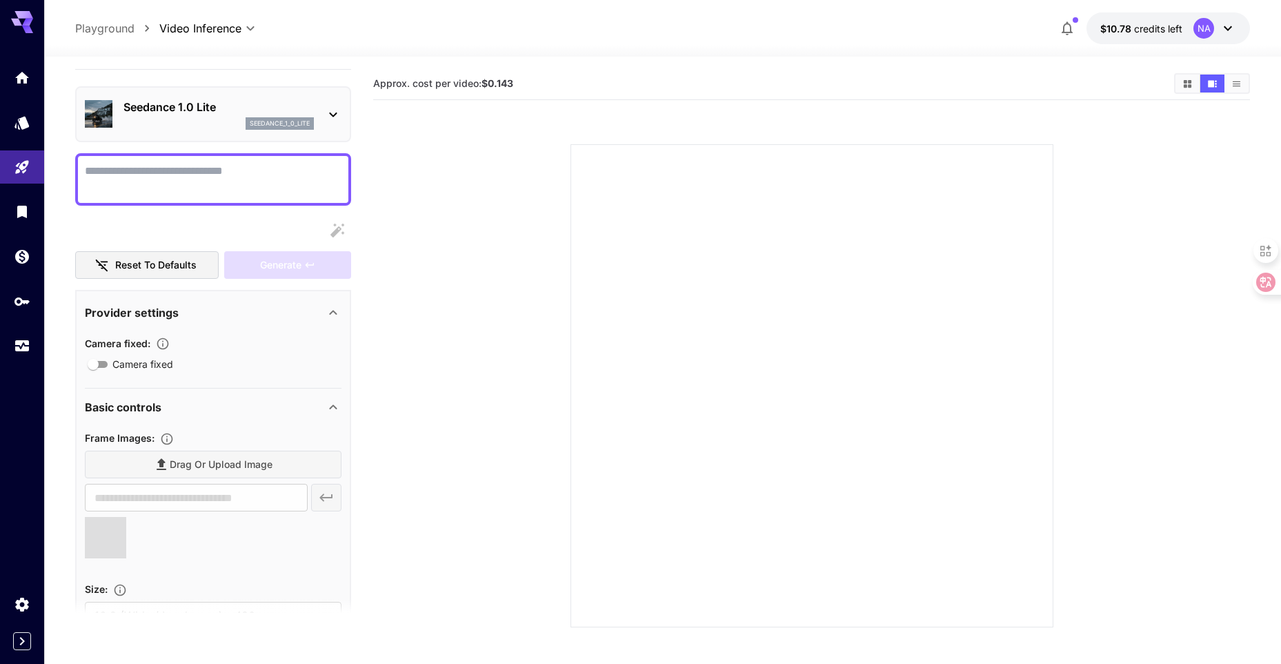
scroll to position [0, 0]
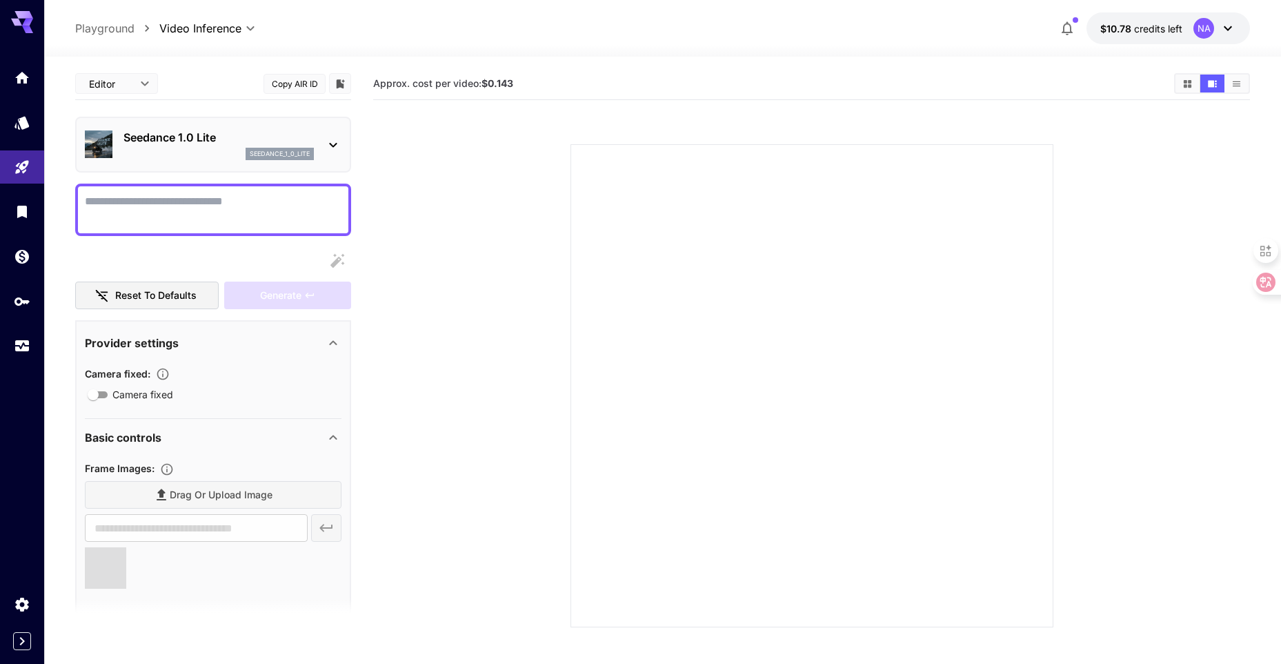
type input "**********"
paste textarea "**********"
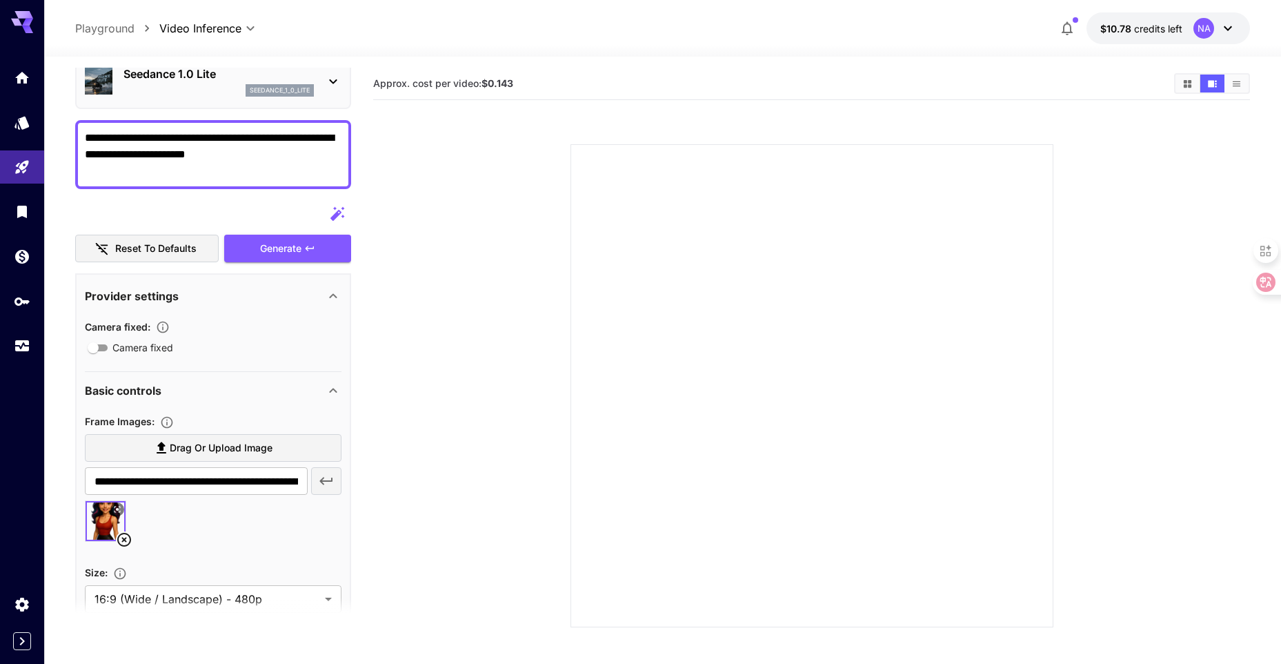
scroll to position [69, 0]
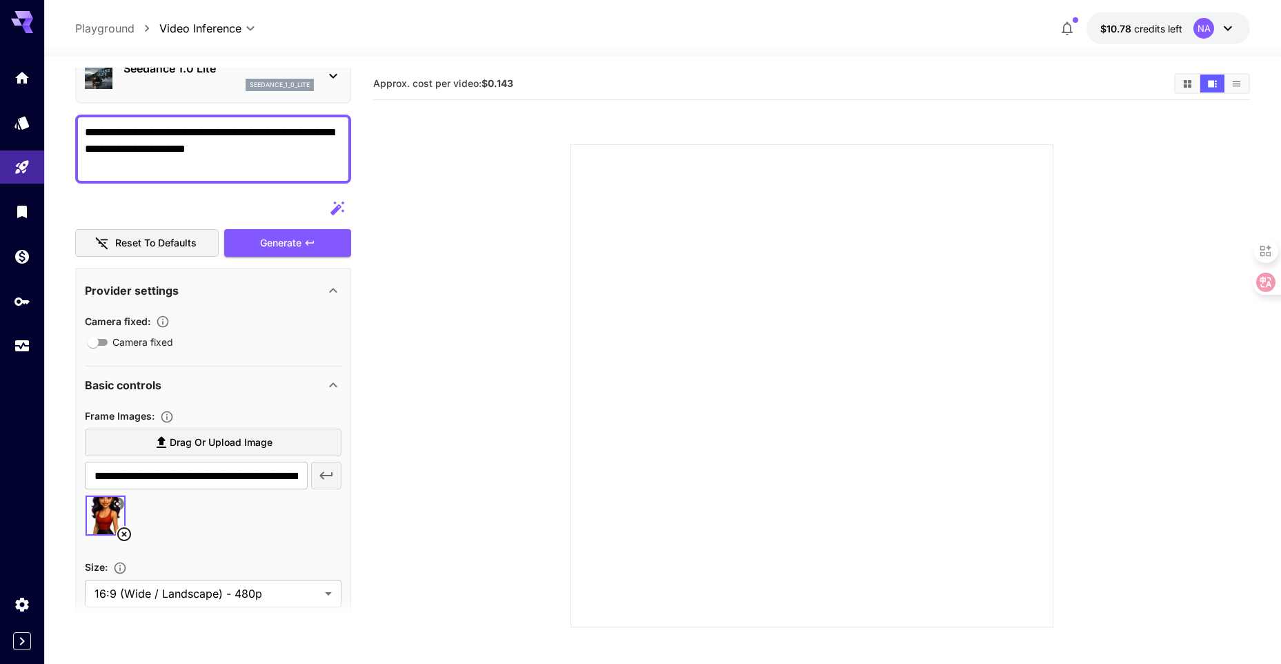
type textarea "**********"
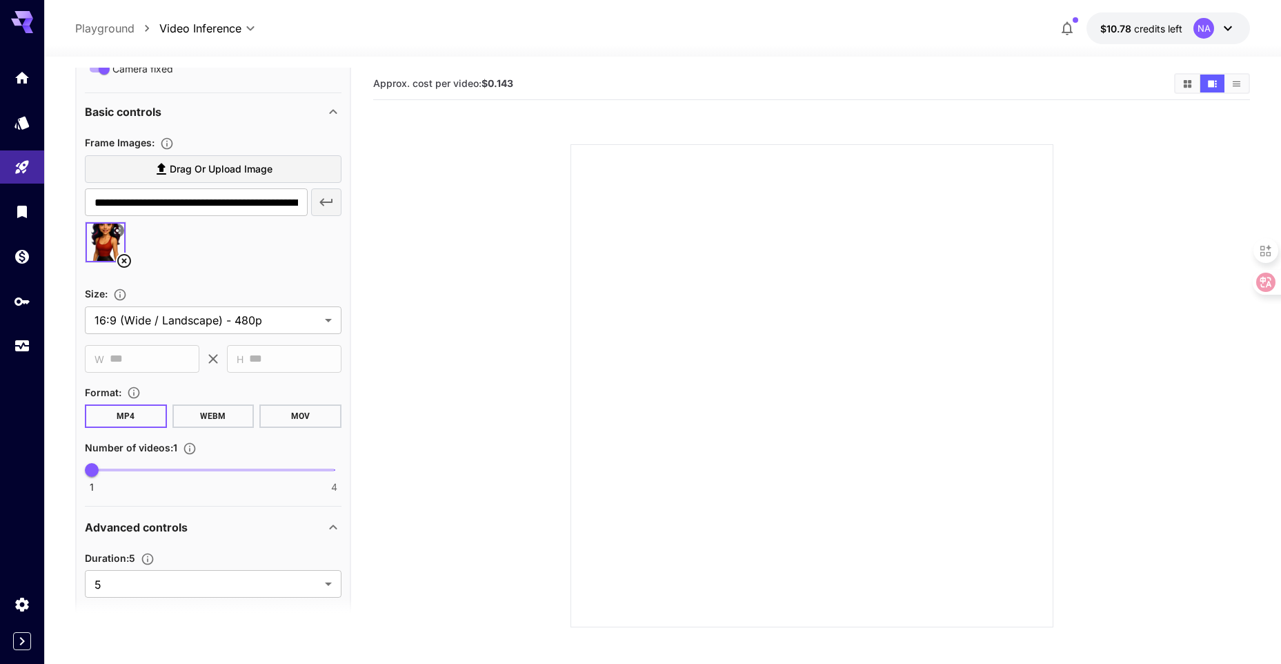
scroll to position [345, 0]
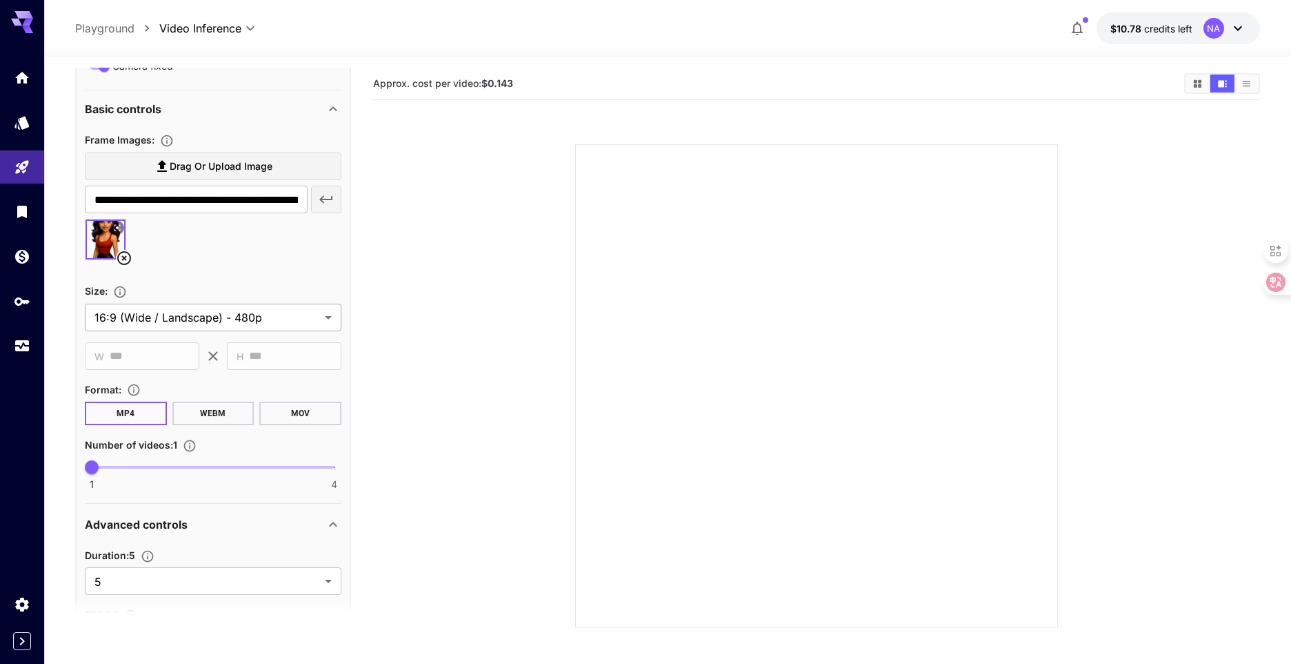
click at [179, 303] on body "**********" at bounding box center [645, 386] width 1291 height 773
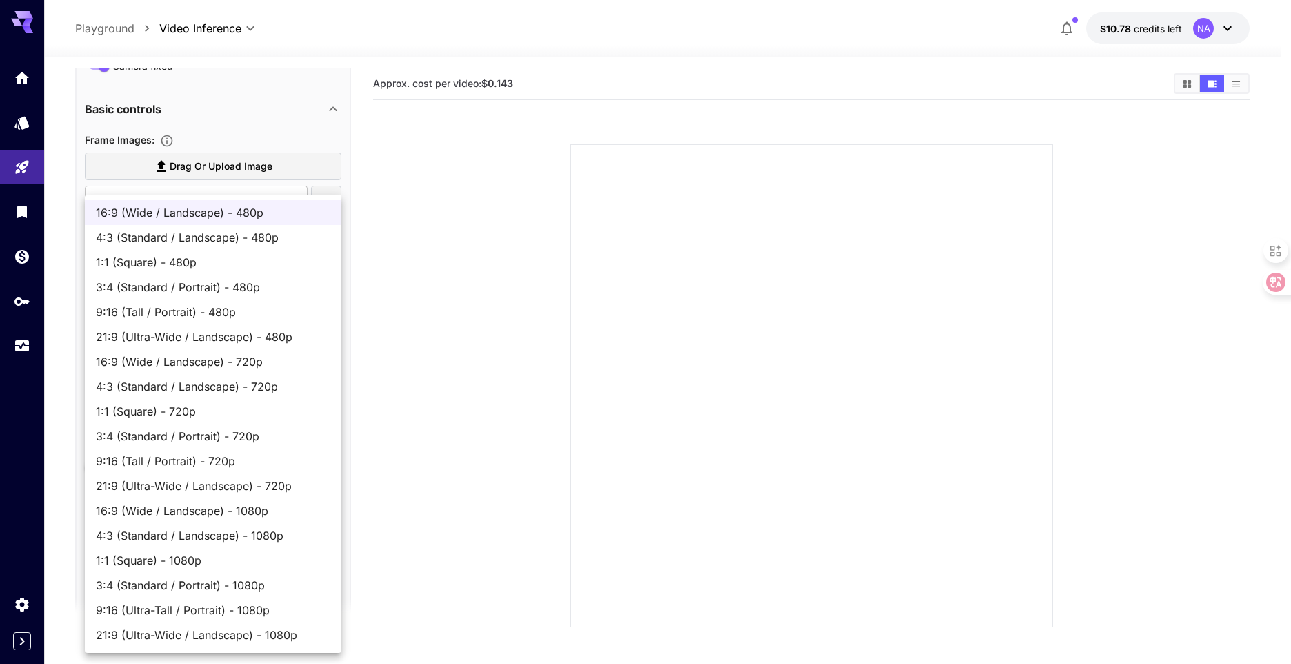
click at [175, 613] on span "9:16 (Ultra-Tall / Portrait) - 1080p" at bounding box center [213, 610] width 235 height 17
type input "**********"
type input "****"
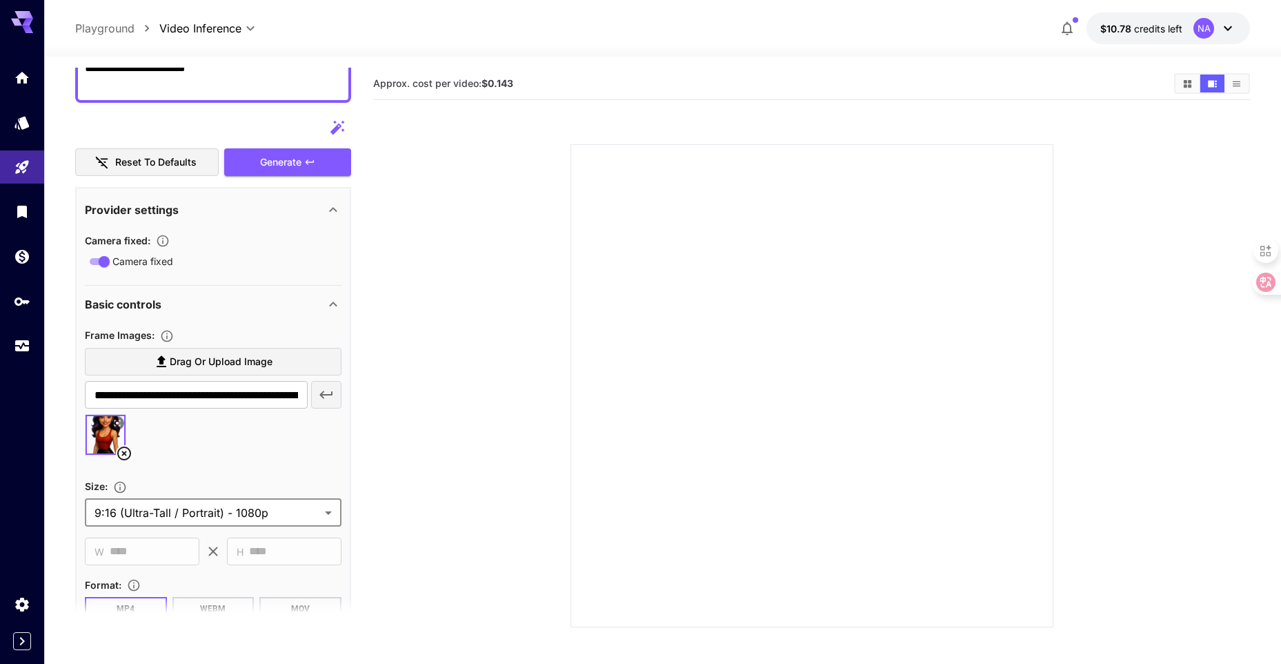
scroll to position [106, 0]
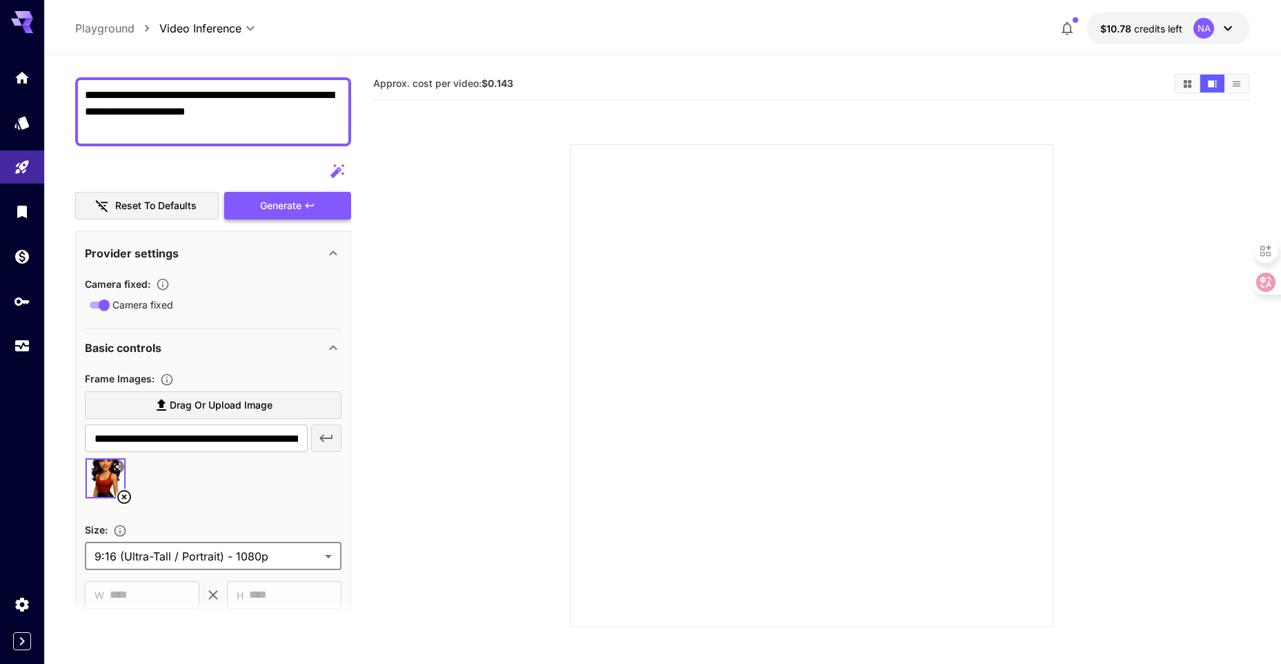
click at [255, 206] on div "Generate" at bounding box center [287, 206] width 127 height 28
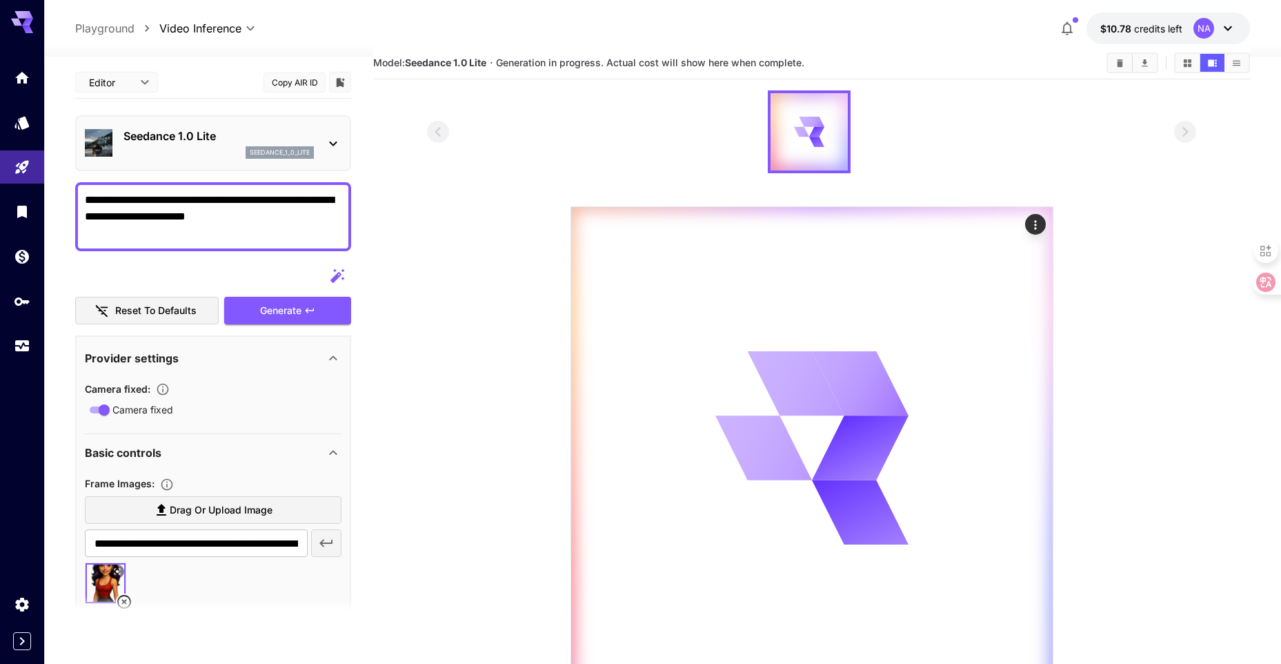
scroll to position [0, 0]
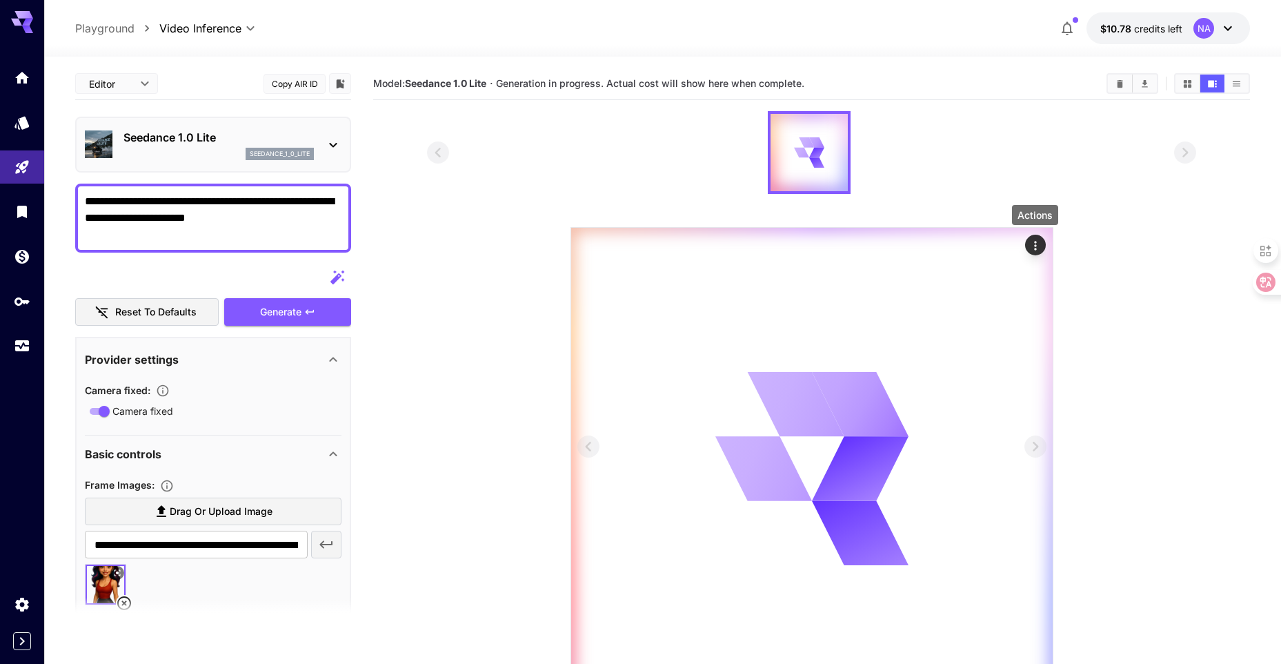
click at [1030, 250] on icon "Actions" at bounding box center [1036, 246] width 14 height 14
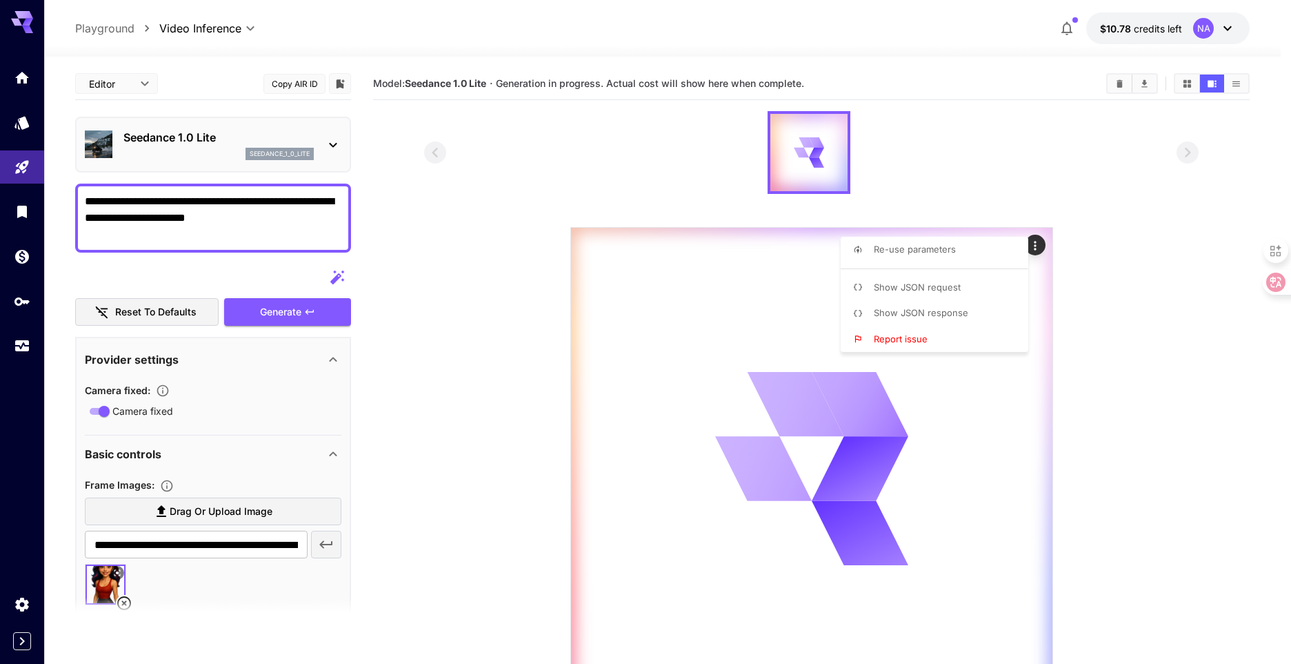
click at [1097, 244] on div at bounding box center [645, 332] width 1291 height 664
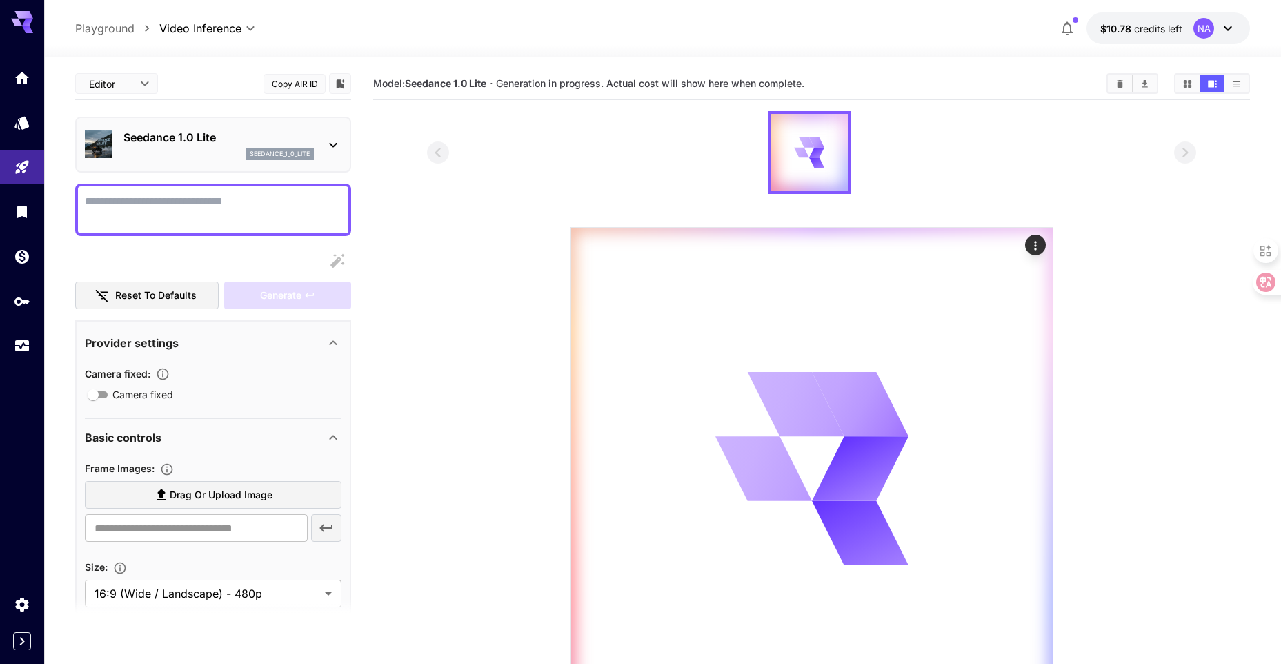
click at [240, 211] on textarea "Camera fixed" at bounding box center [213, 209] width 257 height 33
click at [662, 300] on div at bounding box center [812, 469] width 482 height 482
click at [19, 257] on icon "Wallet" at bounding box center [24, 253] width 14 height 14
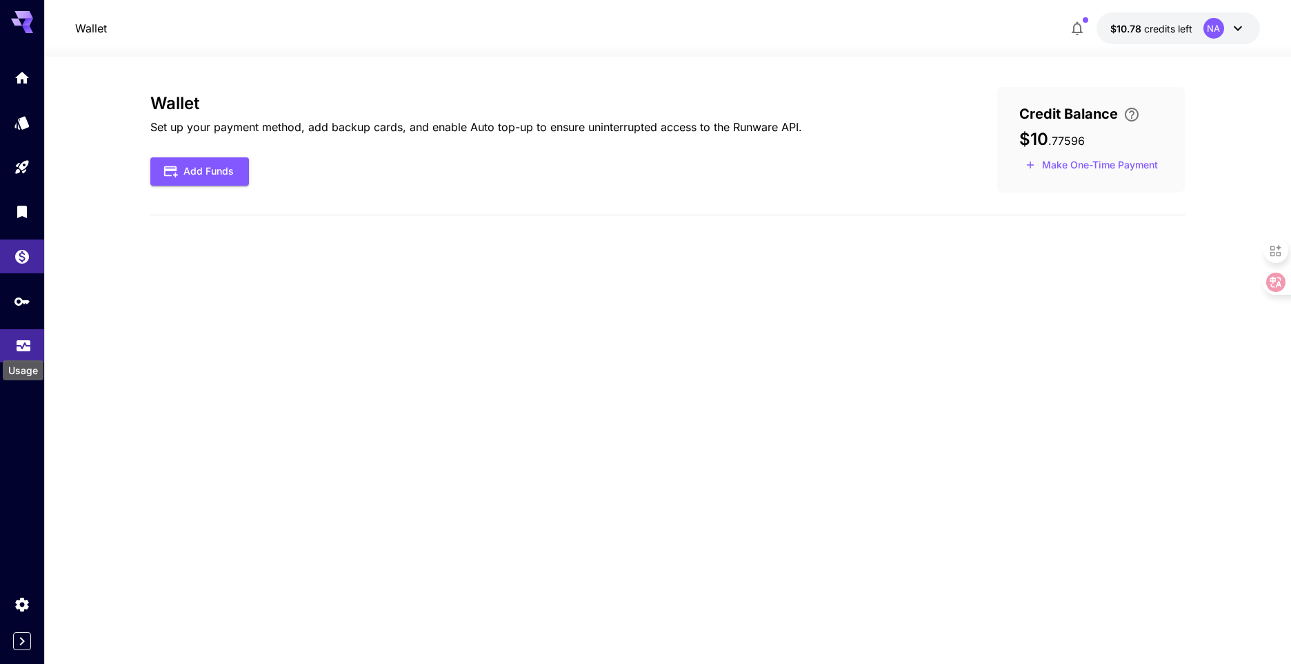
click at [23, 337] on icon "Usage" at bounding box center [23, 343] width 17 height 17
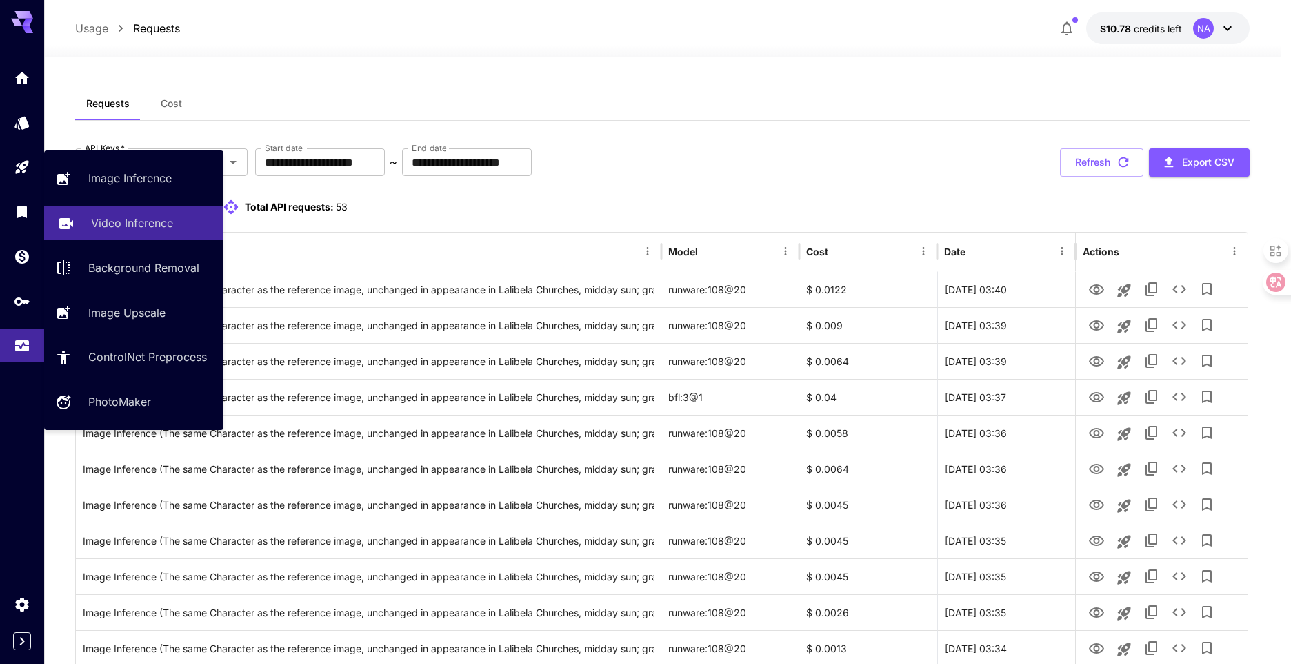
click at [149, 224] on p "Video Inference" at bounding box center [132, 223] width 82 height 17
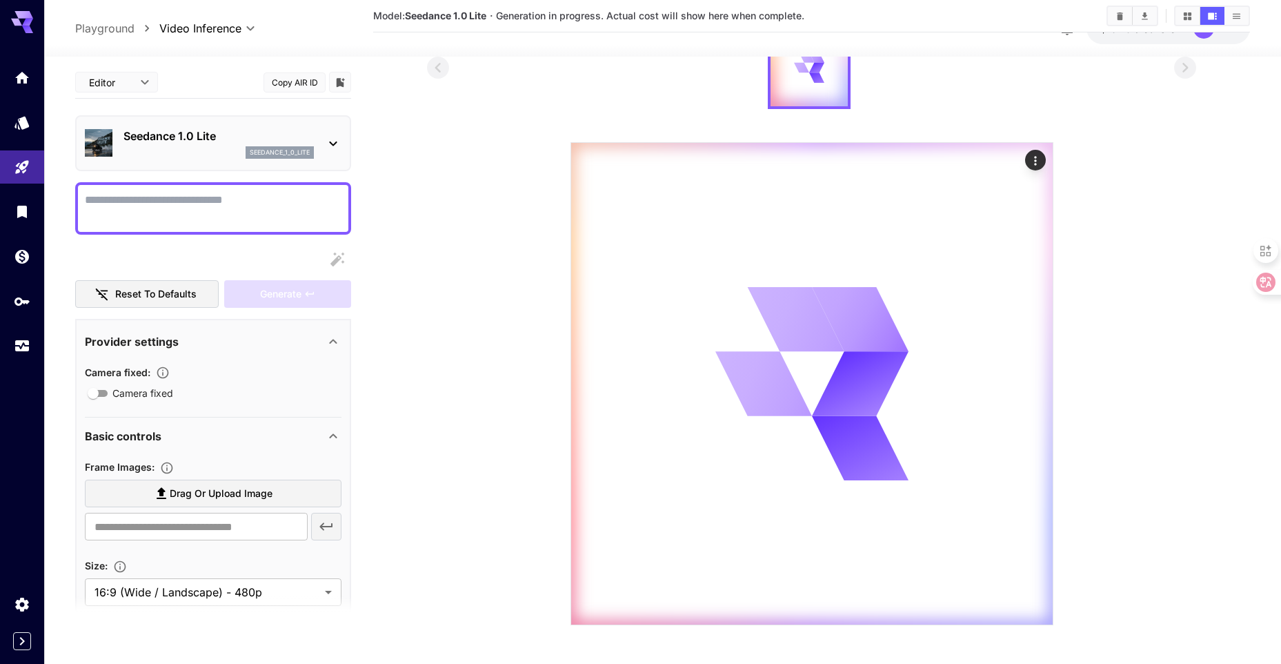
scroll to position [109, 0]
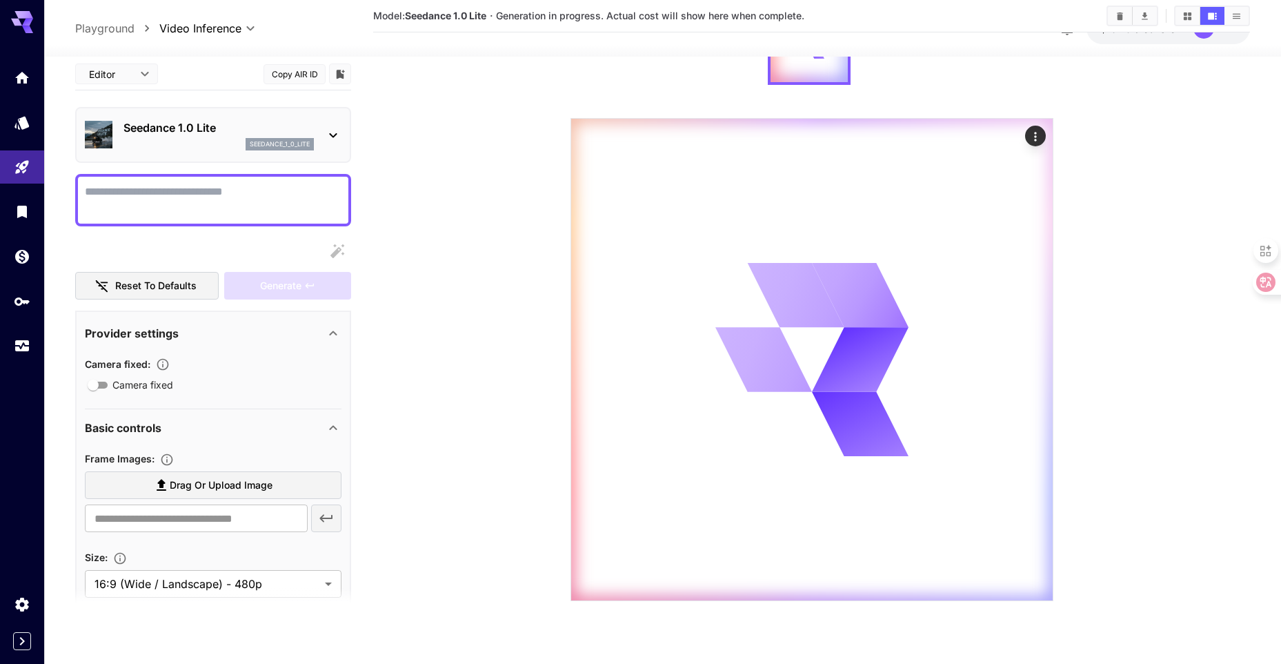
click at [242, 147] on div "seedance_1_0_lite" at bounding box center [218, 145] width 190 height 12
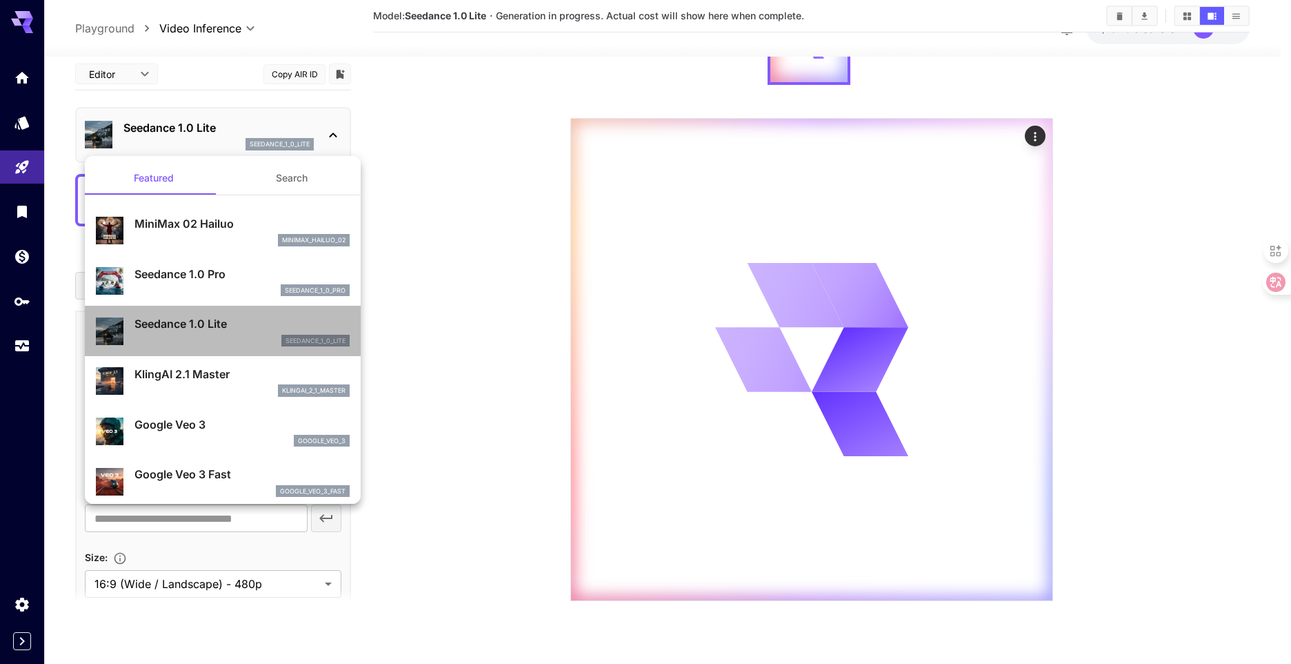
click at [231, 337] on div "seedance_1_0_lite" at bounding box center [242, 341] width 215 height 12
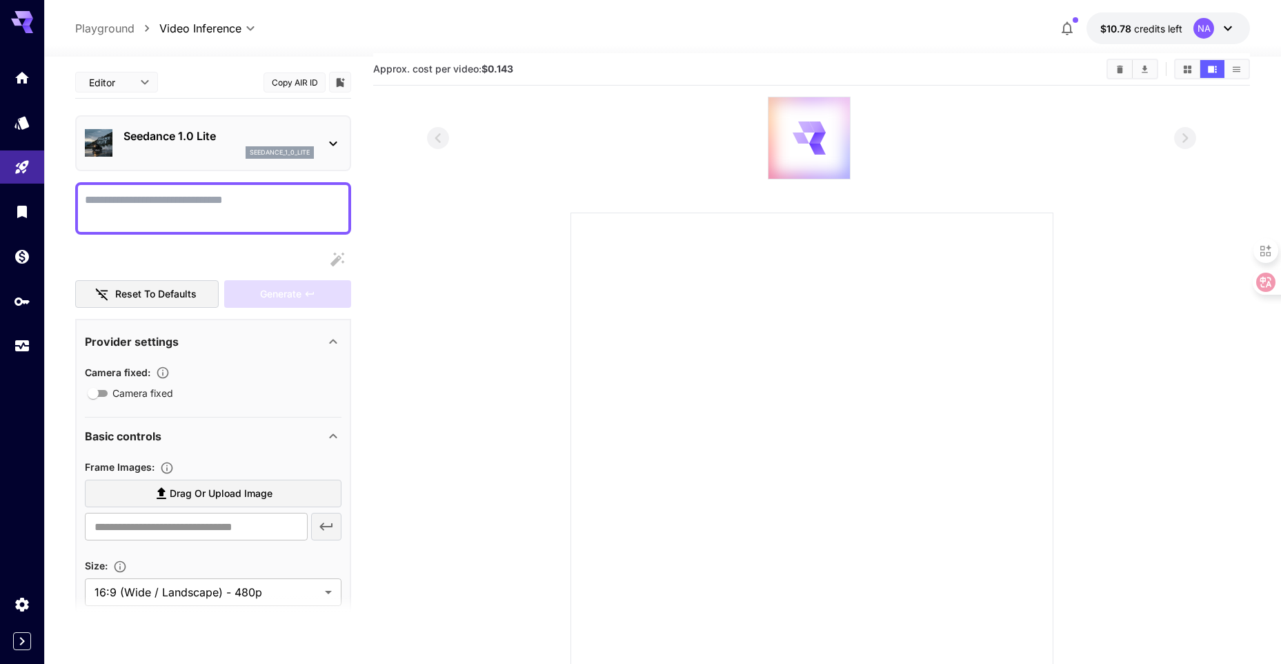
scroll to position [0, 0]
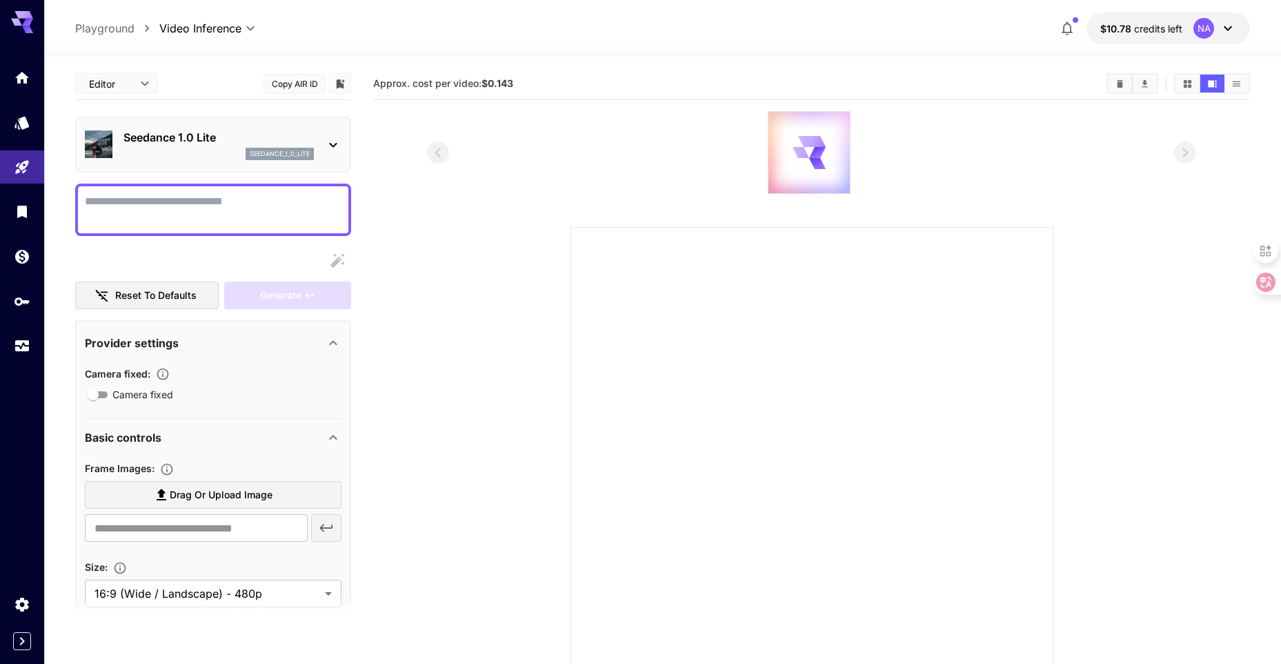
click at [243, 146] on div "Seedance 1.0 Lite seedance_1_0_lite" at bounding box center [218, 144] width 190 height 31
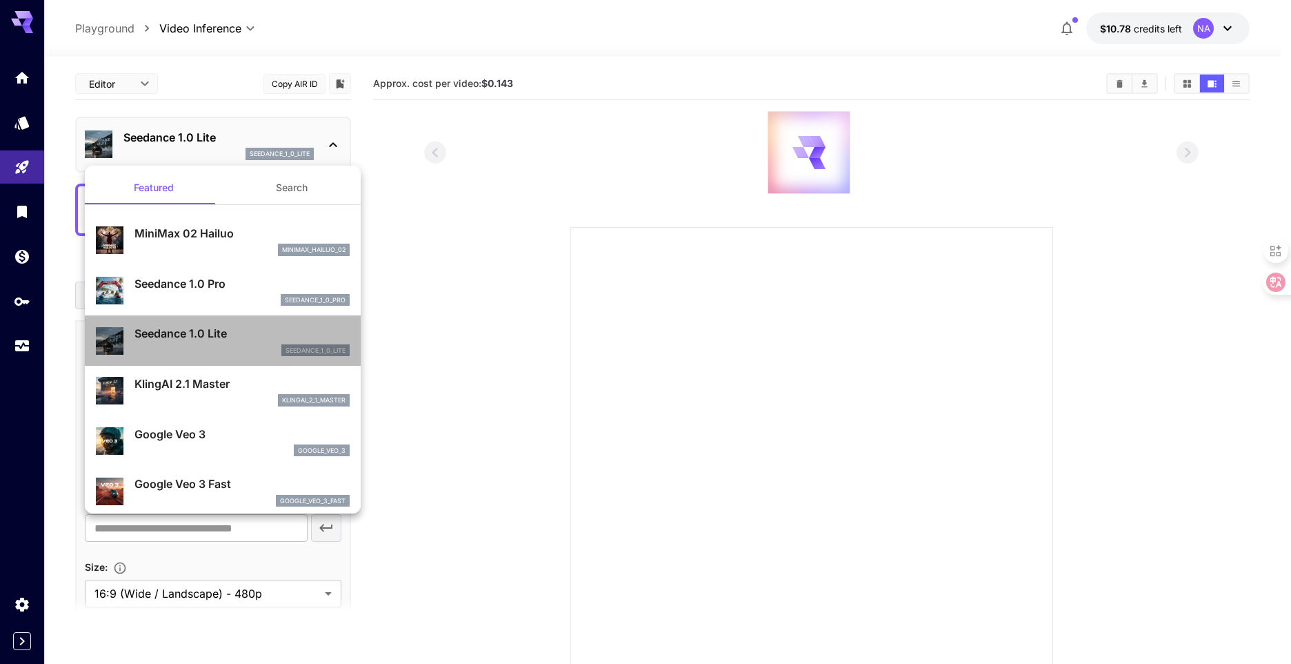
click at [235, 339] on p "Seedance 1.0 Lite" at bounding box center [242, 333] width 215 height 17
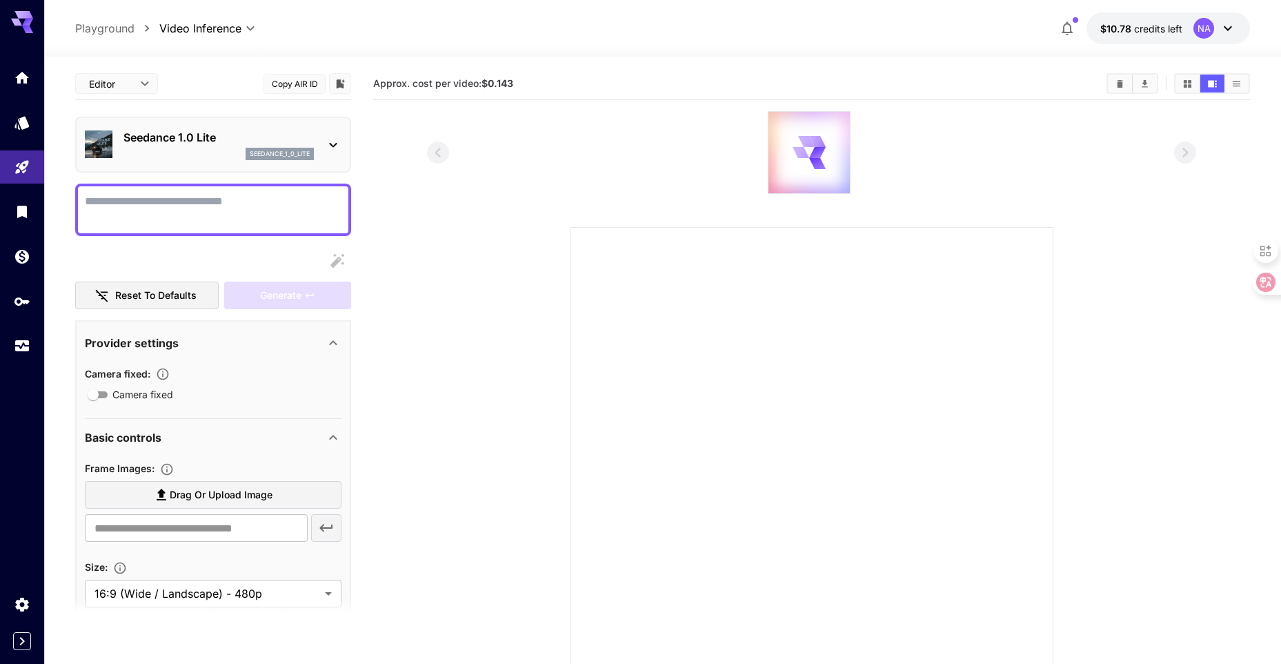
click at [174, 163] on div "Seedance 1.0 Lite seedance_1_0_lite" at bounding box center [213, 144] width 257 height 42
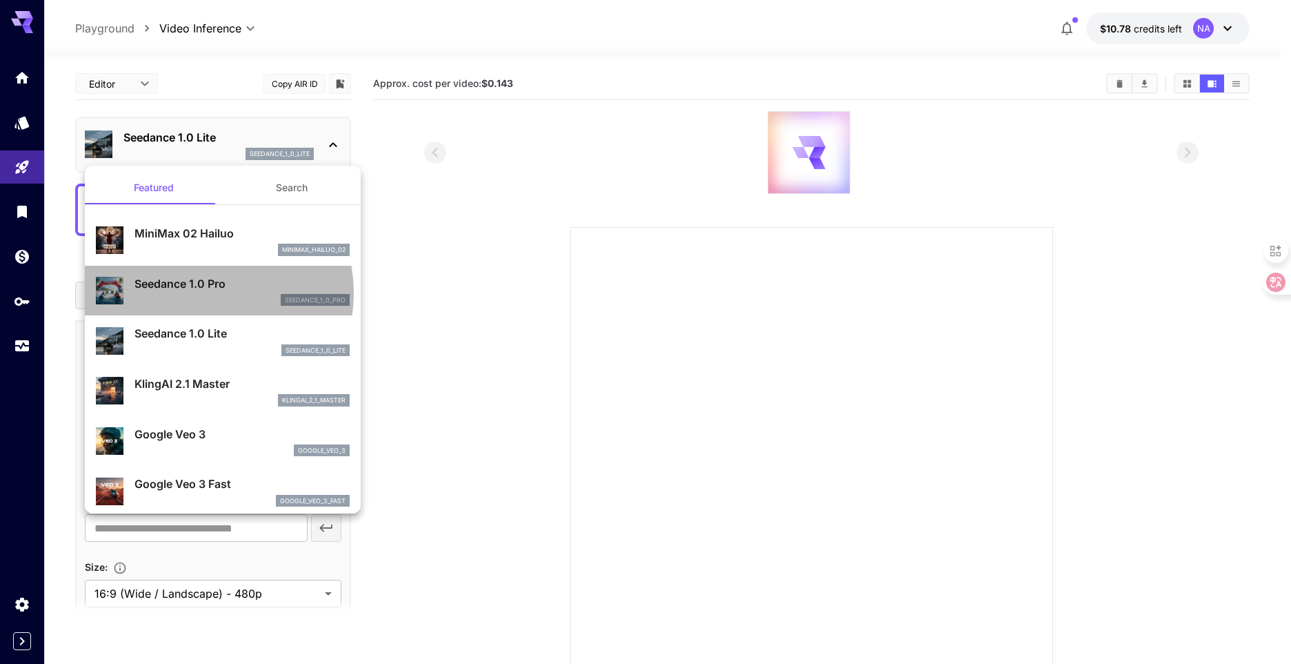
click at [197, 294] on div "seedance_1_0_pro" at bounding box center [242, 300] width 215 height 12
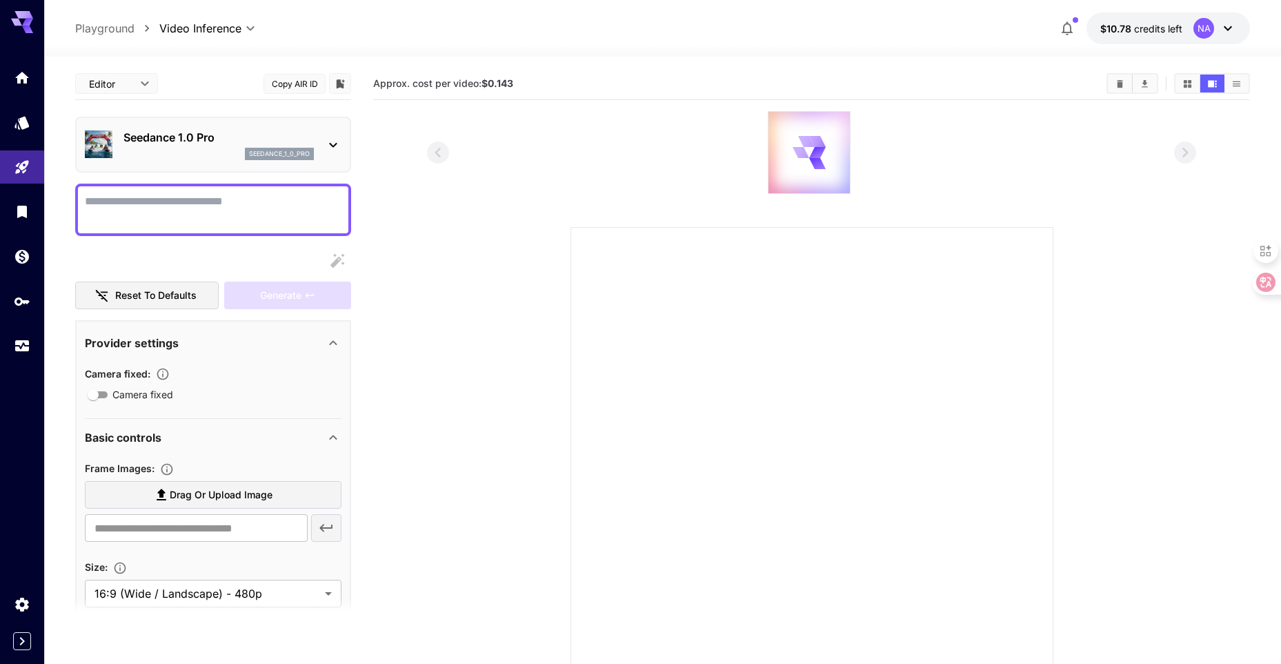
click at [596, 313] on div at bounding box center [812, 468] width 483 height 483
click at [807, 141] on icon at bounding box center [806, 141] width 17 height 12
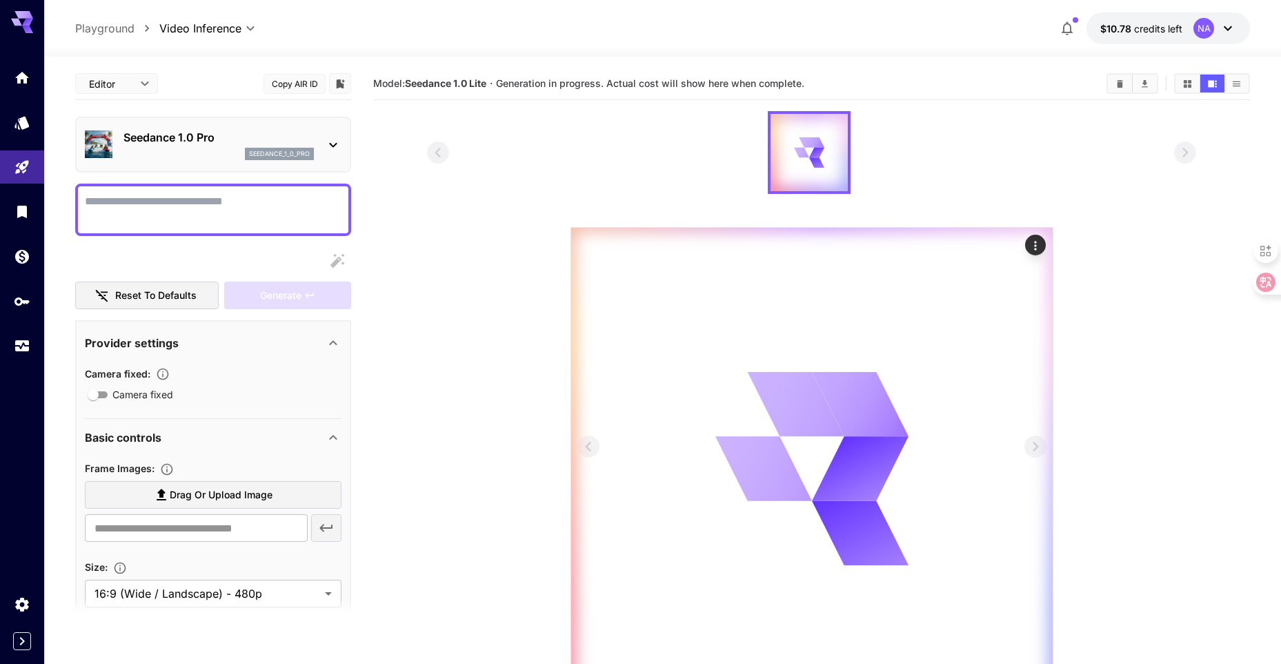
click at [1029, 242] on icon "Actions" at bounding box center [1036, 246] width 14 height 14
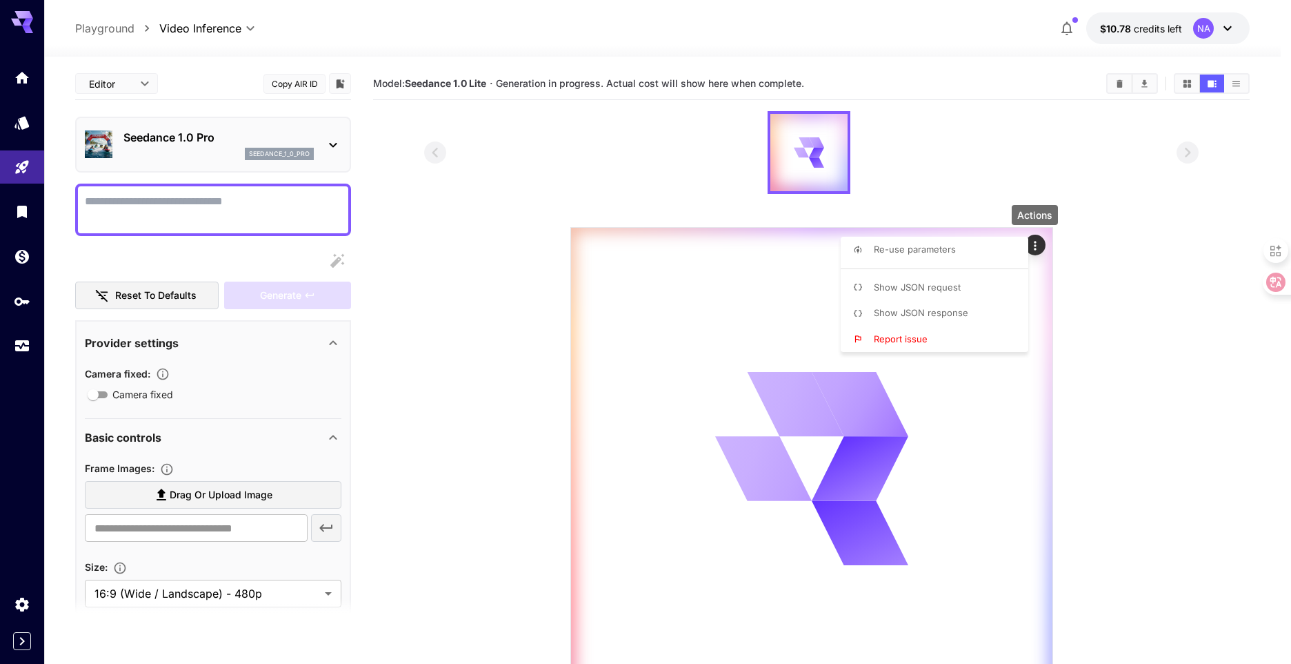
click at [1113, 266] on div at bounding box center [645, 332] width 1291 height 664
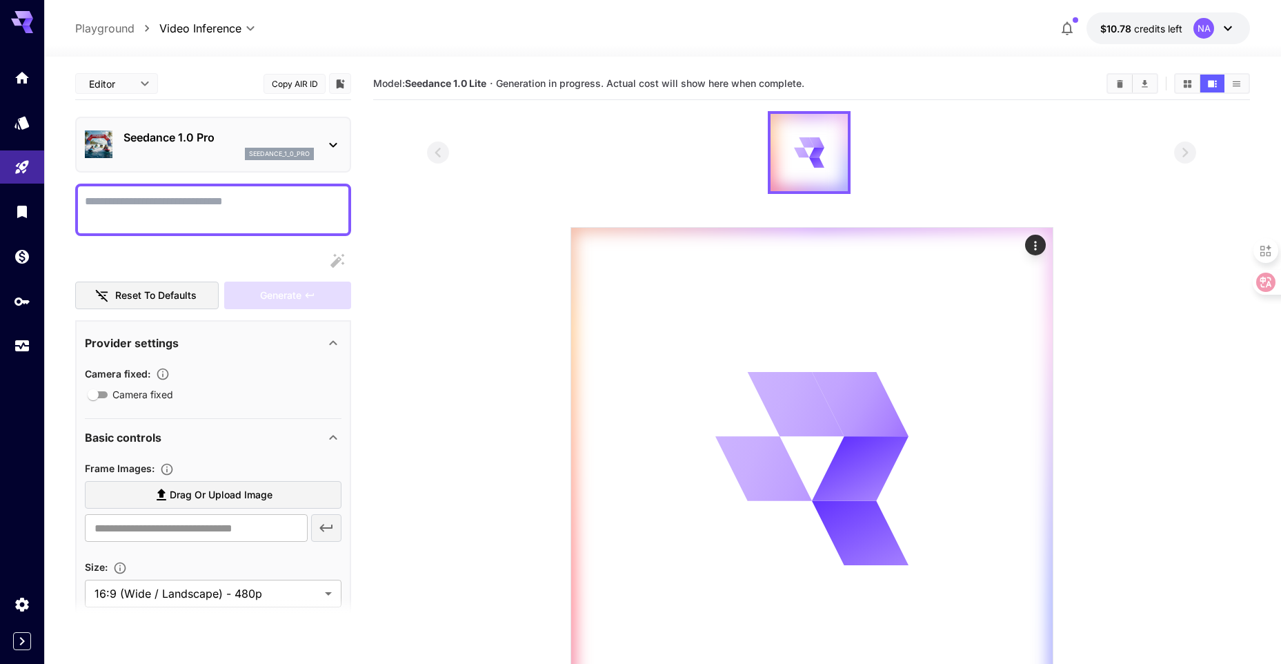
click at [189, 159] on div "seedance_1_0_pro" at bounding box center [218, 154] width 190 height 12
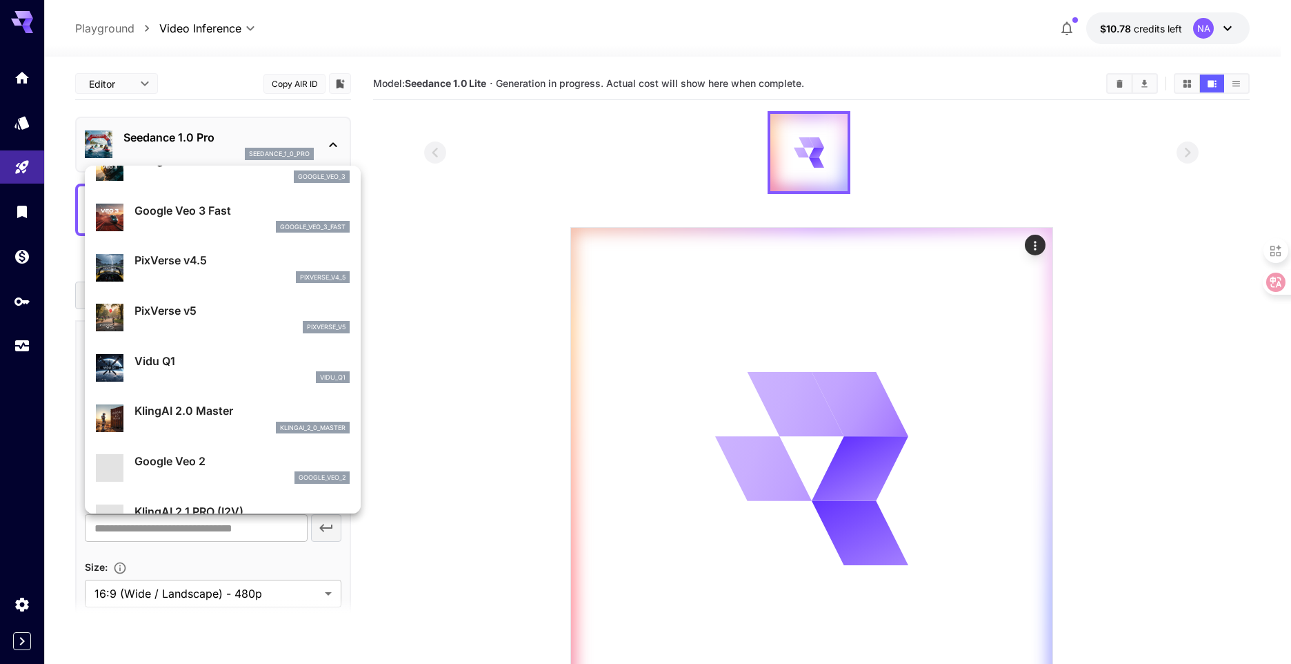
scroll to position [276, 0]
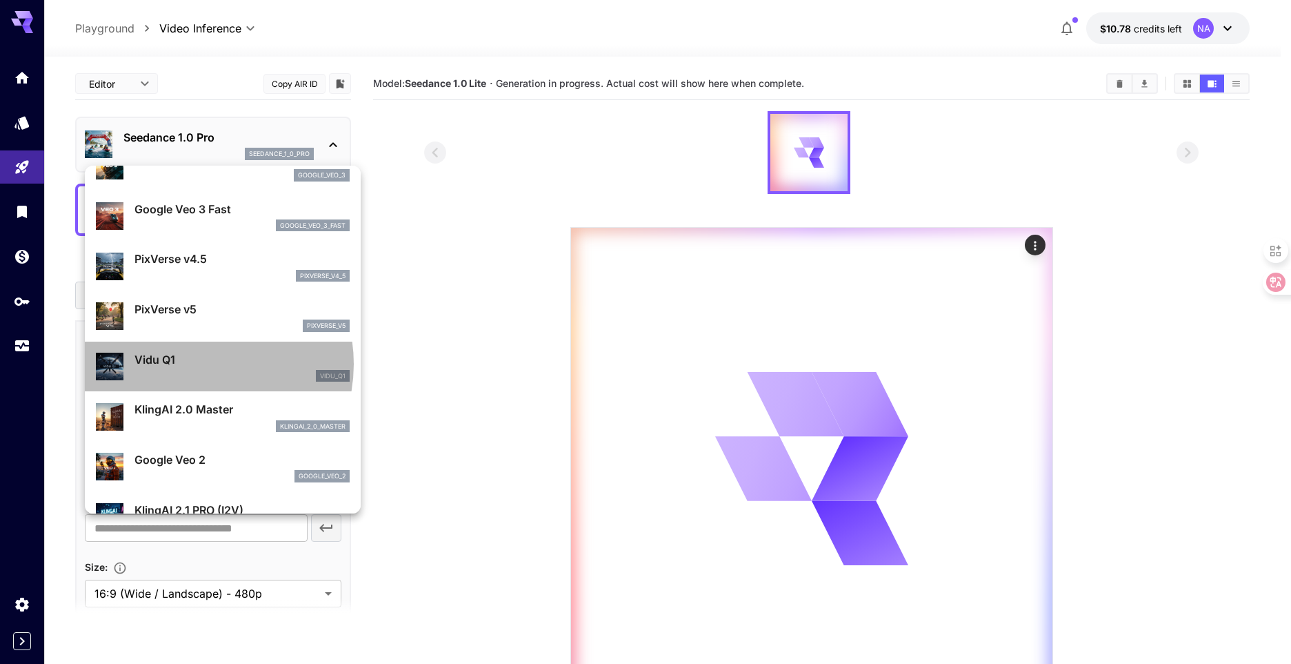
click at [192, 364] on p "Vidu Q1" at bounding box center [242, 359] width 215 height 17
type input "**********"
type input "****"
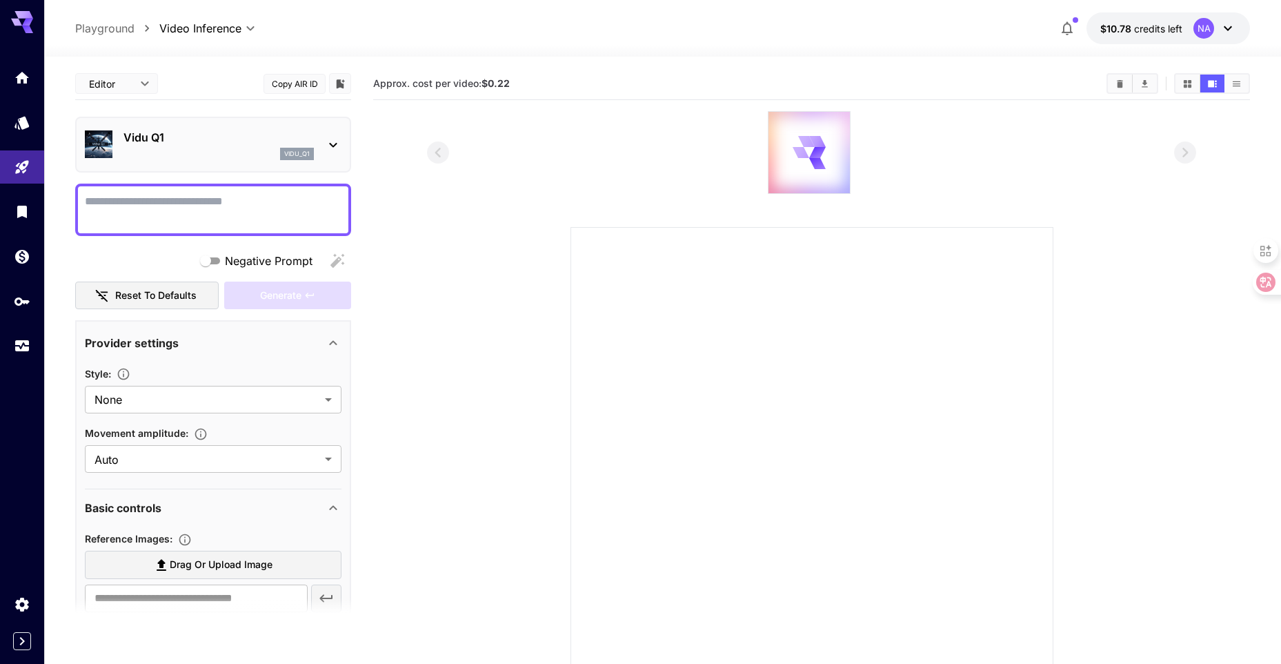
click at [197, 154] on div "vidu_q1" at bounding box center [218, 154] width 190 height 12
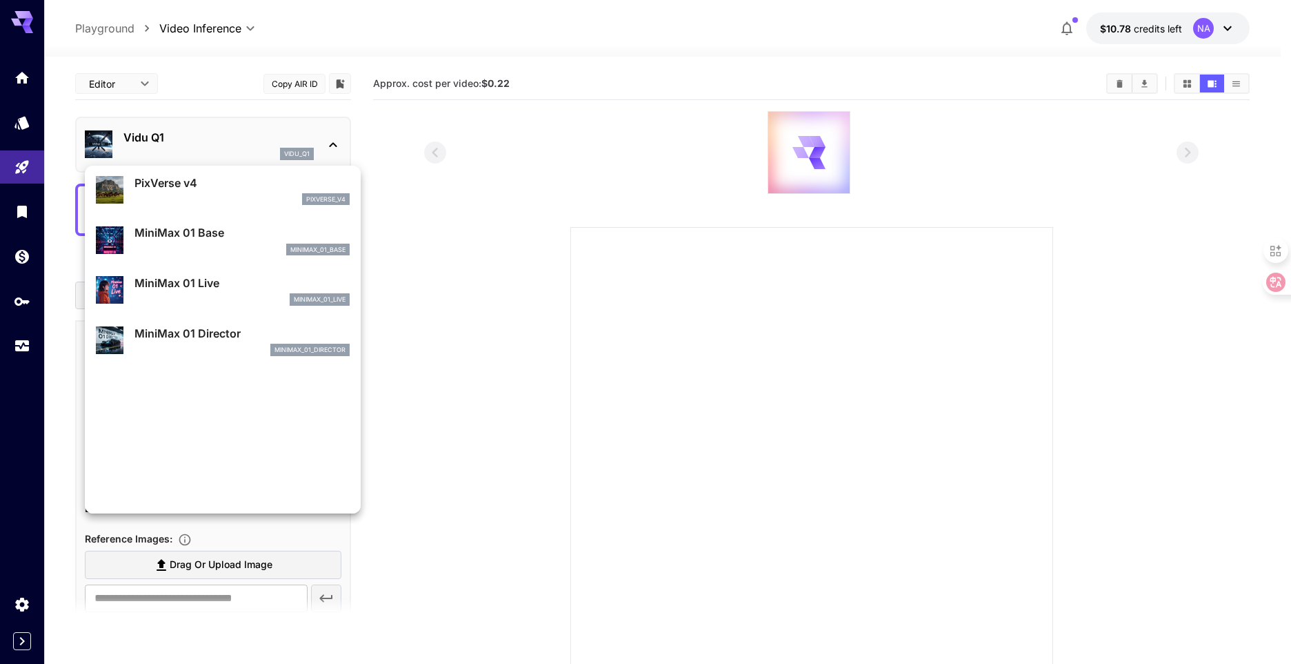
scroll to position [1016, 0]
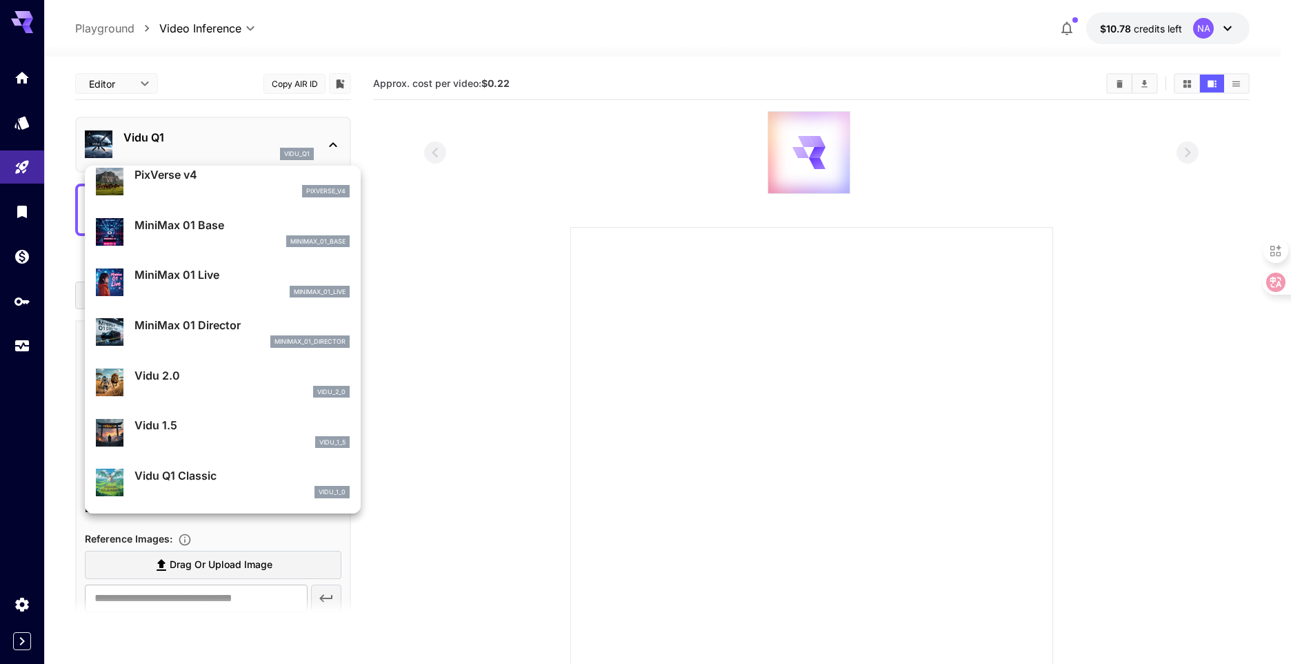
click at [223, 485] on div "Vidu Q1 Classic vidu_1_0" at bounding box center [242, 482] width 215 height 31
type input "**********"
type input "****"
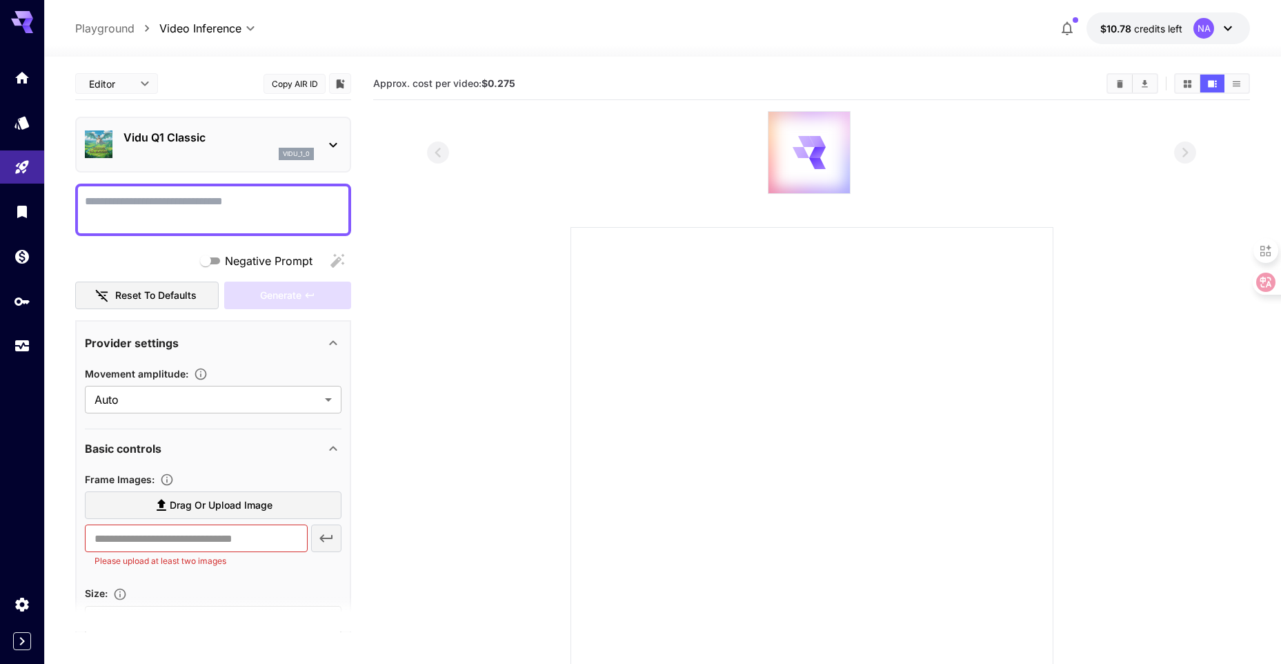
click at [197, 154] on div "vidu_1_0" at bounding box center [218, 154] width 190 height 12
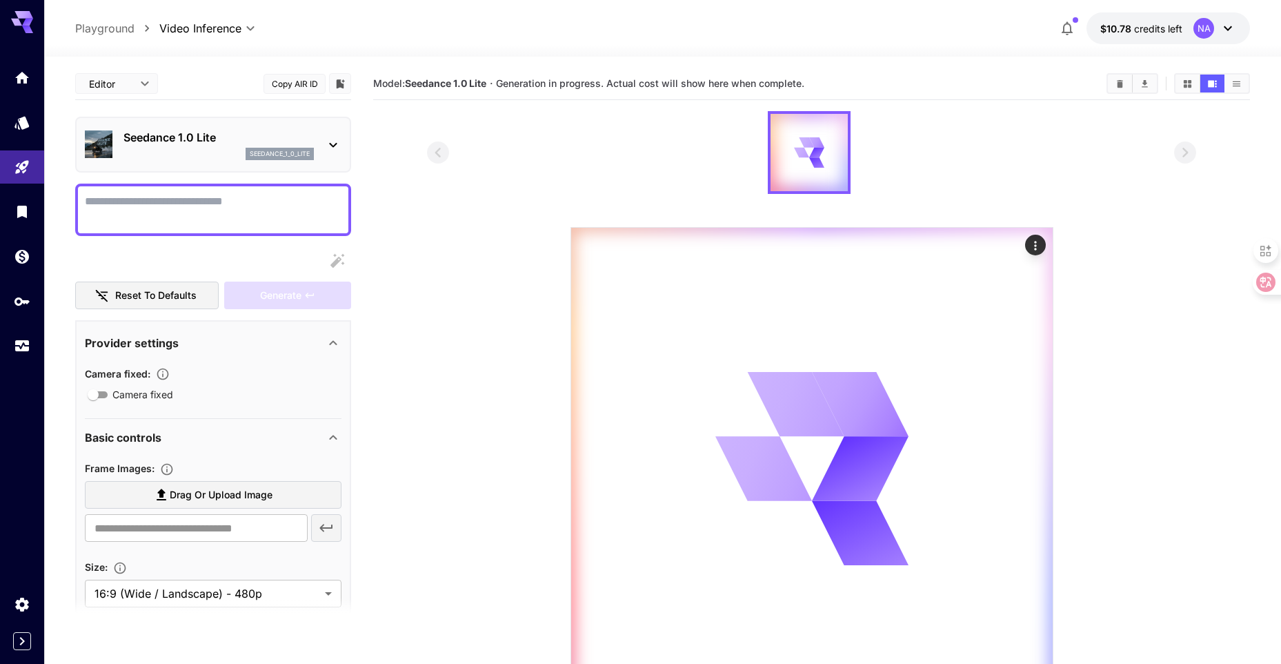
click at [246, 130] on p "Seedance 1.0 Lite" at bounding box center [218, 137] width 190 height 17
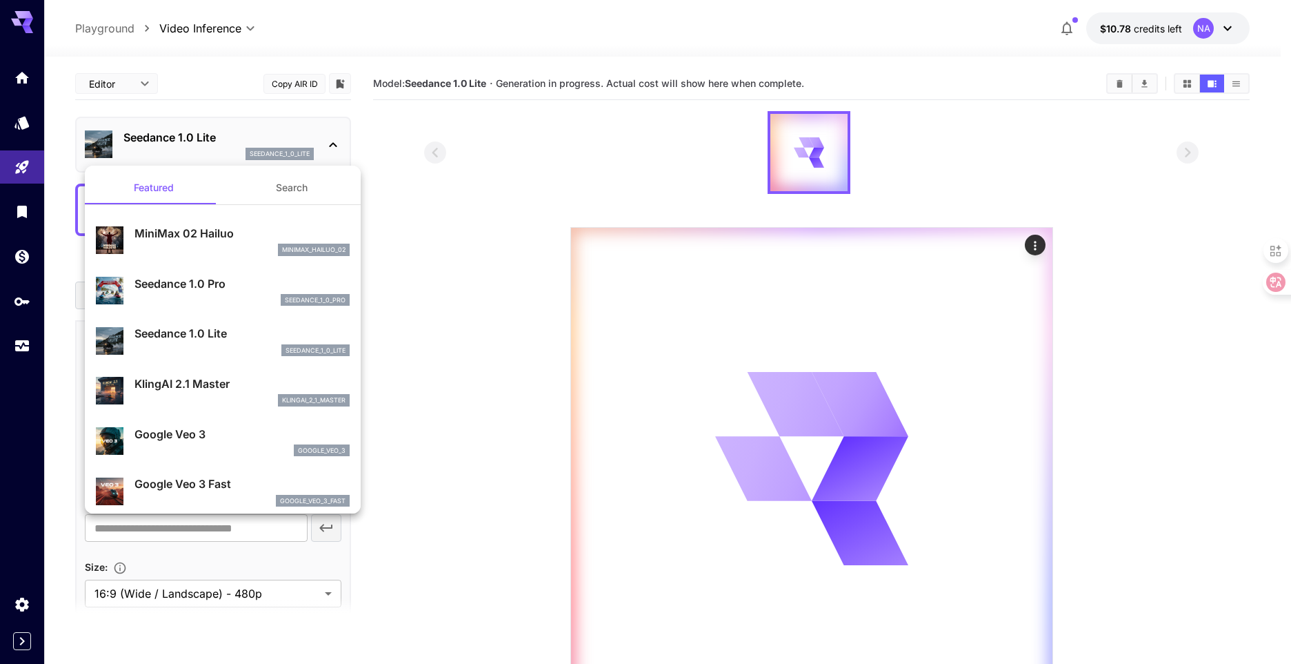
click at [216, 387] on p "KlingAI 2.1 Master" at bounding box center [242, 383] width 215 height 17
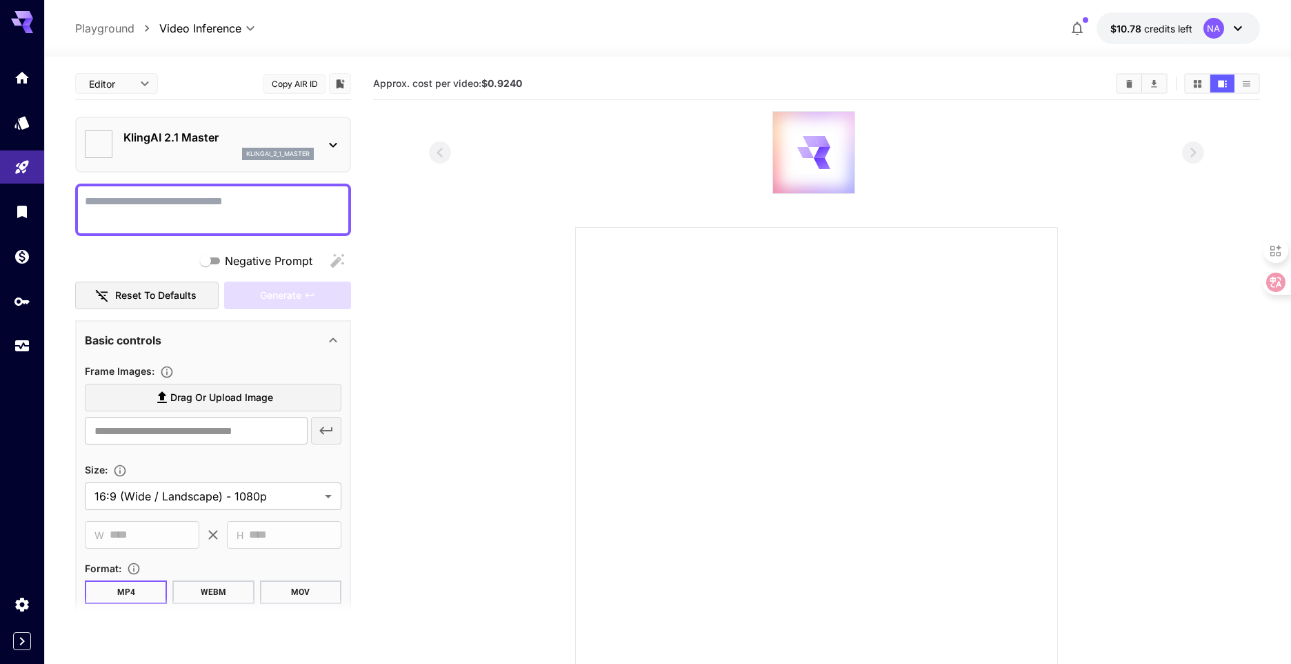
type input "**********"
type input "****"
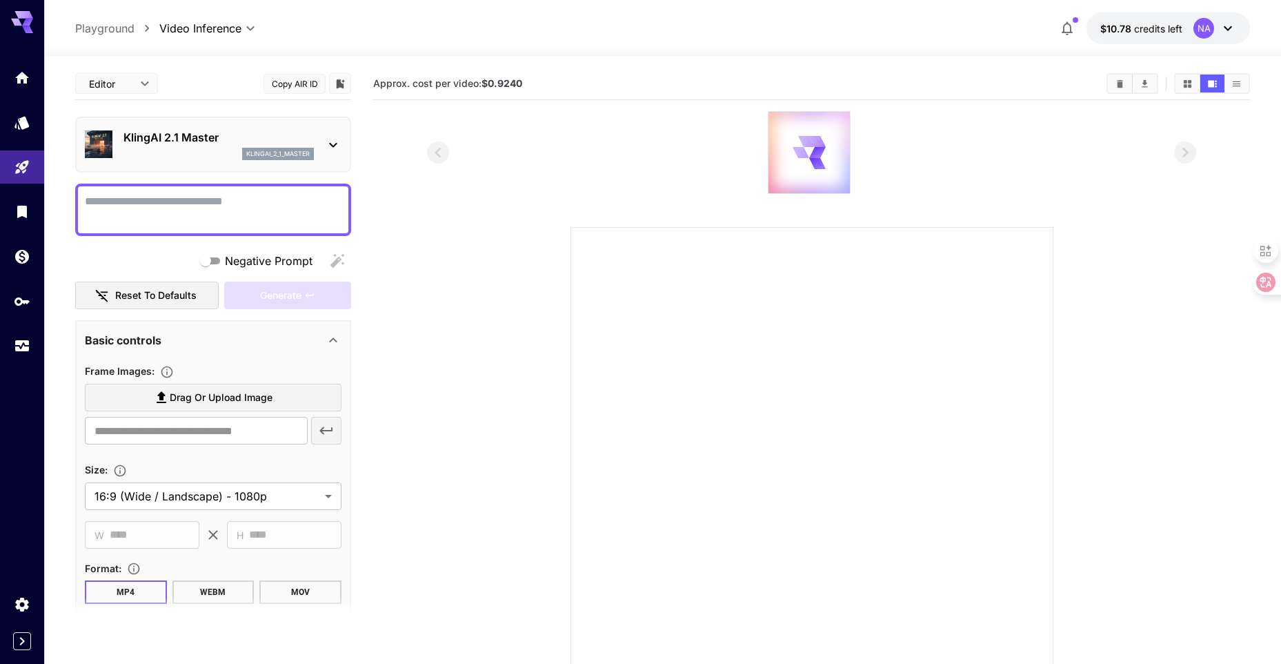
click at [211, 155] on div "klingai_2_1_master" at bounding box center [218, 154] width 190 height 12
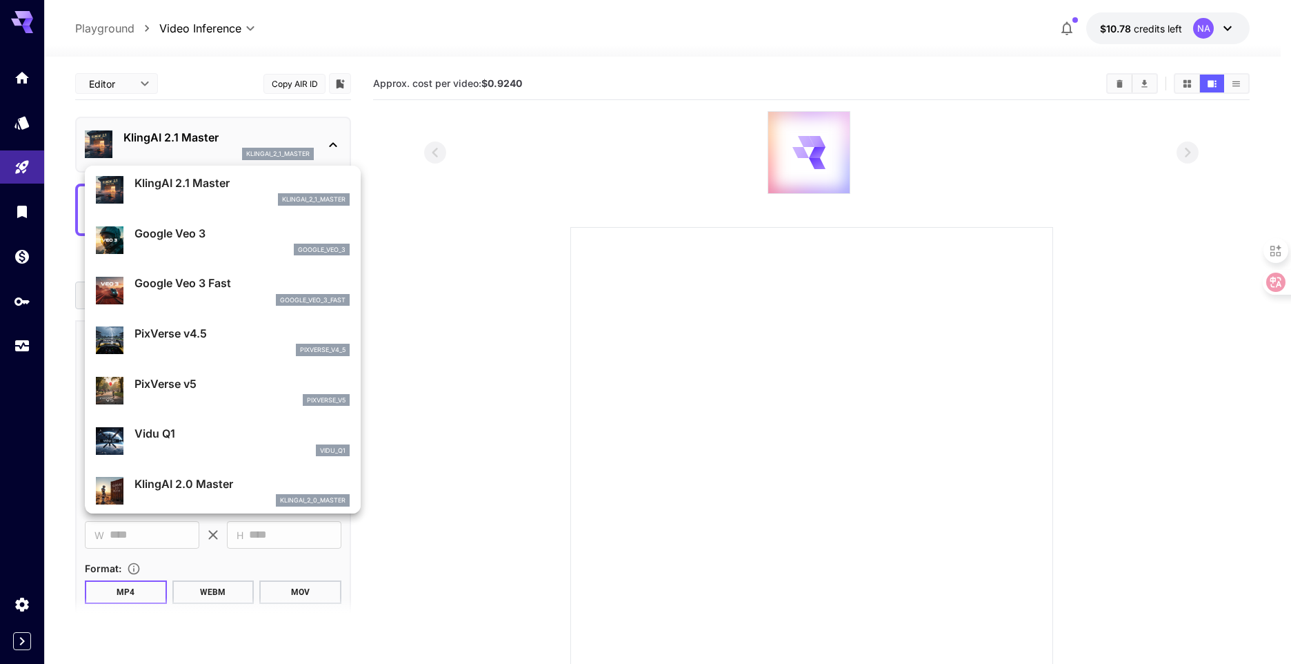
scroll to position [207, 0]
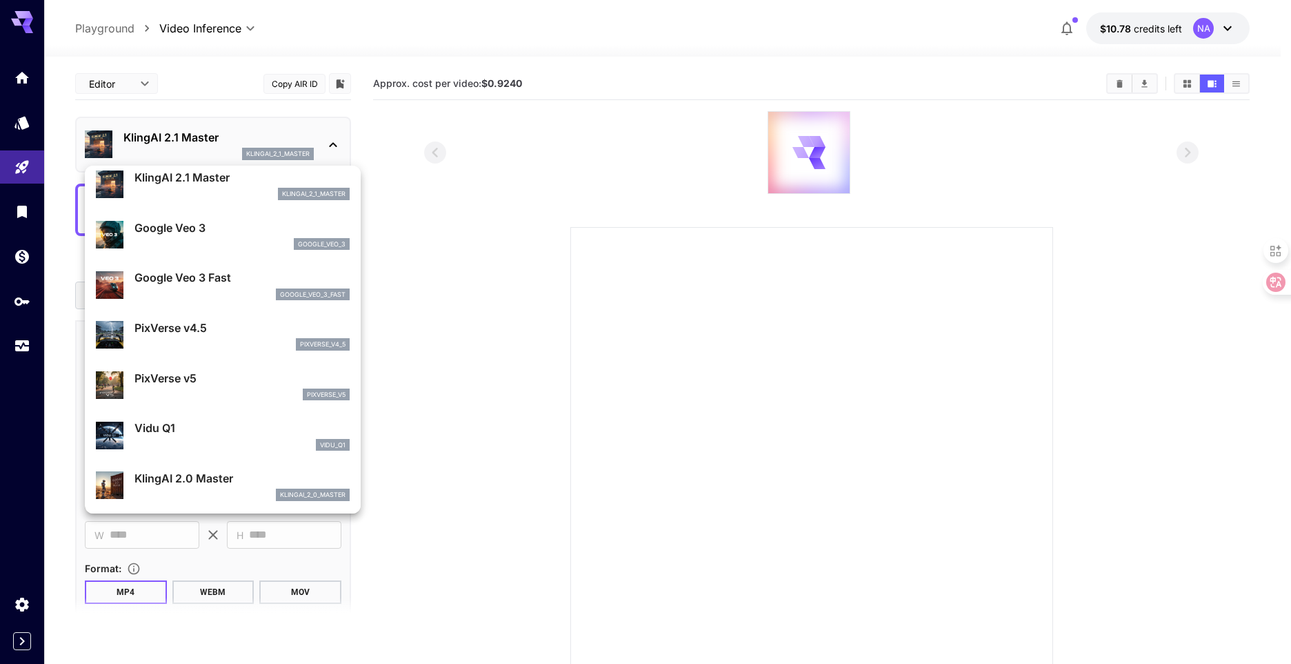
click at [196, 352] on div "PixVerse v4.5 pixverse_v4_5" at bounding box center [223, 335] width 254 height 42
type input "**********"
type input "****"
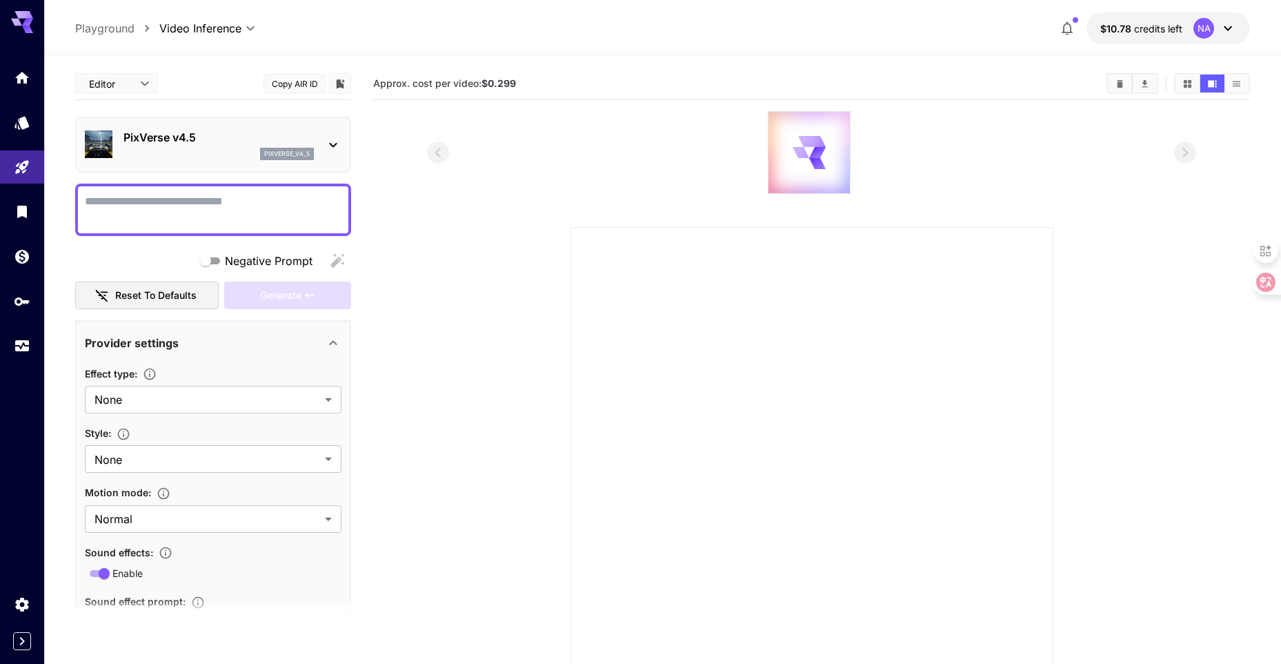
click at [201, 141] on p "PixVerse v4.5" at bounding box center [218, 137] width 190 height 17
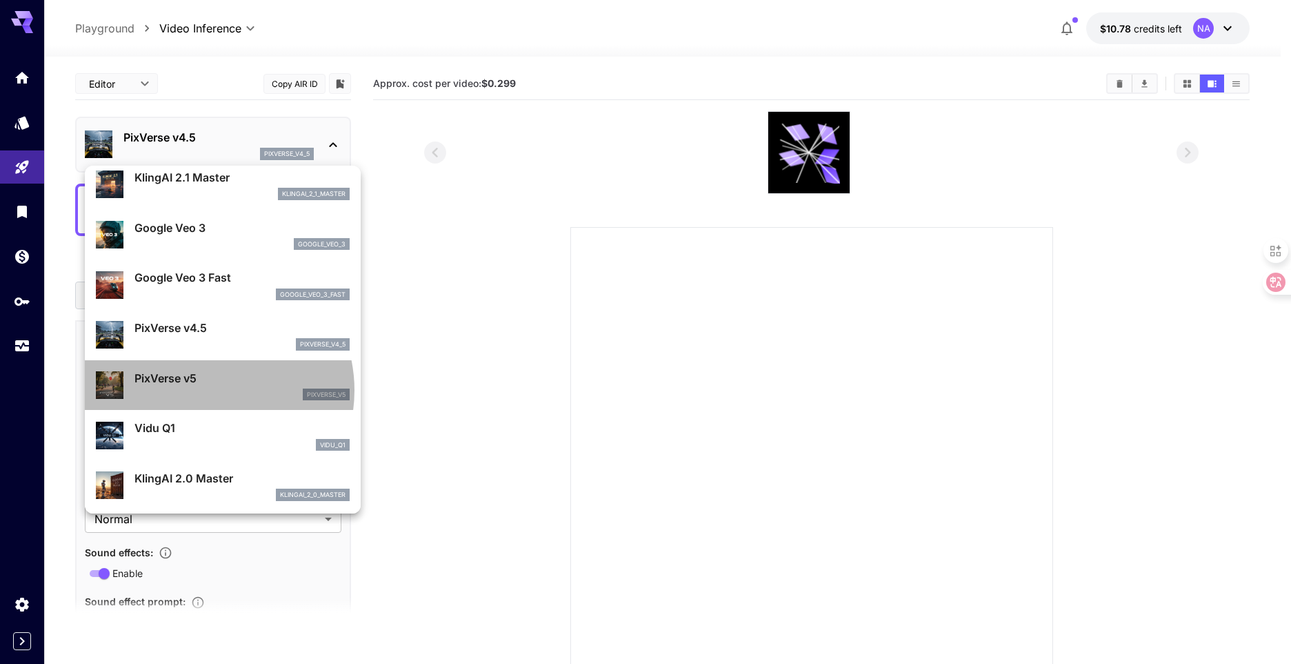
click at [204, 390] on div "pixverse_v5" at bounding box center [242, 394] width 215 height 12
type input "**********"
type input "***"
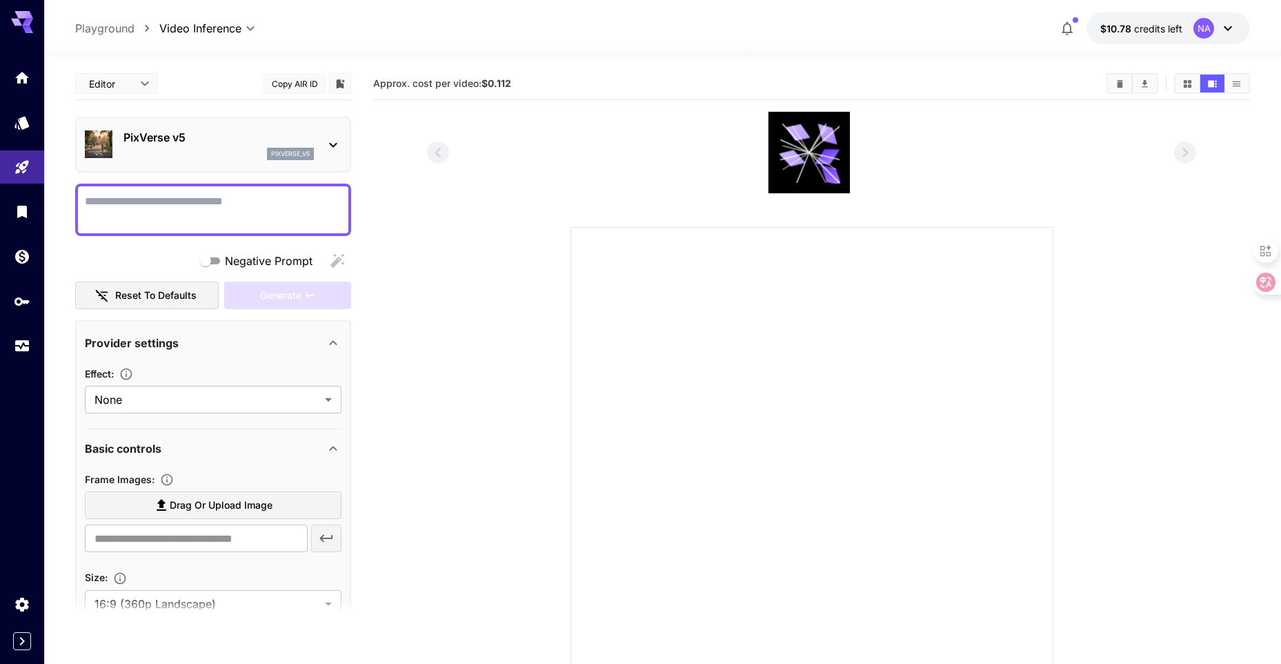
click at [207, 151] on div "pixverse_v5" at bounding box center [218, 154] width 190 height 12
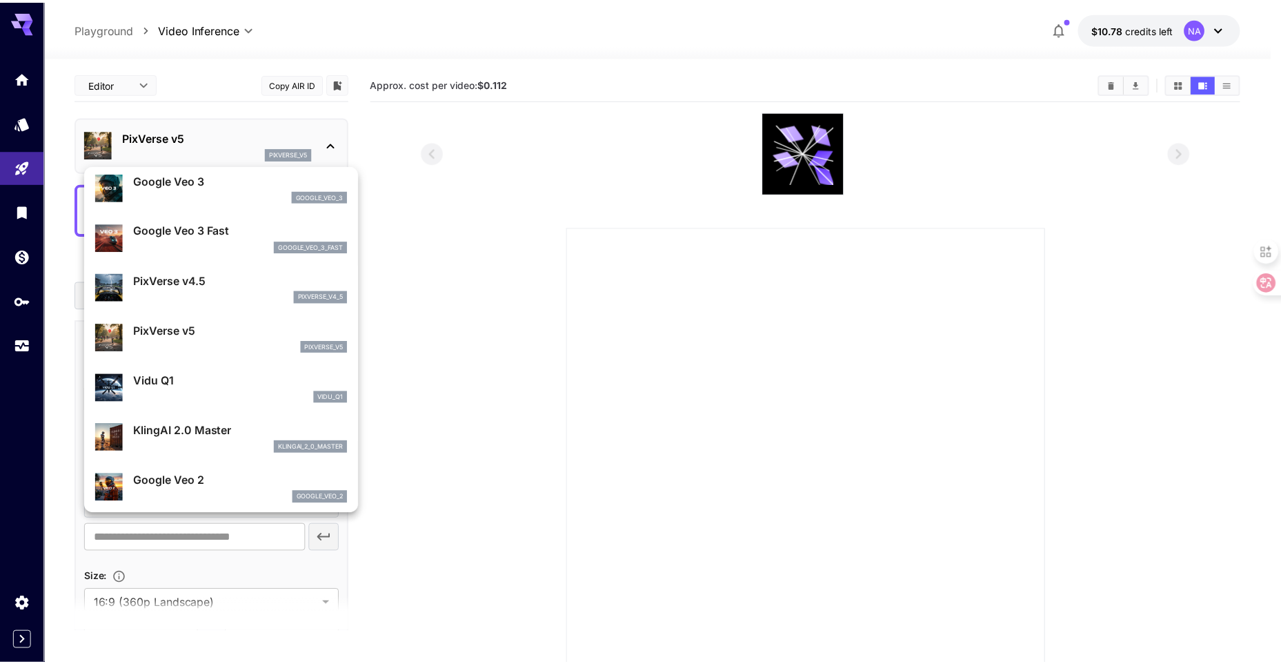
scroll to position [276, 0]
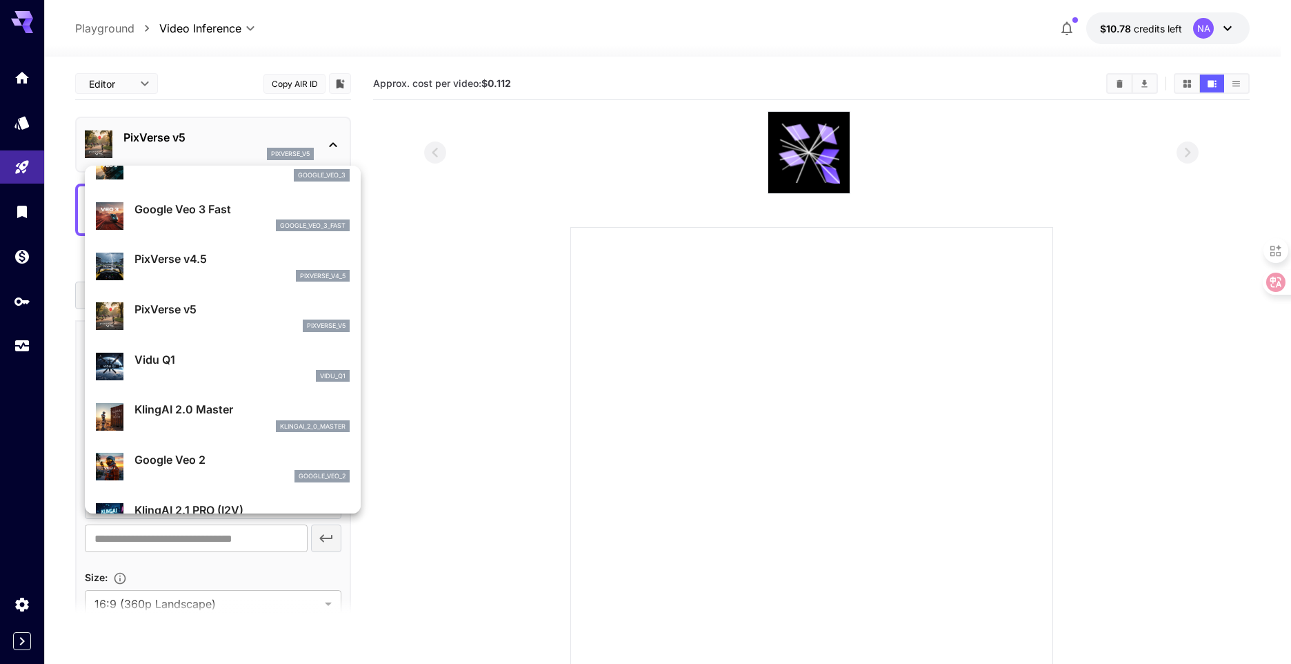
click at [217, 368] on div "Vidu Q1 vidu_q1" at bounding box center [242, 366] width 215 height 31
type input "**********"
type input "****"
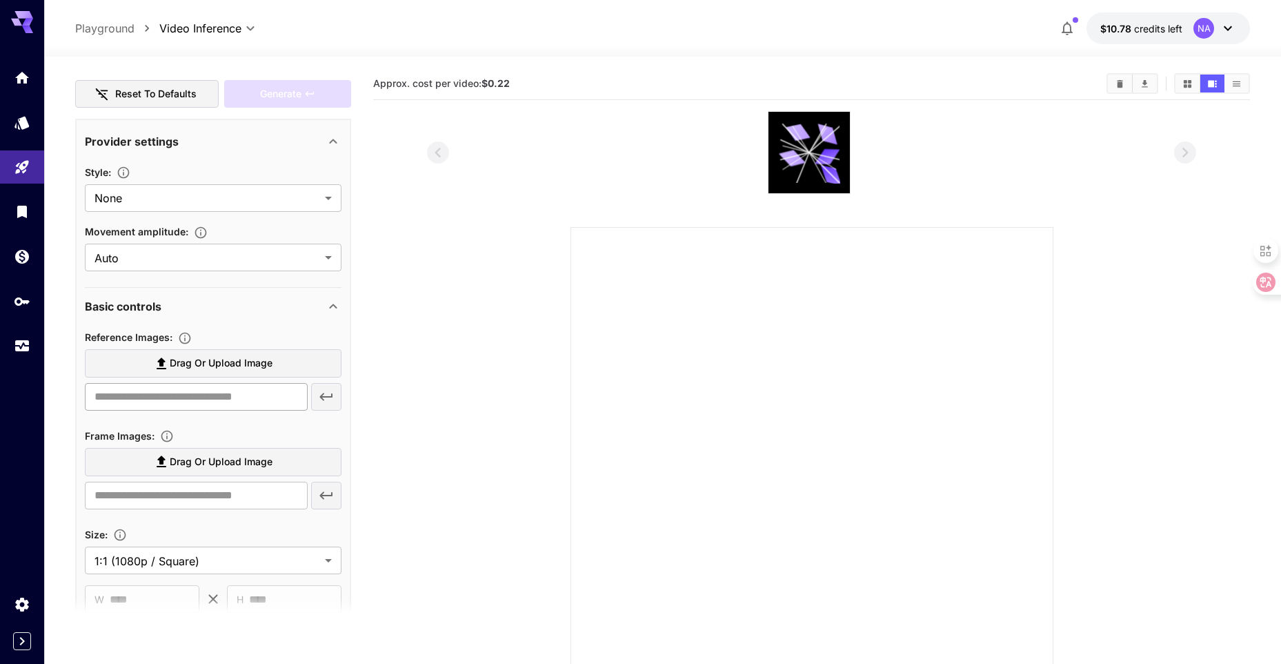
scroll to position [207, 0]
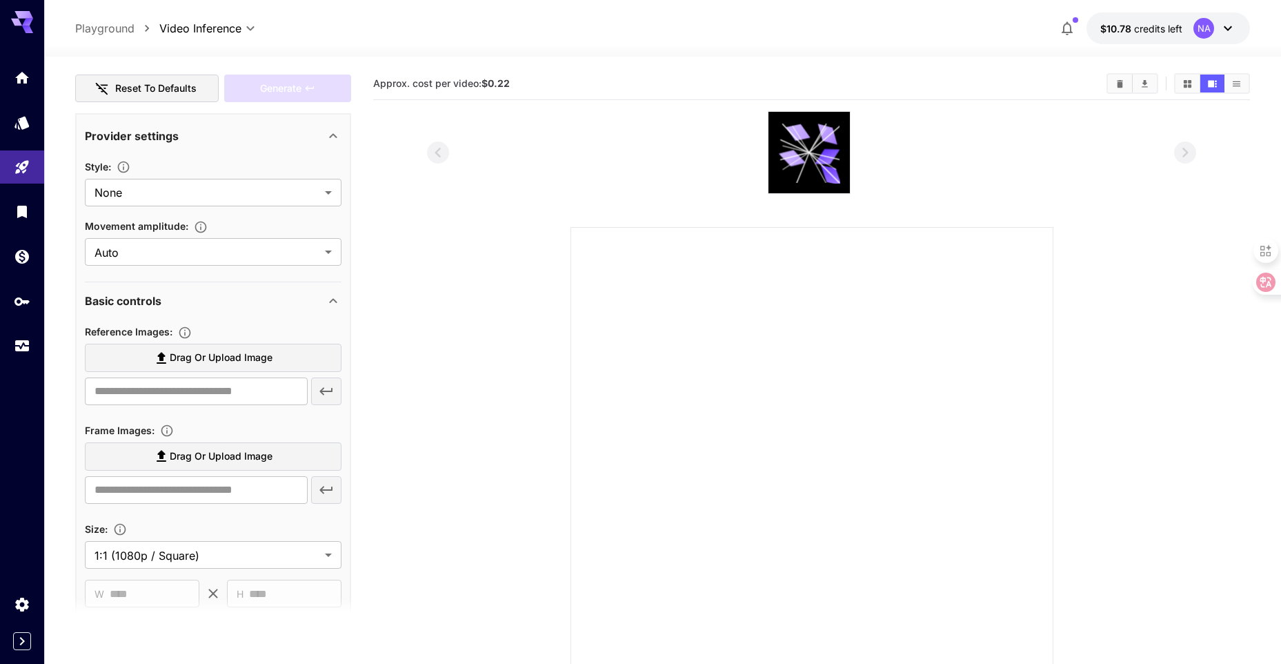
click at [199, 455] on span "Drag or upload image" at bounding box center [221, 456] width 103 height 17
click at [0, 0] on input "Drag or upload image" at bounding box center [0, 0] width 0 height 0
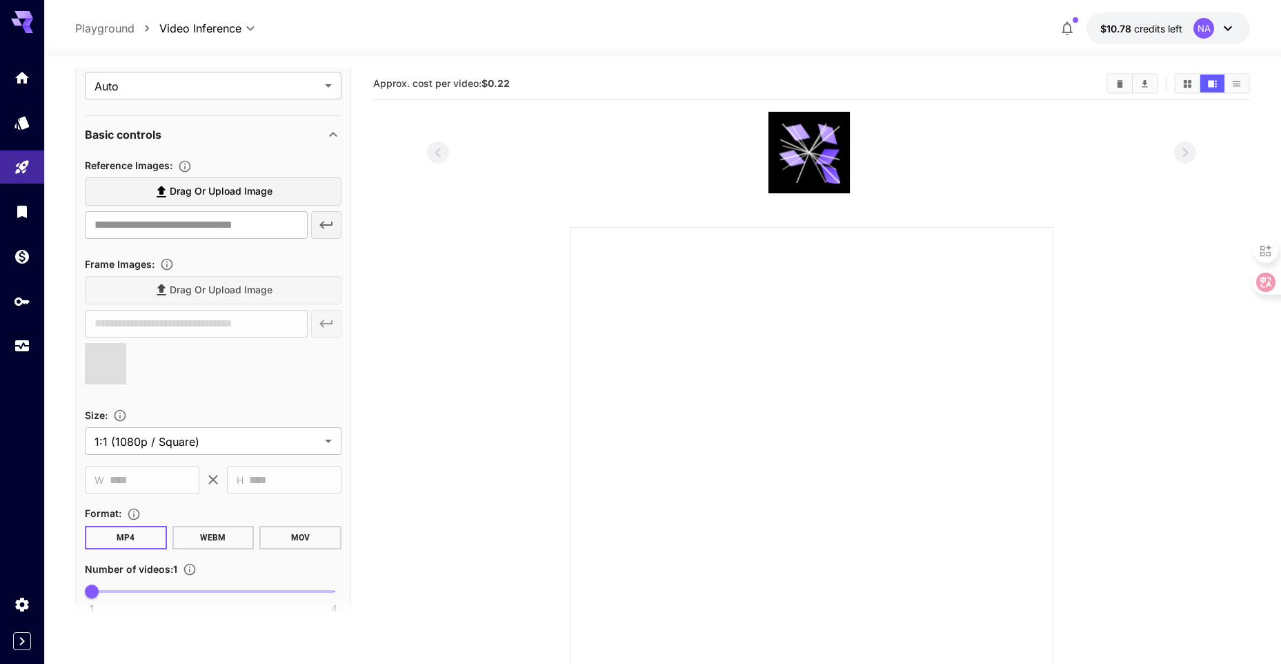
scroll to position [414, 0]
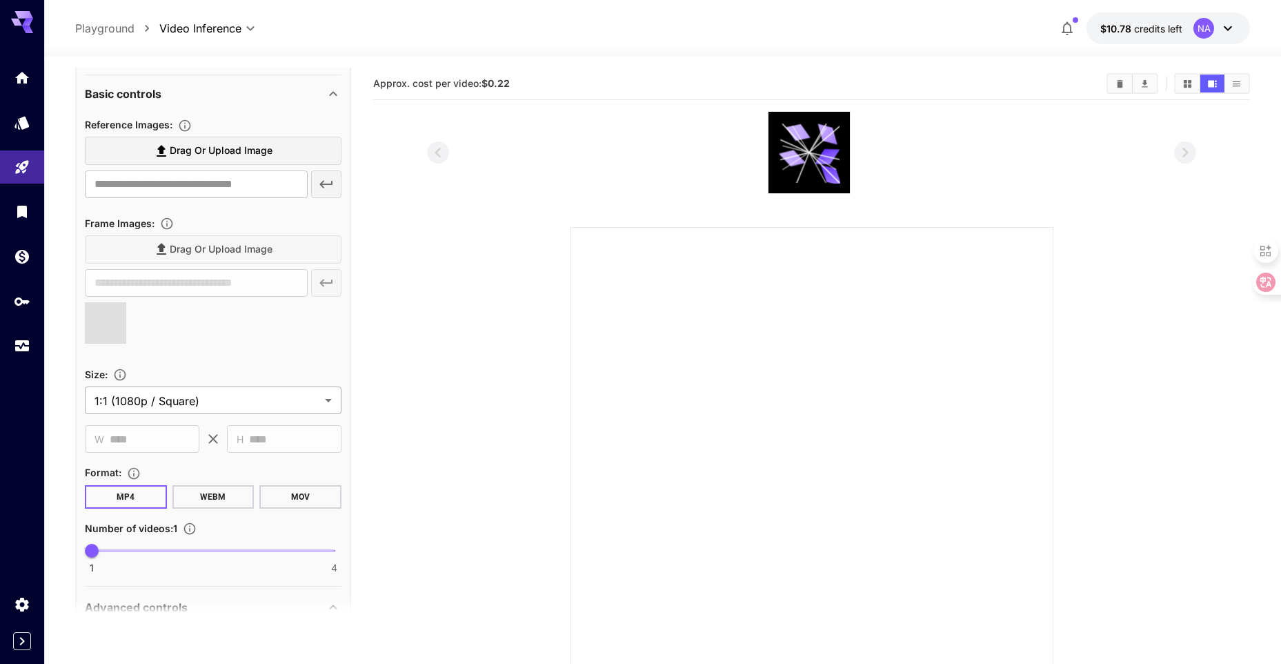
click at [238, 401] on body "**********" at bounding box center [640, 386] width 1281 height 773
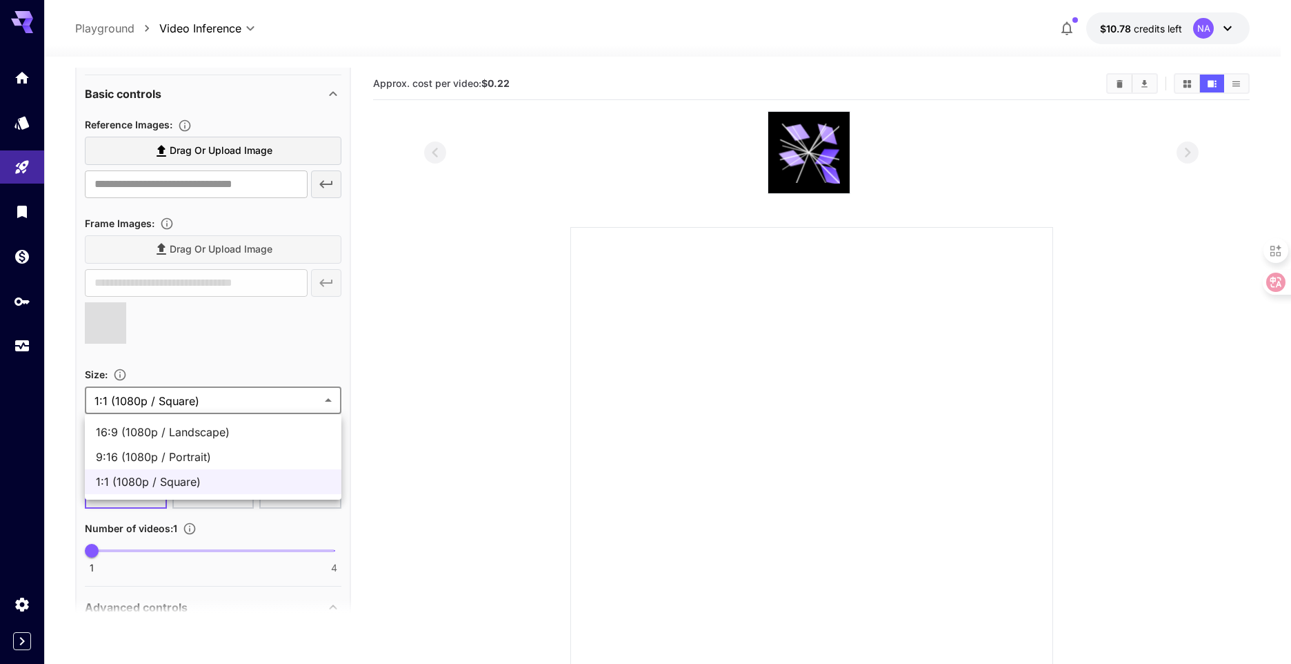
type input "**********"
type input "****"
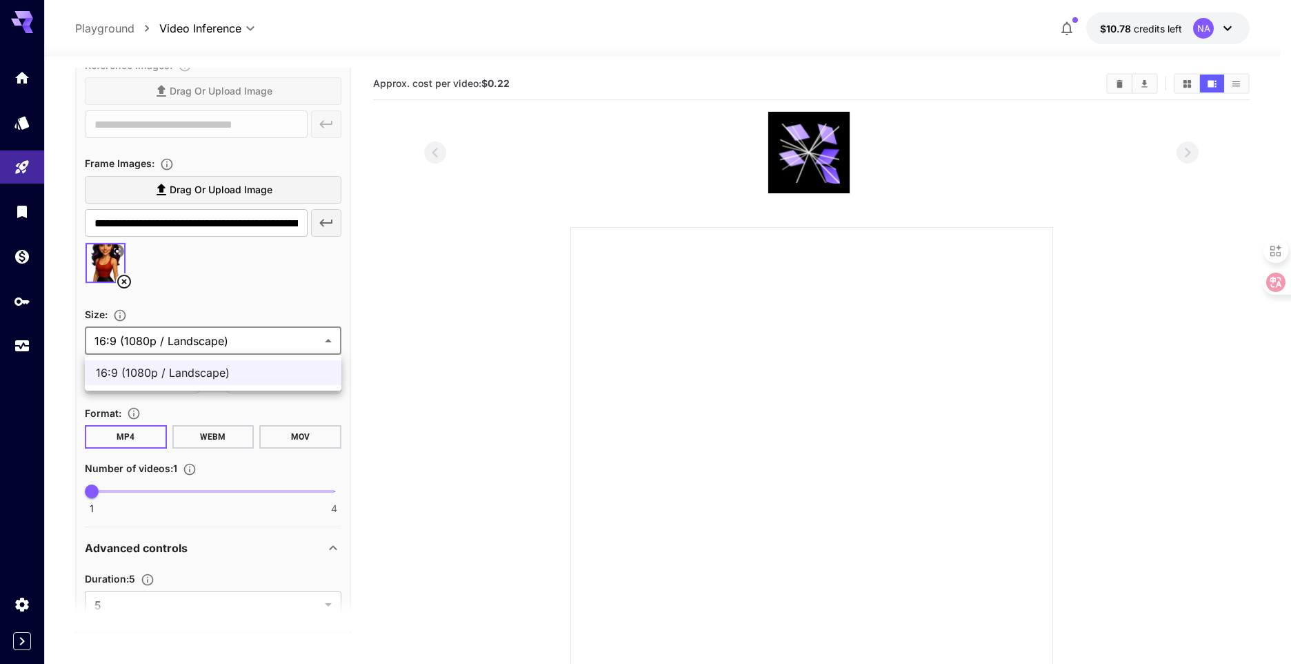
click at [232, 367] on span "16:9 (1080p / Landscape)" at bounding box center [213, 372] width 235 height 17
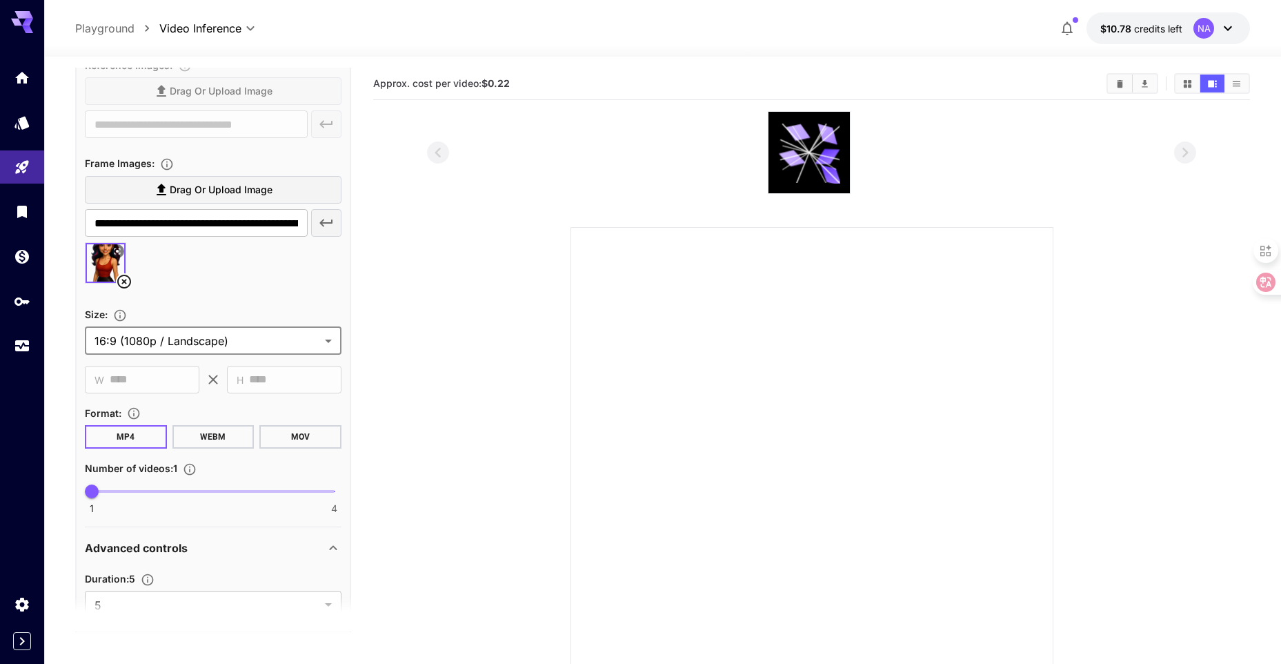
click at [230, 346] on body "**********" at bounding box center [640, 386] width 1281 height 773
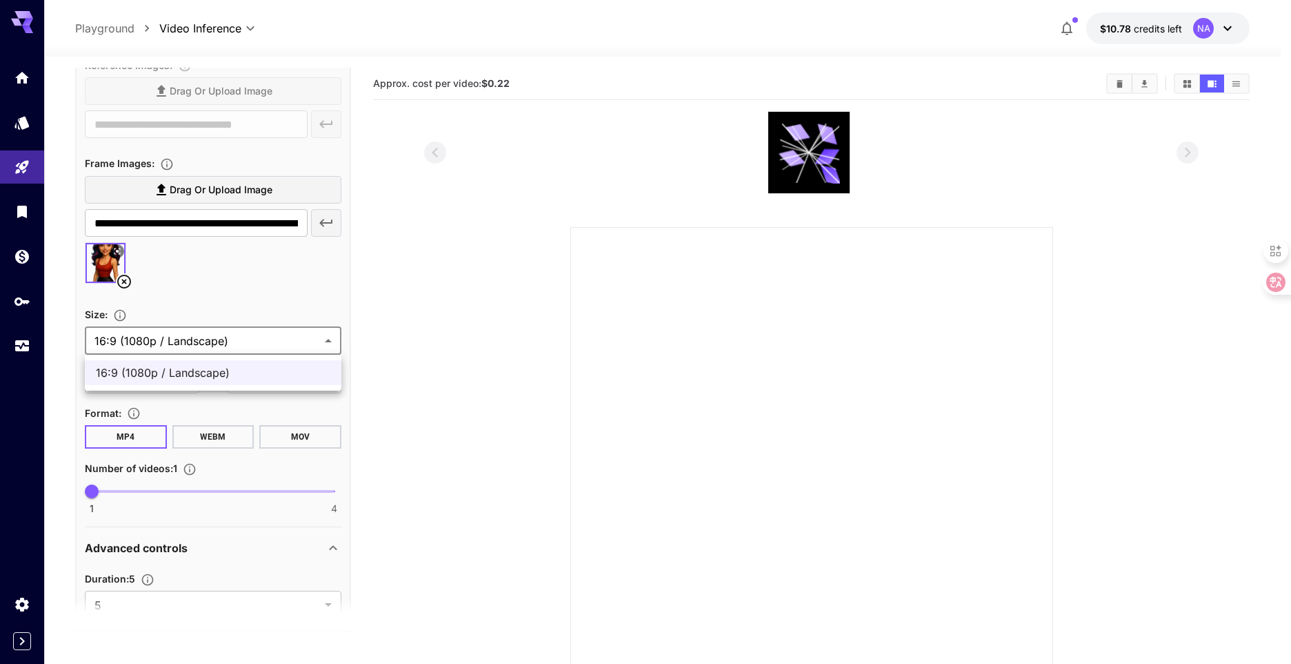
click at [230, 346] on div at bounding box center [645, 332] width 1291 height 664
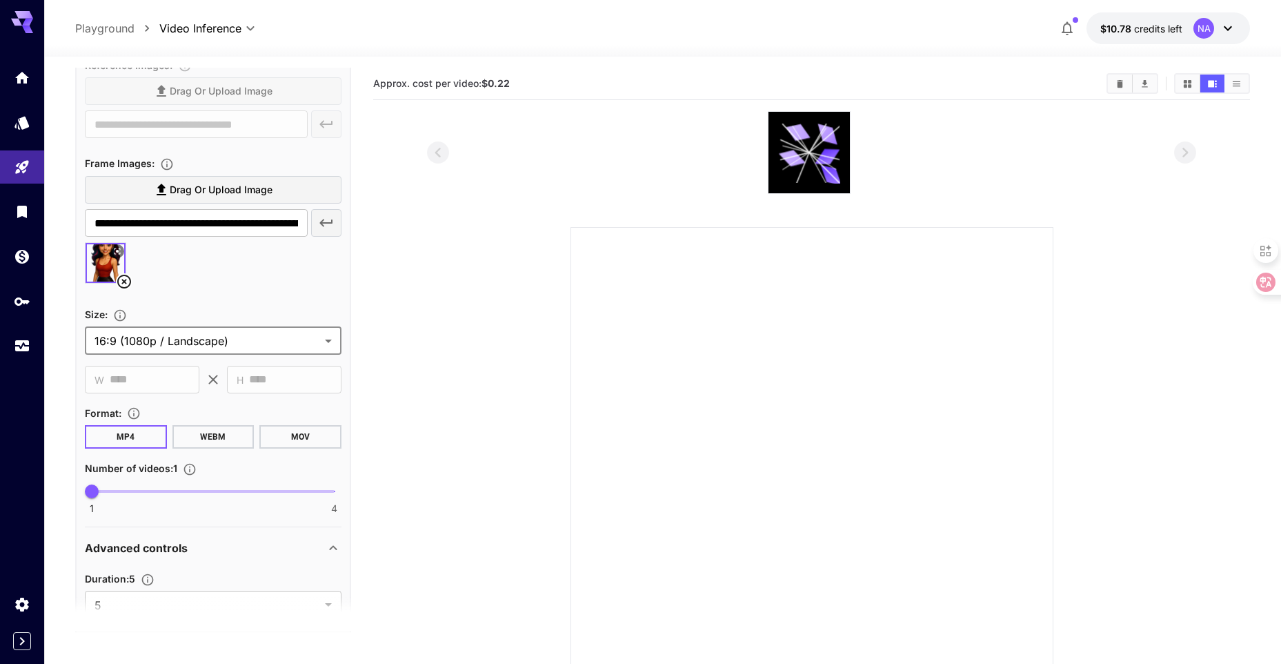
click at [231, 335] on body "**********" at bounding box center [640, 386] width 1281 height 773
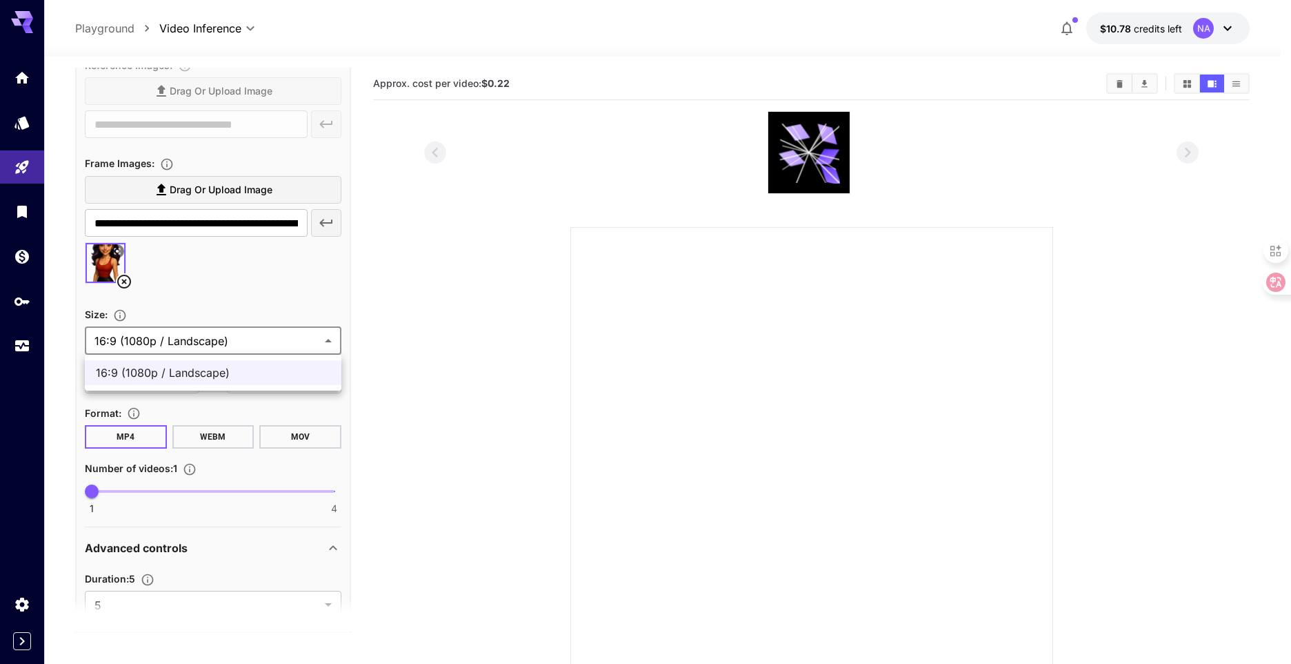
click at [321, 315] on div at bounding box center [645, 332] width 1291 height 664
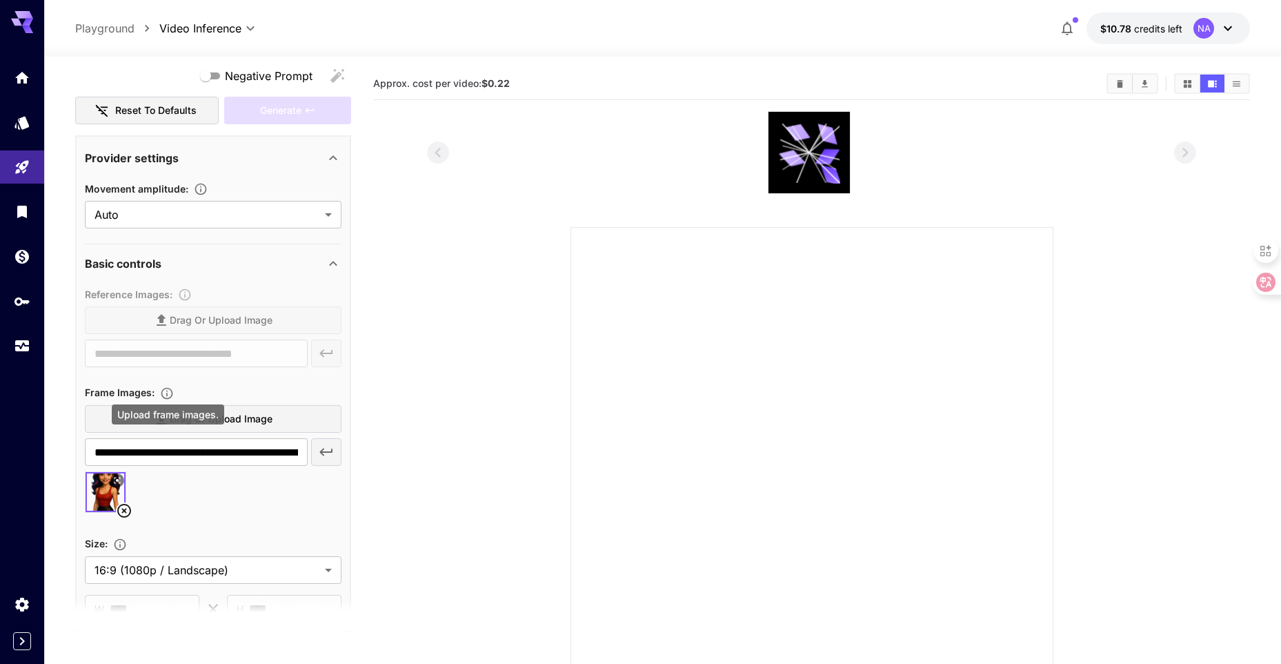
scroll to position [207, 0]
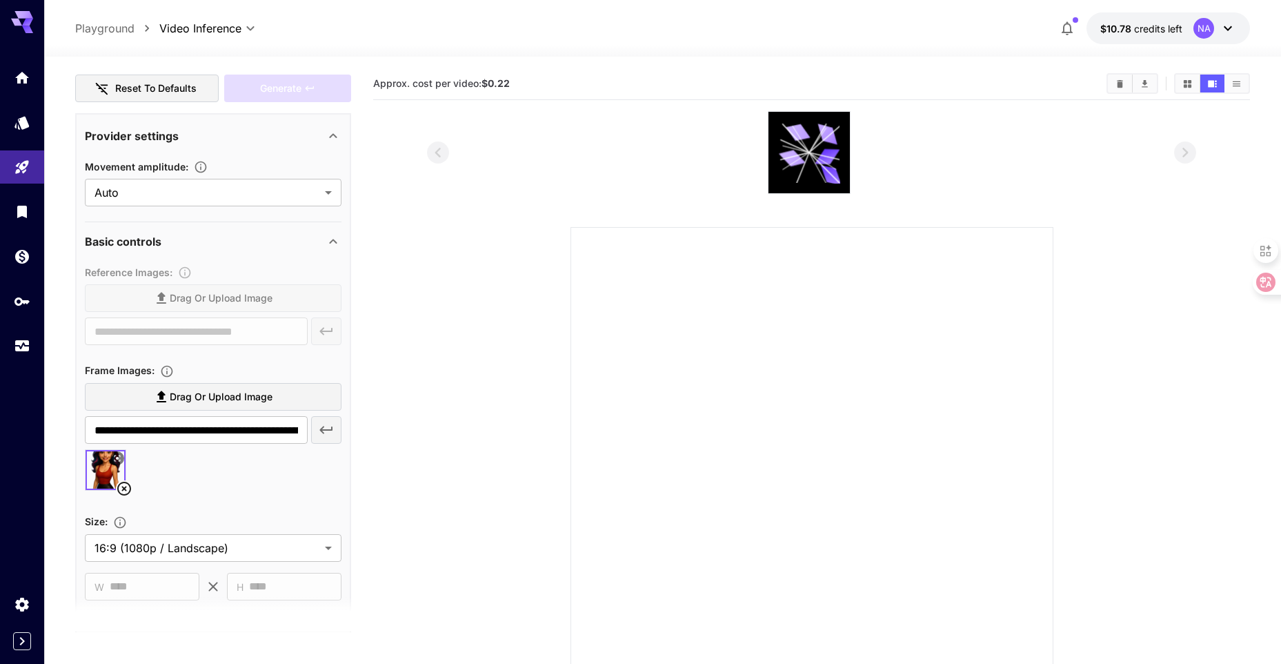
click at [124, 488] on icon at bounding box center [124, 489] width 14 height 14
type input "**********"
type input "****"
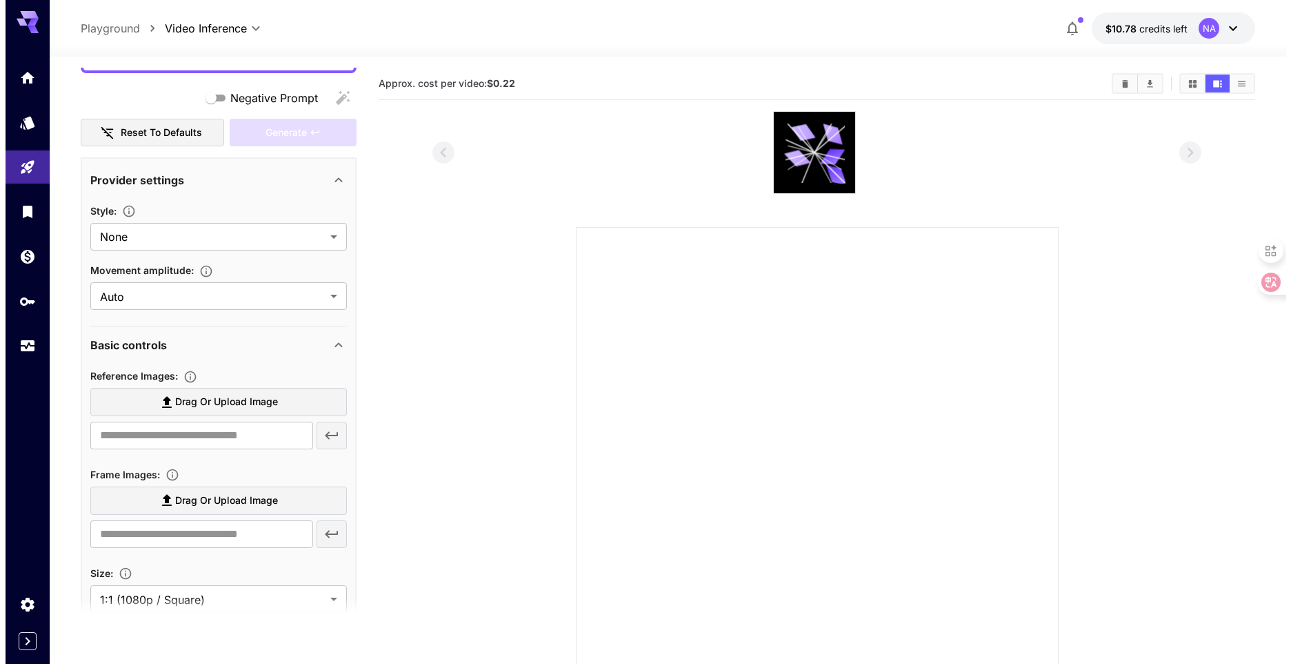
scroll to position [0, 0]
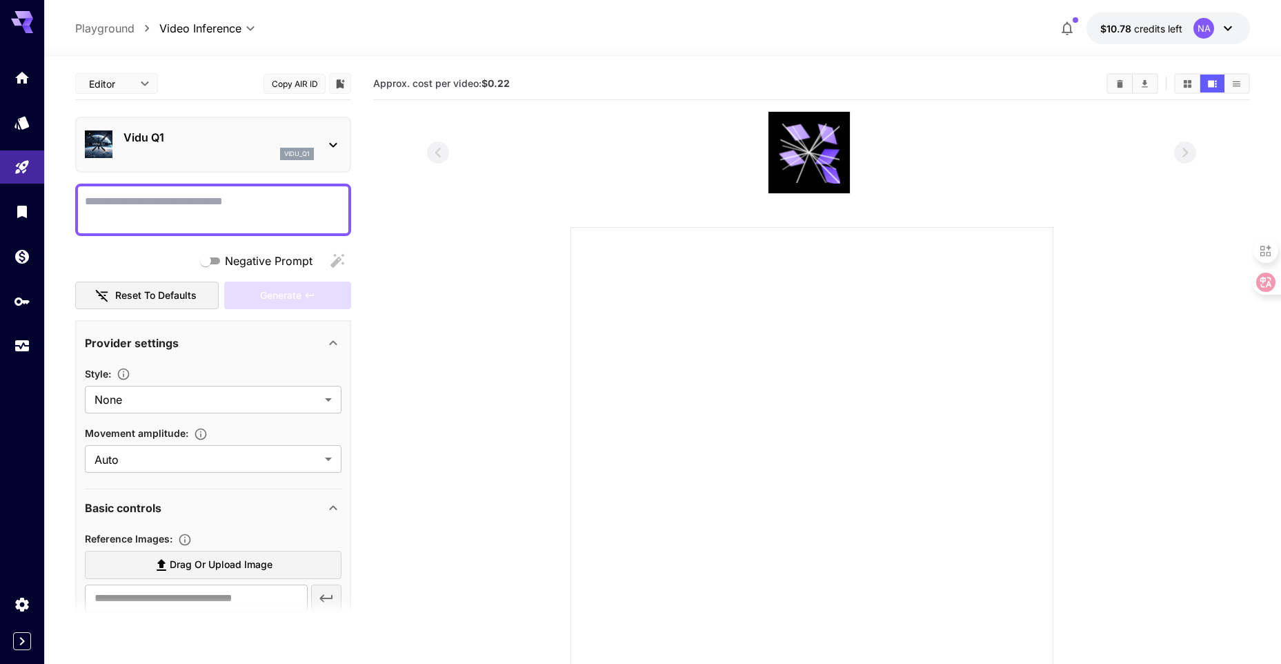
click at [234, 148] on div "vidu_q1" at bounding box center [218, 154] width 190 height 12
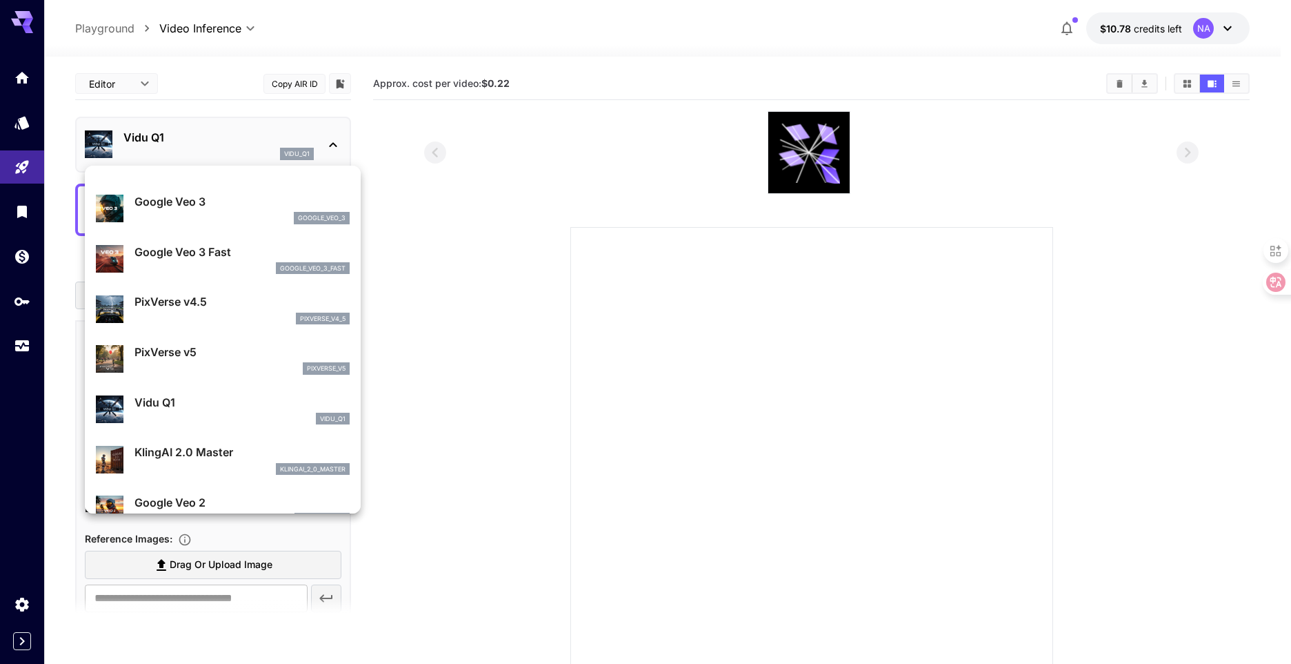
scroll to position [276, 0]
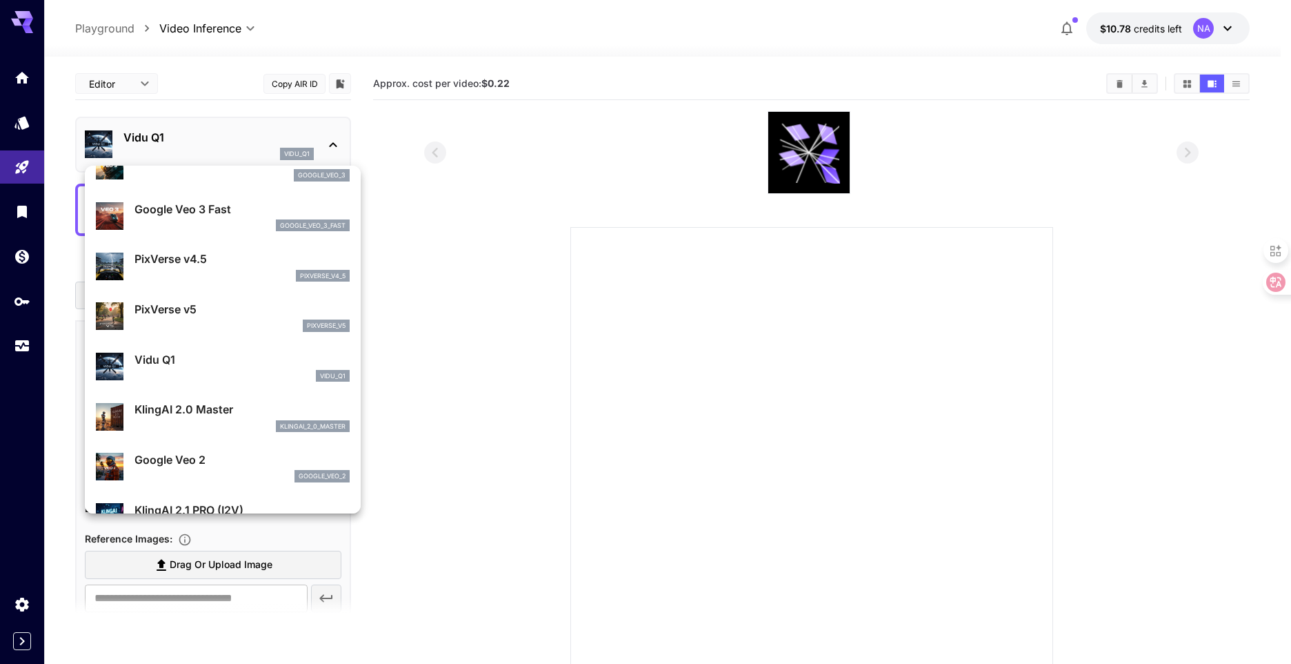
click at [195, 422] on div "klingai_2_0_master" at bounding box center [242, 426] width 215 height 12
type input "**********"
type input "****"
type input "***"
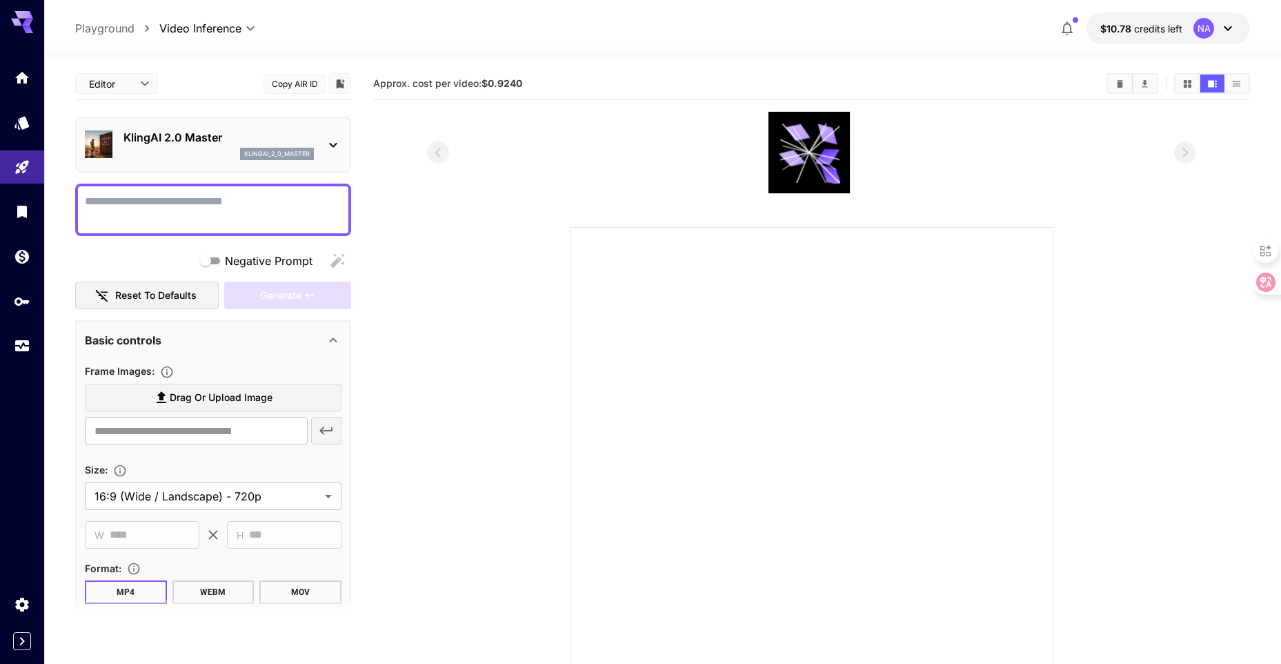
click at [190, 141] on p "KlingAI 2.0 Master" at bounding box center [218, 137] width 190 height 17
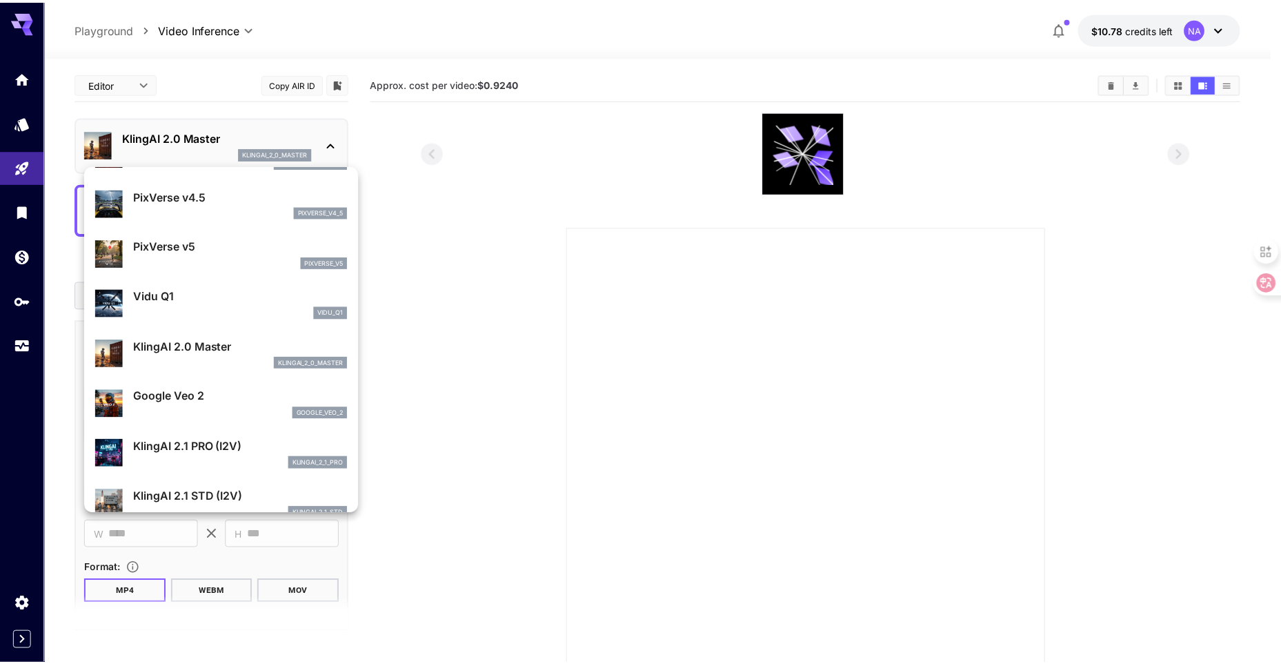
scroll to position [345, 0]
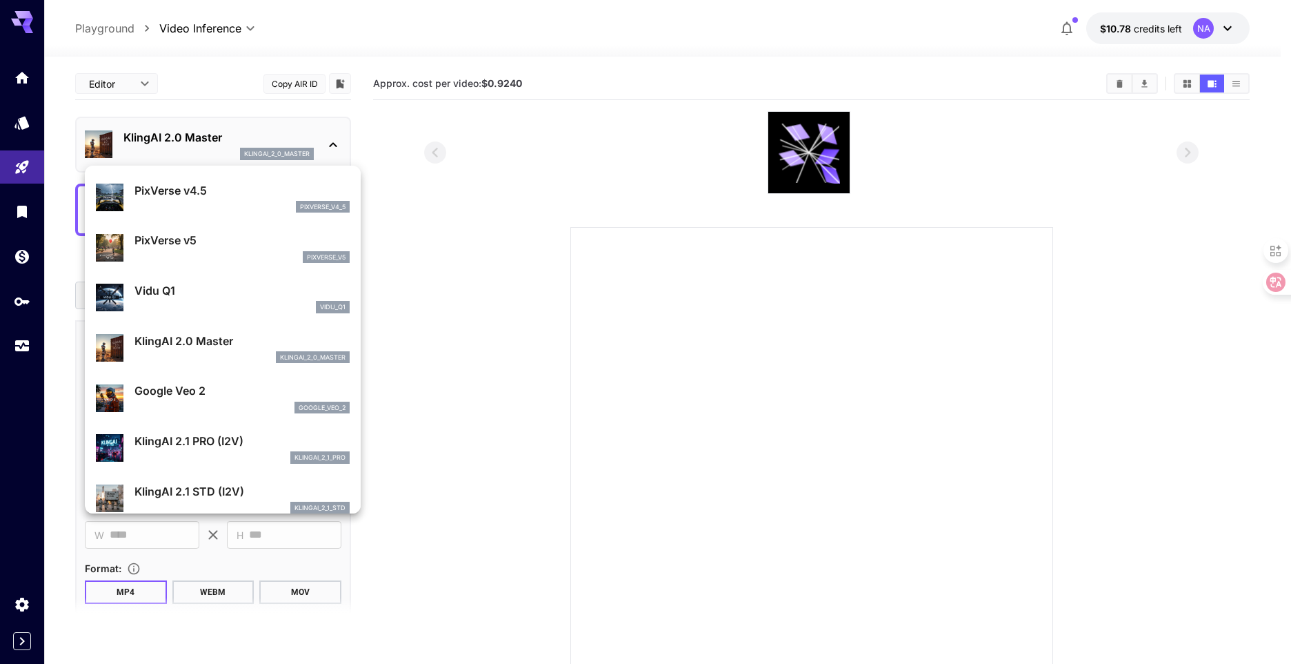
click at [222, 448] on p "KlingAI 2.1 PRO (I2V)" at bounding box center [242, 441] width 215 height 17
type input "**********"
type input "****"
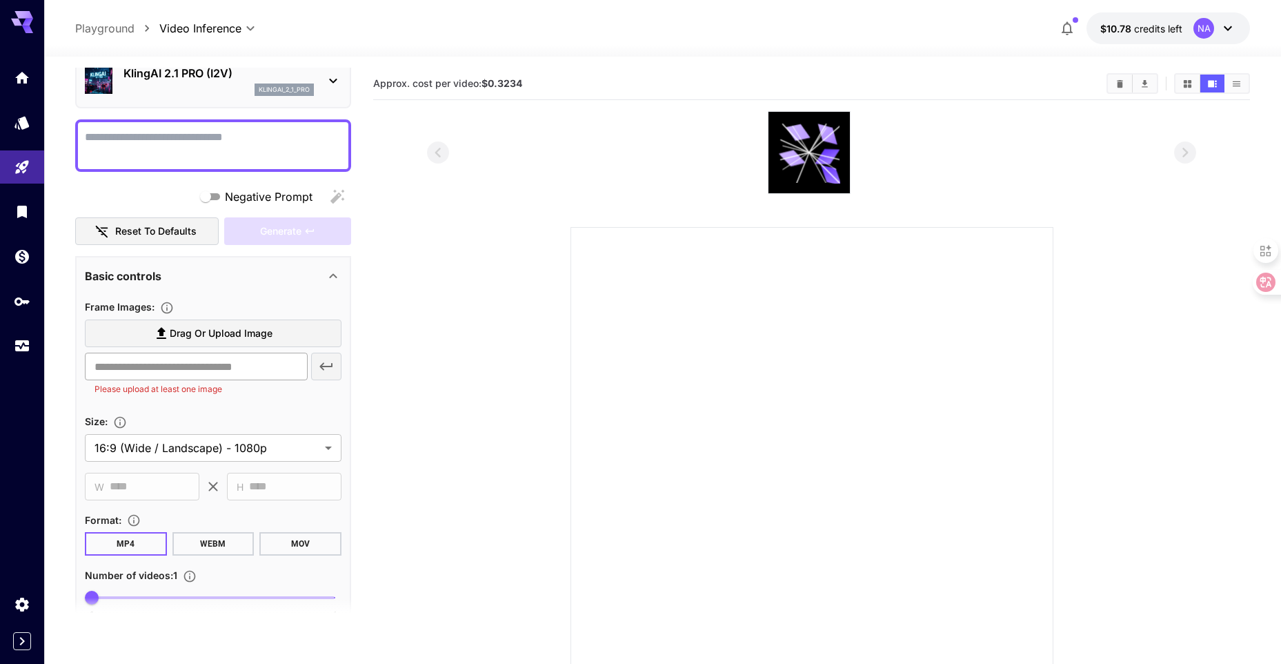
scroll to position [69, 0]
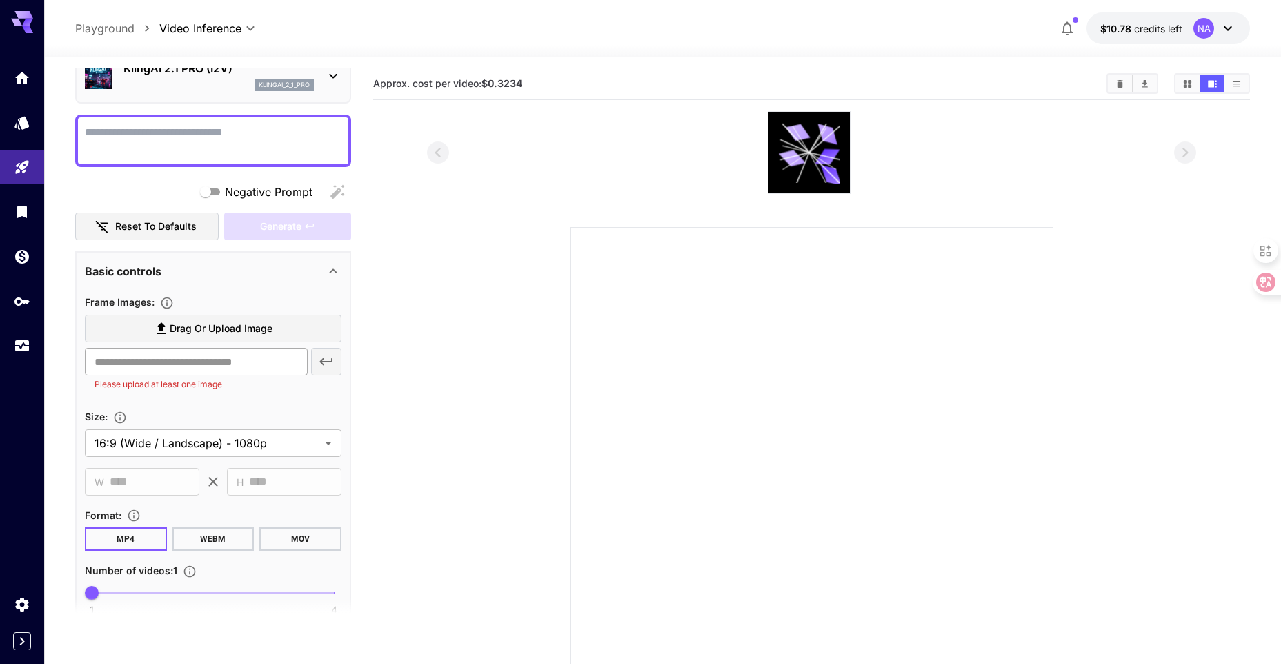
click at [201, 444] on body "**********" at bounding box center [640, 386] width 1281 height 773
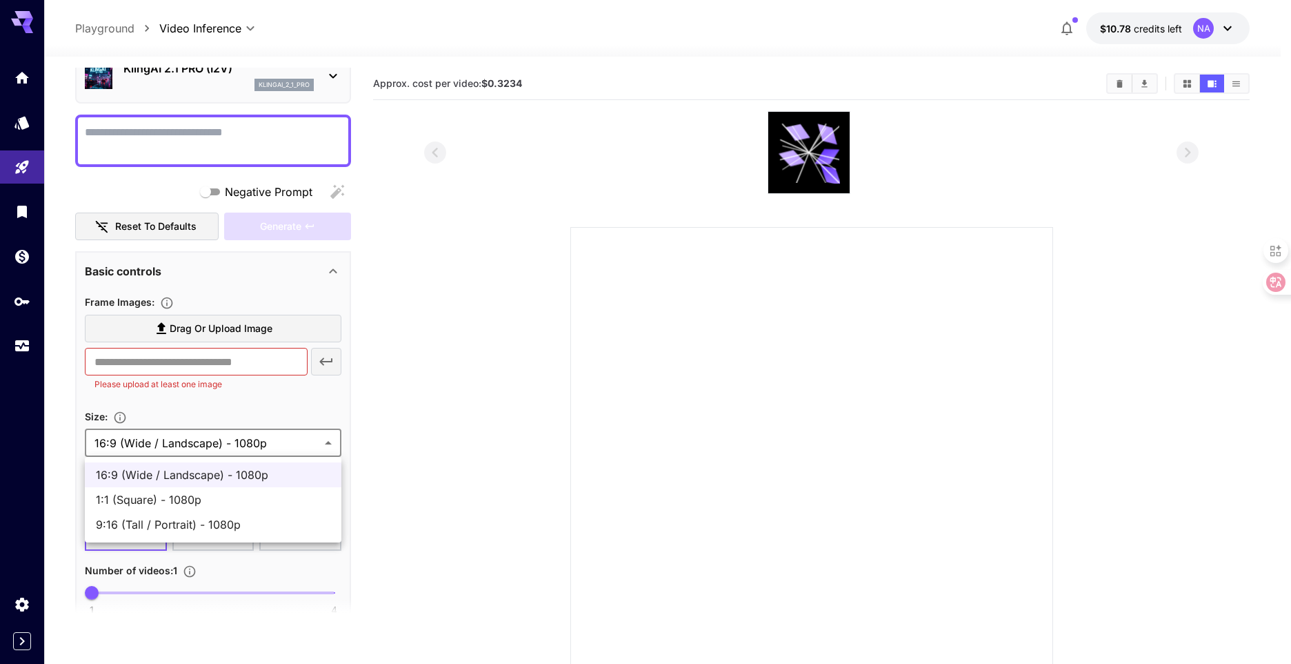
click at [198, 519] on span "9:16 (Tall / Portrait) - 1080p" at bounding box center [213, 524] width 235 height 17
type input "**********"
type input "****"
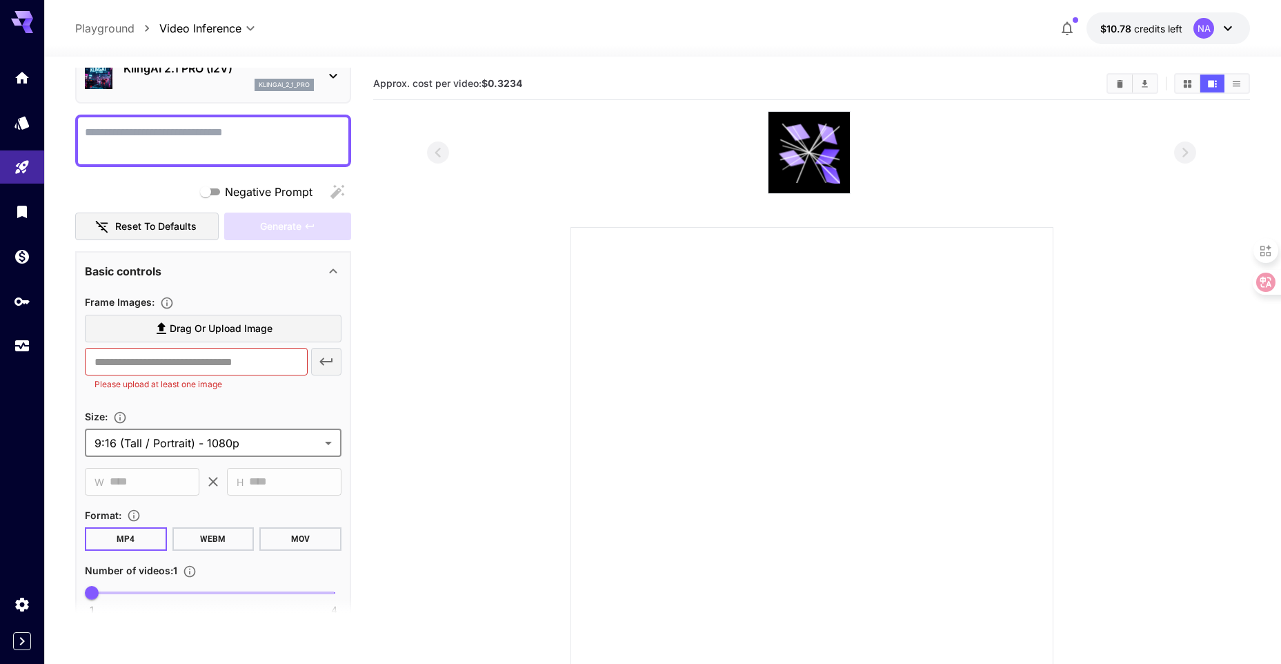
click at [184, 332] on span "Drag or upload image" at bounding box center [221, 328] width 103 height 17
click at [0, 0] on input "Drag or upload image" at bounding box center [0, 0] width 0 height 0
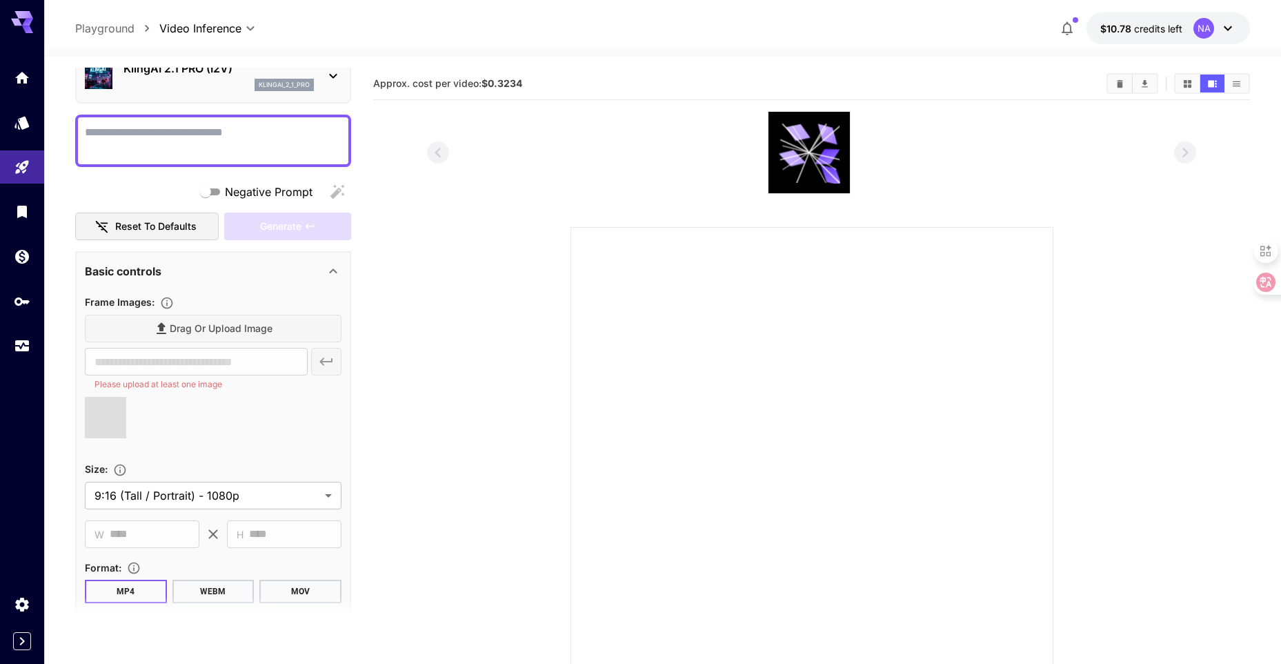
type input "**********"
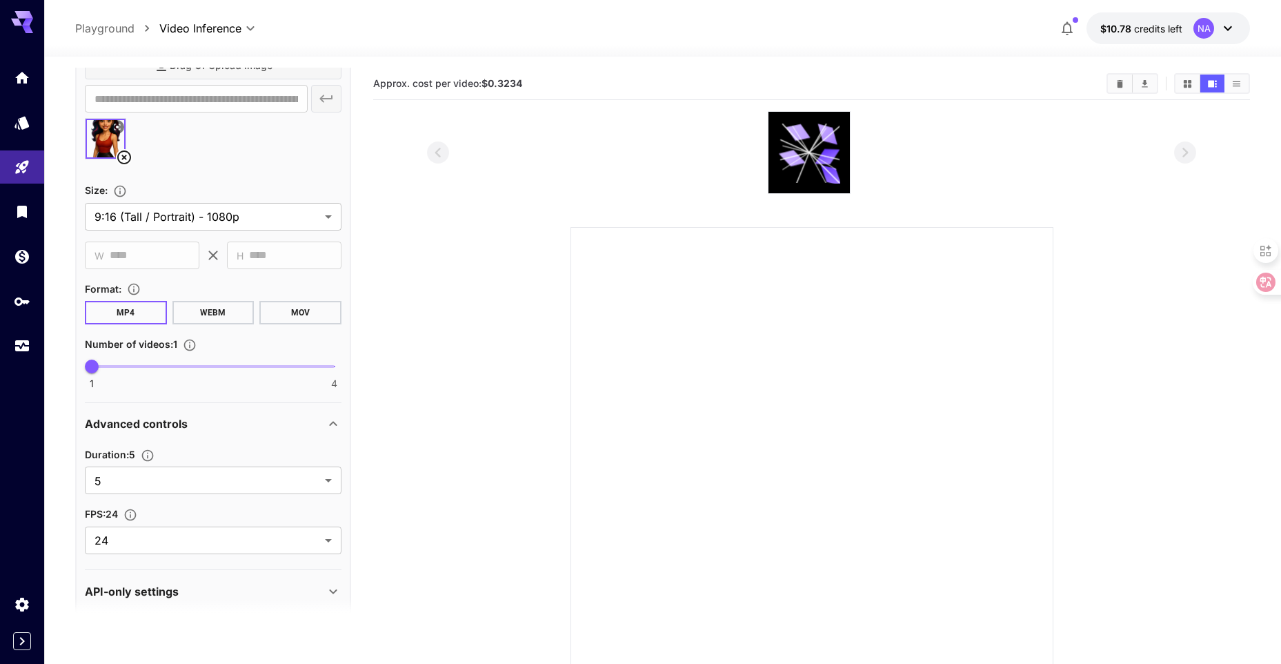
scroll to position [348, 0]
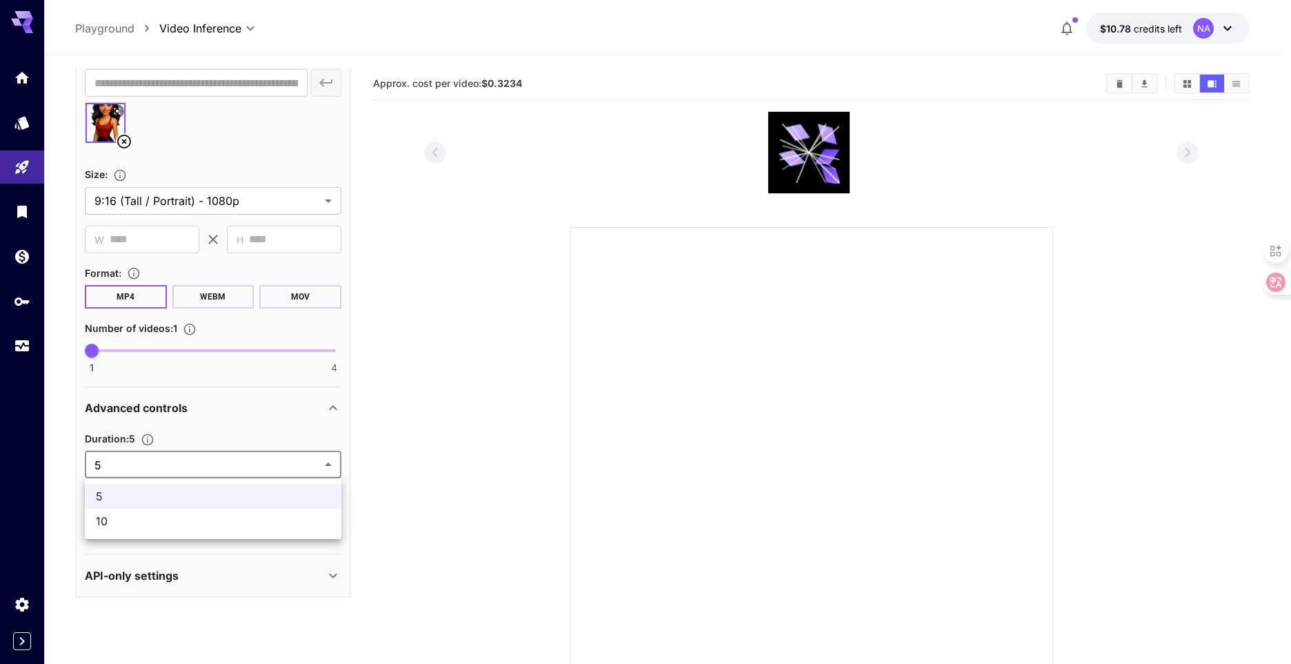
click at [240, 455] on body "**********" at bounding box center [645, 386] width 1291 height 773
click at [240, 455] on div at bounding box center [645, 332] width 1291 height 664
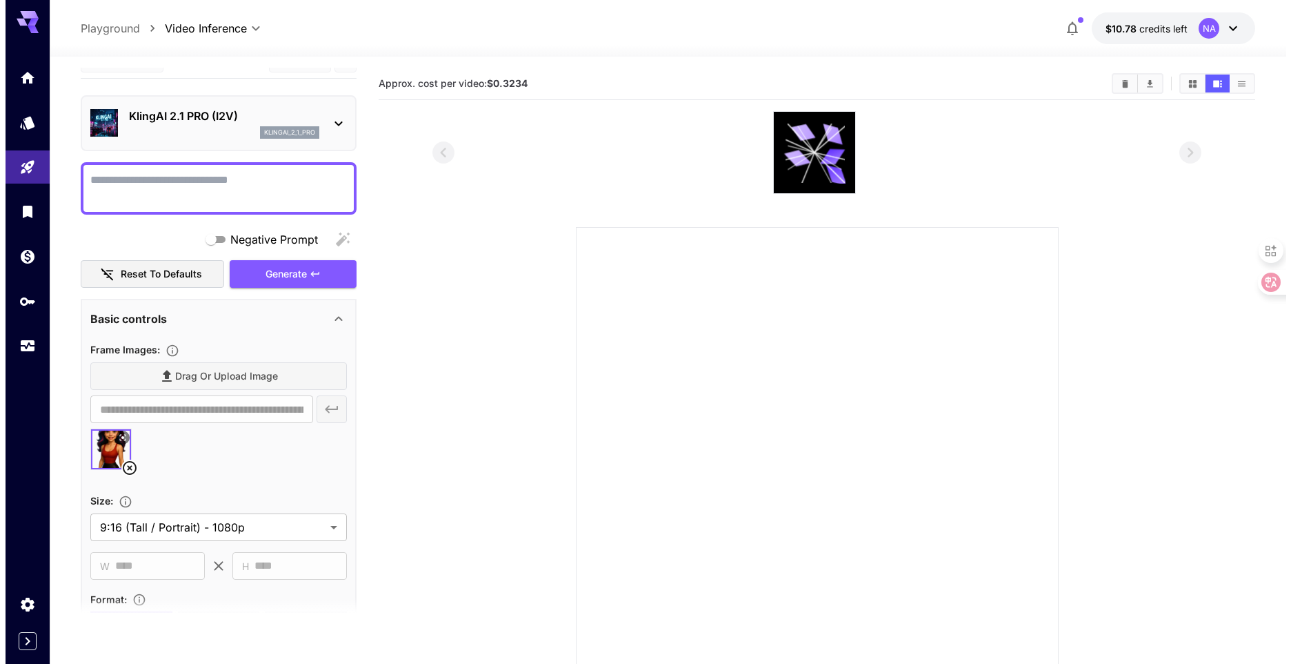
scroll to position [0, 0]
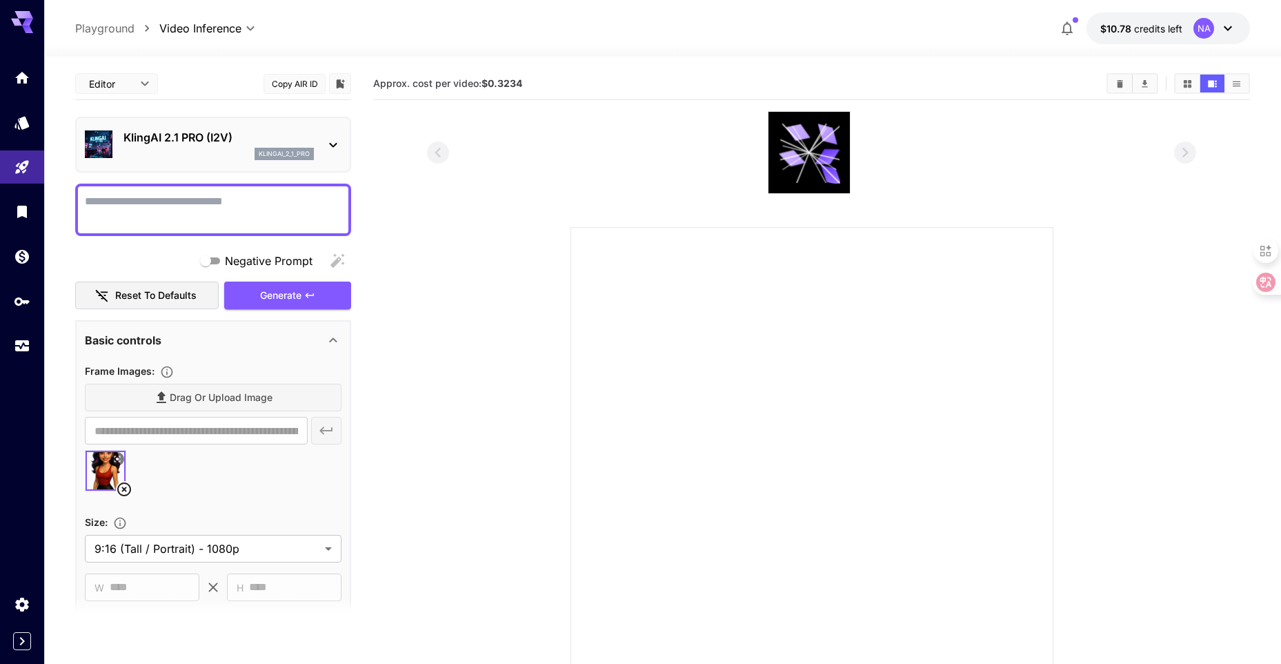
click at [197, 148] on div "klingai_2_1_pro" at bounding box center [218, 154] width 190 height 12
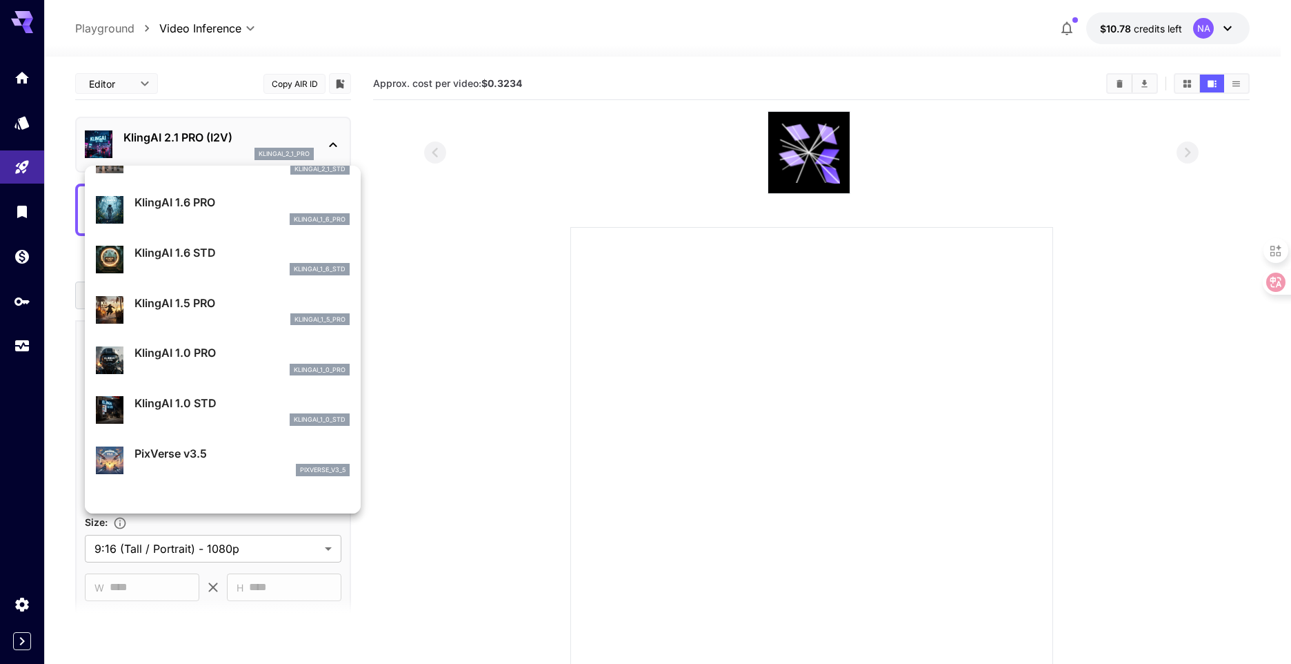
scroll to position [690, 0]
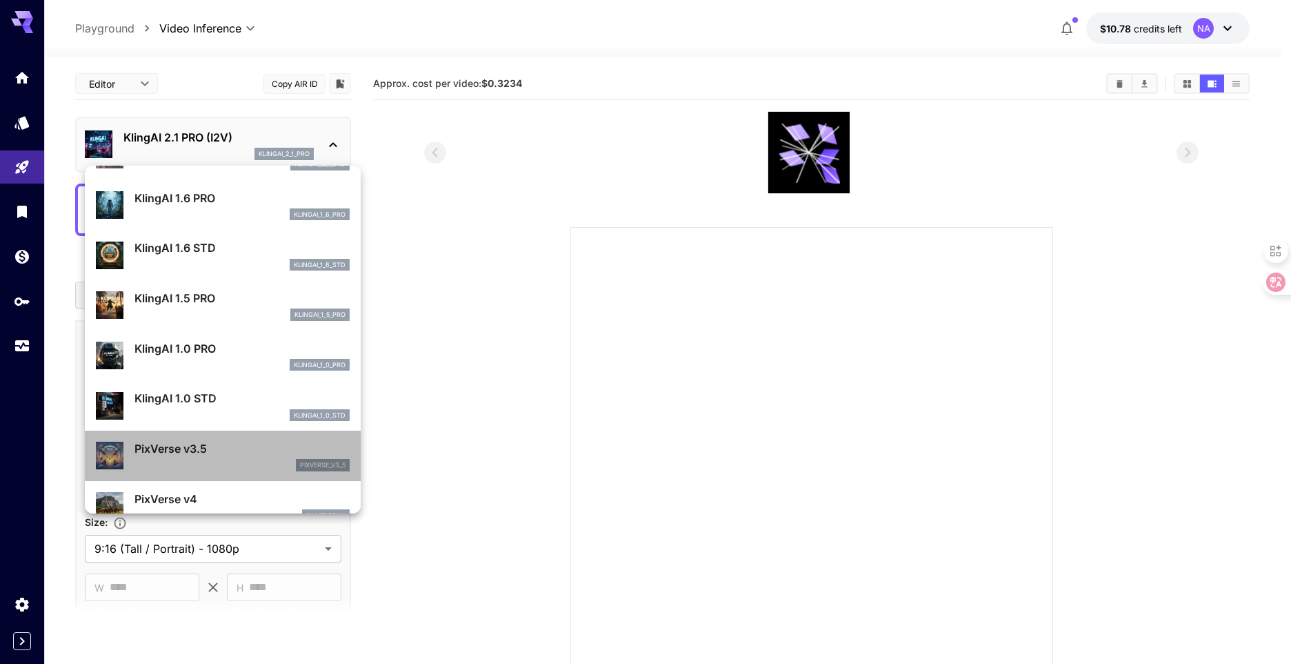
click at [235, 457] on div "PixVerse v3.5 pixverse_v3_5" at bounding box center [242, 455] width 215 height 31
type input "**********"
type input "****"
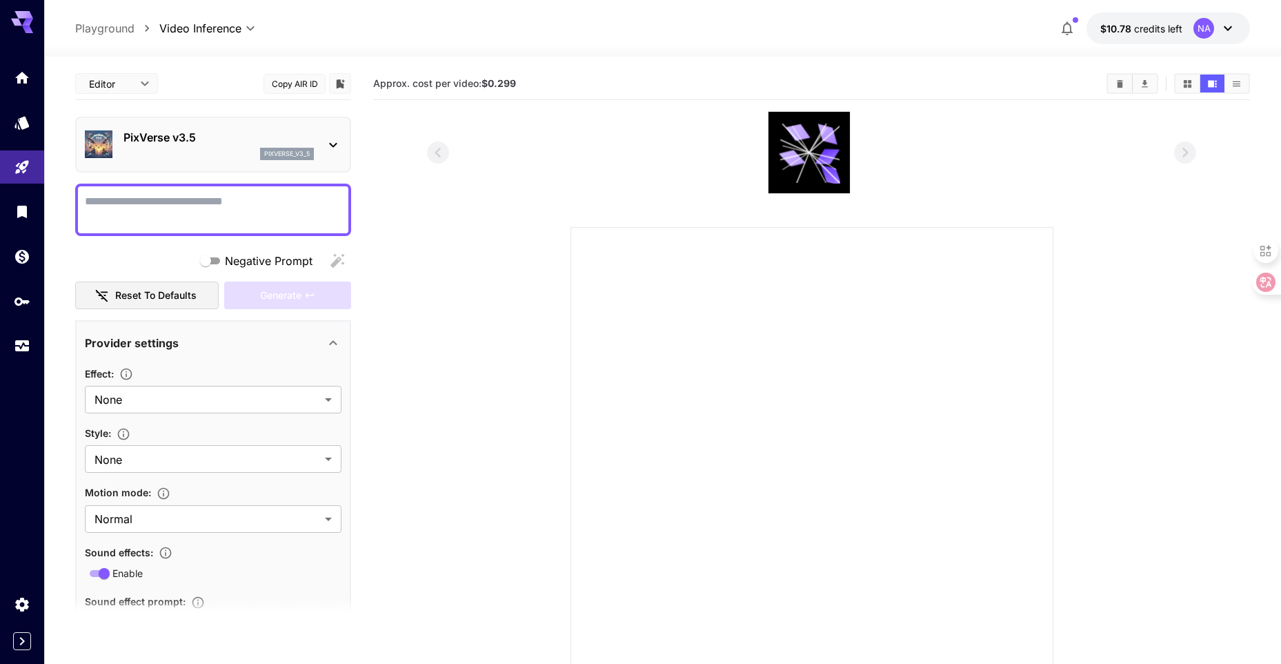
click at [231, 157] on div "pixverse_v3_5" at bounding box center [218, 154] width 190 height 12
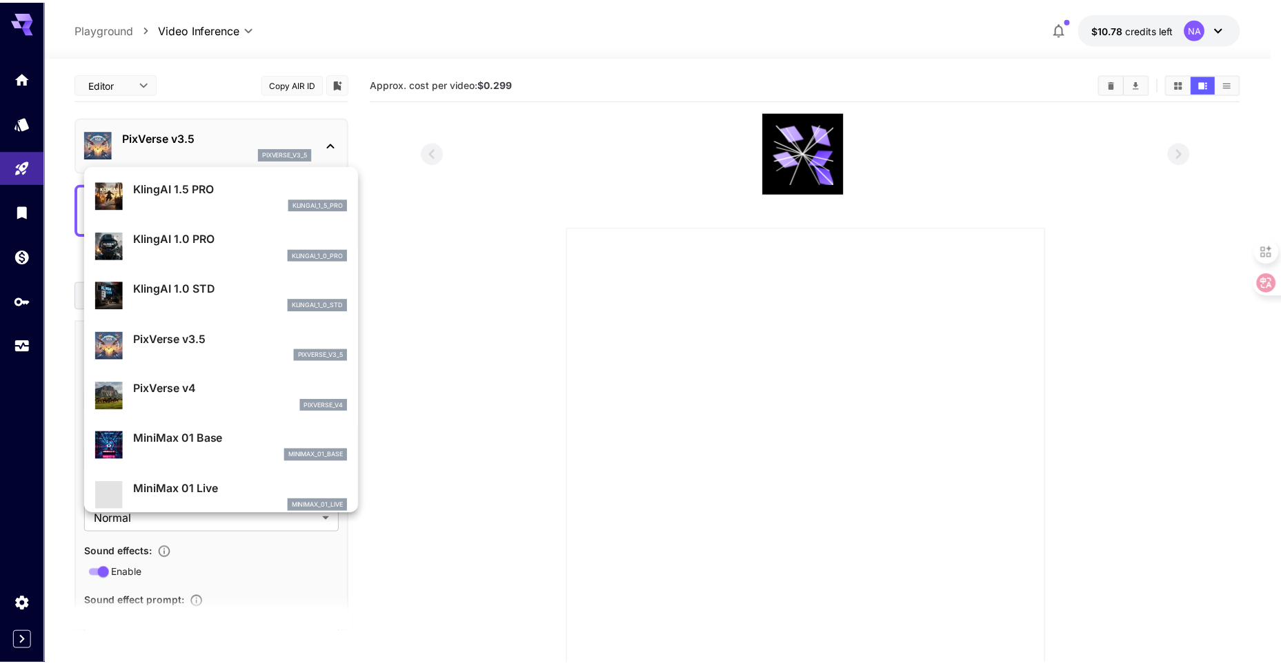
scroll to position [828, 0]
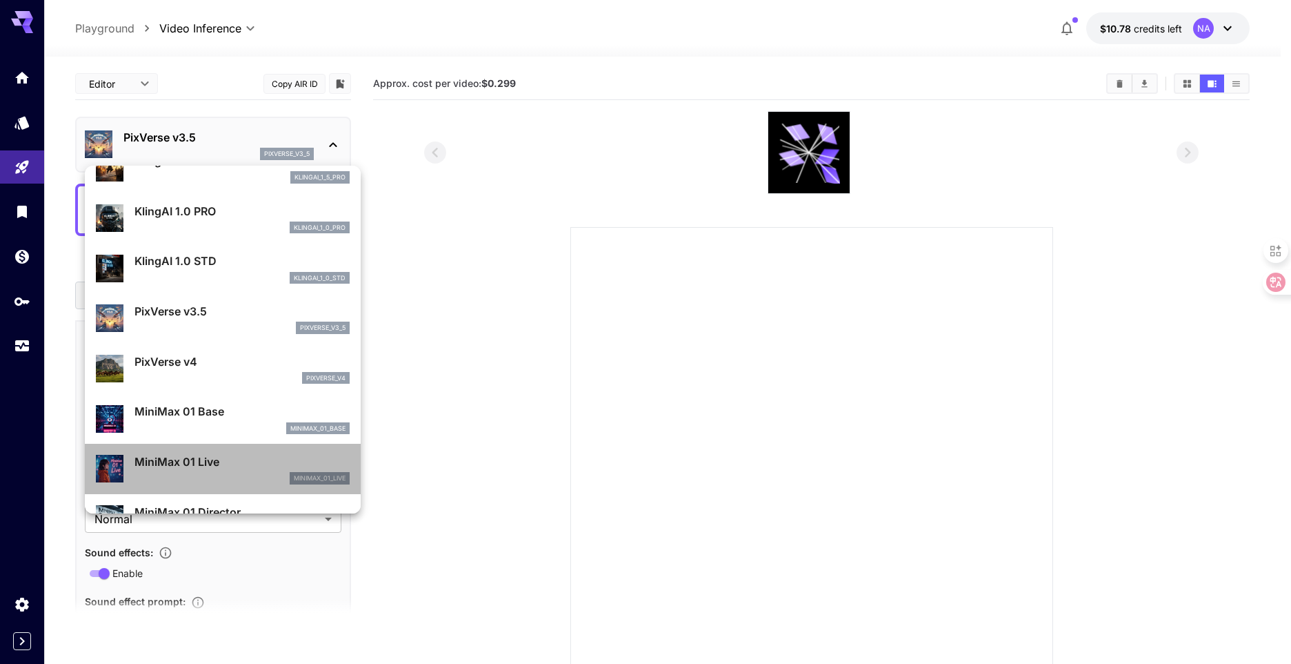
click at [232, 462] on p "MiniMax 01 Live" at bounding box center [242, 461] width 215 height 17
type input "**********"
type input "****"
type input "***"
type input "*"
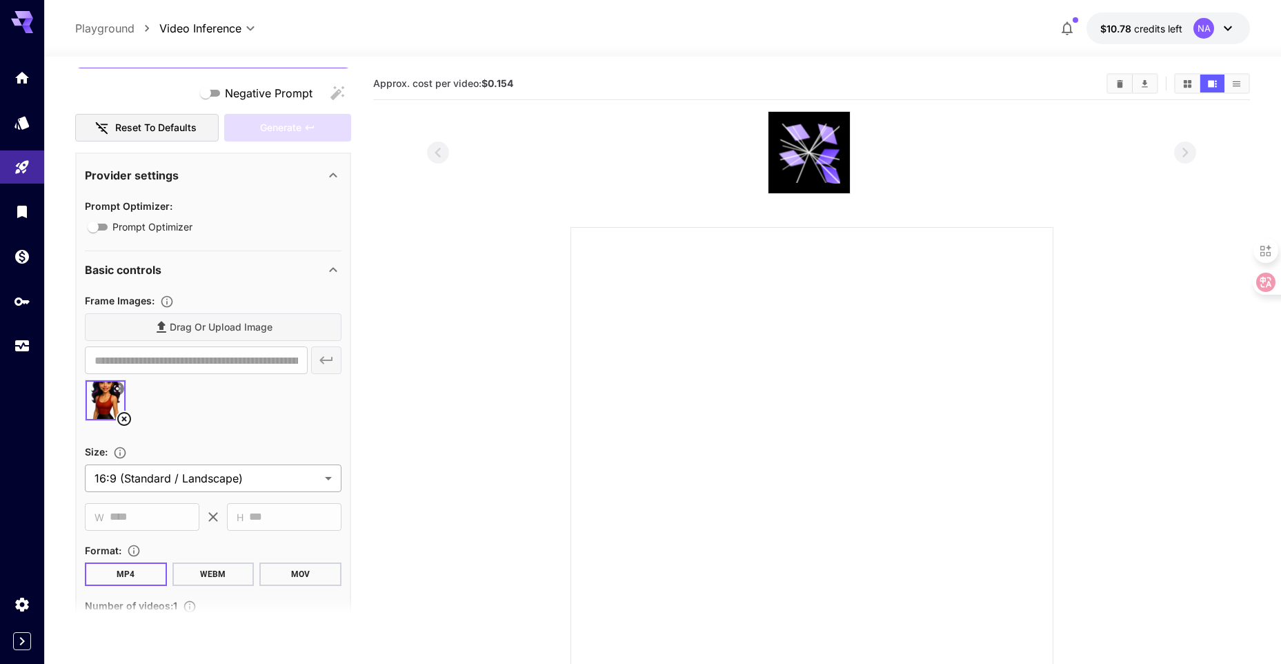
scroll to position [276, 0]
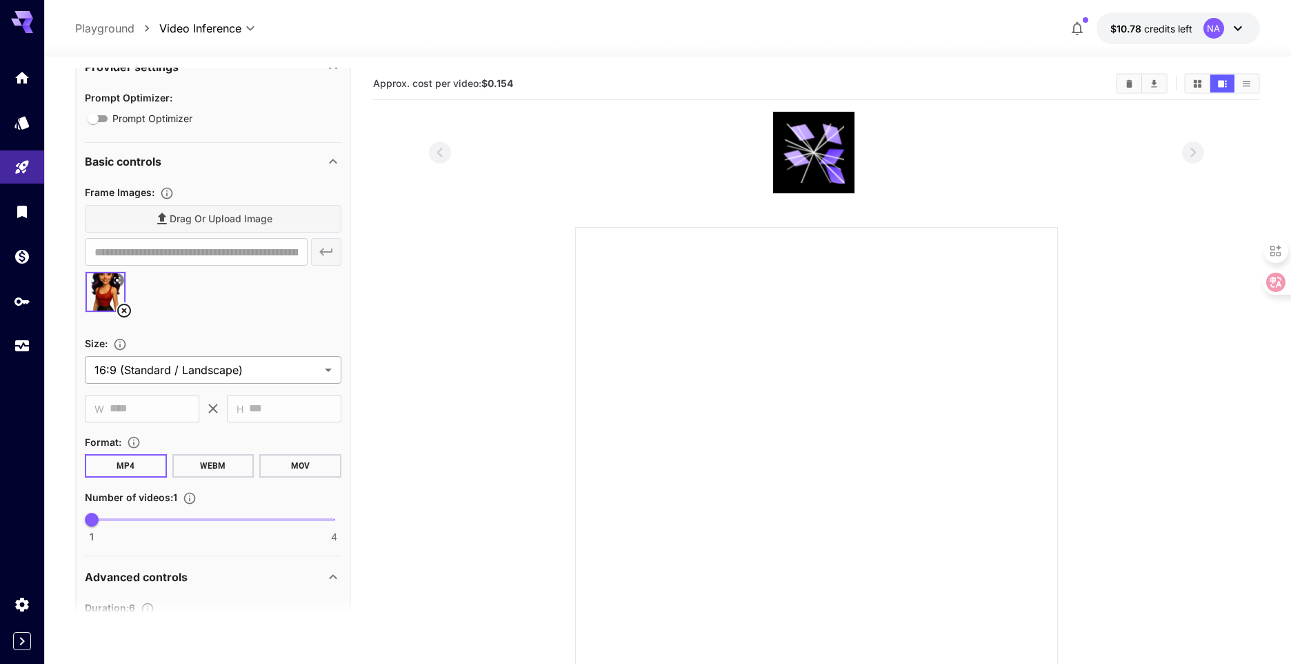
click at [192, 379] on body "**********" at bounding box center [645, 386] width 1291 height 773
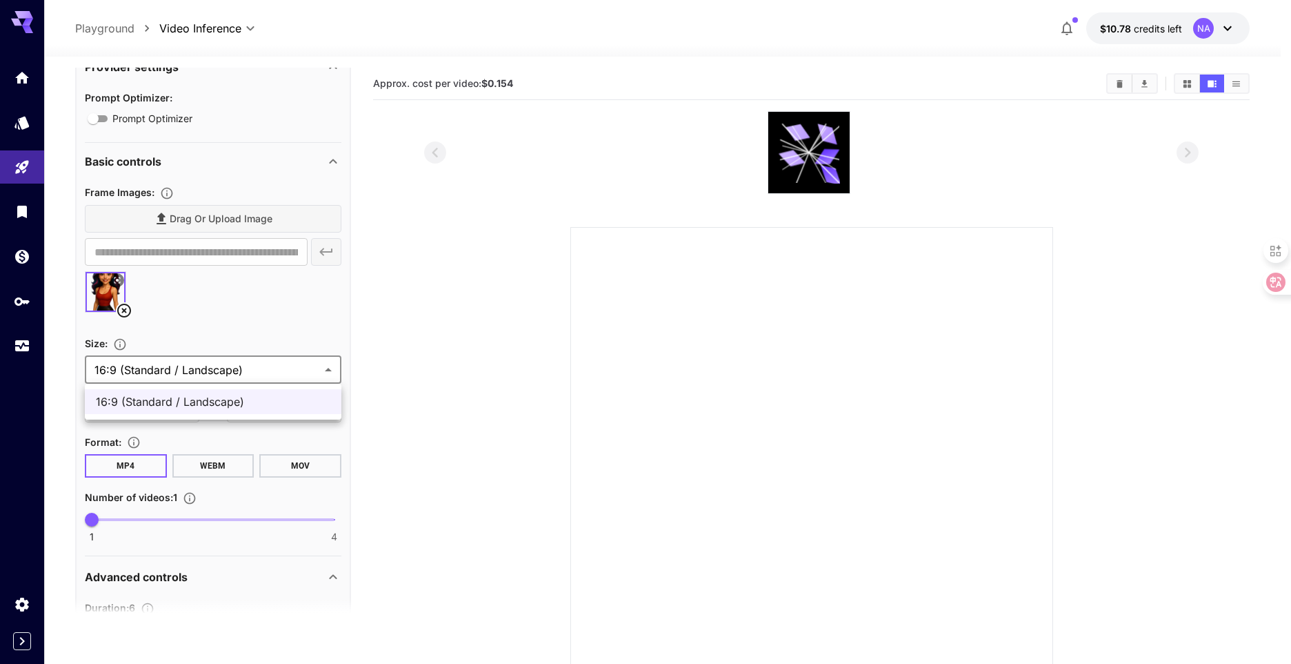
click at [192, 375] on div at bounding box center [645, 332] width 1291 height 664
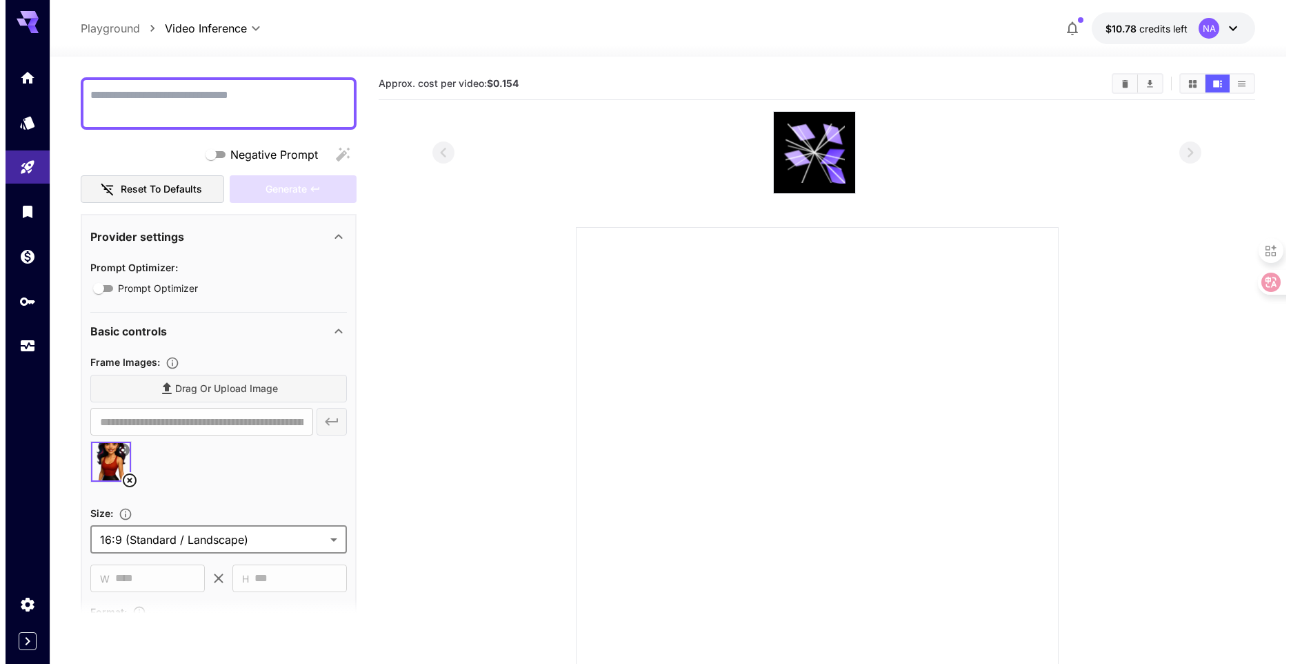
scroll to position [0, 0]
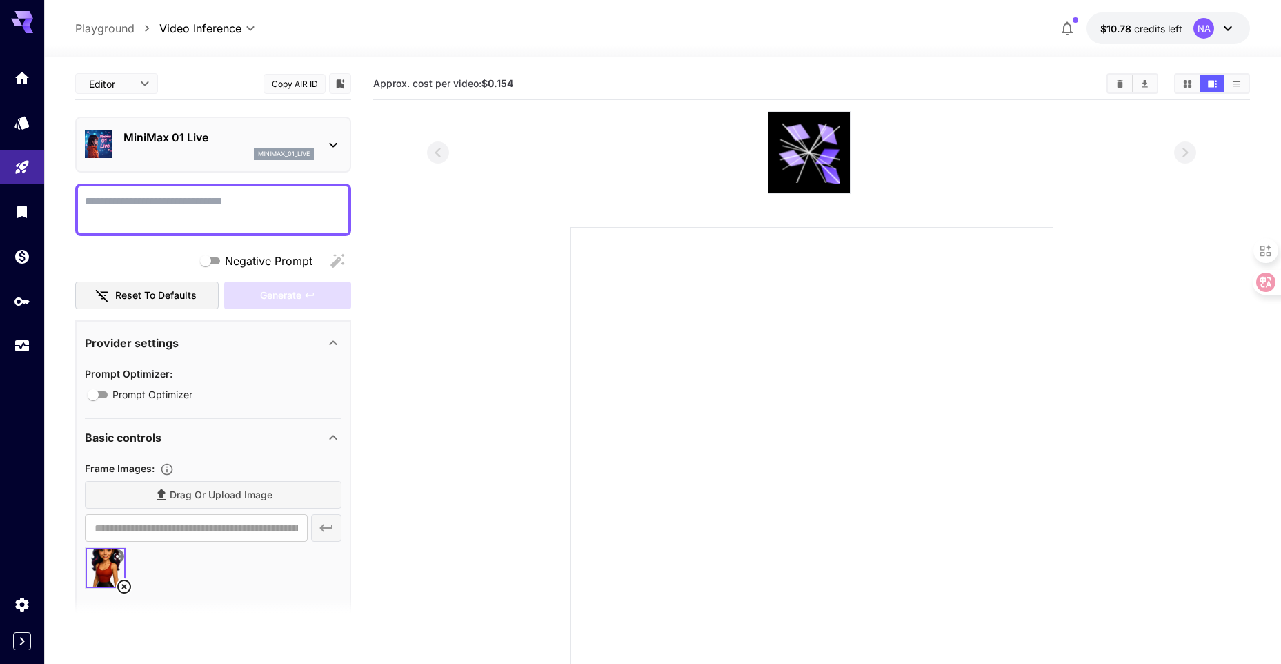
click at [186, 148] on div "minimax_01_live" at bounding box center [218, 154] width 190 height 12
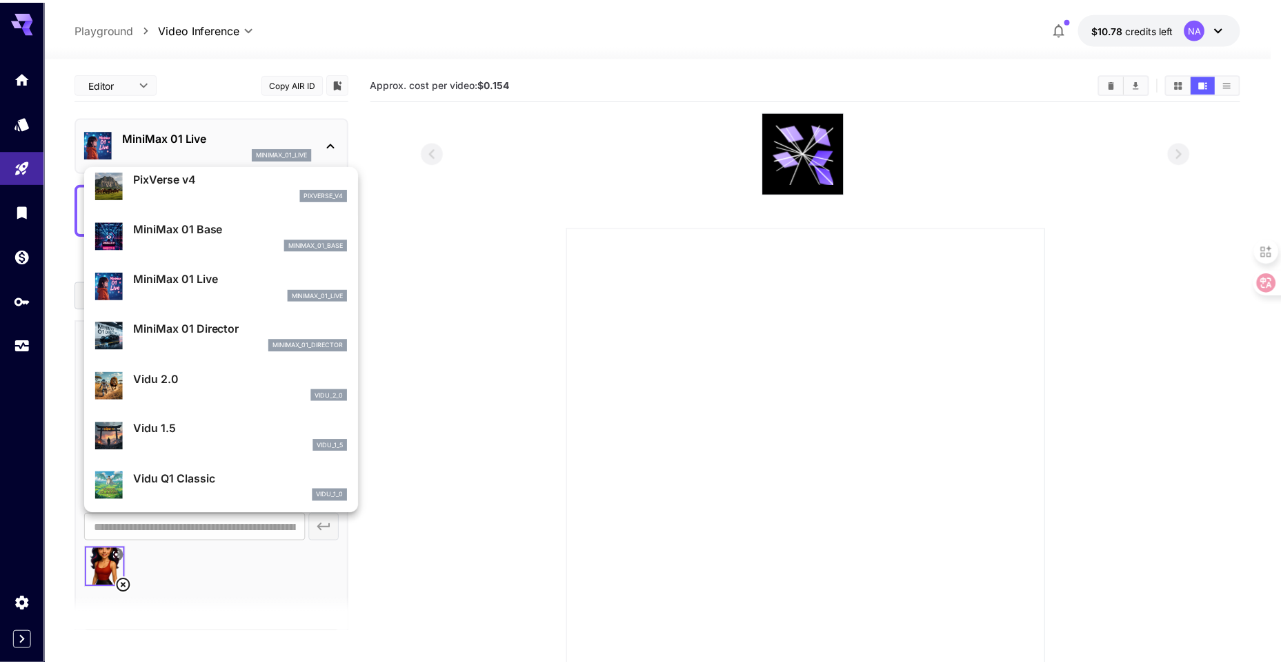
scroll to position [1016, 0]
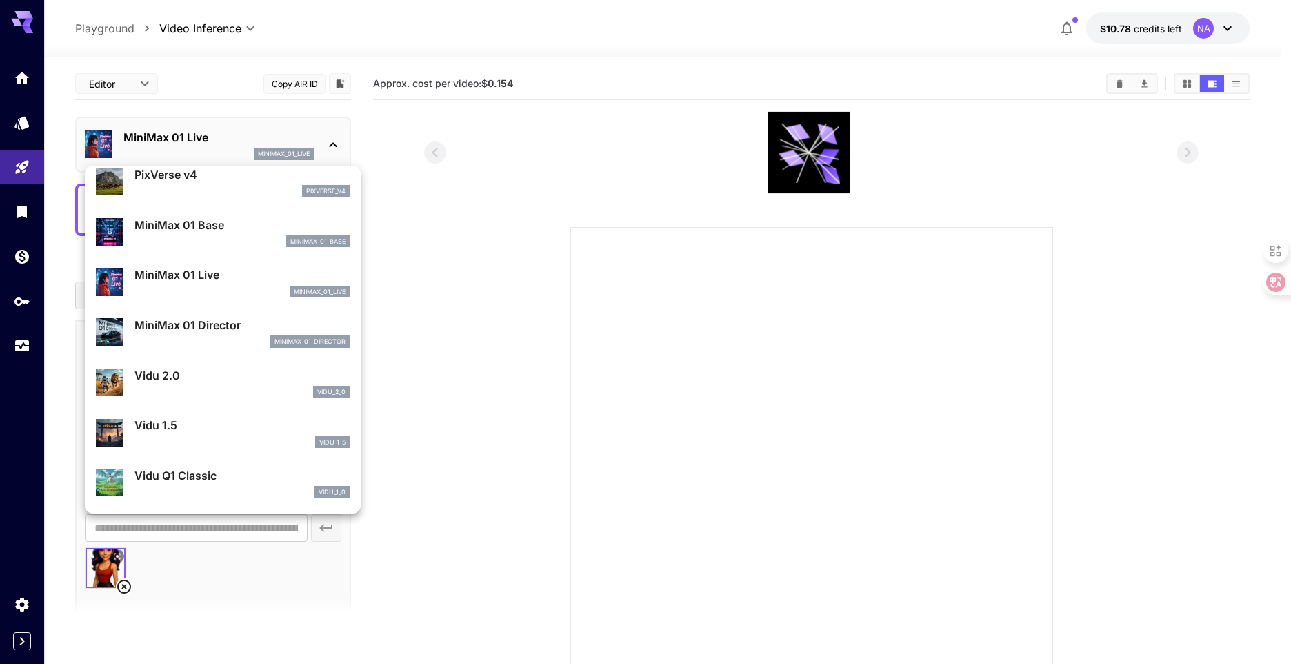
click at [208, 488] on div "vidu_1_0" at bounding box center [242, 492] width 215 height 12
type input "**********"
type input "****"
type input "*"
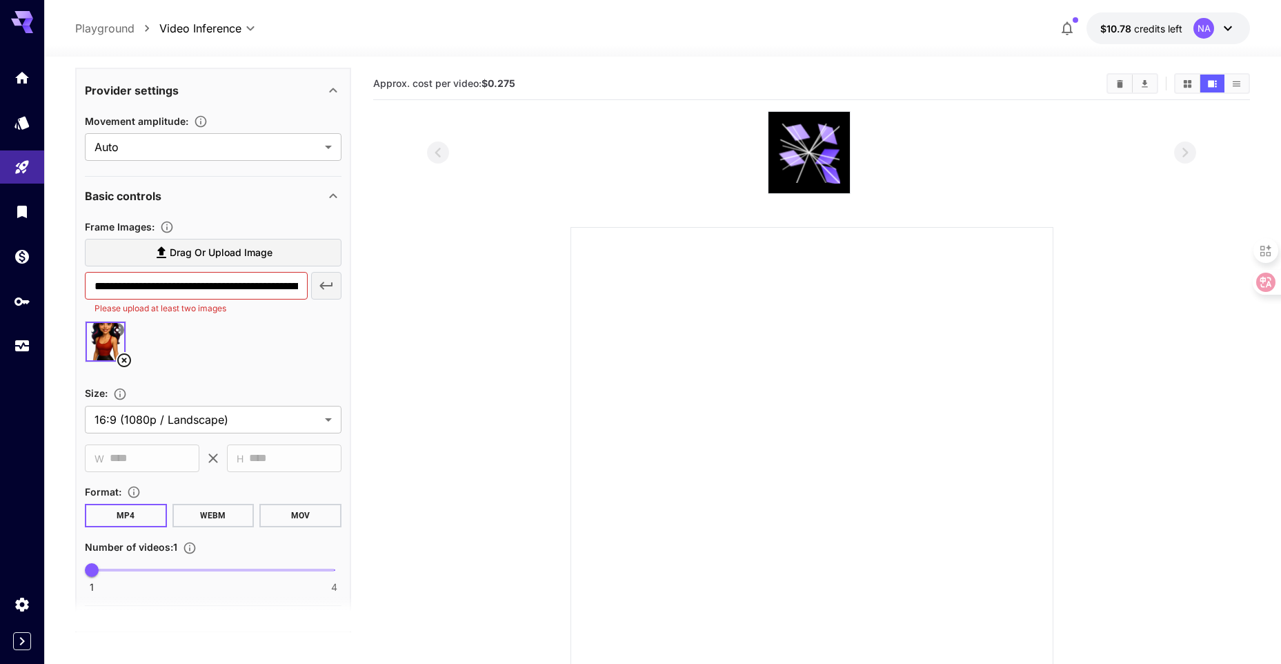
scroll to position [276, 0]
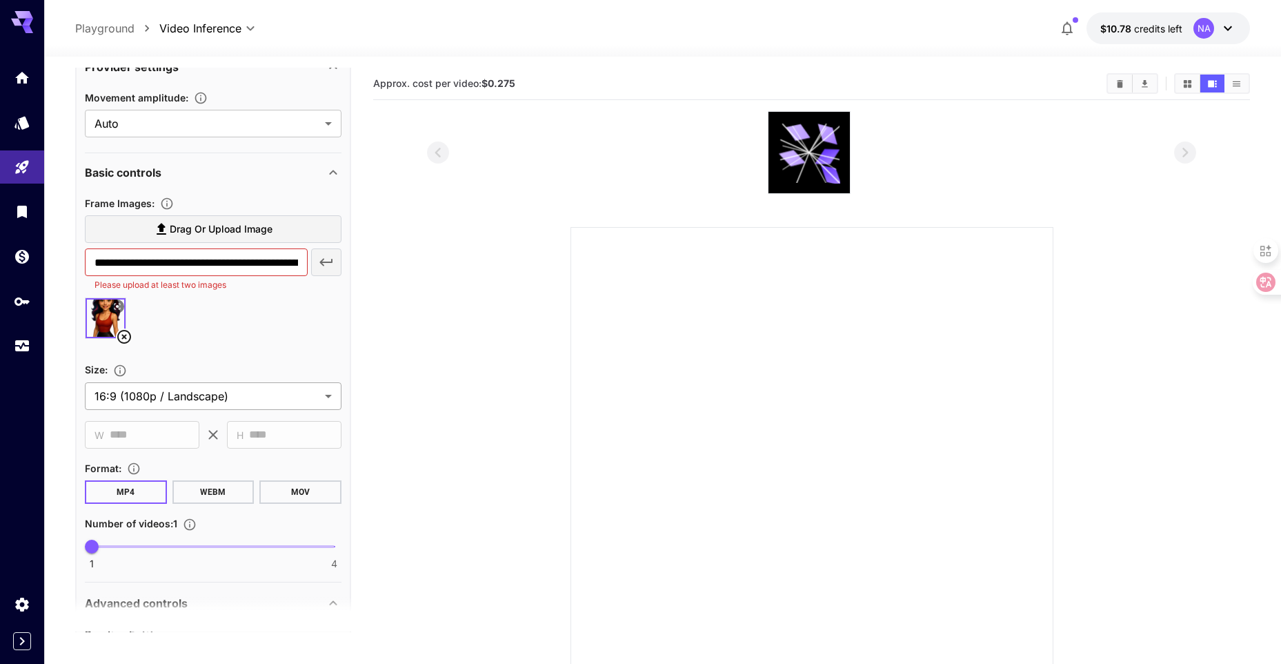
click at [204, 402] on body "**********" at bounding box center [640, 386] width 1281 height 773
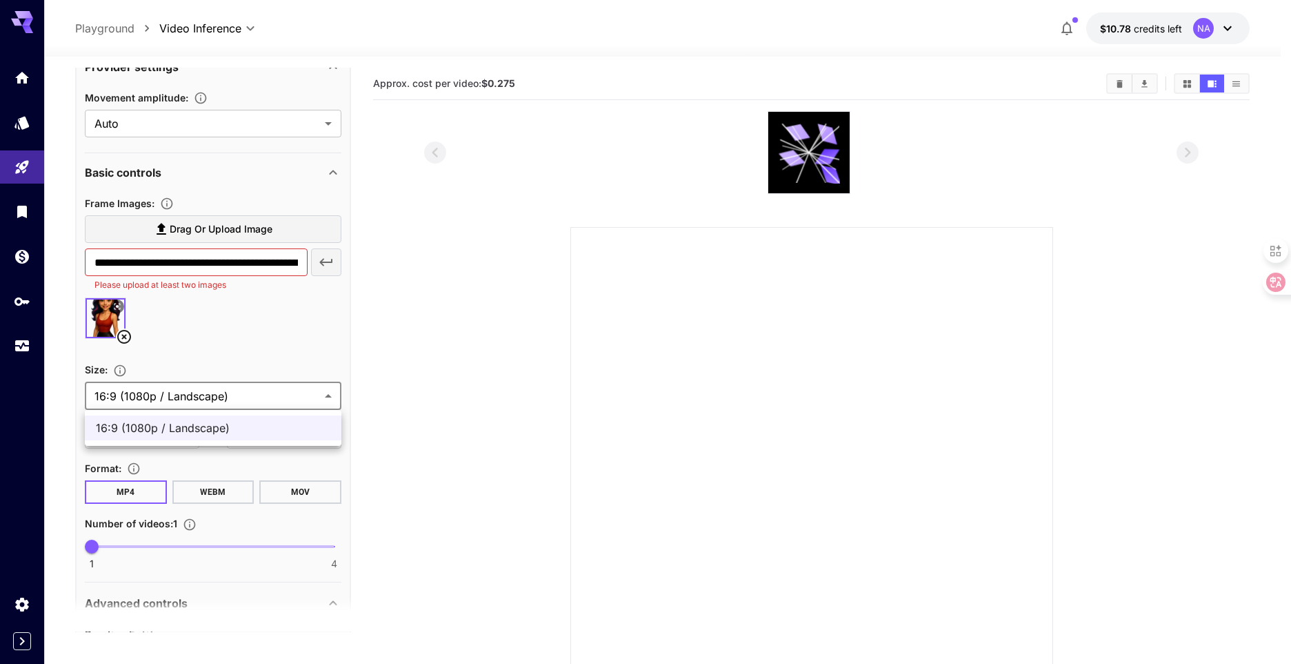
click at [204, 402] on div at bounding box center [645, 332] width 1291 height 664
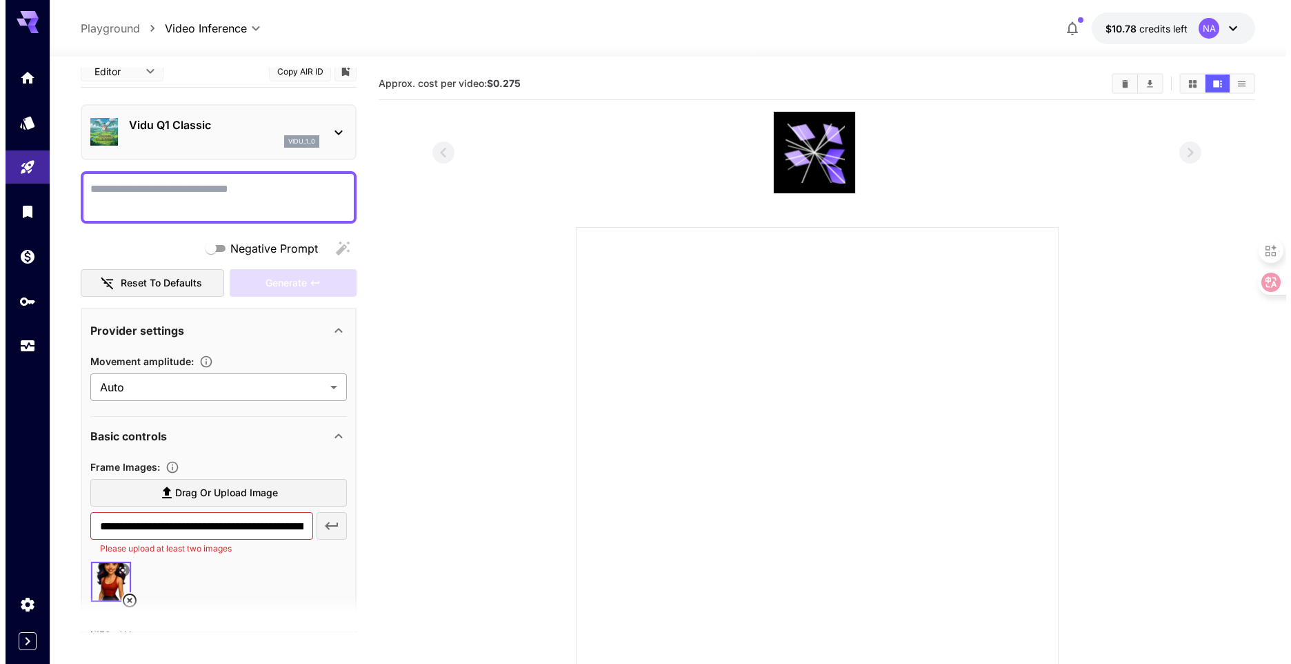
scroll to position [0, 0]
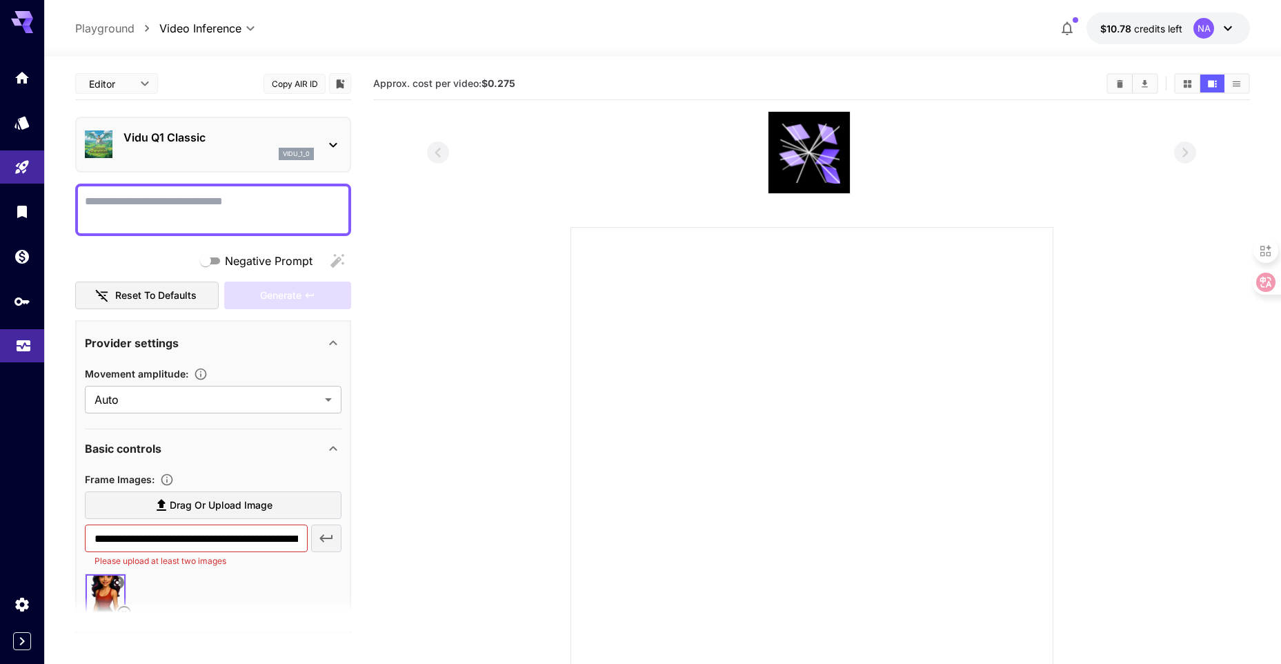
click at [30, 344] on icon "Usage" at bounding box center [23, 341] width 17 height 17
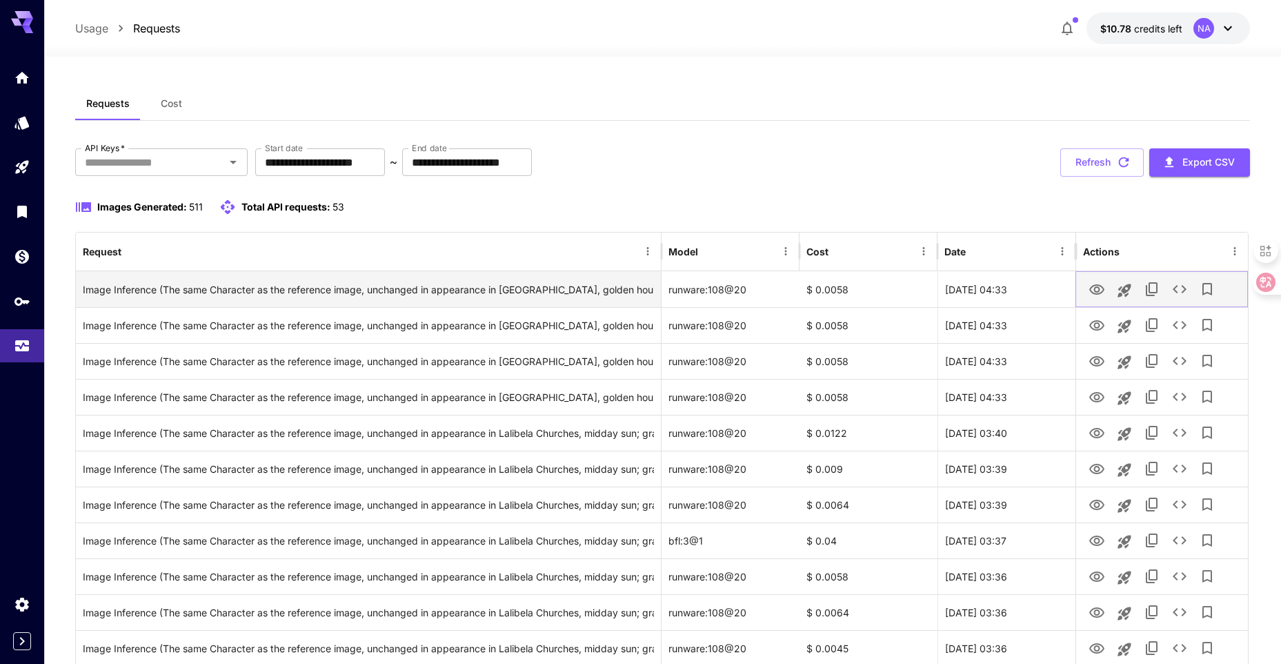
click at [1093, 290] on icon "View Image" at bounding box center [1097, 289] width 17 height 17
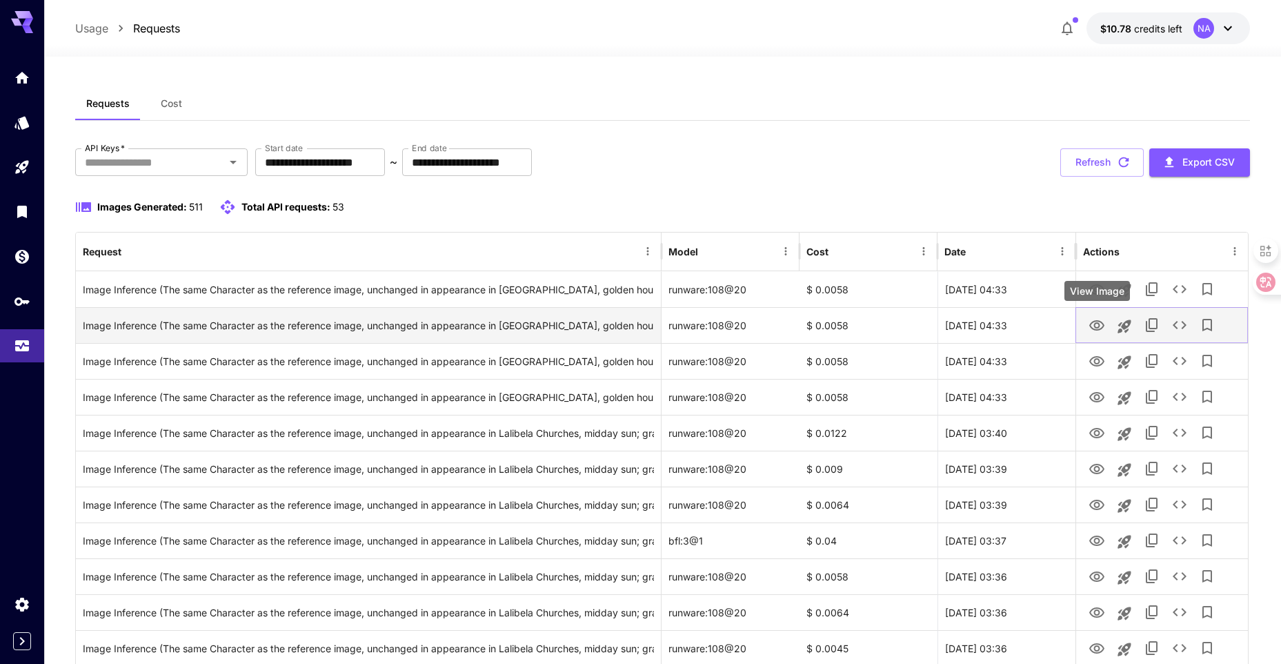
click at [1089, 324] on icon "View Image" at bounding box center [1097, 325] width 17 height 17
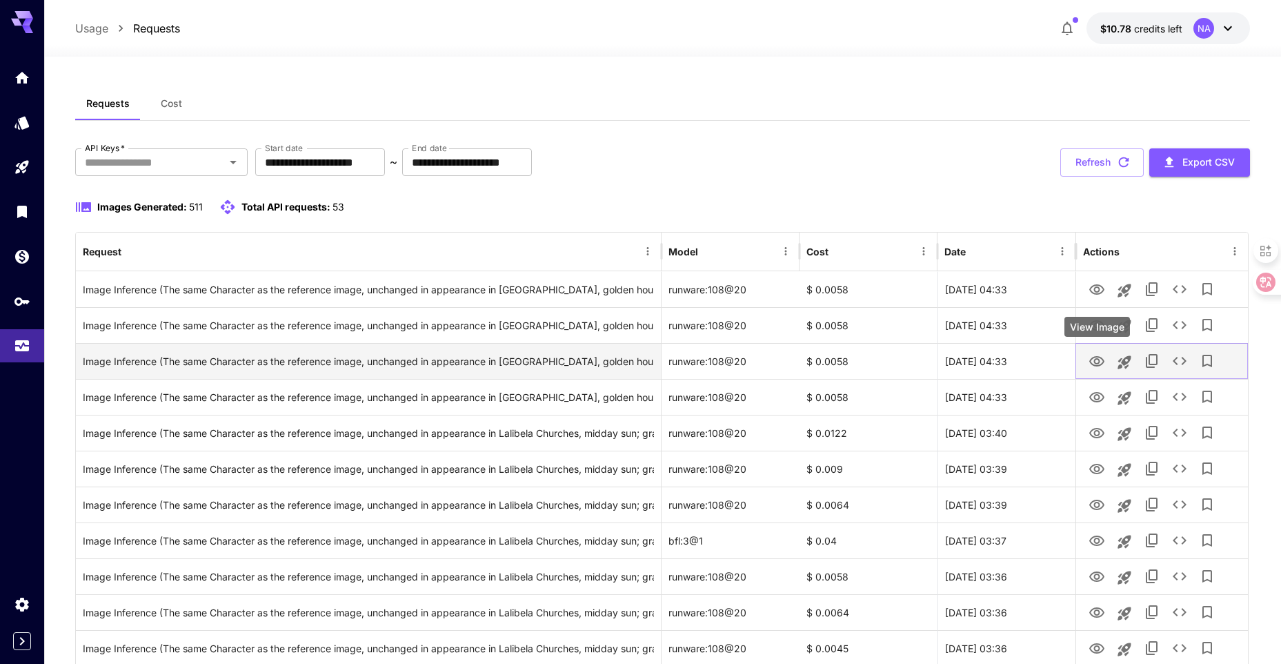
click at [1103, 360] on icon "View Image" at bounding box center [1096, 361] width 15 height 10
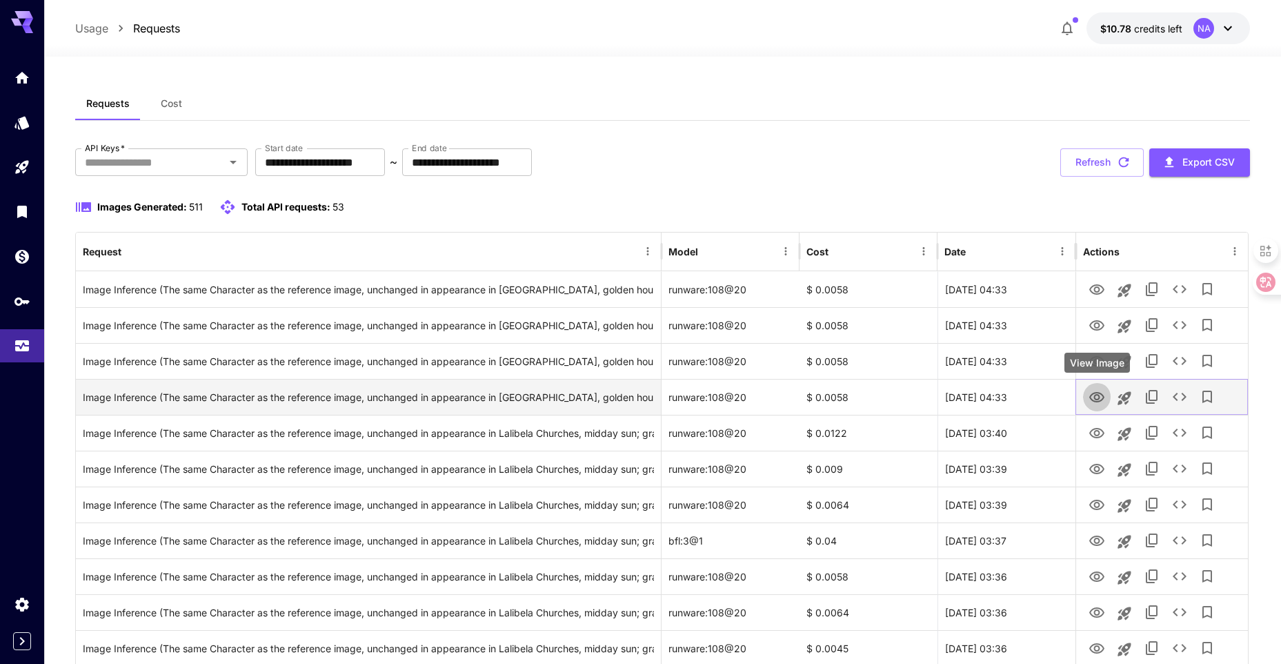
click at [1092, 396] on icon "View Image" at bounding box center [1097, 397] width 17 height 17
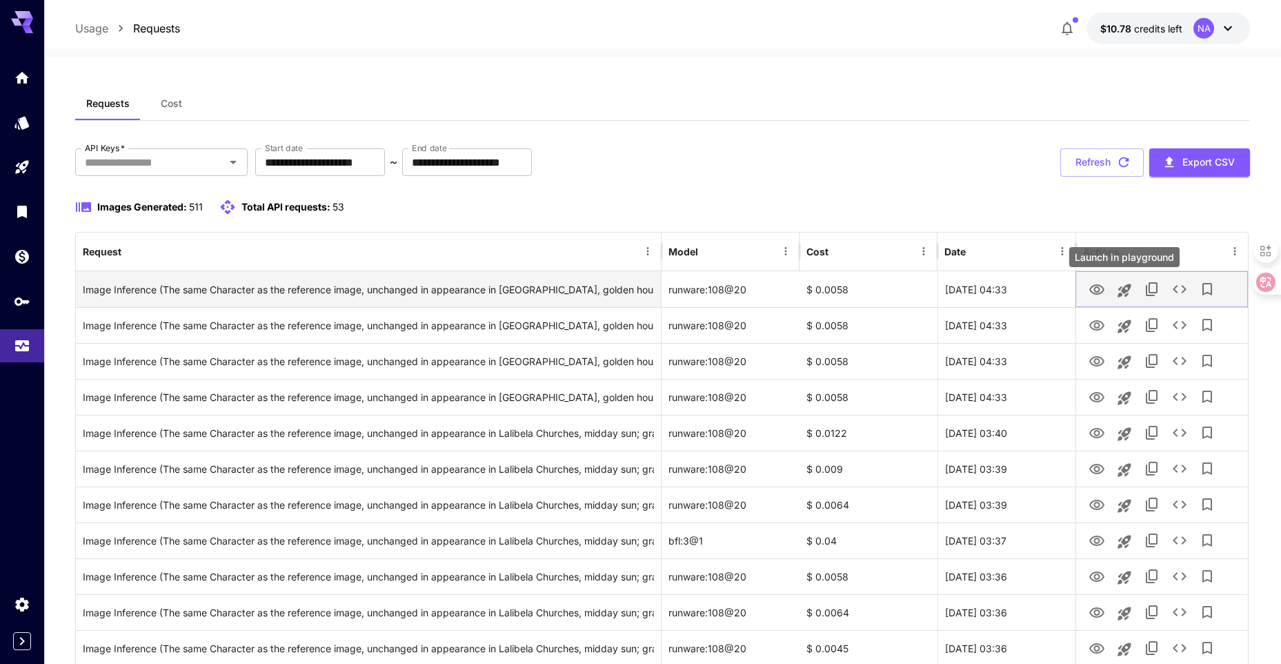
click at [1130, 294] on icon "Launch in playground" at bounding box center [1124, 290] width 17 height 17
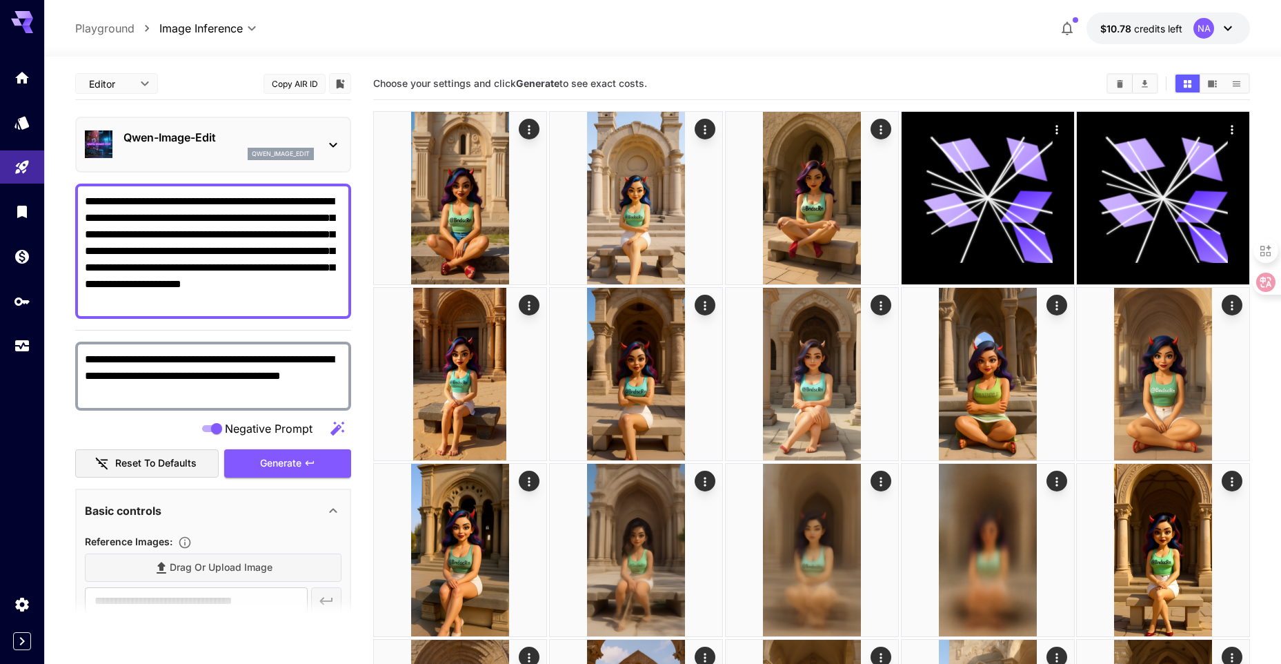
click at [271, 148] on div "qwen_image_edit" at bounding box center [281, 154] width 66 height 12
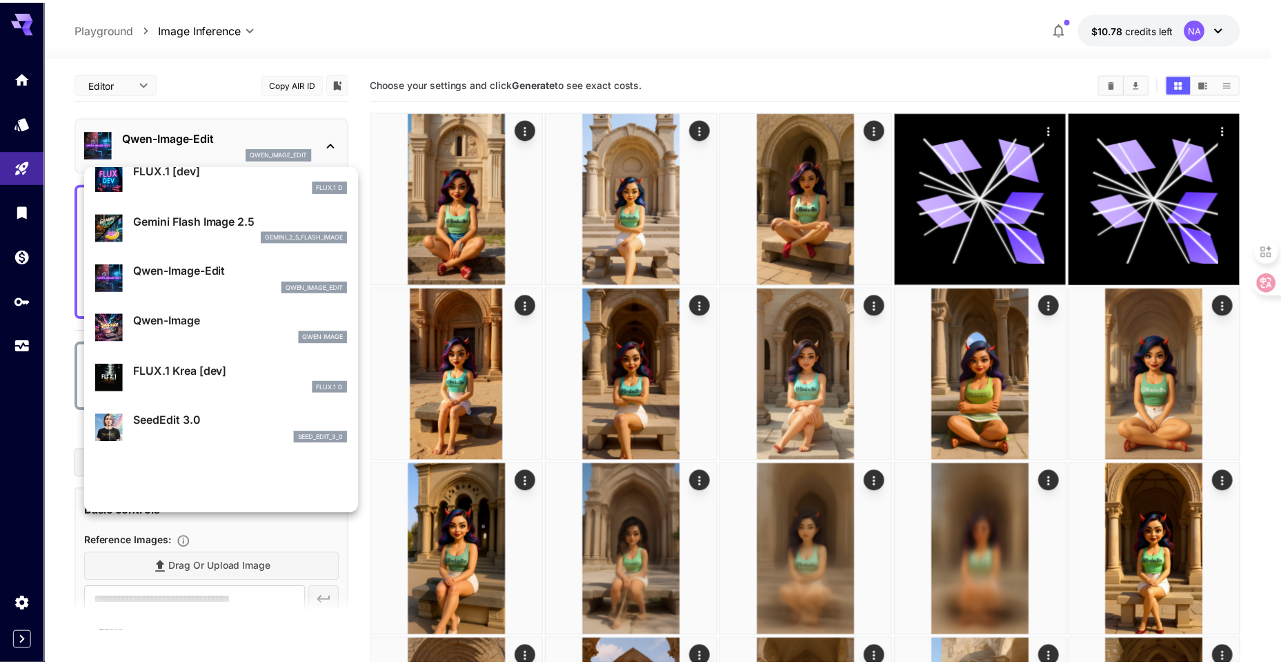
scroll to position [69, 0]
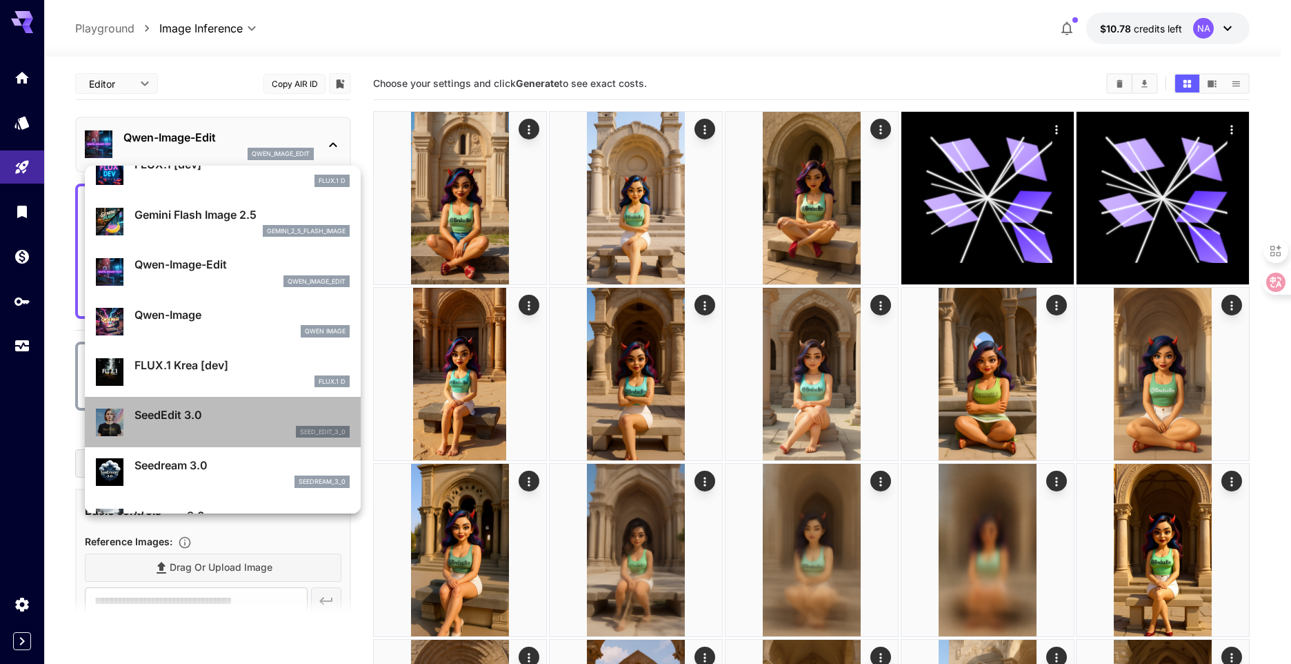
click at [241, 414] on p "SeedEdit 3.0" at bounding box center [242, 414] width 215 height 17
type input "***"
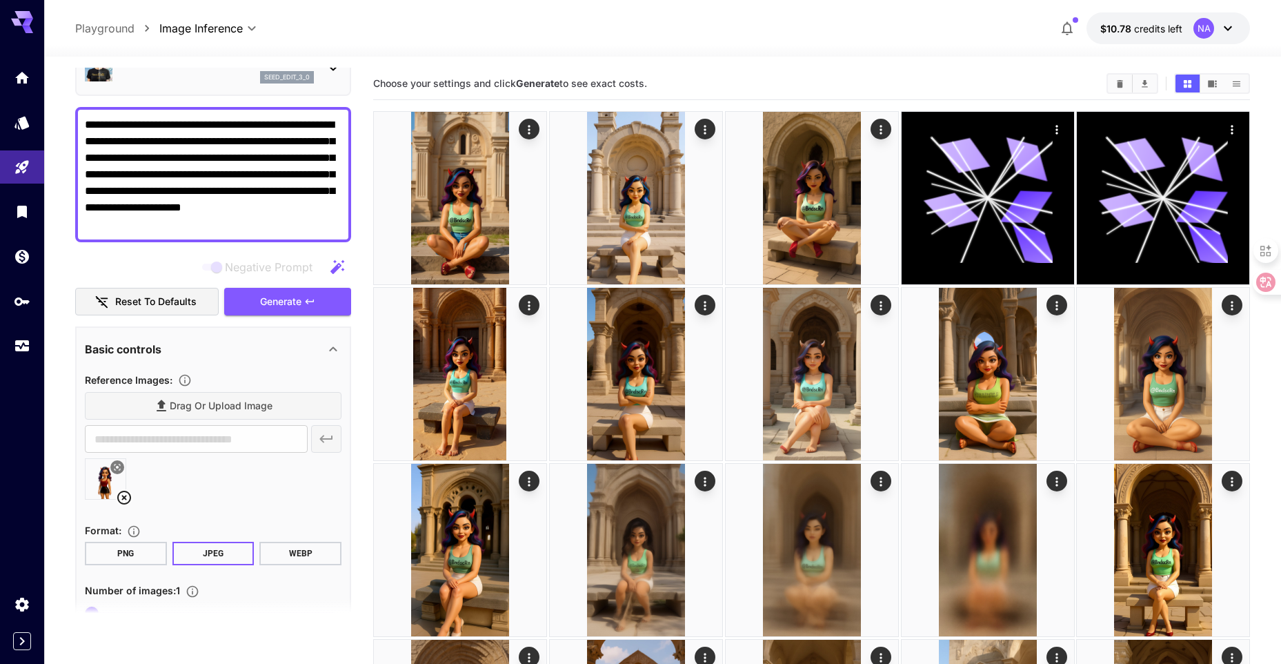
scroll to position [59, 0]
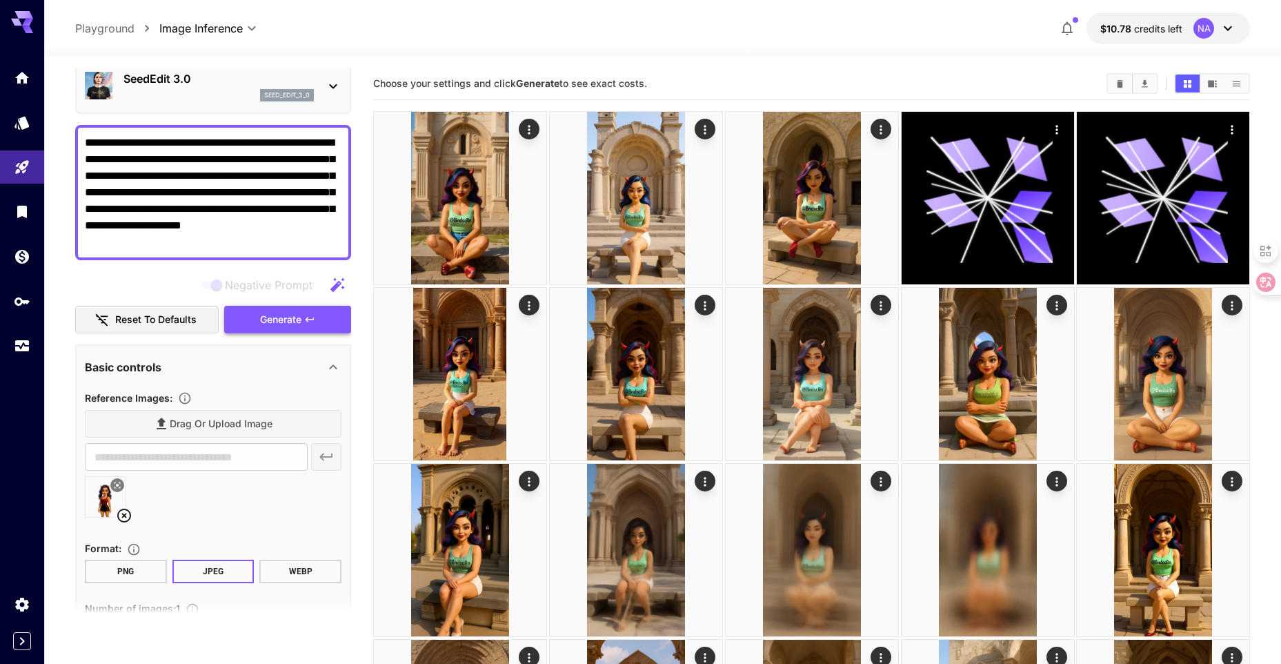
click at [258, 317] on button "Generate" at bounding box center [287, 320] width 127 height 28
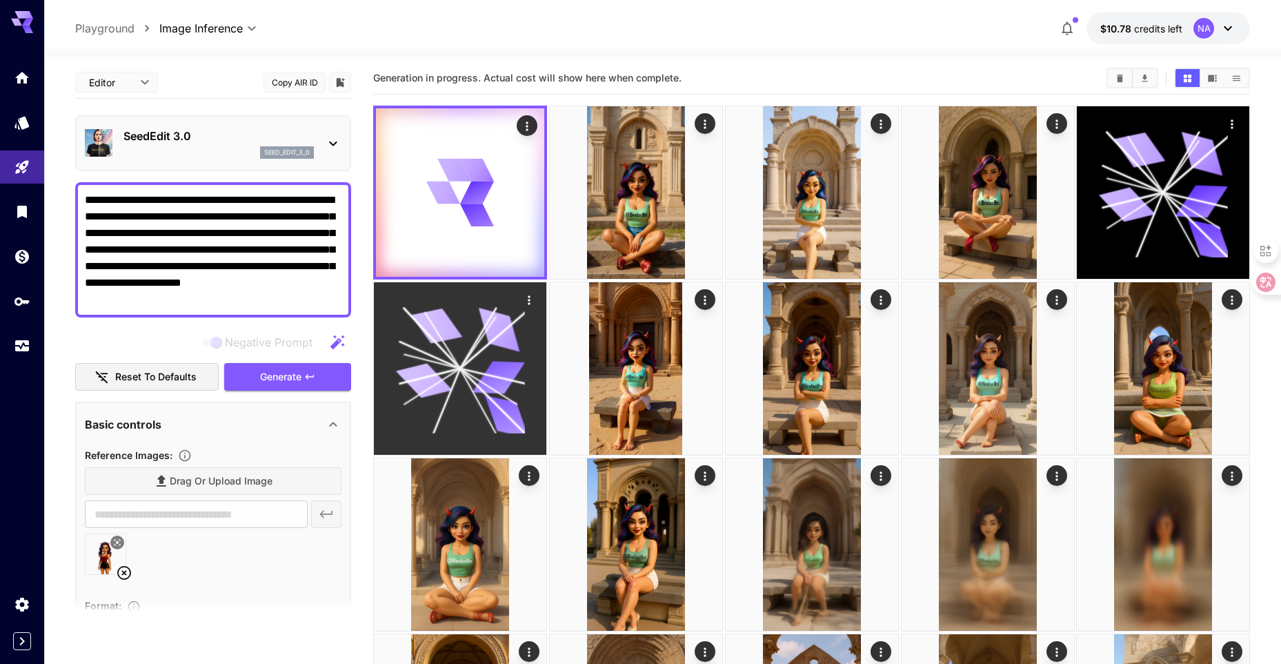
scroll to position [0, 0]
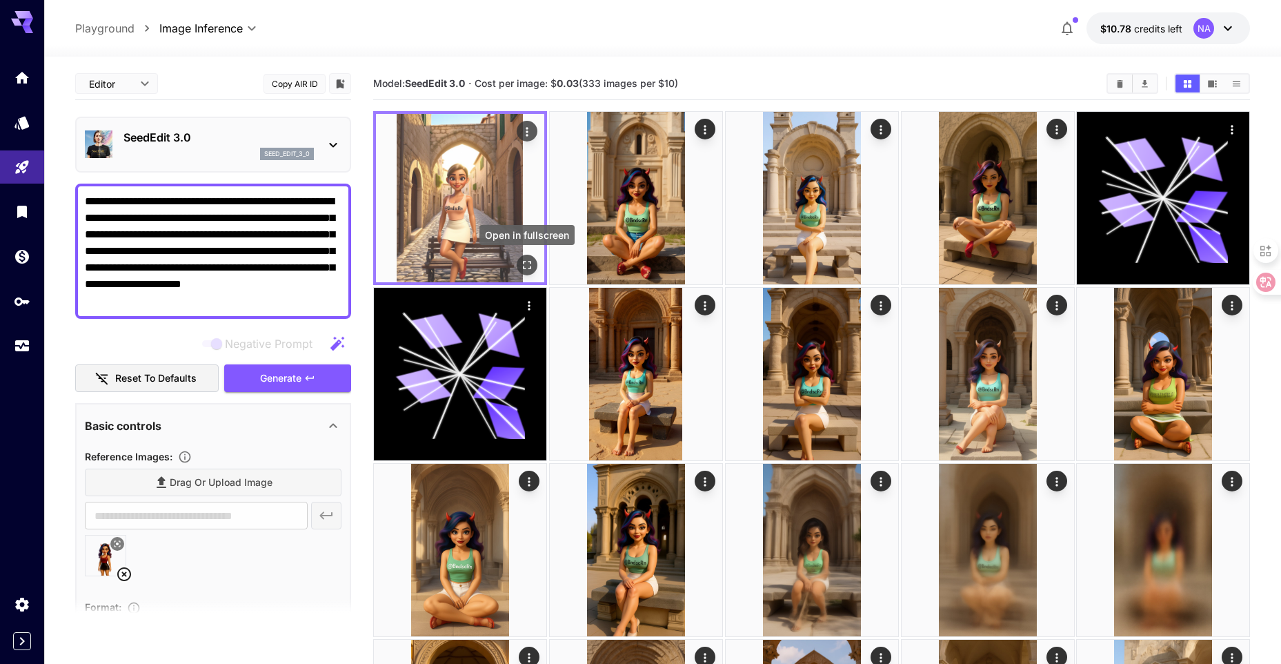
click at [524, 261] on icon "Open in fullscreen" at bounding box center [527, 265] width 8 height 8
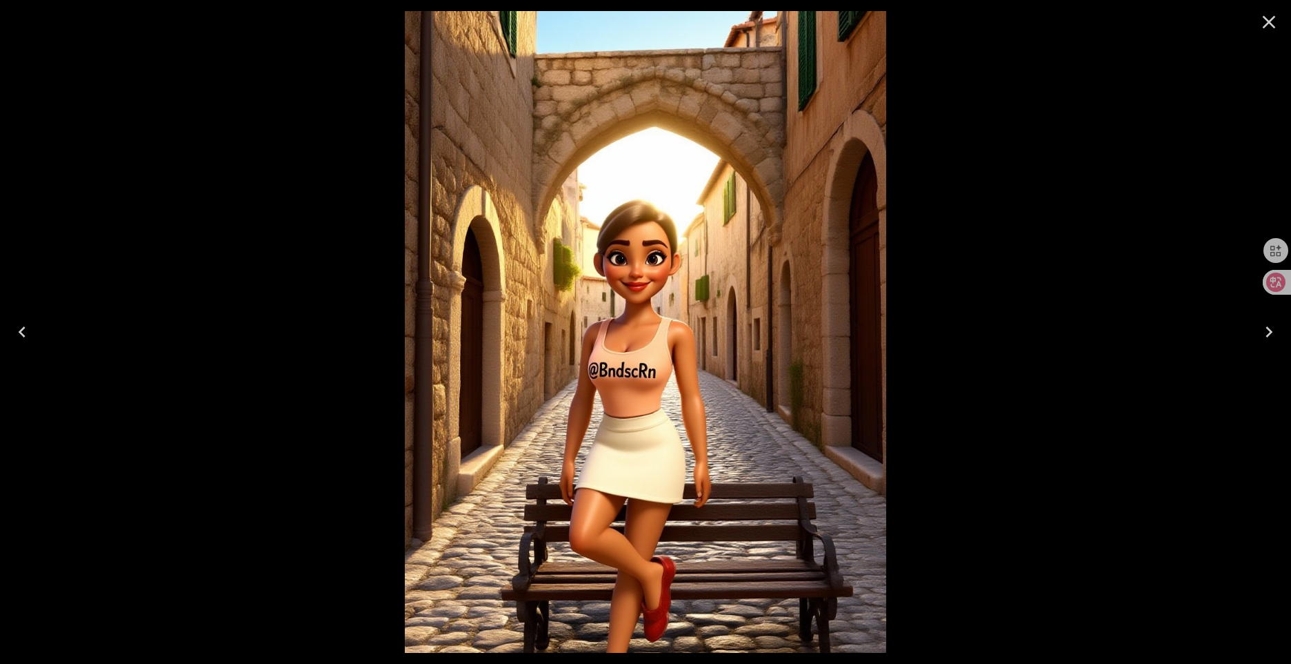
click at [1267, 25] on icon "Close" at bounding box center [1269, 22] width 13 height 13
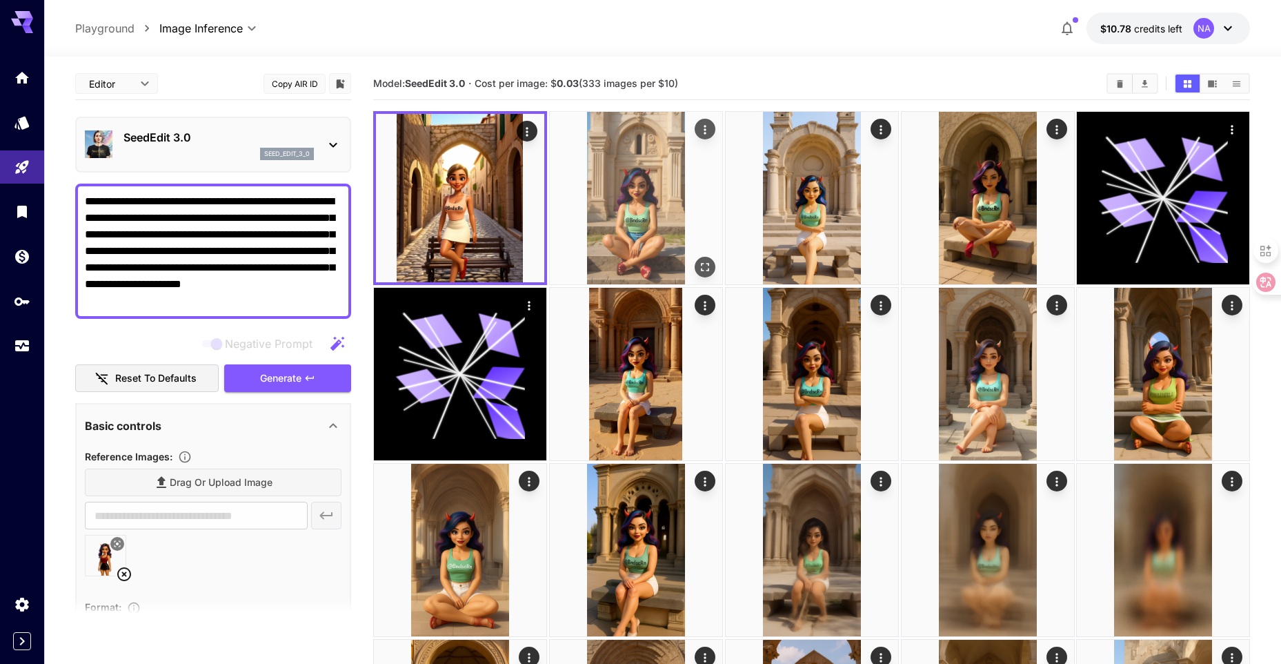
click at [620, 194] on img at bounding box center [636, 198] width 172 height 172
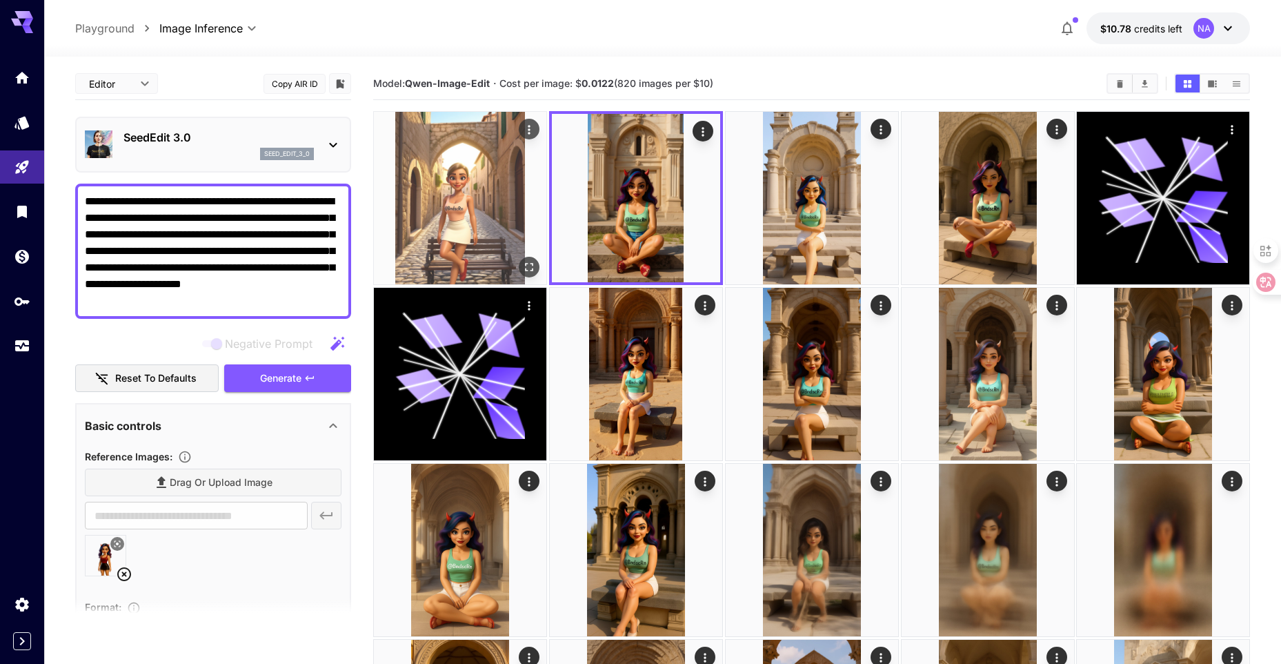
click at [463, 206] on img at bounding box center [460, 198] width 172 height 172
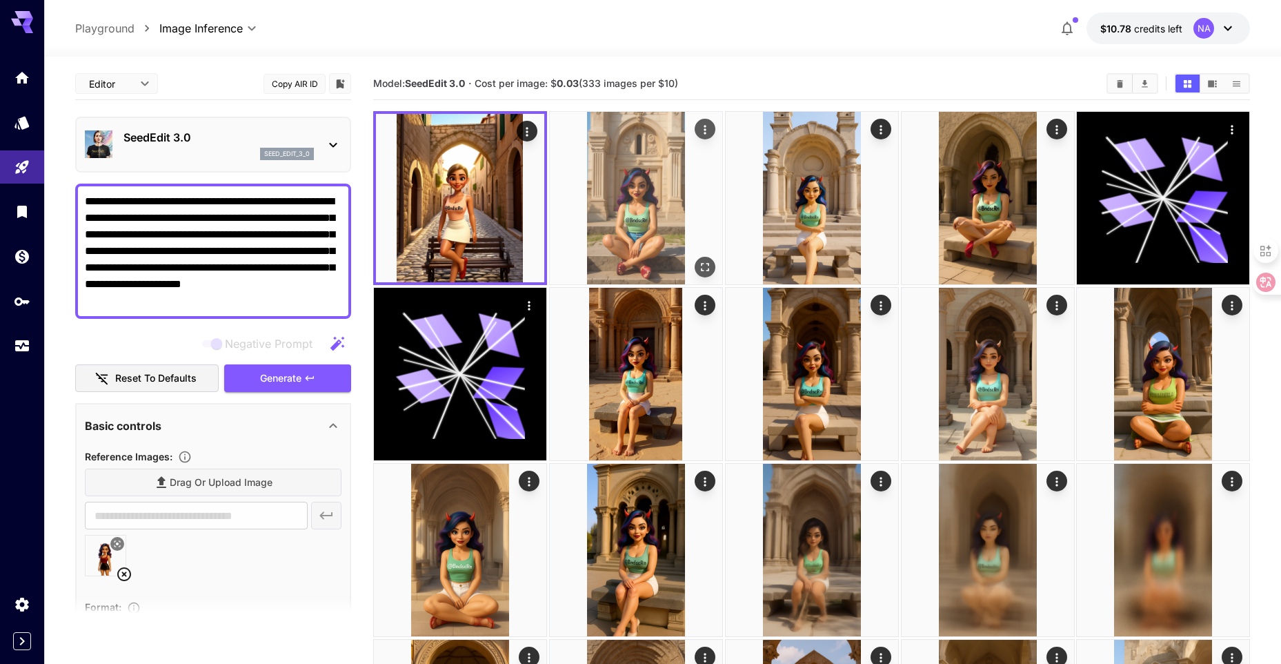
click at [659, 211] on img at bounding box center [636, 198] width 172 height 172
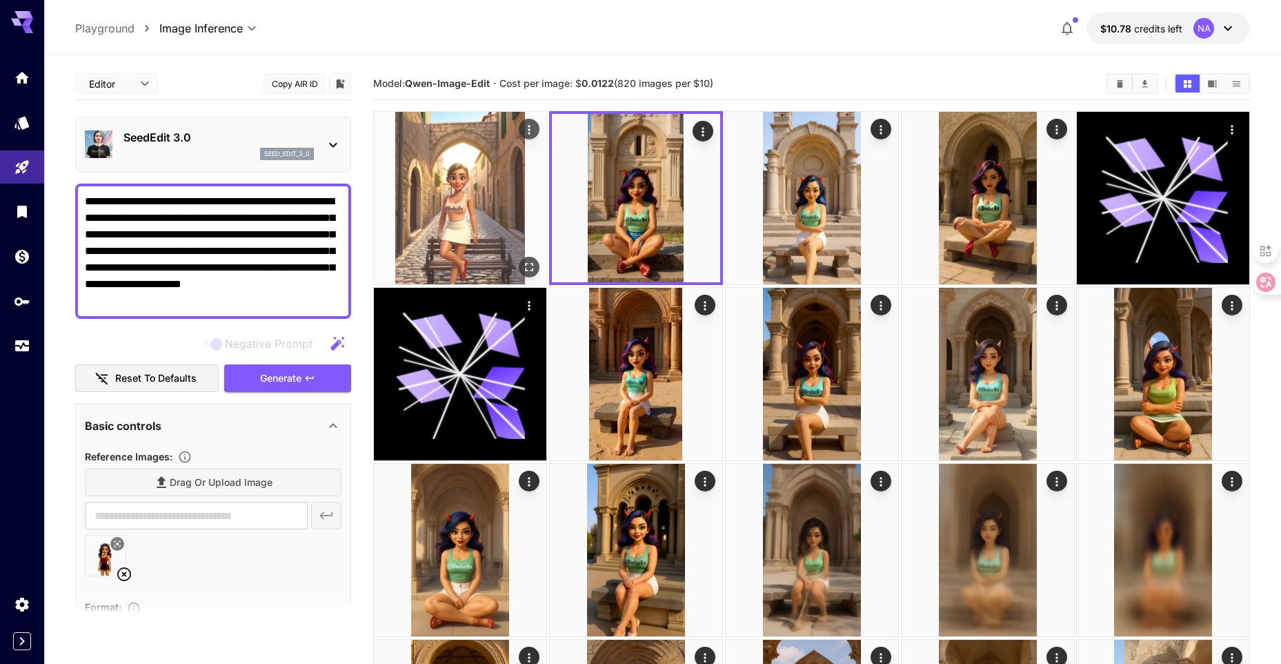
click at [484, 212] on img at bounding box center [460, 198] width 172 height 172
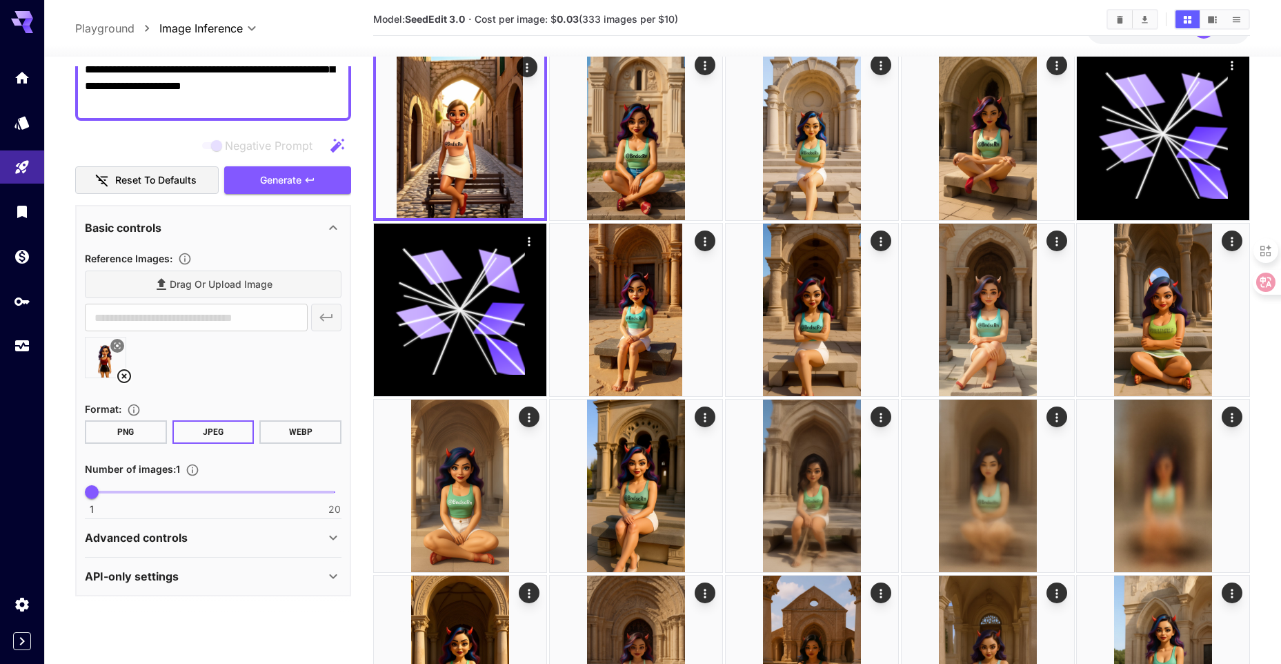
scroll to position [69, 0]
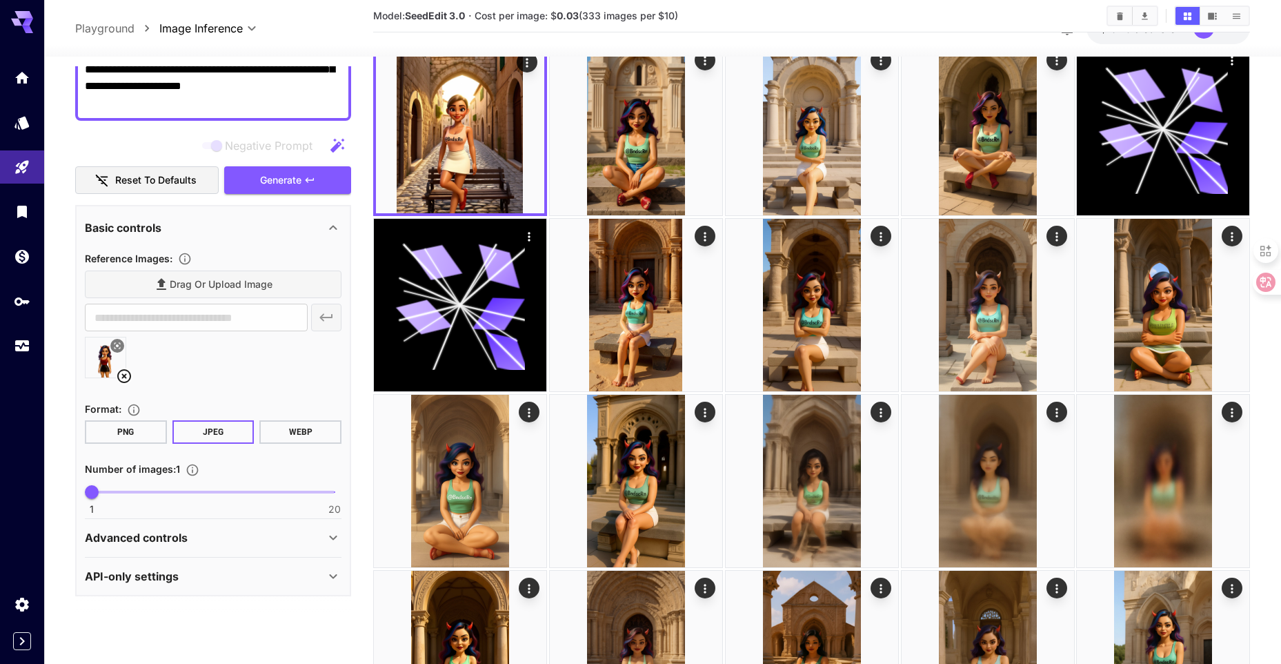
click at [305, 537] on div "Advanced controls" at bounding box center [205, 537] width 240 height 17
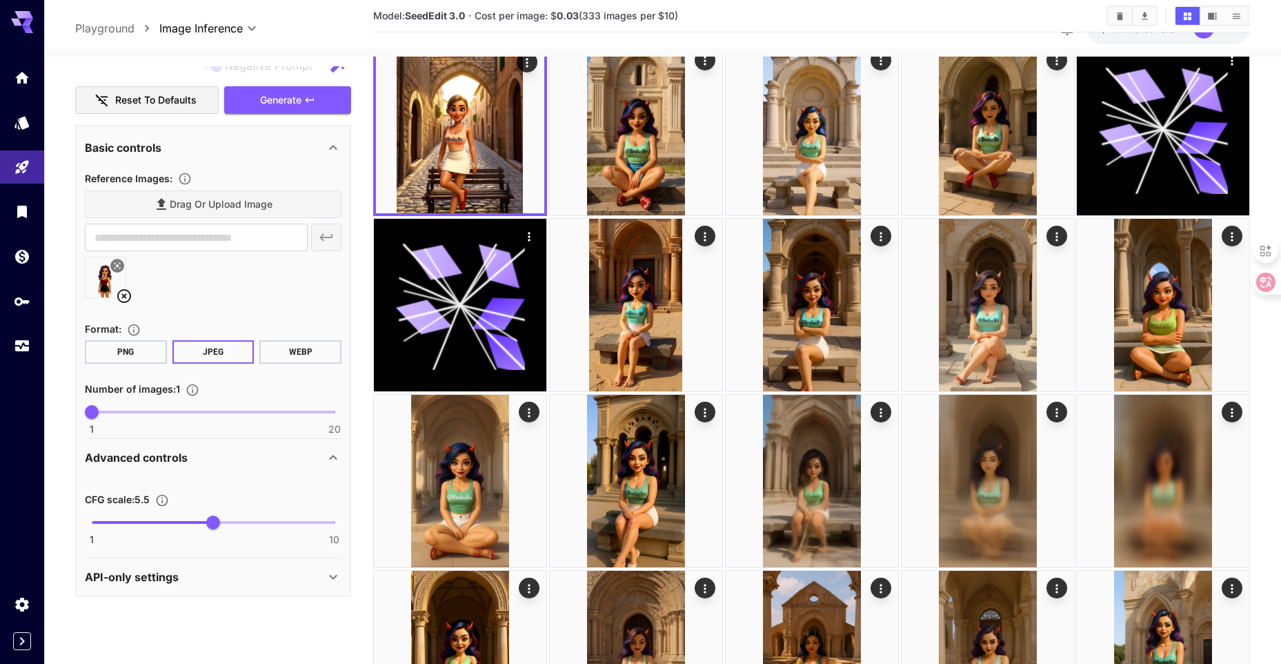
scroll to position [277, 0]
click at [306, 452] on div "Advanced controls" at bounding box center [205, 456] width 240 height 17
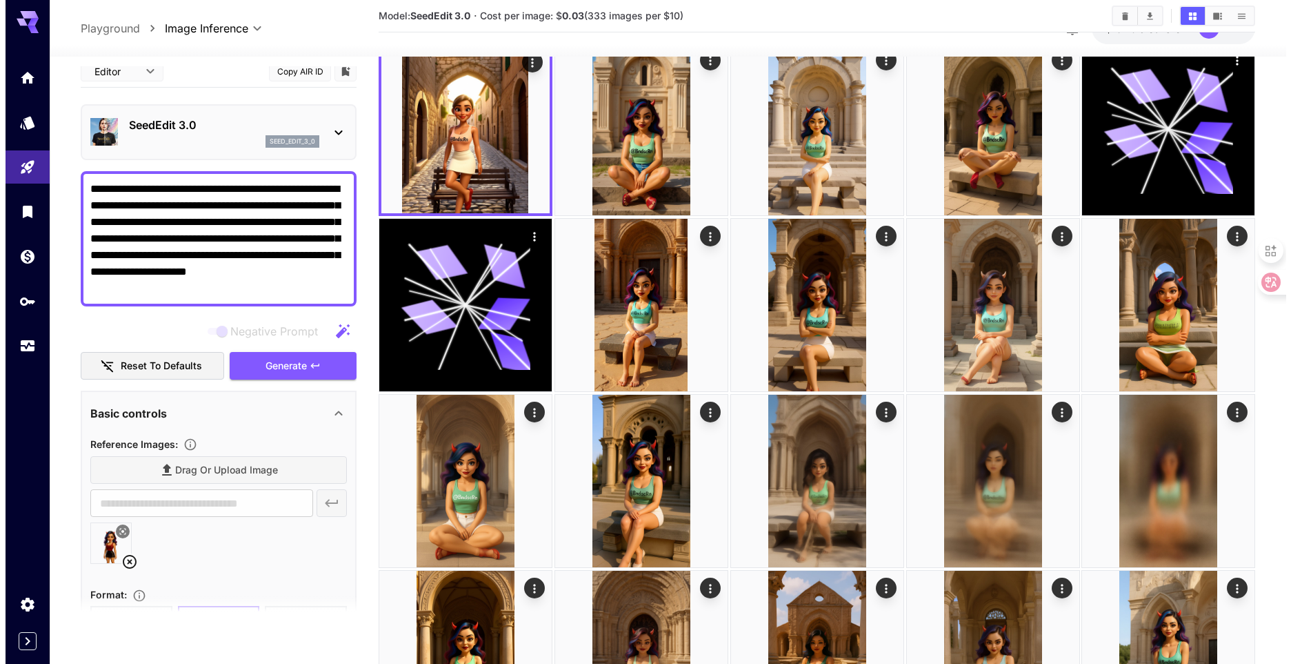
scroll to position [0, 0]
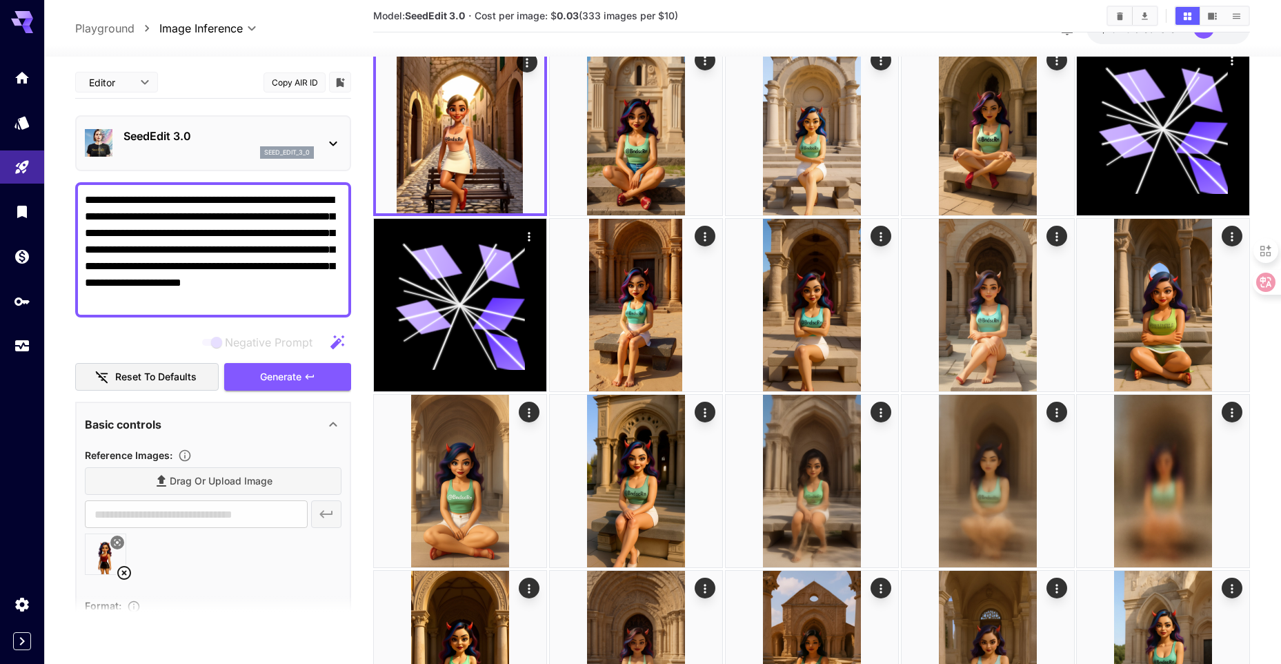
click at [221, 146] on div "SeedEdit 3.0 seed_edit_3_0" at bounding box center [218, 143] width 190 height 31
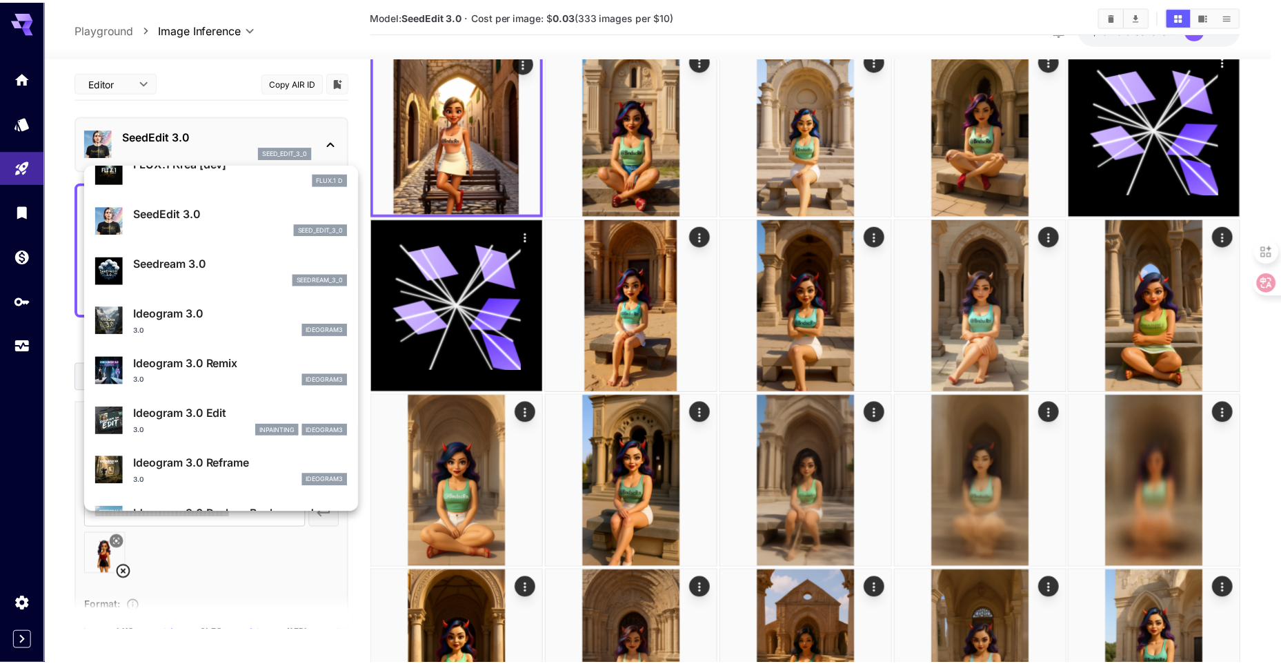
scroll to position [276, 0]
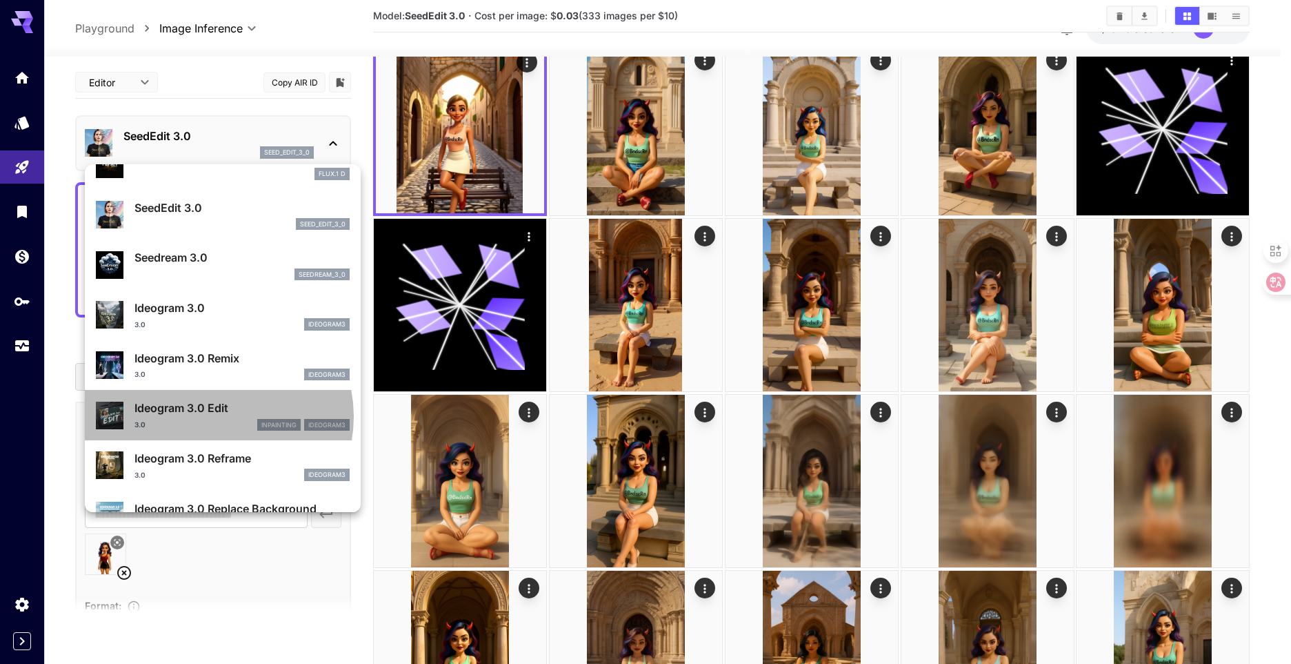
click at [213, 416] on p "Ideogram 3.0 Edit" at bounding box center [242, 407] width 215 height 17
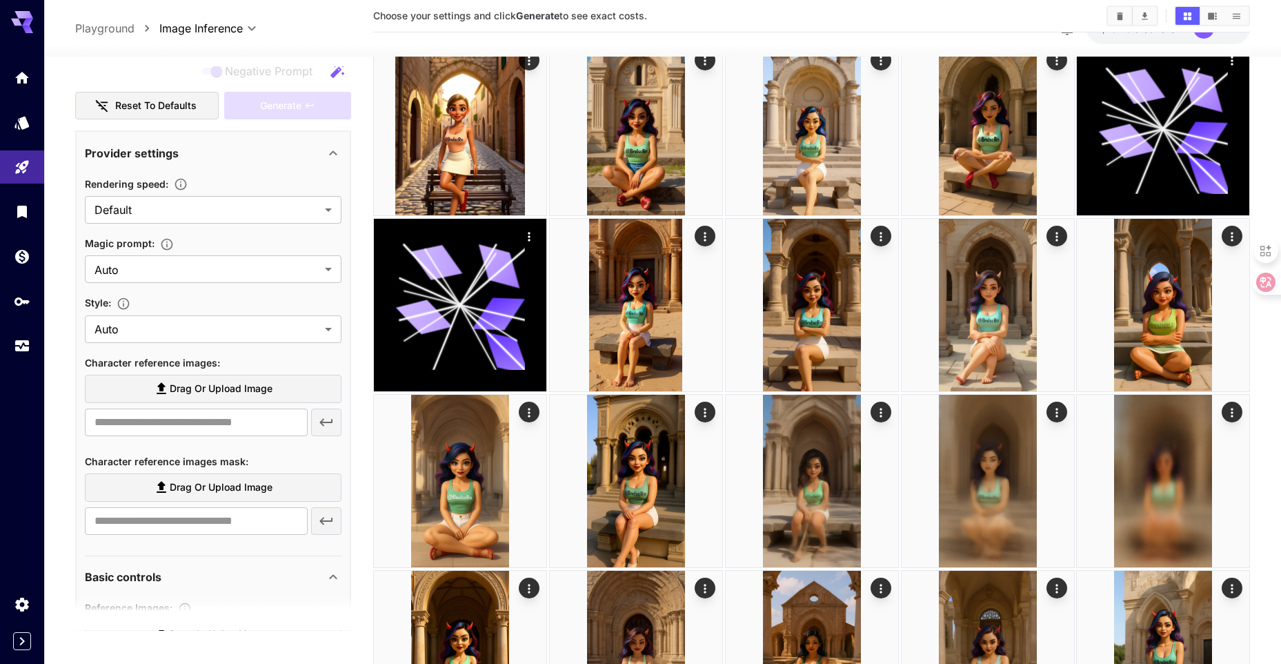
scroll to position [276, 0]
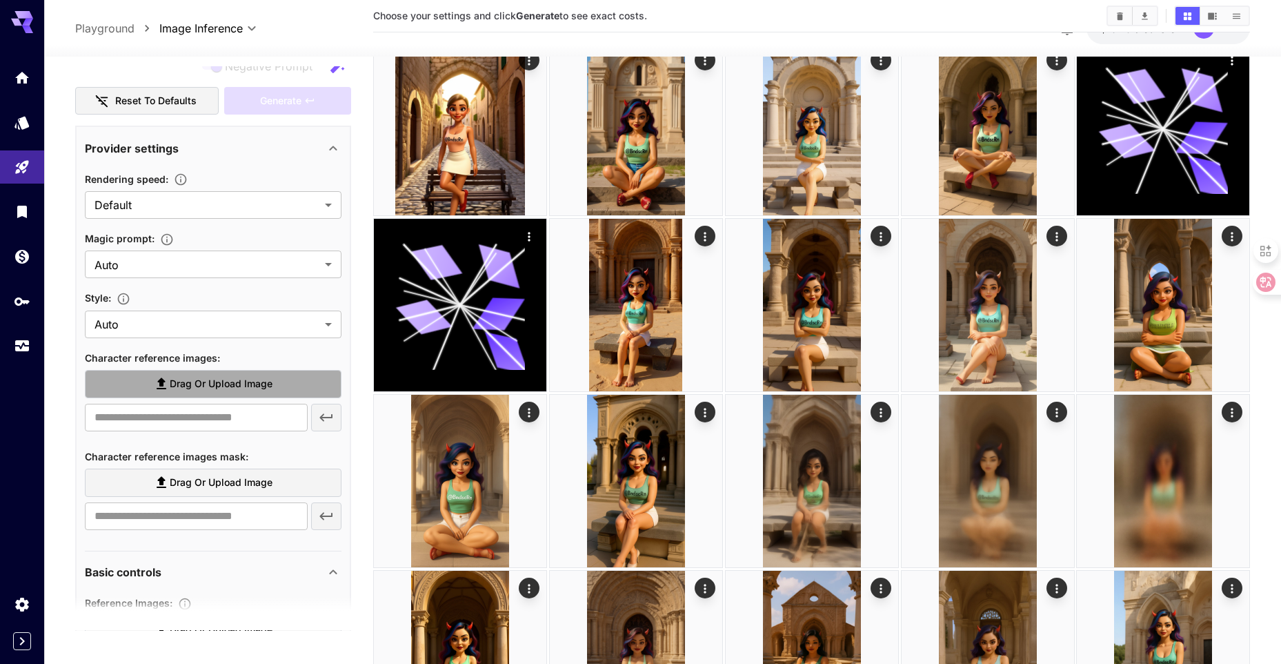
click at [199, 388] on span "Drag or upload image" at bounding box center [221, 383] width 103 height 17
click at [0, 0] on input "Drag or upload image" at bounding box center [0, 0] width 0 height 0
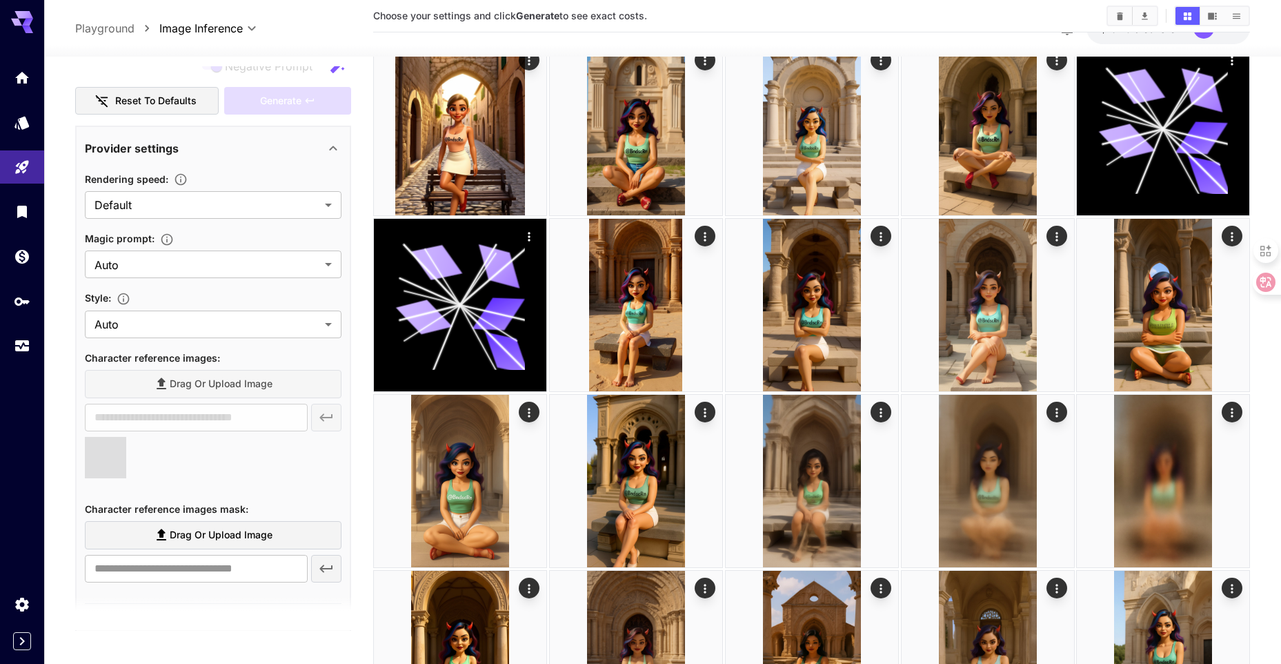
type input "**********"
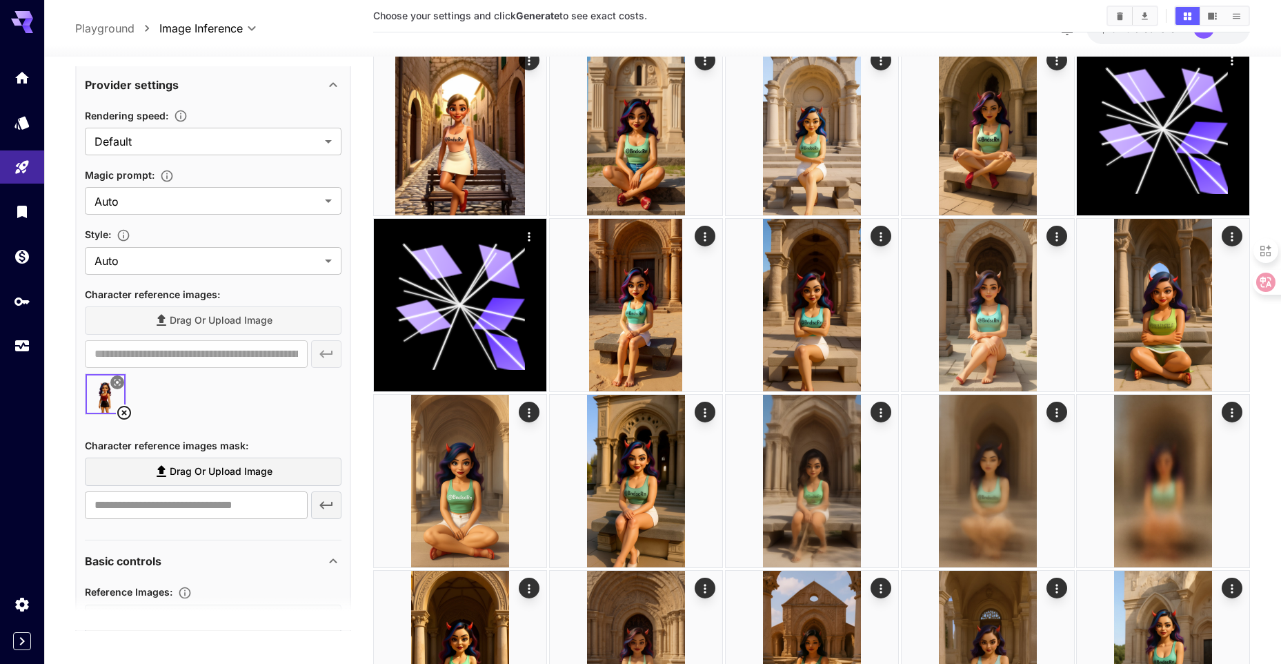
scroll to position [345, 0]
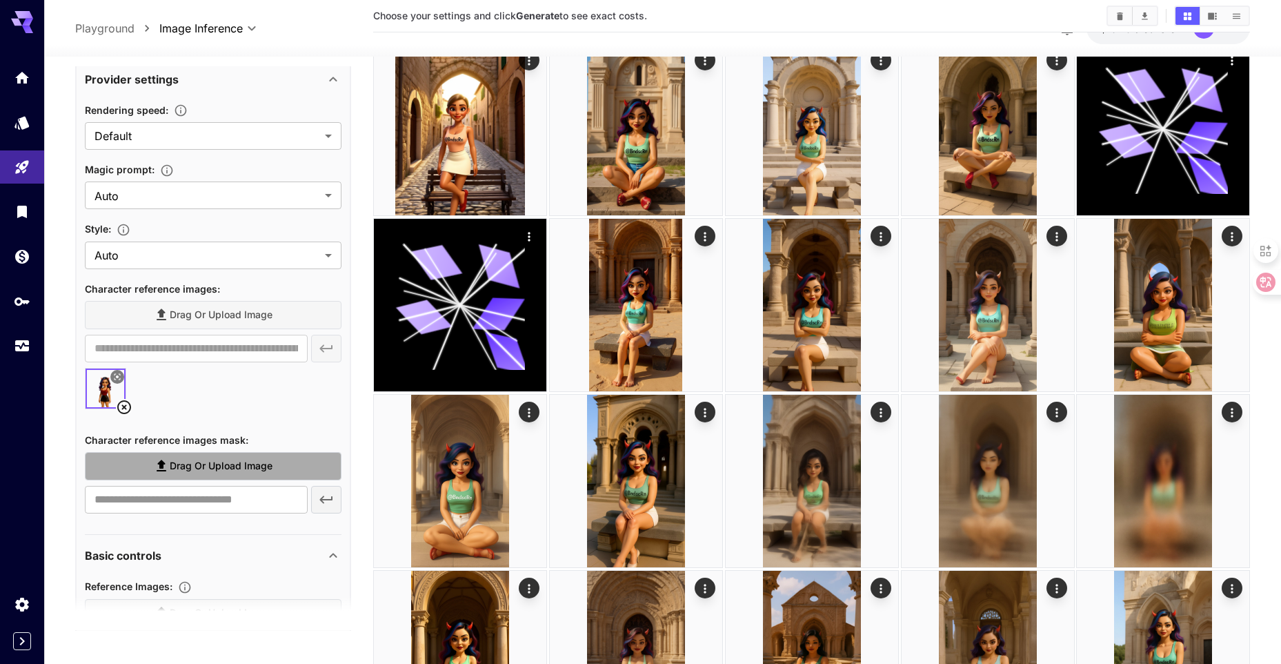
click at [184, 459] on span "Drag or upload image" at bounding box center [221, 465] width 103 height 17
click at [0, 0] on input "Drag or upload image" at bounding box center [0, 0] width 0 height 0
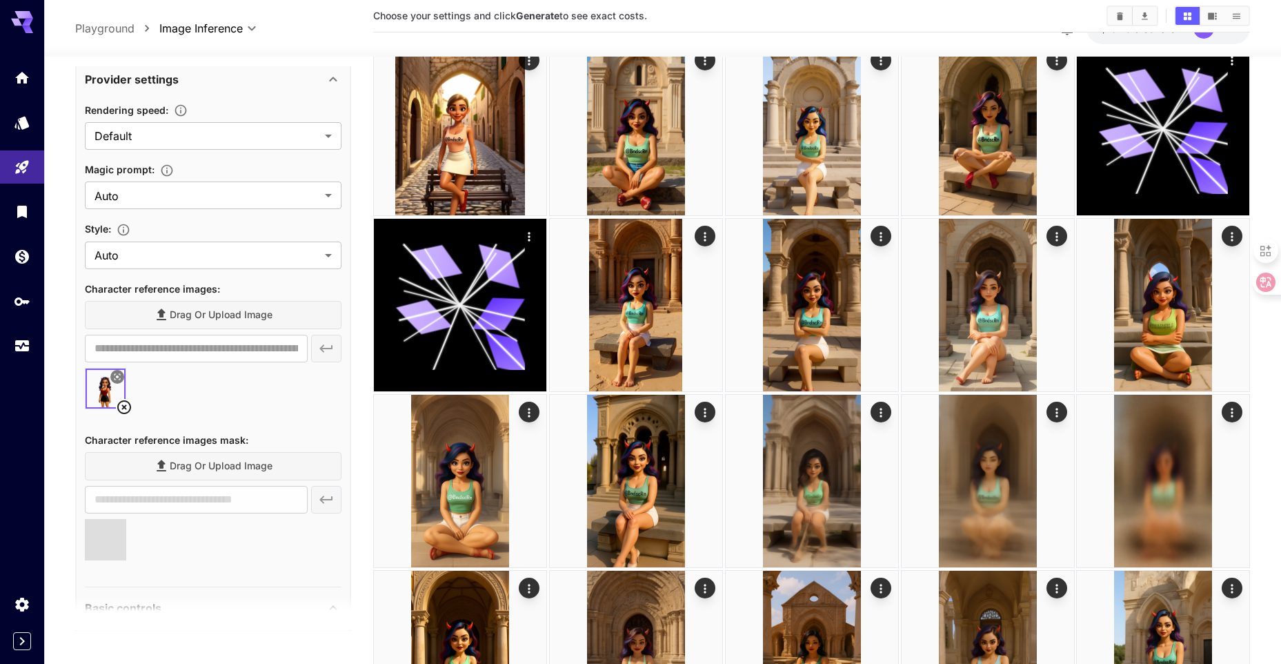
type input "**********"
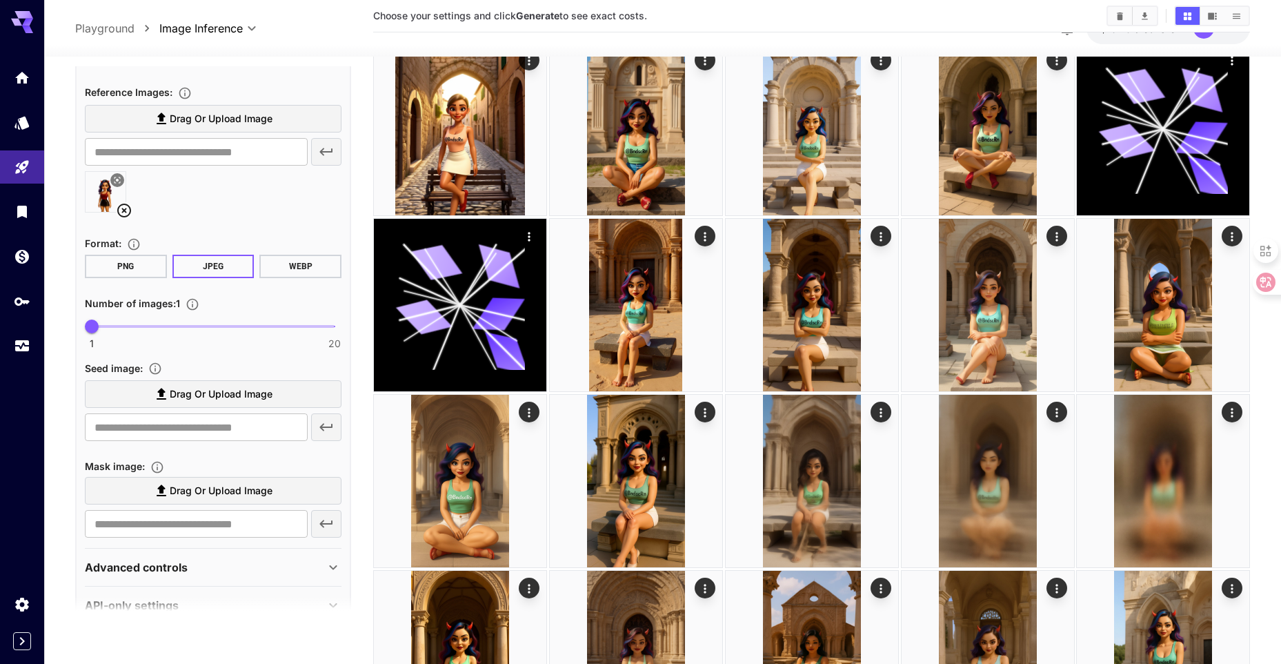
scroll to position [897, 0]
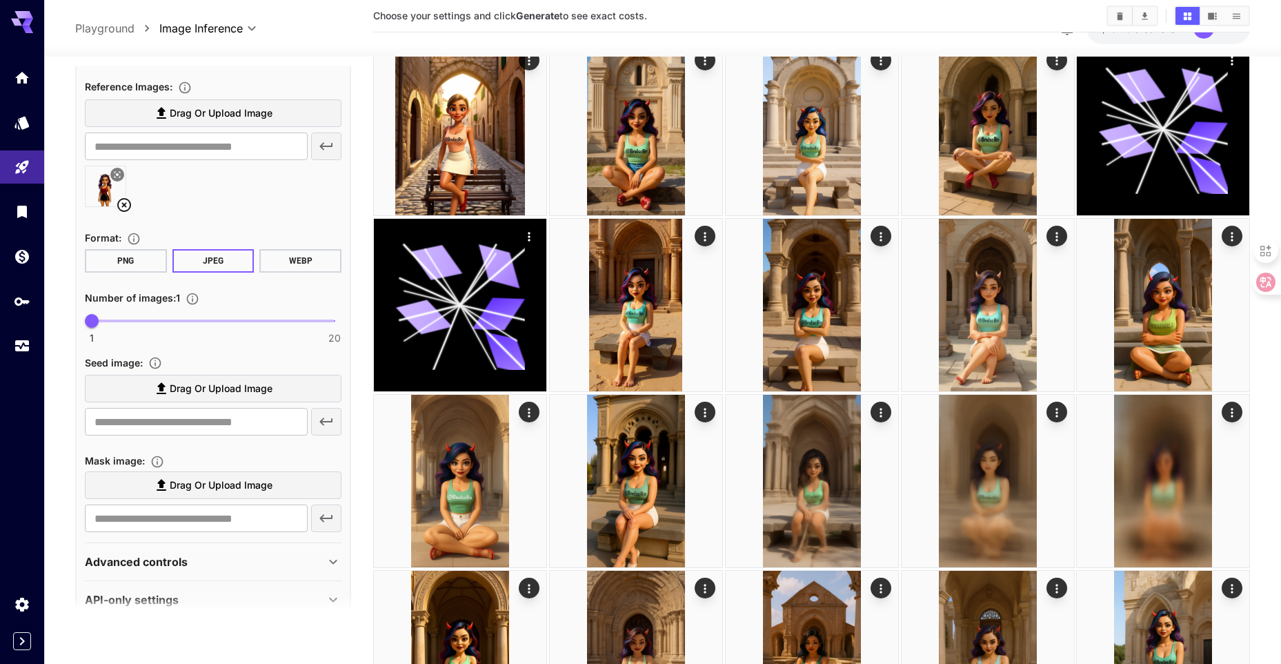
click at [208, 393] on span "Drag or upload image" at bounding box center [221, 388] width 103 height 17
click at [0, 0] on input "Drag or upload image" at bounding box center [0, 0] width 0 height 0
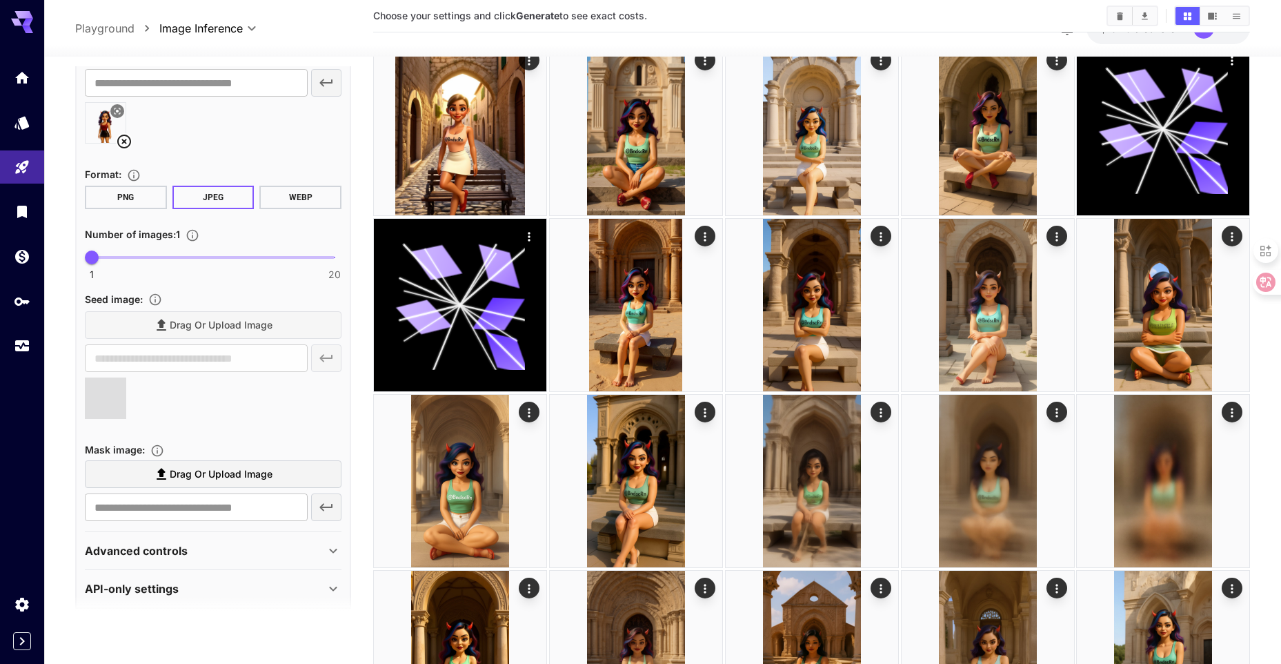
scroll to position [973, 0]
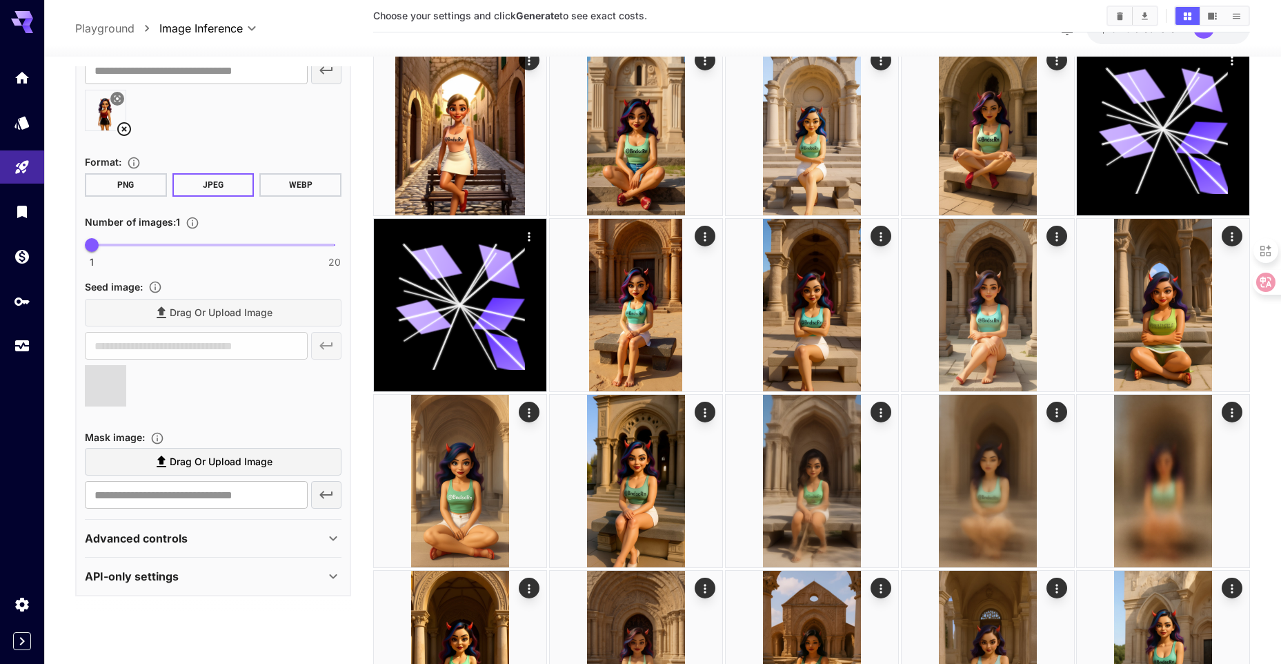
click at [228, 459] on span "Drag or upload image" at bounding box center [221, 461] width 103 height 17
click at [0, 0] on input "Drag or upload image" at bounding box center [0, 0] width 0 height 0
type input "**********"
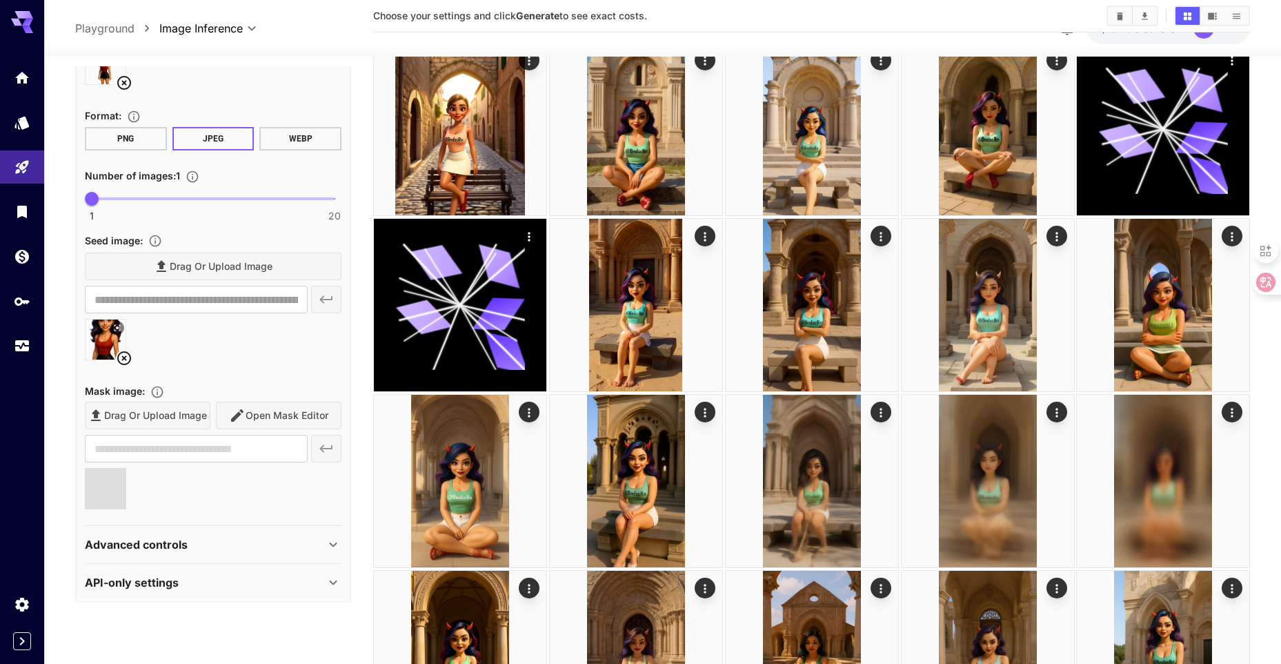
scroll to position [1025, 0]
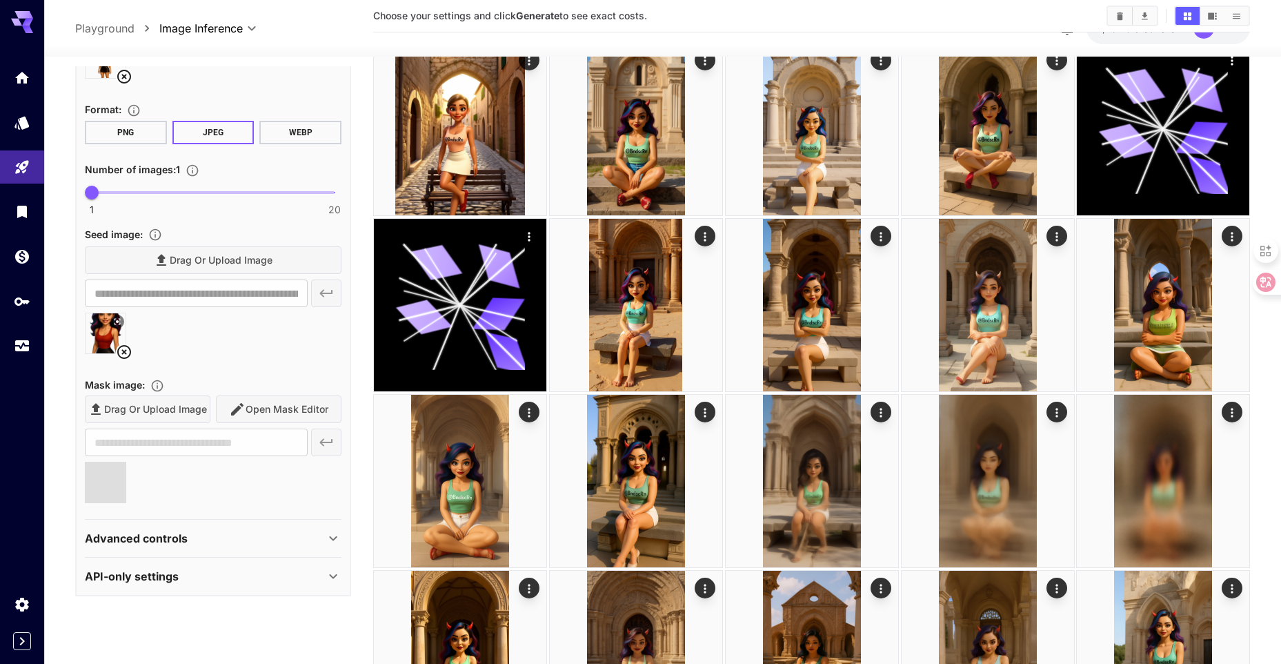
type input "**********"
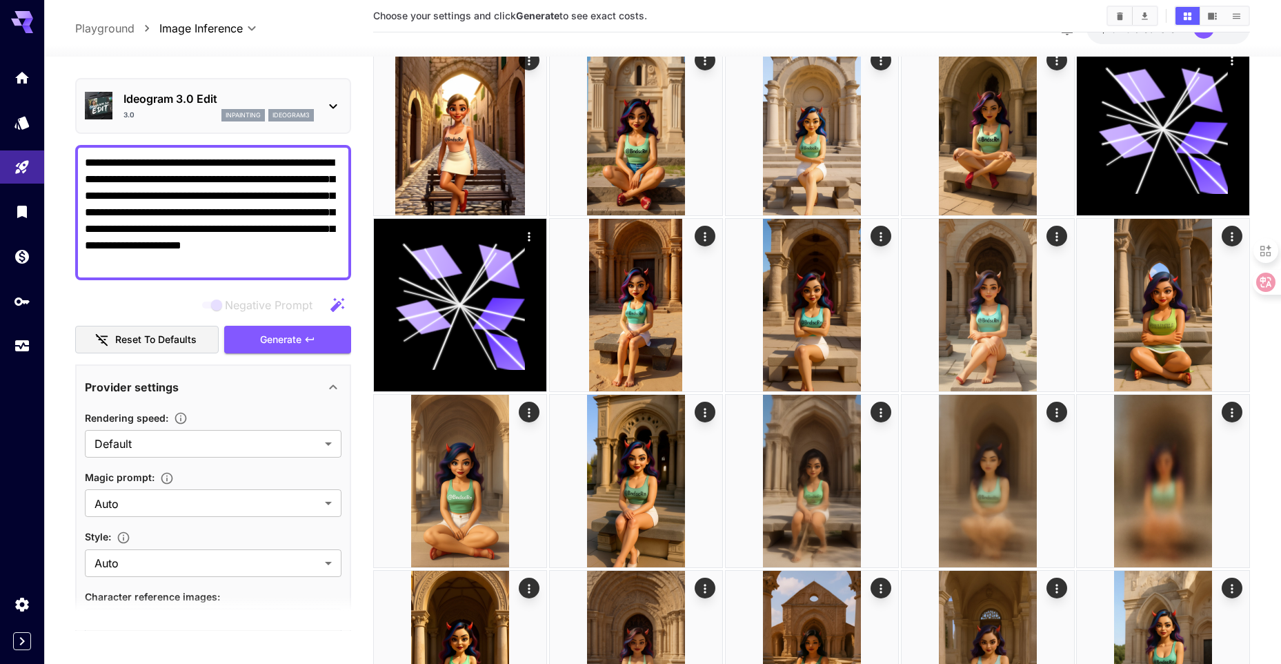
scroll to position [0, 0]
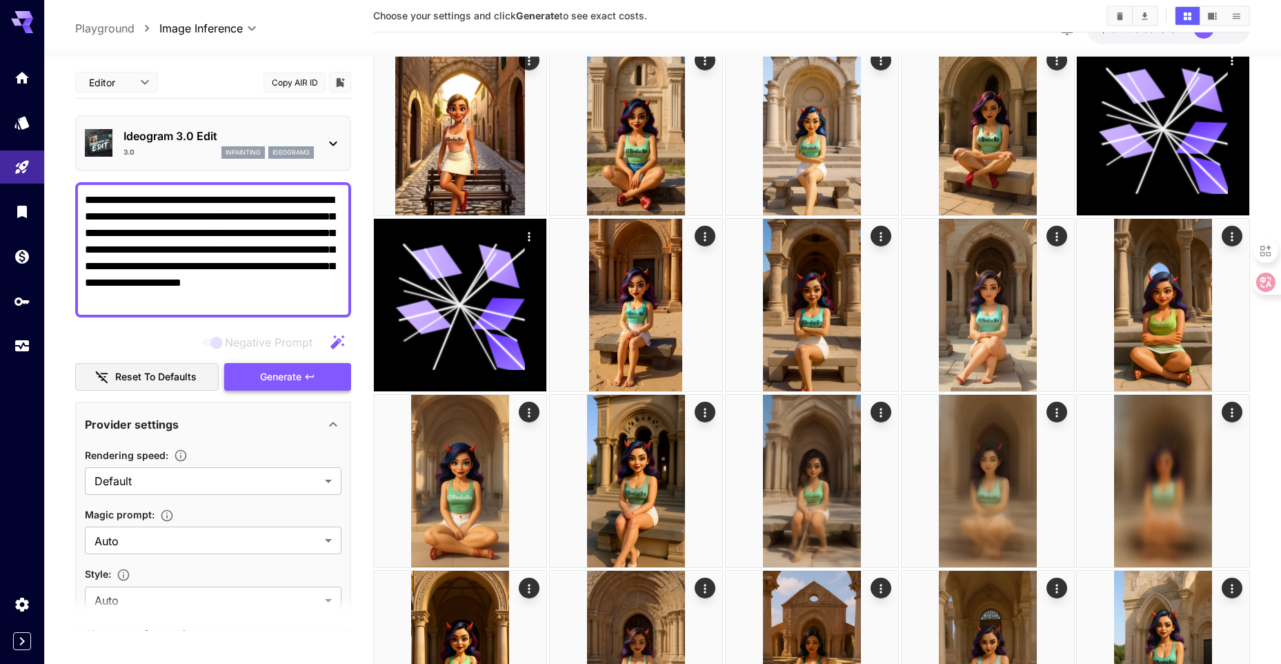
click at [269, 382] on span "Generate" at bounding box center [280, 376] width 41 height 17
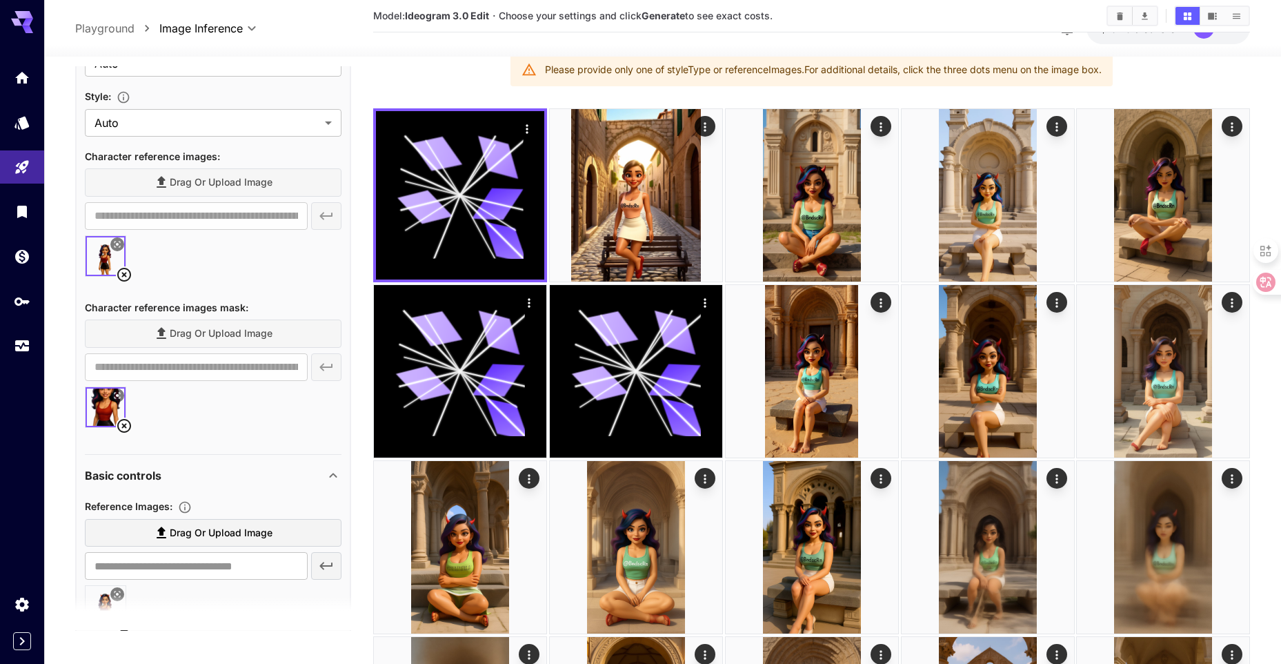
scroll to position [483, 0]
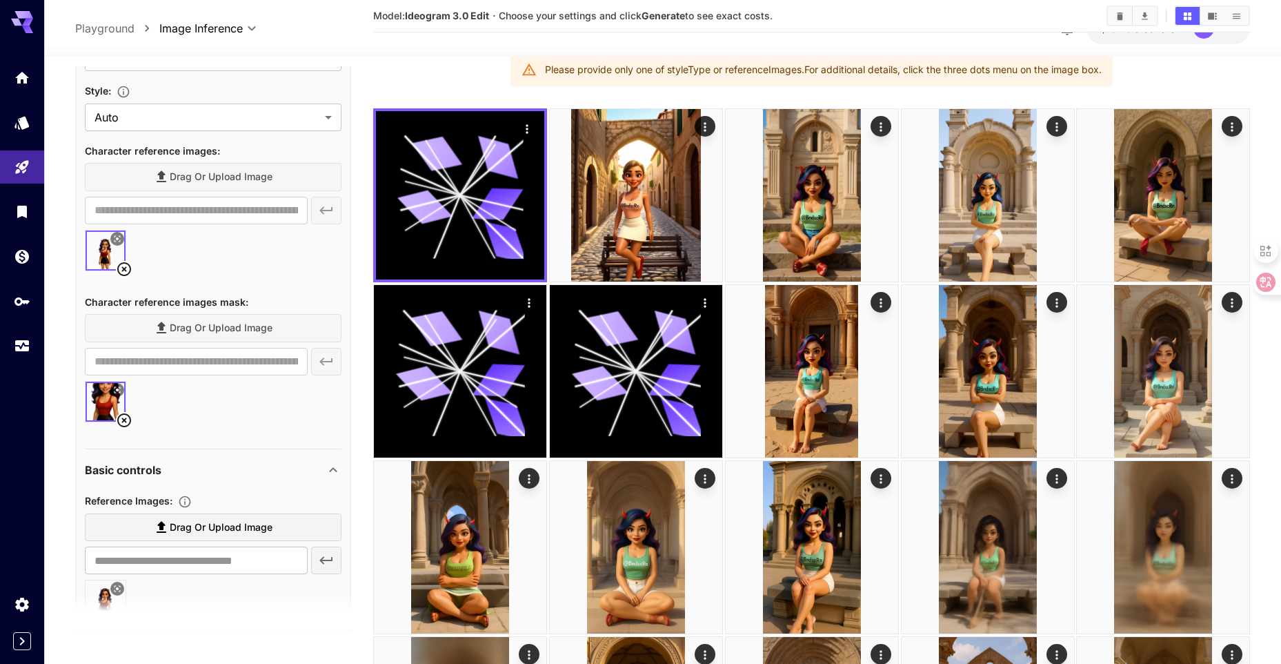
click at [119, 418] on icon at bounding box center [124, 420] width 14 height 14
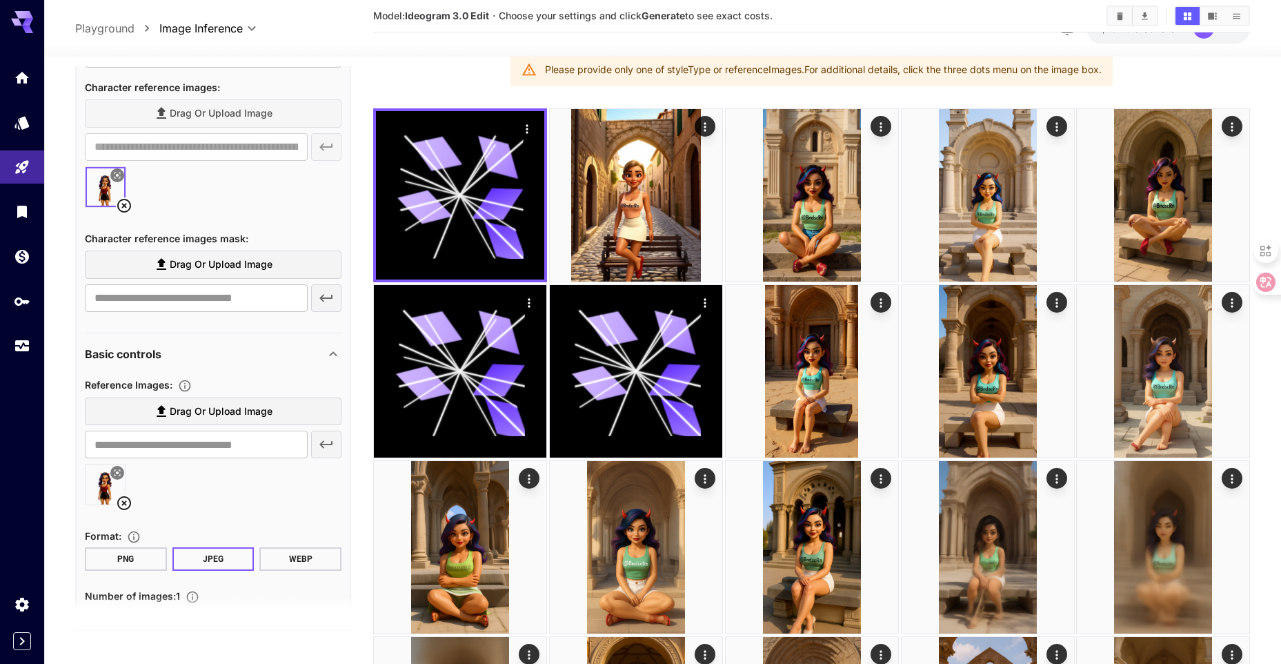
scroll to position [552, 0]
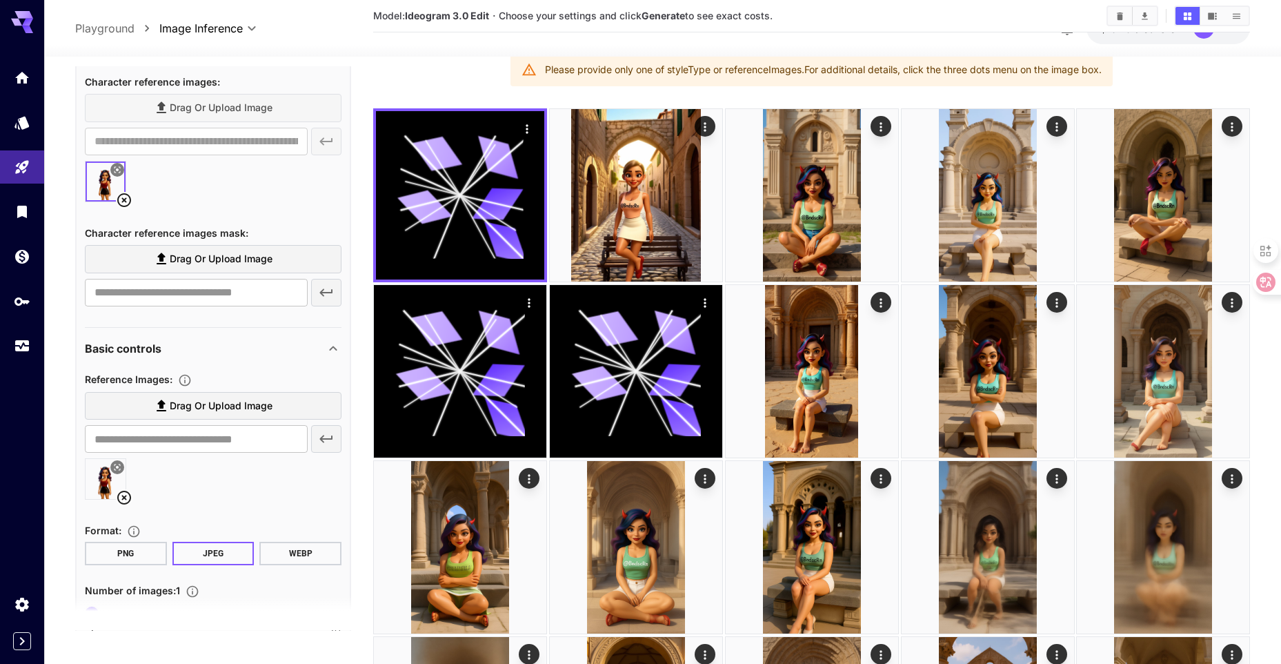
click at [123, 499] on icon at bounding box center [124, 498] width 14 height 14
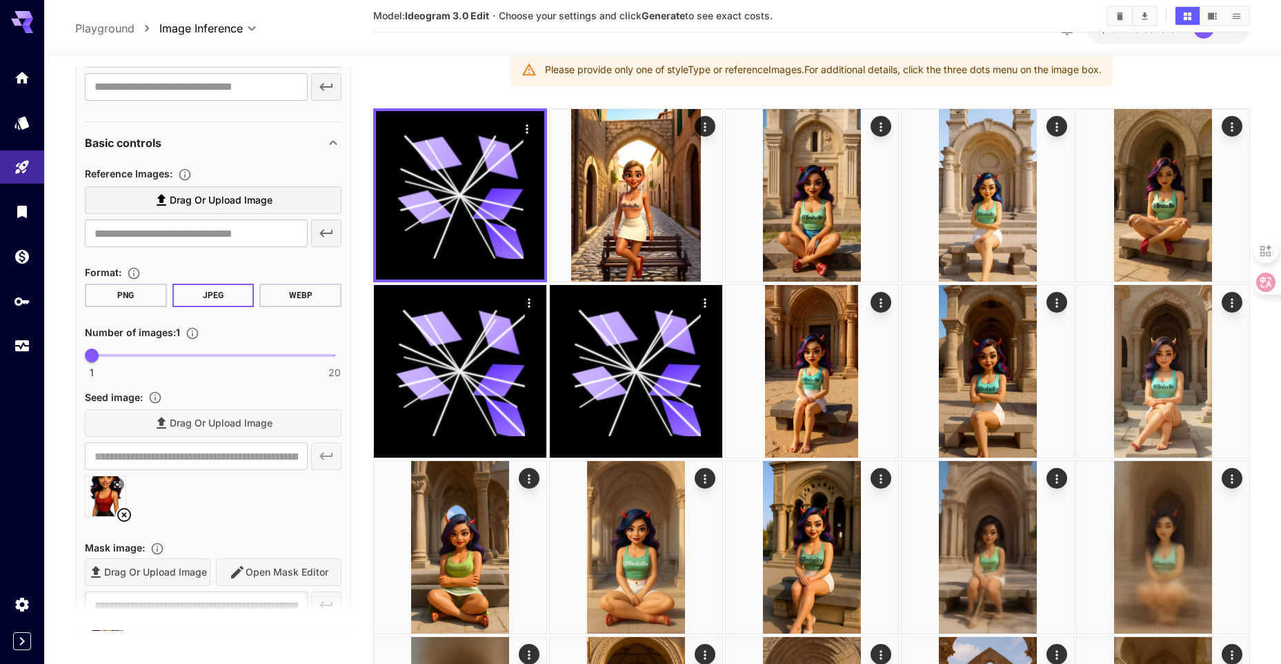
scroll to position [759, 0]
click at [123, 513] on icon at bounding box center [124, 513] width 14 height 14
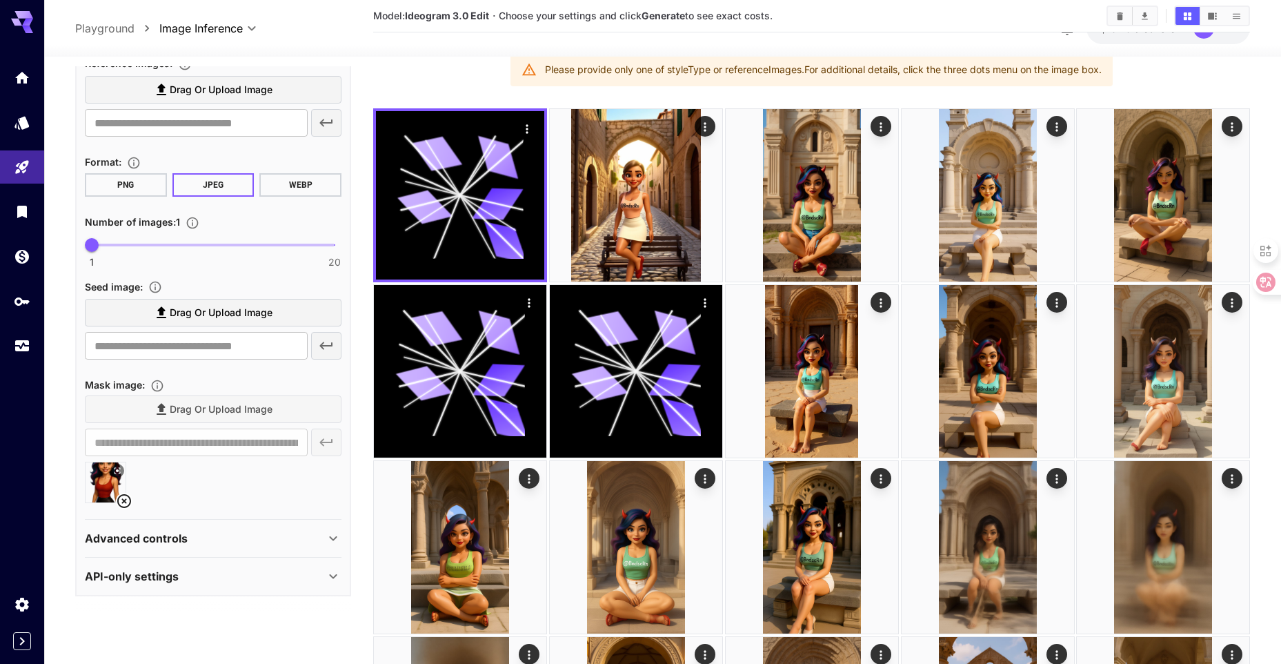
click at [123, 504] on icon at bounding box center [124, 501] width 17 height 17
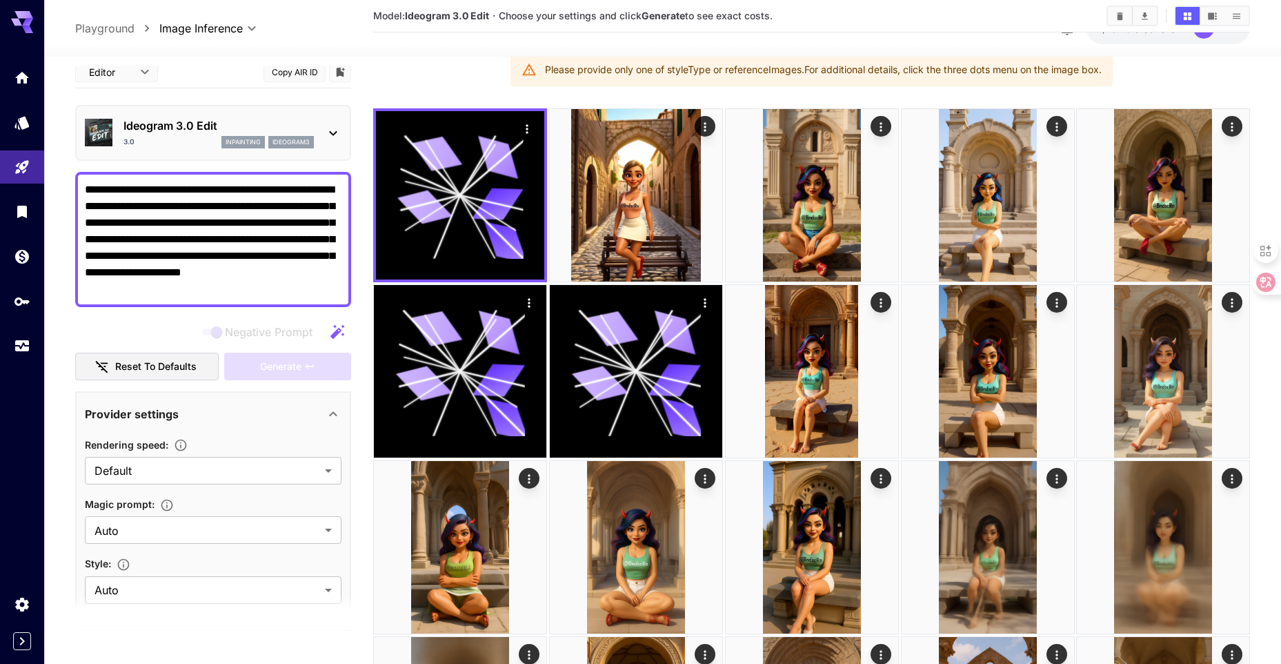
scroll to position [0, 0]
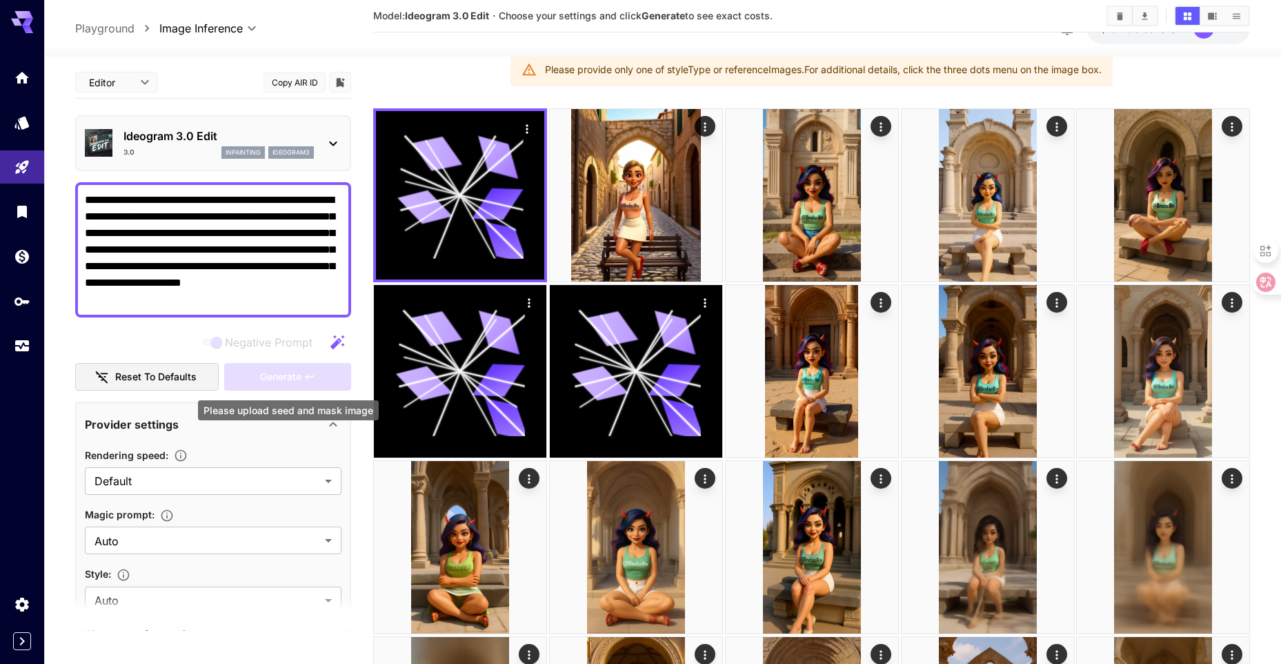
click at [288, 375] on div "Generate" at bounding box center [287, 377] width 127 height 28
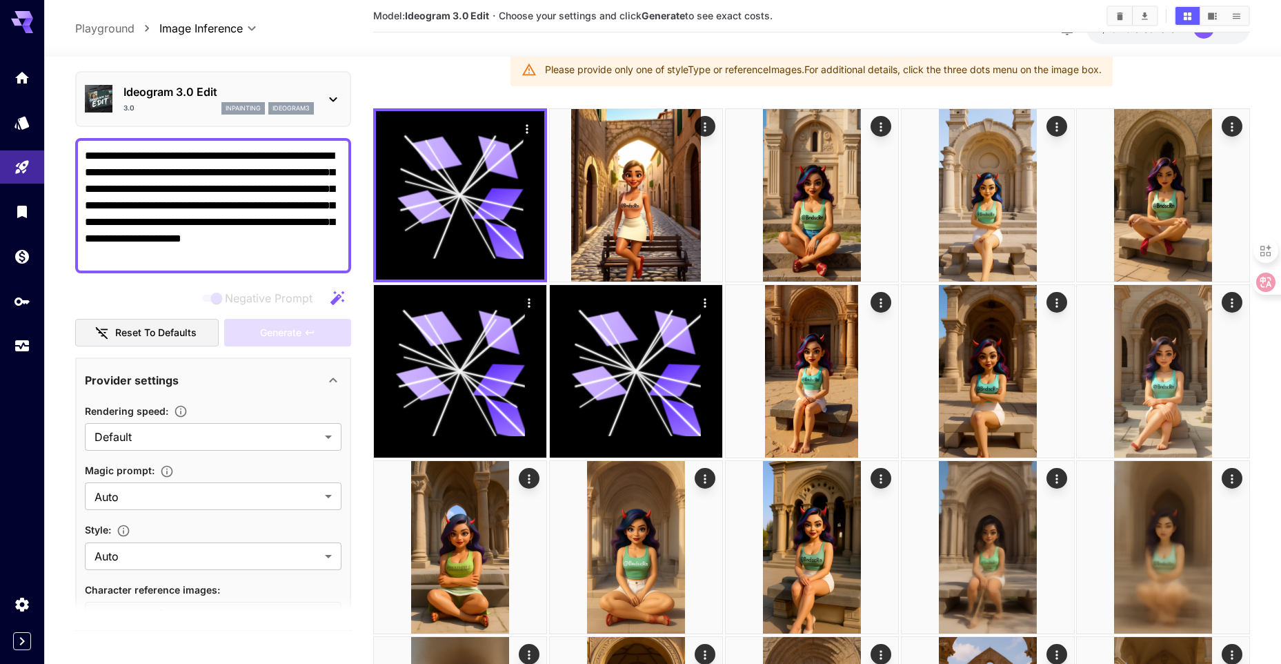
scroll to position [345, 0]
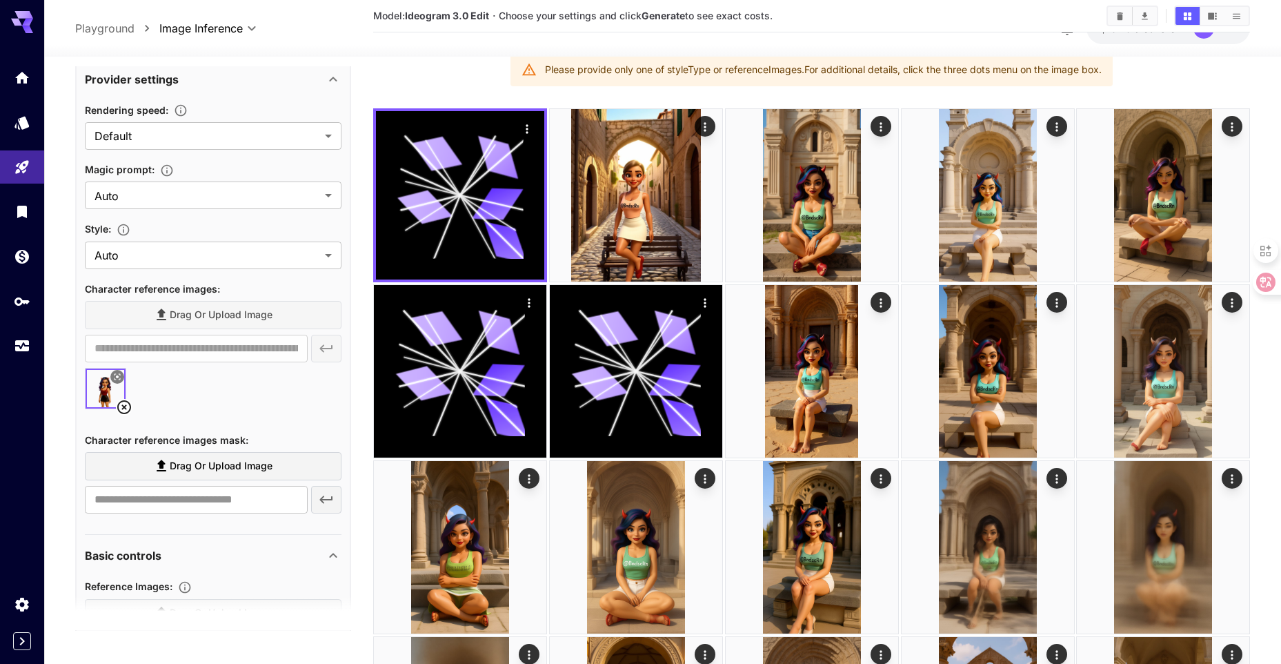
click at [127, 406] on icon at bounding box center [124, 407] width 17 height 17
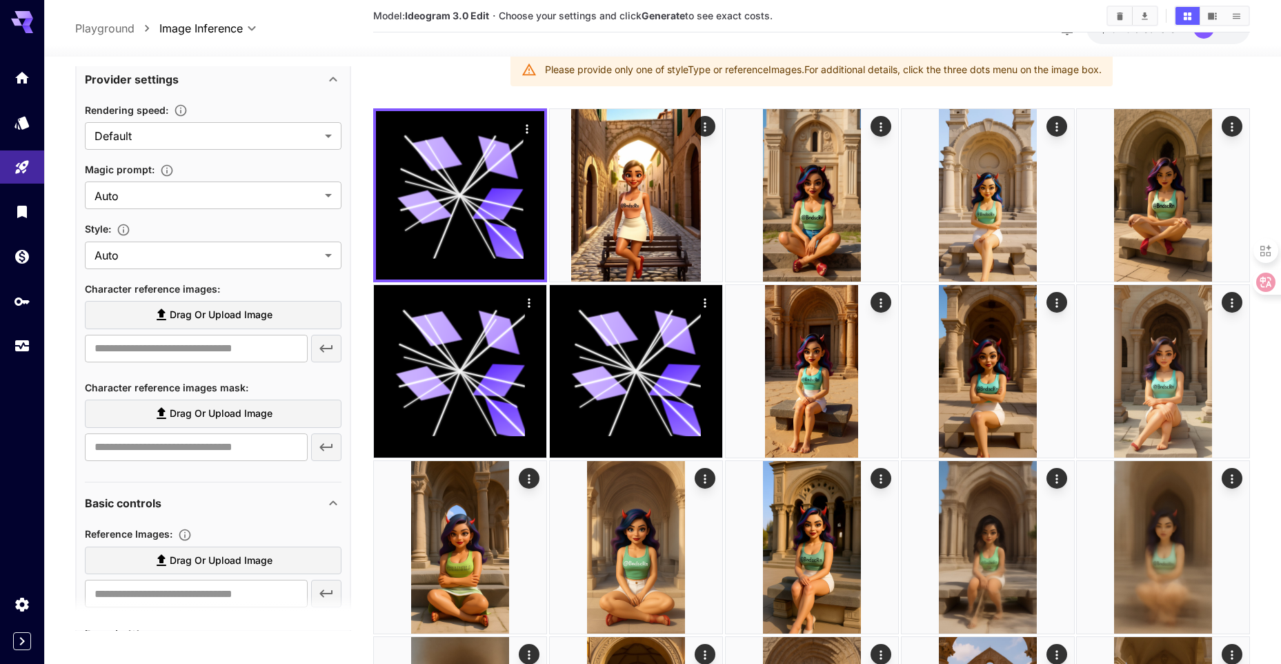
click at [166, 419] on icon at bounding box center [162, 414] width 10 height 12
click at [0, 0] on input "Drag or upload image" at bounding box center [0, 0] width 0 height 0
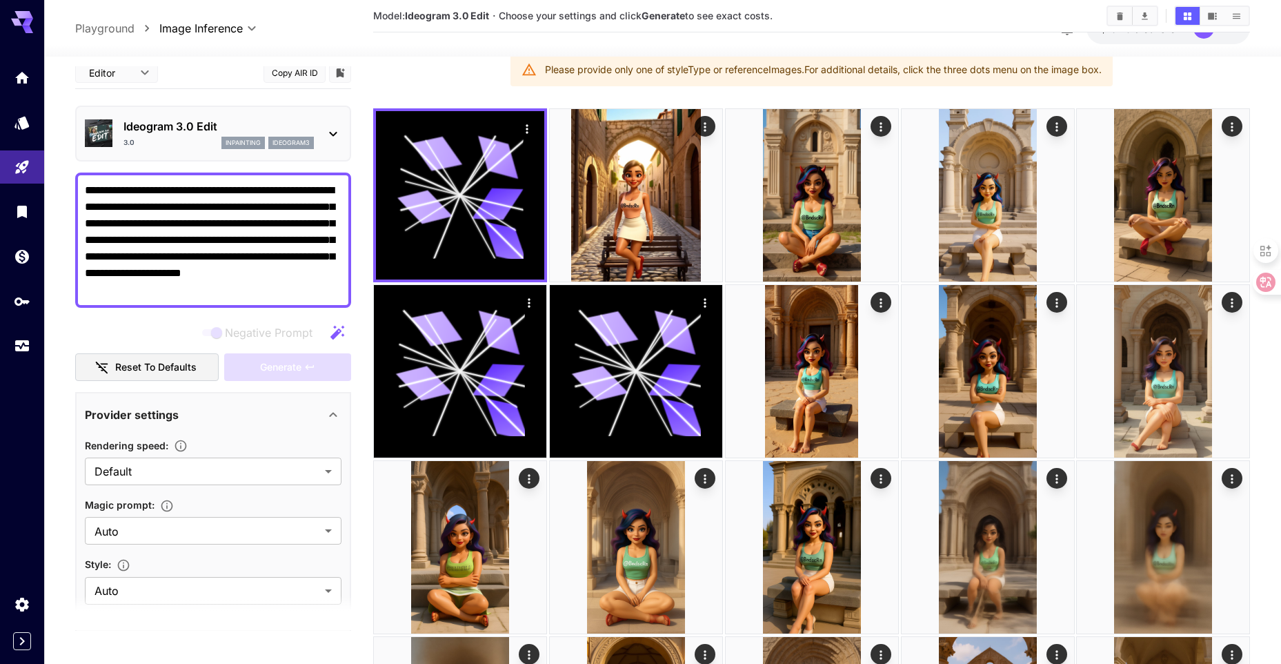
scroll to position [0, 0]
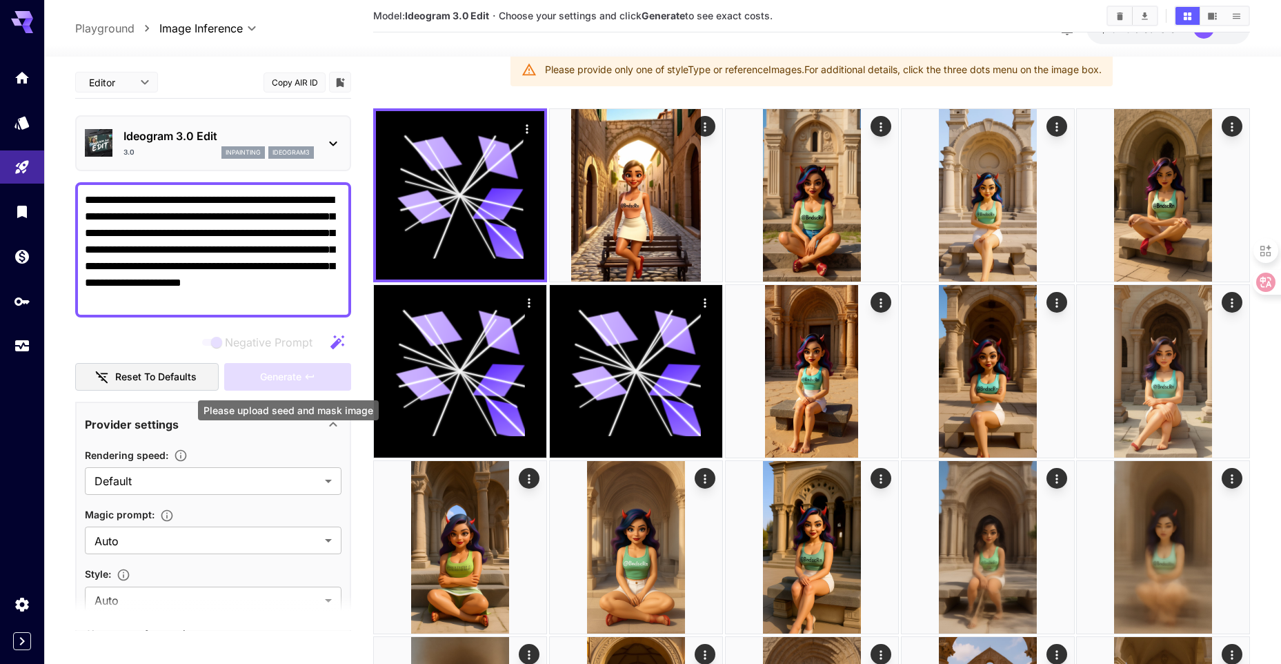
type input "**********"
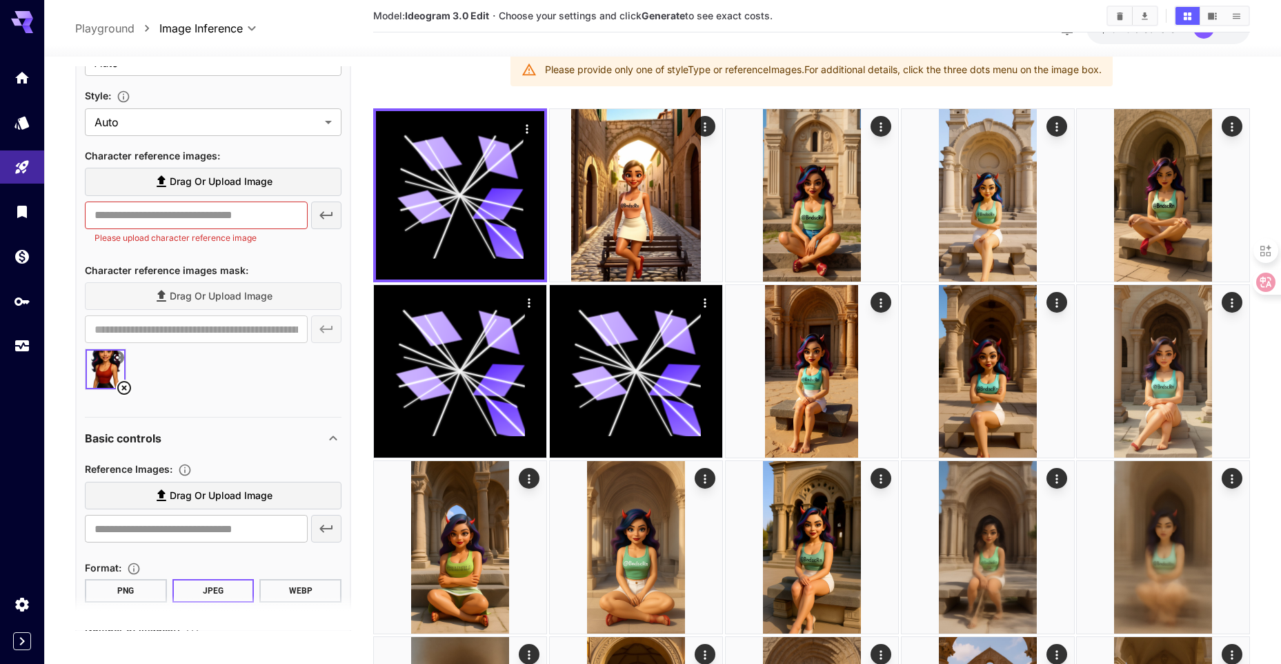
scroll to position [483, 0]
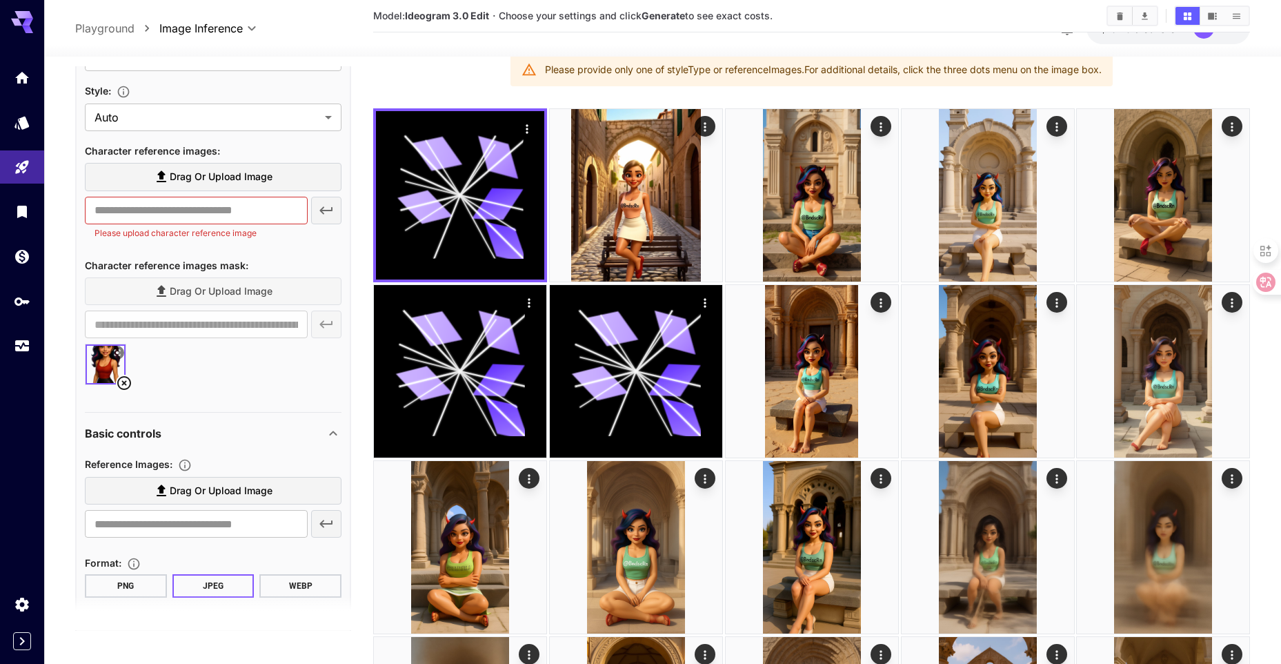
click at [201, 188] on label "Drag or upload image" at bounding box center [213, 177] width 257 height 28
click at [0, 0] on input "Drag or upload image" at bounding box center [0, 0] width 0 height 0
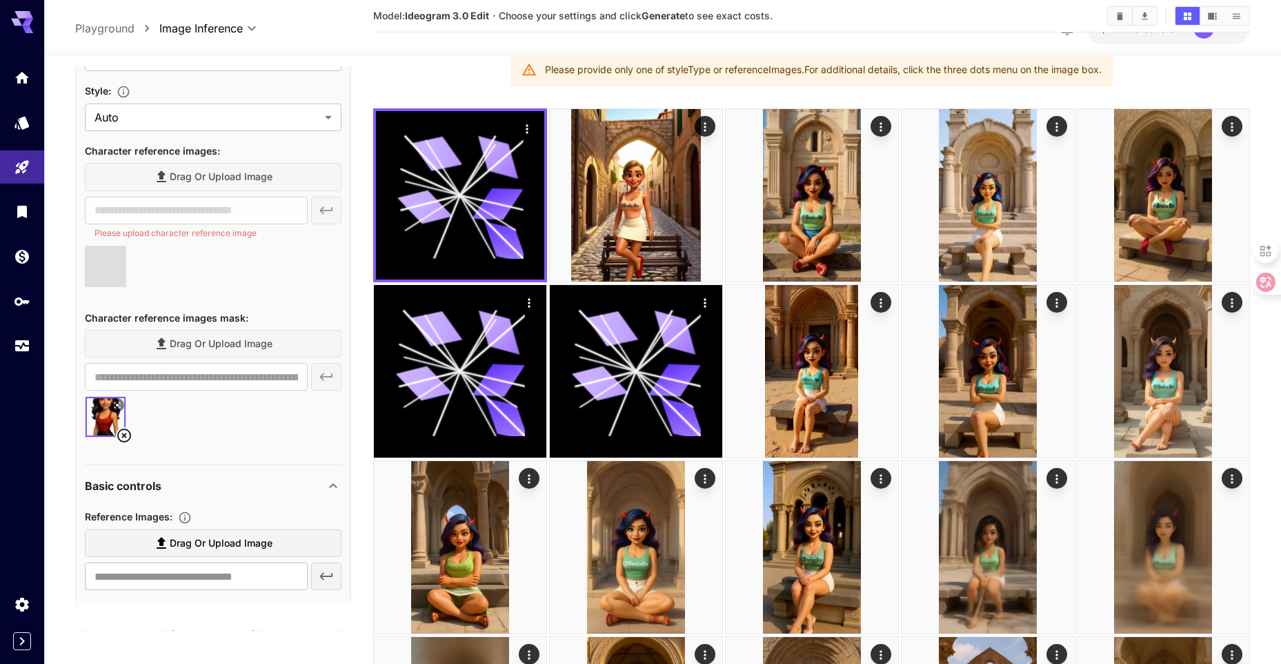
type input "**********"
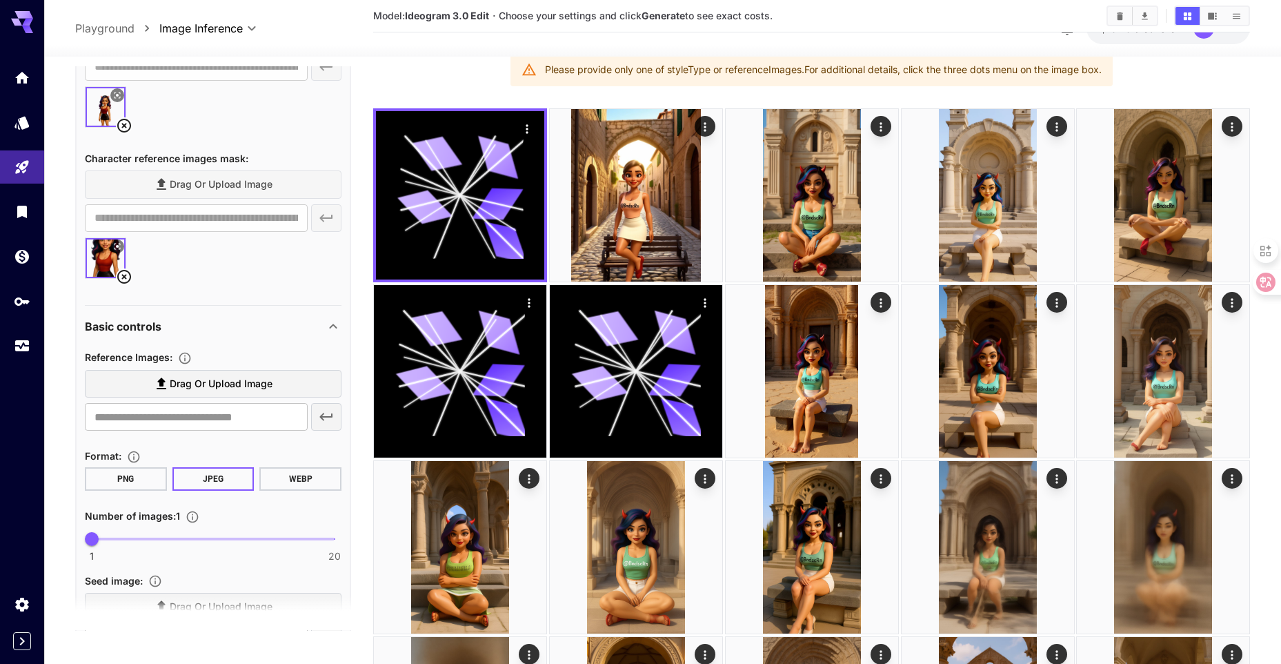
scroll to position [621, 0]
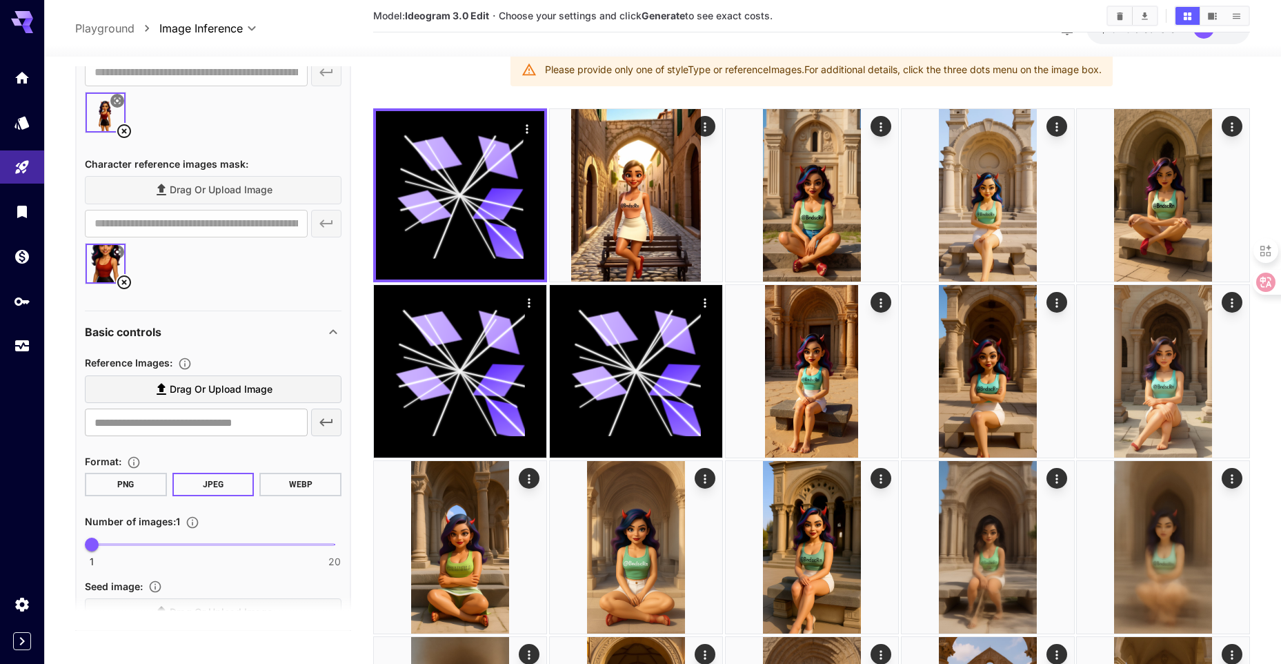
click at [123, 285] on icon at bounding box center [124, 282] width 17 height 17
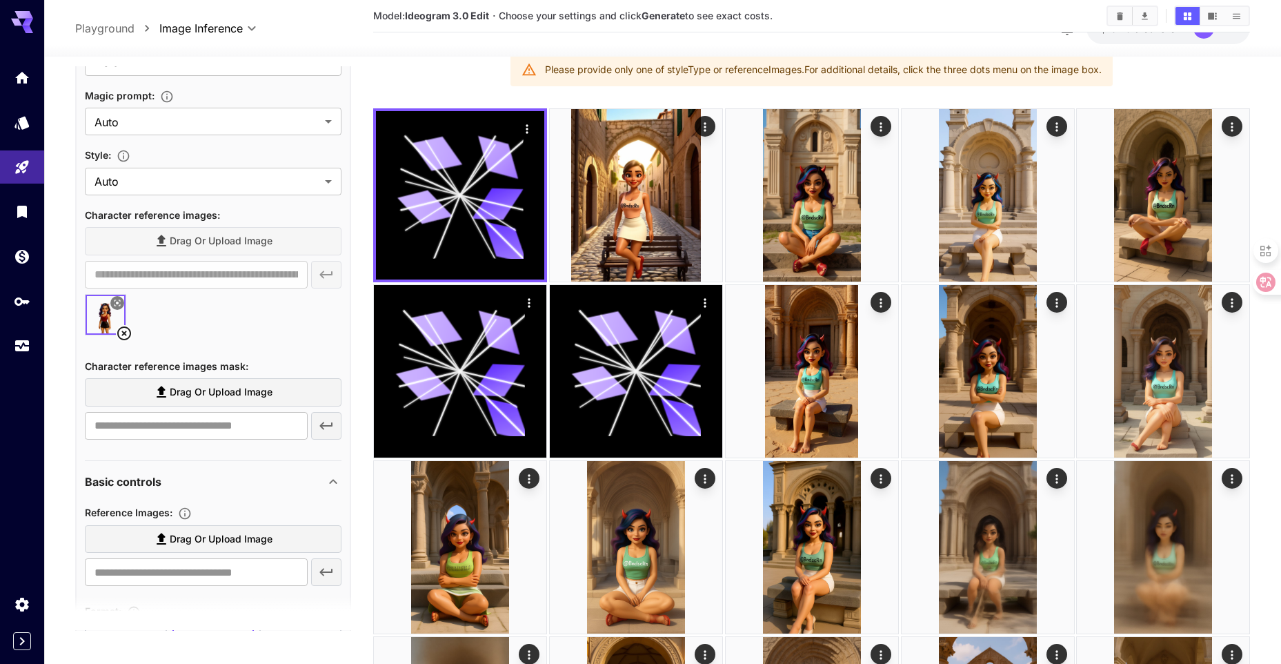
scroll to position [414, 0]
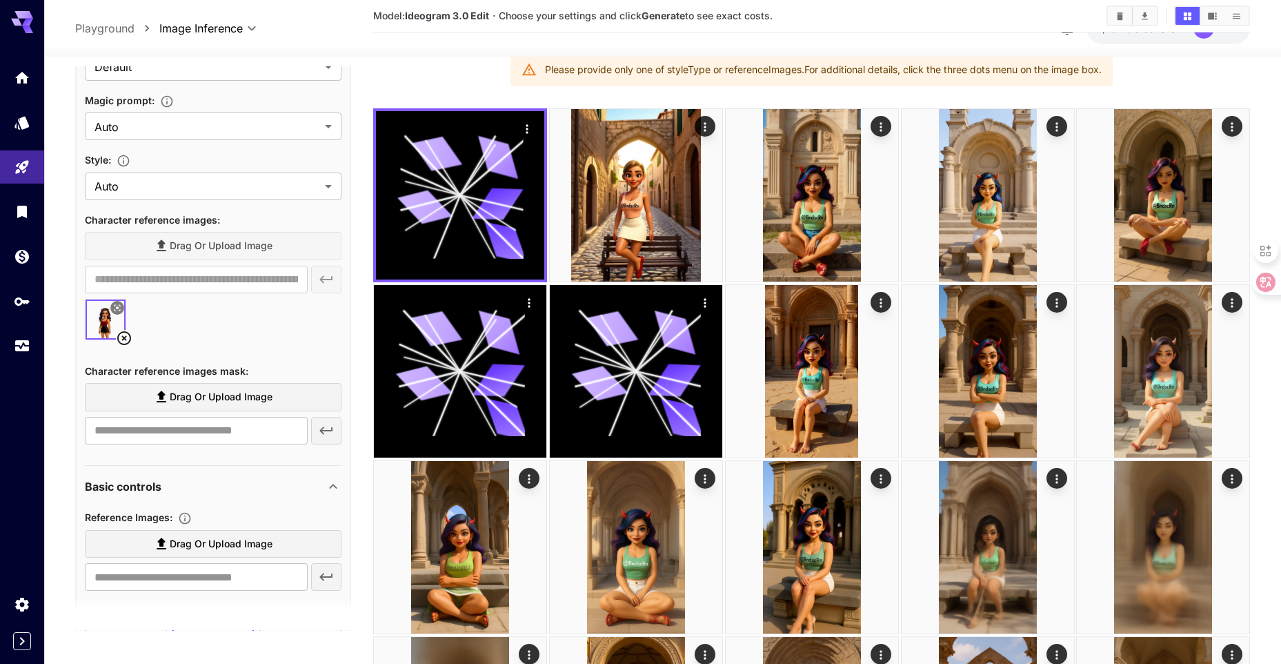
click at [123, 338] on icon at bounding box center [124, 338] width 17 height 17
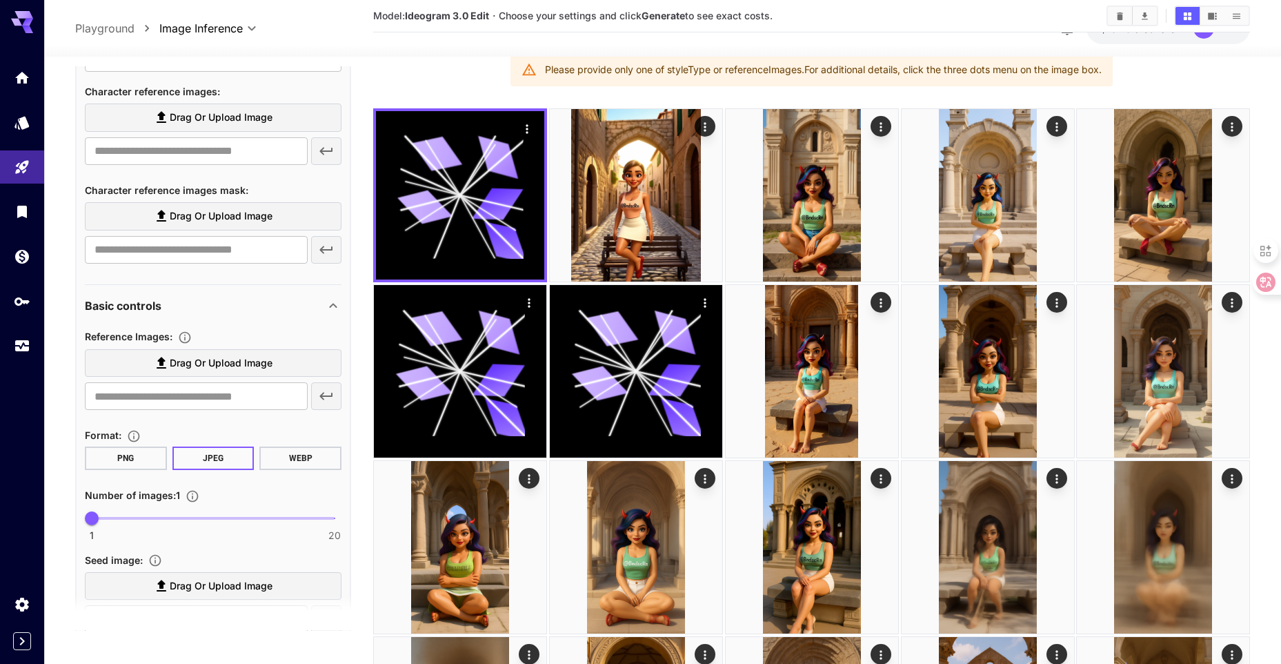
scroll to position [621, 0]
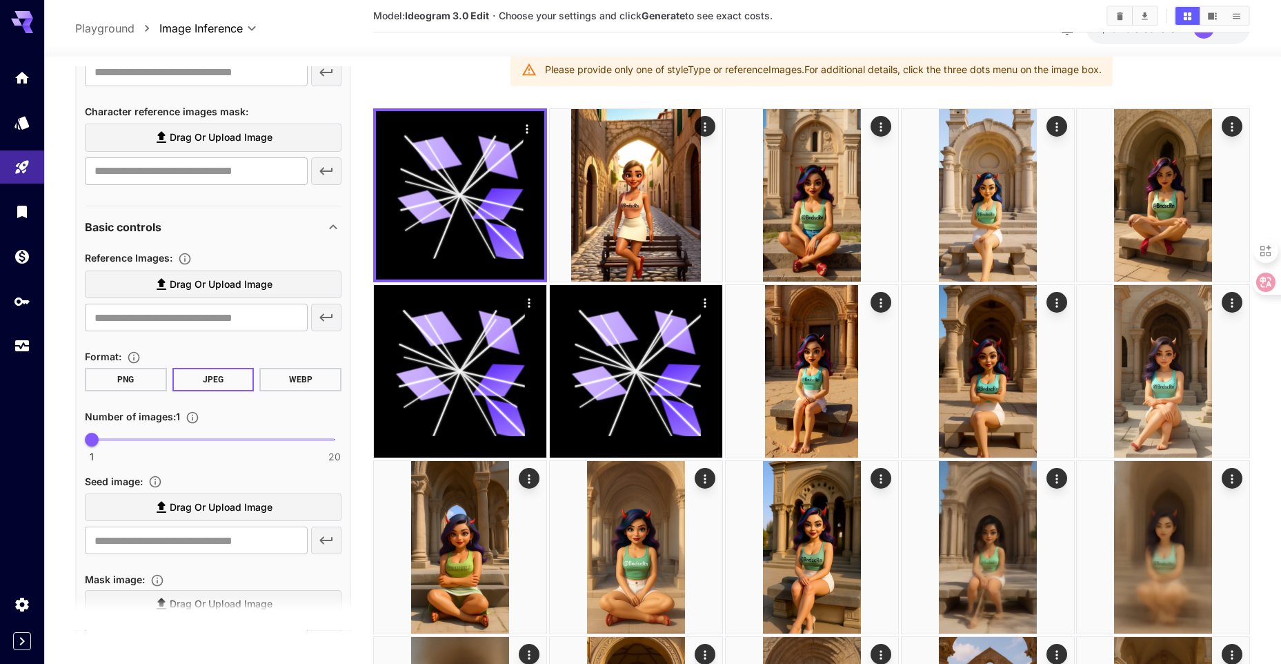
click at [184, 296] on label "Drag or upload image" at bounding box center [213, 284] width 257 height 28
click at [0, 0] on input "Drag or upload image" at bounding box center [0, 0] width 0 height 0
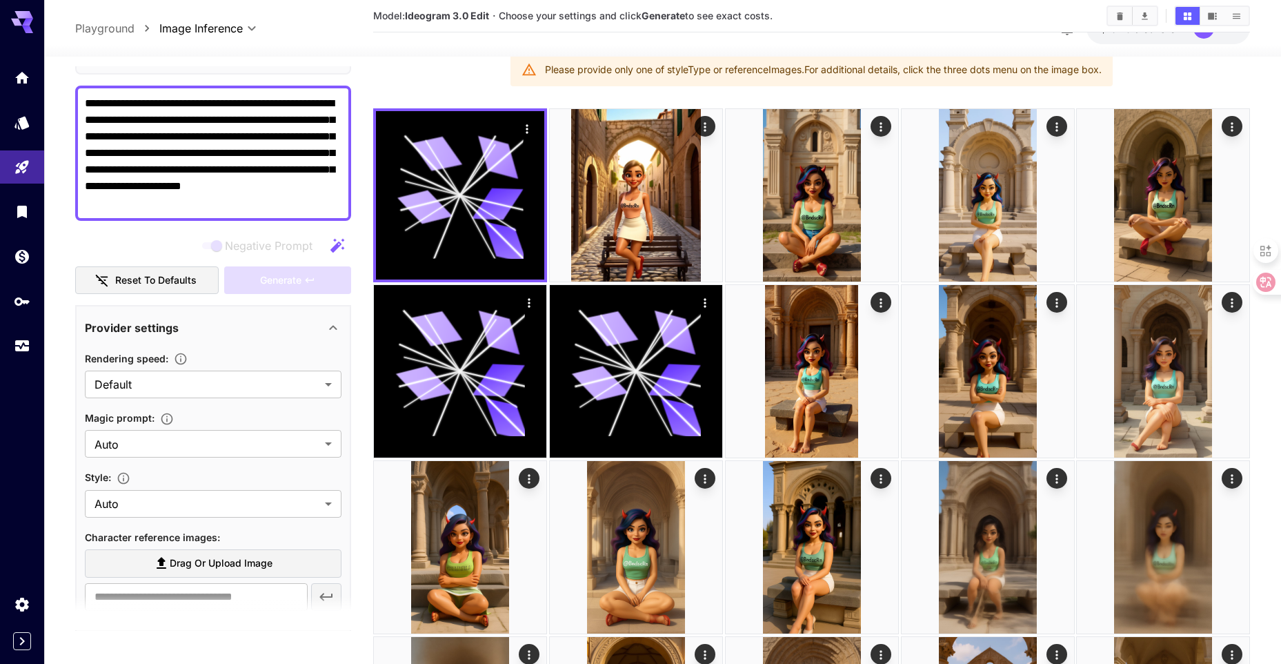
scroll to position [0, 0]
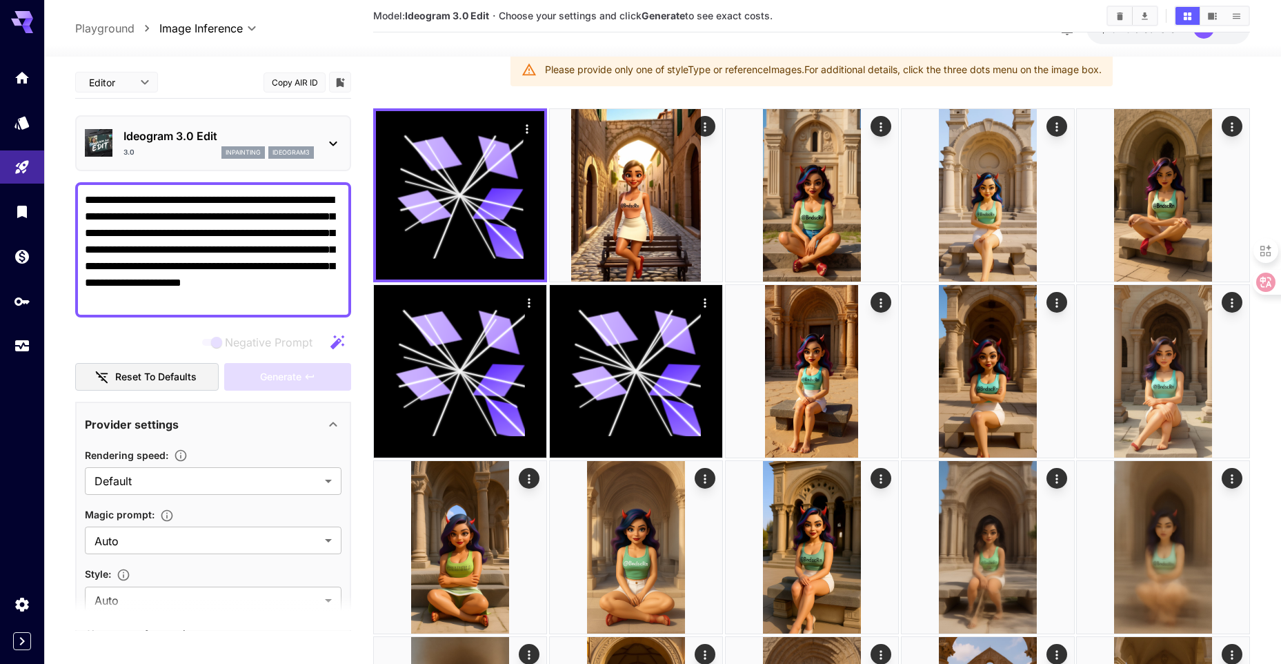
type input "**********"
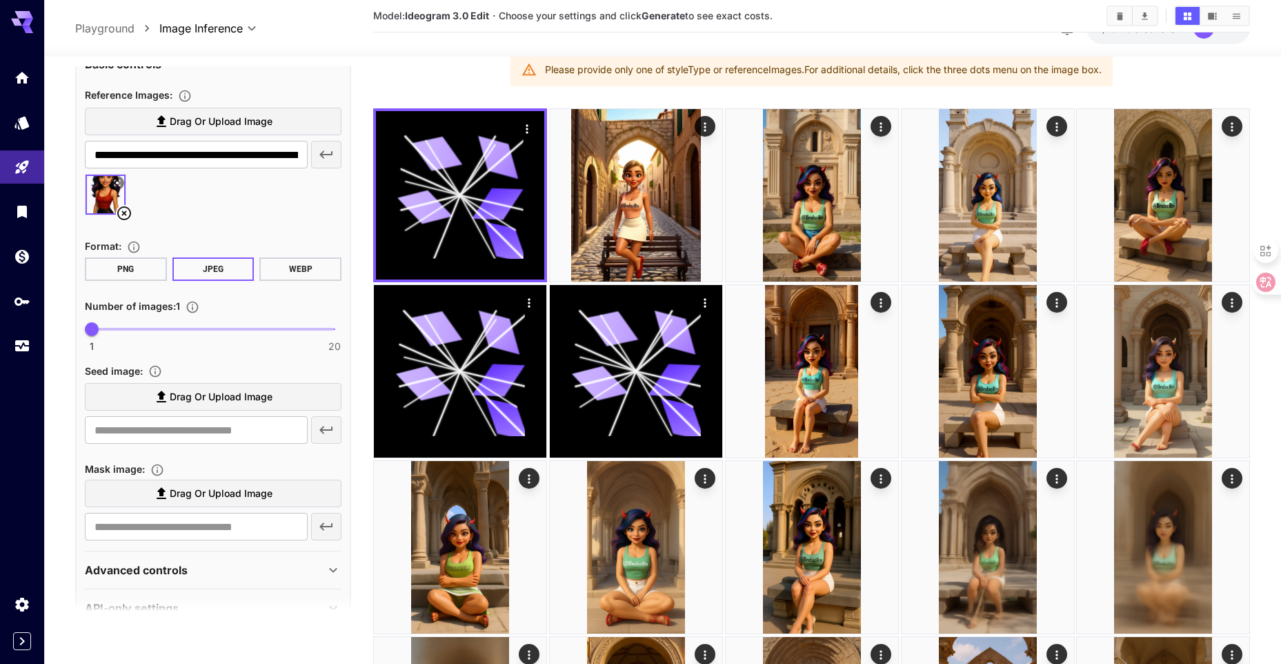
scroll to position [815, 0]
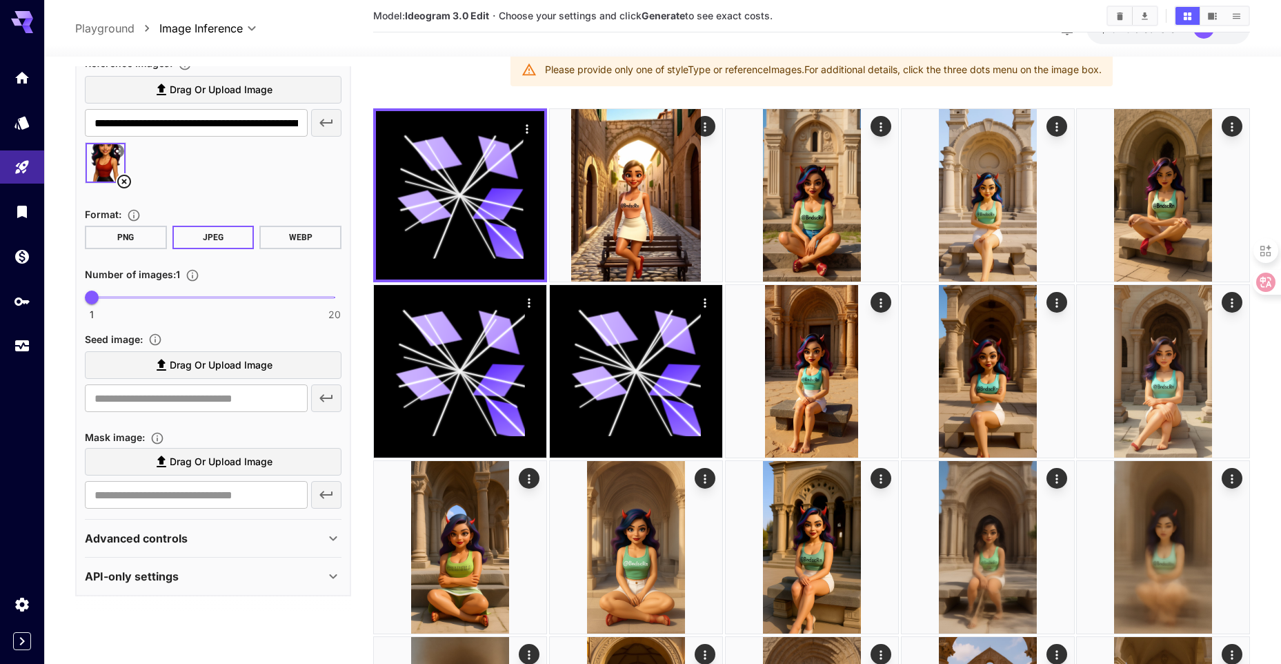
click at [281, 370] on label "Drag or upload image" at bounding box center [213, 365] width 257 height 28
click at [0, 0] on input "Drag or upload image" at bounding box center [0, 0] width 0 height 0
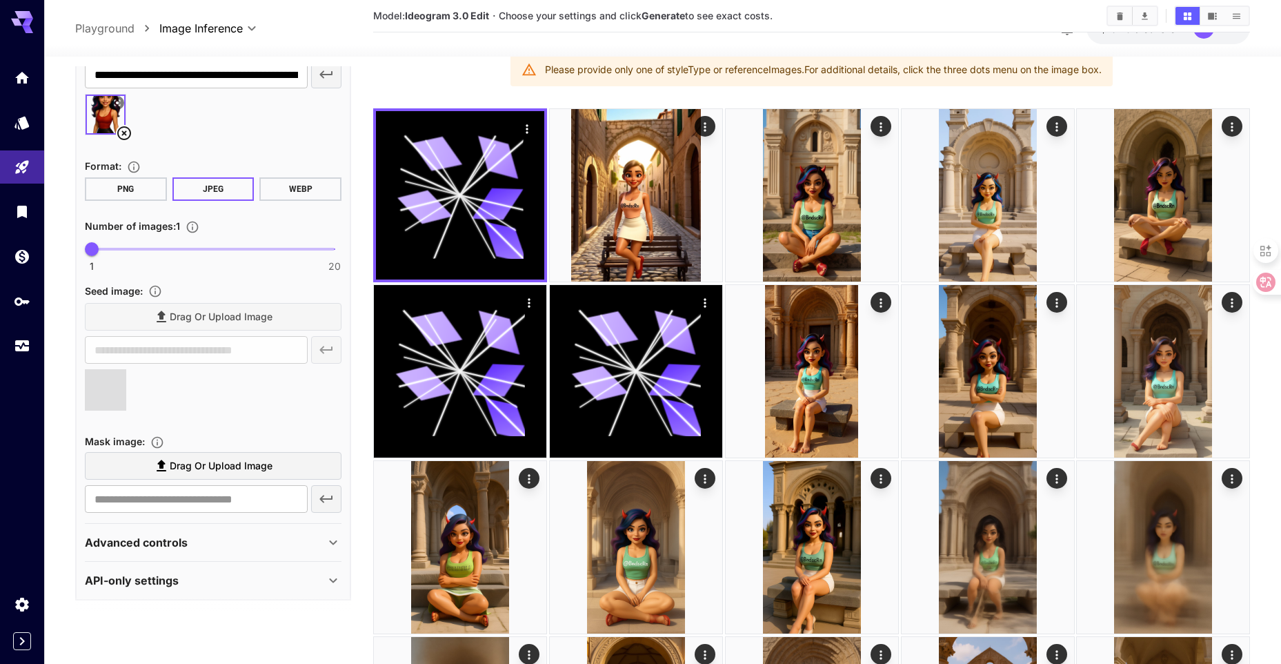
scroll to position [868, 0]
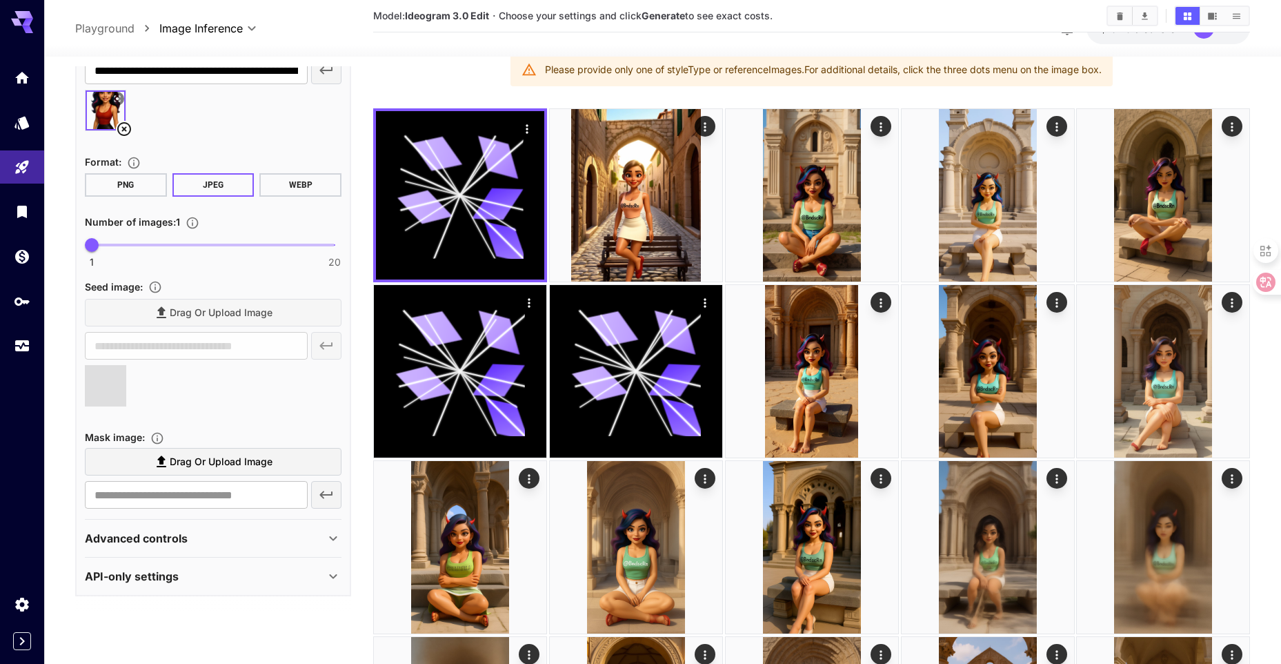
type input "**********"
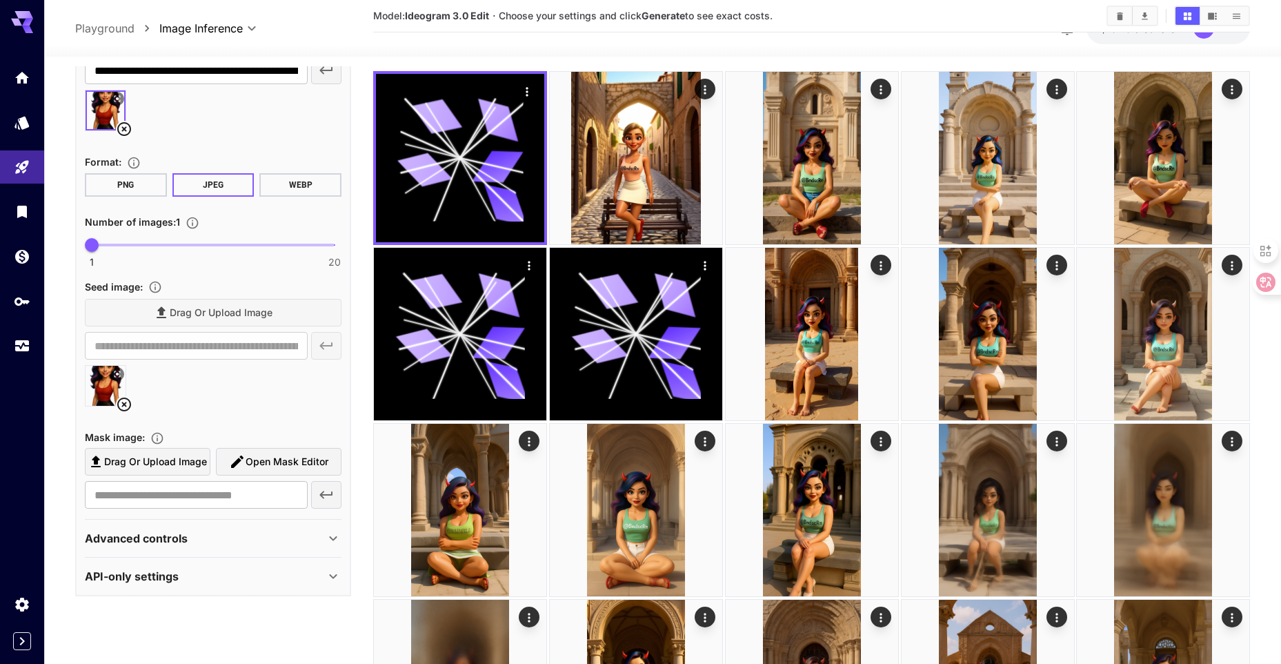
scroll to position [276, 0]
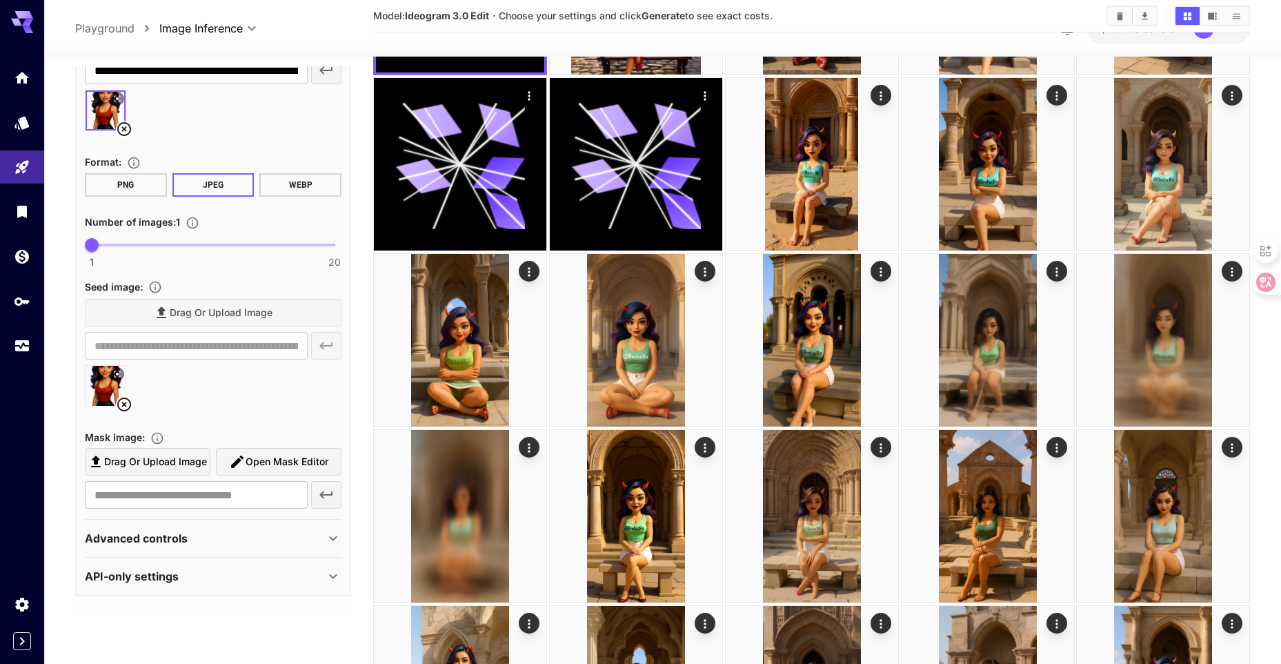
click at [192, 468] on span "Drag or upload image" at bounding box center [155, 461] width 103 height 17
click at [0, 0] on input "Drag or upload image" at bounding box center [0, 0] width 0 height 0
type input "**********"
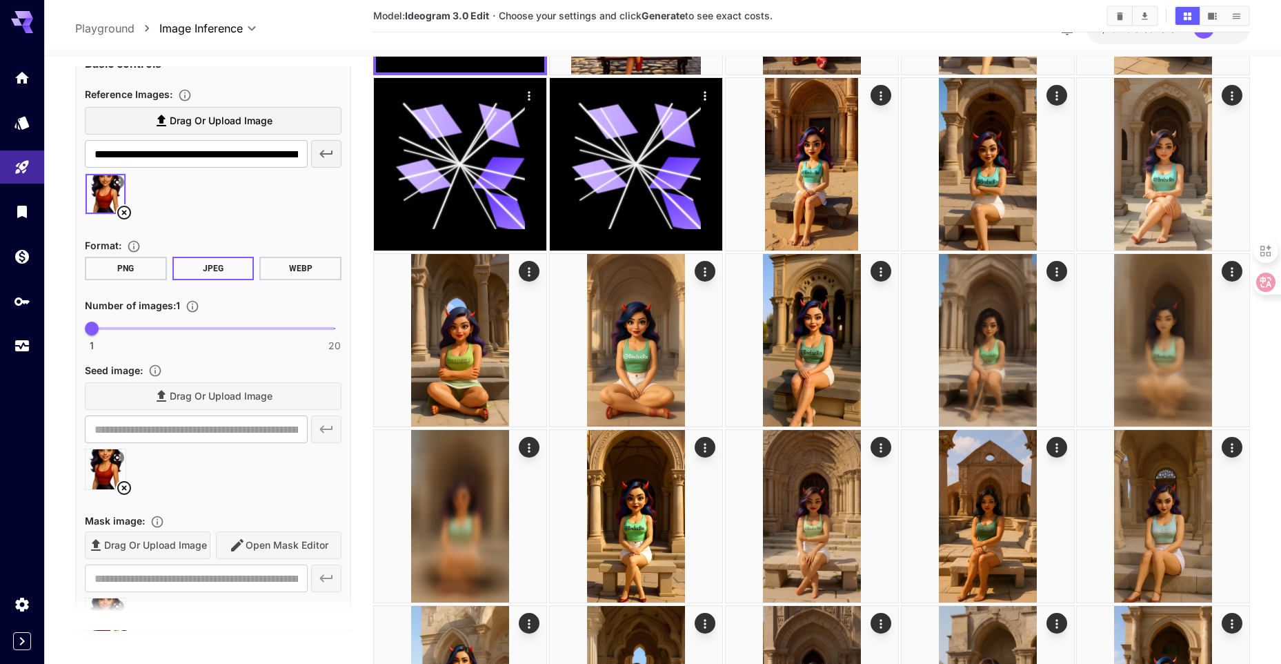
scroll to position [828, 0]
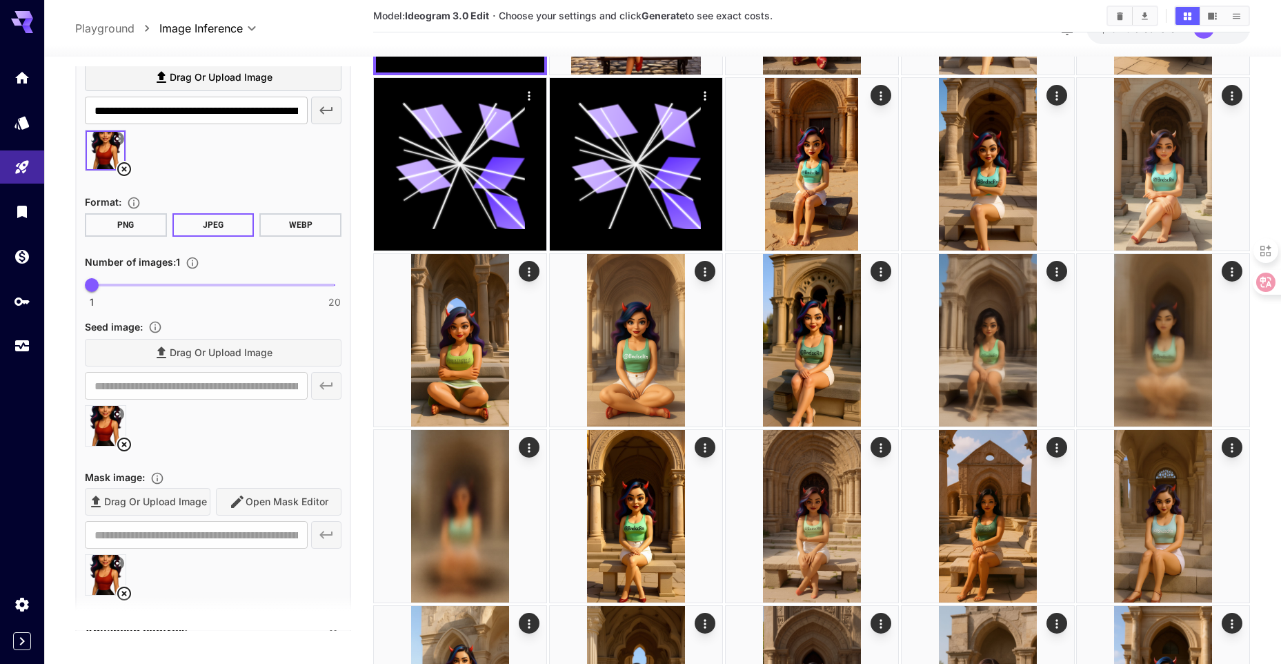
click at [127, 440] on icon at bounding box center [124, 444] width 17 height 17
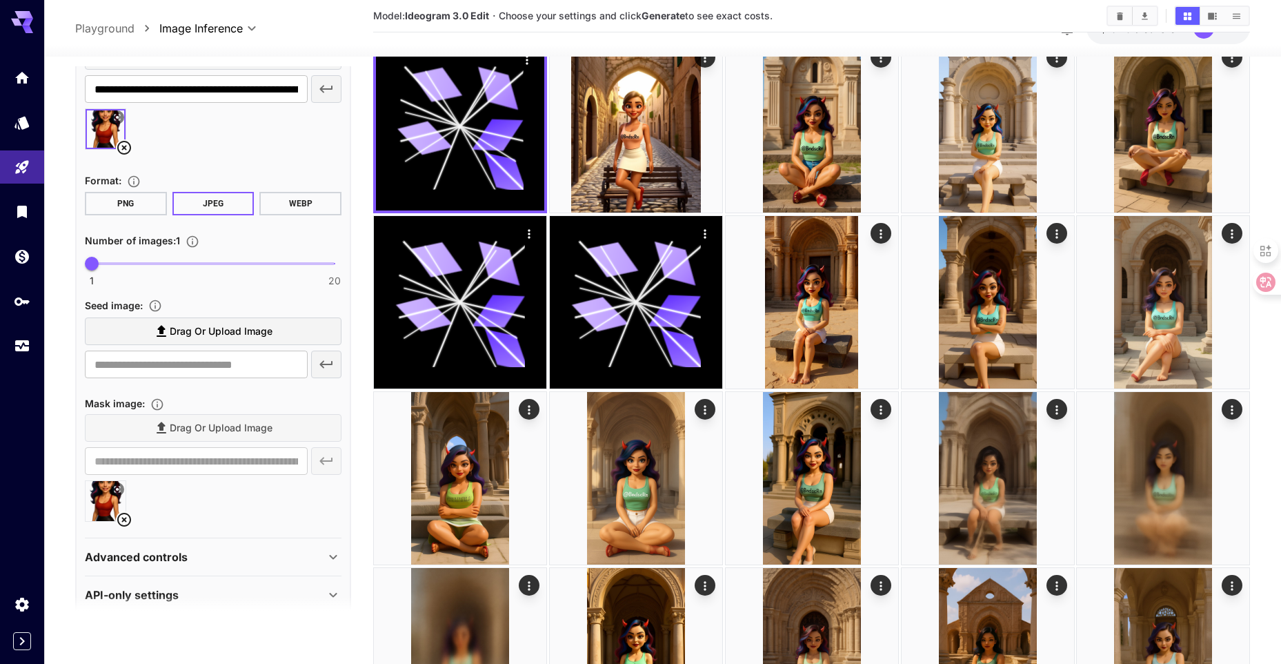
scroll to position [730, 0]
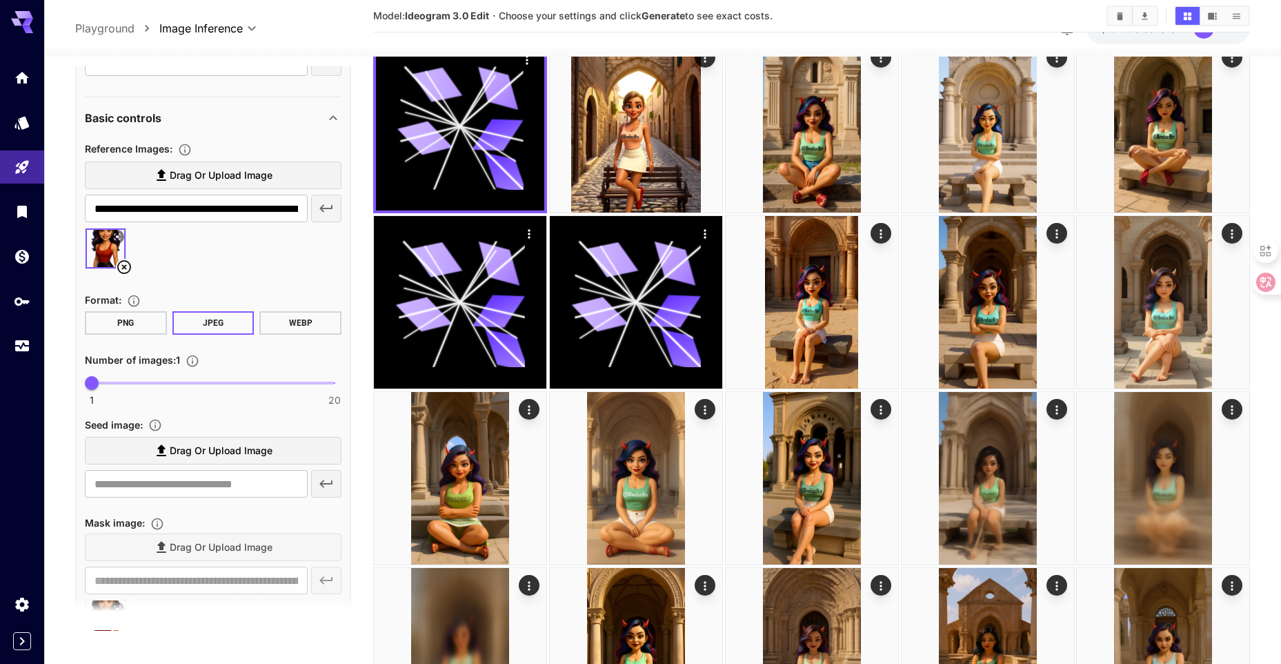
click at [126, 266] on icon at bounding box center [124, 267] width 14 height 14
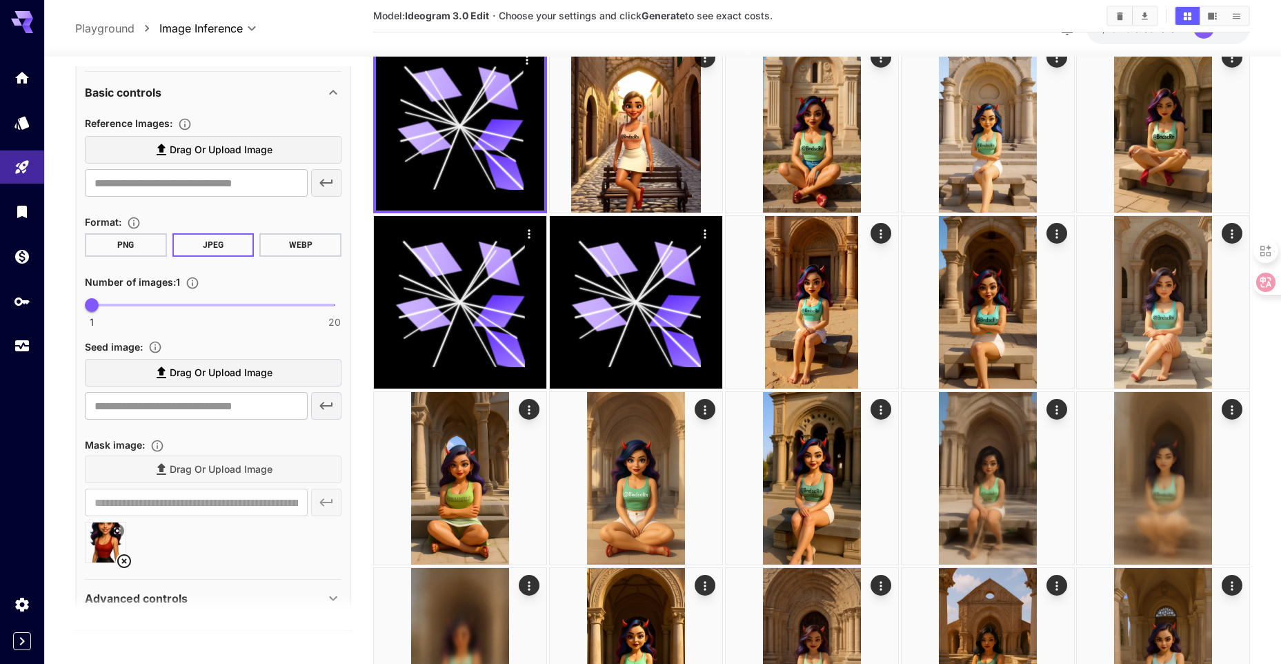
scroll to position [799, 0]
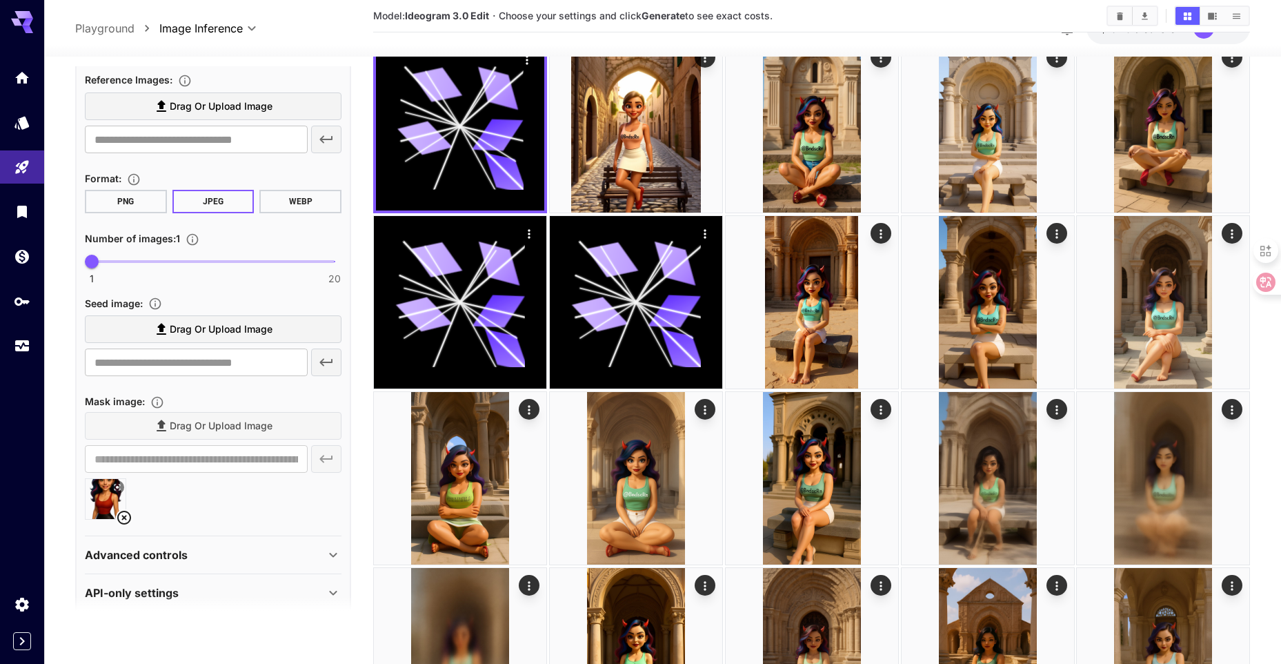
click at [168, 334] on icon at bounding box center [161, 329] width 17 height 17
click at [0, 0] on input "Drag or upload image" at bounding box center [0, 0] width 0 height 0
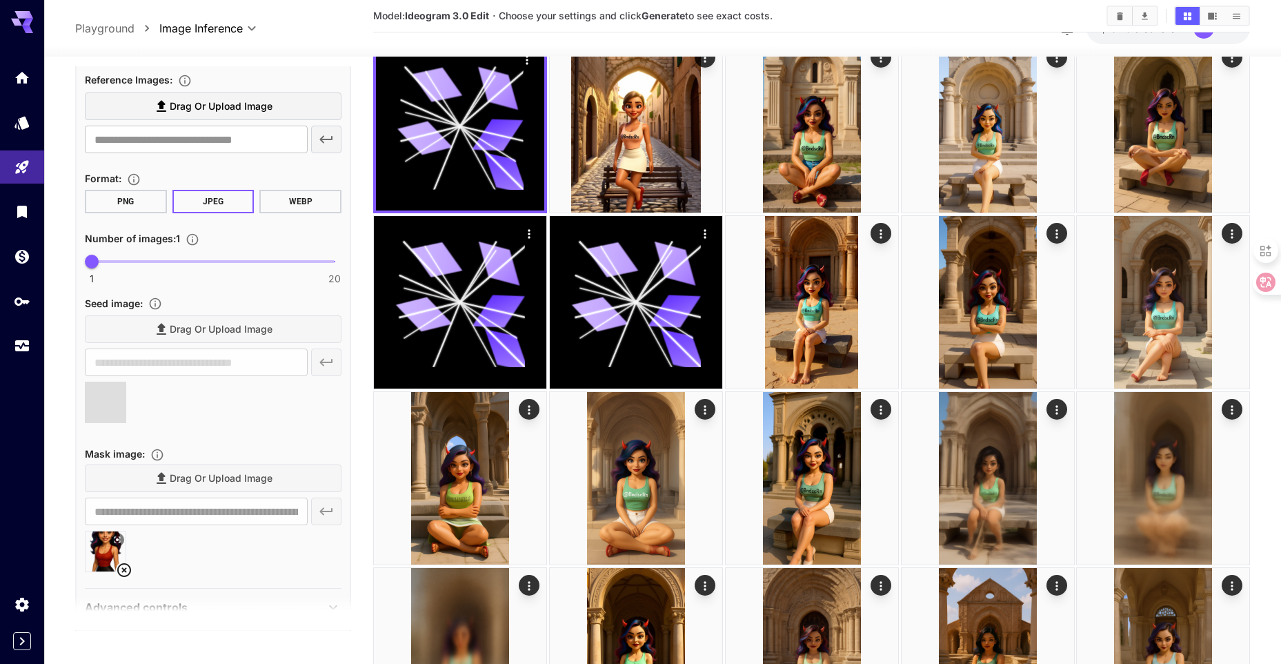
type input "**********"
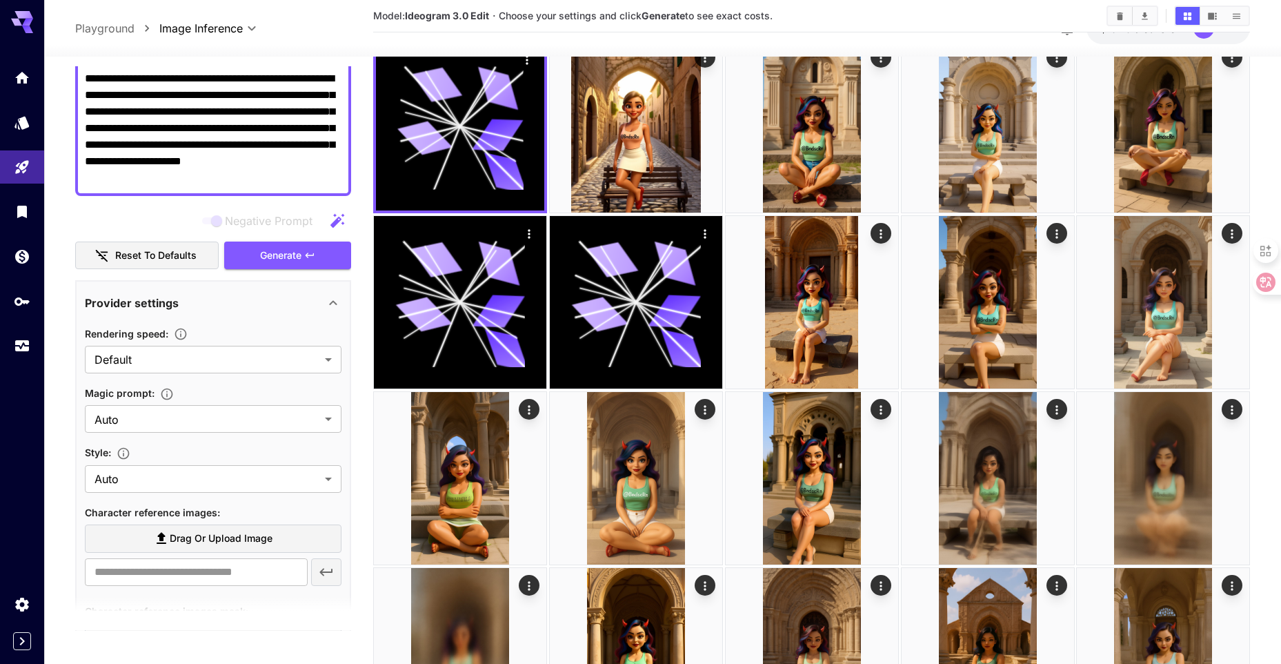
scroll to position [109, 0]
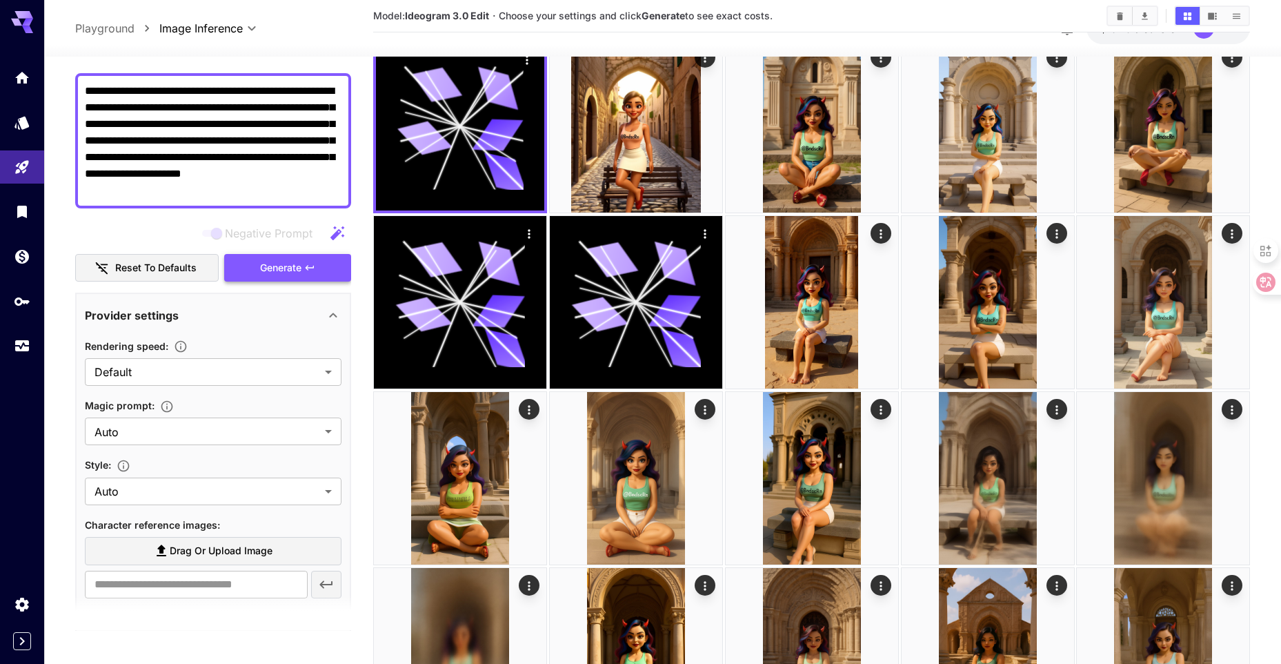
click at [289, 257] on button "Generate" at bounding box center [287, 268] width 127 height 28
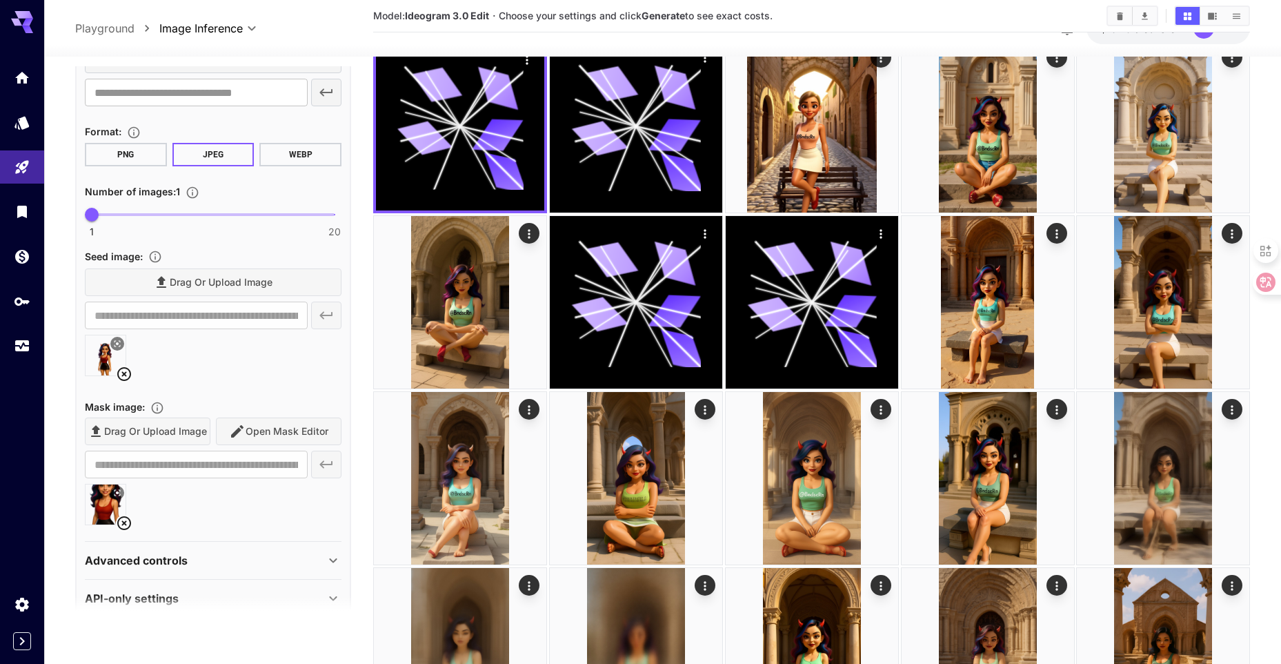
scroll to position [868, 0]
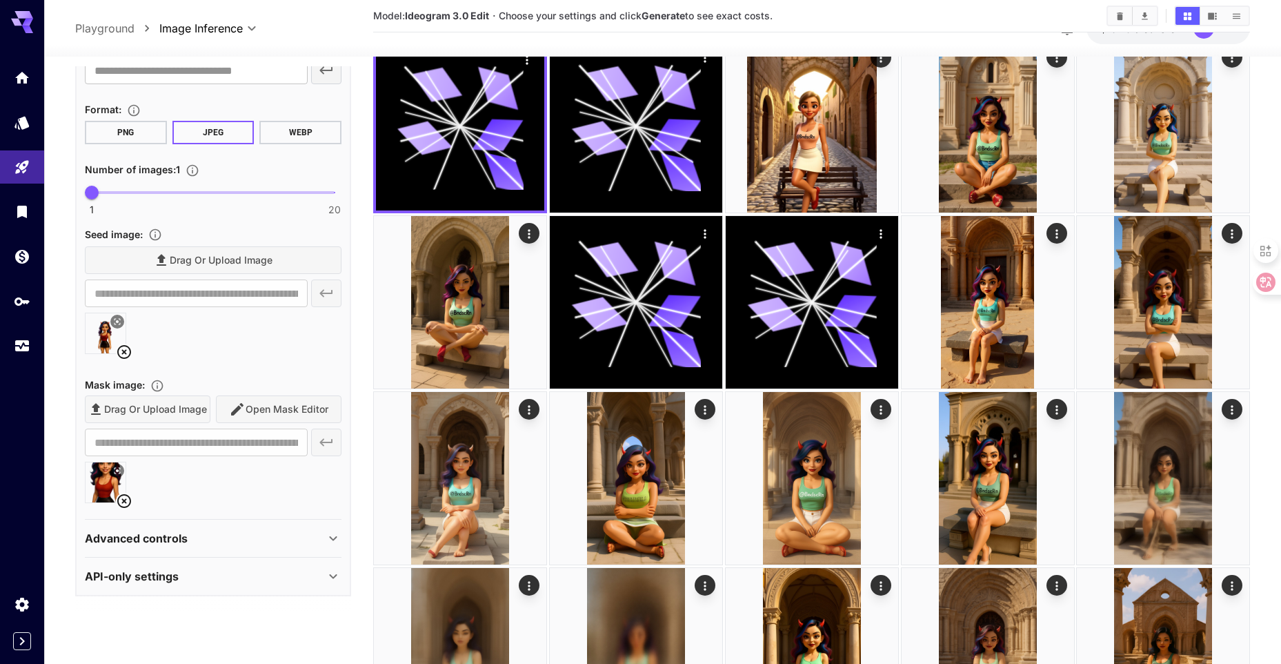
click at [128, 501] on icon at bounding box center [124, 501] width 17 height 17
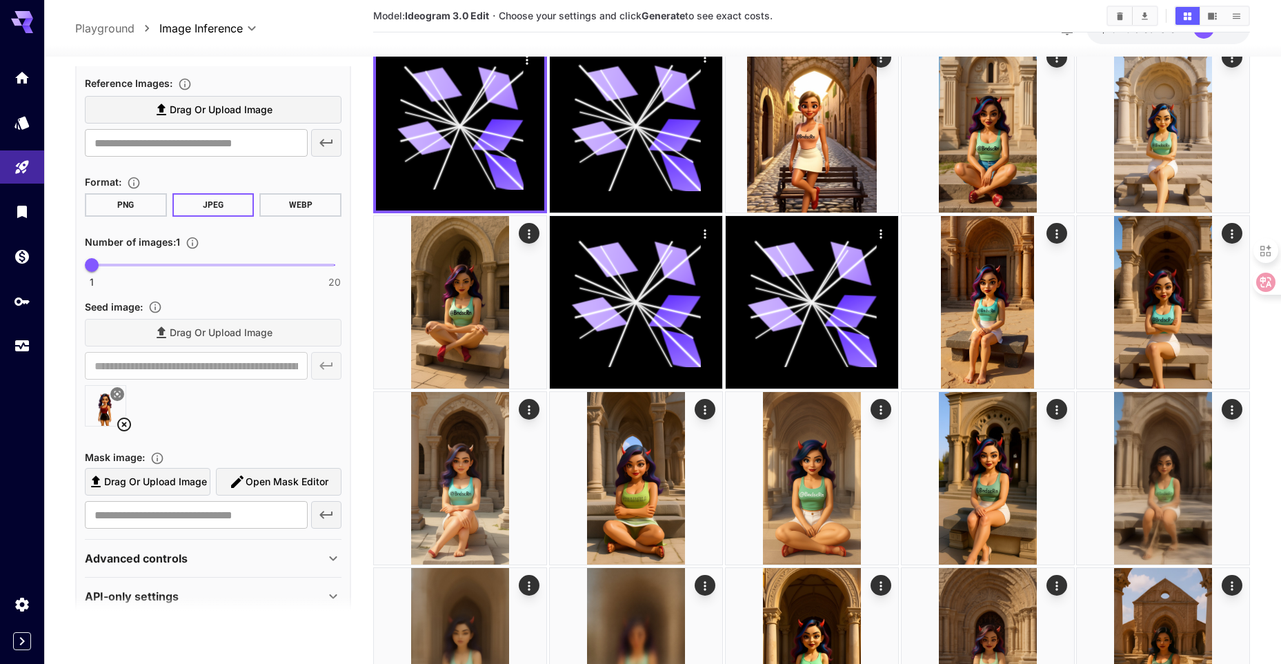
scroll to position [815, 0]
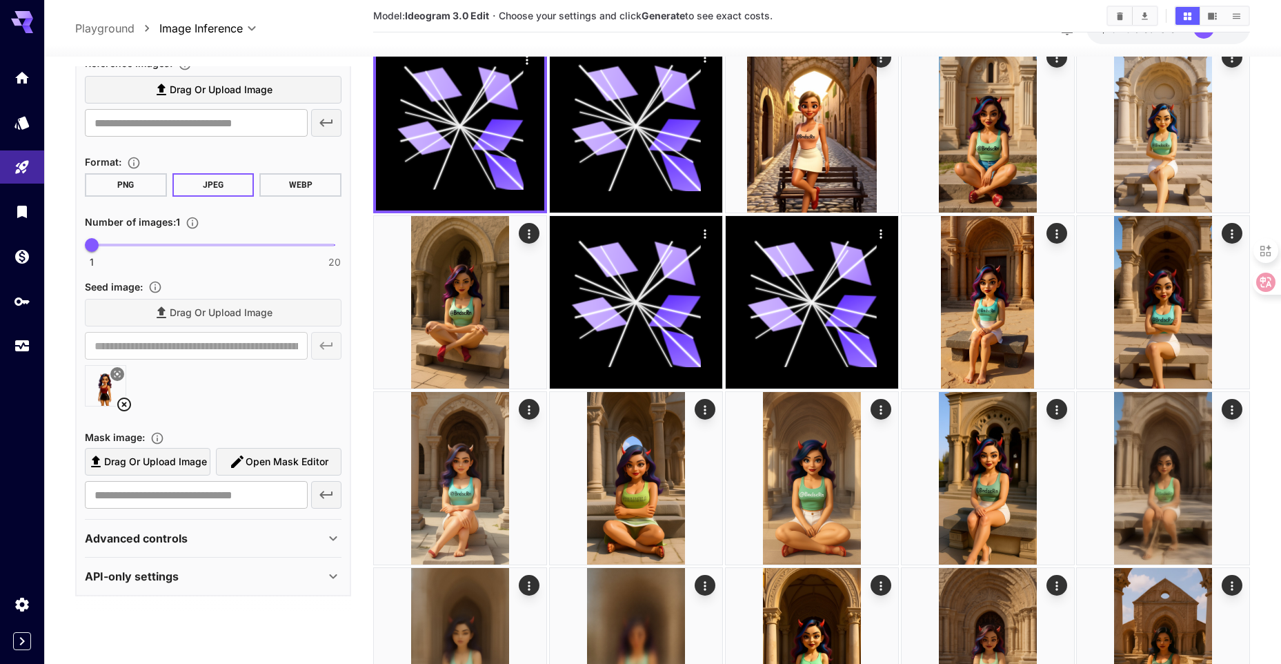
click at [126, 407] on icon at bounding box center [124, 404] width 17 height 17
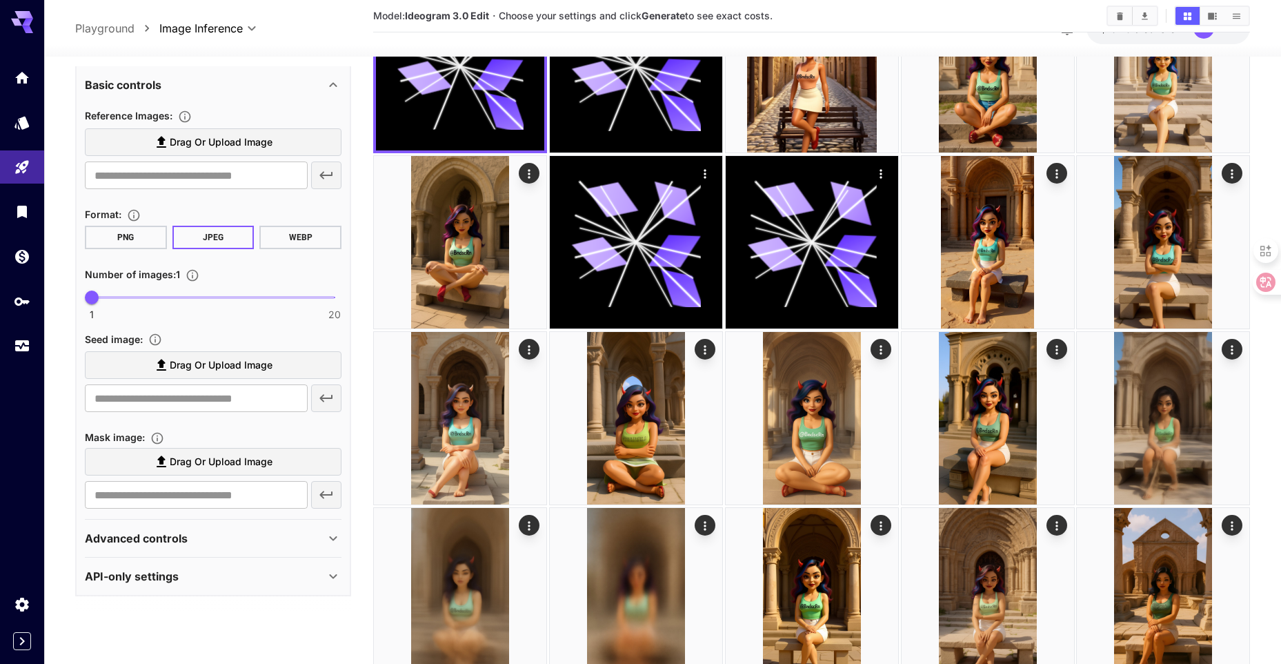
scroll to position [207, 0]
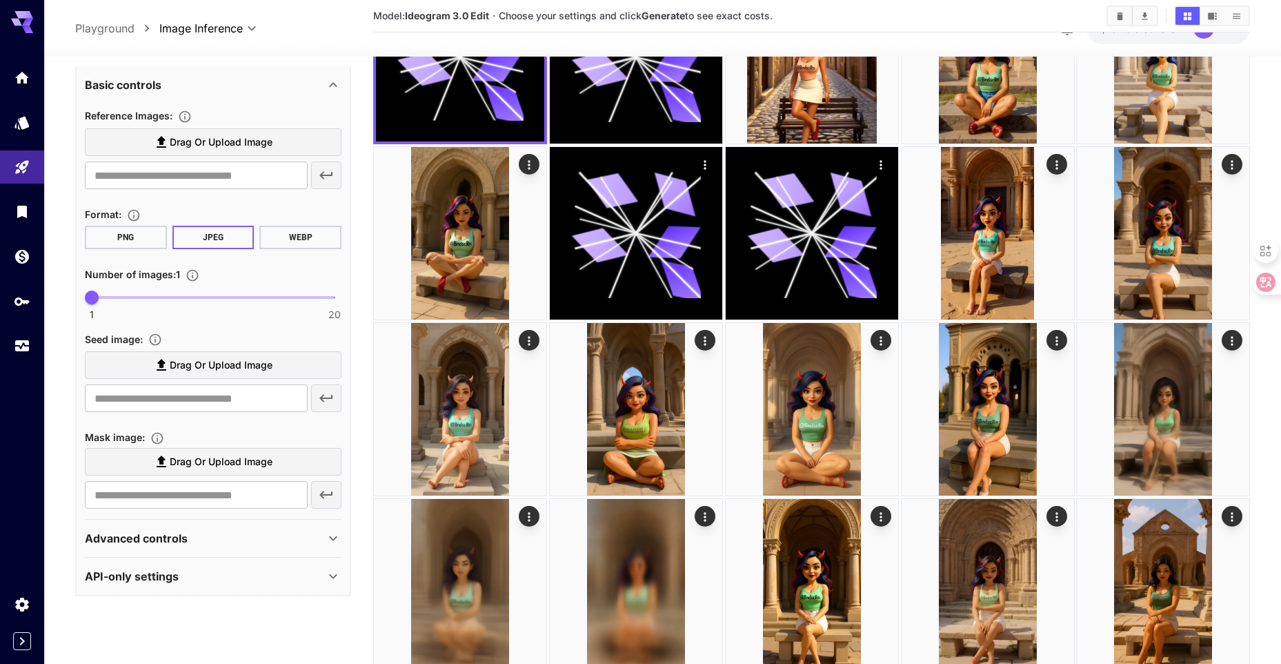
click at [214, 537] on div "Advanced controls" at bounding box center [205, 538] width 240 height 17
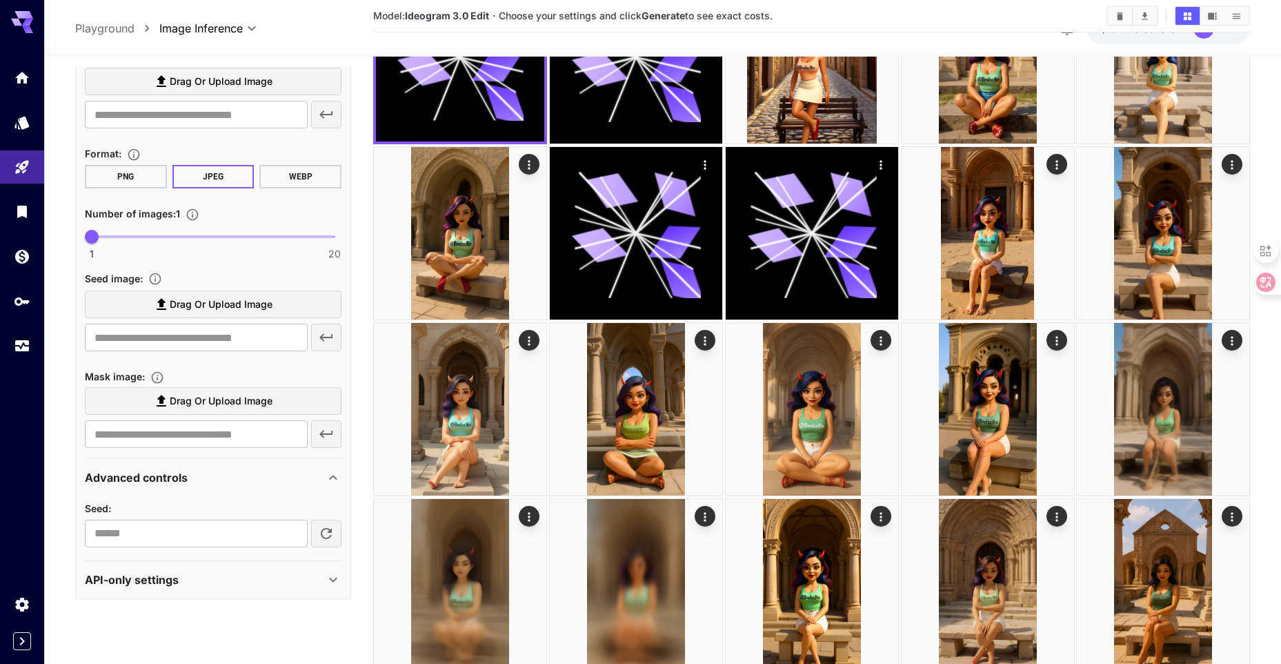
scroll to position [827, 0]
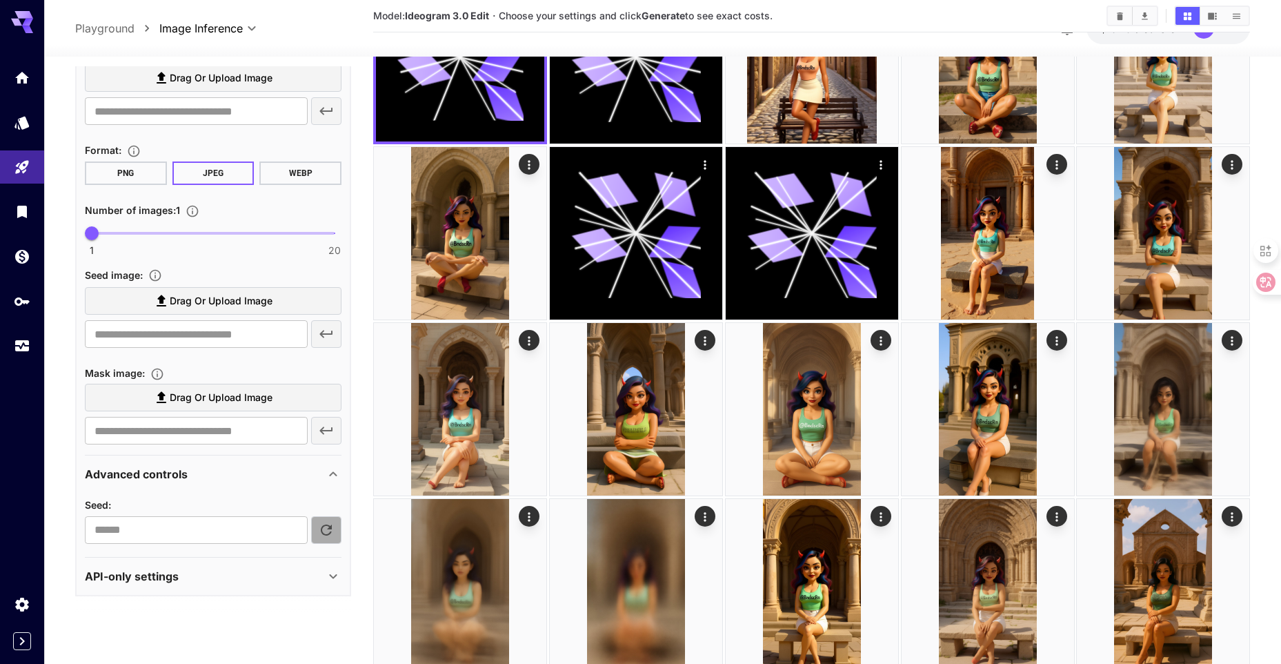
click at [319, 527] on icon "button" at bounding box center [326, 530] width 17 height 17
type input "*********"
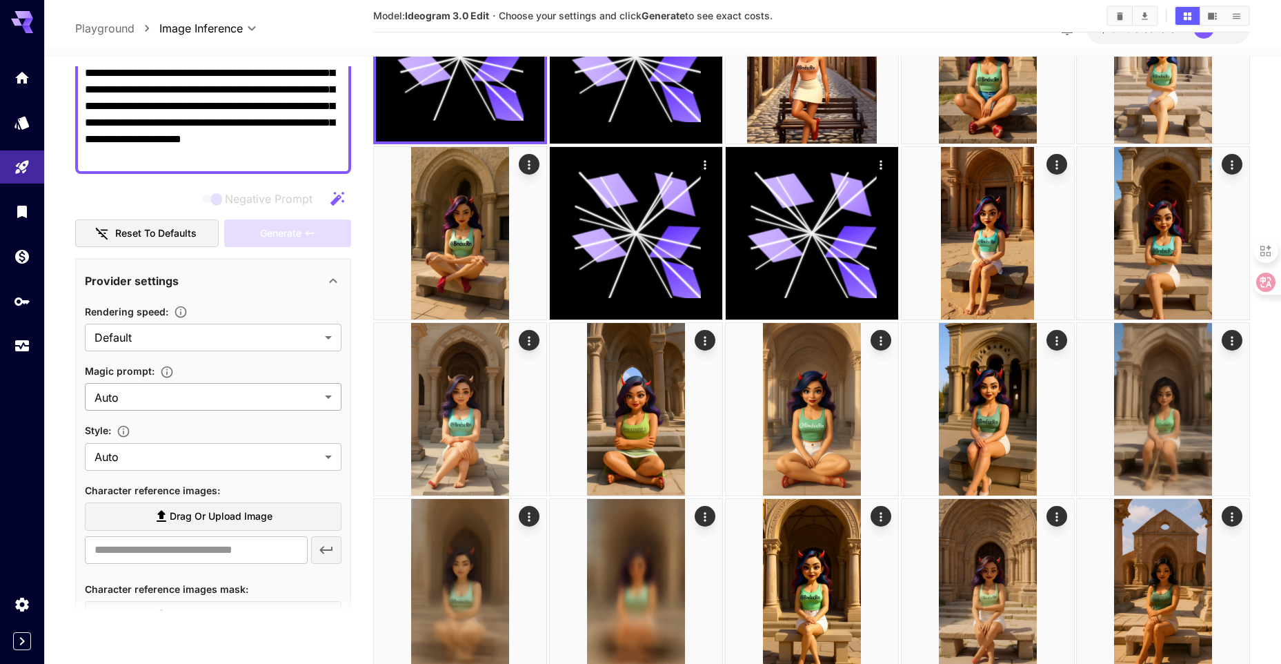
scroll to position [138, 0]
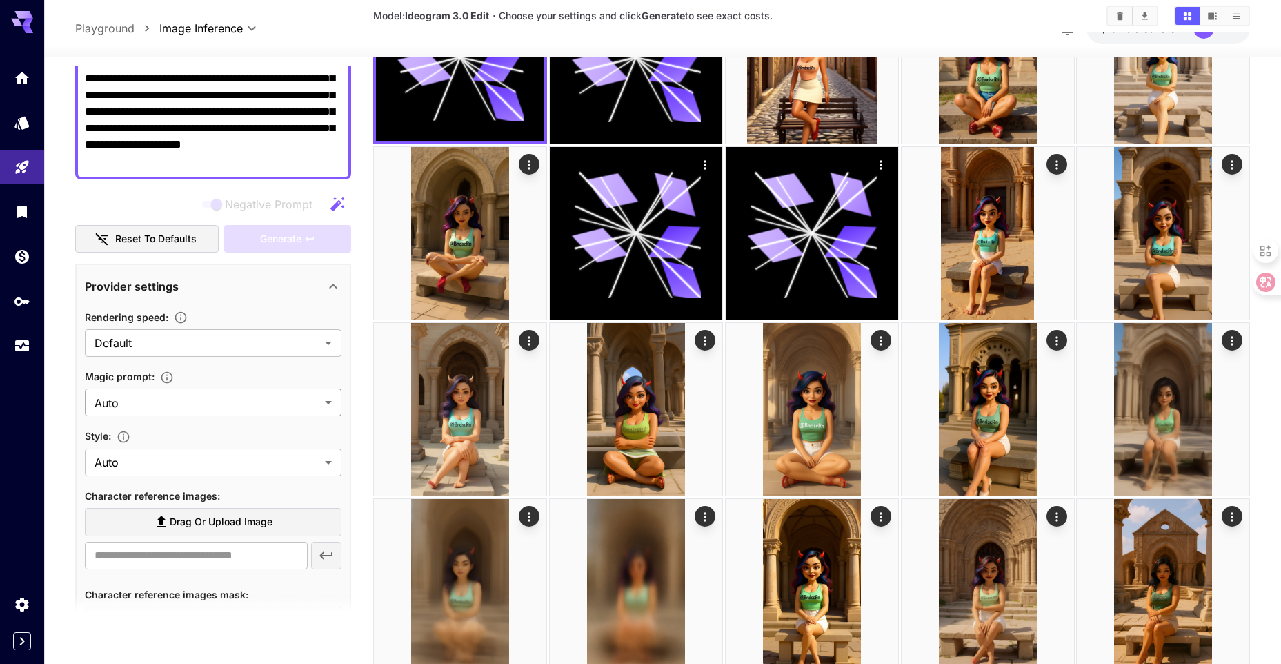
click at [175, 339] on body "**********" at bounding box center [640, 516] width 1281 height 1447
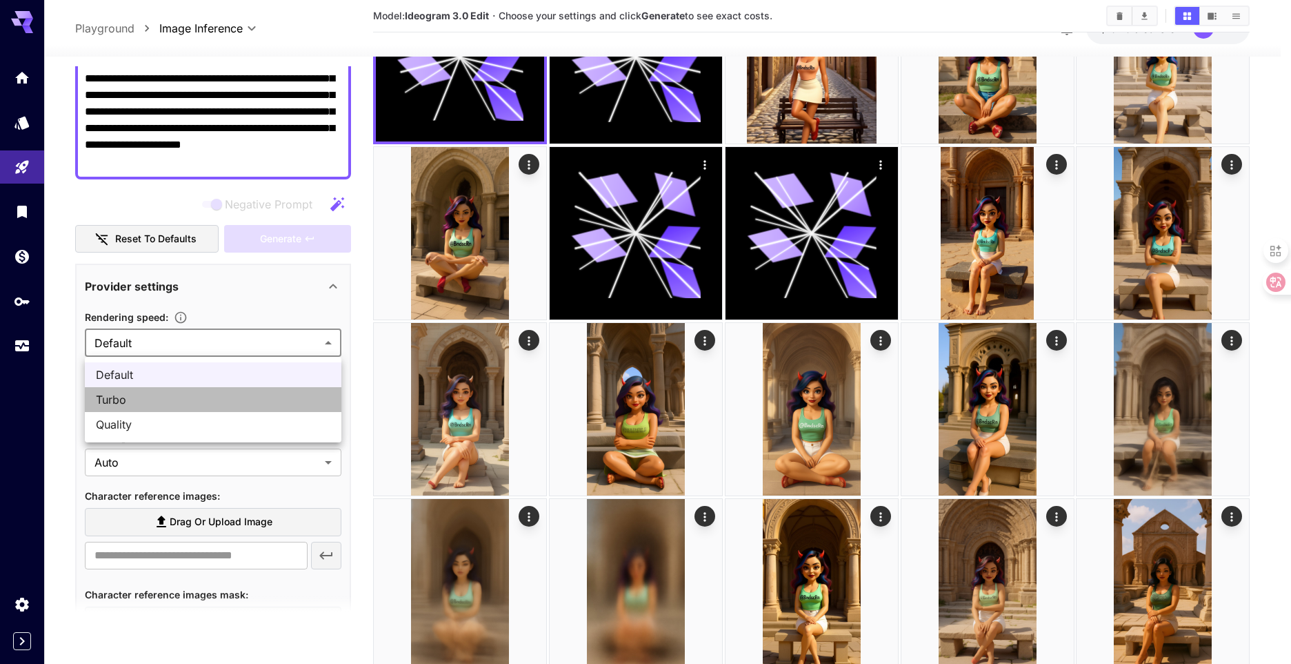
click at [159, 404] on span "Turbo" at bounding box center [213, 399] width 235 height 17
type input "*****"
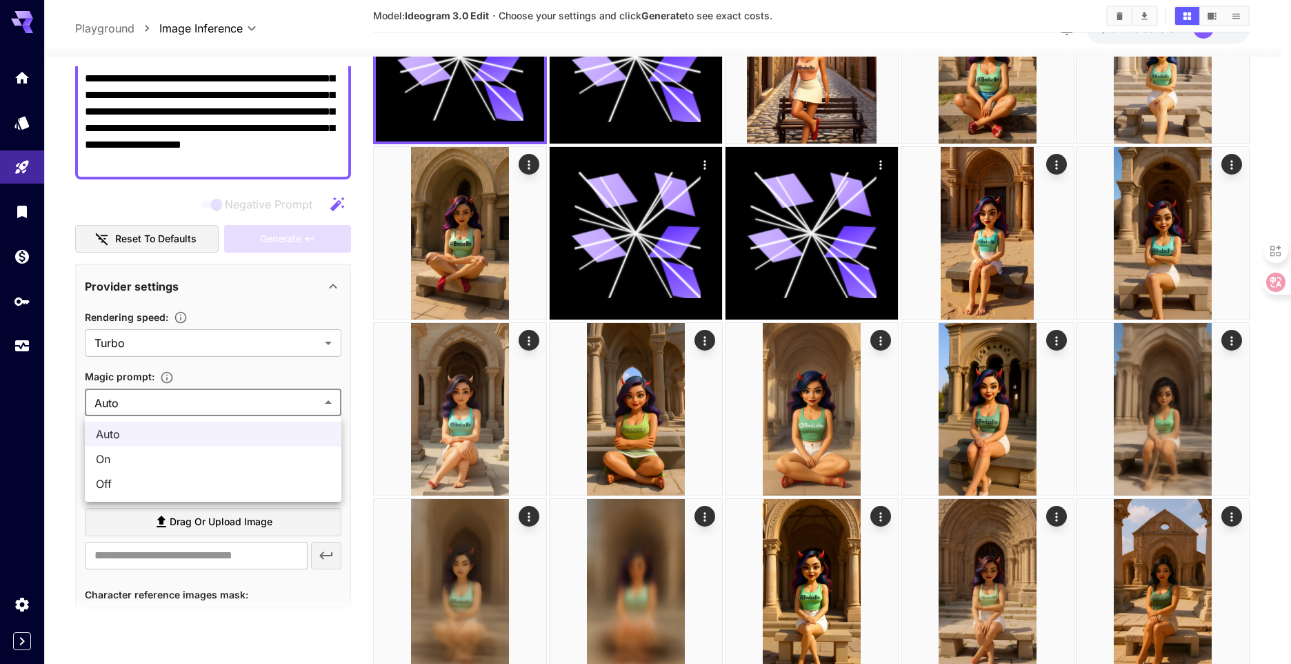
click at [157, 402] on body "**********" at bounding box center [645, 516] width 1291 height 1447
click at [145, 477] on span "Off" at bounding box center [213, 483] width 235 height 17
type input "***"
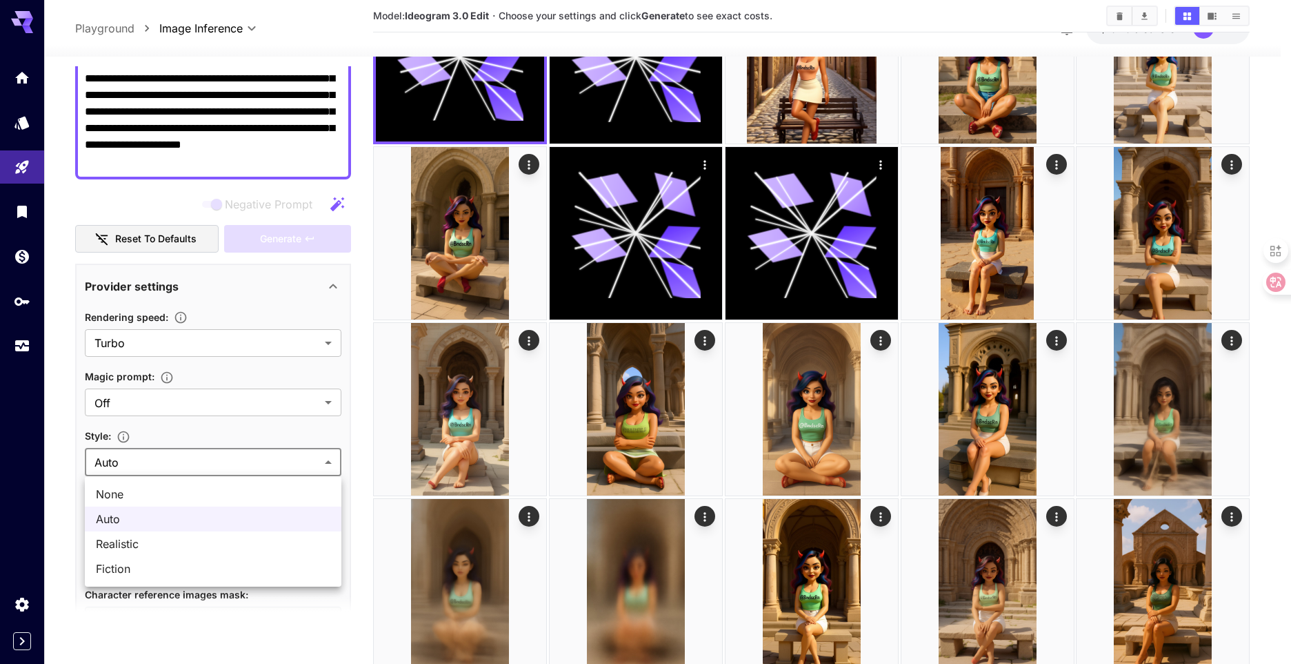
click at [144, 459] on body "**********" at bounding box center [645, 516] width 1291 height 1447
click at [143, 513] on span "Auto" at bounding box center [213, 519] width 235 height 17
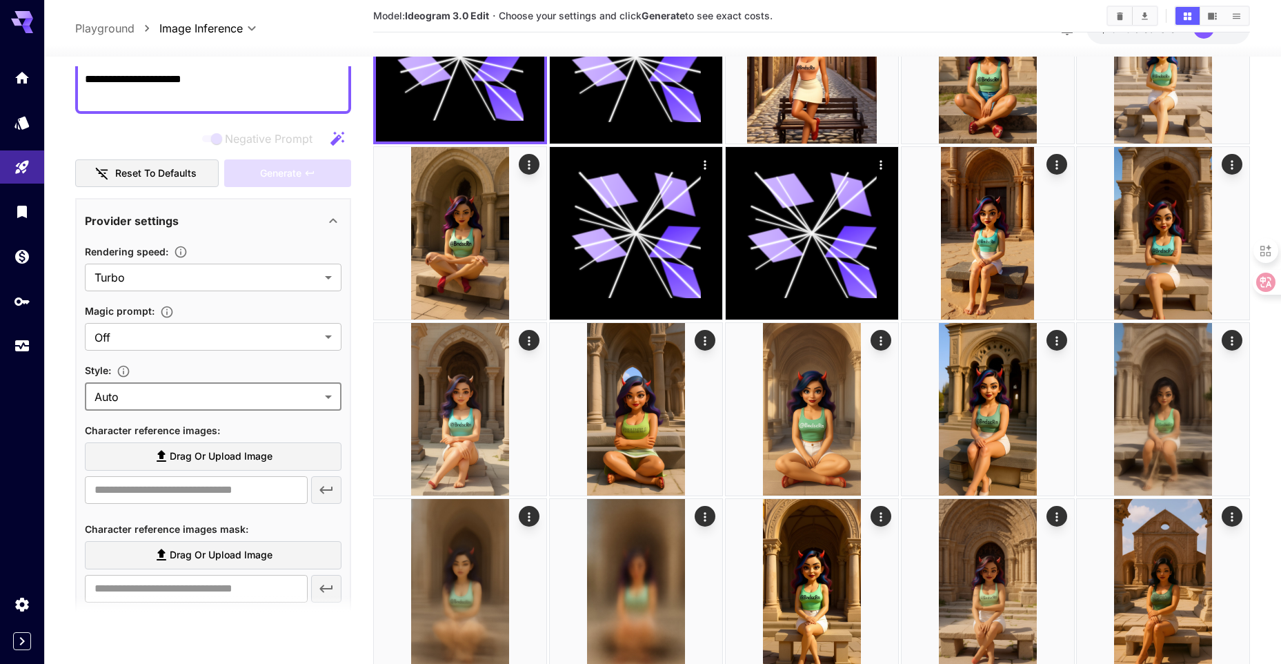
scroll to position [207, 0]
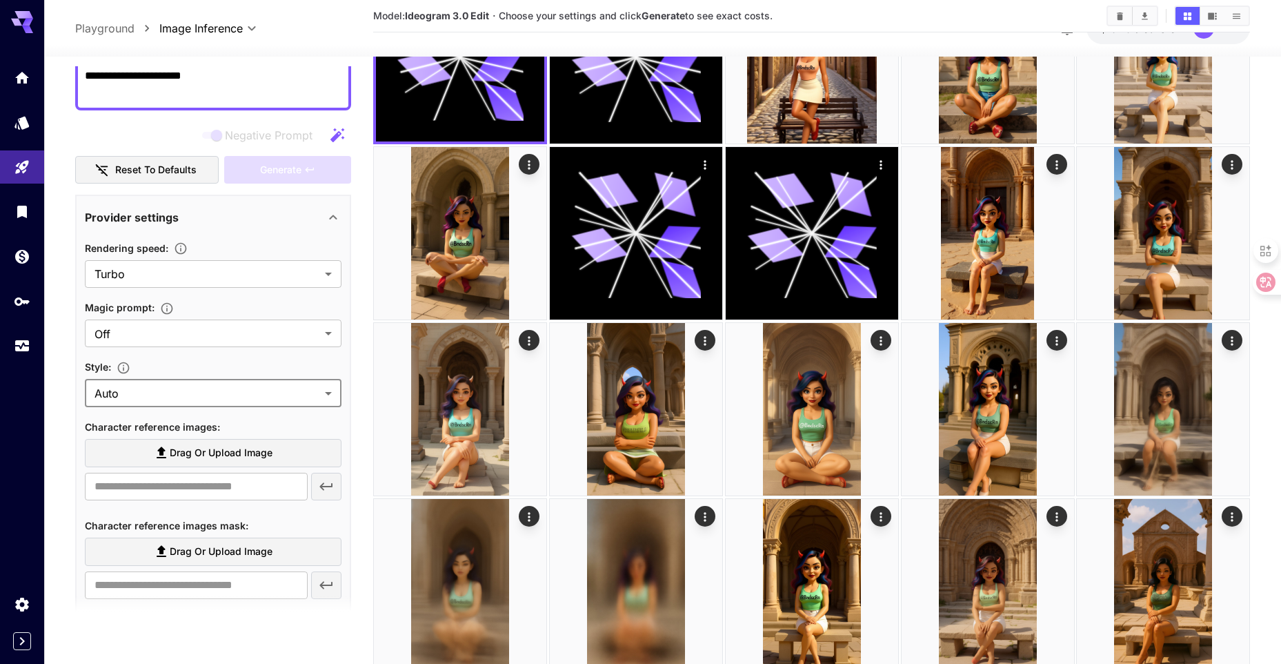
click at [158, 457] on icon at bounding box center [161, 452] width 17 height 17
click at [0, 0] on input "Drag or upload image" at bounding box center [0, 0] width 0 height 0
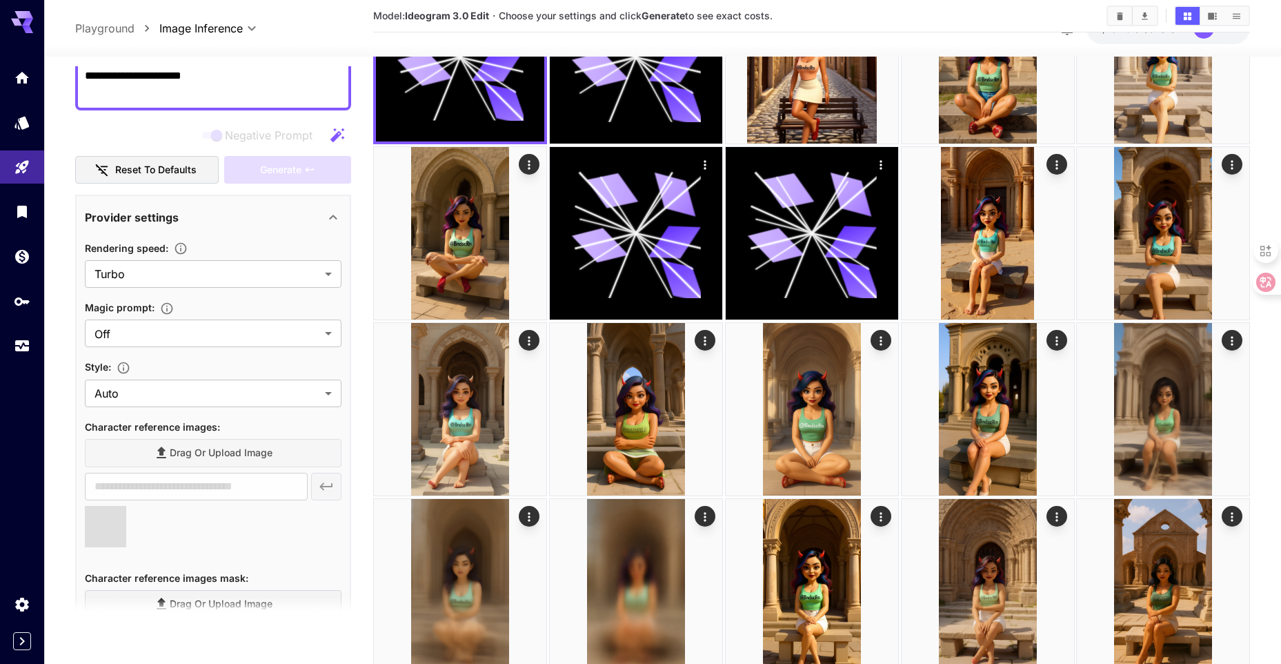
type input "**********"
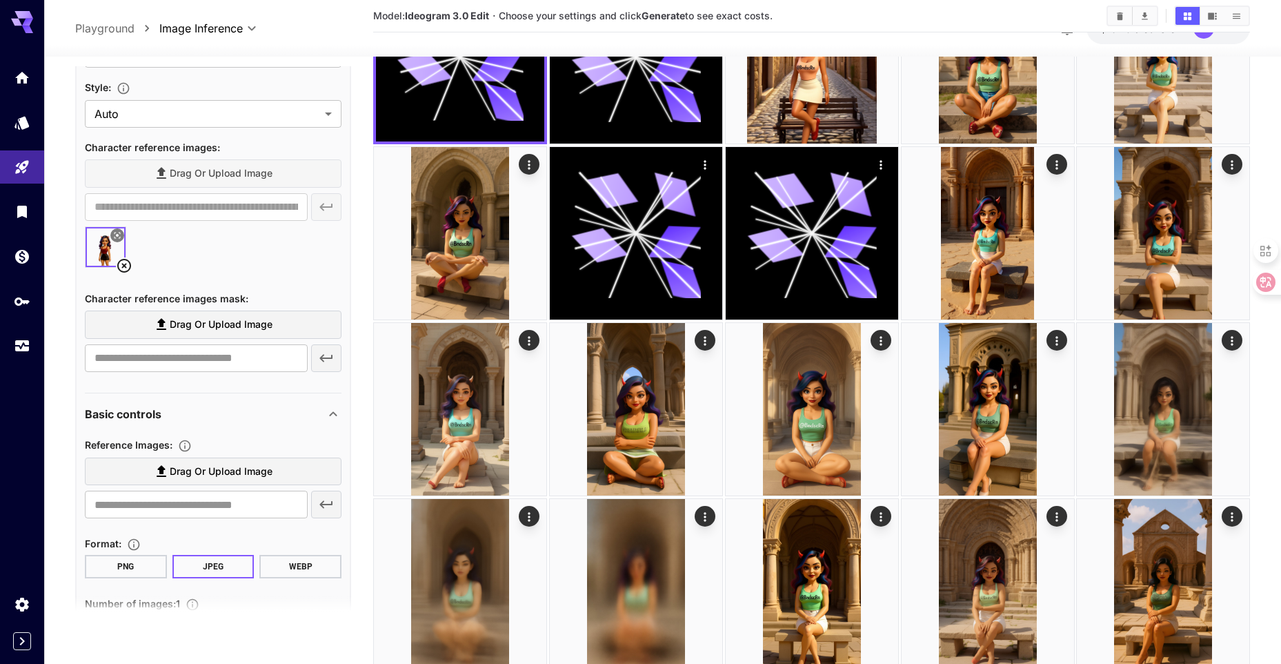
scroll to position [535, 0]
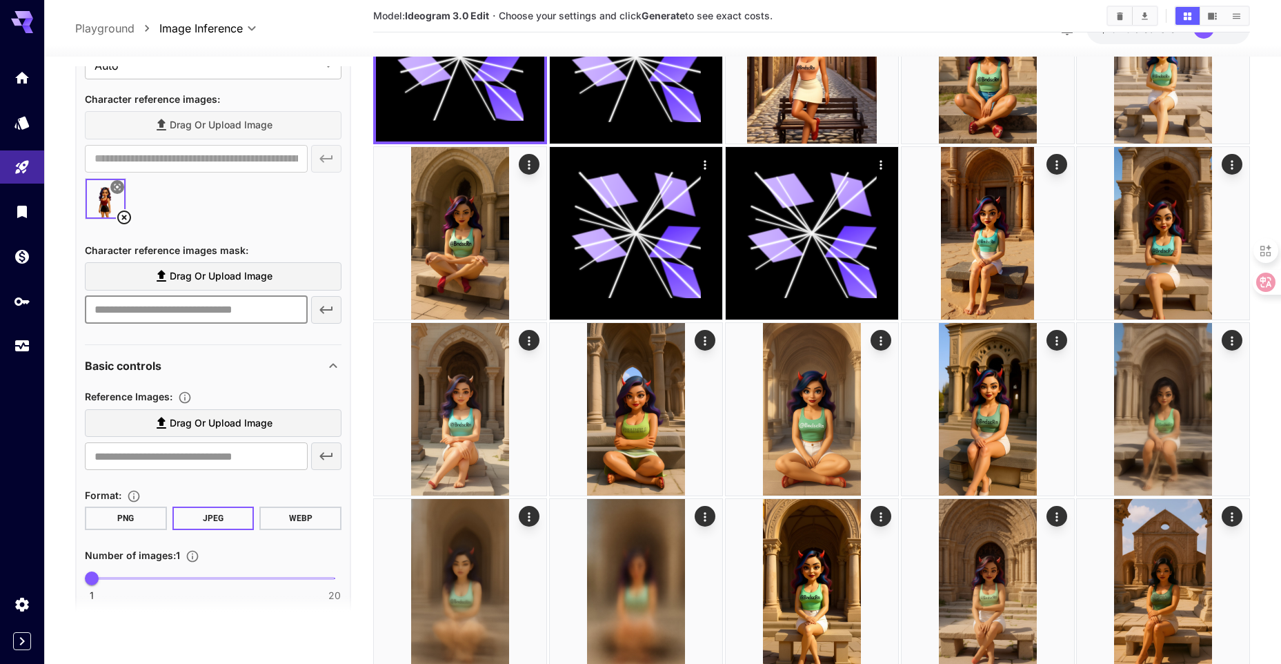
click at [221, 319] on input "text" at bounding box center [196, 310] width 223 height 28
click at [229, 282] on span "Drag or upload image" at bounding box center [221, 276] width 103 height 17
click at [0, 0] on input "Drag or upload image" at bounding box center [0, 0] width 0 height 0
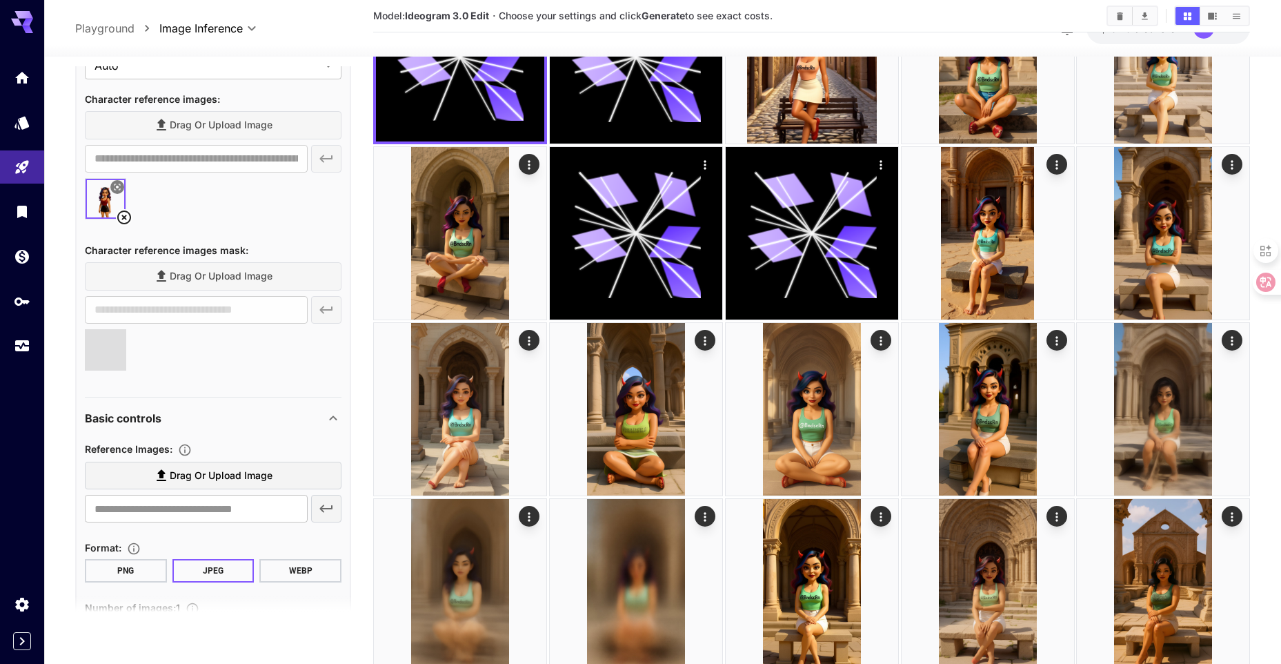
type input "**********"
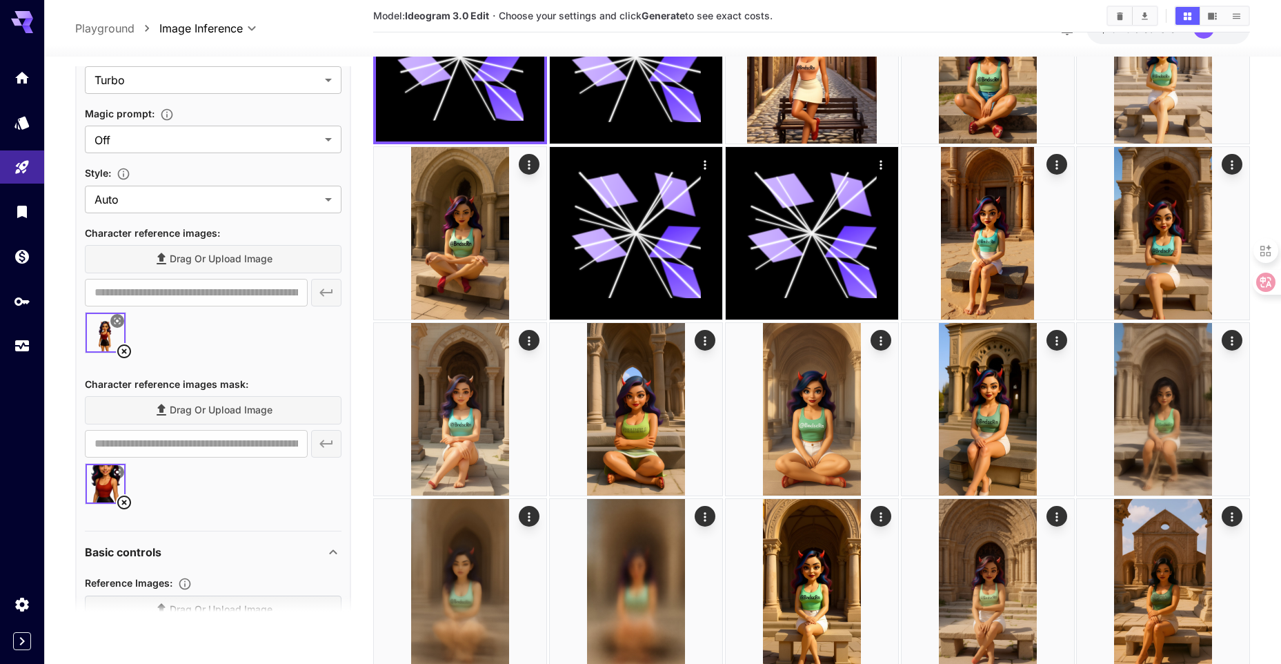
scroll to position [414, 0]
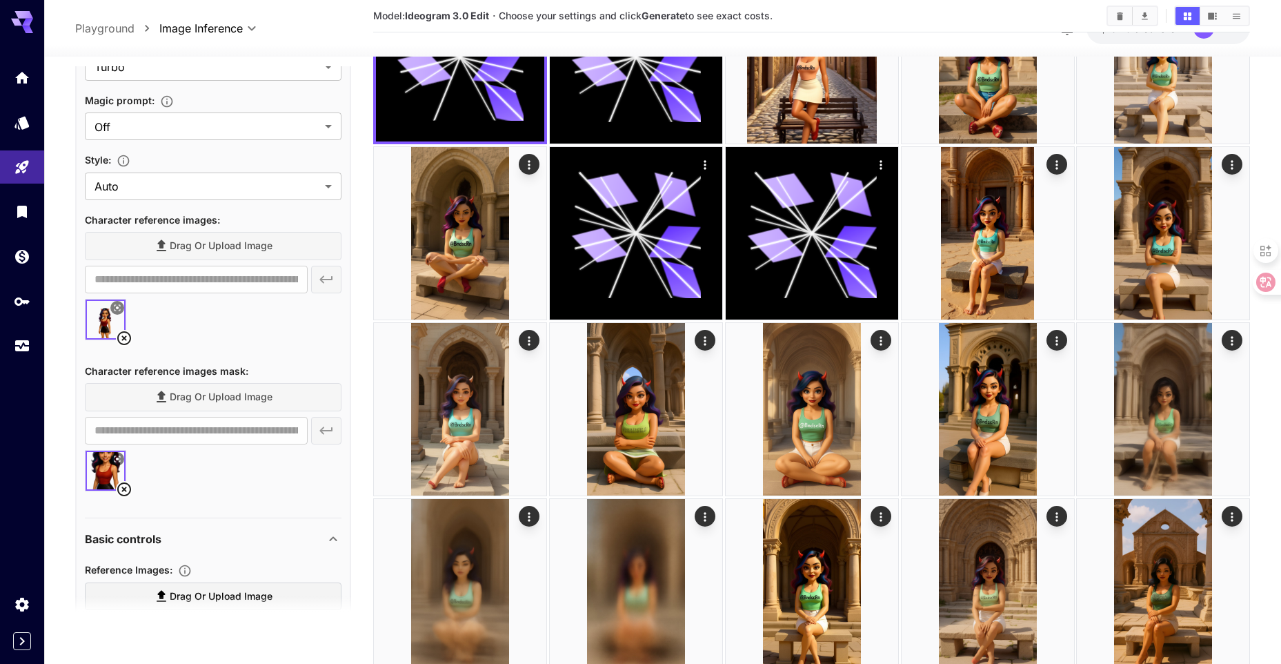
click at [125, 486] on icon at bounding box center [124, 489] width 17 height 17
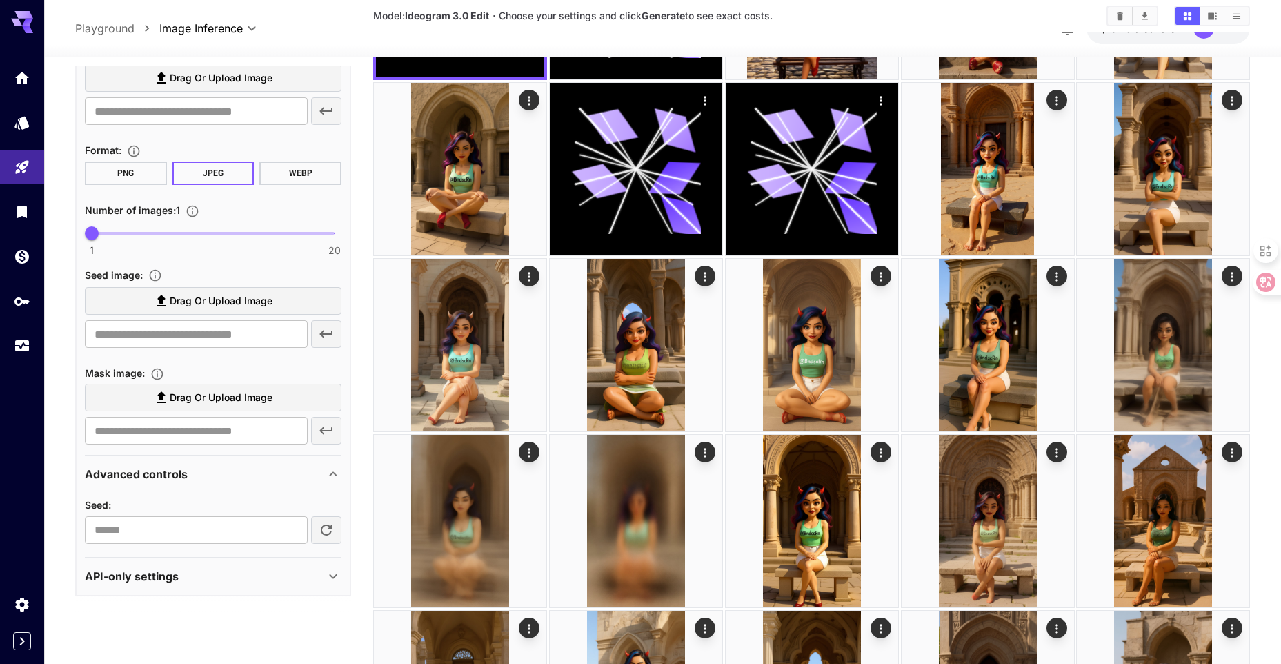
scroll to position [276, 0]
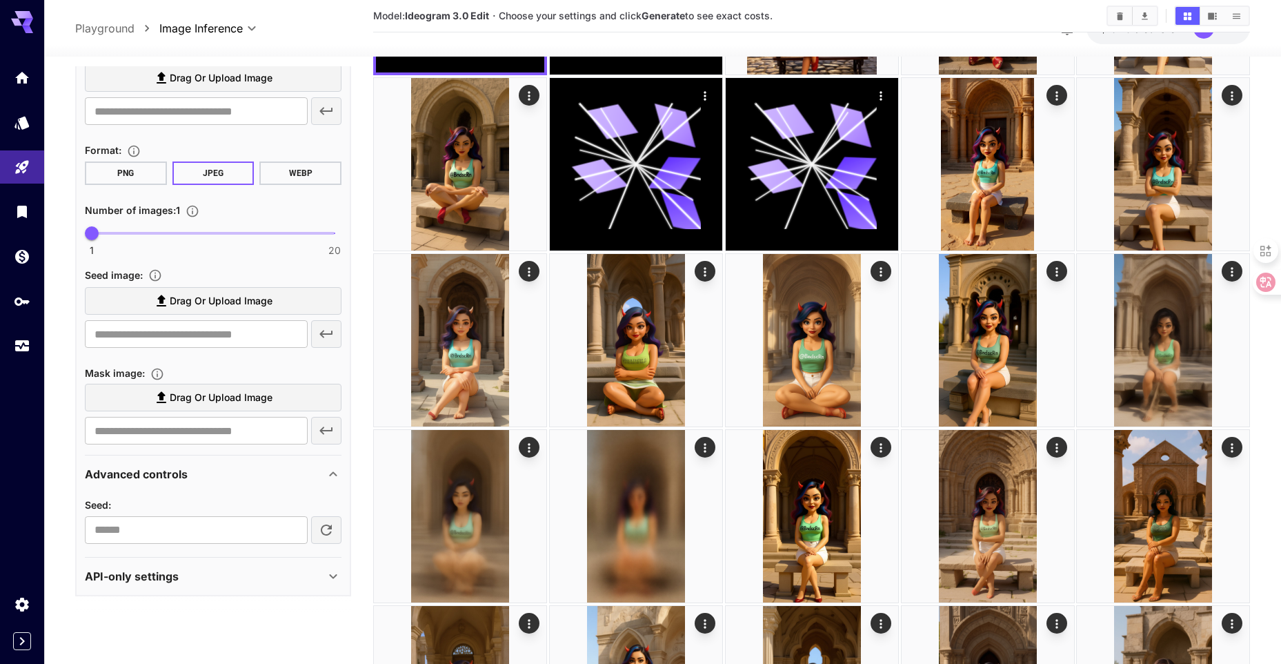
click at [177, 401] on span "Drag or upload image" at bounding box center [221, 397] width 103 height 17
click at [0, 0] on input "Drag or upload image" at bounding box center [0, 0] width 0 height 0
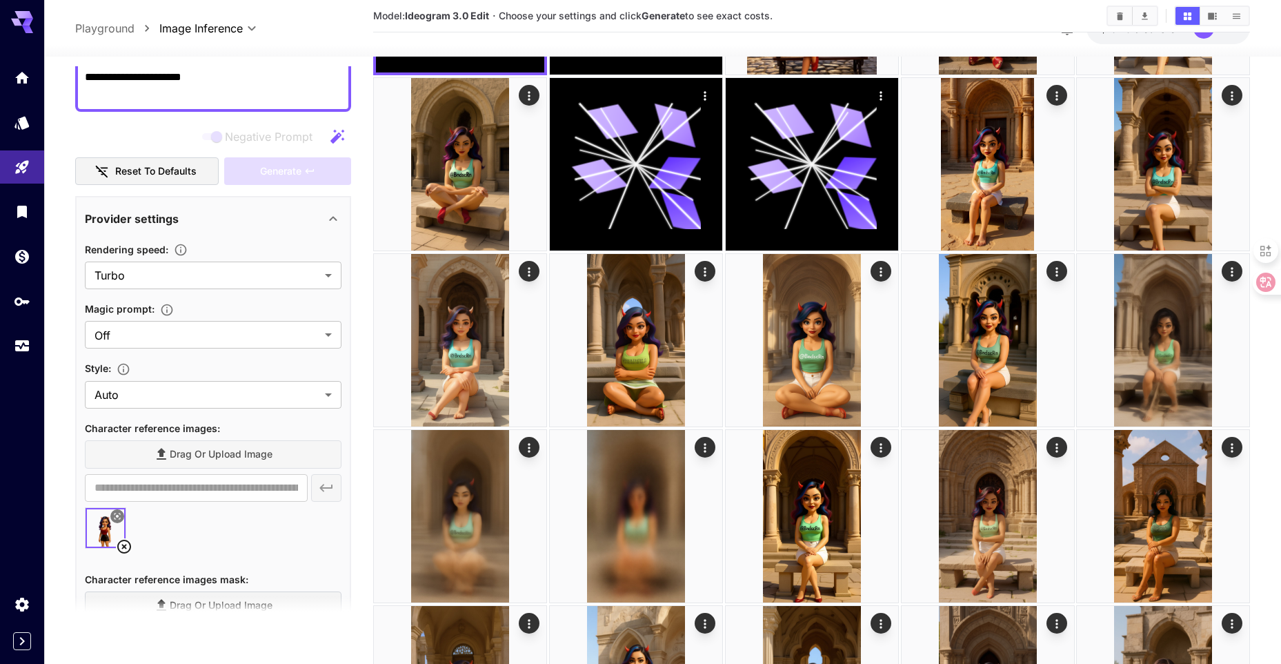
scroll to position [0, 0]
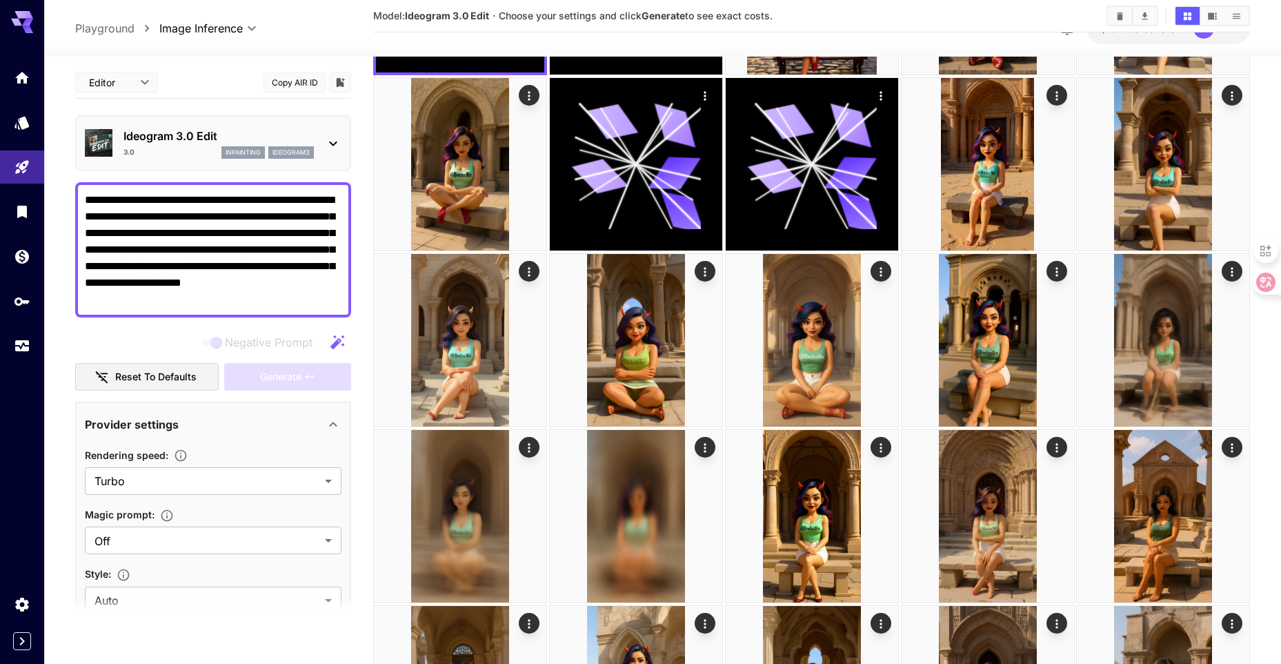
type input "**********"
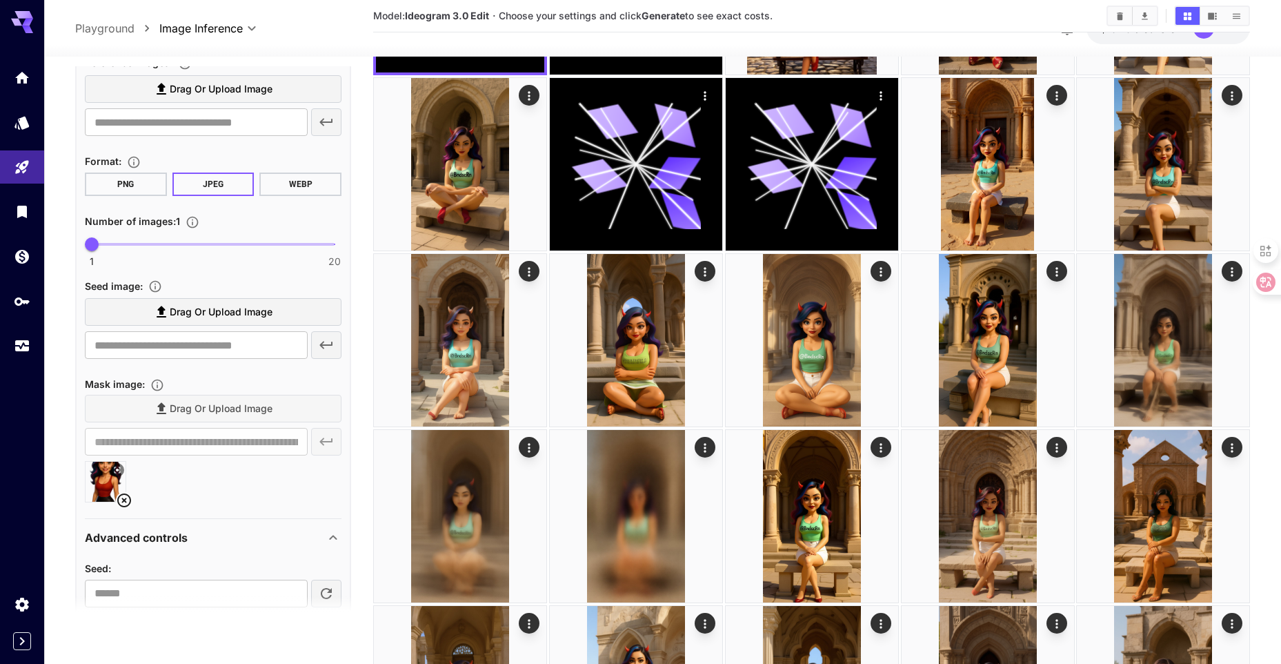
scroll to position [863, 0]
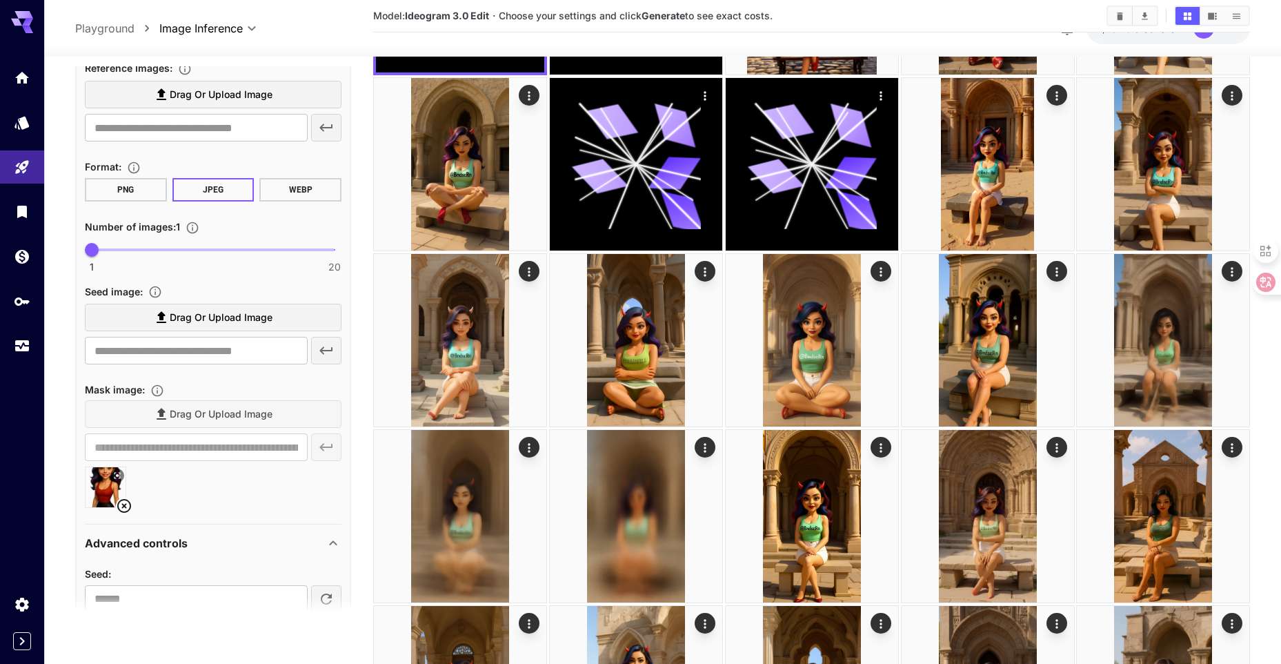
click at [161, 318] on icon at bounding box center [162, 318] width 10 height 12
click at [0, 0] on input "Drag or upload image" at bounding box center [0, 0] width 0 height 0
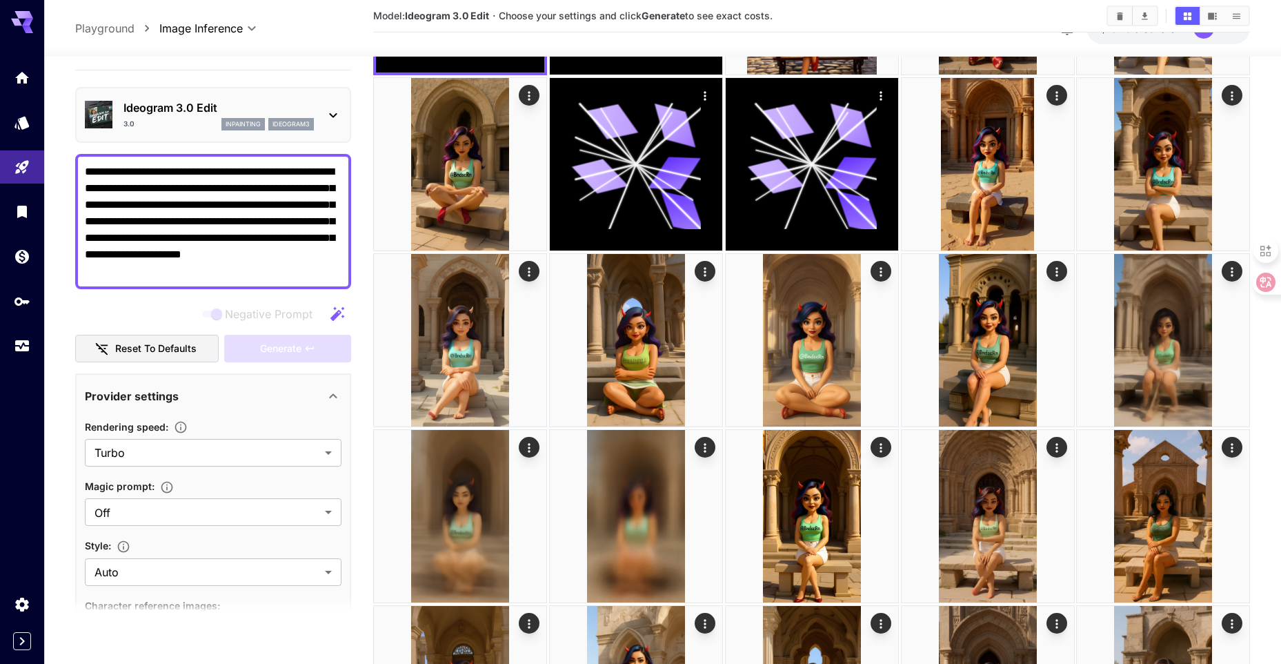
scroll to position [0, 0]
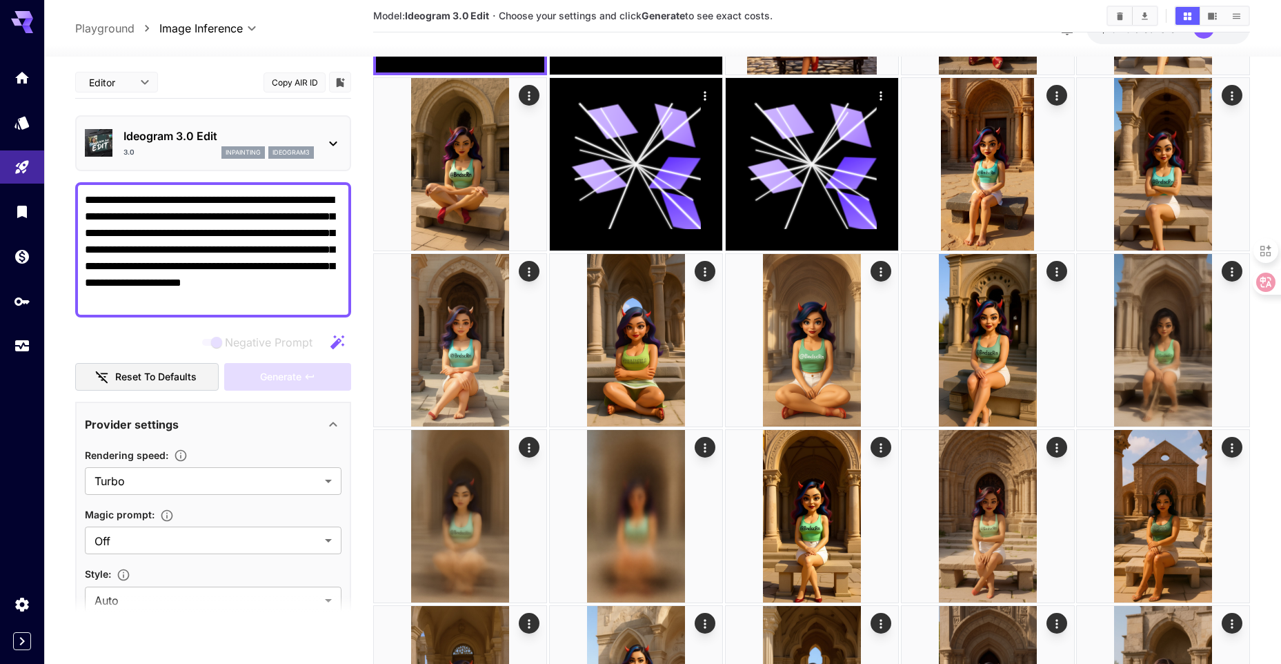
type input "**********"
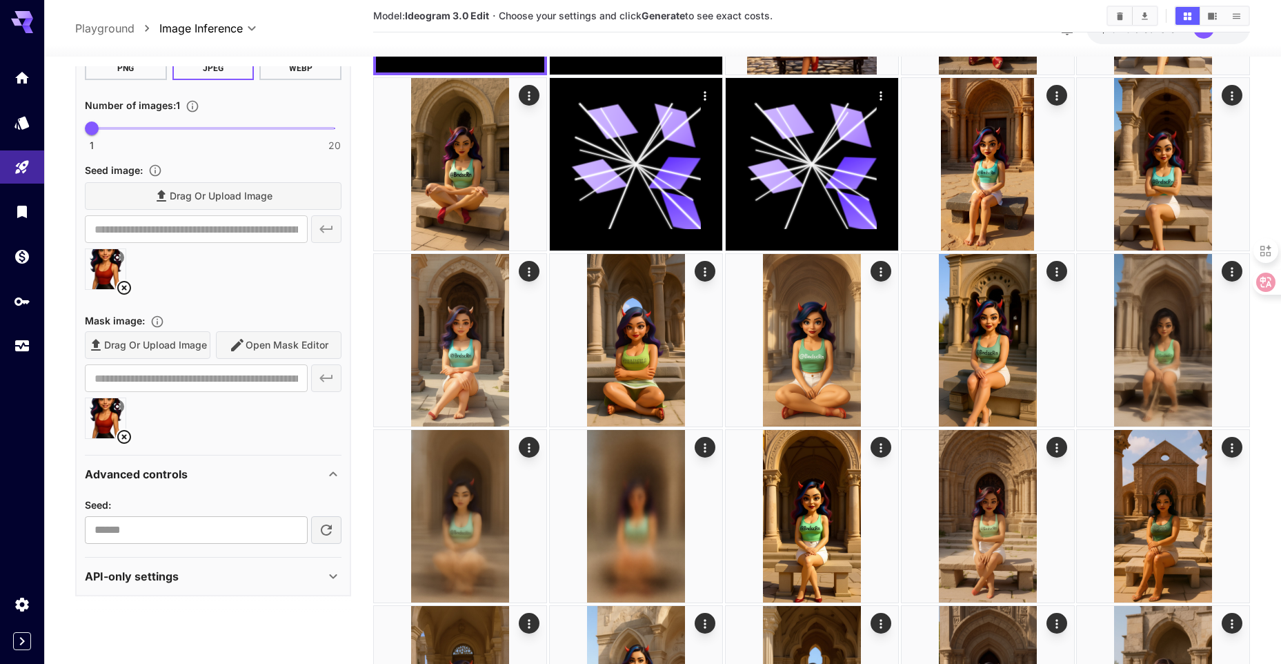
click at [127, 438] on icon at bounding box center [124, 436] width 17 height 17
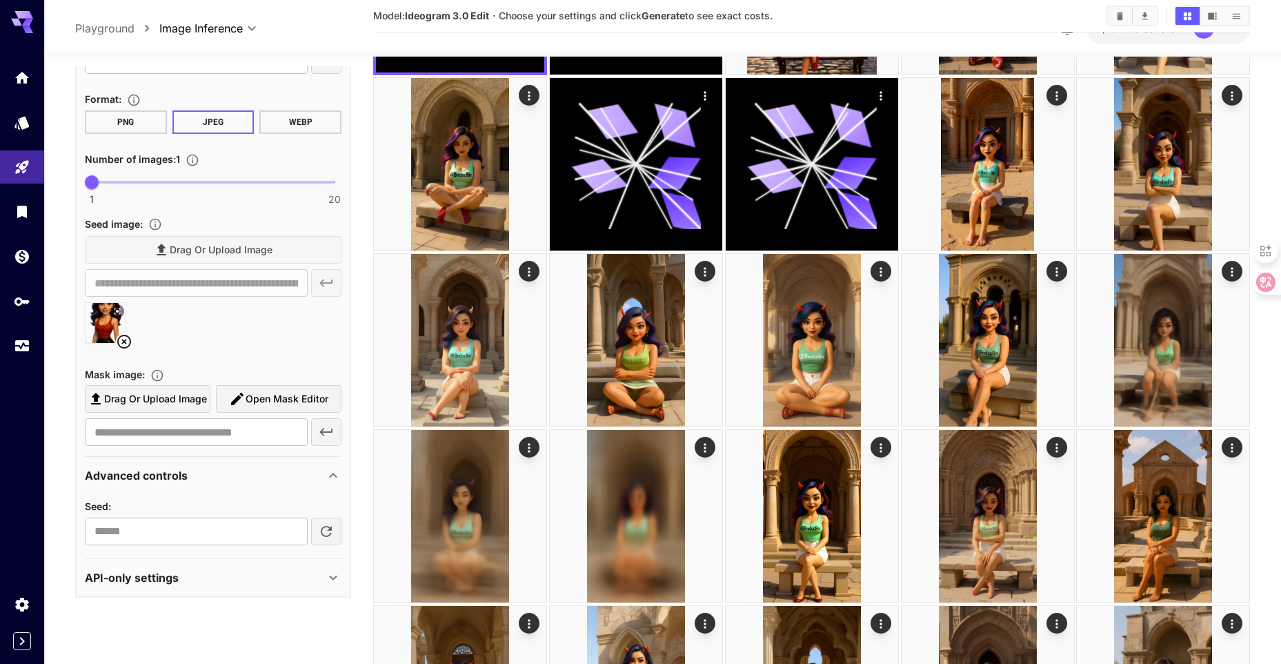
scroll to position [932, 0]
click at [132, 408] on label "Drag or upload image" at bounding box center [148, 398] width 126 height 28
click at [0, 0] on input "Drag or upload image" at bounding box center [0, 0] width 0 height 0
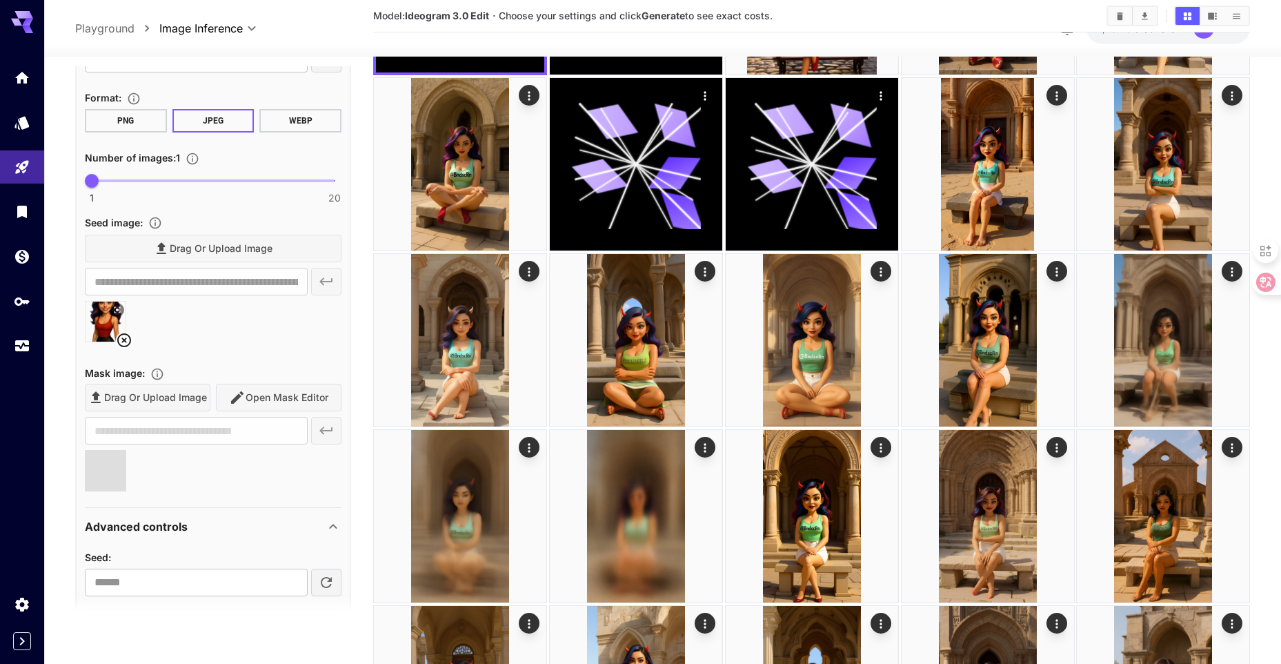
type input "**********"
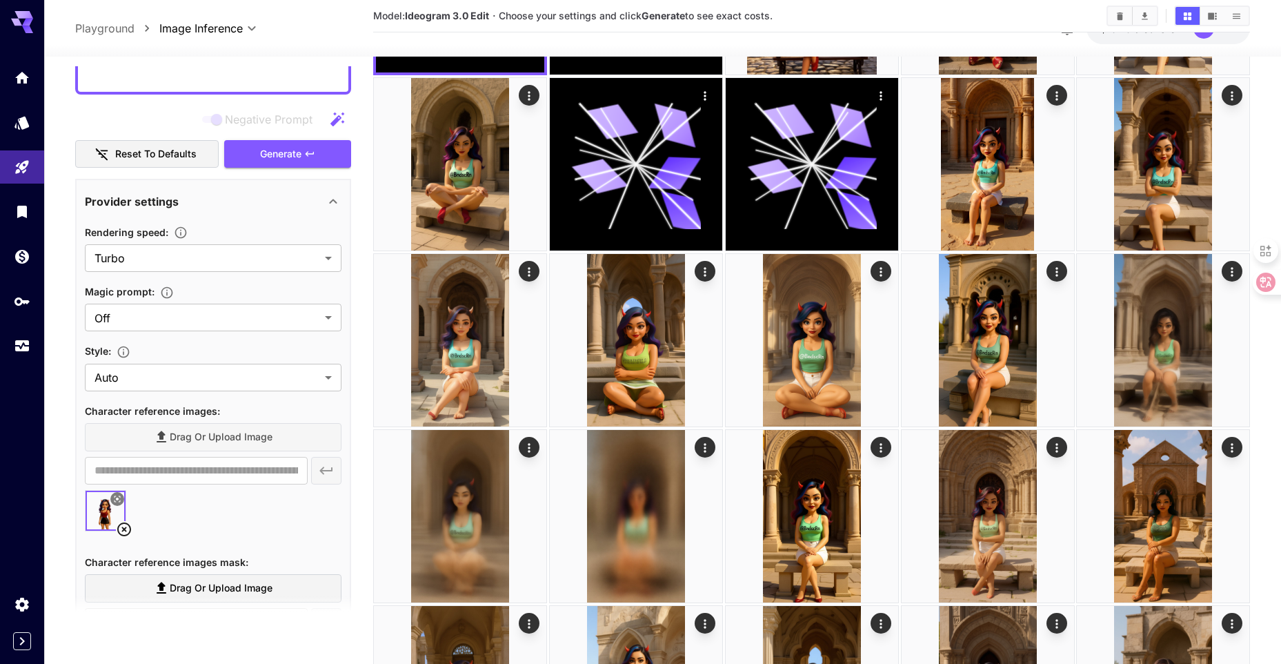
scroll to position [0, 0]
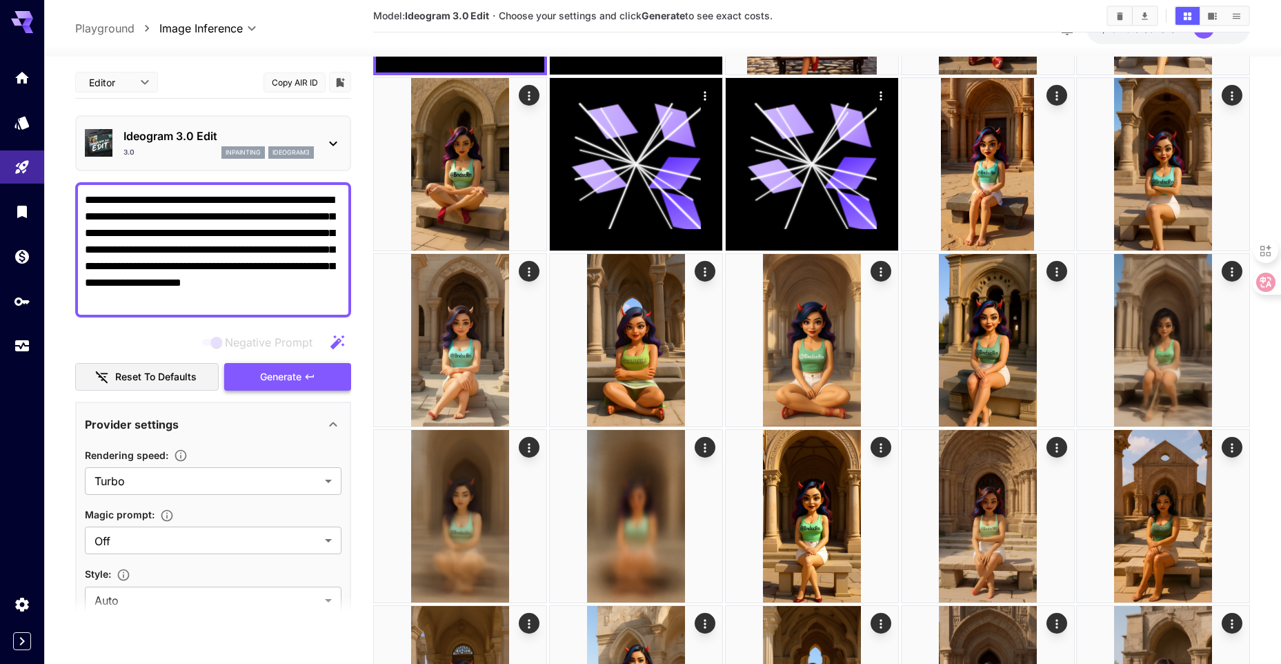
click at [321, 374] on button "Generate" at bounding box center [287, 377] width 127 height 28
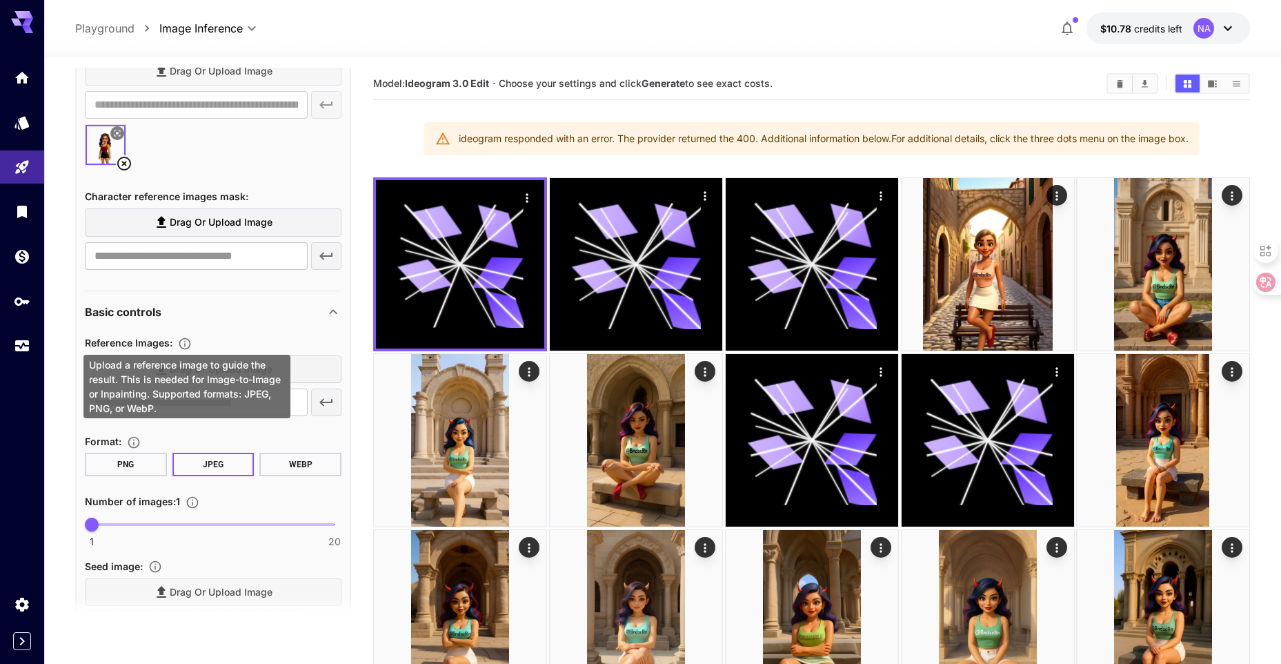
scroll to position [483, 0]
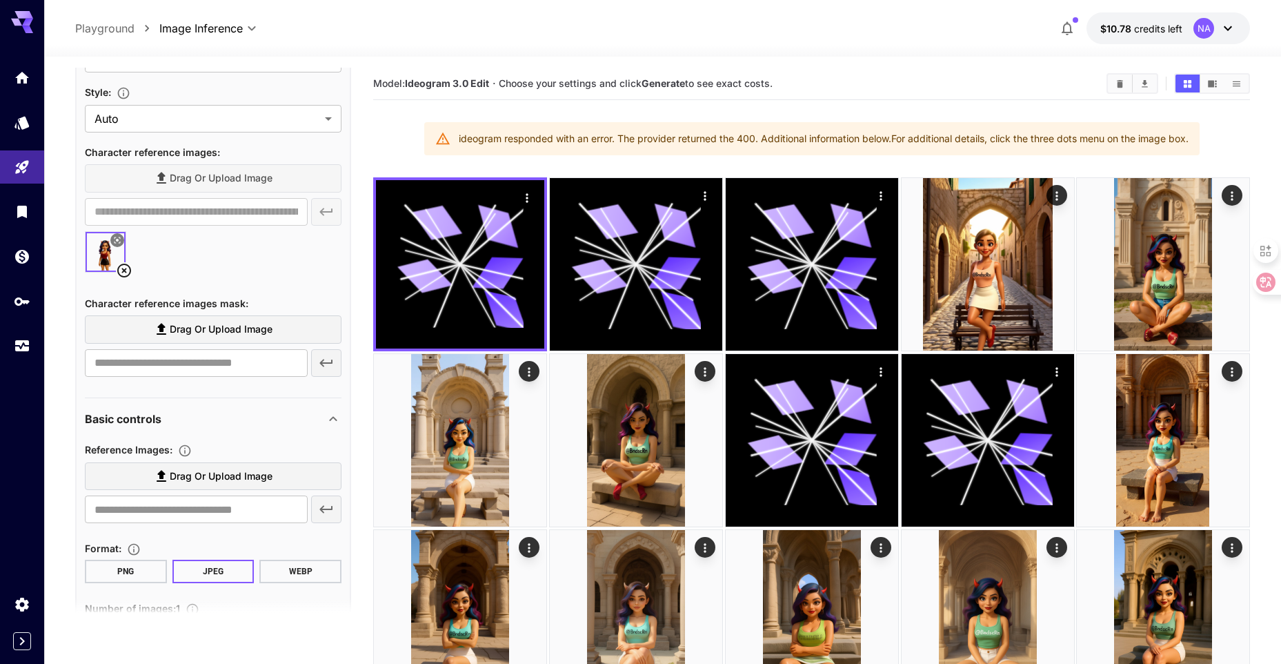
click at [124, 270] on icon at bounding box center [124, 271] width 14 height 14
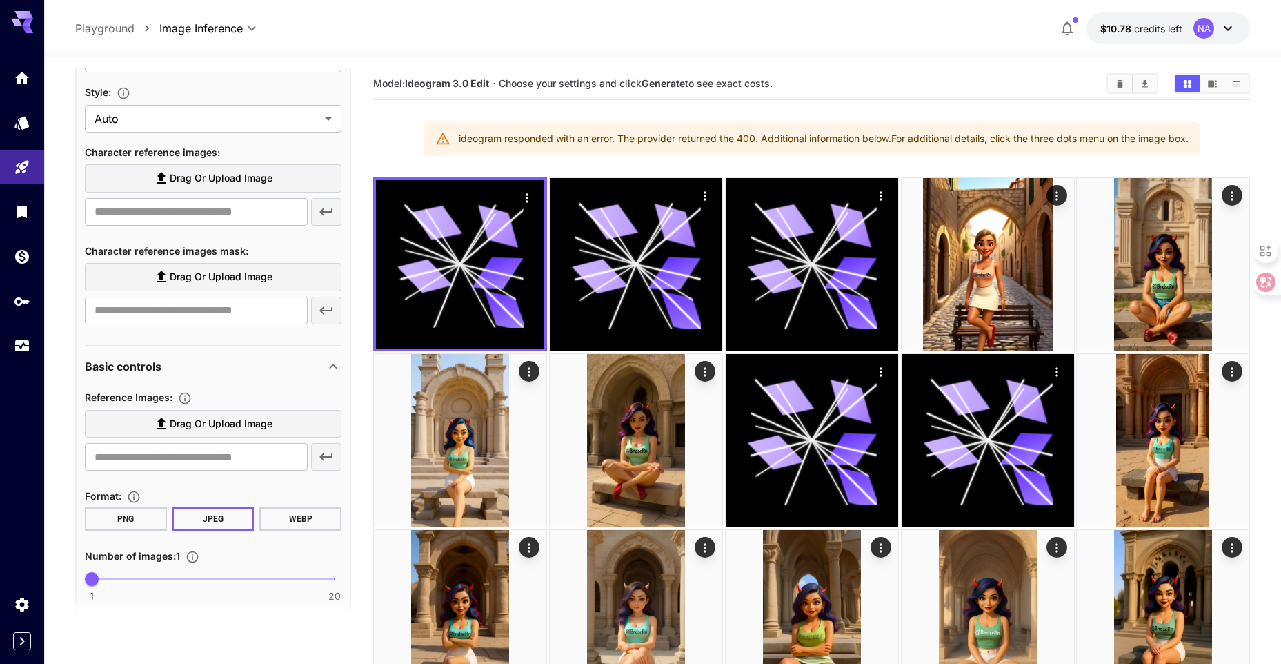
click at [155, 287] on label "Drag or upload image" at bounding box center [213, 277] width 257 height 28
click at [0, 0] on input "Drag or upload image" at bounding box center [0, 0] width 0 height 0
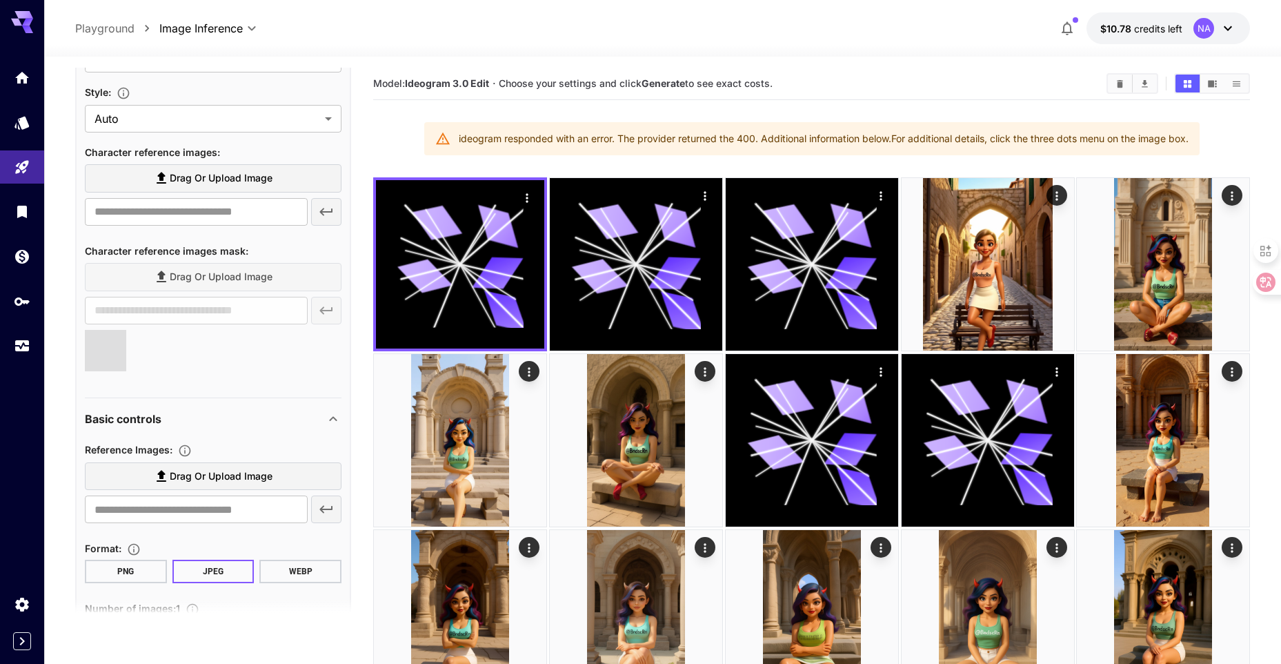
type input "**********"
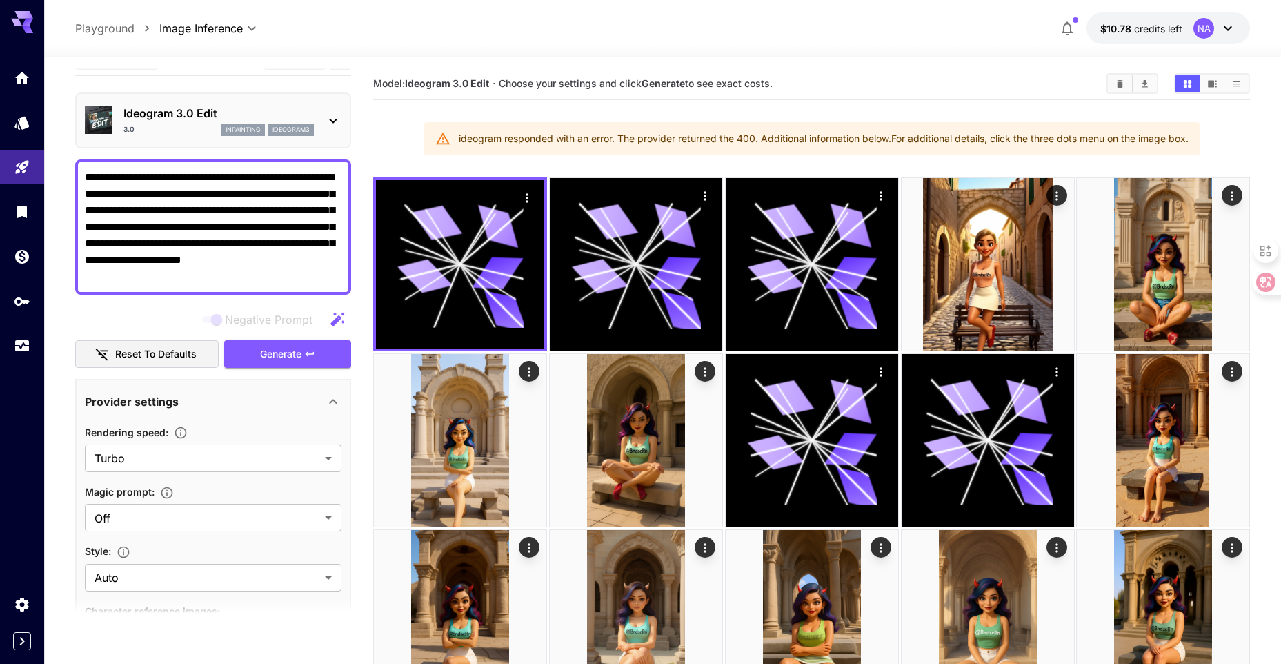
scroll to position [0, 0]
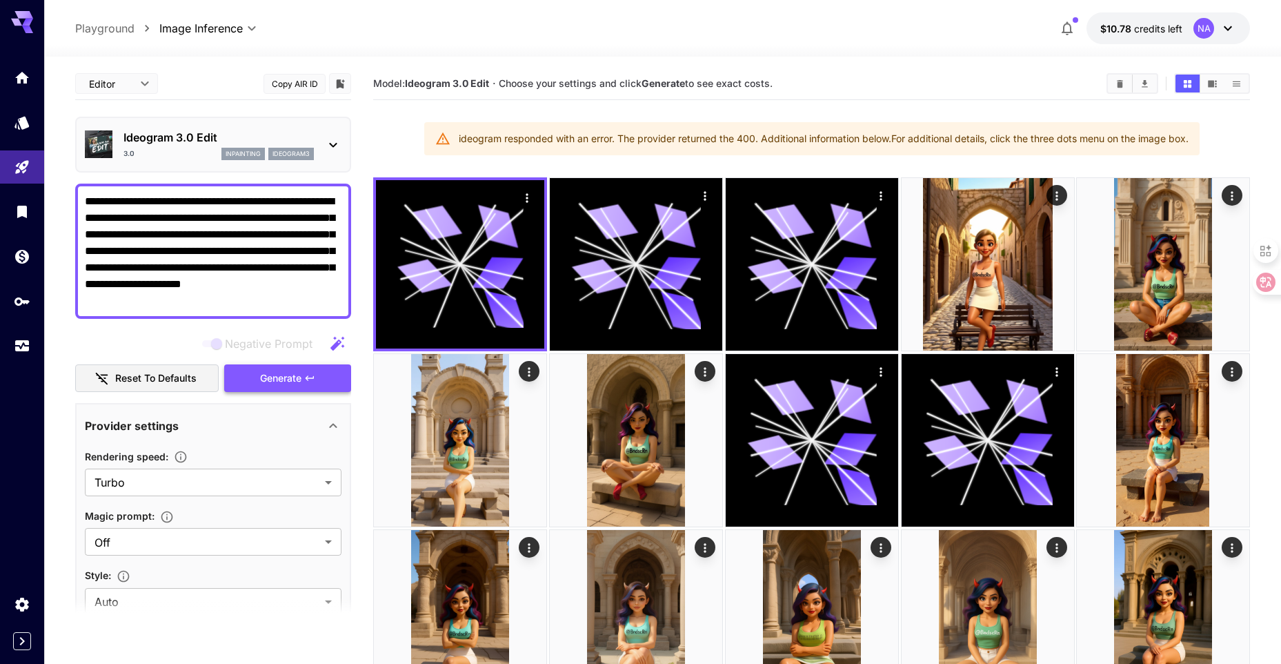
click at [273, 384] on span "Generate" at bounding box center [280, 378] width 41 height 17
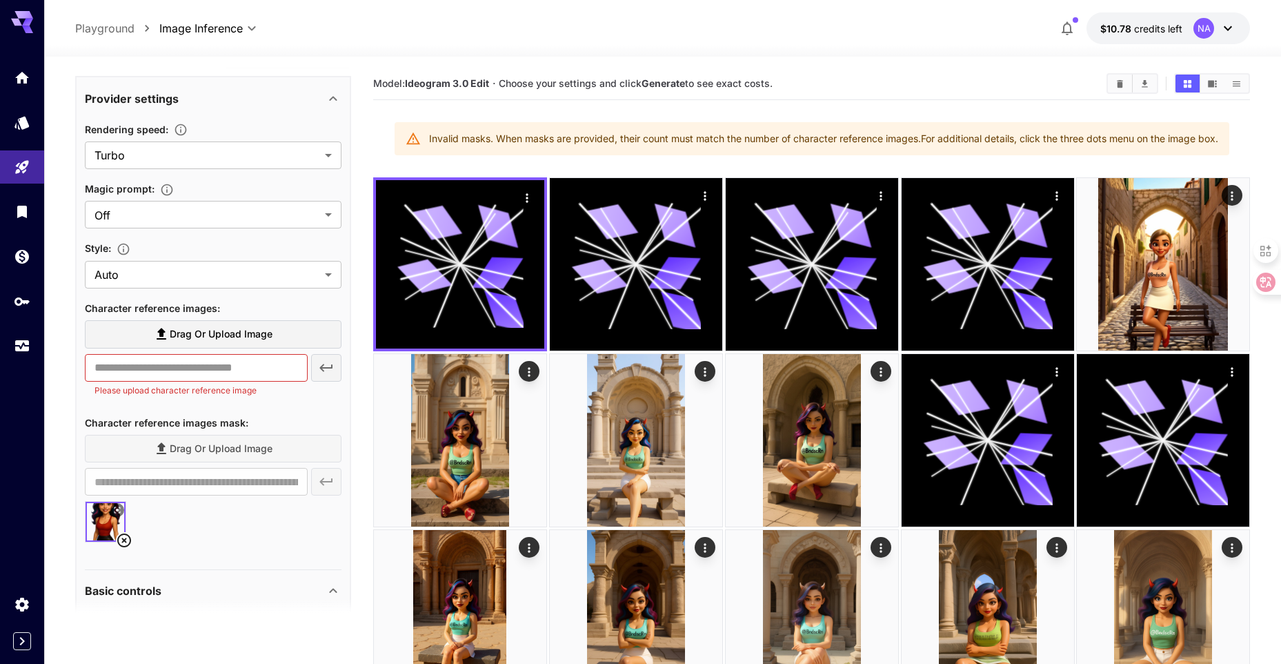
scroll to position [414, 0]
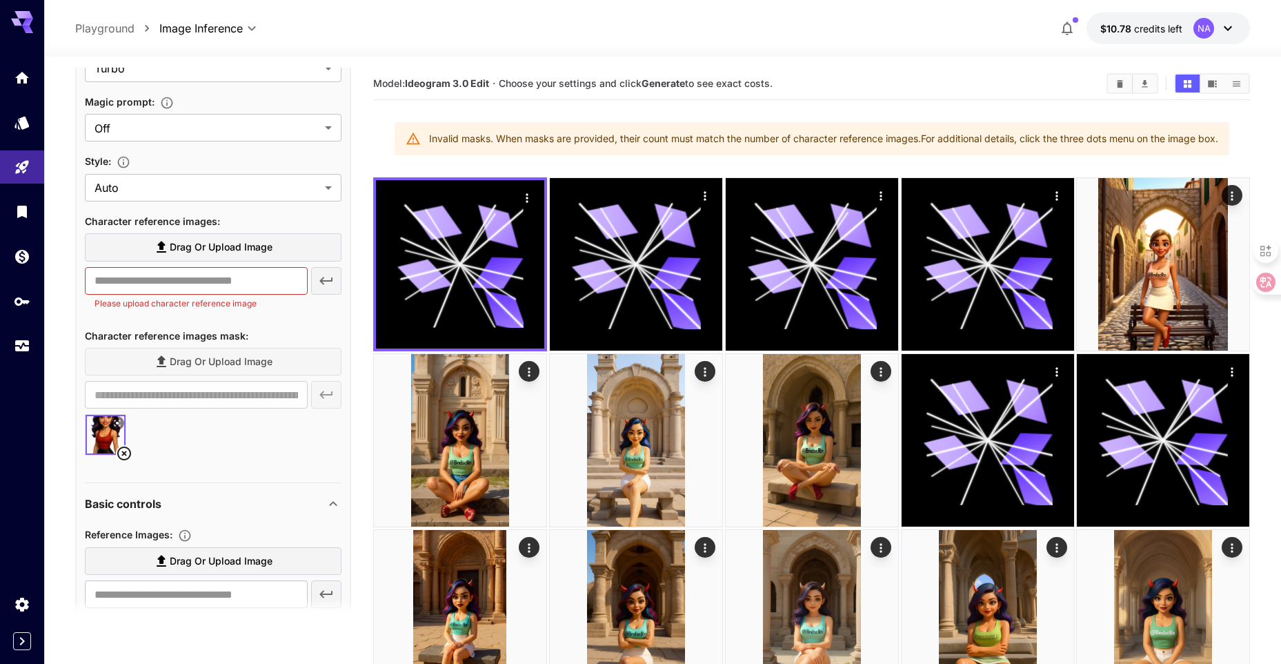
click at [128, 453] on icon at bounding box center [124, 453] width 17 height 17
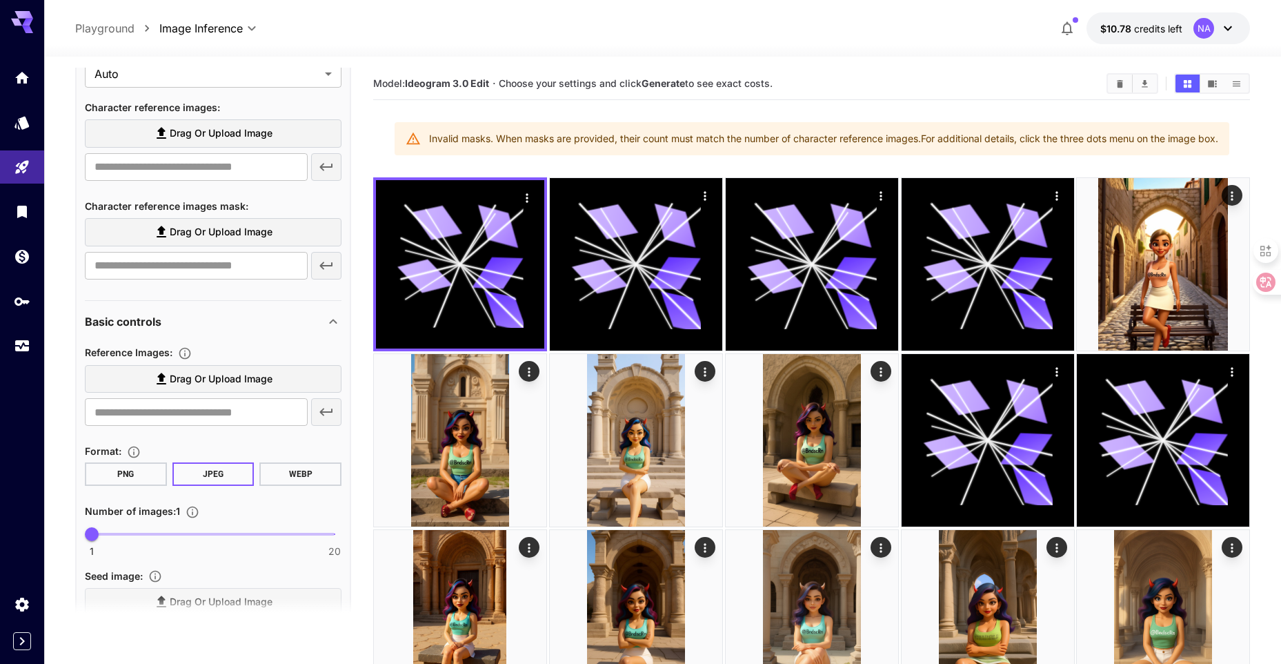
scroll to position [621, 0]
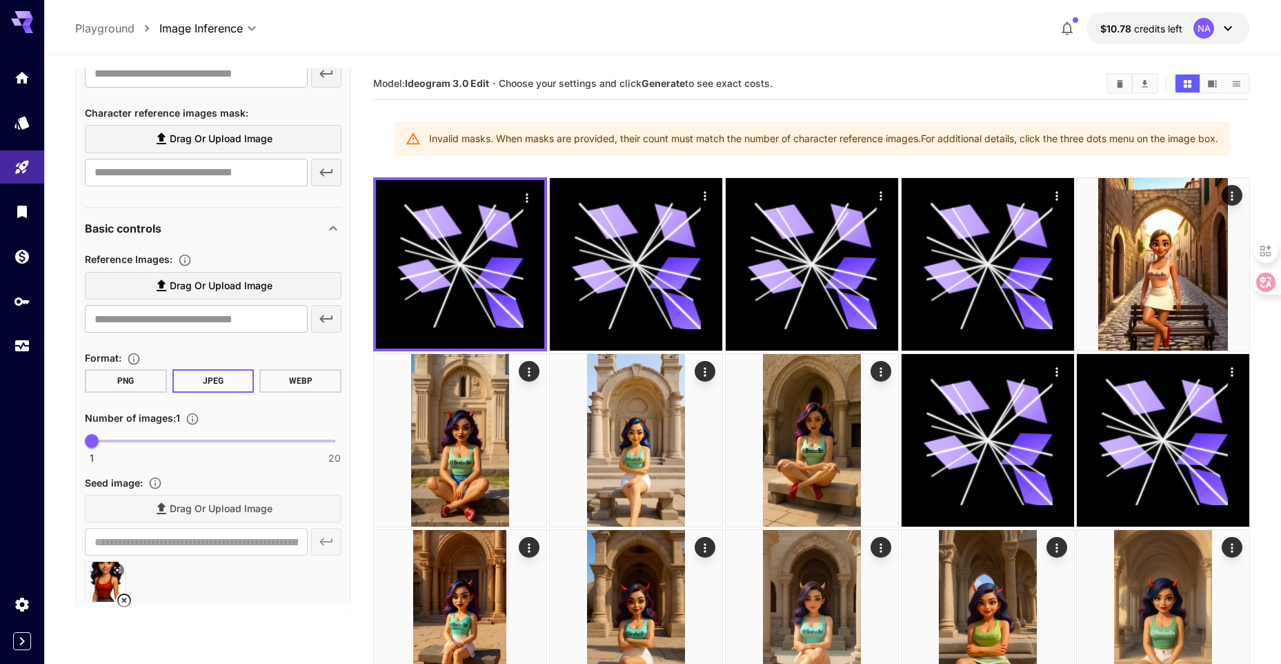
click at [154, 287] on icon at bounding box center [161, 285] width 17 height 17
click at [0, 0] on input "Drag or upload image" at bounding box center [0, 0] width 0 height 0
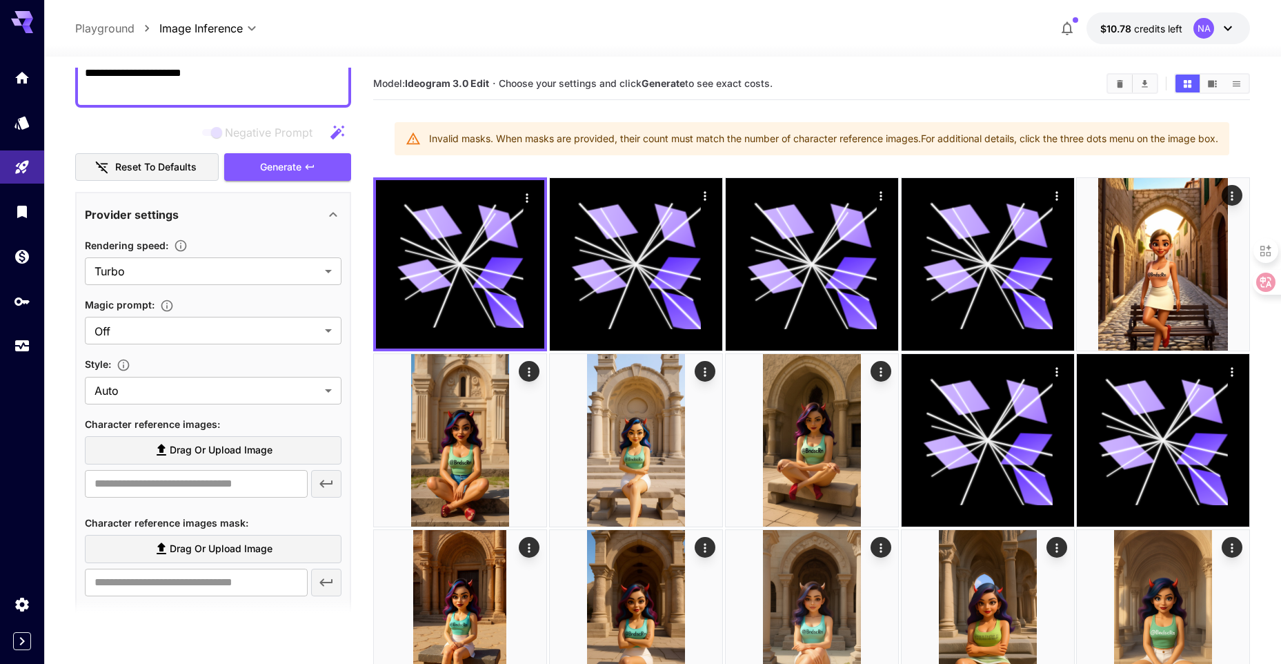
scroll to position [207, 0]
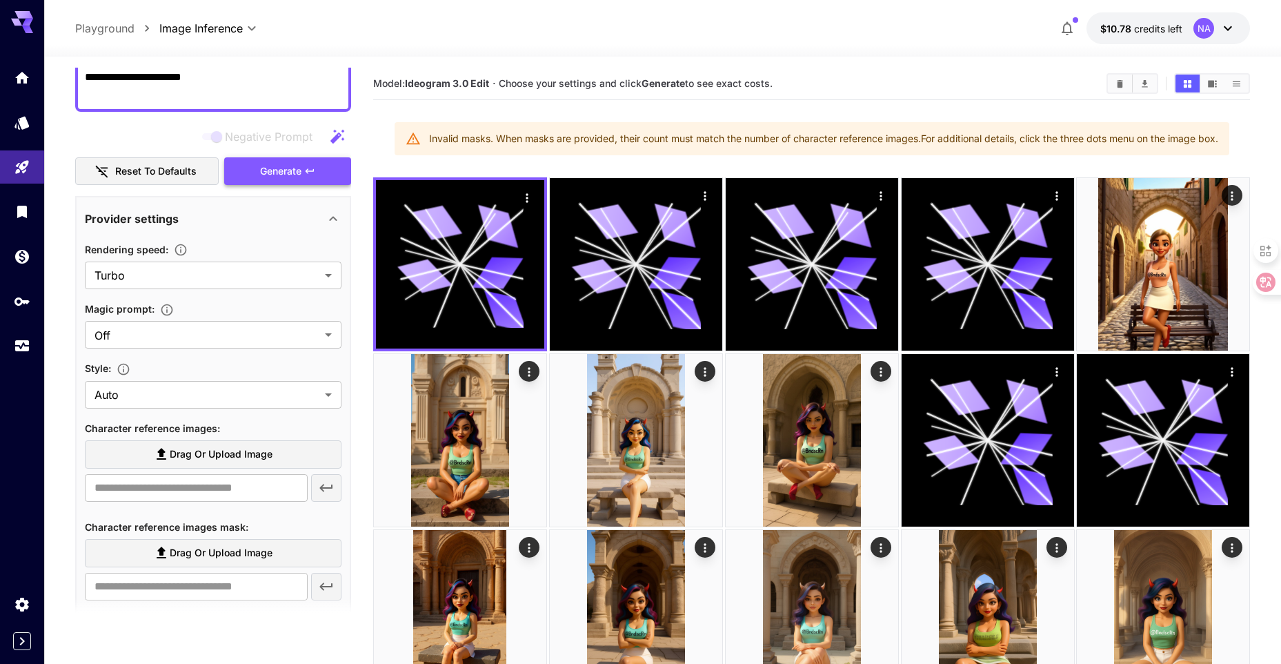
type input "**********"
click at [273, 174] on span "Generate" at bounding box center [280, 171] width 41 height 17
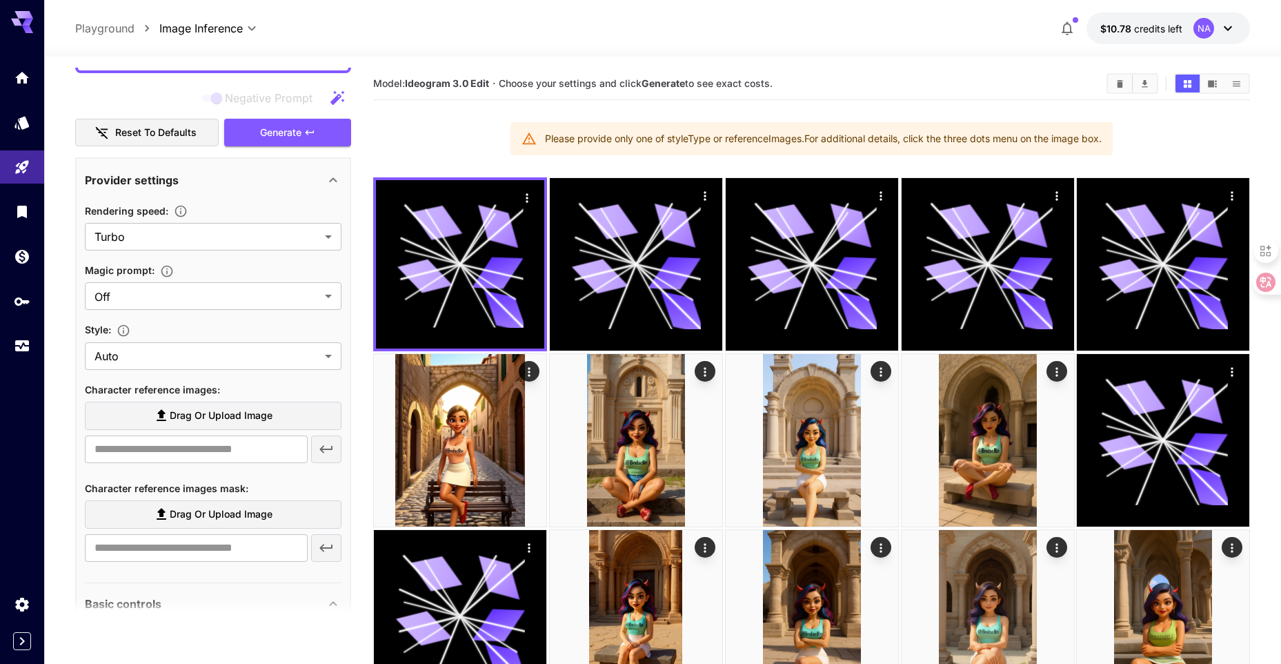
scroll to position [621, 0]
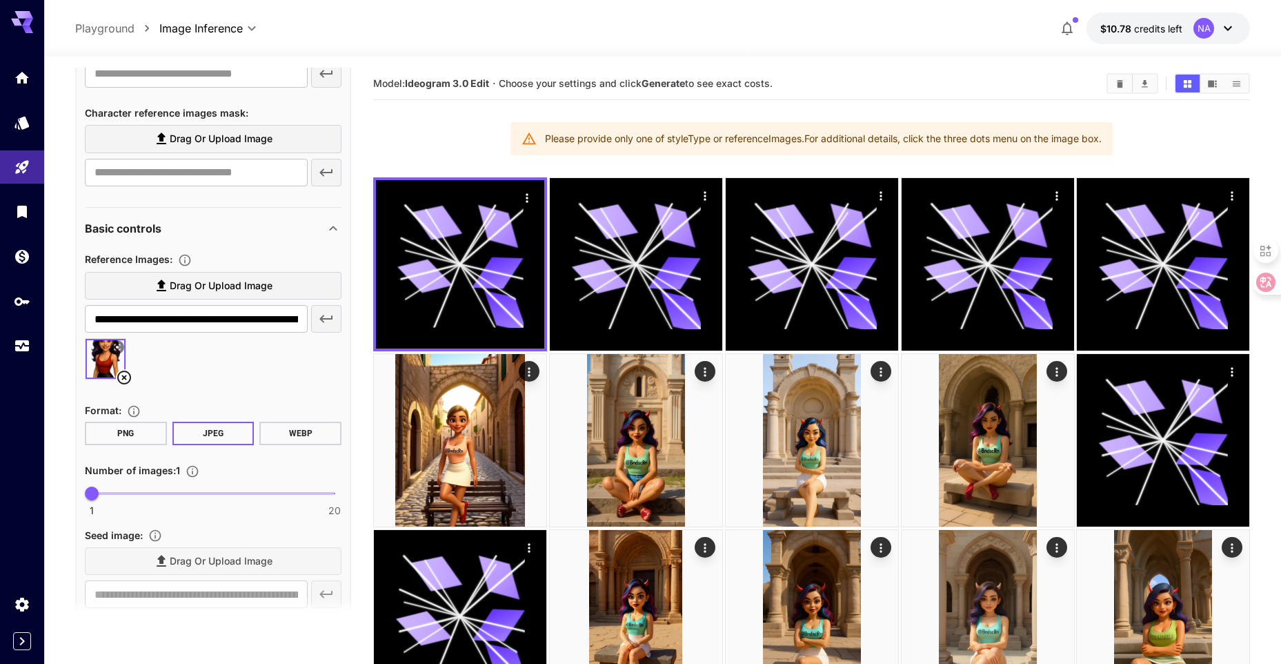
click at [126, 382] on icon at bounding box center [124, 377] width 17 height 17
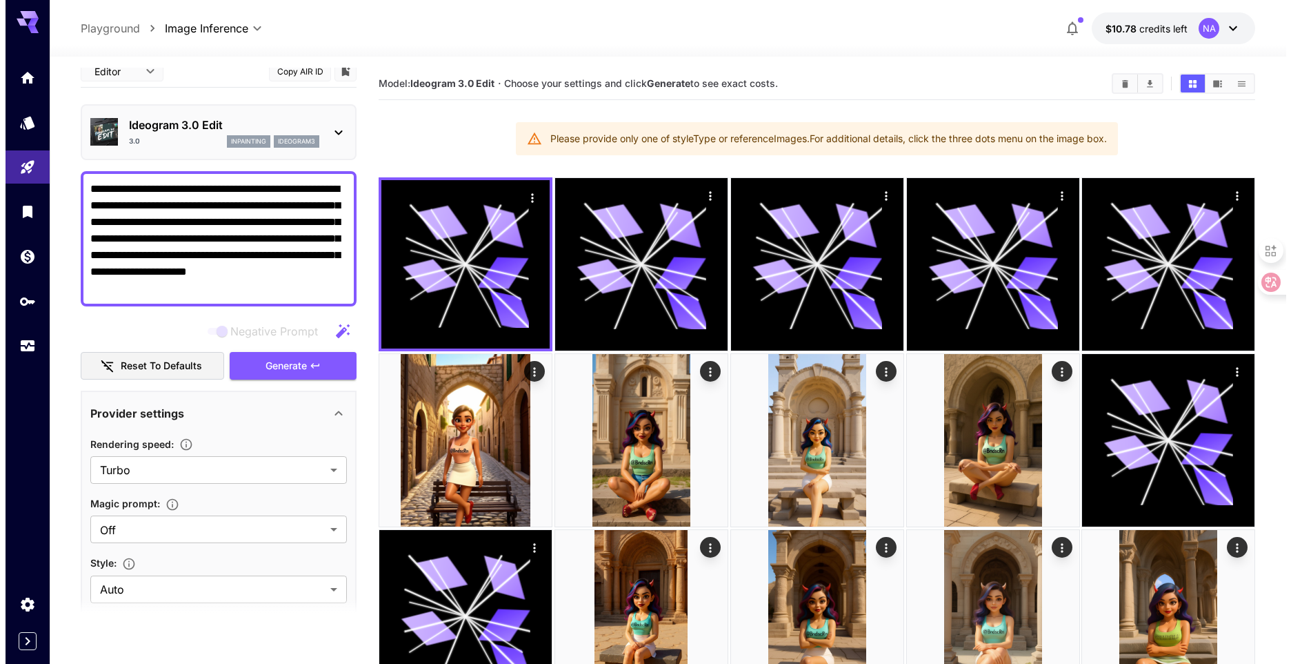
scroll to position [0, 0]
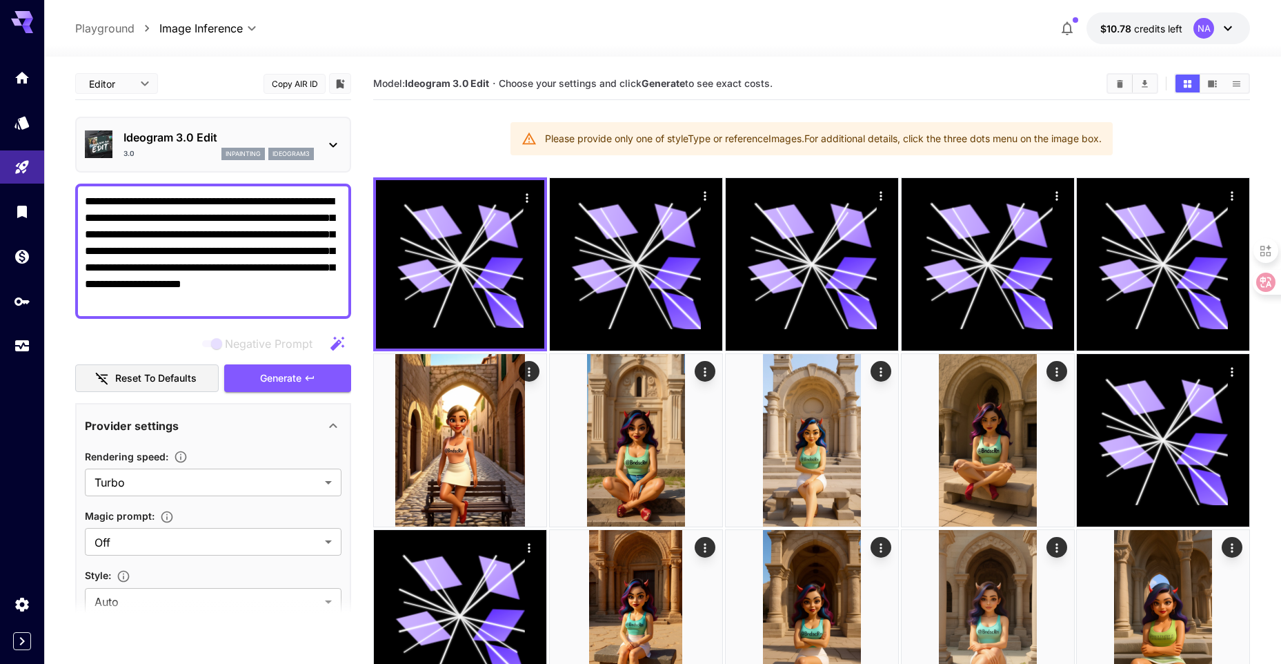
click at [210, 139] on p "Ideogram 3.0 Edit" at bounding box center [218, 137] width 190 height 17
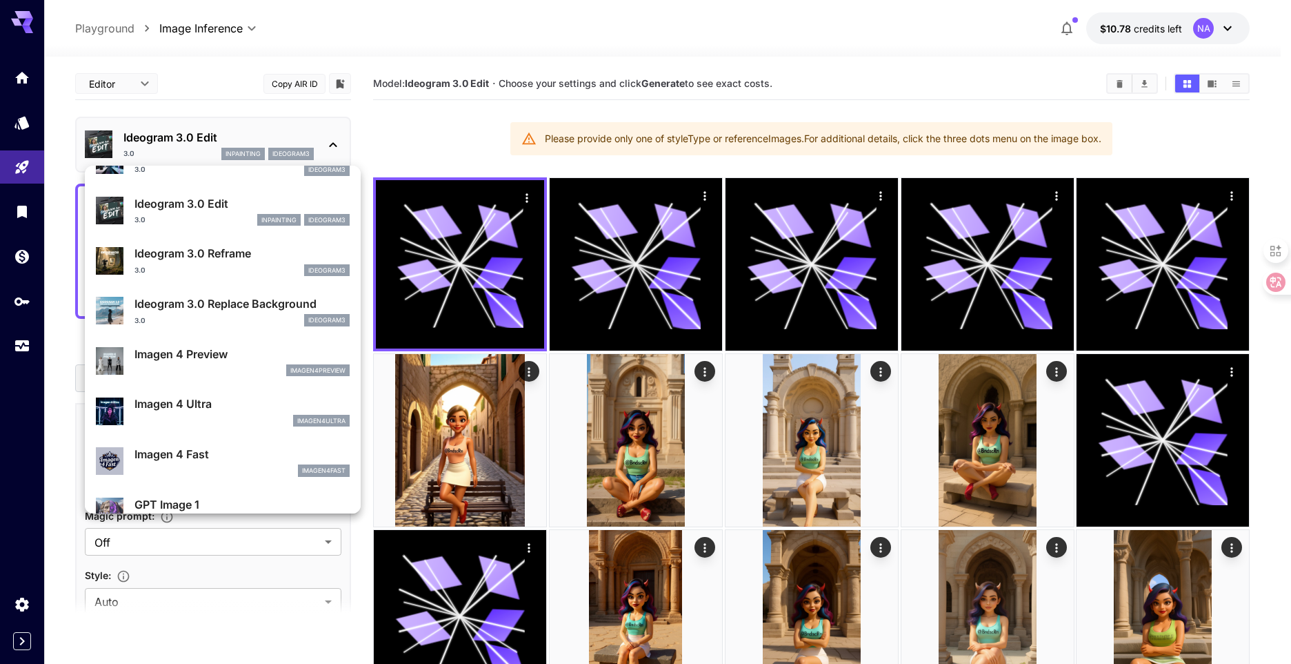
click at [199, 270] on div "3.0 ideogram3" at bounding box center [242, 270] width 215 height 12
type input "*******"
type input "****"
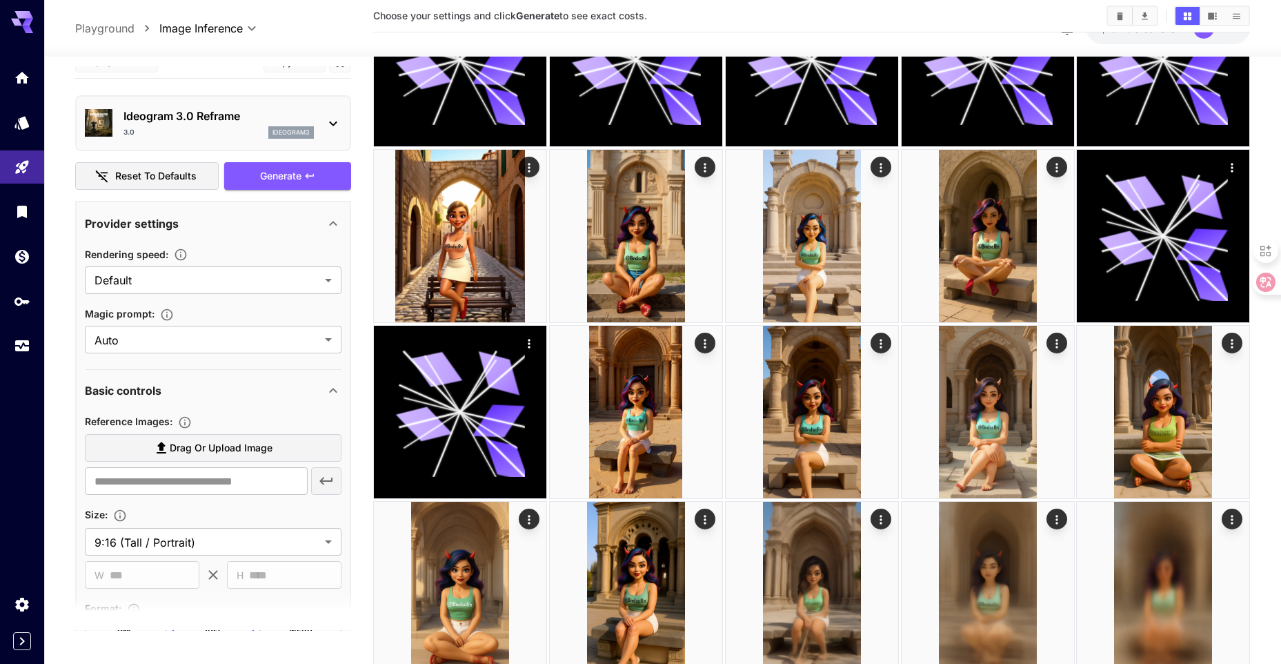
scroll to position [1, 0]
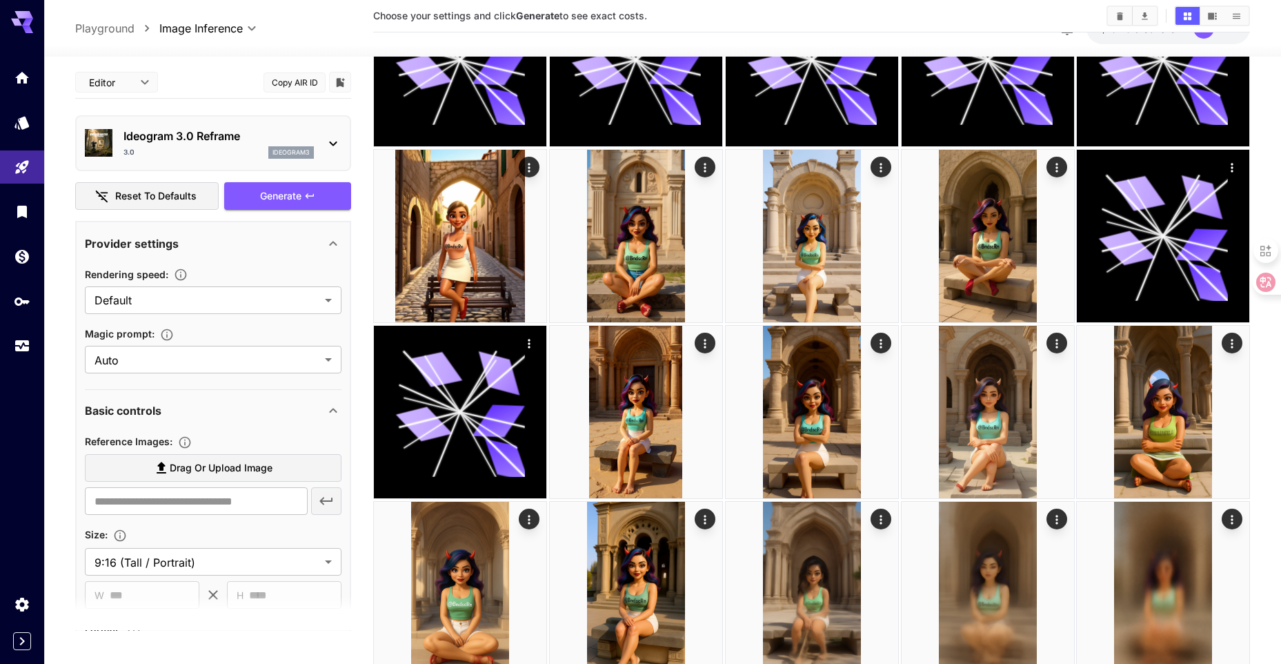
click at [197, 151] on div "3.0 ideogram3" at bounding box center [218, 152] width 190 height 12
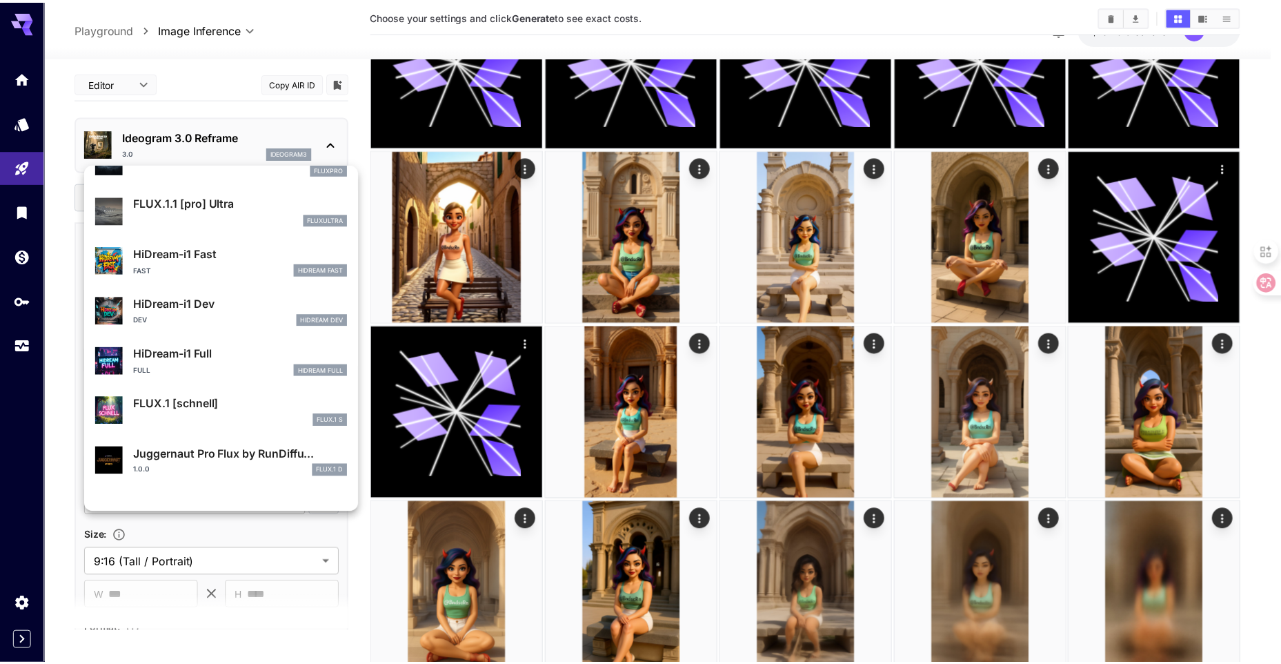
scroll to position [1066, 0]
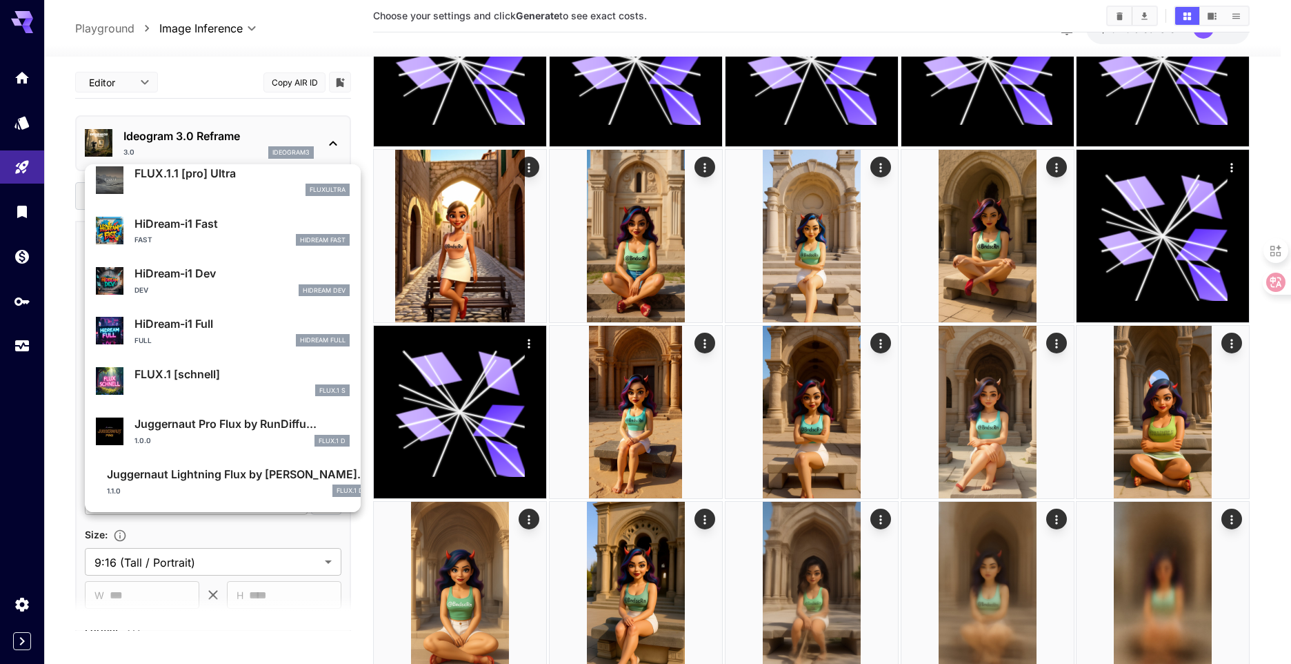
click at [172, 381] on p "FLUX.1 [schnell]" at bounding box center [242, 374] width 215 height 17
type input "**********"
type input "***"
type input "****"
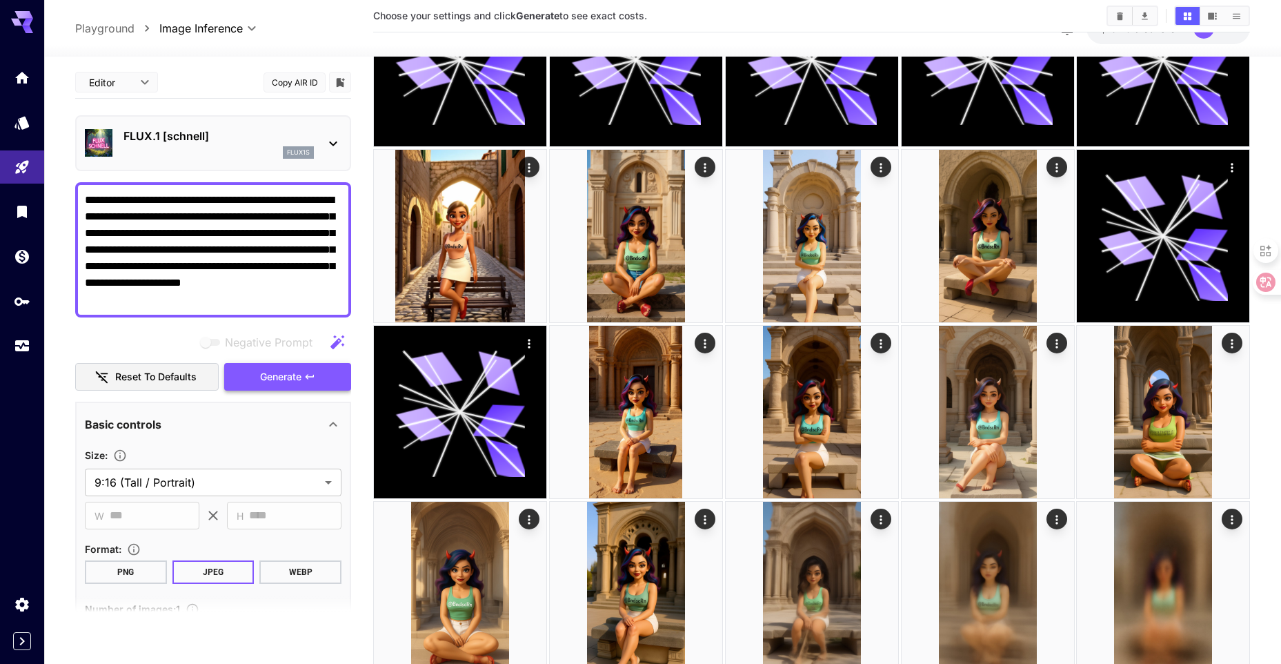
click at [245, 379] on button "Generate" at bounding box center [287, 377] width 127 height 28
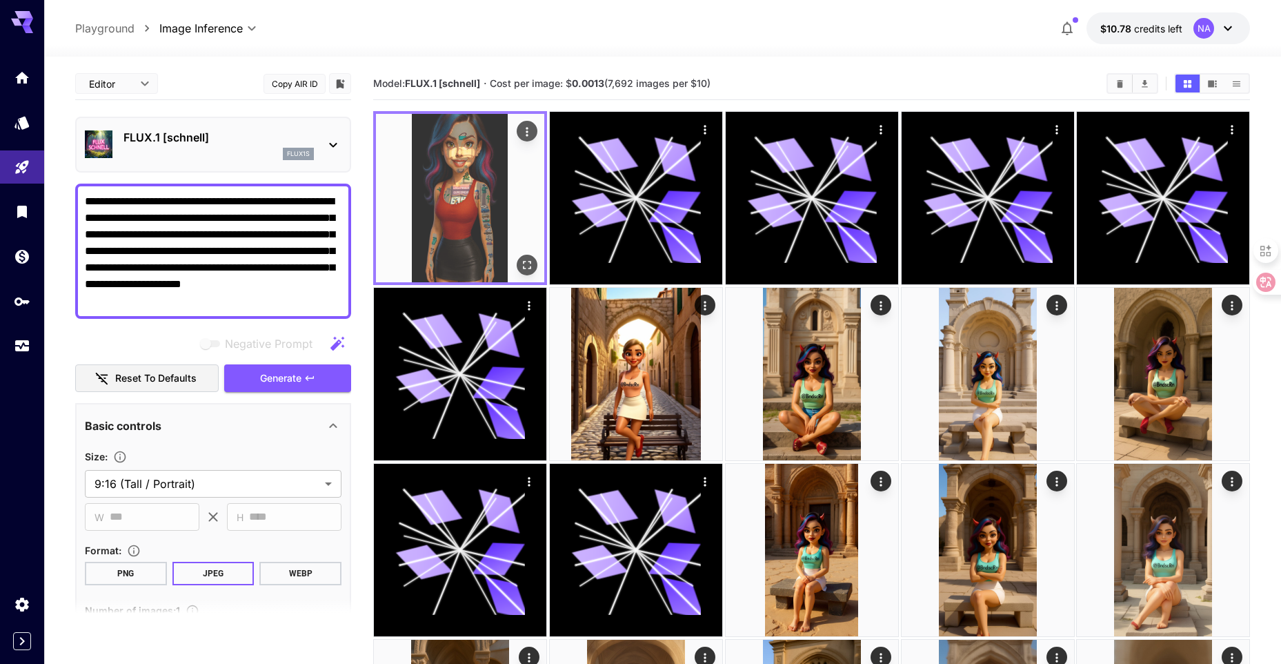
click at [522, 261] on icon "Open in fullscreen" at bounding box center [527, 265] width 14 height 14
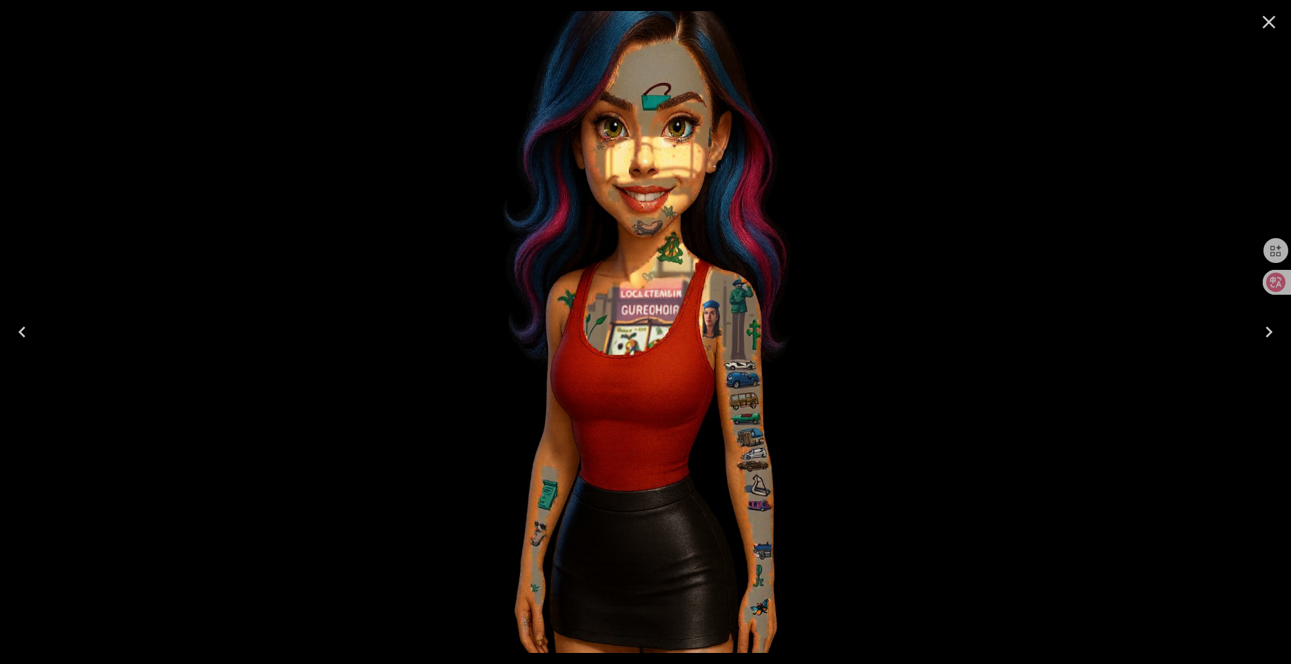
click at [1273, 16] on icon "Close" at bounding box center [1269, 22] width 22 height 22
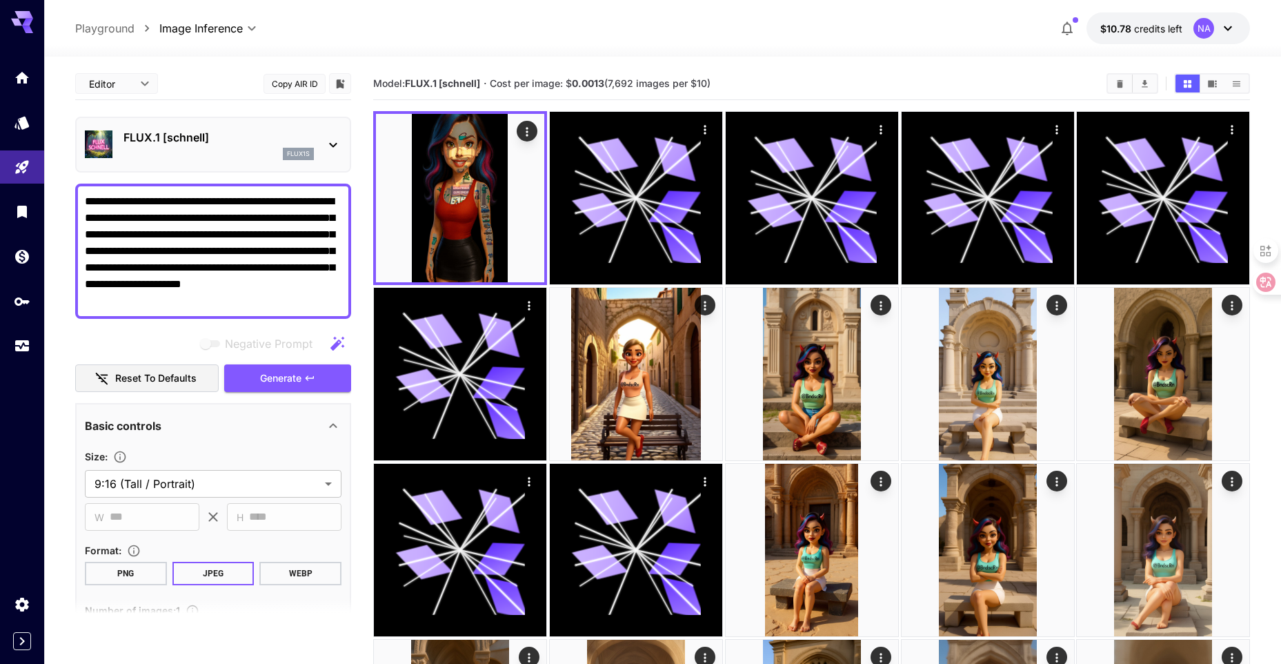
click at [210, 304] on textarea "**********" at bounding box center [213, 251] width 257 height 116
click at [252, 291] on textarea "**********" at bounding box center [213, 251] width 257 height 116
type textarea "**********"
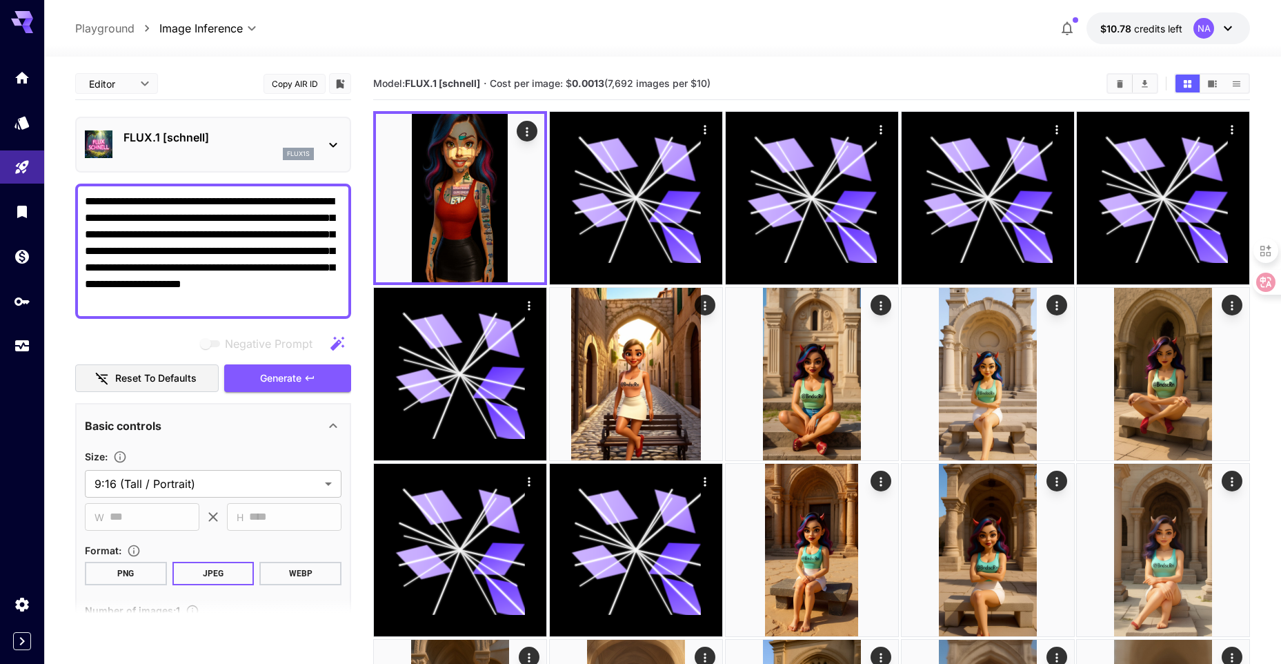
click at [301, 147] on div "FLUX.1 [schnell] flux1s" at bounding box center [218, 144] width 190 height 31
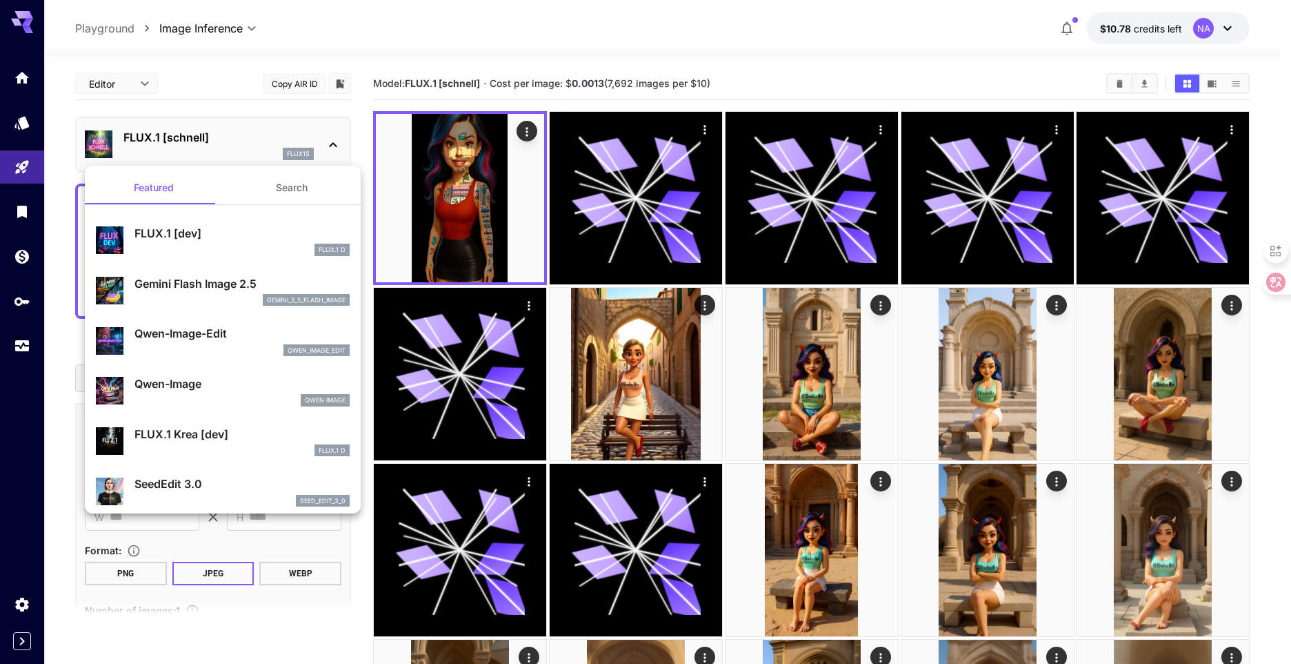
click at [270, 190] on button "Search" at bounding box center [292, 187] width 138 height 33
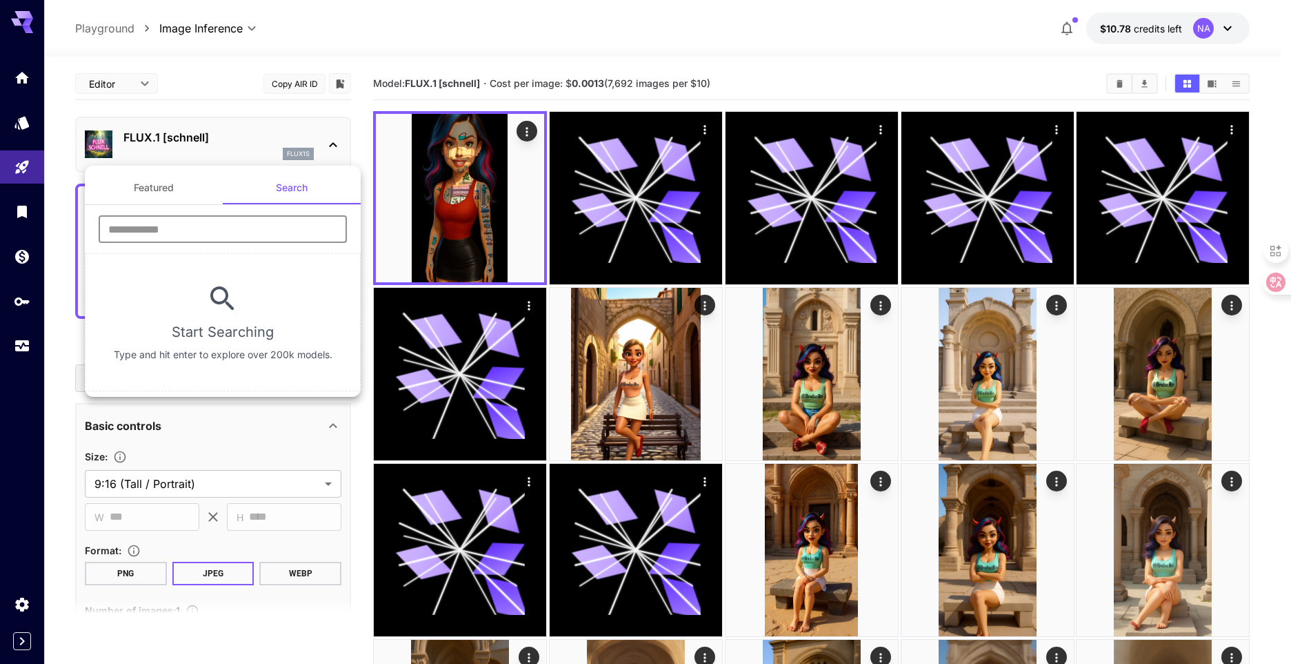
click at [241, 219] on input "text" at bounding box center [223, 229] width 248 height 28
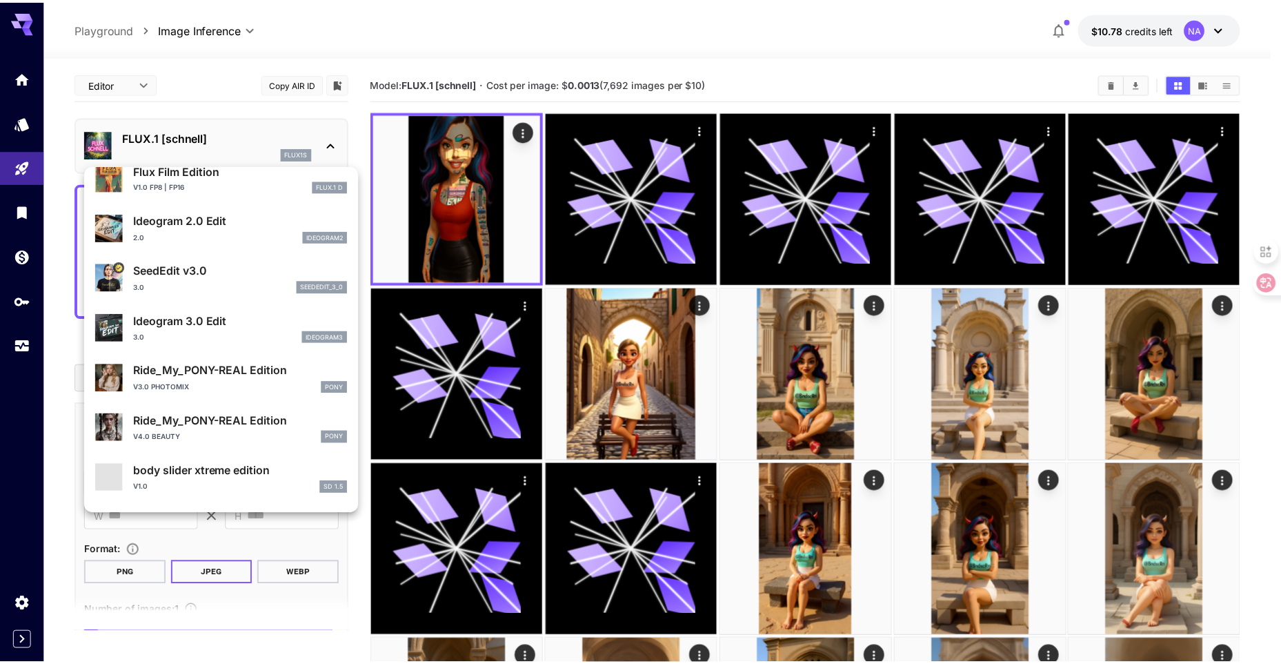
scroll to position [207, 0]
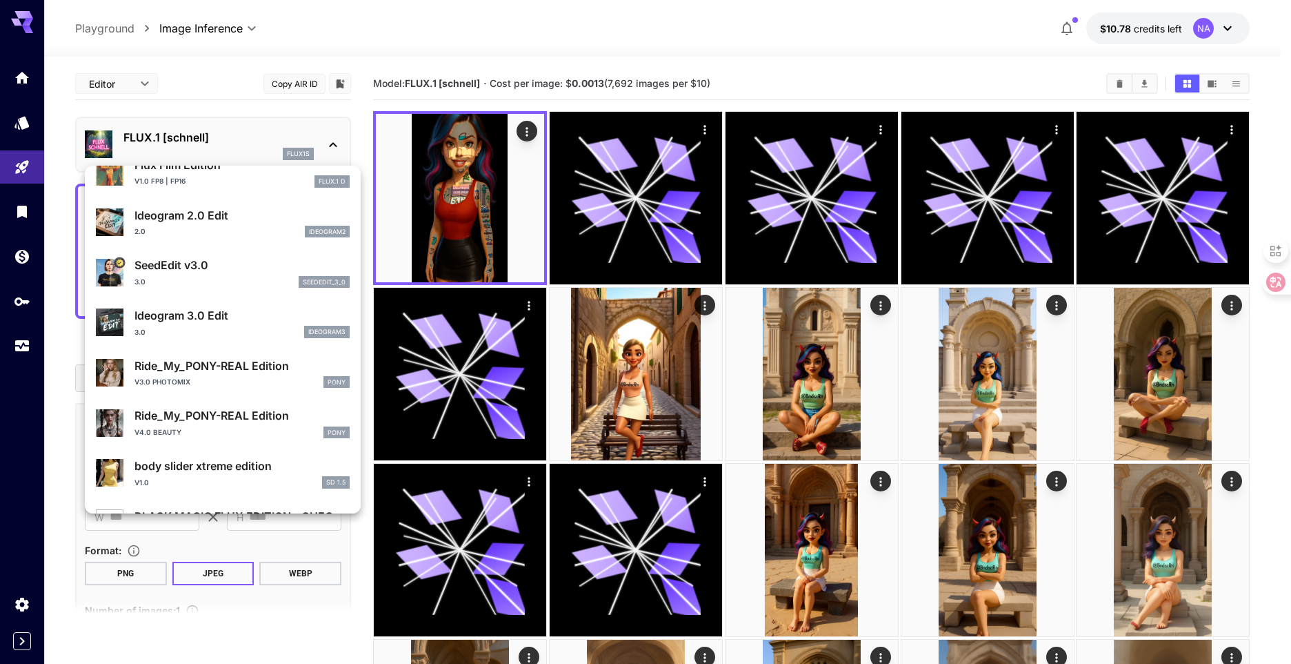
type input "****"
click at [212, 386] on div "V3.0 PhotoMix Pony" at bounding box center [242, 382] width 215 height 12
type input "**"
type input "*"
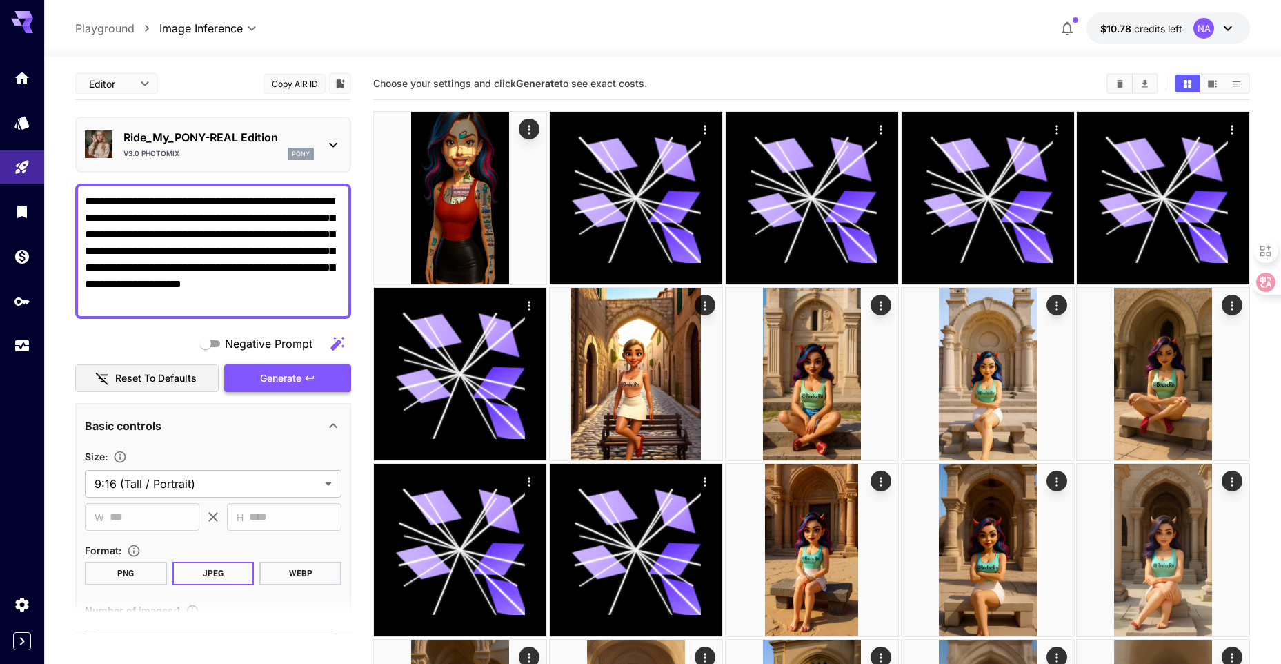
click at [259, 384] on button "Generate" at bounding box center [287, 378] width 127 height 28
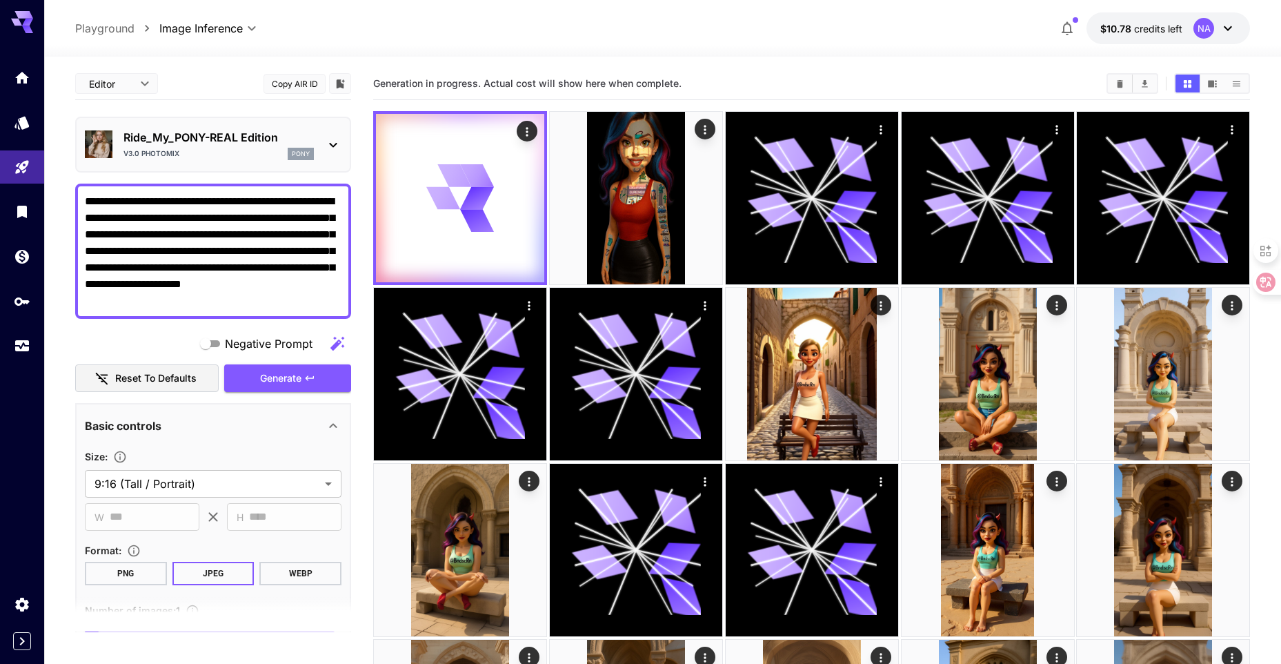
click at [267, 156] on div "V3.0 PhotoMix pony" at bounding box center [218, 154] width 190 height 12
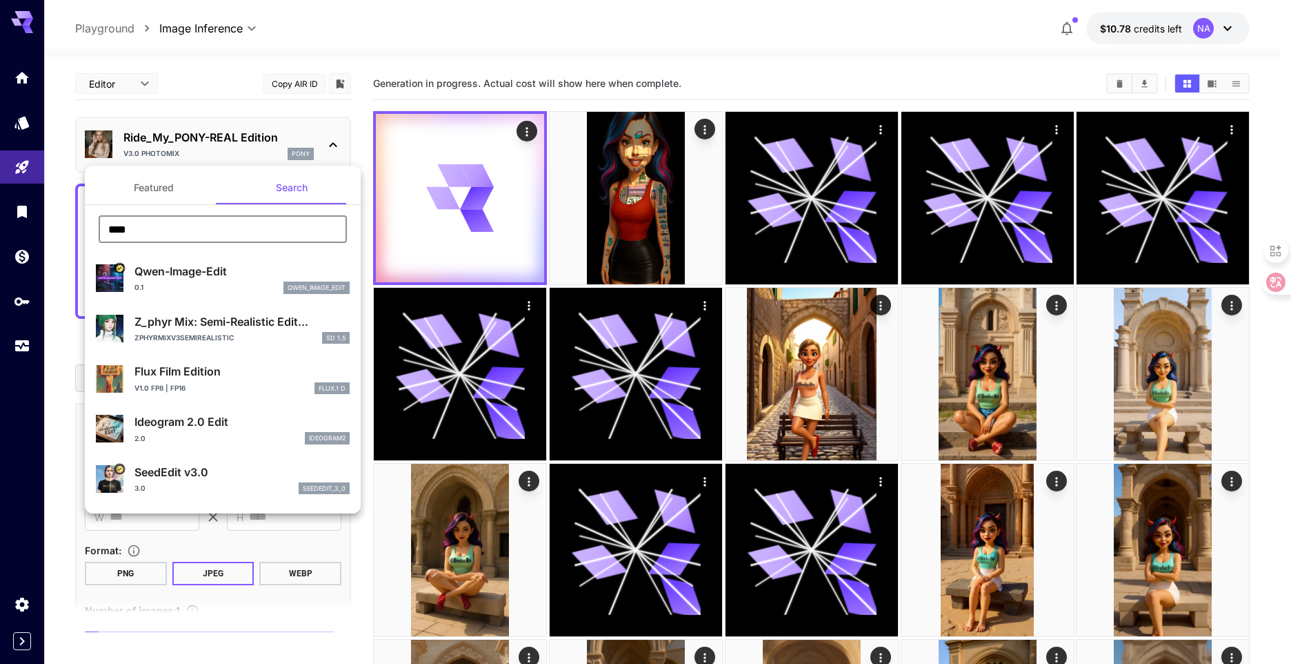
click at [224, 229] on input "****" at bounding box center [223, 229] width 248 height 28
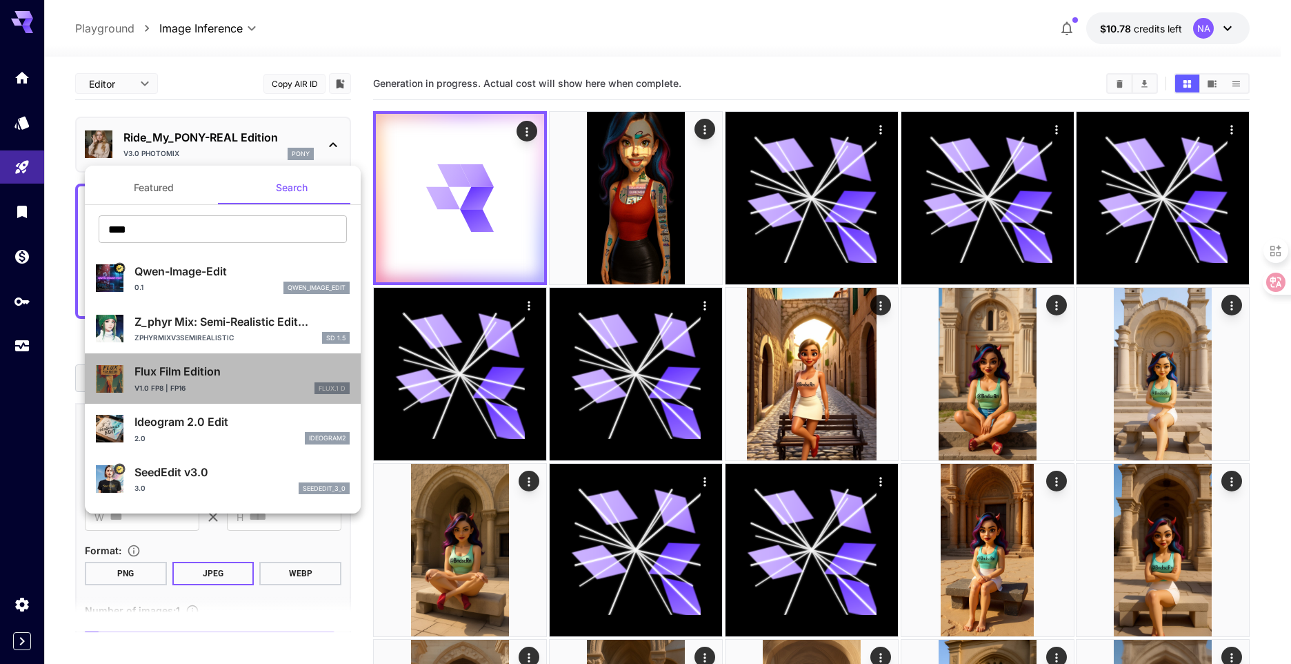
click at [231, 384] on div "v1.0 fp8 | fp16 FLUX.1 D" at bounding box center [242, 388] width 215 height 12
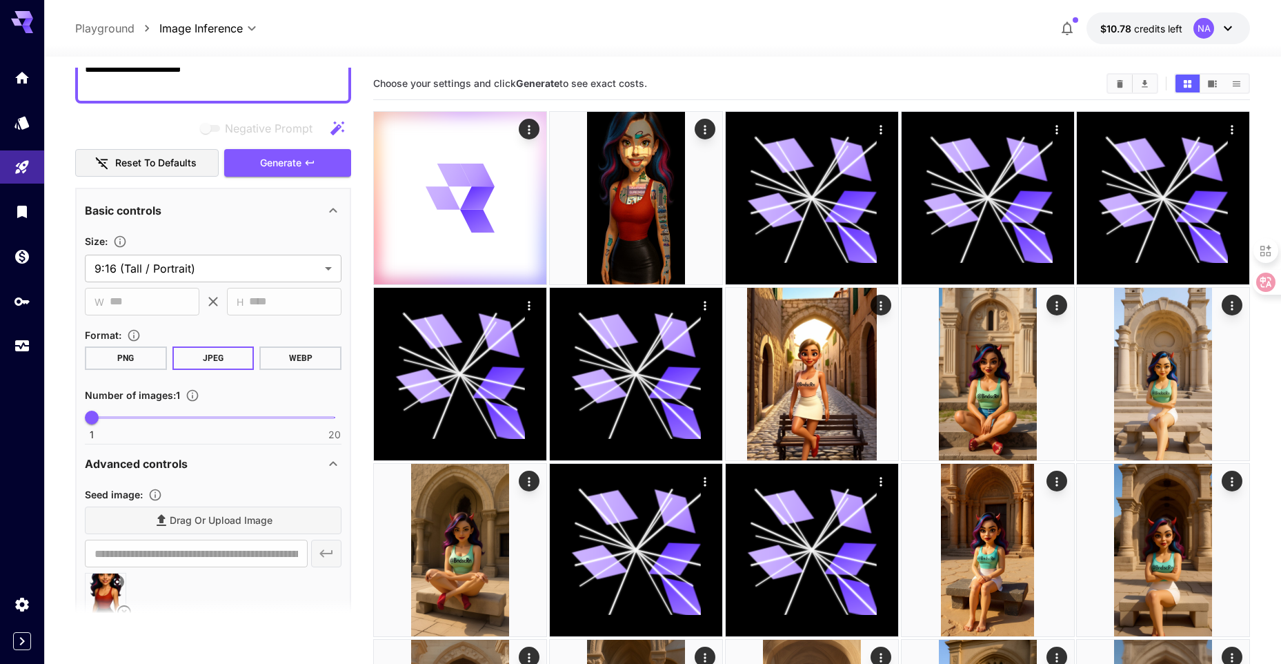
scroll to position [207, 0]
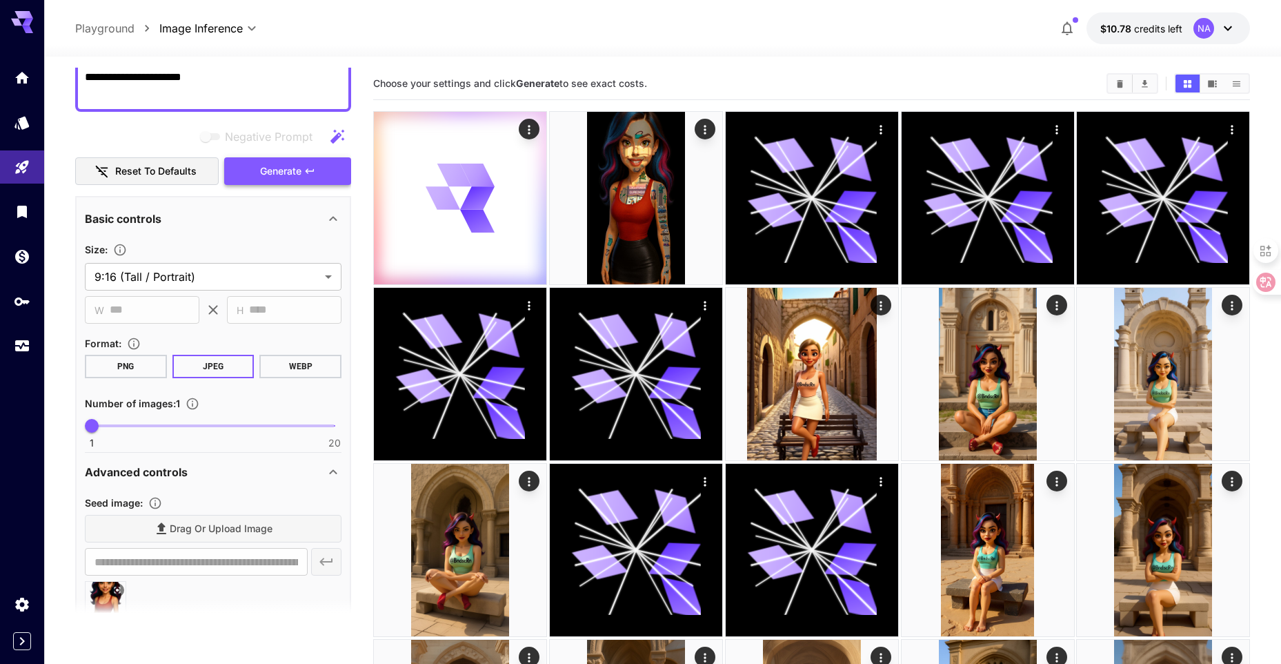
click at [289, 177] on span "Generate" at bounding box center [280, 171] width 41 height 17
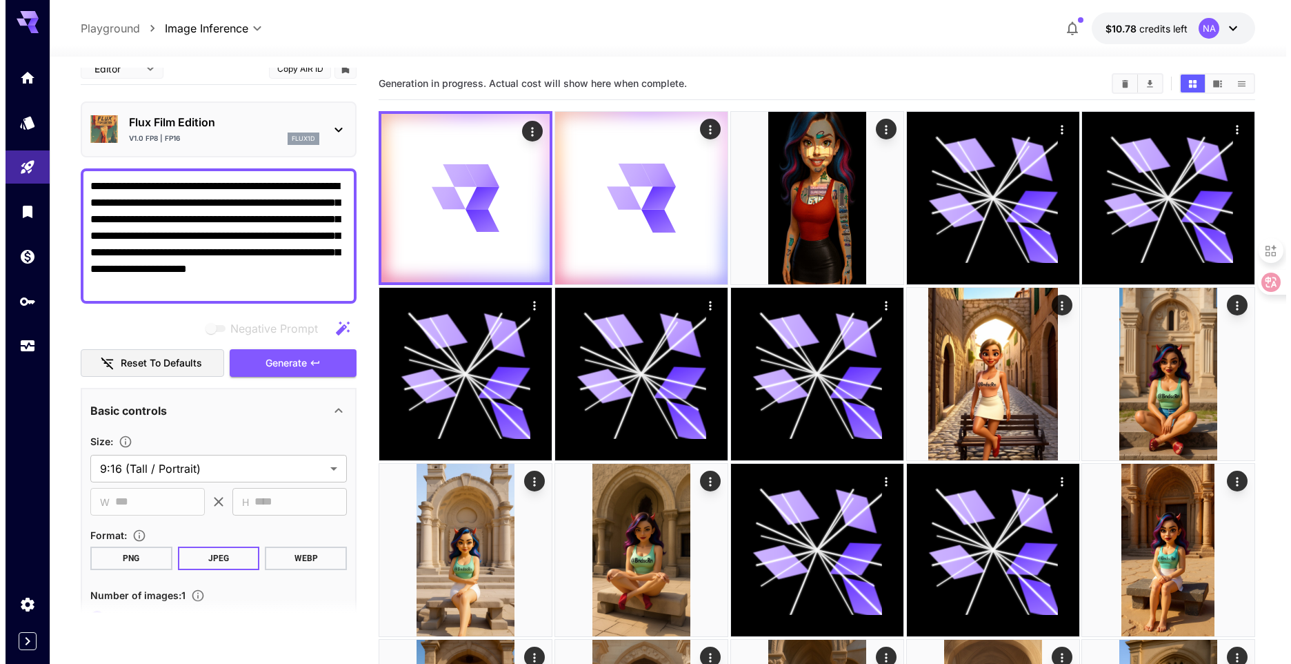
scroll to position [0, 0]
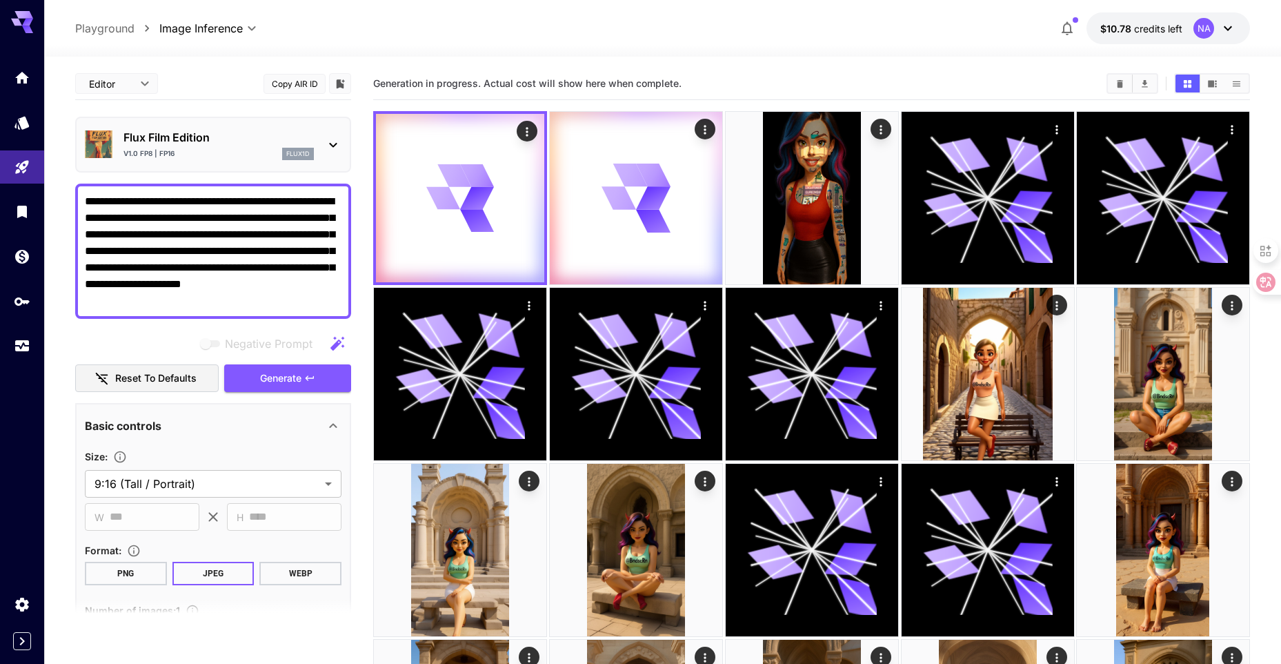
click at [250, 154] on div "v1.0 fp8 | fp16 flux1d" at bounding box center [218, 154] width 190 height 12
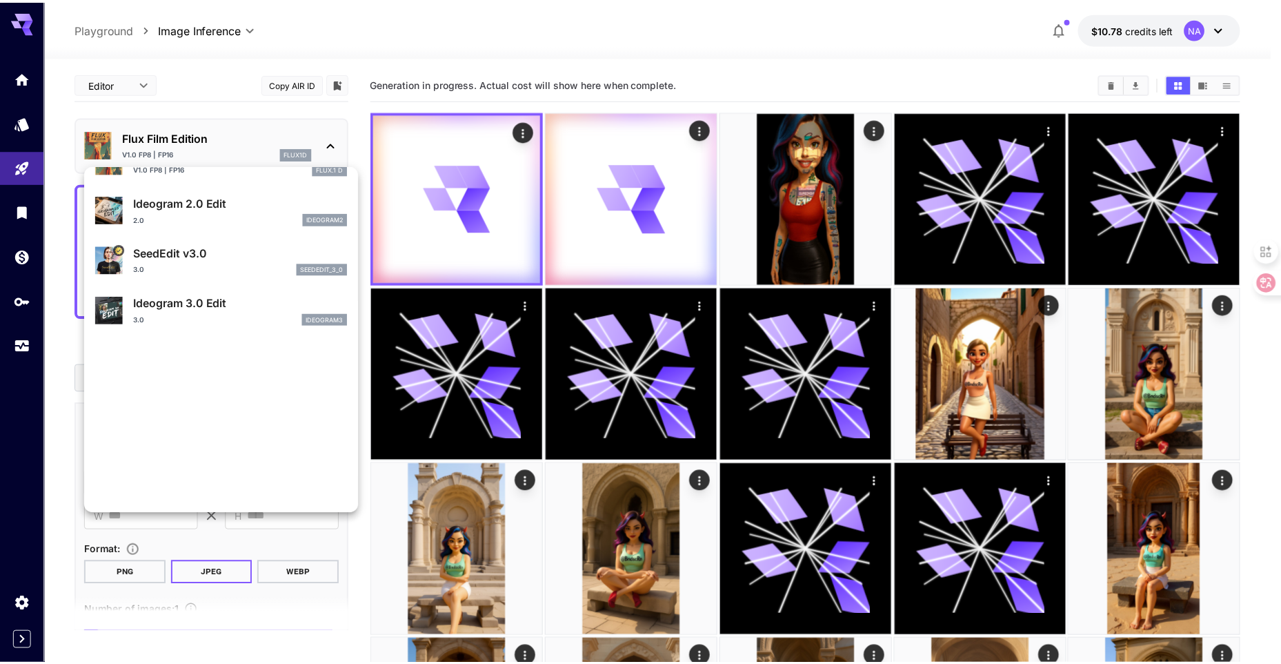
scroll to position [345, 0]
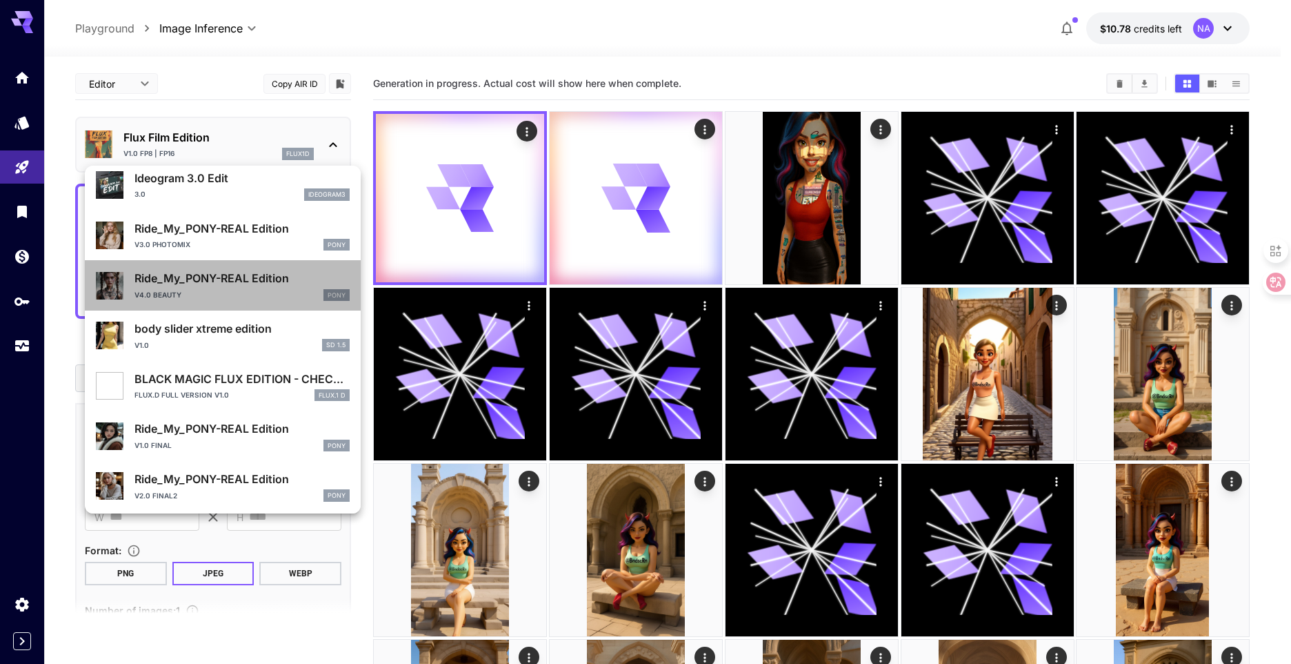
click at [226, 287] on div "Ride_My_PONY-REAL Edition v4.0 Beauty Pony" at bounding box center [242, 285] width 215 height 31
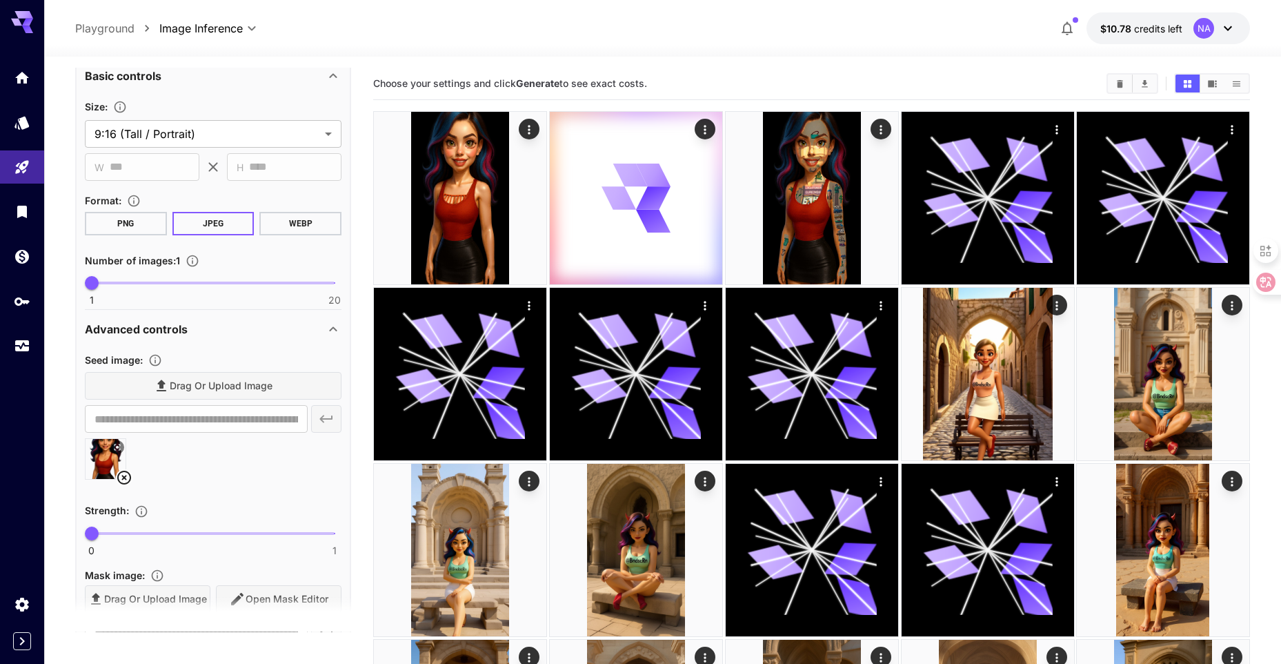
scroll to position [207, 0]
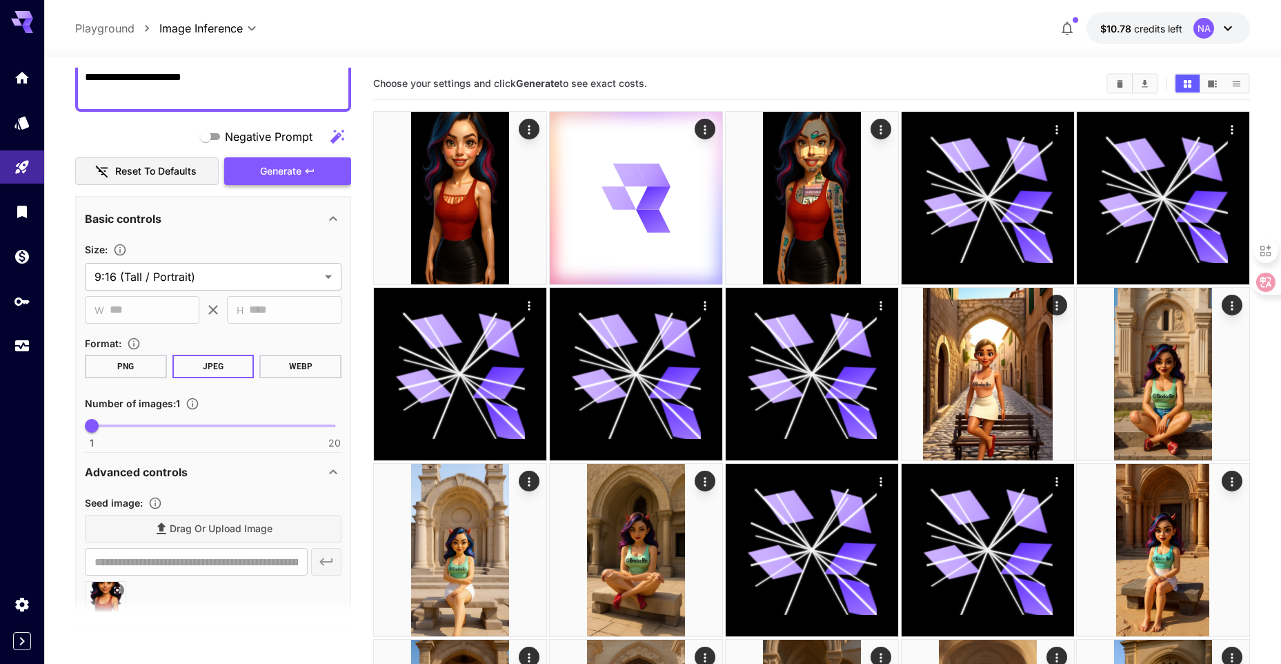
click at [270, 175] on span "Generate" at bounding box center [280, 171] width 41 height 17
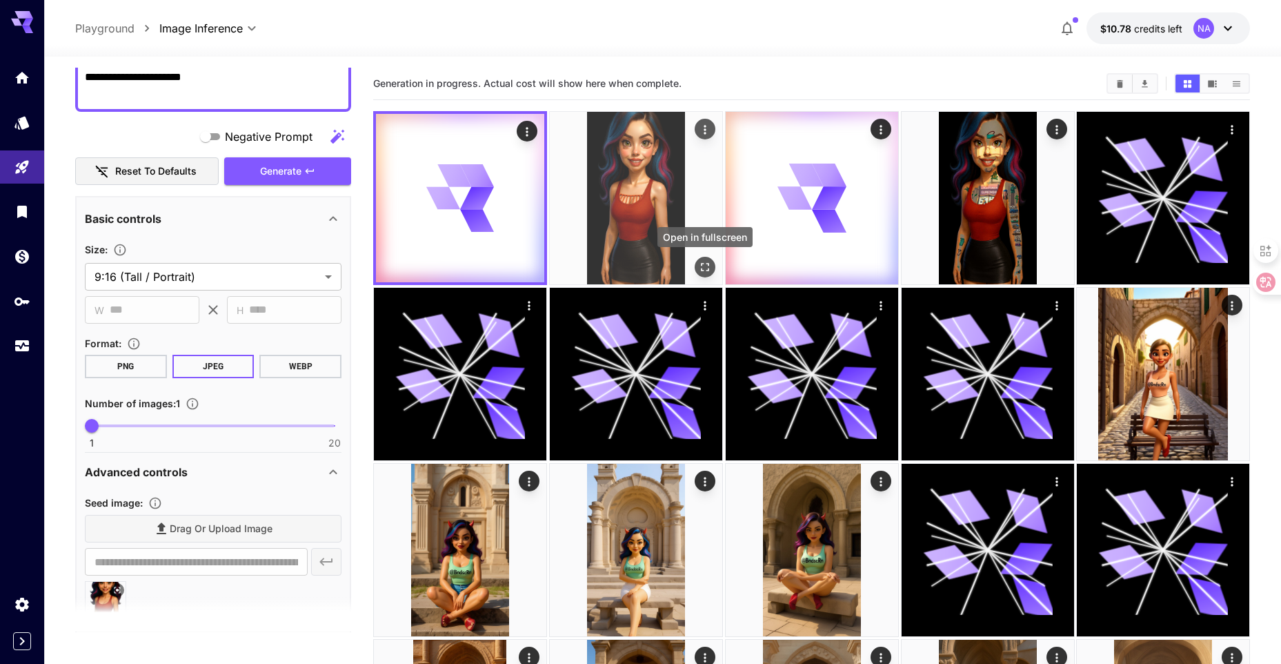
click at [700, 269] on icon "Open in fullscreen" at bounding box center [704, 267] width 14 height 14
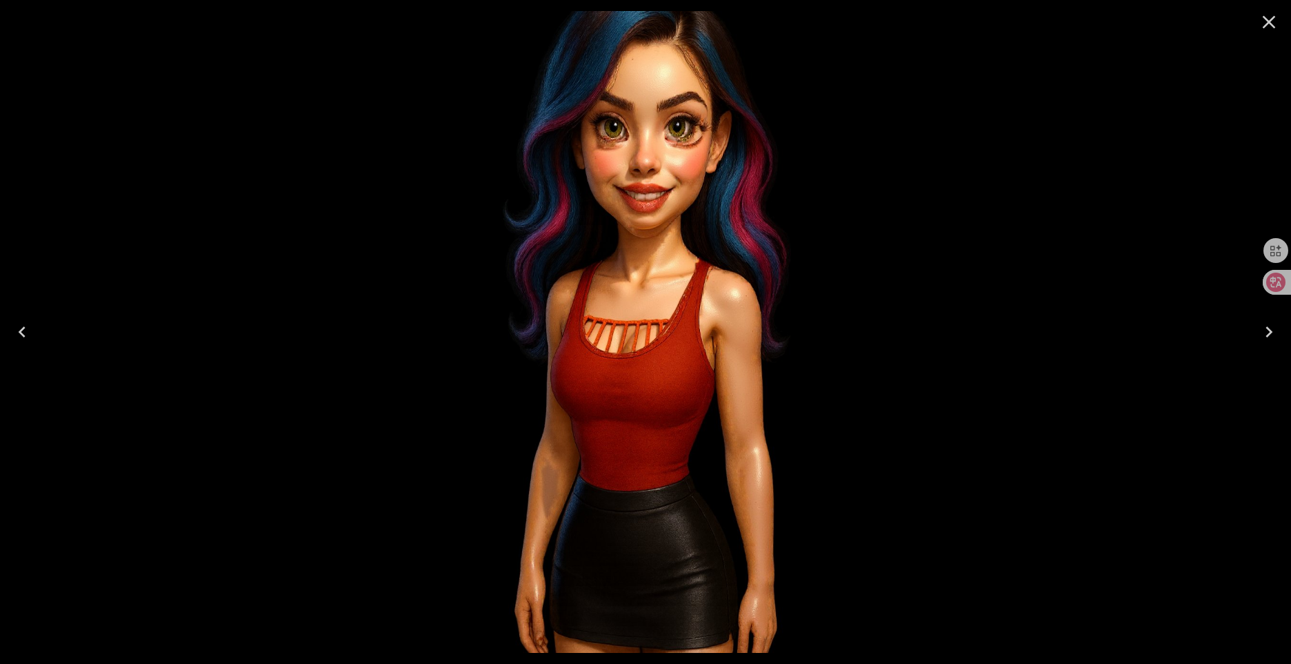
click at [1275, 24] on icon "Close" at bounding box center [1269, 22] width 22 height 22
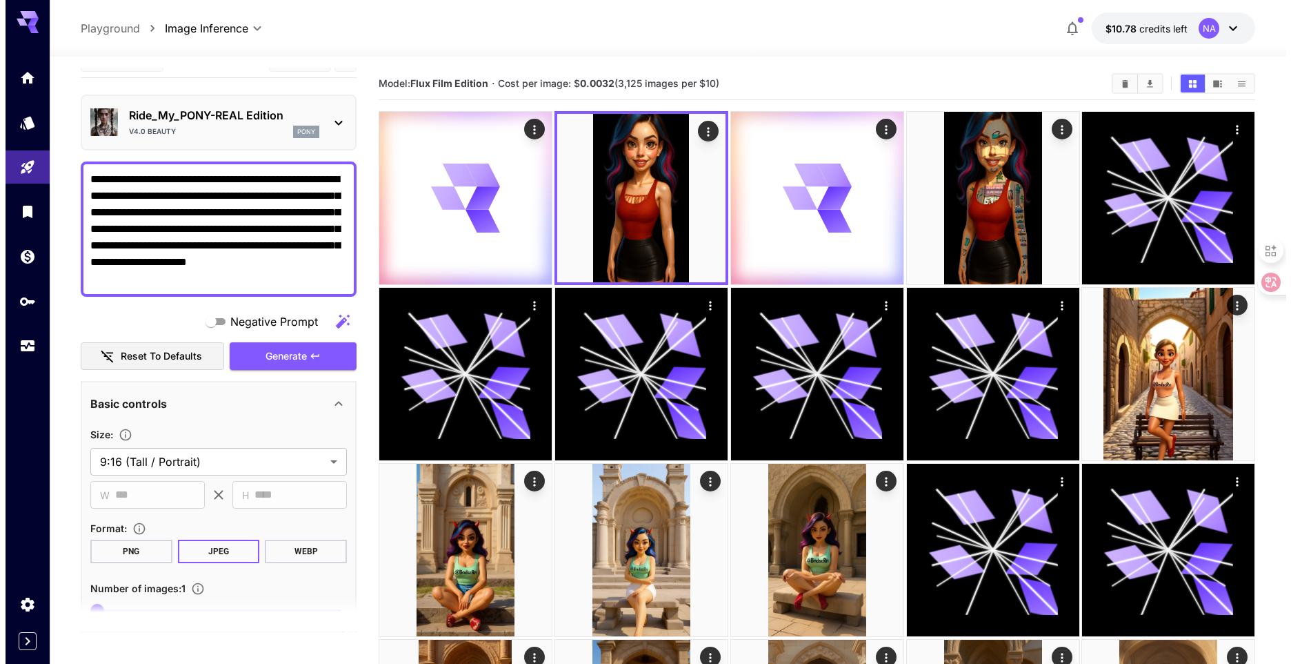
scroll to position [0, 0]
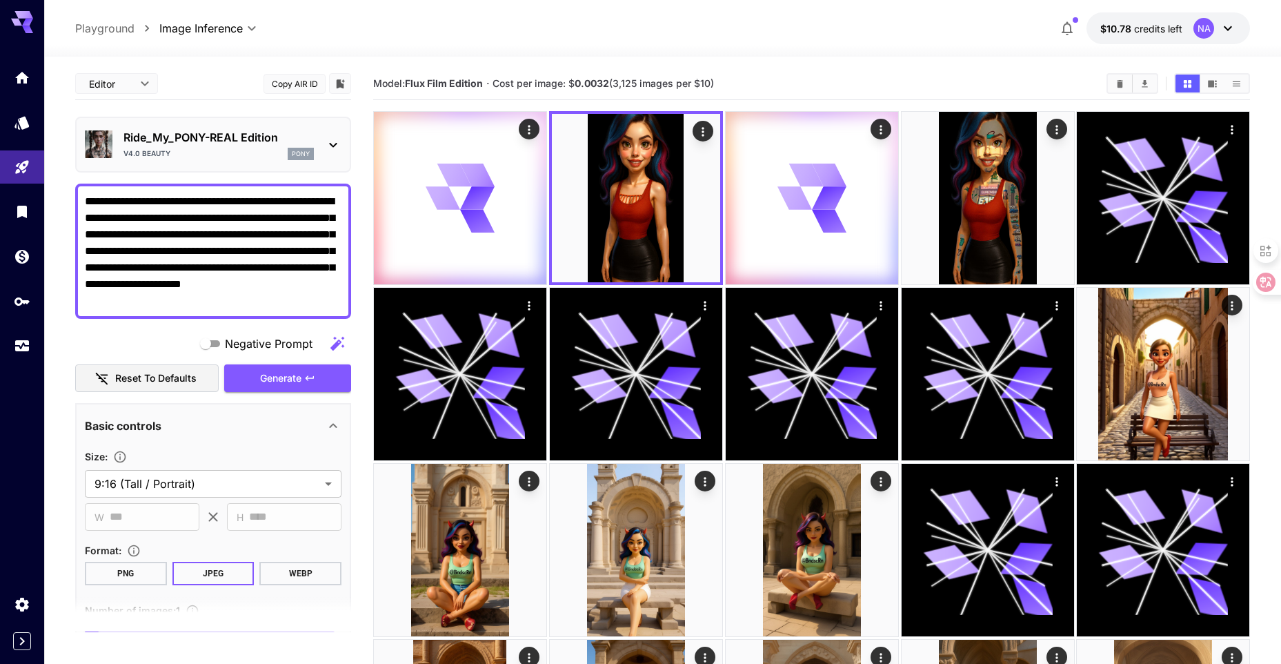
click at [257, 152] on div "v4.0 Beauty pony" at bounding box center [218, 154] width 190 height 12
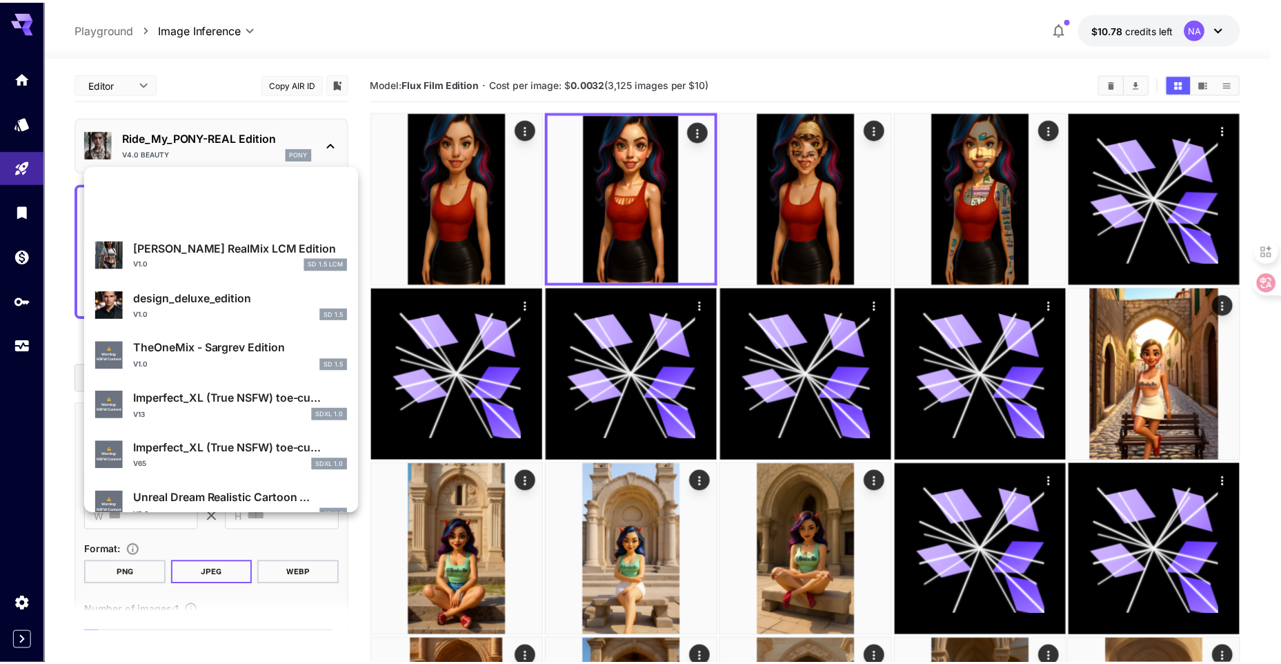
scroll to position [979, 0]
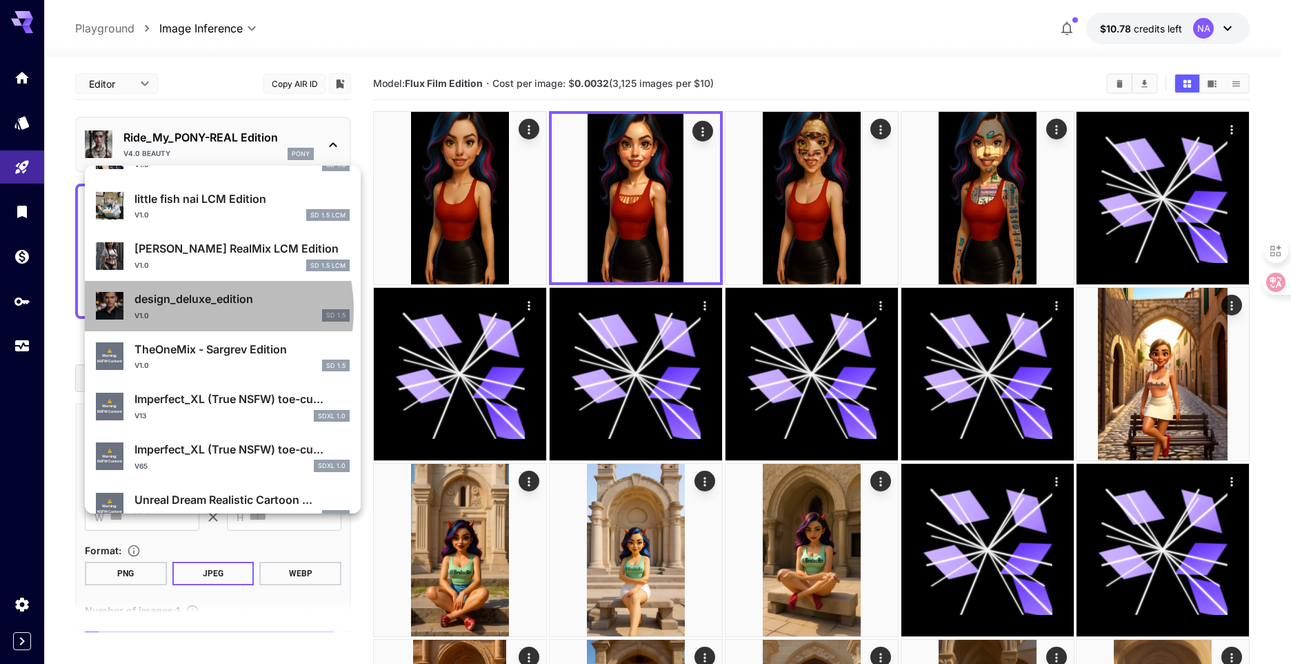
click at [192, 310] on div "v1.0 SD 1.5" at bounding box center [242, 315] width 215 height 12
type input "**********"
type input "***"
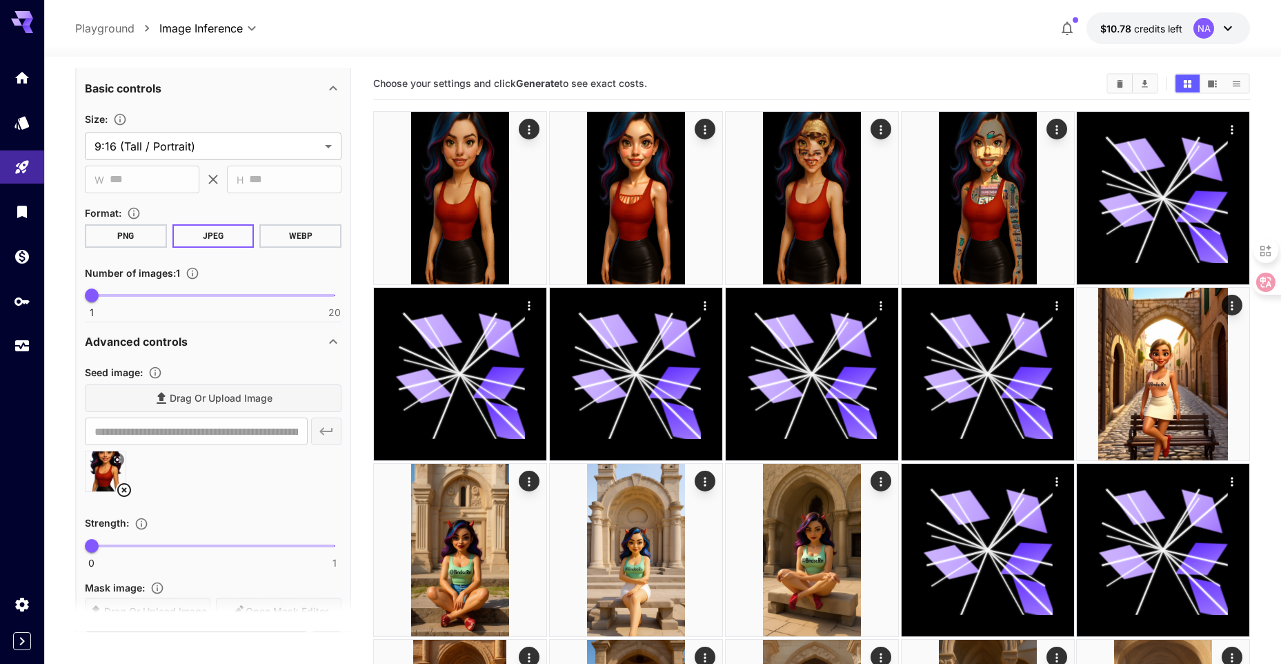
scroll to position [207, 0]
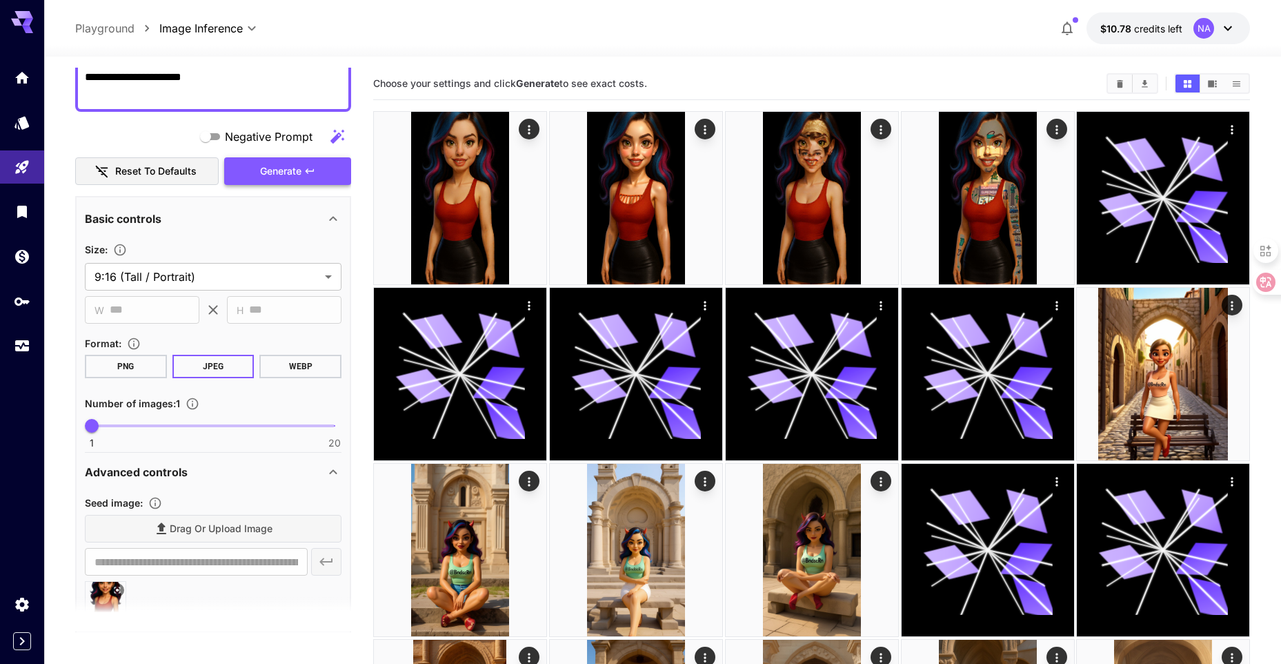
click at [298, 167] on span "Generate" at bounding box center [280, 171] width 41 height 17
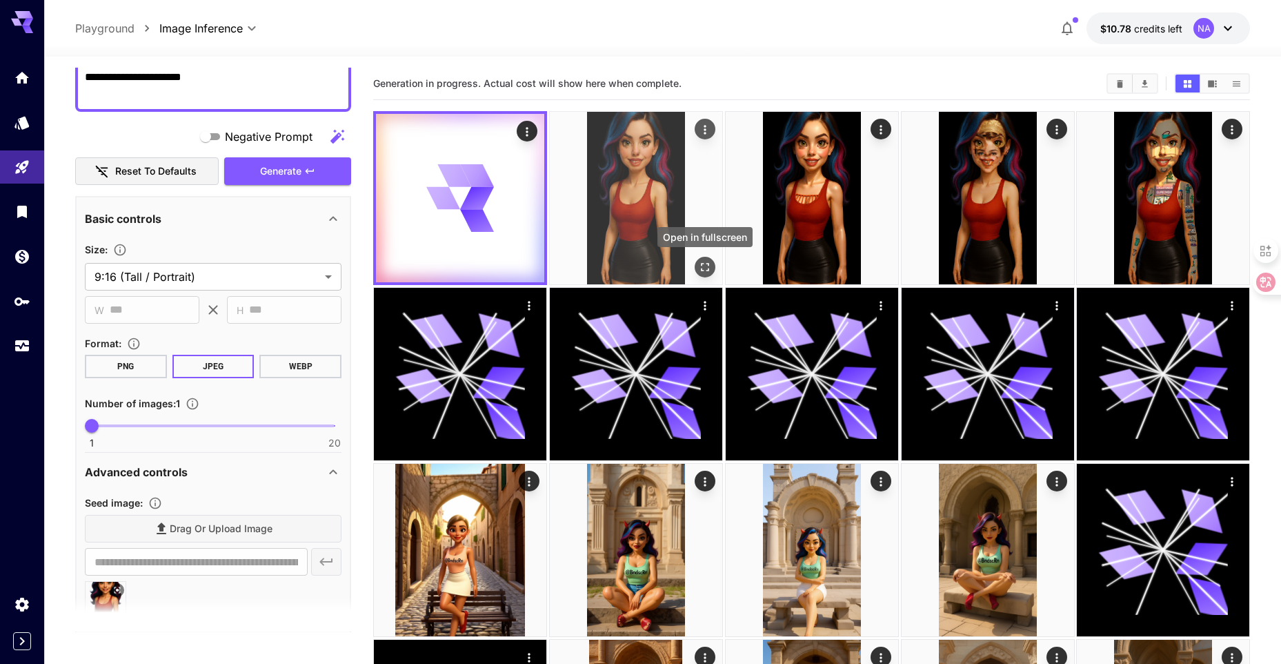
click at [703, 257] on button "Open in fullscreen" at bounding box center [704, 267] width 21 height 21
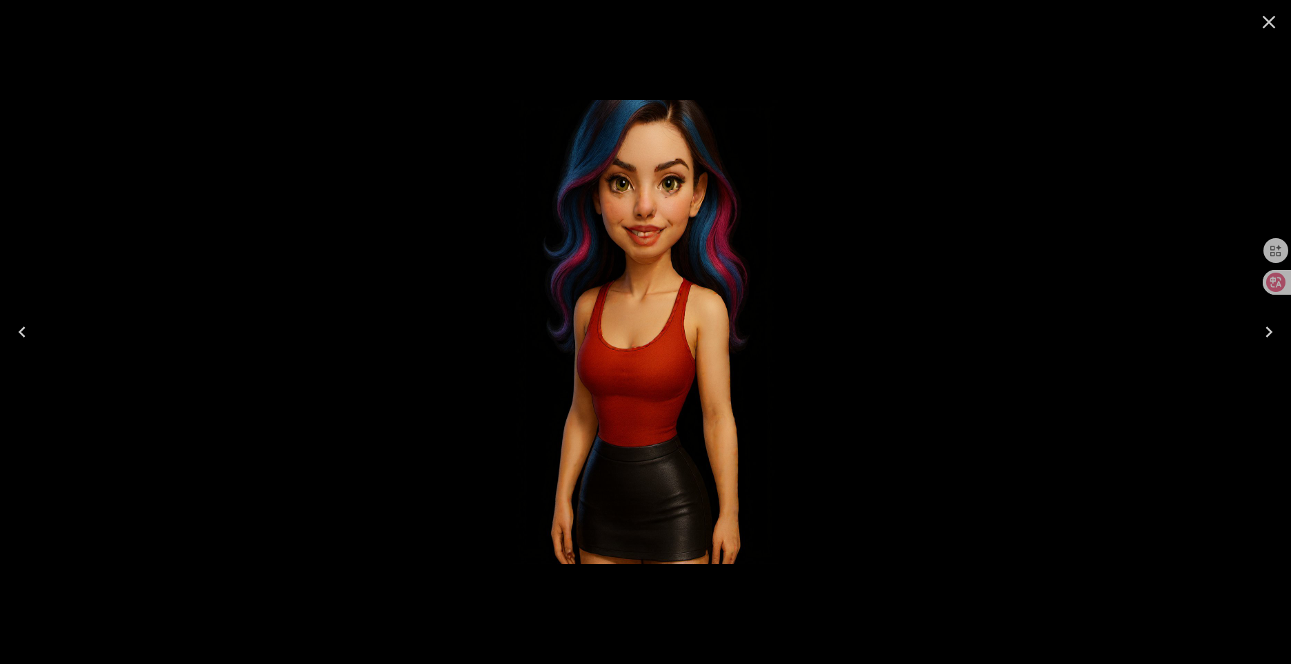
click at [1280, 23] on button "Close" at bounding box center [1269, 22] width 33 height 33
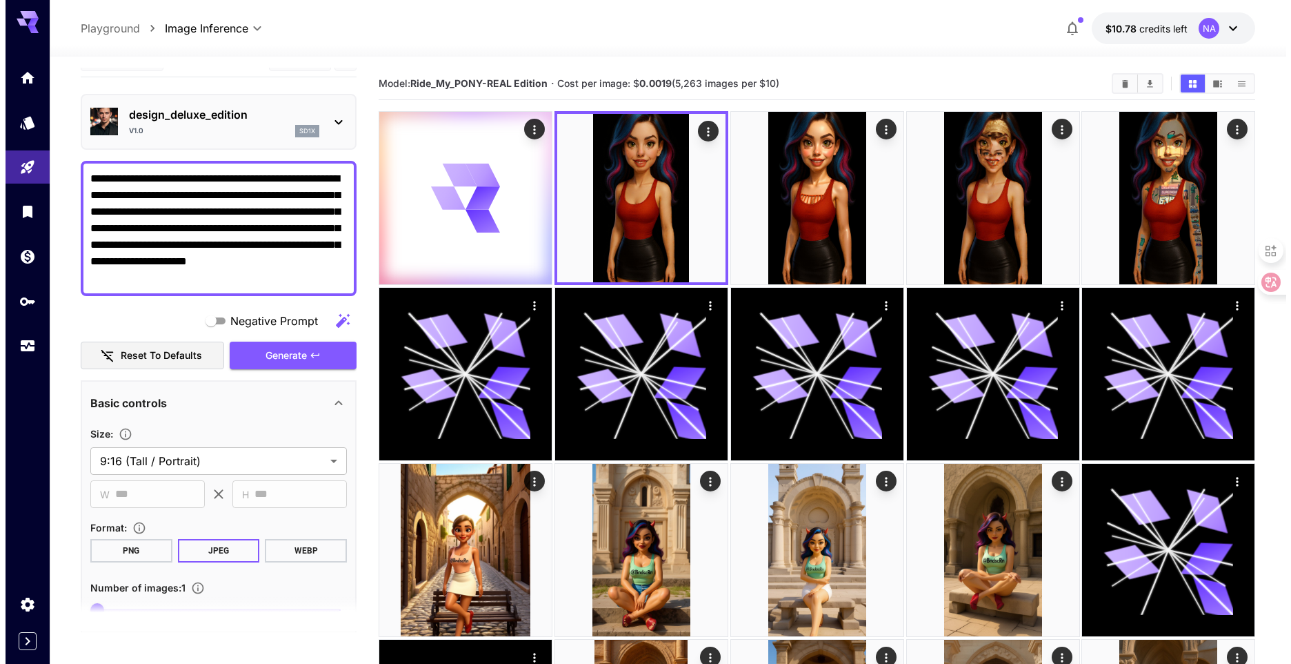
scroll to position [0, 0]
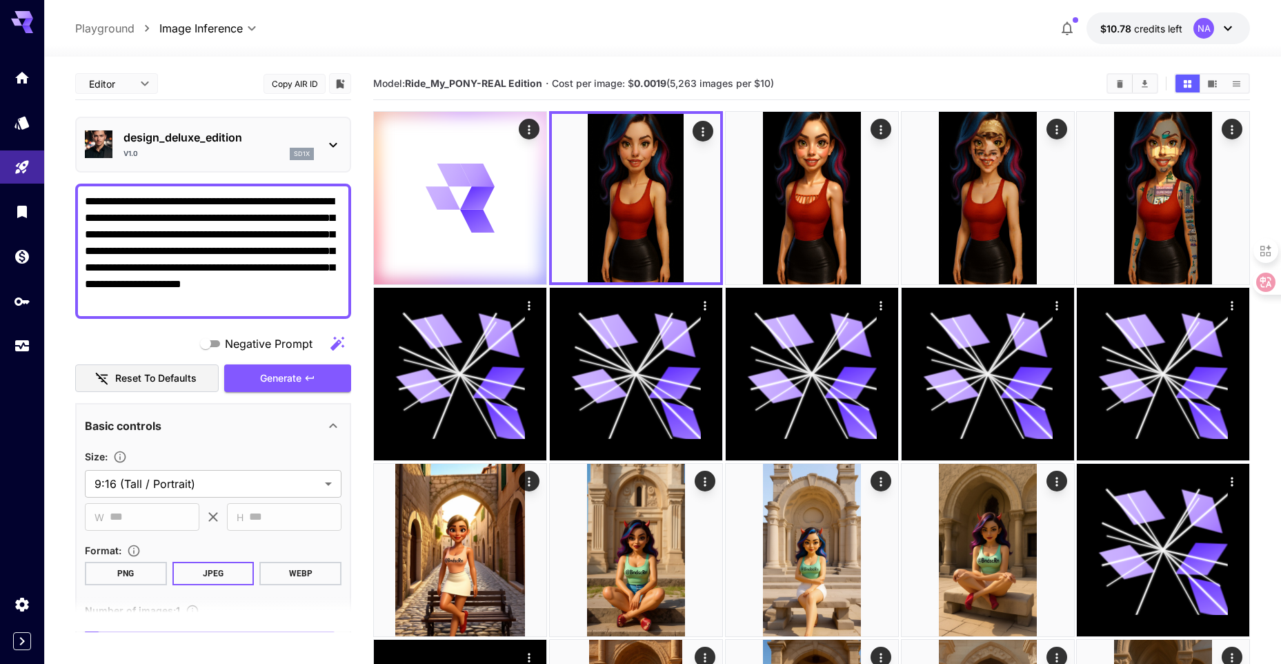
click at [230, 138] on p "design_deluxe_edition" at bounding box center [218, 137] width 190 height 17
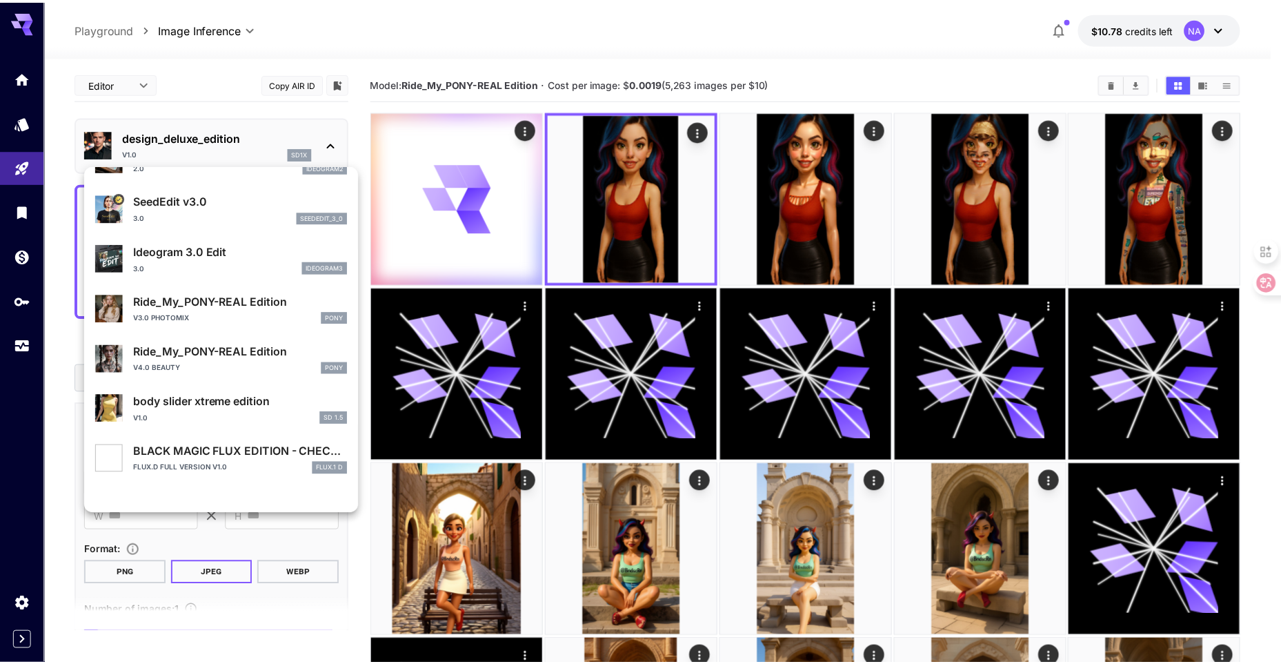
scroll to position [276, 0]
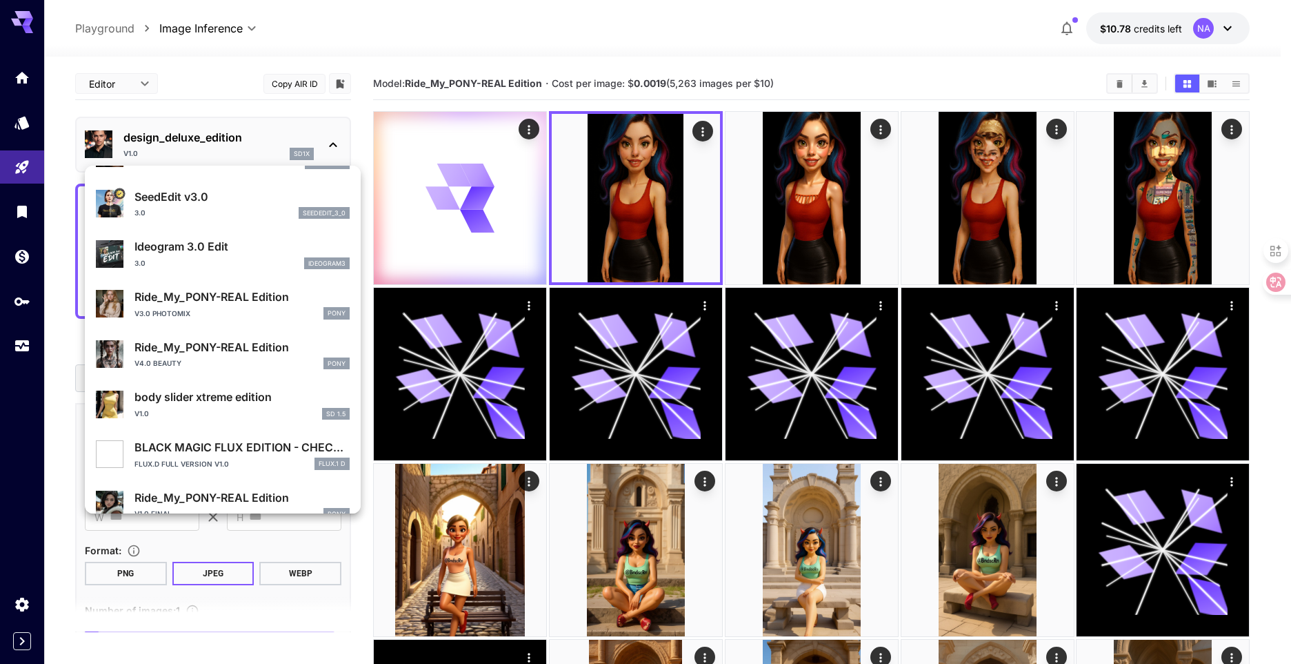
click at [239, 52] on div at bounding box center [645, 332] width 1291 height 664
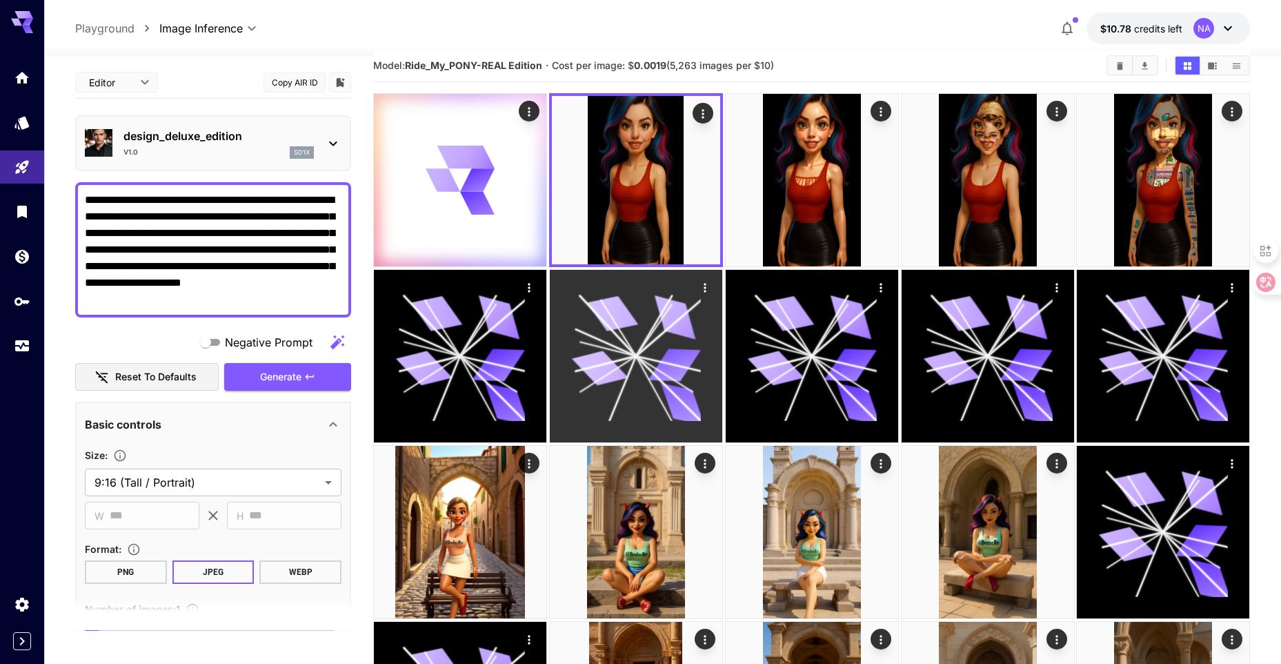
scroll to position [0, 0]
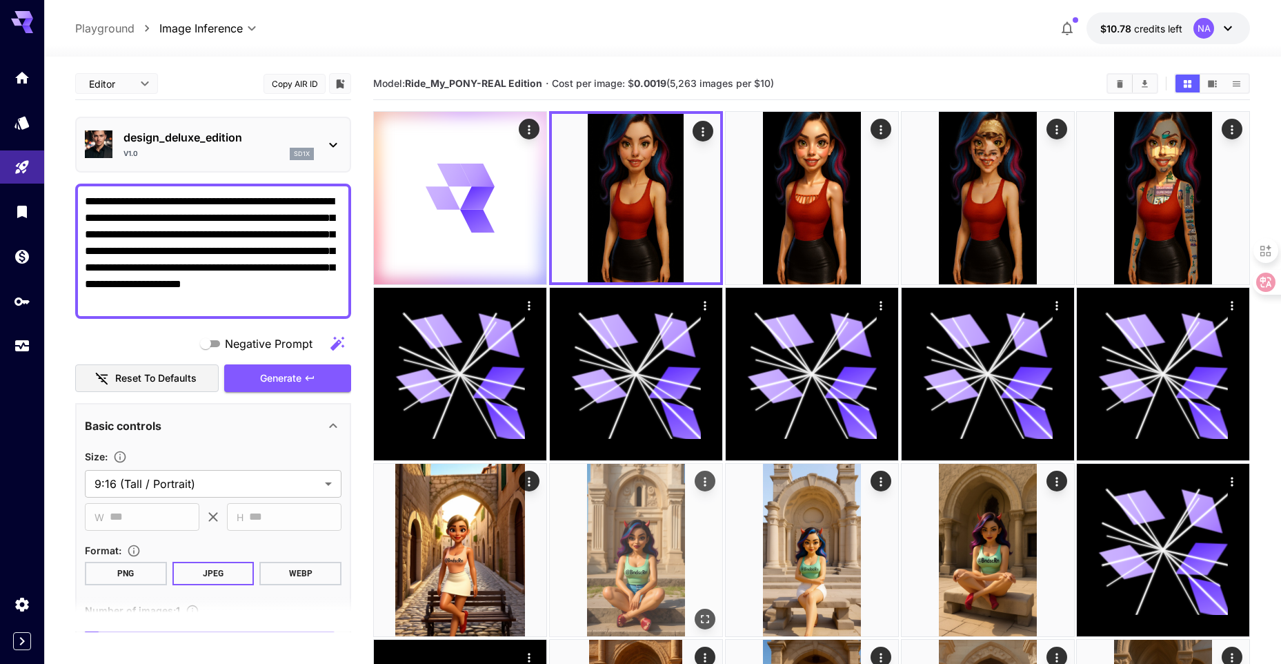
click at [701, 615] on icon "Open in fullscreen" at bounding box center [705, 619] width 8 height 8
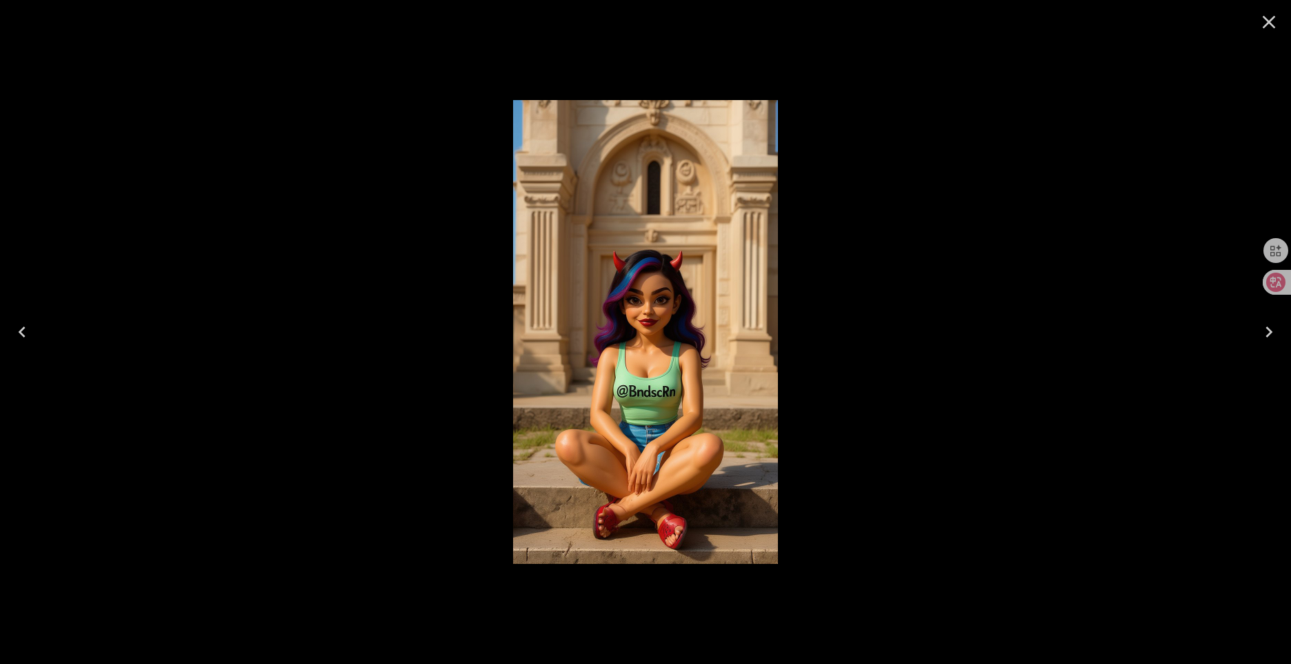
click at [1262, 20] on icon "Close" at bounding box center [1269, 22] width 22 height 22
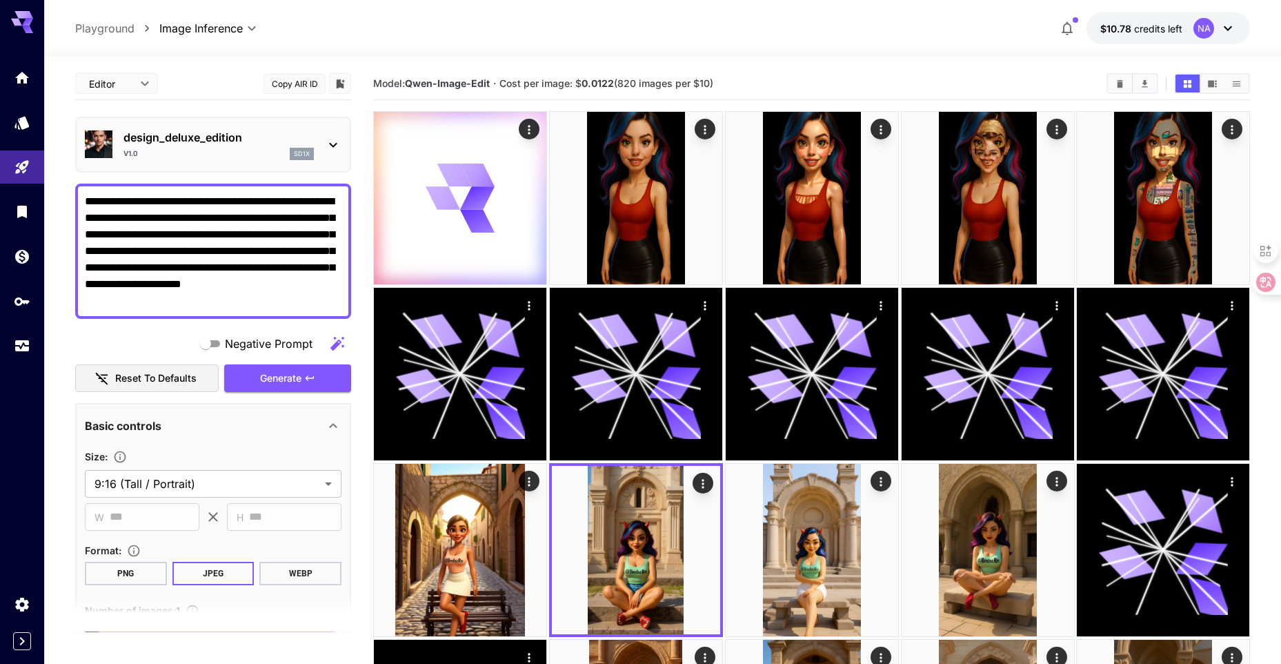
click at [257, 164] on div "design_deluxe_edition v1.0 sd1x" at bounding box center [213, 144] width 257 height 42
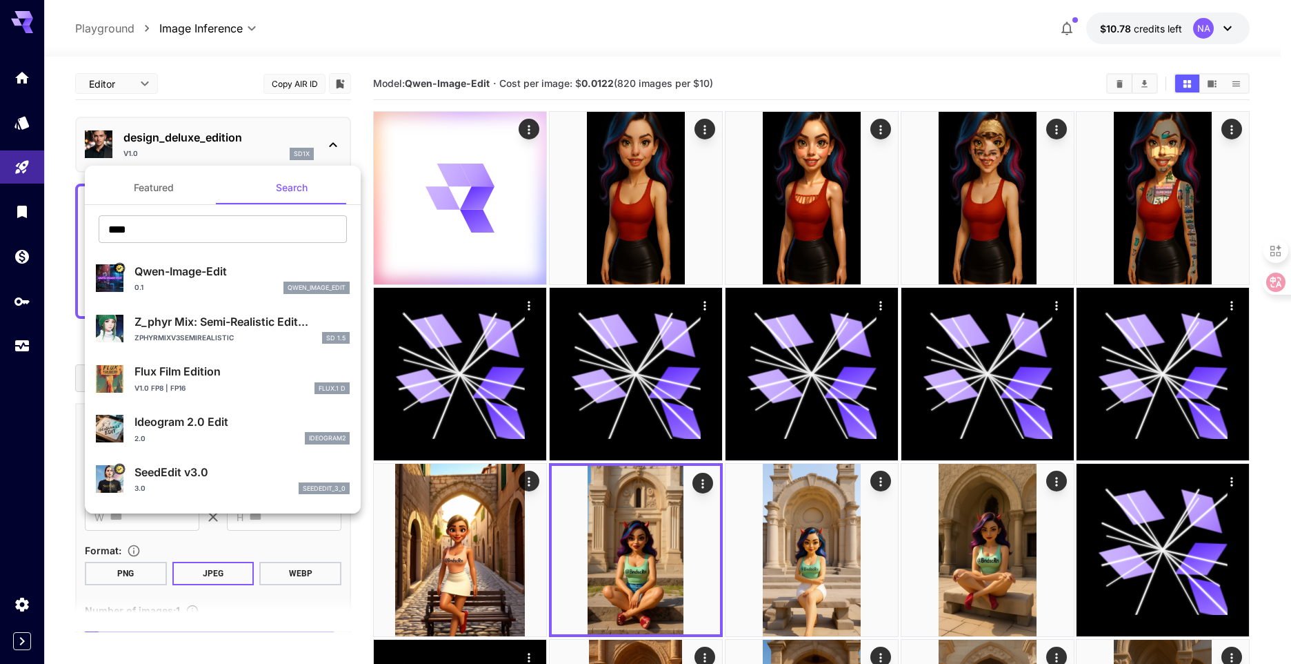
click at [175, 181] on button "Featured" at bounding box center [154, 187] width 138 height 33
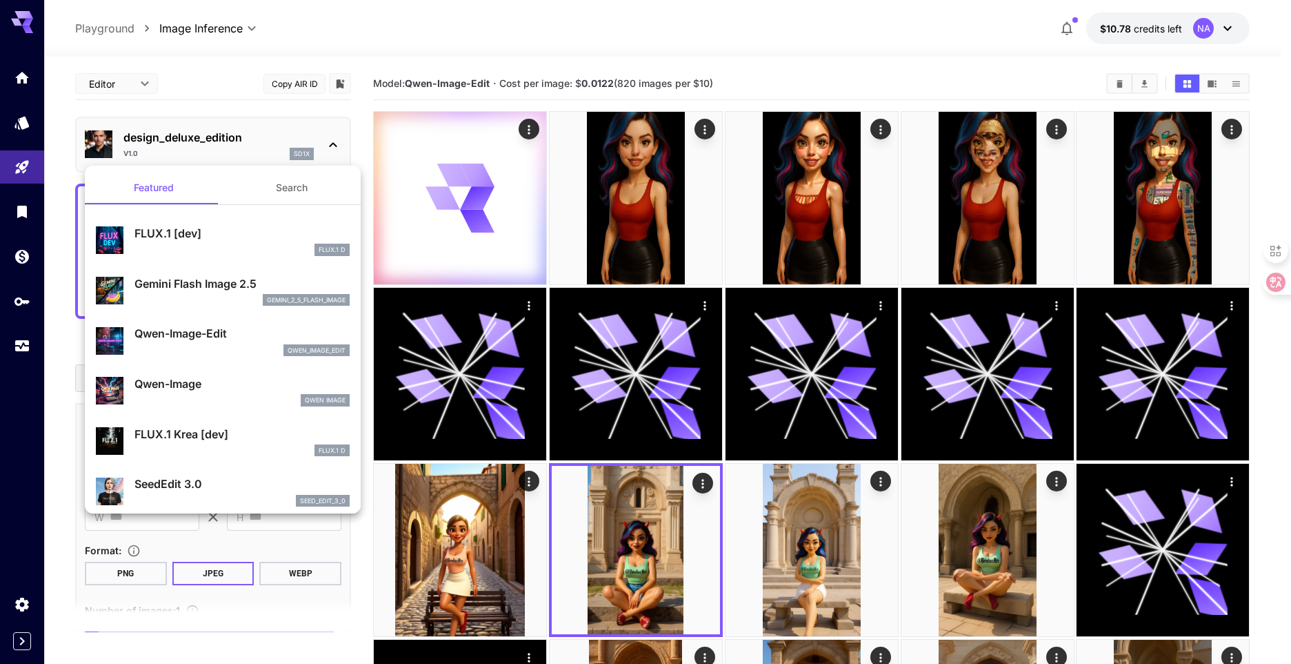
click at [224, 346] on div "qwen_image_edit" at bounding box center [242, 350] width 215 height 12
type input "**********"
type input "***"
type input "****"
type input "*"
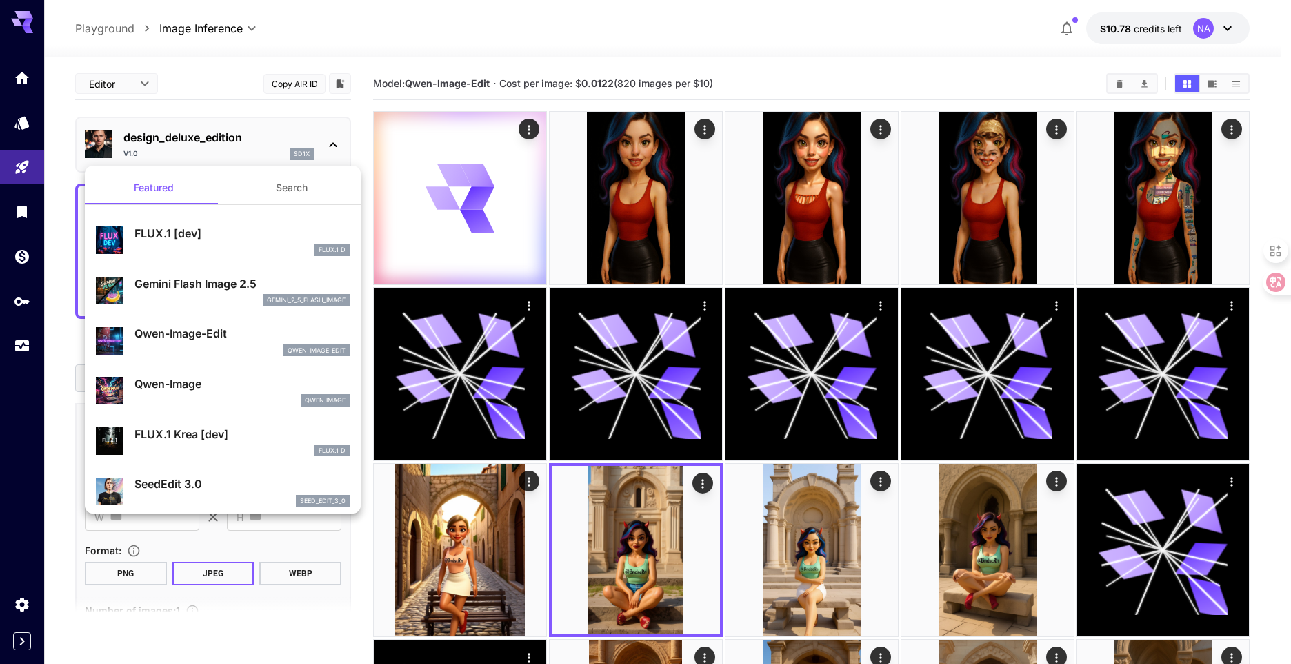
type input "*"
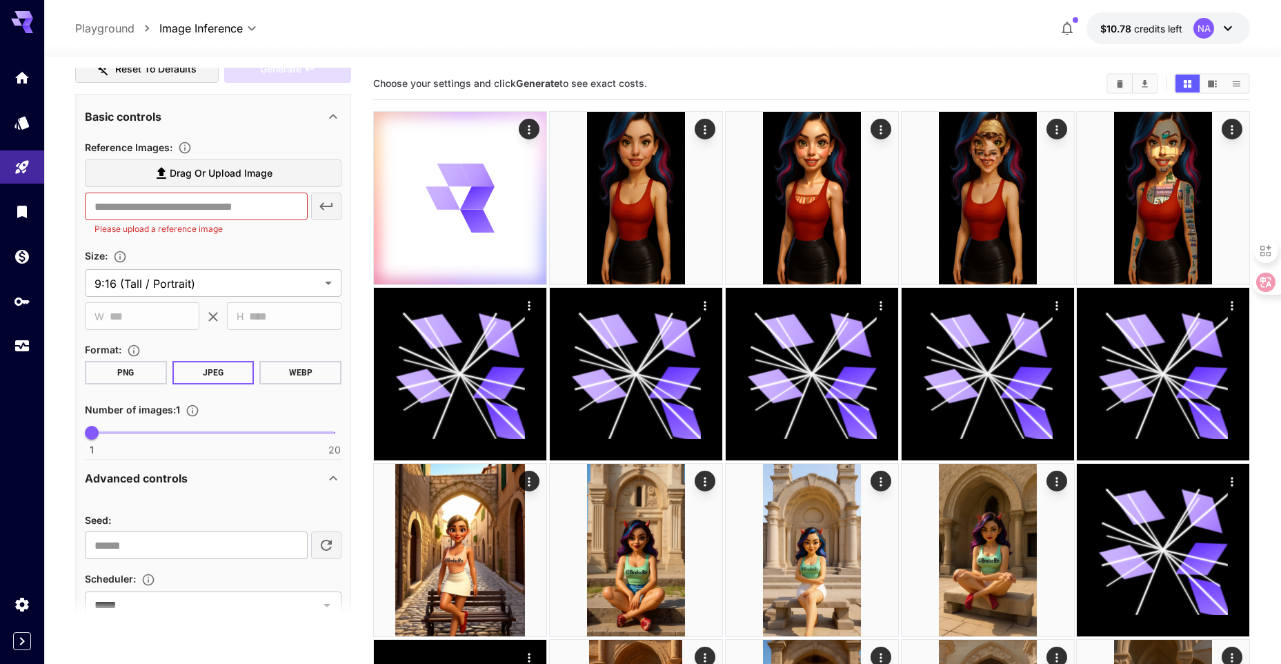
scroll to position [345, 0]
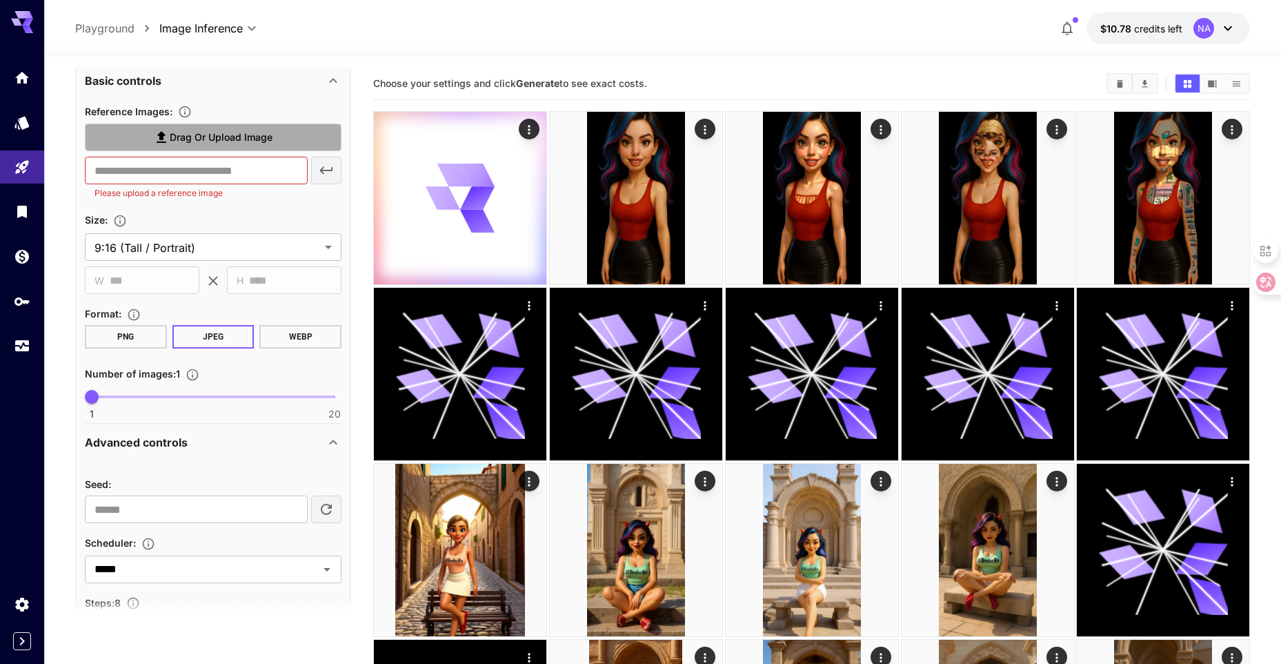
click at [189, 146] on span "Drag or upload image" at bounding box center [221, 137] width 103 height 17
click at [0, 0] on input "Drag or upload image" at bounding box center [0, 0] width 0 height 0
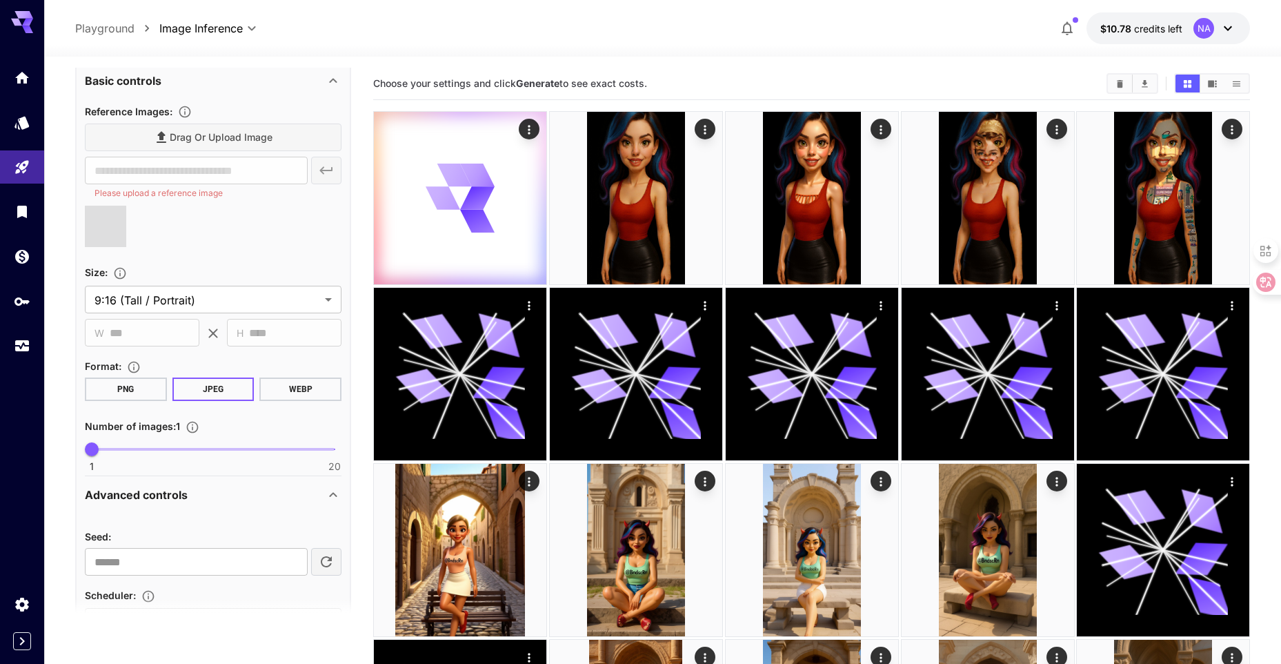
type input "**********"
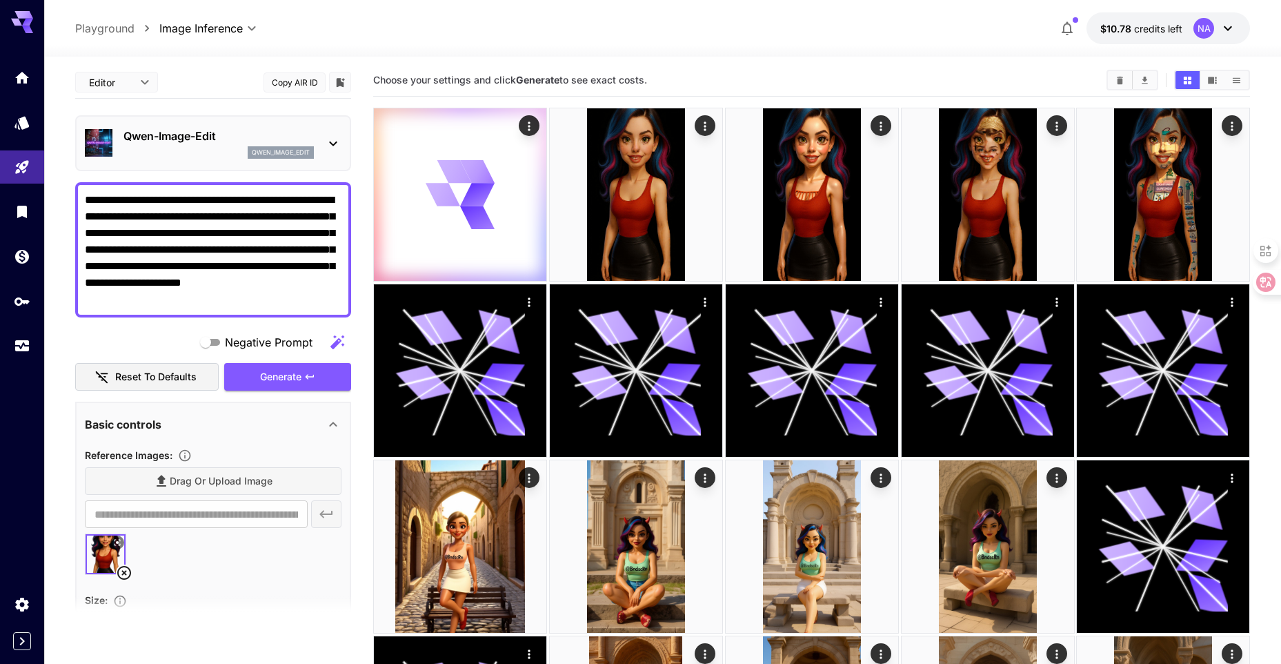
scroll to position [0, 0]
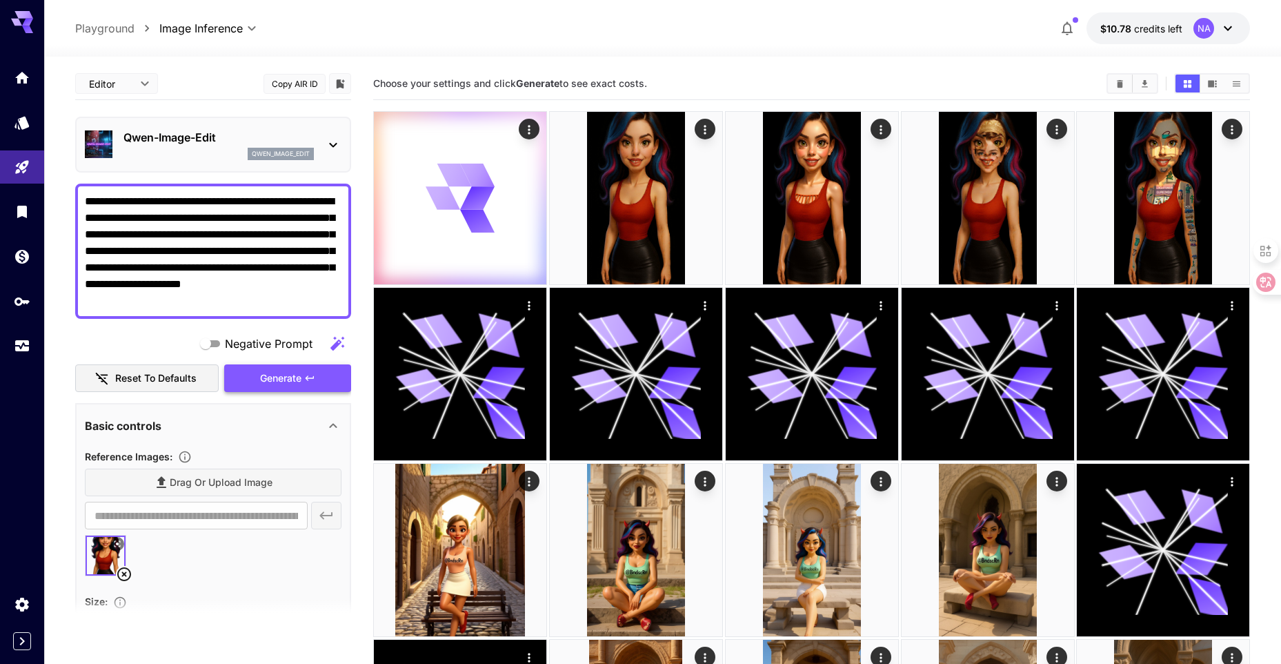
click at [268, 372] on span "Generate" at bounding box center [280, 378] width 41 height 17
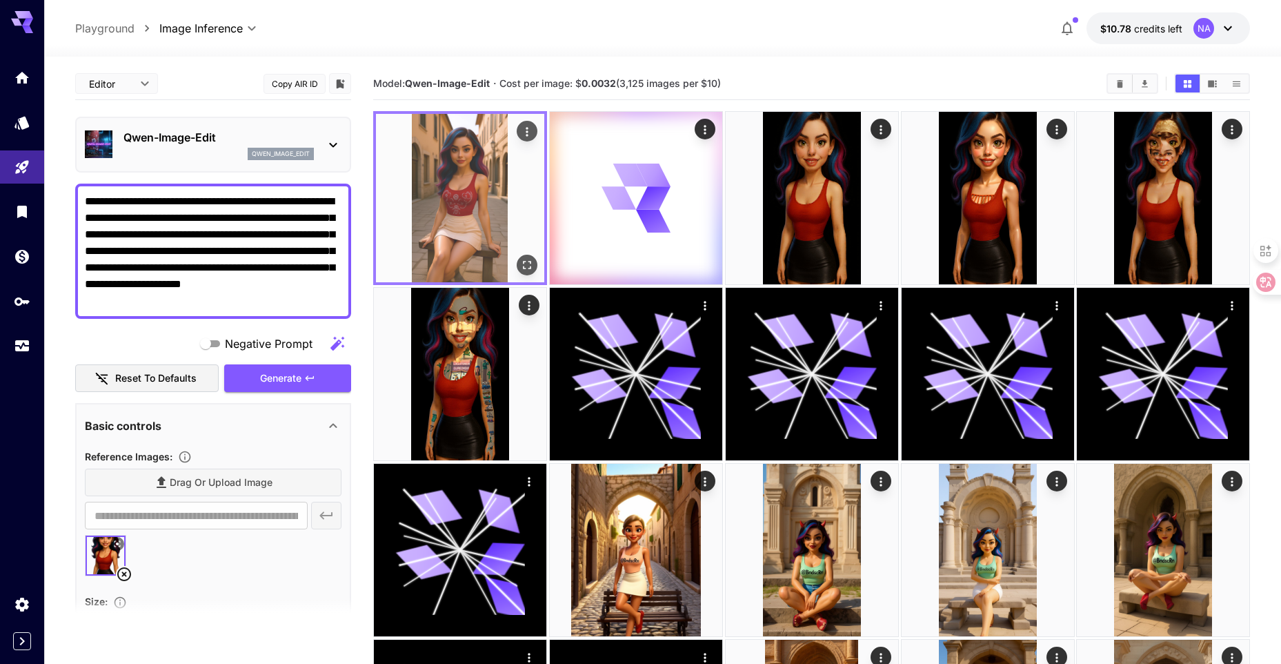
click at [520, 266] on icon "Open in fullscreen" at bounding box center [527, 265] width 14 height 14
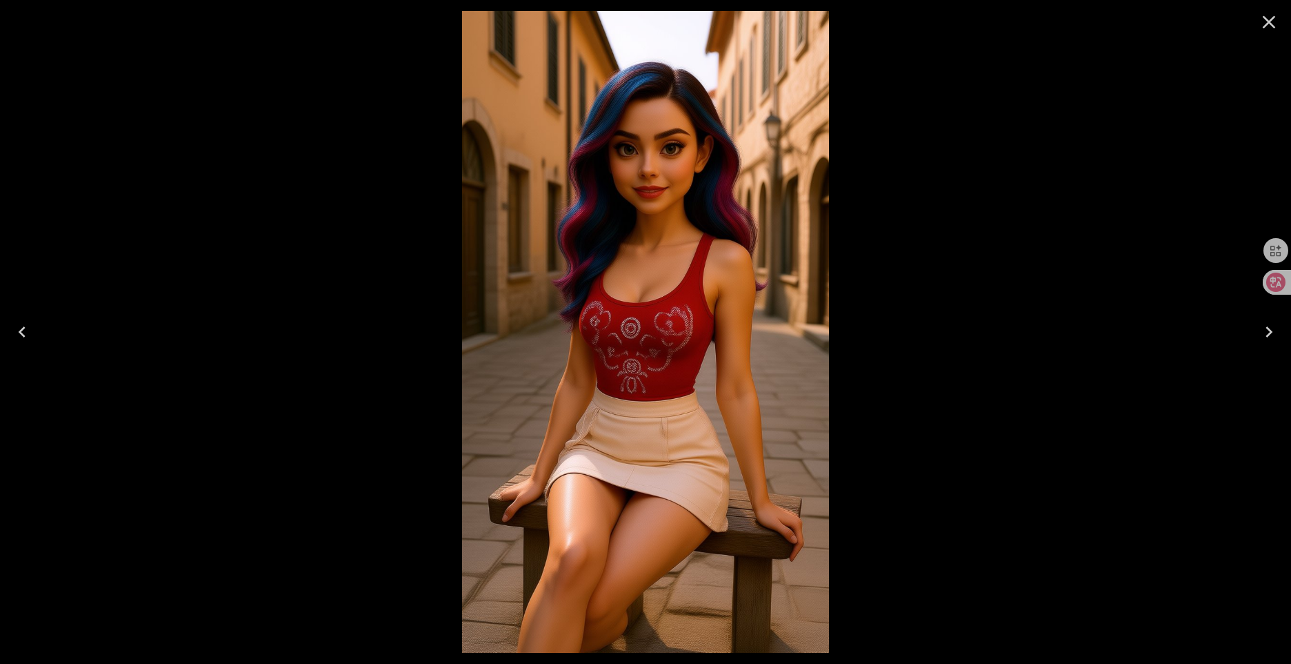
click at [1276, 21] on icon "Close" at bounding box center [1269, 22] width 22 height 22
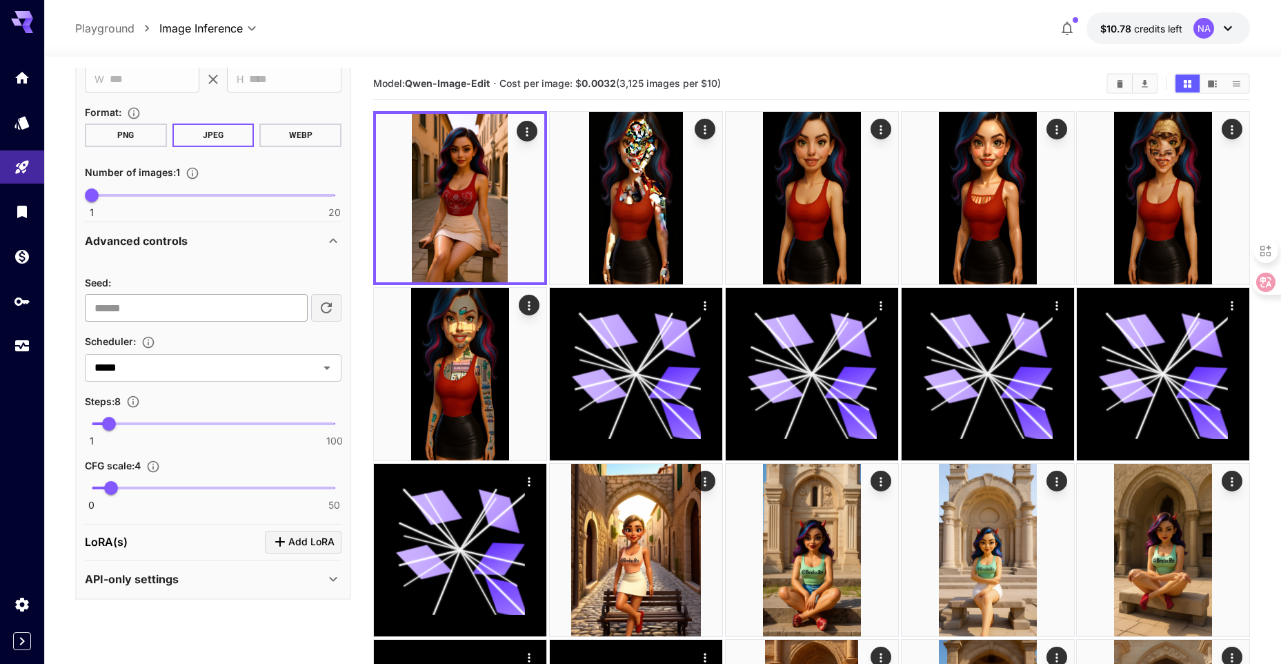
scroll to position [585, 0]
type input "**"
drag, startPoint x: 112, startPoint y: 418, endPoint x: 235, endPoint y: 418, distance: 123.5
click at [235, 418] on span "60" at bounding box center [237, 422] width 14 height 14
type input "**"
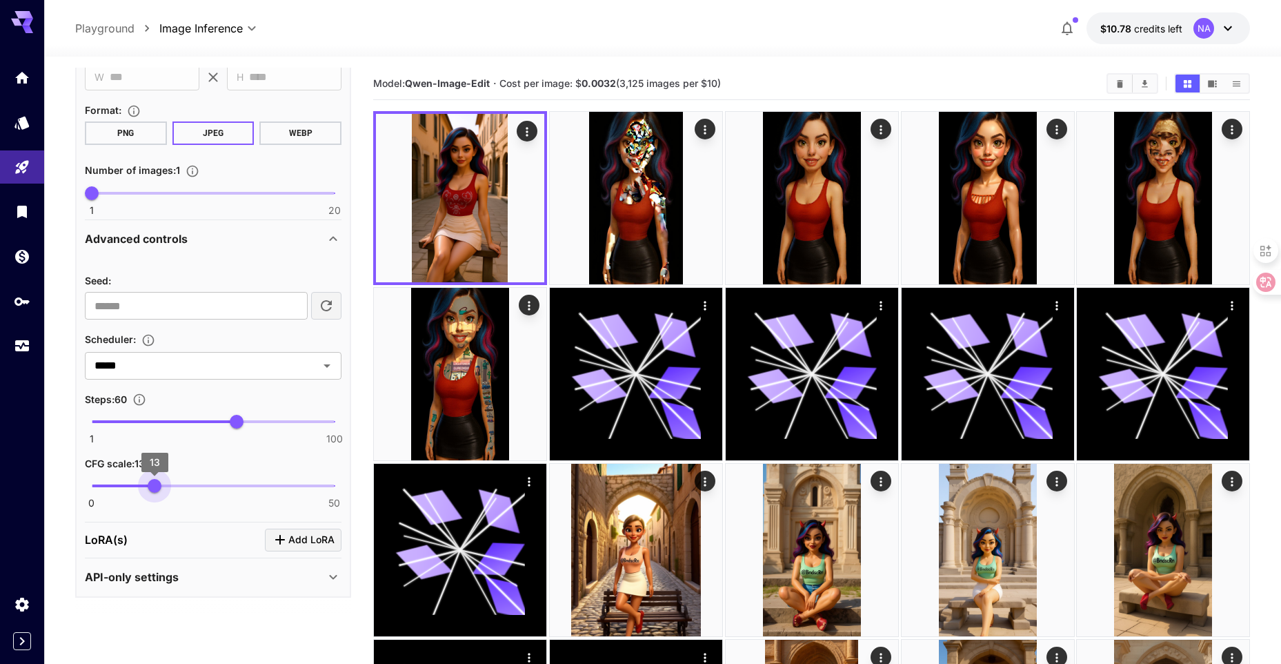
drag, startPoint x: 115, startPoint y: 482, endPoint x: 155, endPoint y: 486, distance: 39.5
click at [155, 486] on span "13" at bounding box center [155, 486] width 14 height 14
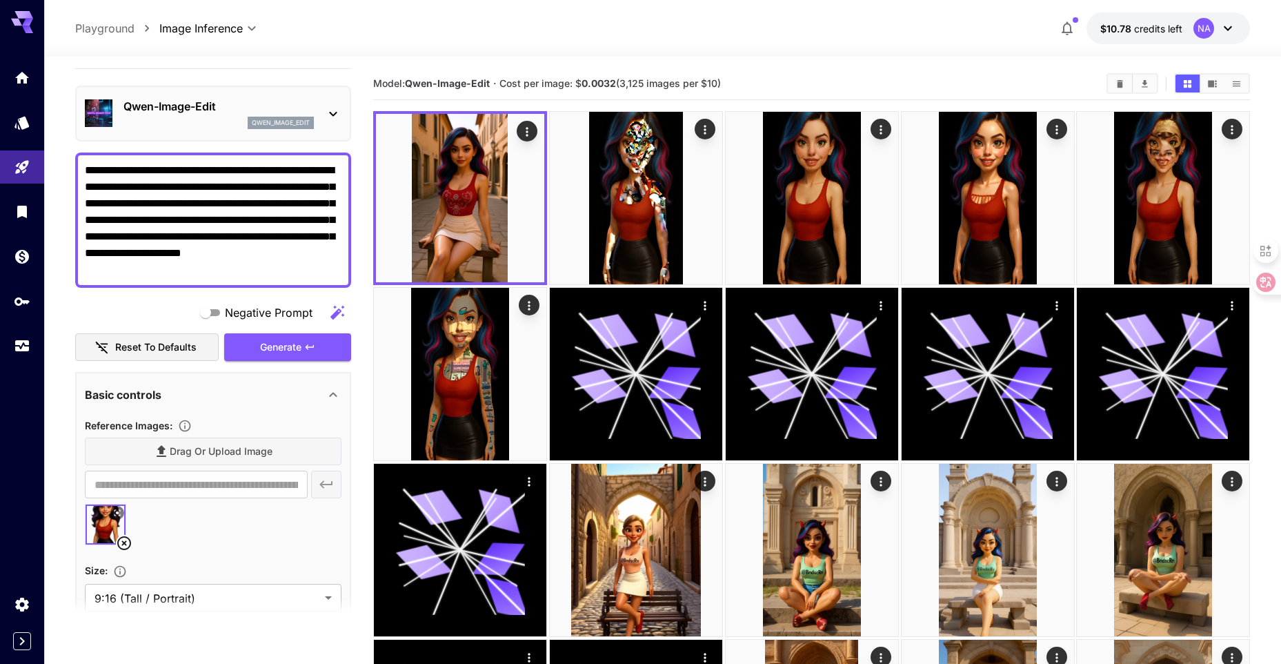
scroll to position [0, 0]
